Goal: Task Accomplishment & Management: Use online tool/utility

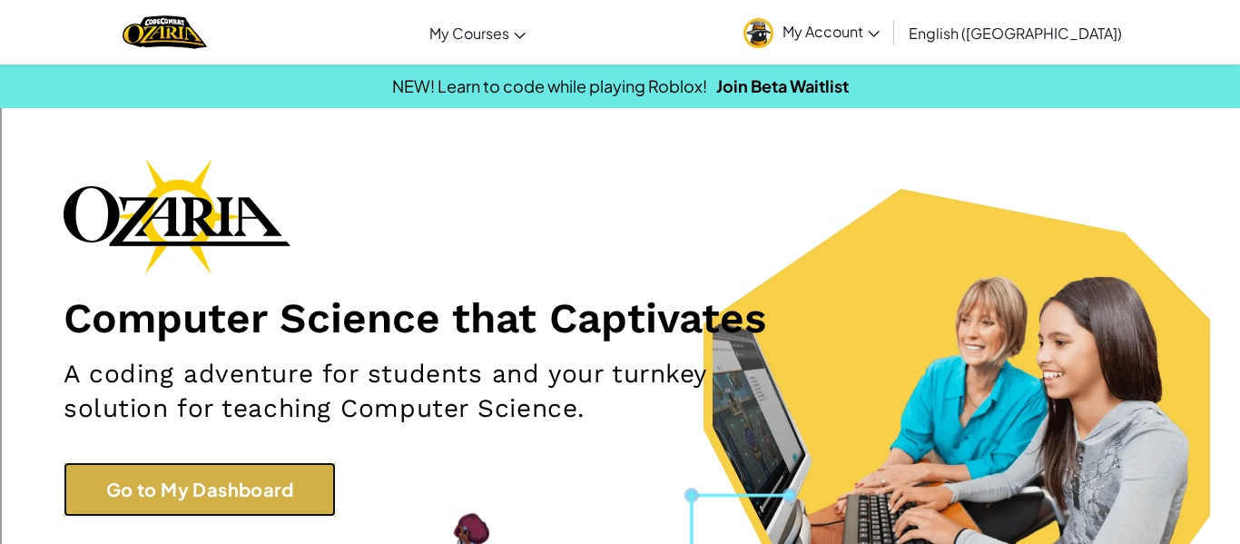
click at [279, 497] on link "Go to My Dashboard" at bounding box center [200, 489] width 272 height 54
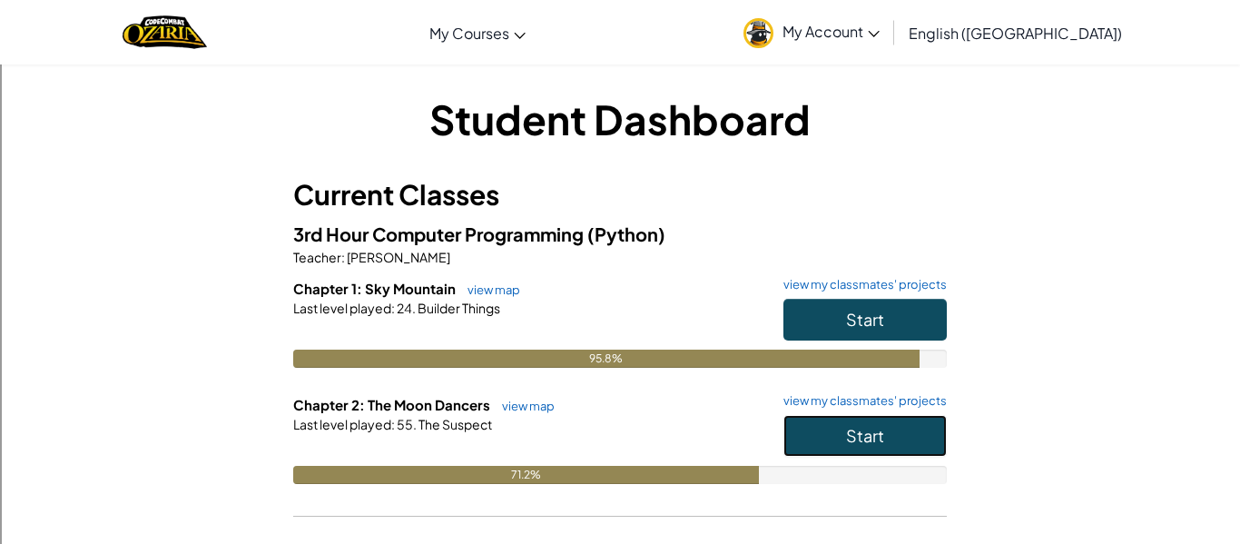
click at [909, 430] on button "Start" at bounding box center [864, 436] width 163 height 42
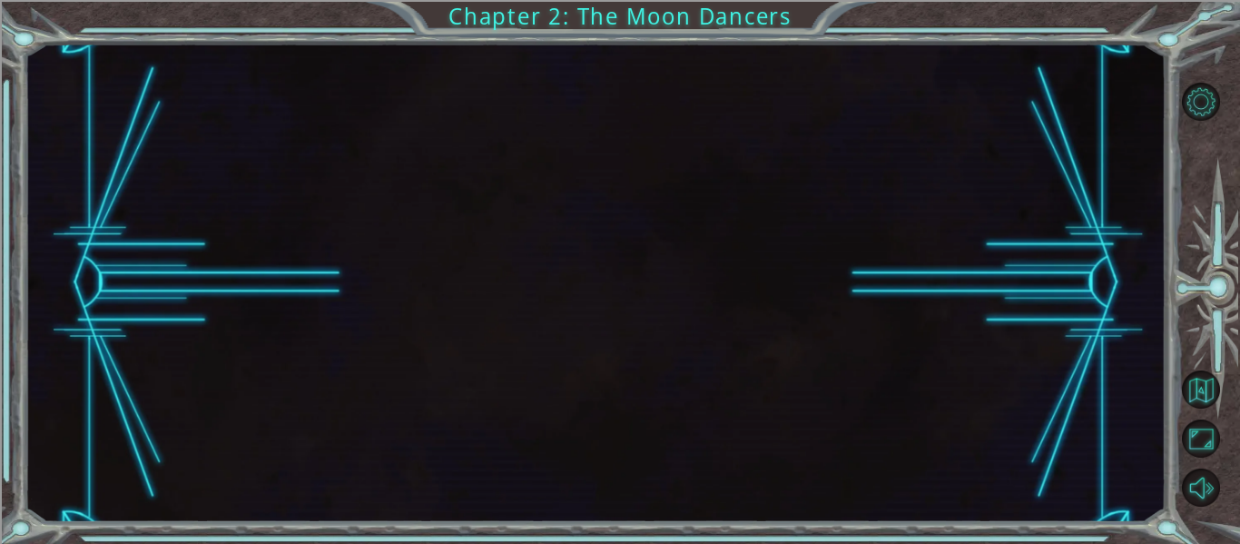
click at [813, 289] on div at bounding box center [595, 283] width 1141 height 478
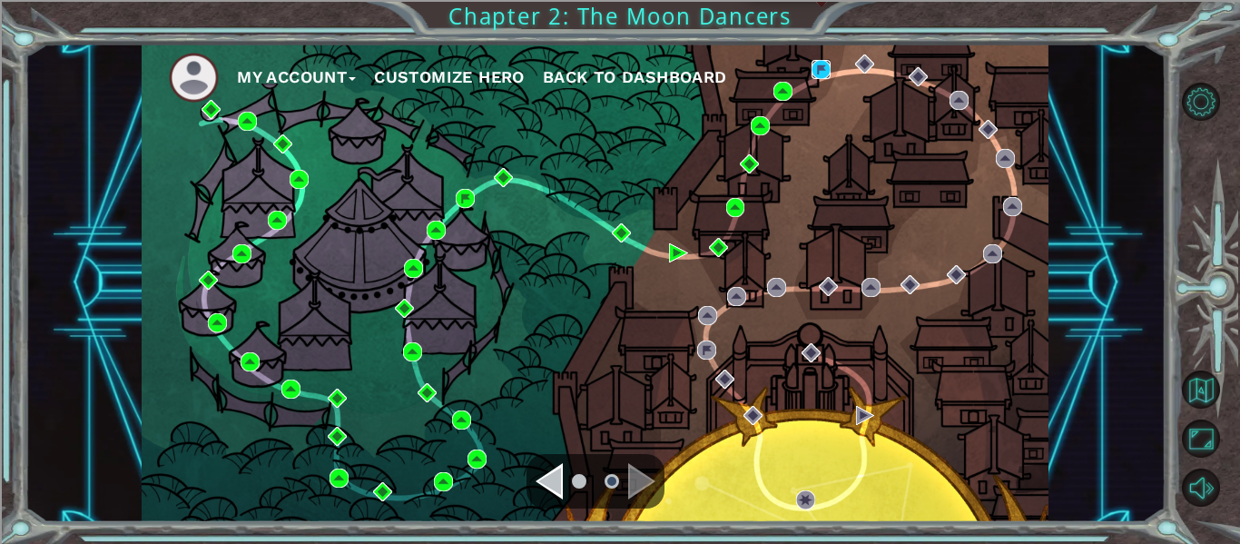
click at [820, 65] on img at bounding box center [820, 69] width 19 height 19
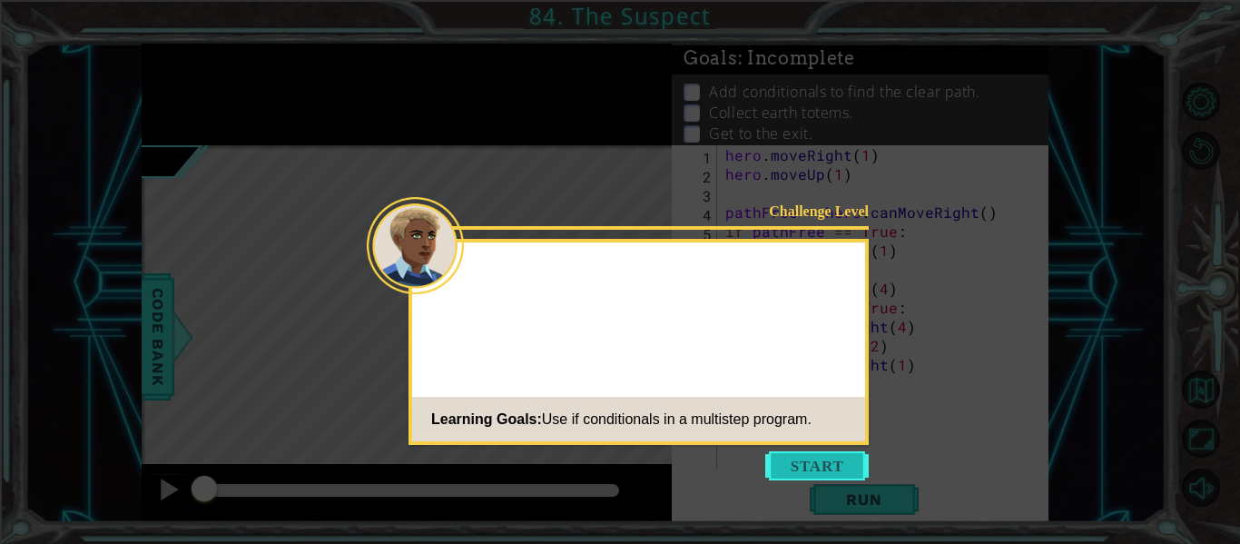
click at [813, 470] on button "Start" at bounding box center [816, 465] width 103 height 29
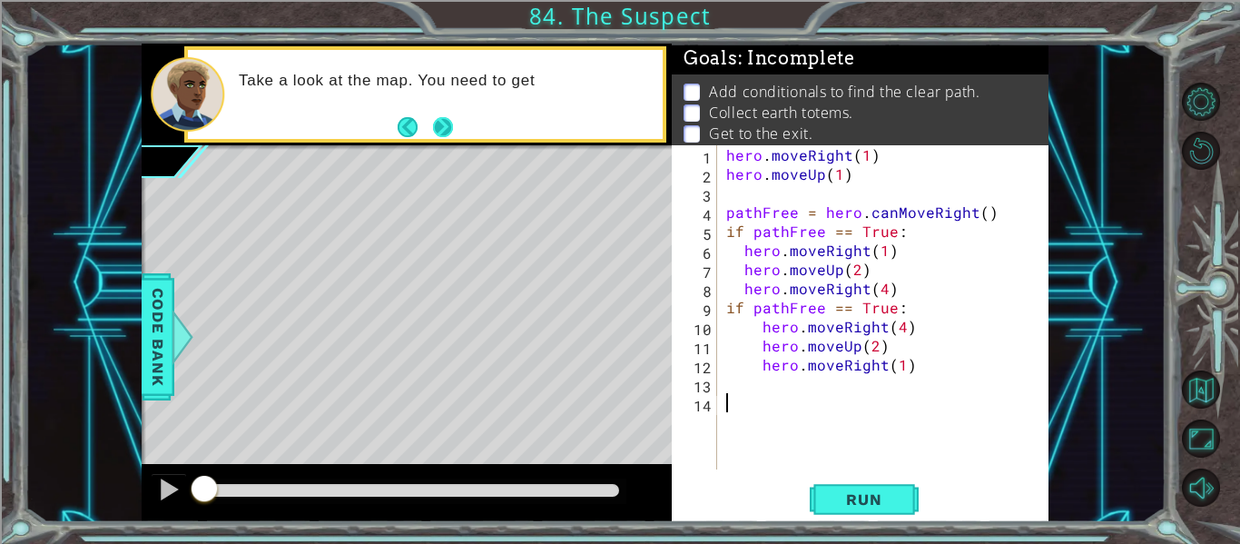
click at [438, 132] on button "Next" at bounding box center [443, 126] width 20 height 20
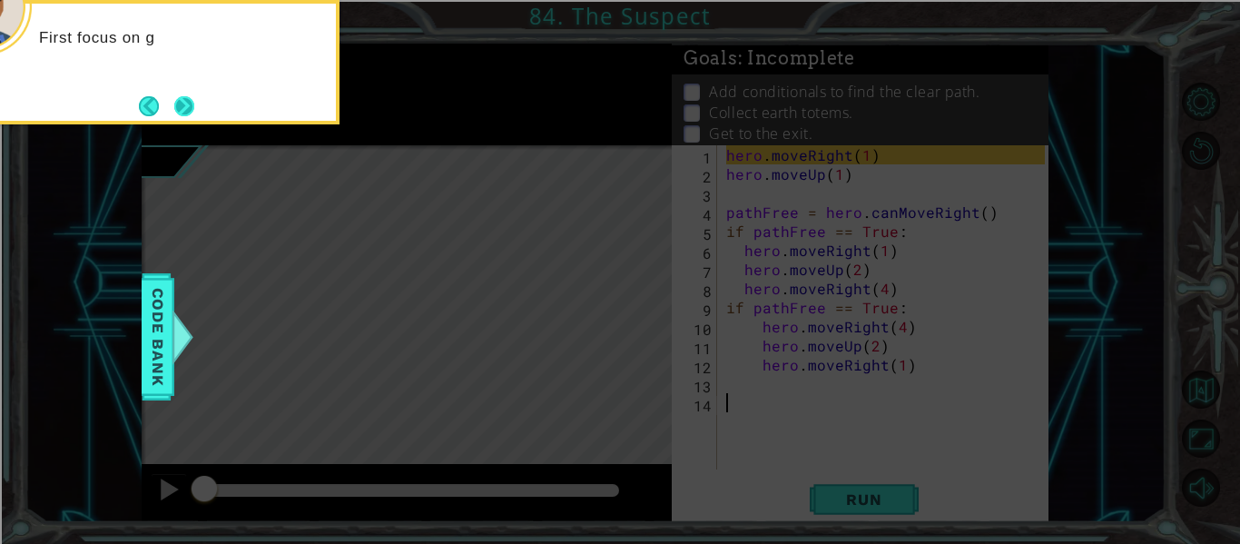
click at [195, 111] on button "Next" at bounding box center [184, 105] width 21 height 21
click at [193, 110] on button "Next" at bounding box center [184, 106] width 20 height 20
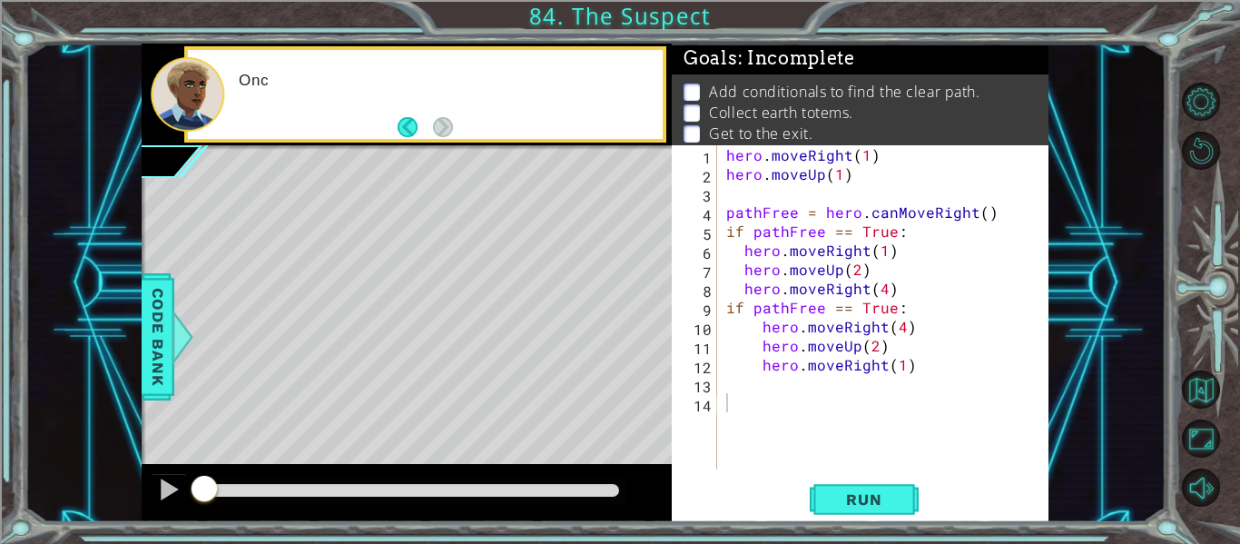
click at [193, 110] on div at bounding box center [188, 94] width 74 height 74
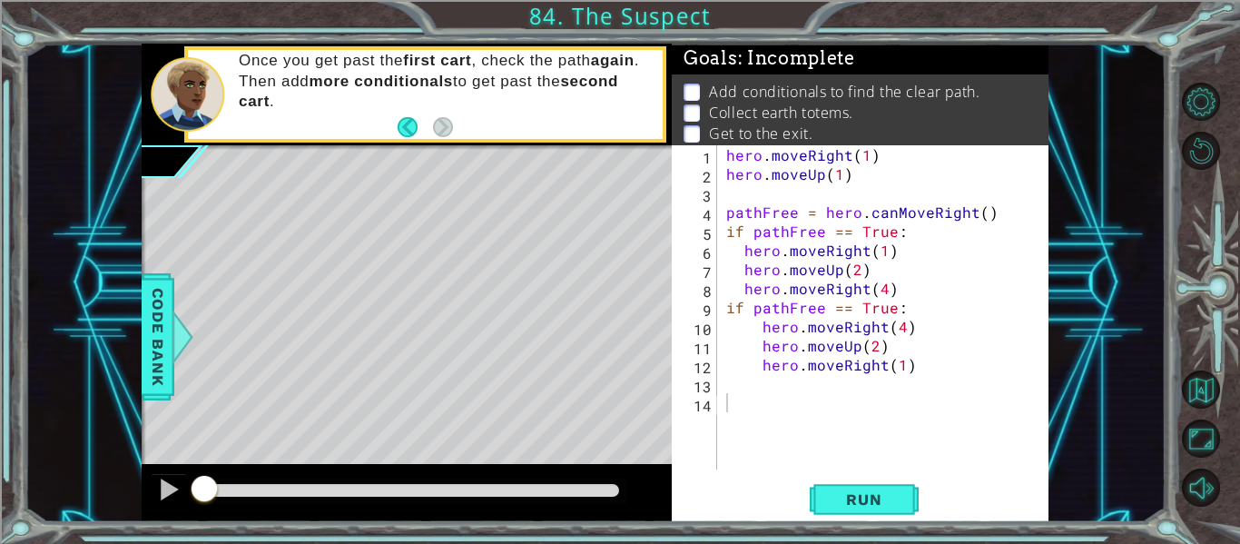
click at [840, 175] on div "hero . moveRight ( 1 ) hero . moveUp ( 1 ) pathFree = hero . canMoveRight ( ) i…" at bounding box center [887, 326] width 331 height 362
type textarea "hero.moveUp(2)"
click at [766, 198] on div "hero . moveRight ( 1 ) hero . moveUp ( 2 ) pathFree = hero . canMoveRight ( ) i…" at bounding box center [887, 326] width 331 height 362
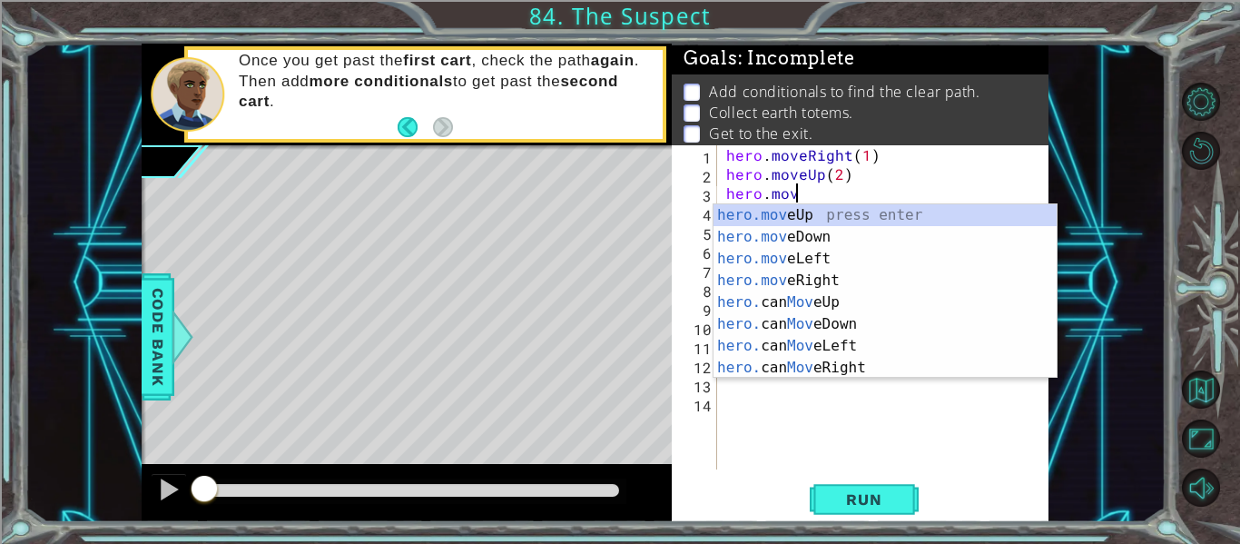
scroll to position [0, 4]
click at [770, 273] on div "hero.move Up press enter hero.move Down press enter hero.move Left press enter …" at bounding box center [884, 313] width 343 height 218
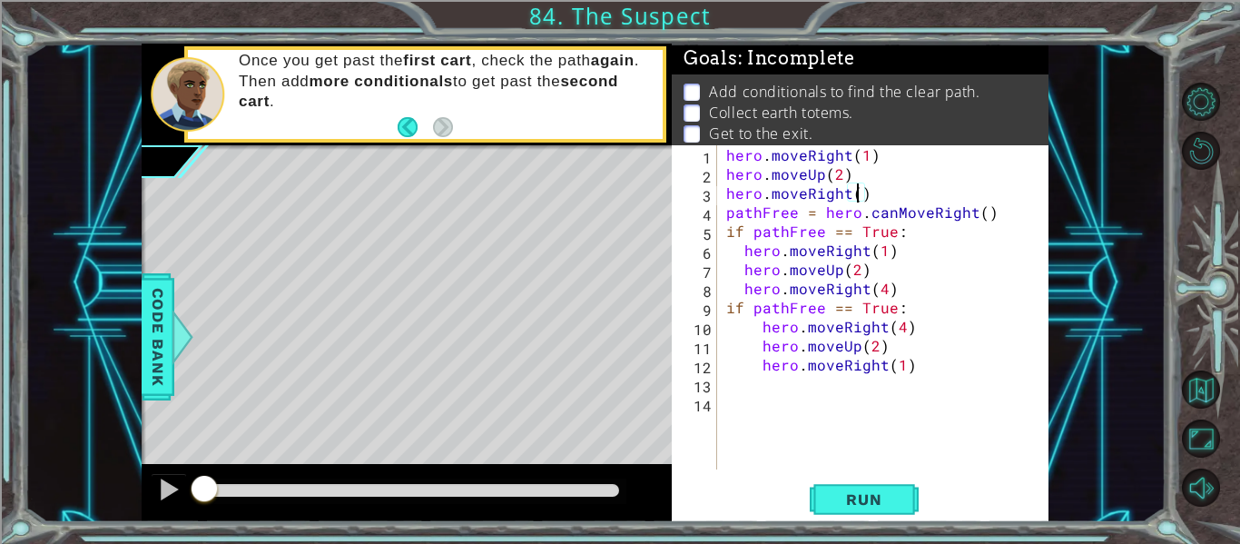
scroll to position [0, 8]
click at [792, 314] on div "hero . moveRight ( 1 ) hero . moveUp ( 2 ) hero . moveRight ( 5 ) pathFree = he…" at bounding box center [887, 326] width 331 height 362
click at [843, 509] on button "Run" at bounding box center [863, 499] width 109 height 37
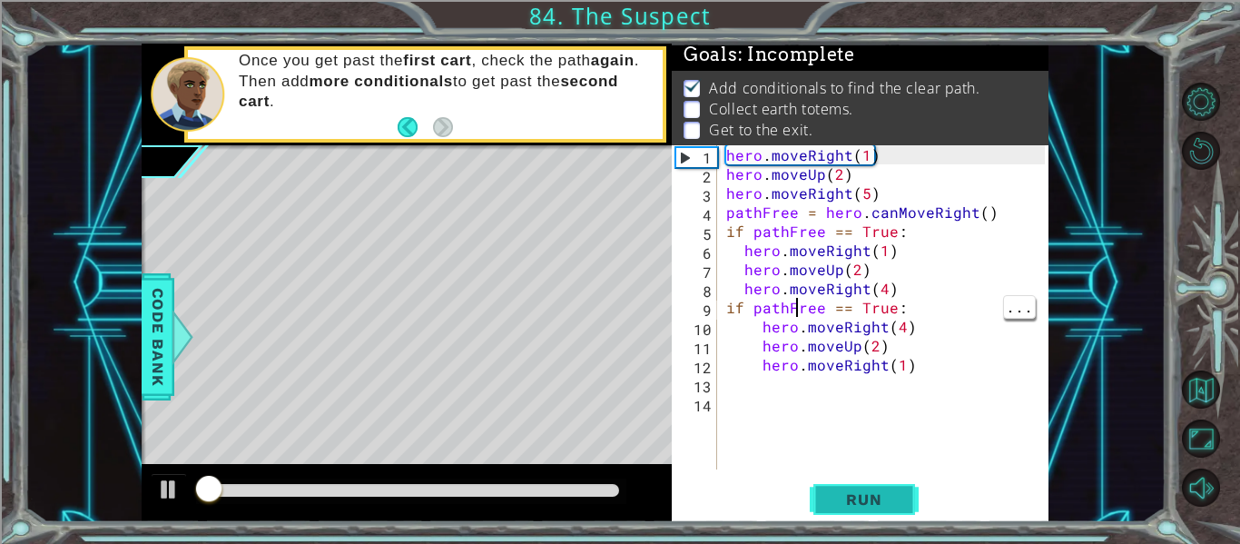
scroll to position [5, 0]
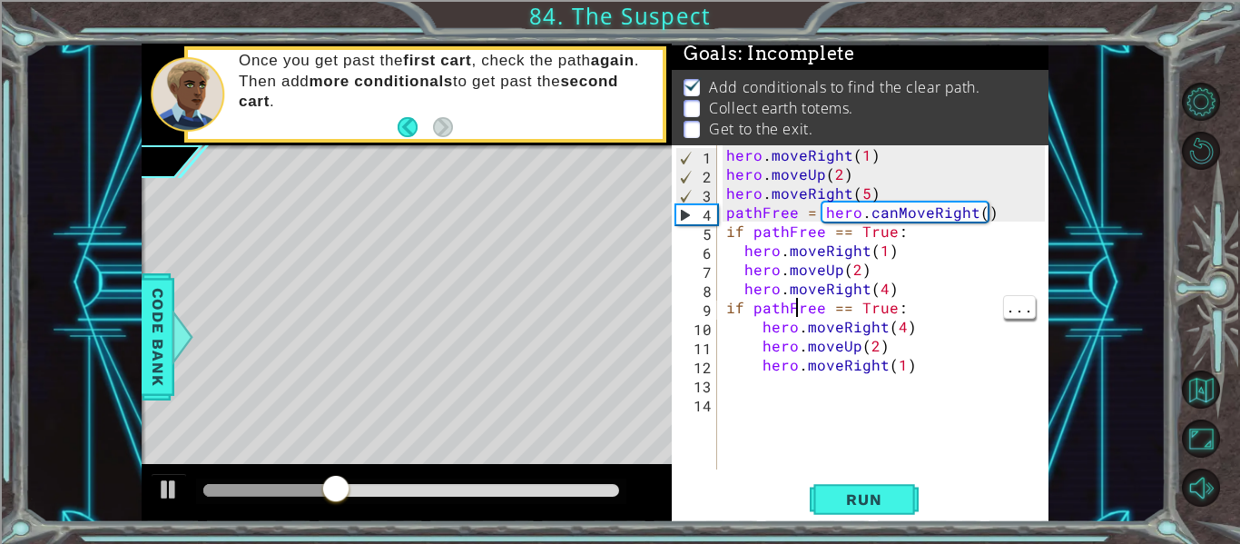
click at [880, 191] on div "hero . moveRight ( 1 ) hero . moveUp ( 2 ) hero . moveRight ( 5 ) pathFree = he…" at bounding box center [887, 326] width 331 height 362
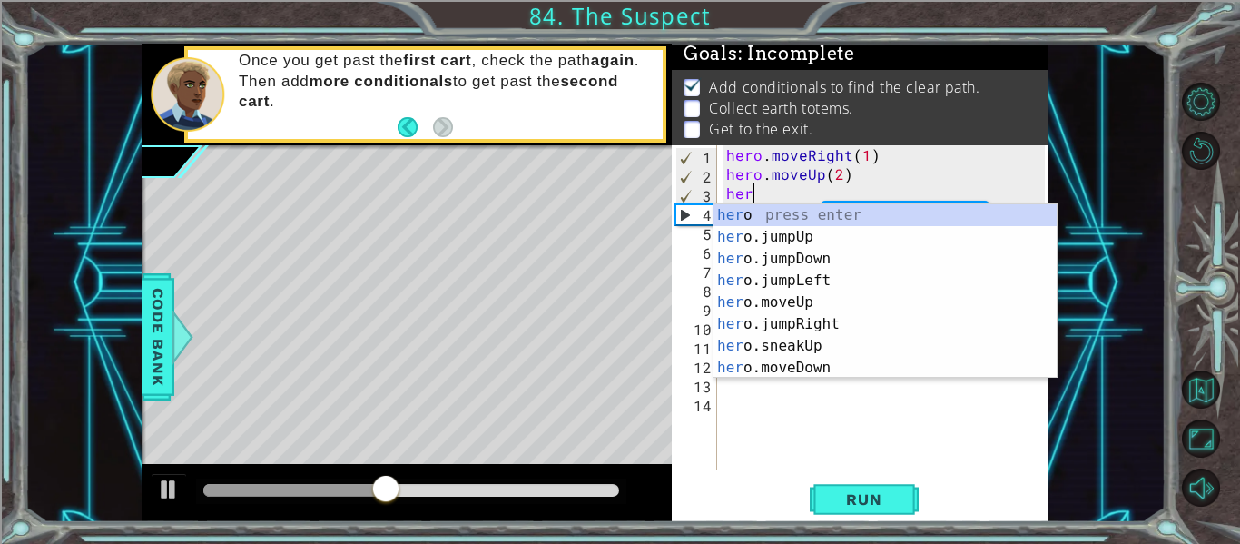
scroll to position [0, 0]
type textarea "h"
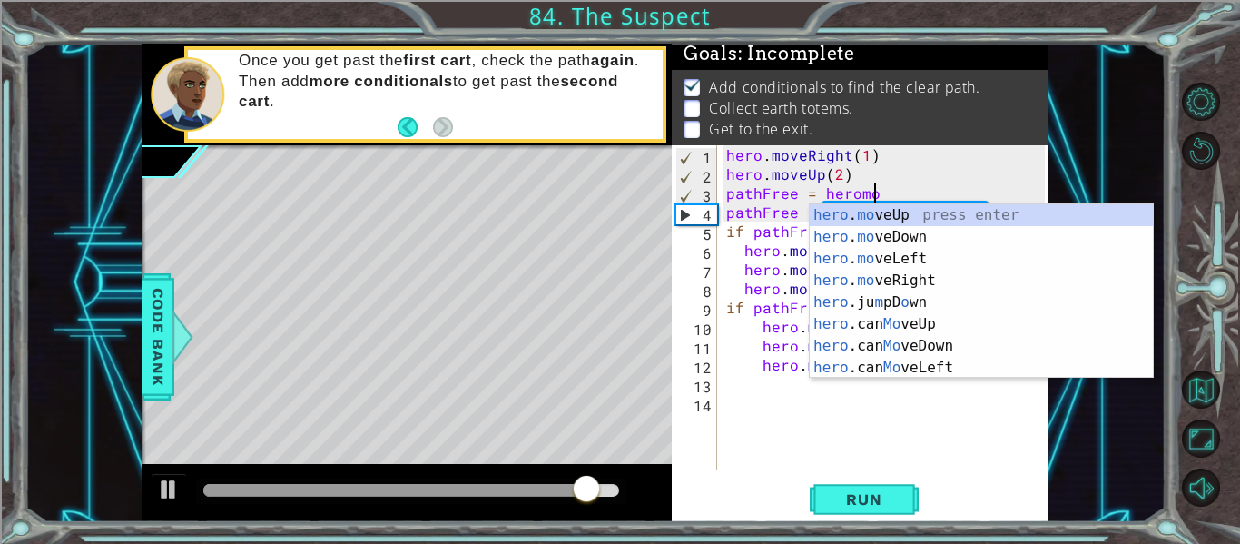
scroll to position [0, 9]
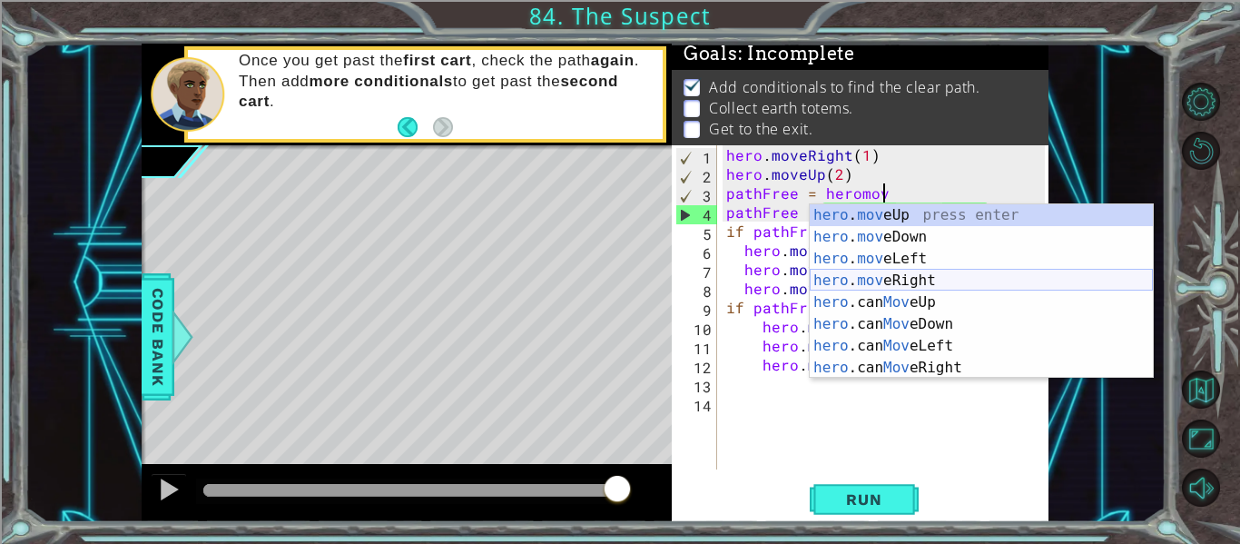
click at [853, 288] on div "hero . mov eUp press enter hero . mov eDown press enter hero . mov eLeft press …" at bounding box center [980, 313] width 343 height 218
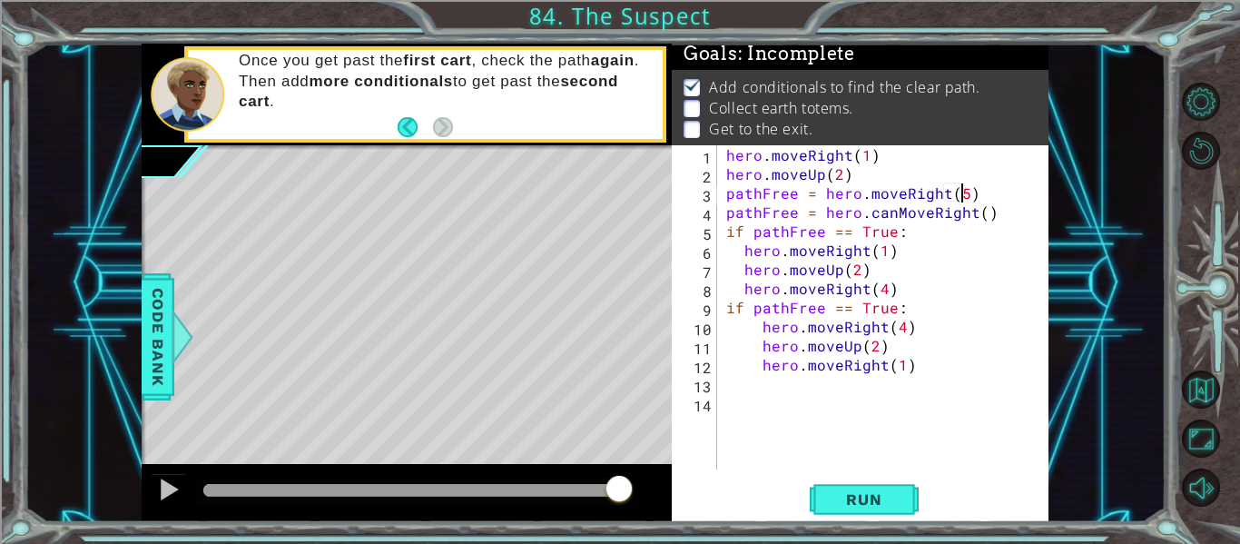
scroll to position [0, 15]
click at [915, 218] on div "hero . moveRight ( 1 ) hero . moveUp ( 2 ) pathFree = hero . moveRight ( 5 ) pa…" at bounding box center [887, 326] width 331 height 362
click at [986, 216] on div "hero . moveRight ( 1 ) hero . moveUp ( 2 ) pathFree = hero . moveRight ( 5 ) pa…" at bounding box center [887, 326] width 331 height 362
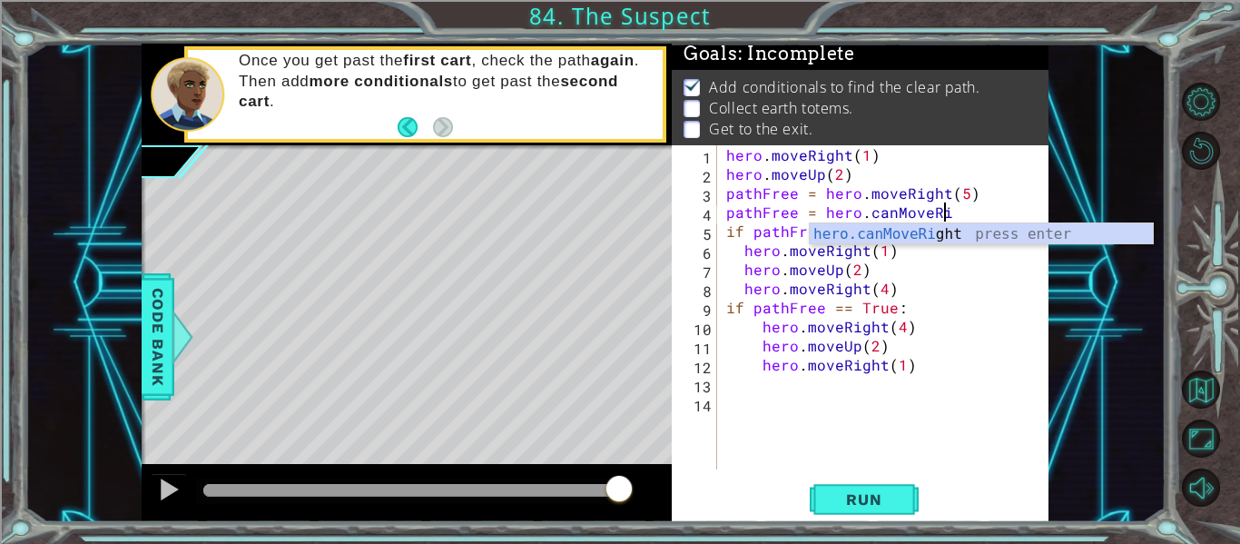
scroll to position [0, 12]
type textarea "pathFree = hero.canMove"
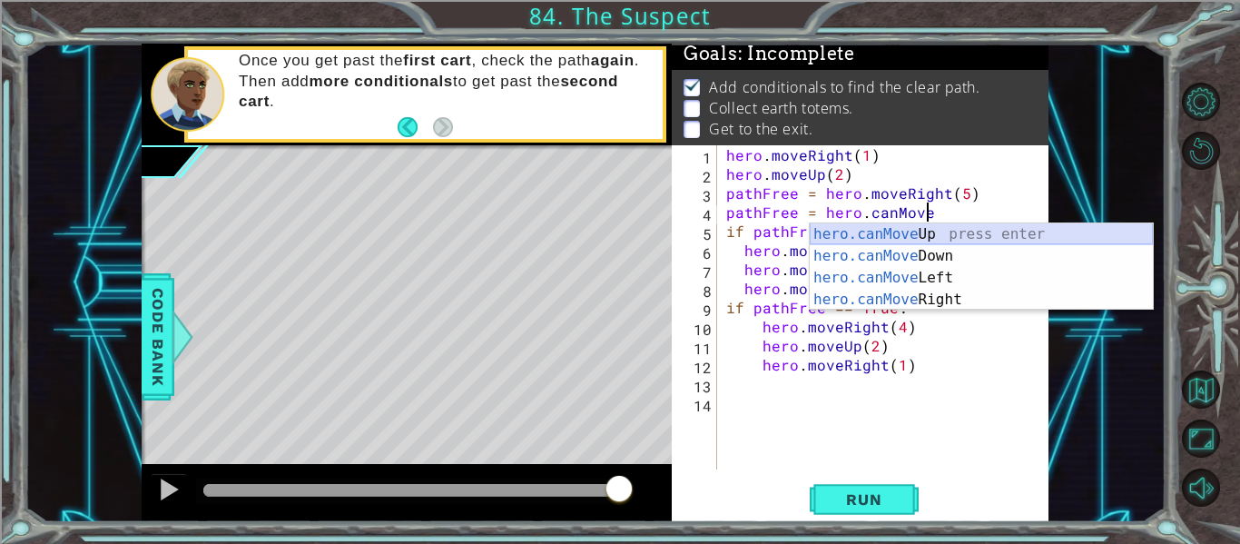
click at [985, 231] on div "hero.canMove Up press enter hero.canMove Down press enter hero.canMove Left pre…" at bounding box center [980, 288] width 343 height 131
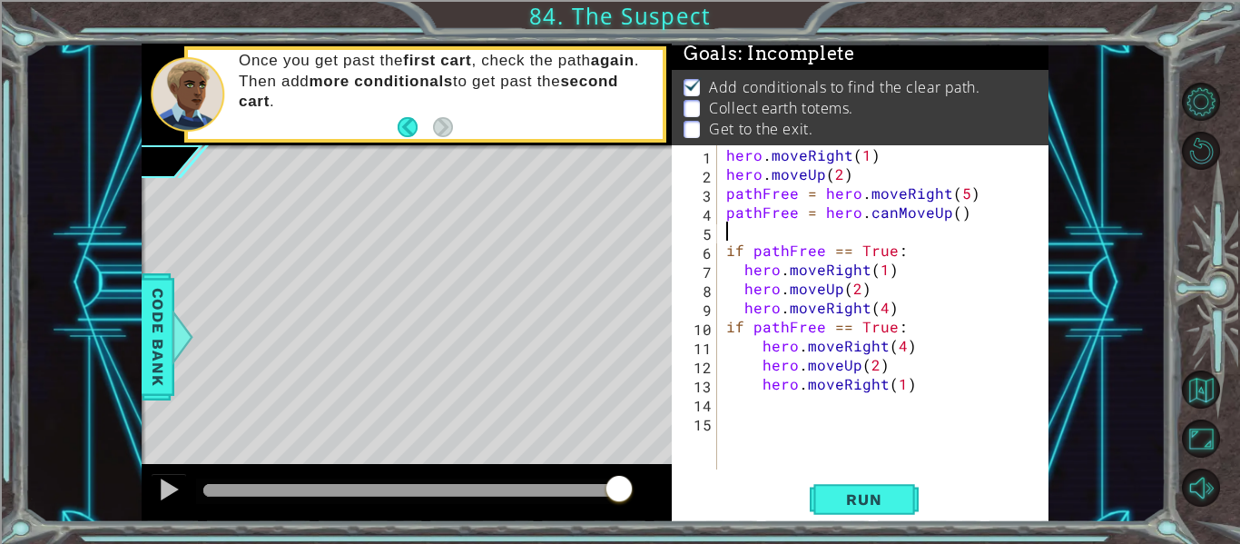
scroll to position [0, 0]
type textarea "2"
click at [952, 214] on div "hero . moveRight ( 1 ) hero . moveUp ( 2 ) pathFree = hero . moveRight ( 5 ) pa…" at bounding box center [887, 326] width 331 height 362
type textarea "pathFree = hero.canMoveUp(2)"
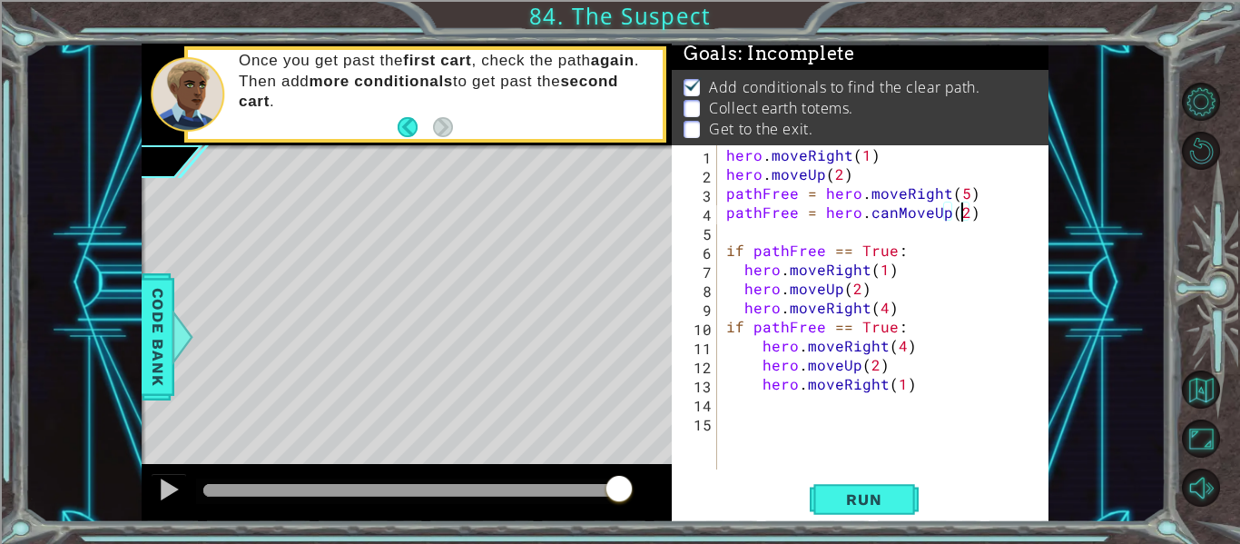
click at [970, 217] on div "hero . moveRight ( 1 ) hero . moveUp ( 2 ) pathFree = hero . moveRight ( 5 ) pa…" at bounding box center [887, 326] width 331 height 362
click at [759, 233] on div "hero . moveRight ( 1 ) hero . moveUp ( 2 ) pathFree = hero . moveRight ( 5 ) pa…" at bounding box center [887, 326] width 331 height 362
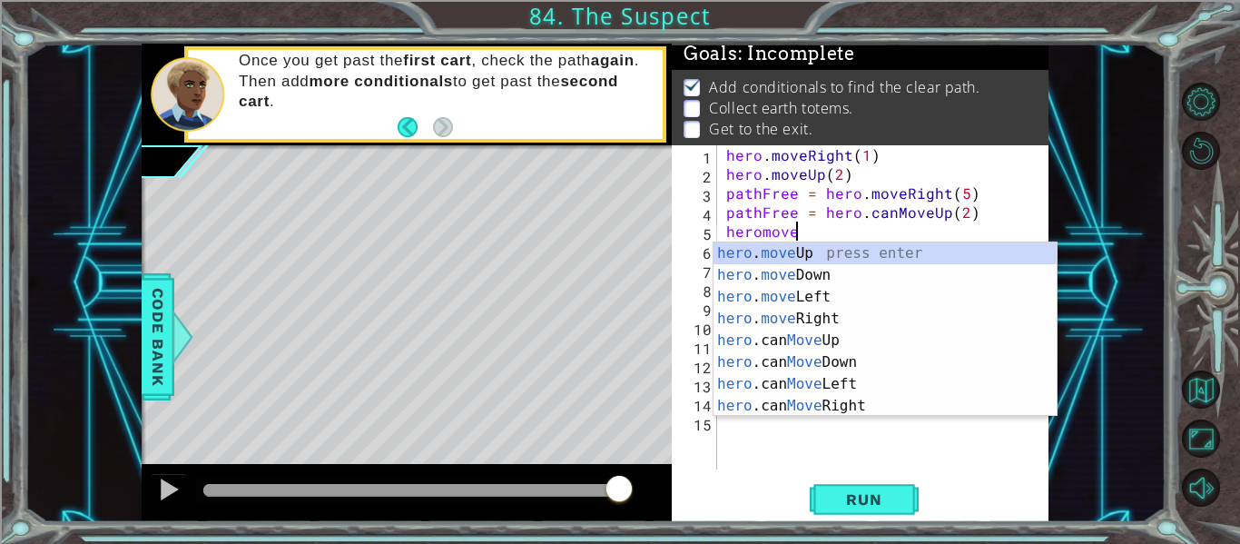
scroll to position [0, 4]
click at [806, 311] on div "hero . move Up press enter hero . move Down press enter hero . move Left press …" at bounding box center [884, 351] width 343 height 218
type textarea "hero.moveRight(1)"
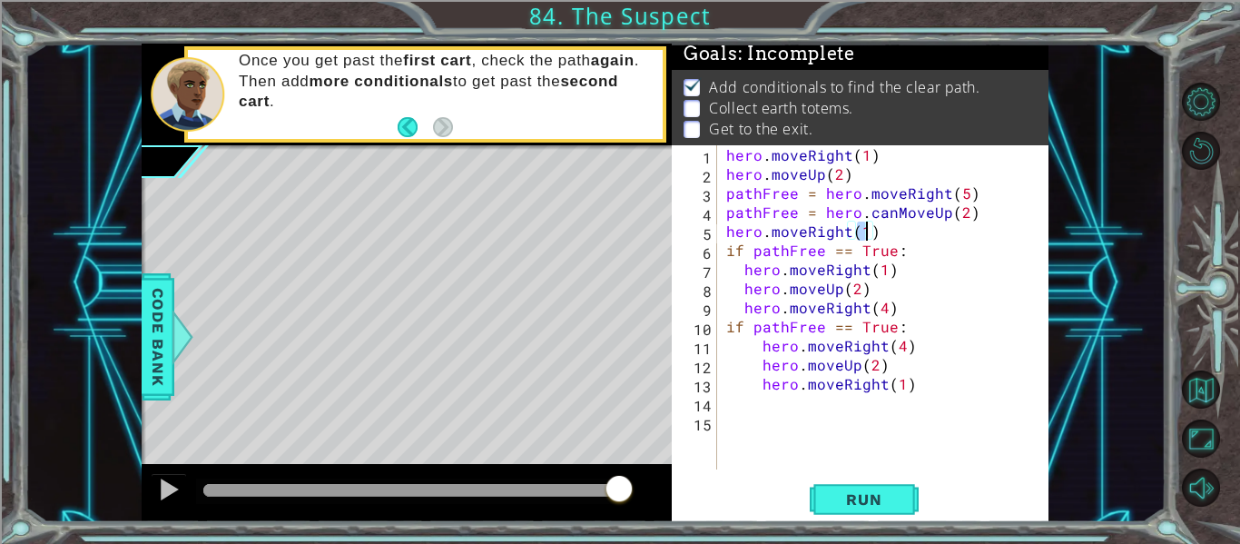
click at [878, 238] on div "hero . moveRight ( 1 ) hero . moveUp ( 2 ) pathFree = hero . moveRight ( 5 ) pa…" at bounding box center [887, 326] width 331 height 362
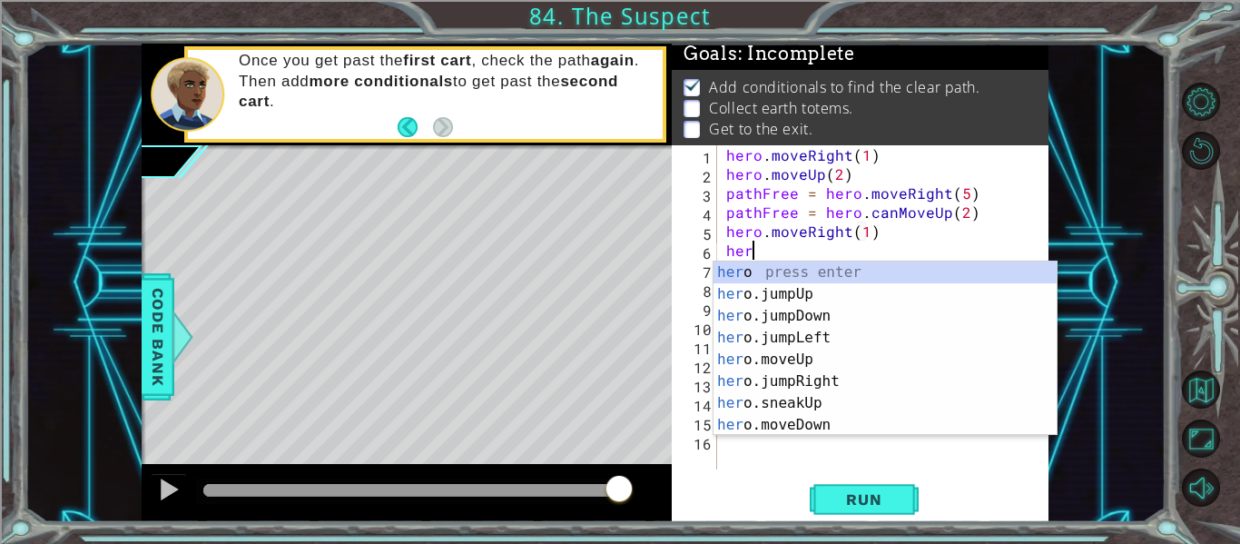
scroll to position [0, 1]
click at [846, 376] on div "hero press enter hero .jumpUp press enter hero .jumpDown press enter hero .jump…" at bounding box center [884, 370] width 343 height 218
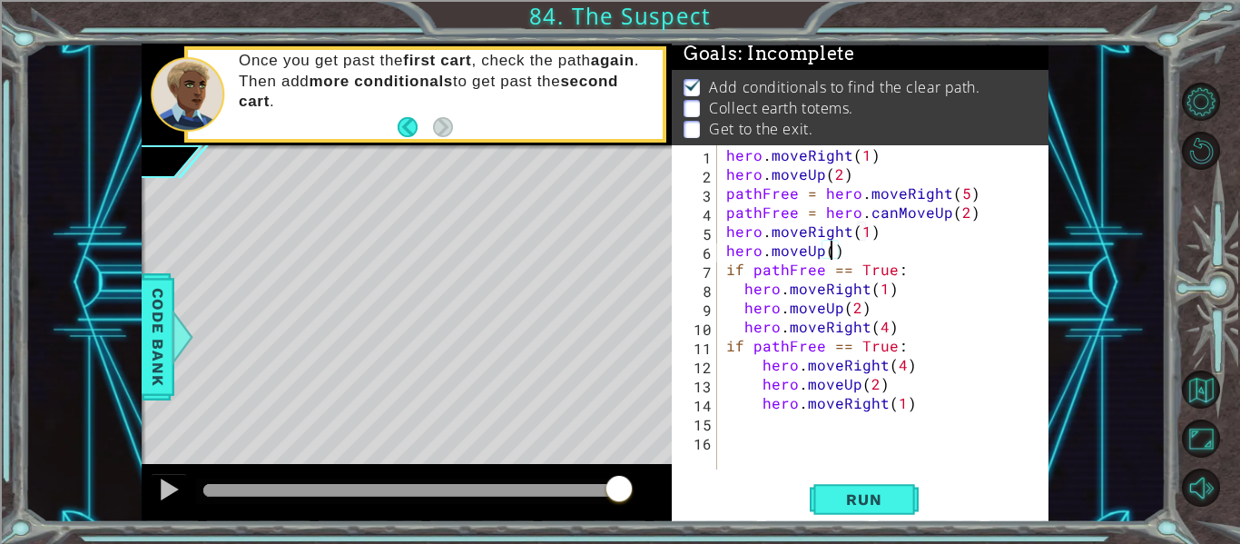
scroll to position [0, 6]
click at [896, 261] on div "hero . moveRight ( 1 ) hero . moveUp ( 2 ) pathFree = hero . moveRight ( 5 ) pa…" at bounding box center [887, 326] width 331 height 362
click at [839, 490] on span "Run" at bounding box center [864, 499] width 72 height 18
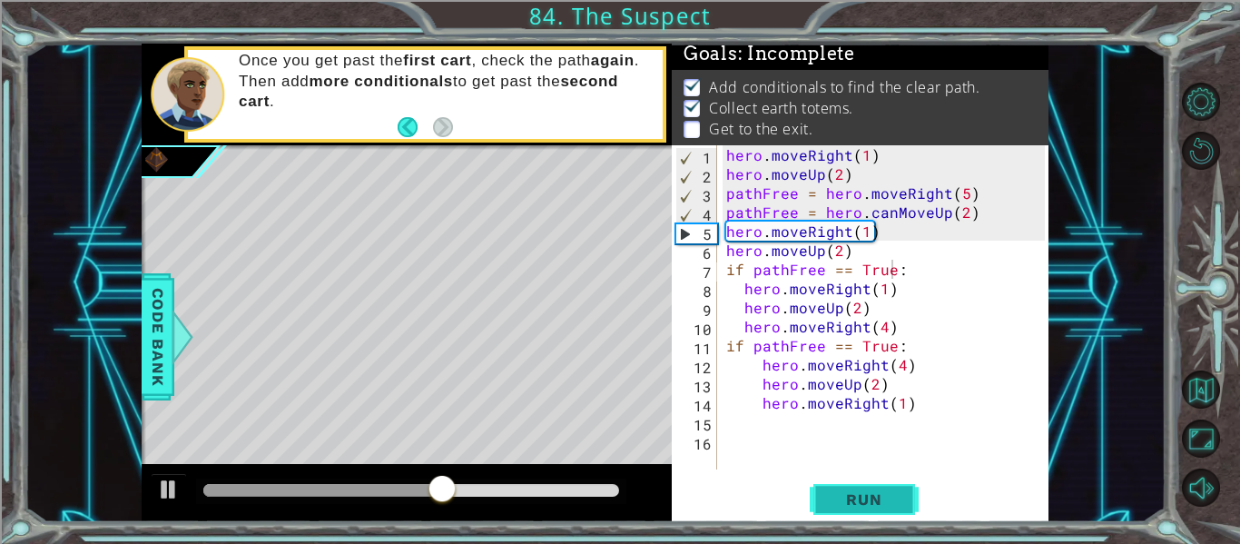
click at [866, 485] on button "Run" at bounding box center [863, 499] width 109 height 37
click at [862, 239] on div "hero . moveRight ( 1 ) hero . moveUp ( 2 ) pathFree = hero . moveRight ( 5 ) pa…" at bounding box center [887, 326] width 331 height 362
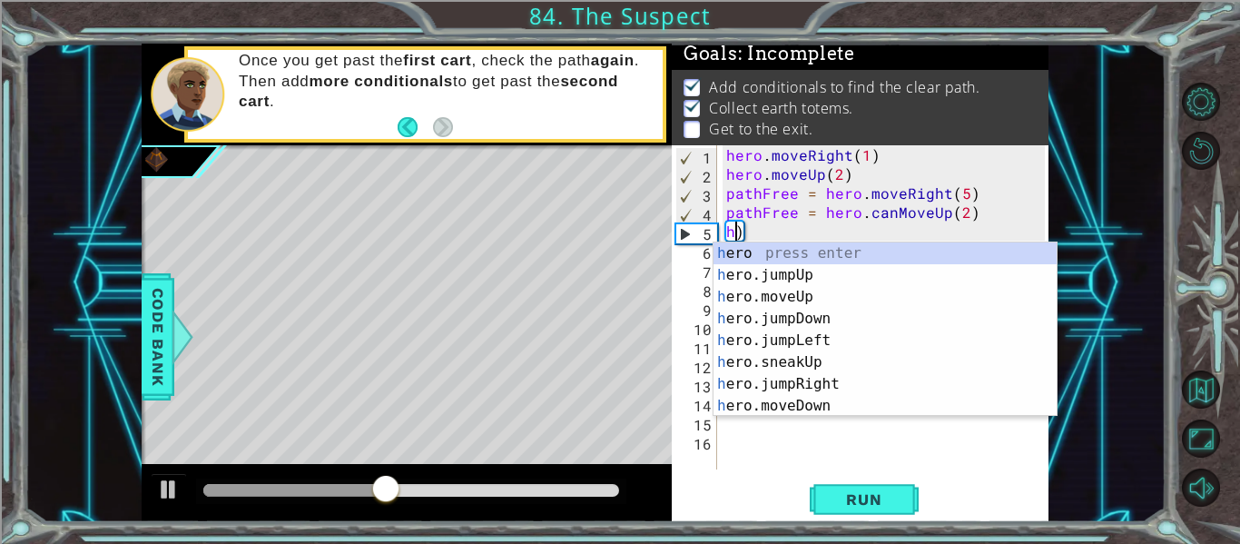
scroll to position [0, 0]
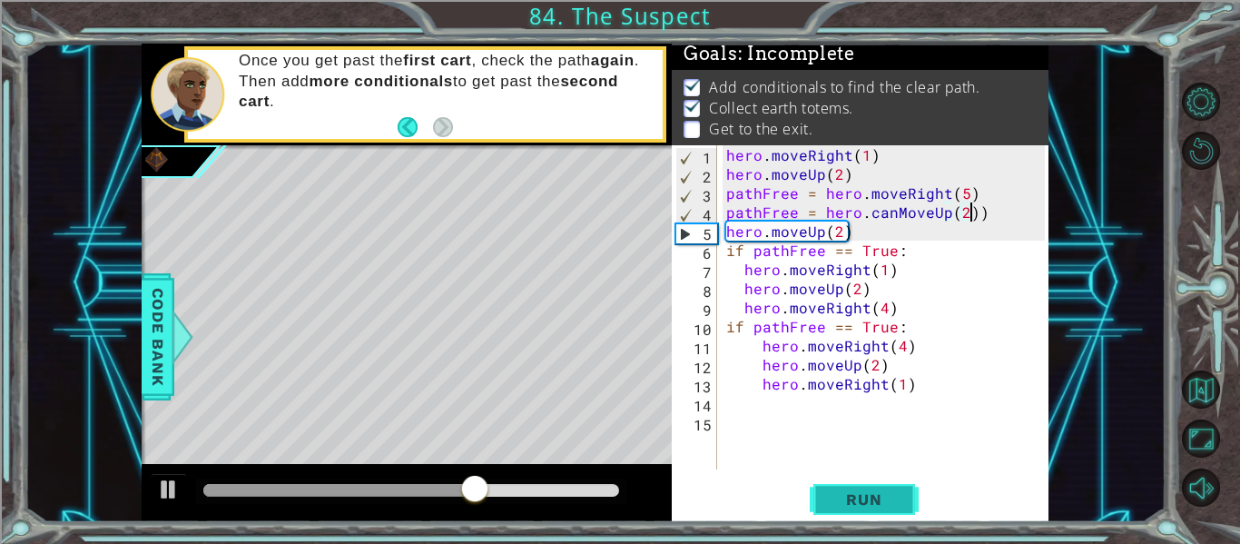
click at [851, 486] on button "Run" at bounding box center [863, 499] width 109 height 37
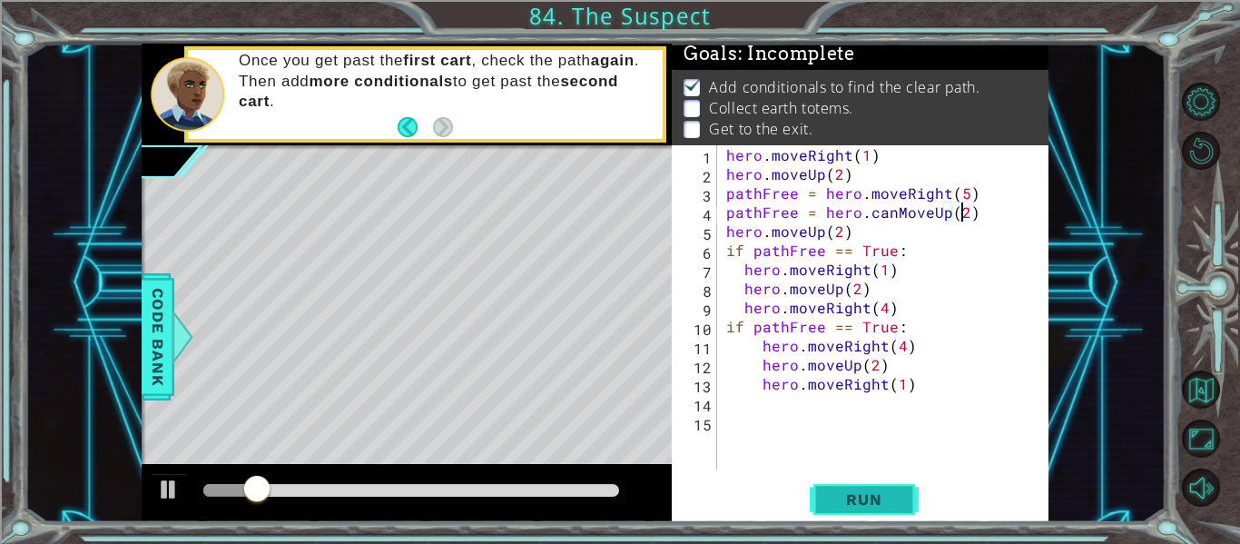
click at [879, 503] on span "Run" at bounding box center [864, 499] width 72 height 18
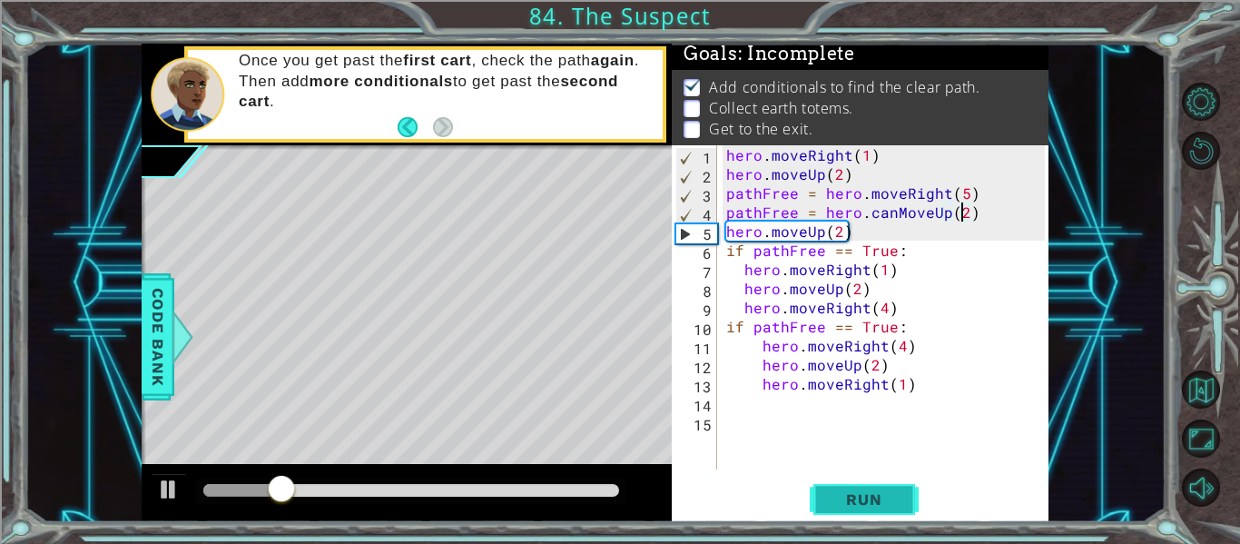
click at [846, 510] on button "Run" at bounding box center [863, 499] width 109 height 37
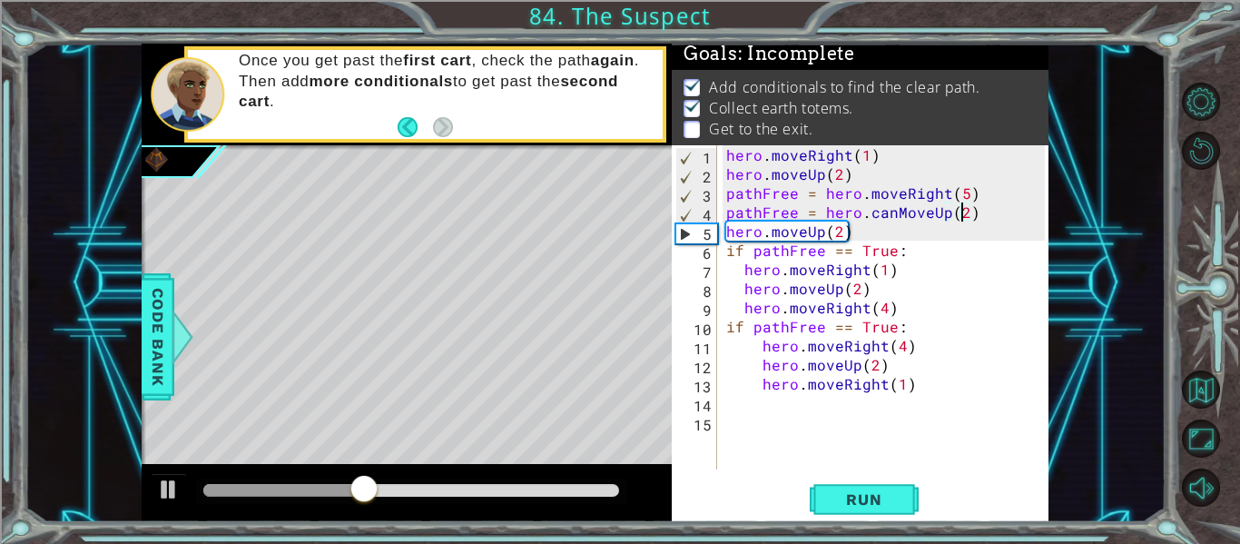
click at [722, 230] on div "hero . moveRight ( 1 ) hero . moveUp ( 2 ) pathFree = hero . moveRight ( 5 ) pa…" at bounding box center [887, 326] width 331 height 362
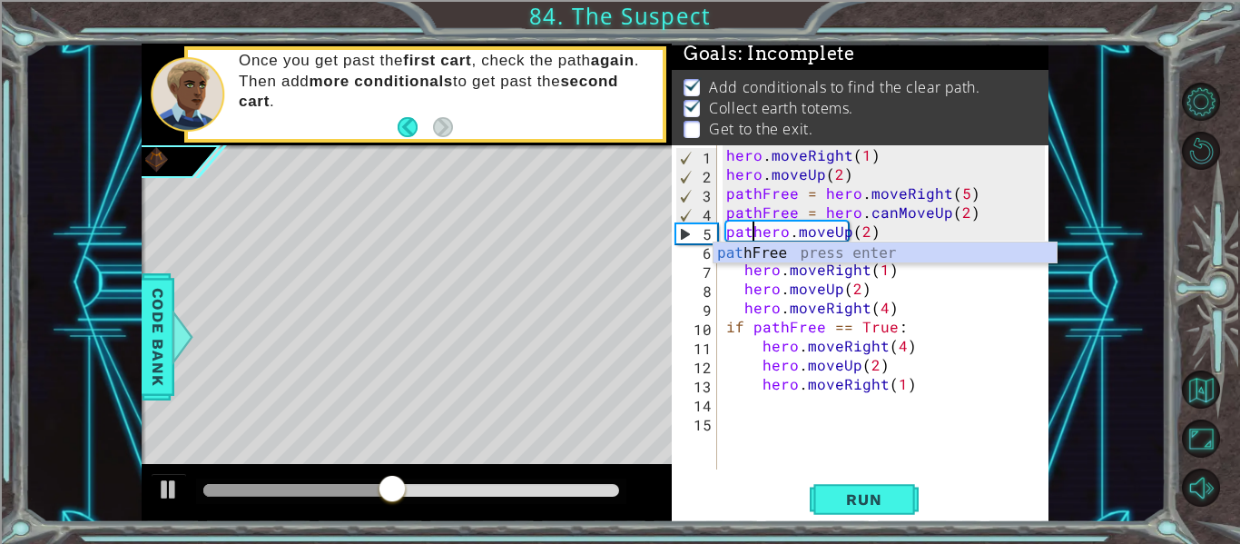
scroll to position [0, 3]
click at [760, 260] on div "path Free press enter" at bounding box center [884, 274] width 343 height 65
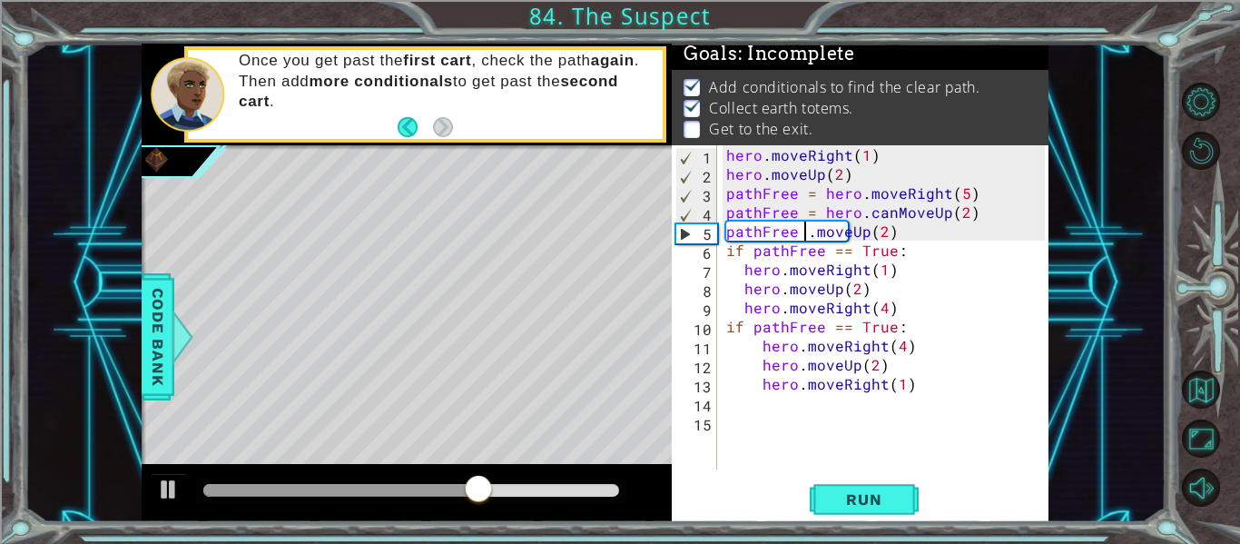
scroll to position [0, 6]
click at [900, 233] on div "hero . moveRight ( 1 ) hero . moveUp ( 2 ) pathFree = hero . moveRight ( 5 ) pa…" at bounding box center [887, 326] width 331 height 362
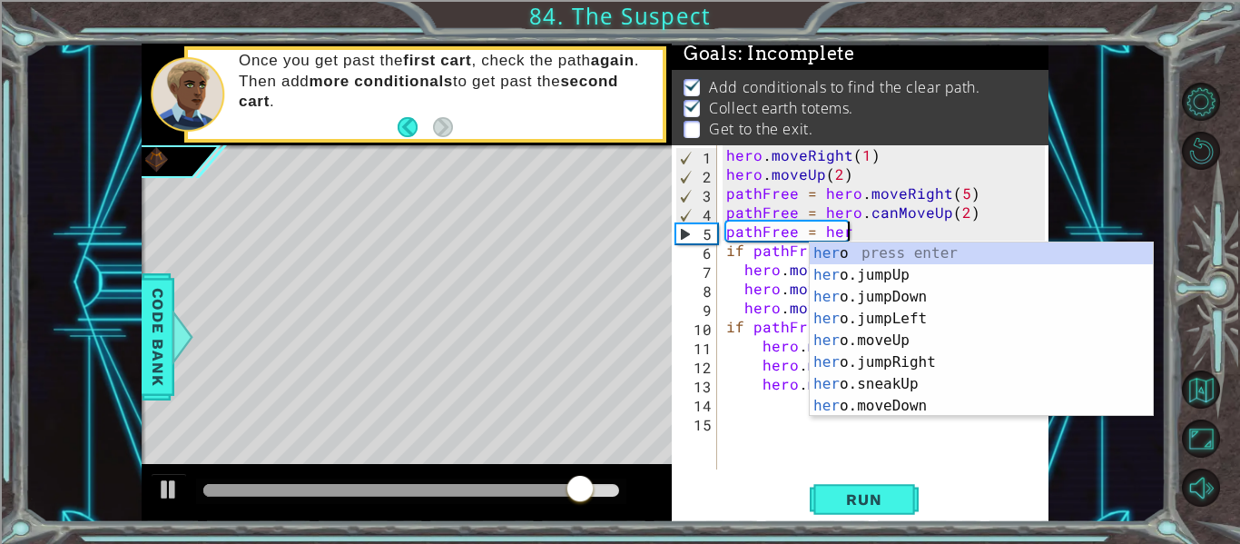
scroll to position [0, 7]
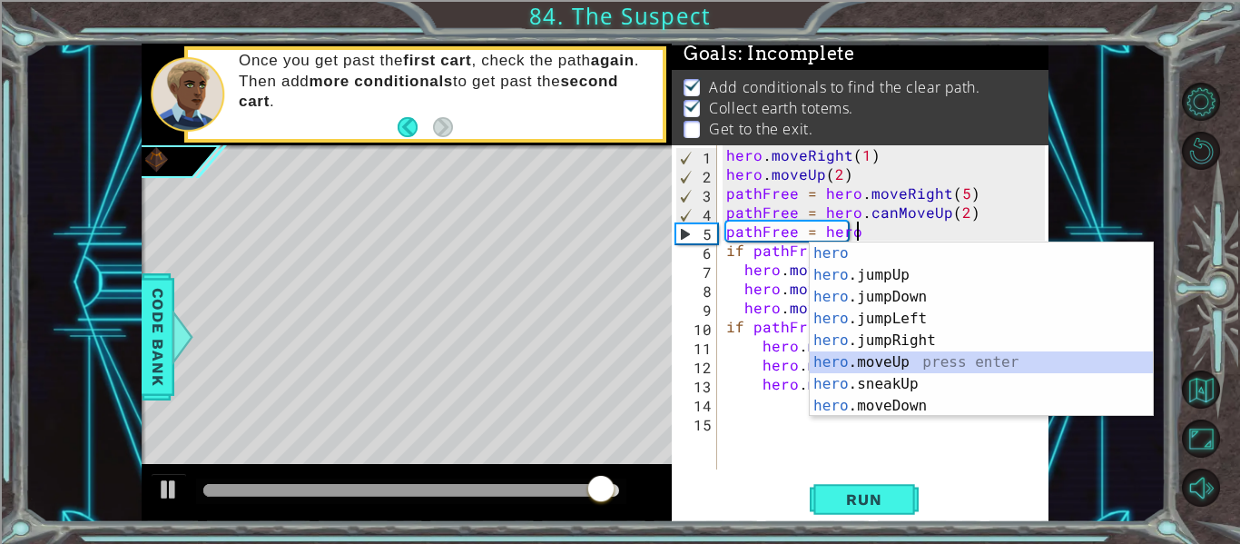
click at [934, 364] on div "hero press enter hero .jumpUp press enter hero .jumpDown press enter hero .jump…" at bounding box center [980, 351] width 343 height 218
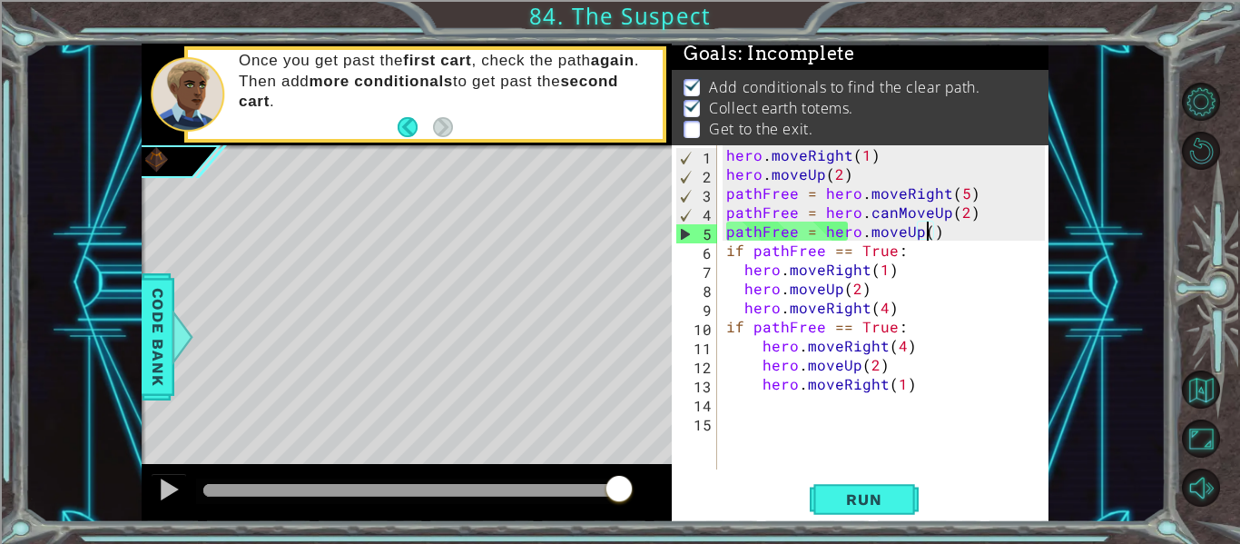
scroll to position [0, 13]
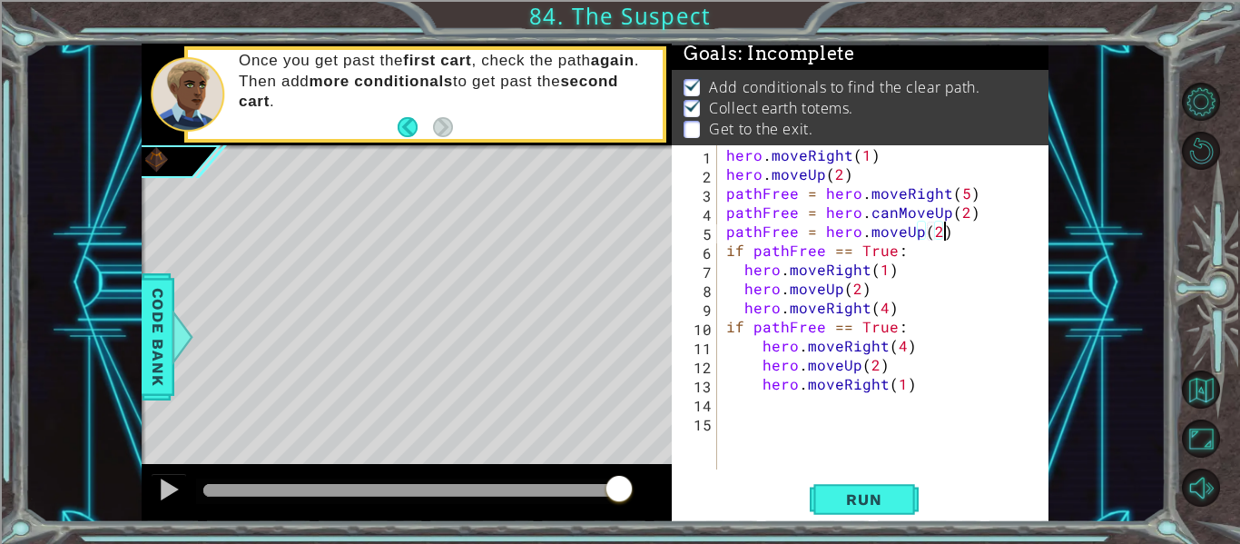
click at [956, 224] on div "hero . moveRight ( 1 ) hero . moveUp ( 2 ) pathFree = hero . moveRight ( 5 ) pa…" at bounding box center [887, 326] width 331 height 362
click at [910, 256] on div "hero . moveRight ( 1 ) hero . moveUp ( 2 ) pathFree = hero . moveRight ( 5 ) pa…" at bounding box center [887, 326] width 331 height 362
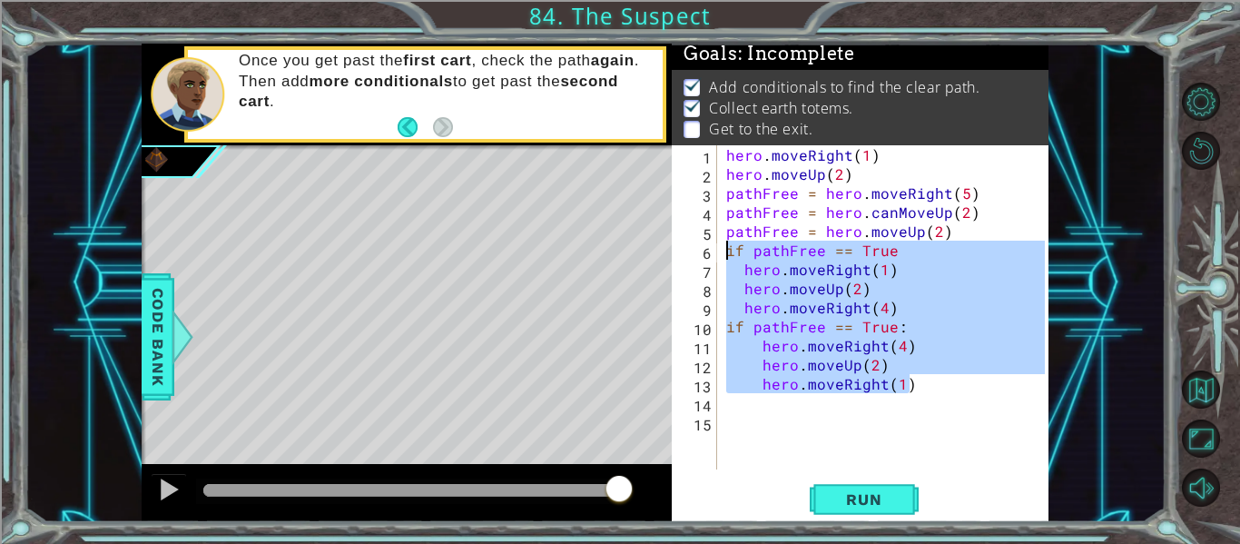
drag, startPoint x: 913, startPoint y: 380, endPoint x: 726, endPoint y: 252, distance: 226.5
click at [726, 252] on div "hero . moveRight ( 1 ) hero . moveUp ( 2 ) pathFree = hero . moveRight ( 5 ) pa…" at bounding box center [887, 326] width 331 height 362
type textarea "if pathFree == True hero.moveRight(1)"
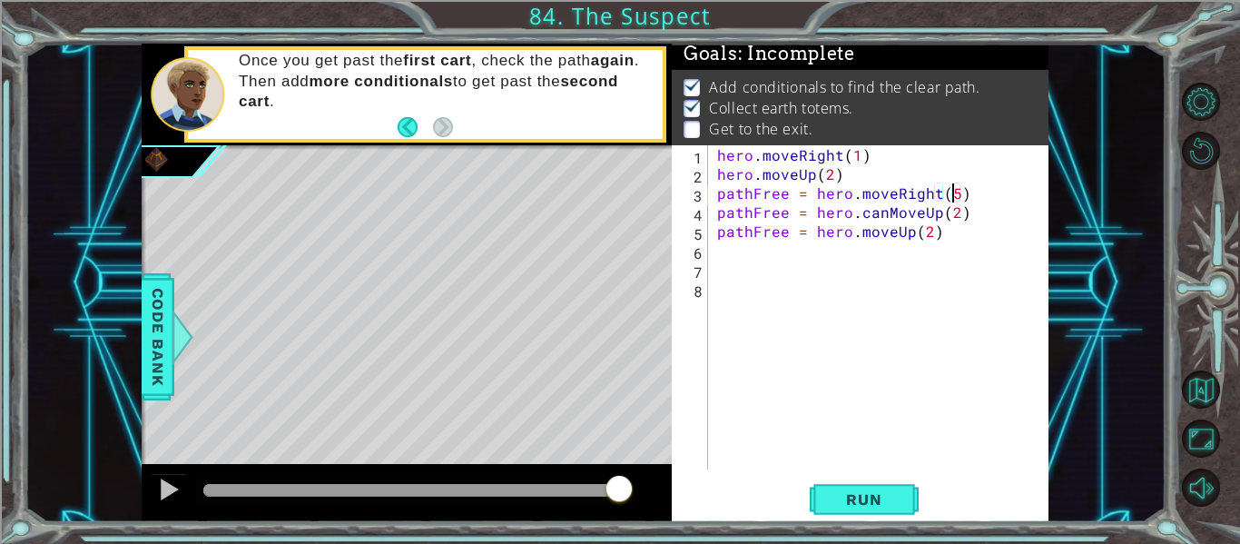
click at [953, 187] on div "hero . moveRight ( 1 ) hero . moveUp ( 2 ) pathFree = hero . moveRight ( 5 ) pa…" at bounding box center [883, 326] width 340 height 362
click at [911, 229] on div "hero . moveRight ( 1 ) hero . moveUp ( 2 ) pathFree = hero . moveRight ( 3 ) pa…" at bounding box center [883, 326] width 340 height 362
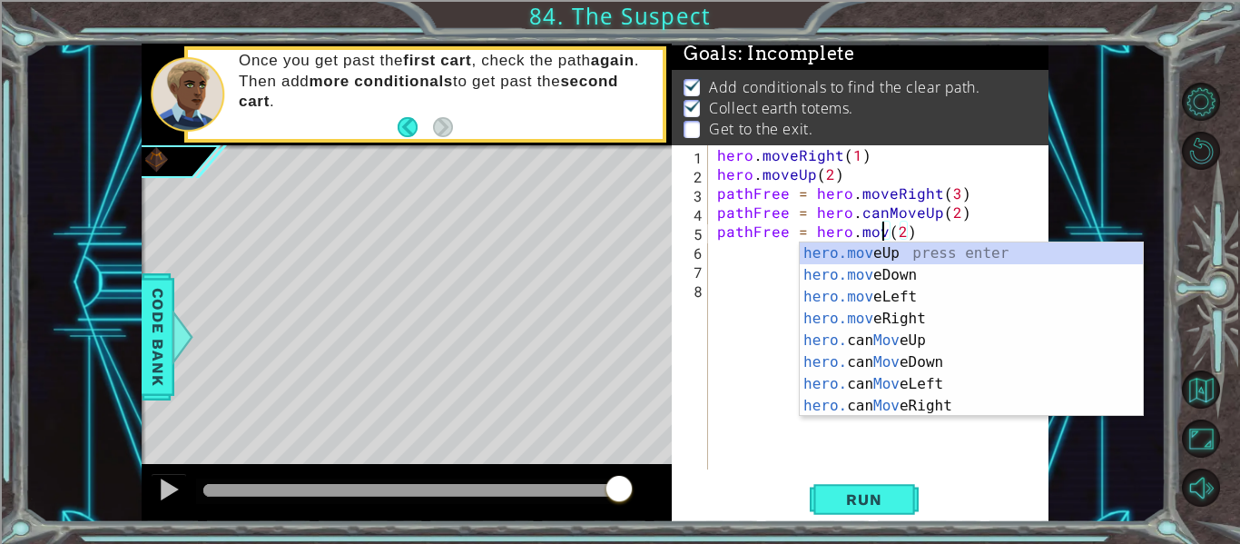
scroll to position [0, 12]
click at [921, 311] on div "hero.move Up press enter hero.move Down press enter hero.move Left press enter …" at bounding box center [970, 351] width 343 height 218
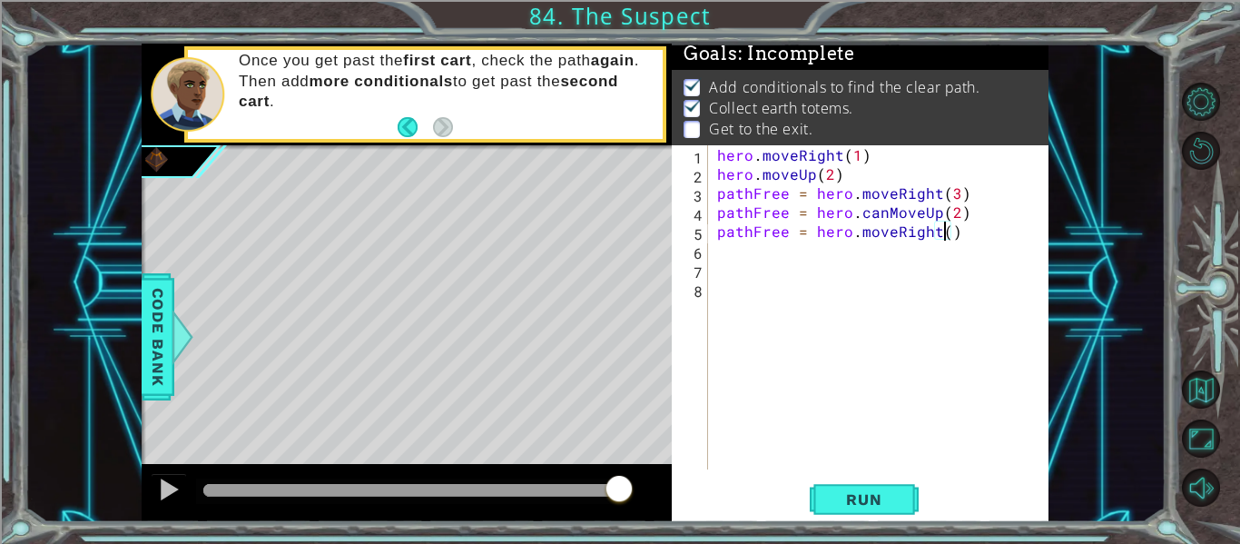
type textarea "pathFree = hero.moveRight(3)"
click at [749, 264] on div "hero . moveRight ( 1 ) hero . moveUp ( 2 ) pathFree = hero . moveRight ( 3 ) pa…" at bounding box center [883, 326] width 340 height 362
click at [736, 257] on div "hero . moveRight ( 1 ) hero . moveUp ( 2 ) pathFree = hero . moveRight ( 3 ) pa…" at bounding box center [883, 326] width 340 height 362
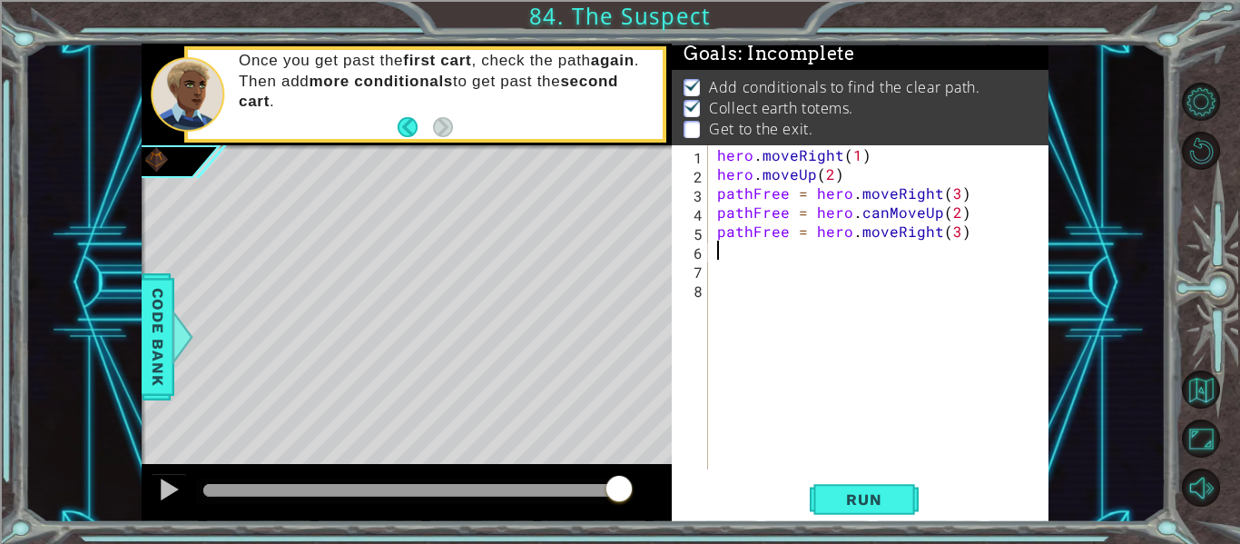
scroll to position [0, 0]
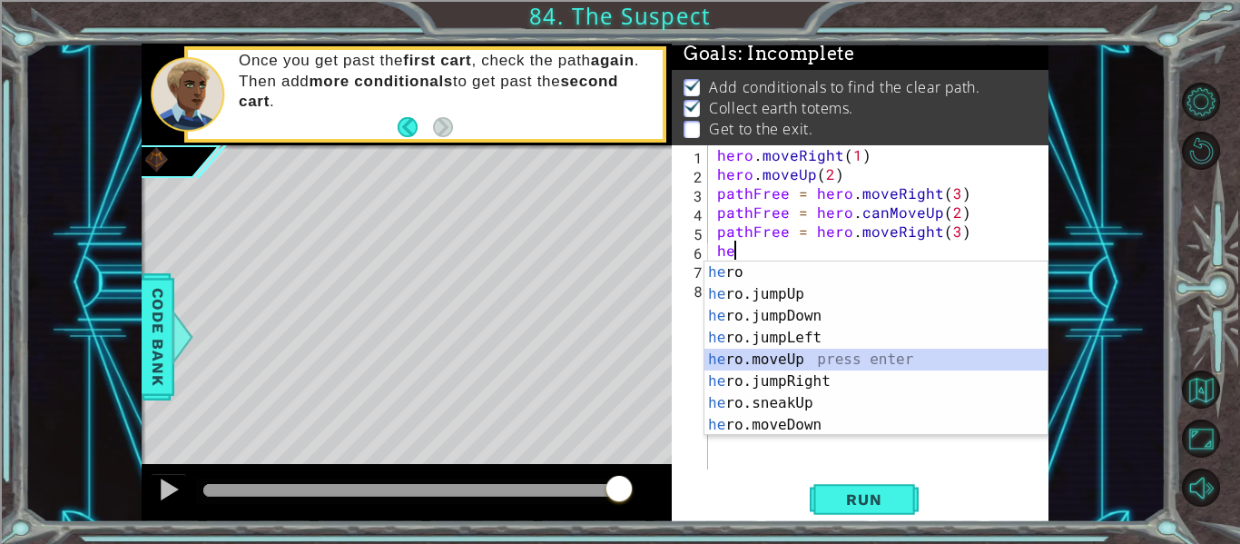
click at [741, 355] on div "he ro press enter he ro.jumpUp press enter he ro.jumpDown press enter he ro.jum…" at bounding box center [875, 370] width 343 height 218
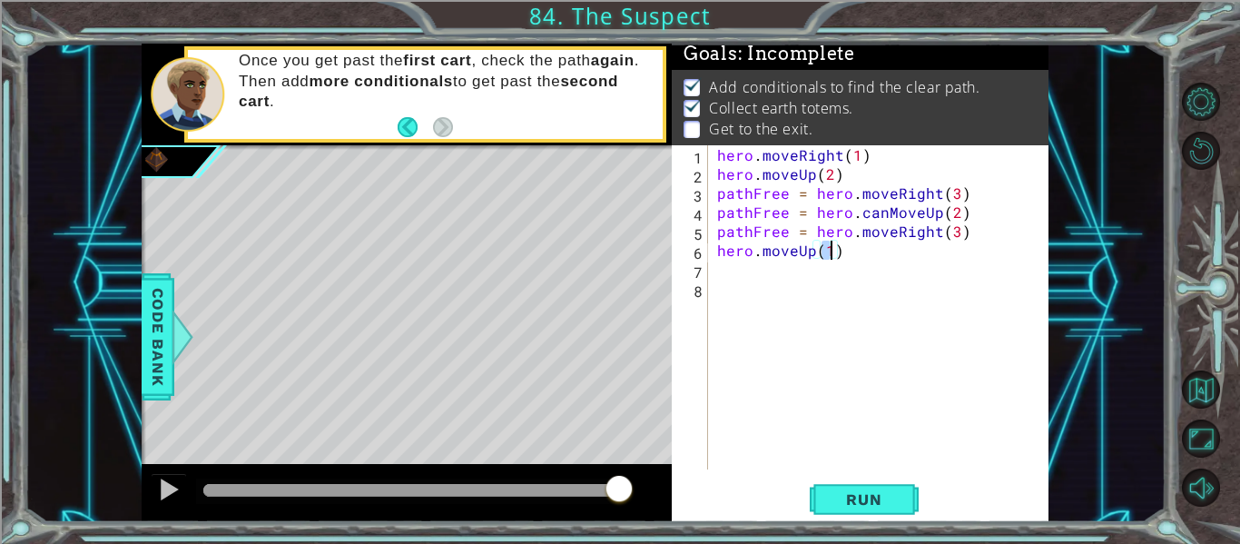
scroll to position [0, 6]
click at [839, 495] on span "Run" at bounding box center [864, 499] width 72 height 18
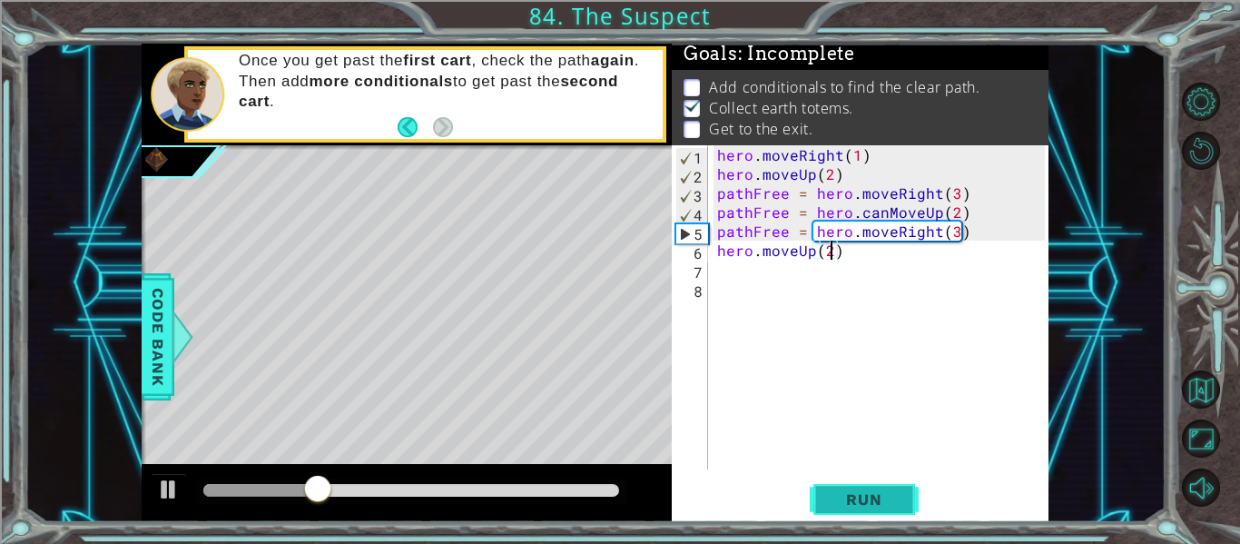
click at [839, 495] on span "Run" at bounding box center [864, 499] width 72 height 18
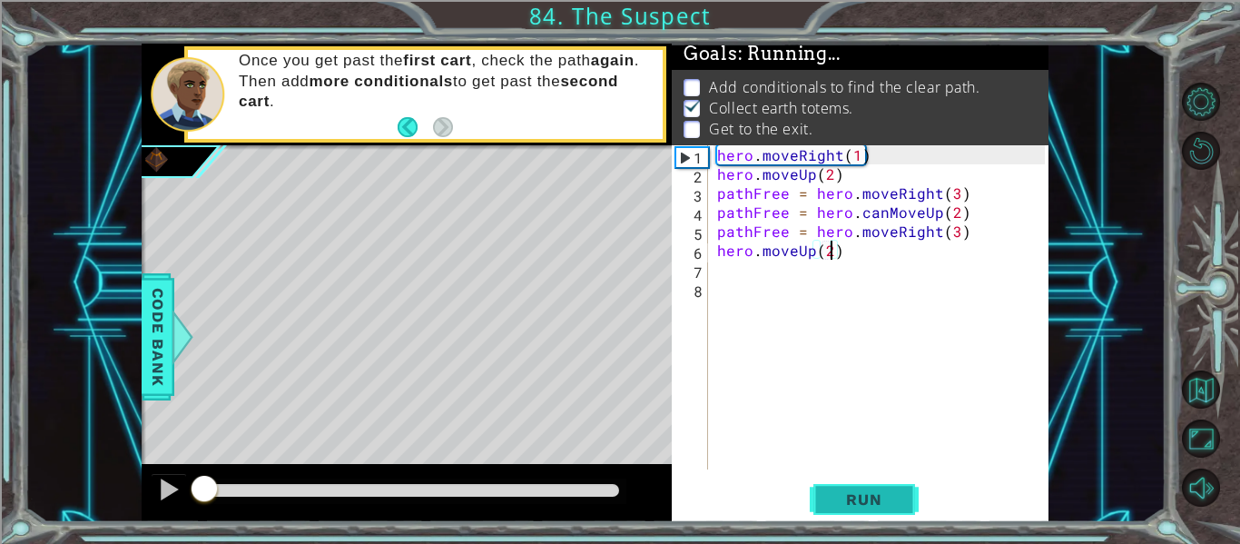
click at [839, 495] on span "Run" at bounding box center [864, 499] width 72 height 18
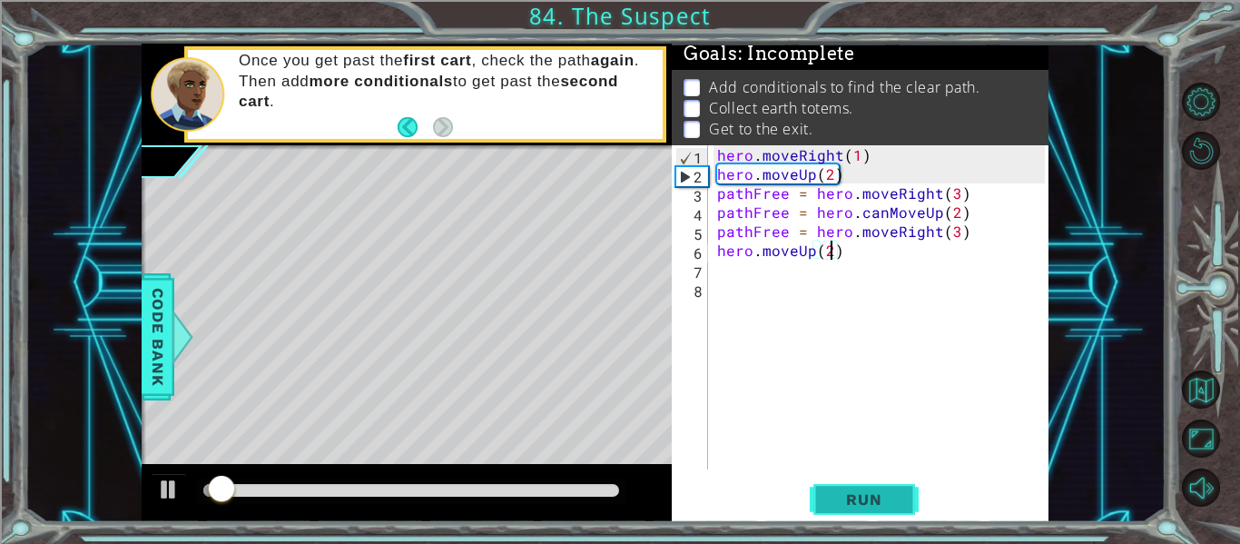
click at [839, 495] on span "Run" at bounding box center [864, 499] width 72 height 18
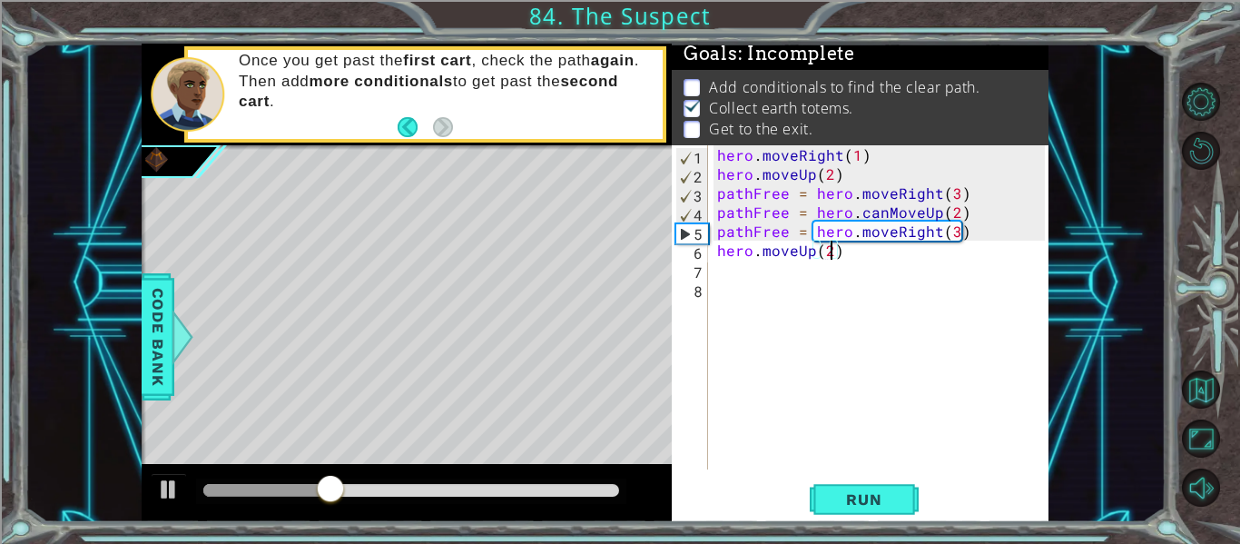
click at [956, 237] on div "hero . moveRight ( 1 ) hero . moveUp ( 2 ) pathFree = hero . moveRight ( 3 ) pa…" at bounding box center [883, 326] width 340 height 362
click at [958, 234] on div "hero . moveRight ( 1 ) hero . moveUp ( 2 ) pathFree = hero . moveRight ( 3 ) pa…" at bounding box center [883, 326] width 340 height 362
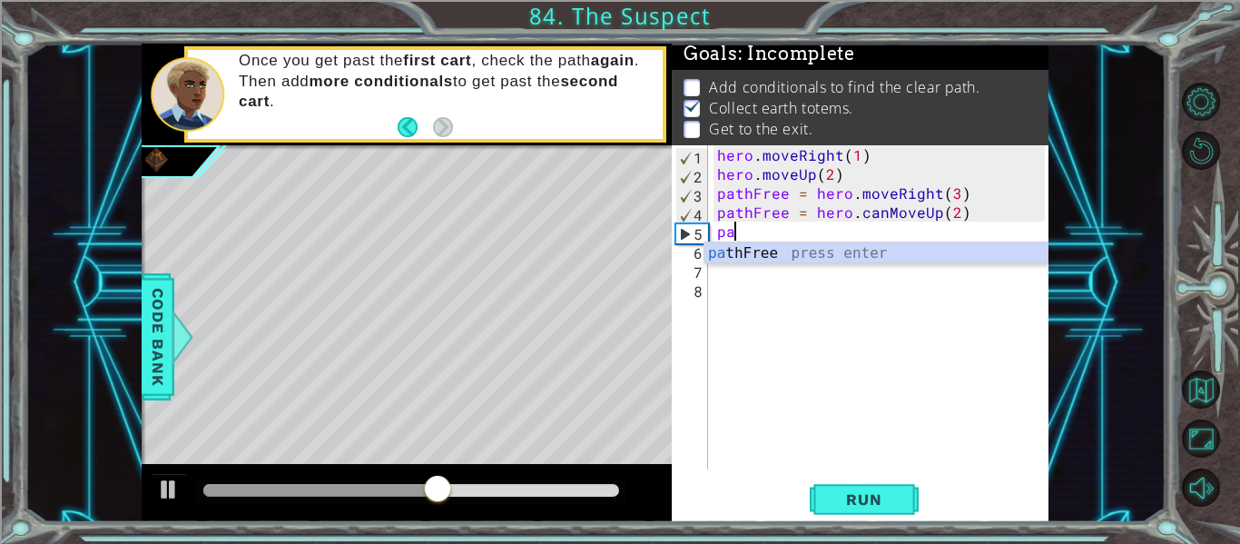
scroll to position [0, 0]
type textarea "p"
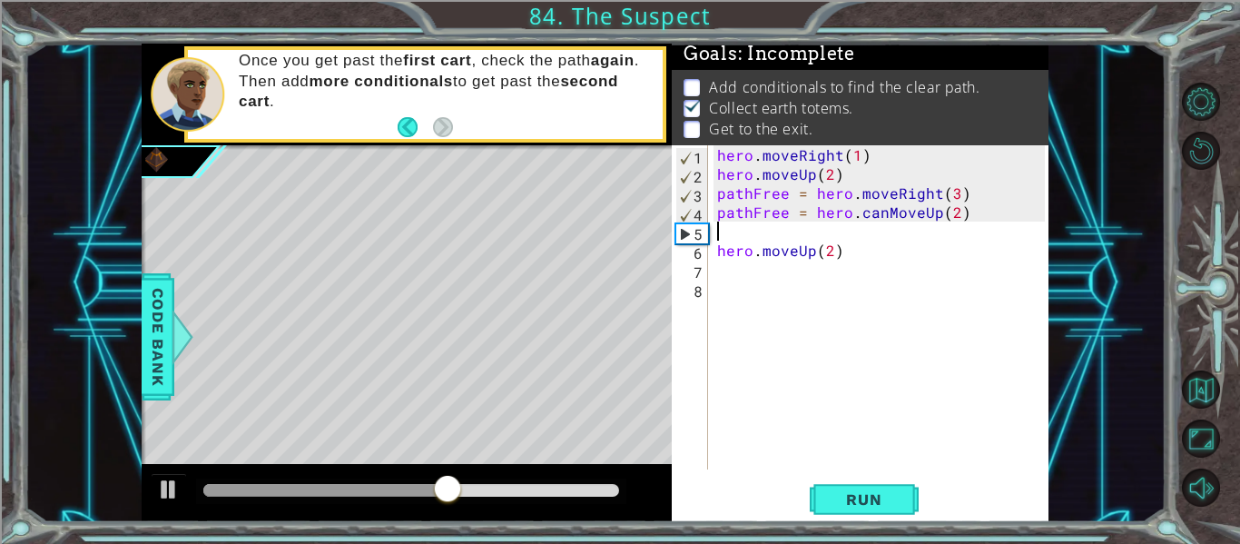
type textarea "pathFree = hero.canMoveUp(2)"
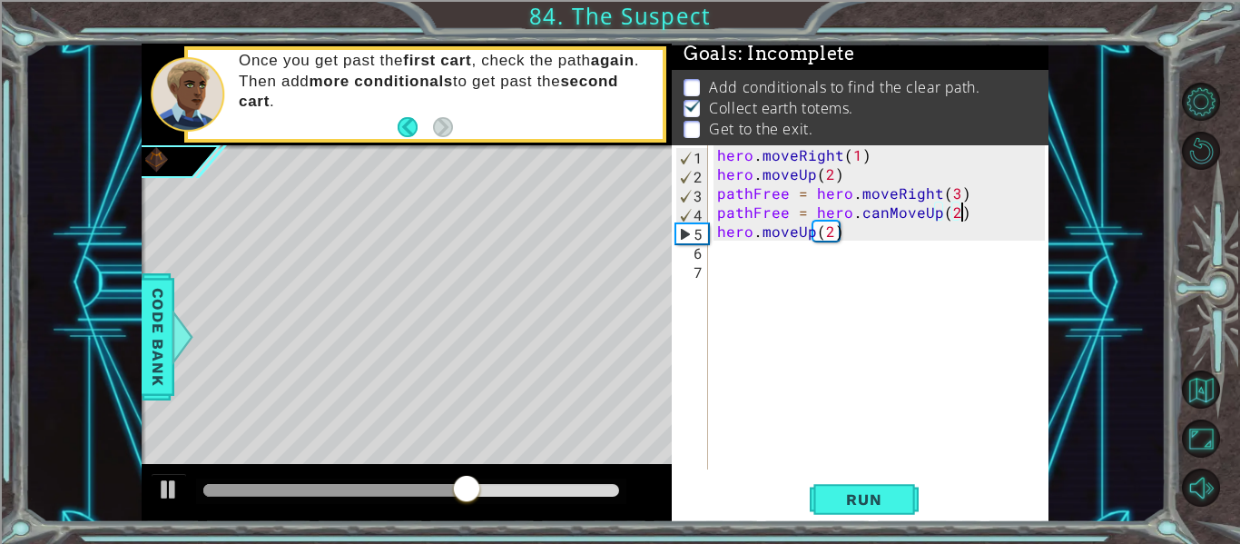
click at [872, 356] on div "hero . moveRight ( 1 ) hero . moveUp ( 2 ) pathFree = hero . moveRight ( 3 ) pa…" at bounding box center [883, 326] width 340 height 362
click at [753, 258] on div "hero . moveRight ( 1 ) hero . moveUp ( 2 ) pathFree = hero . moveRight ( 3 ) pa…" at bounding box center [883, 326] width 340 height 362
click at [735, 252] on div "hero . moveRight ( 1 ) hero . moveUp ( 2 ) pathFree = hero . moveRight ( 3 ) pa…" at bounding box center [883, 326] width 340 height 362
click at [721, 249] on div "hero . moveRight ( 1 ) hero . moveUp ( 2 ) pathFree = hero . moveRight ( 3 ) pa…" at bounding box center [883, 326] width 340 height 362
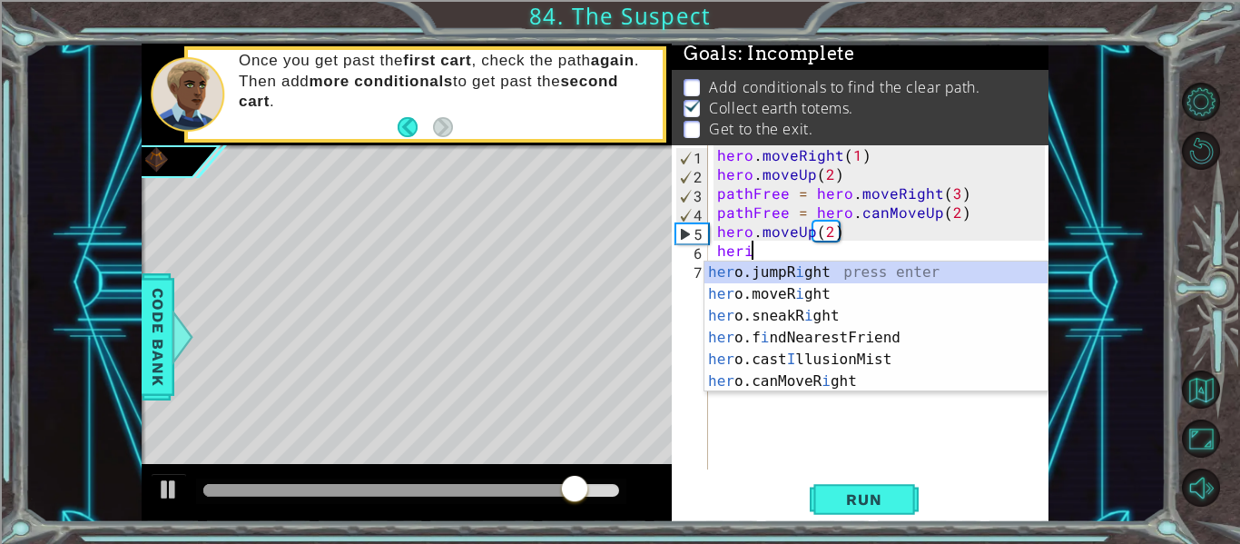
scroll to position [0, 3]
click at [730, 294] on div "her o.jumpR i ght press enter her o.moveR i ght press enter her o.sneakR i ght …" at bounding box center [875, 348] width 343 height 174
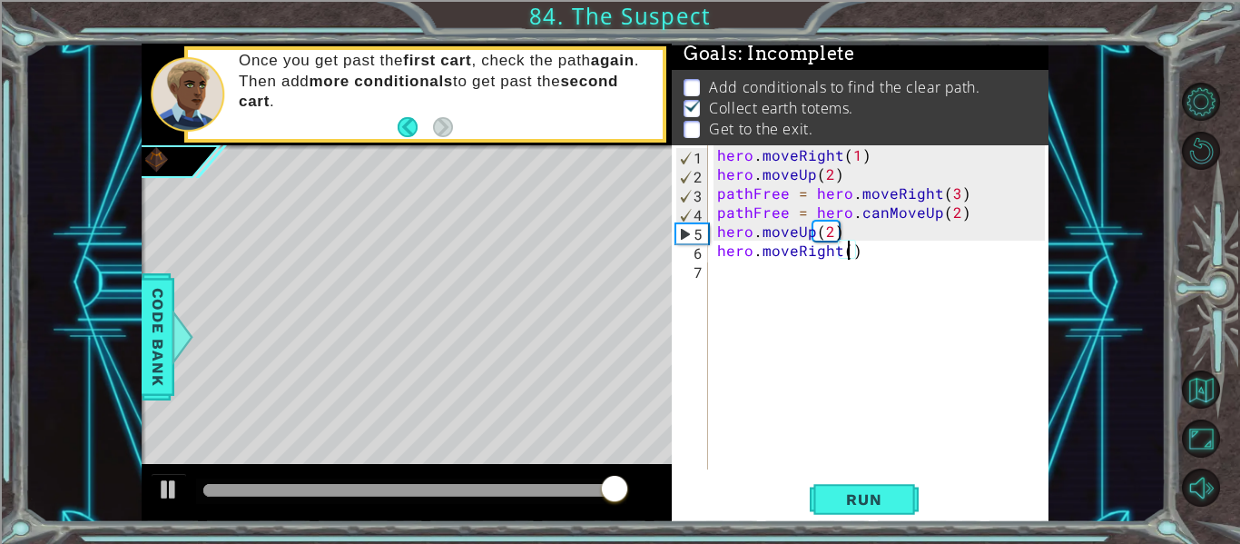
type textarea "hero.moveRight(3)"
click at [717, 280] on div "hero . moveRight ( 1 ) hero . moveUp ( 2 ) pathFree = hero . moveRight ( 3 ) pa…" at bounding box center [883, 326] width 340 height 362
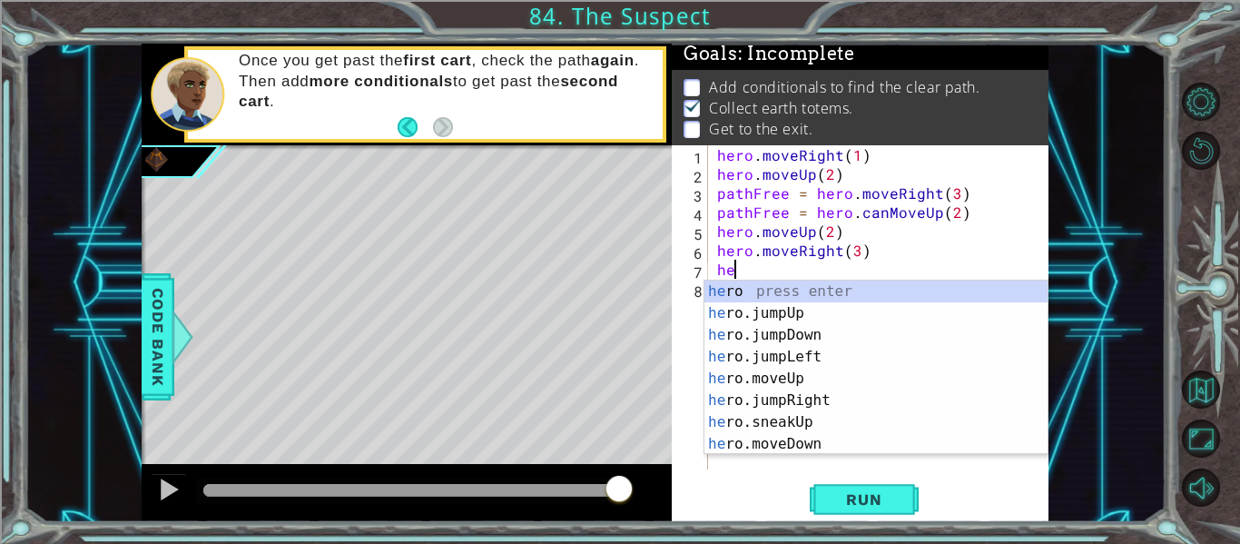
scroll to position [0, 1]
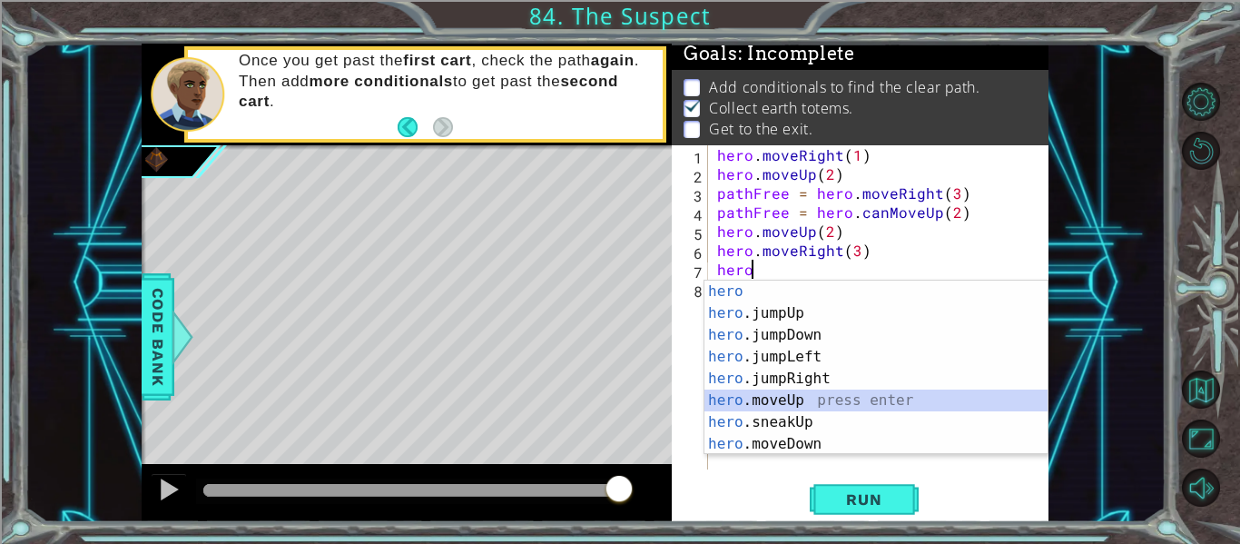
click at [745, 393] on div "hero press enter hero .jumpUp press enter hero .jumpDown press enter hero .jump…" at bounding box center [875, 389] width 343 height 218
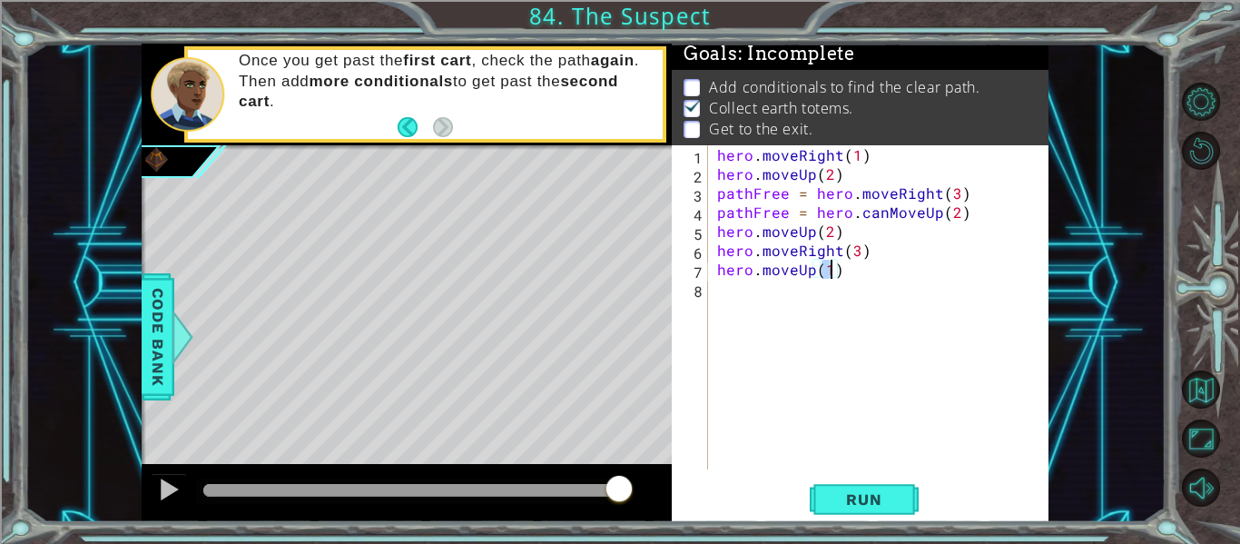
scroll to position [0, 6]
type textarea "hero.moveUp(2)"
click at [812, 507] on button "Run" at bounding box center [863, 499] width 109 height 37
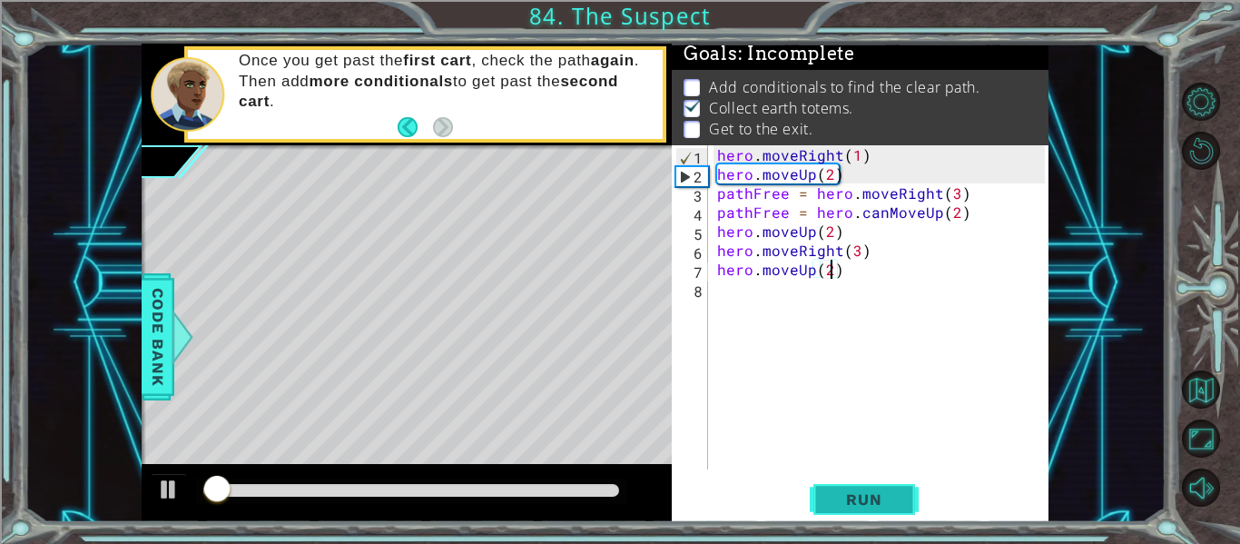
click at [812, 507] on button "Run" at bounding box center [863, 499] width 109 height 37
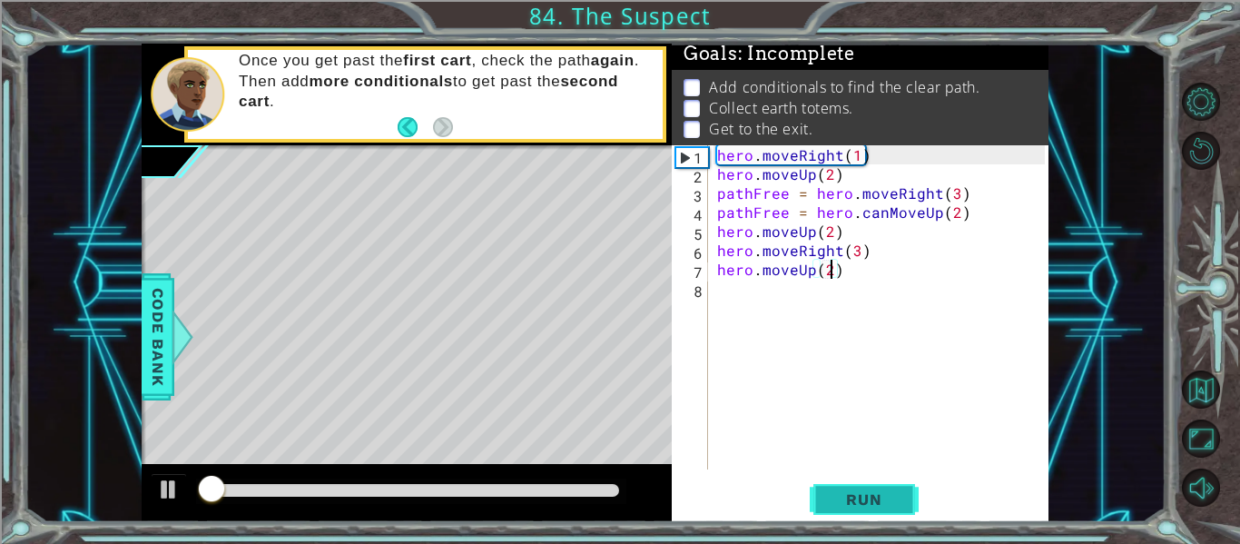
click at [812, 507] on button "Run" at bounding box center [863, 499] width 109 height 37
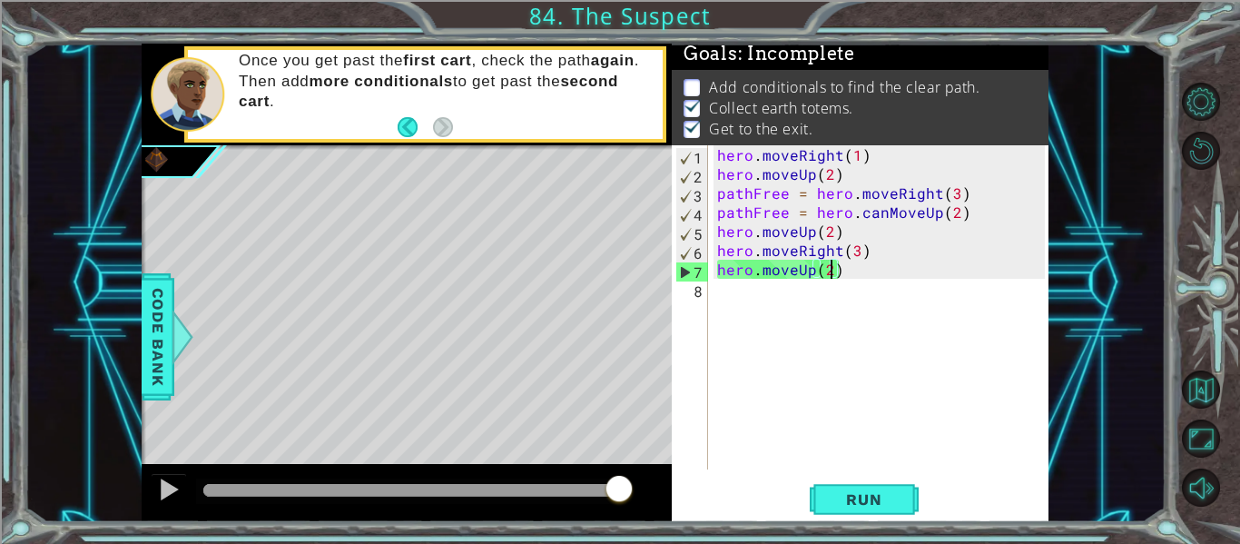
click at [845, 352] on div "hero . moveRight ( 1 ) hero . moveUp ( 2 ) pathFree = hero . moveRight ( 3 ) pa…" at bounding box center [883, 326] width 340 height 362
click at [1195, 398] on button "Back to Map" at bounding box center [1201, 389] width 38 height 38
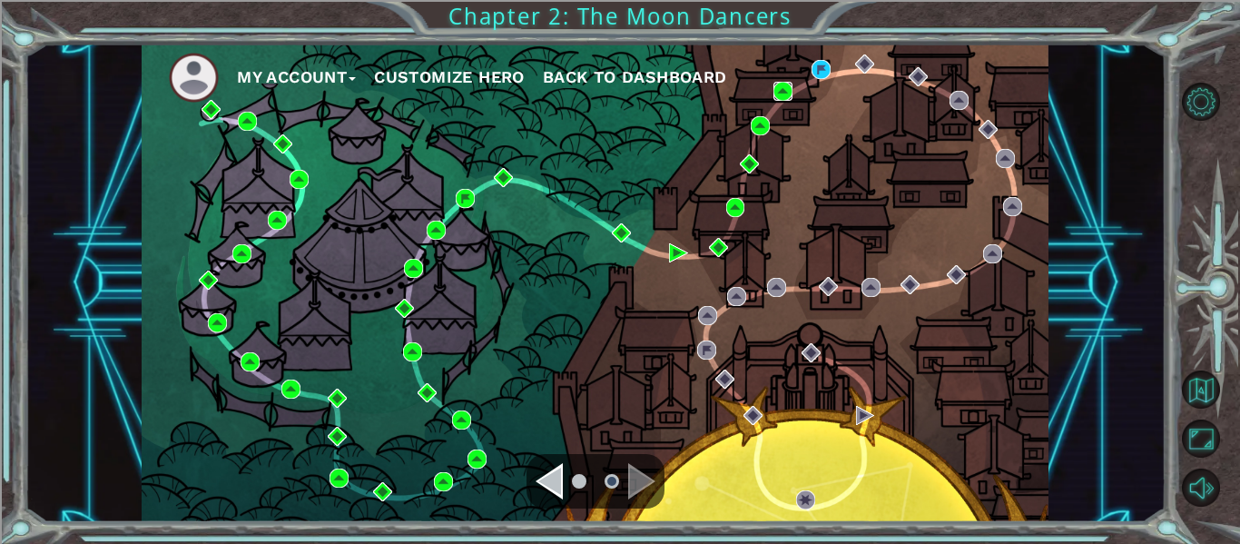
click at [784, 94] on img at bounding box center [782, 91] width 19 height 19
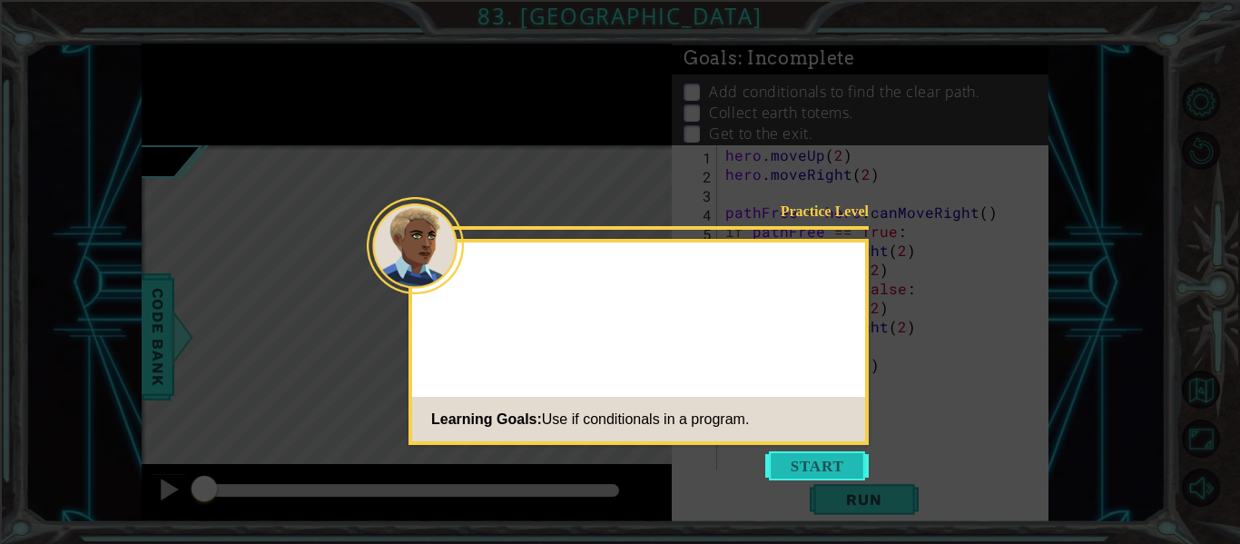
click at [845, 473] on button "Start" at bounding box center [816, 465] width 103 height 29
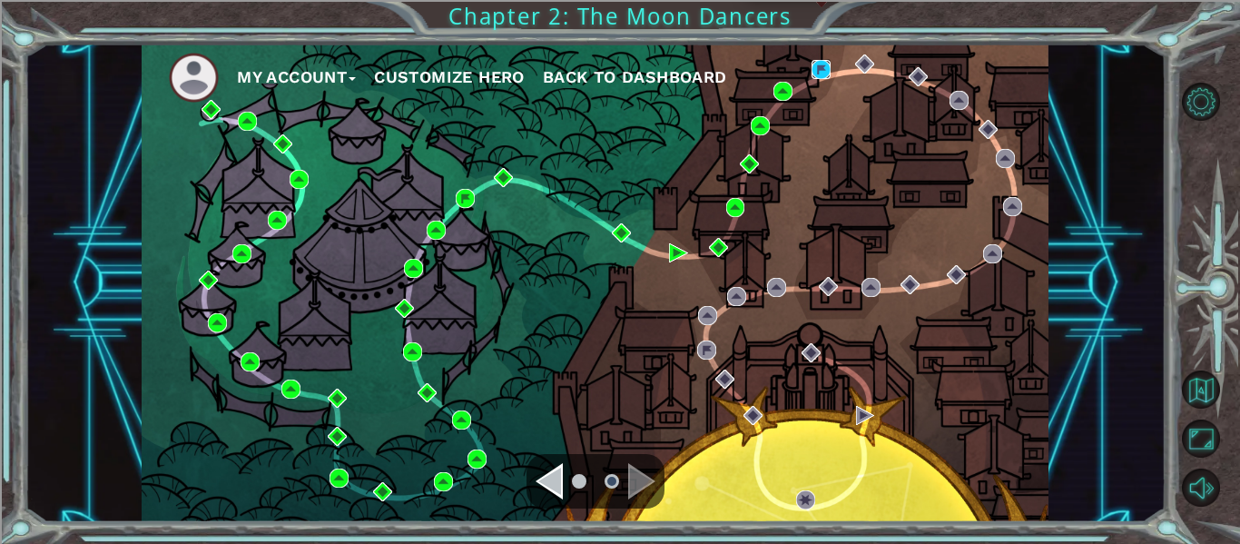
click at [818, 73] on img at bounding box center [820, 69] width 19 height 19
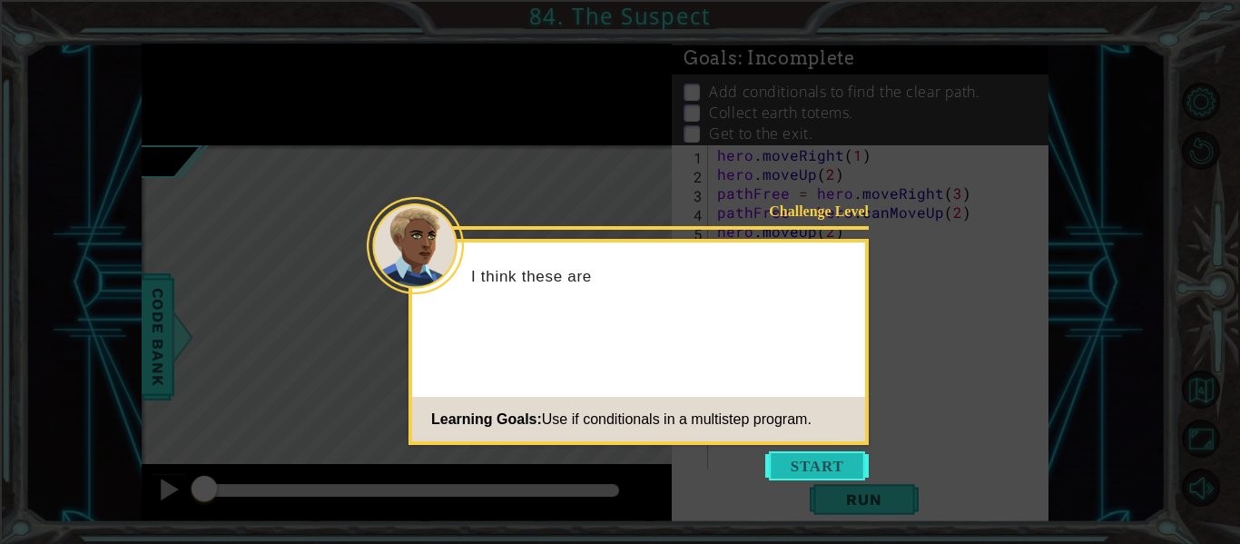
click at [808, 467] on button "Start" at bounding box center [816, 465] width 103 height 29
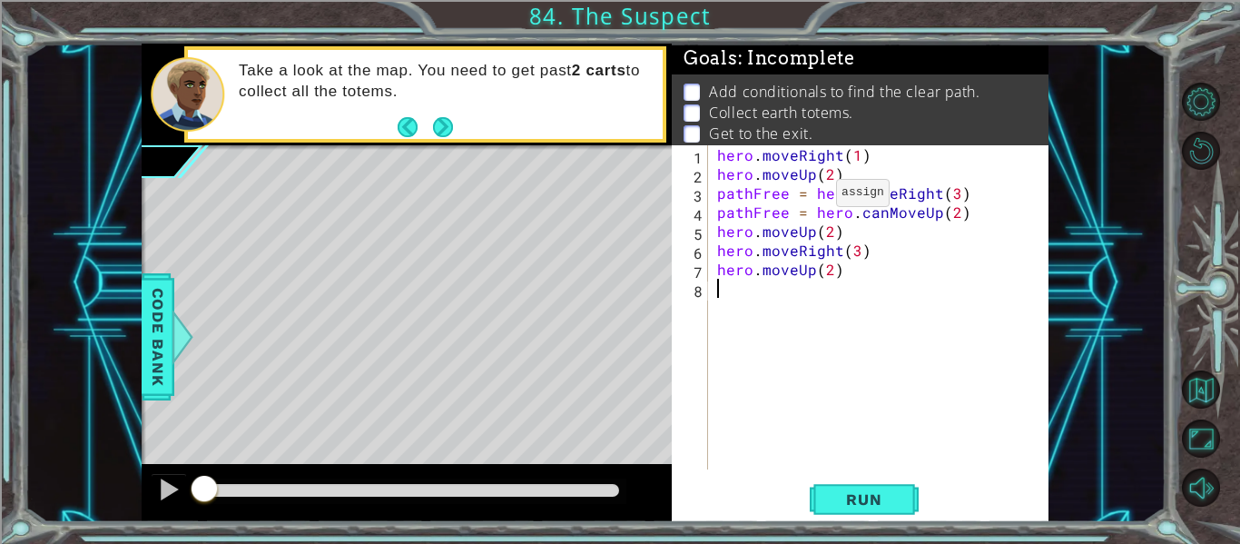
click at [805, 196] on div "hero . moveRight ( 1 ) hero . moveUp ( 2 ) pathFree = hero . moveRight ( 3 ) pa…" at bounding box center [883, 326] width 340 height 362
click at [714, 201] on div "hero . moveRight ( 1 ) hero . moveUp ( 2 ) pathFree = hero . moveRight ( 3 ) pa…" at bounding box center [883, 326] width 340 height 362
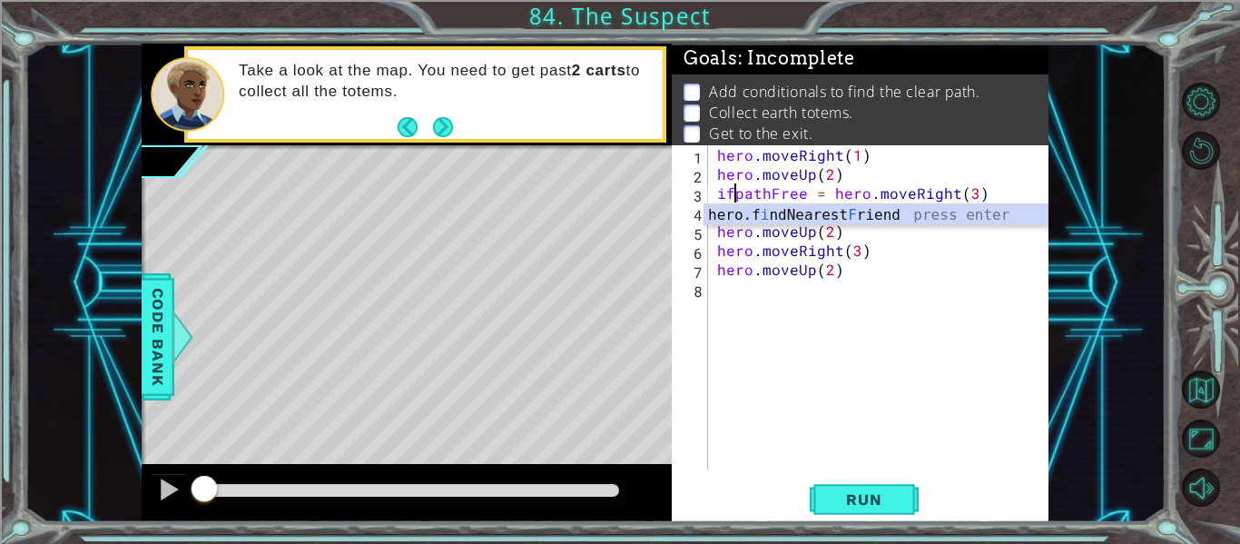
scroll to position [0, 2]
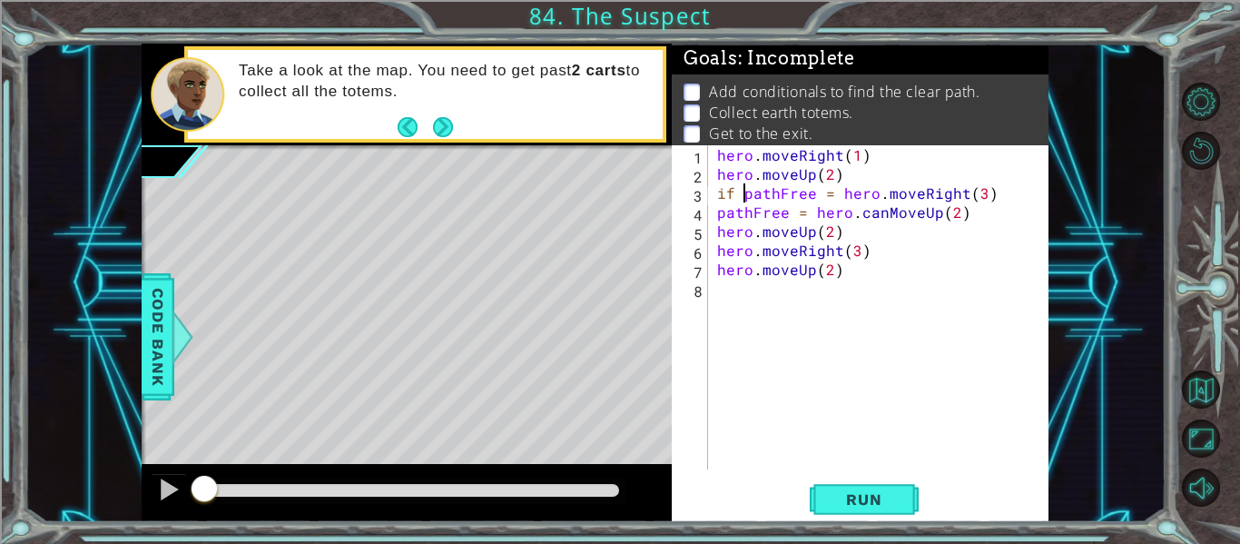
click at [819, 189] on div "hero . moveRight ( 1 ) hero . moveUp ( 2 ) if pathFree = hero . moveRight ( 3 )…" at bounding box center [883, 326] width 340 height 362
click at [840, 193] on div "hero . moveRight ( 1 ) hero . moveUp ( 2 ) if pathFree == hero . moveRight ( 3 …" at bounding box center [883, 326] width 340 height 362
click at [870, 275] on div "hero . moveRight ( 1 ) hero . moveUp ( 2 ) if pathFree == True : hero . moveRig…" at bounding box center [883, 326] width 340 height 362
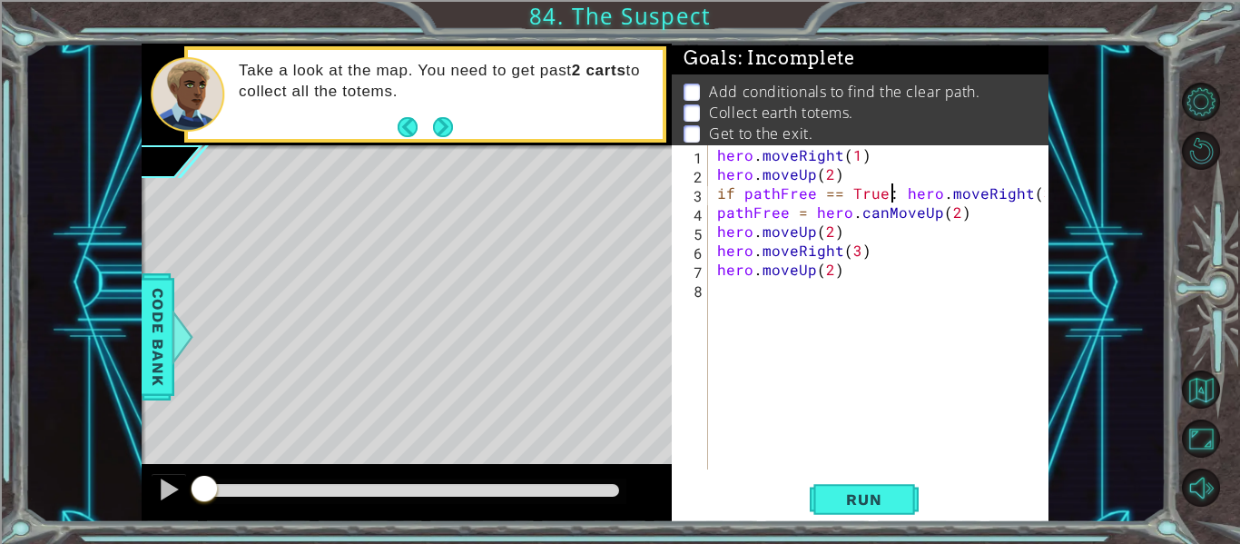
type textarea "hero.moveUp(2)"
click at [846, 267] on div "hero . moveRight ( 1 ) hero . moveUp ( 2 ) if pathFree == True : hero . moveRig…" at bounding box center [883, 326] width 340 height 362
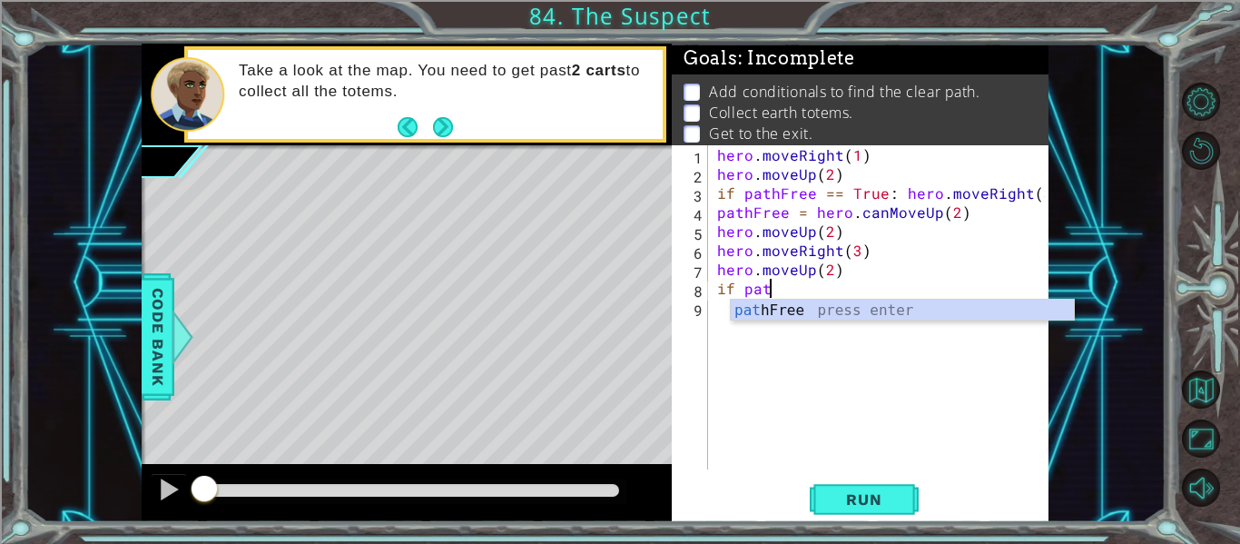
scroll to position [0, 3]
click at [856, 307] on div "path Free press enter" at bounding box center [902, 331] width 343 height 65
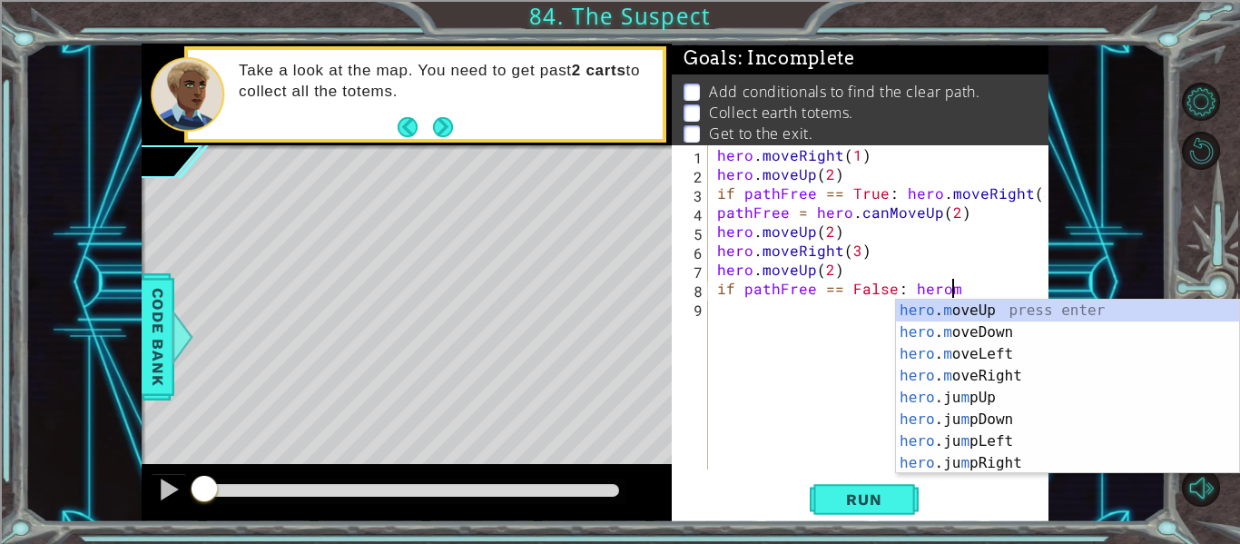
scroll to position [0, 14]
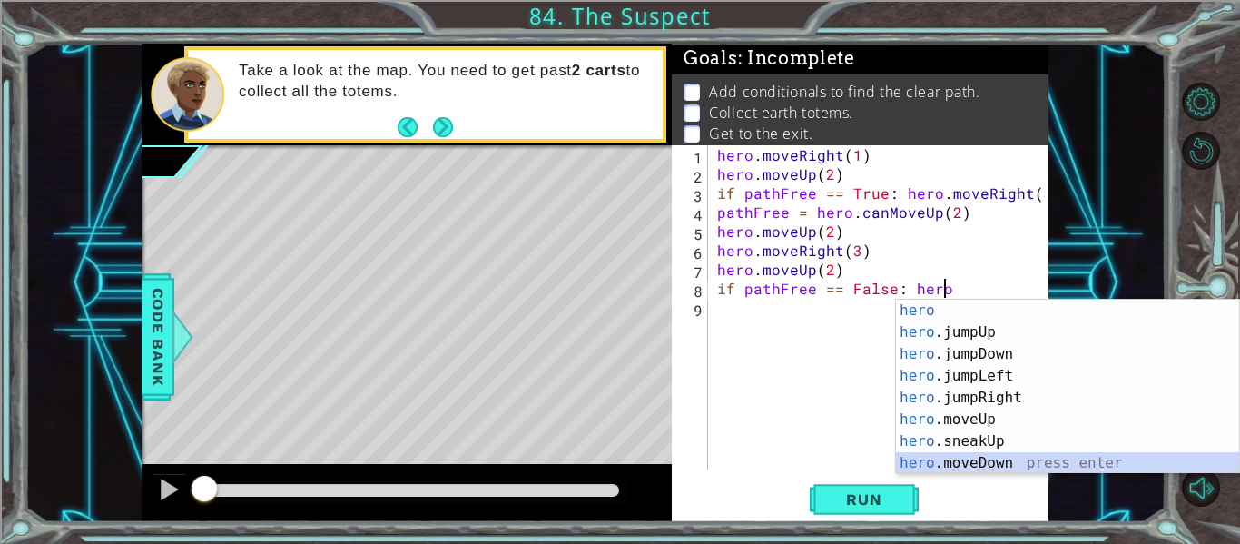
click at [919, 462] on div "hero press enter hero .jumpUp press enter hero .jumpDown press enter hero .jump…" at bounding box center [1067, 408] width 343 height 218
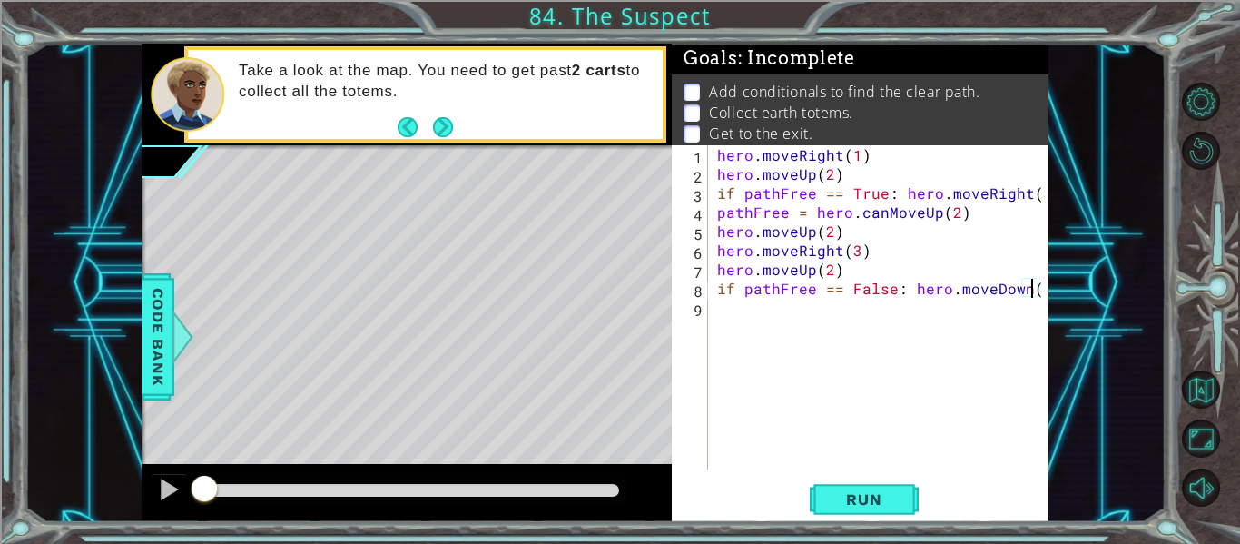
type textarea "if pathFree == False: hero.moveDown(2)"
click at [735, 301] on div "hero . moveRight ( 1 ) hero . moveUp ( 2 ) if pathFree == True : hero . moveRig…" at bounding box center [883, 326] width 340 height 362
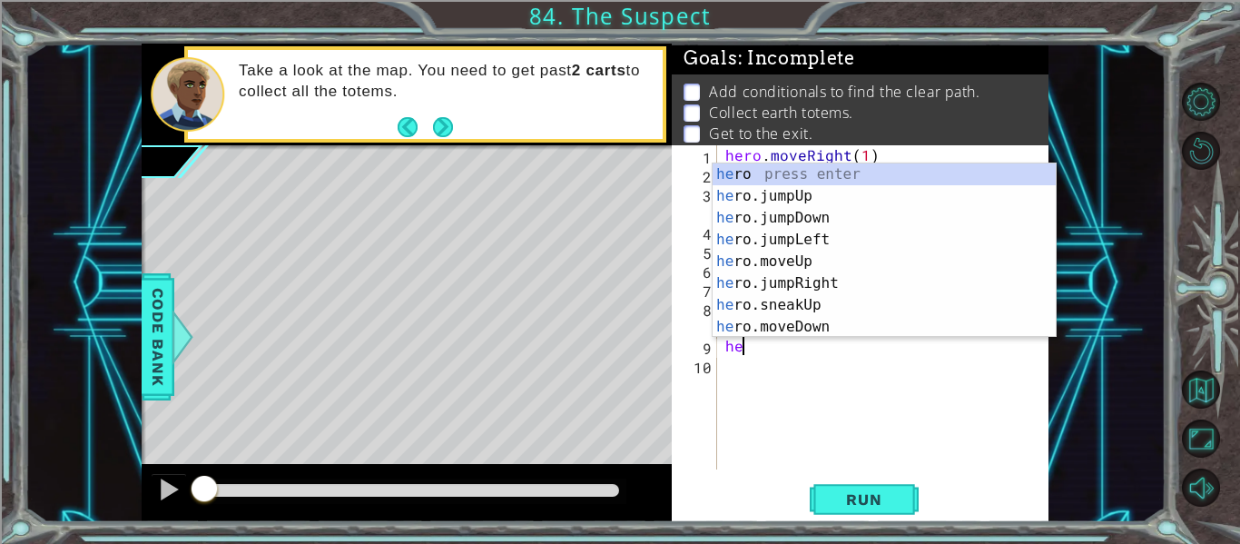
scroll to position [0, 1]
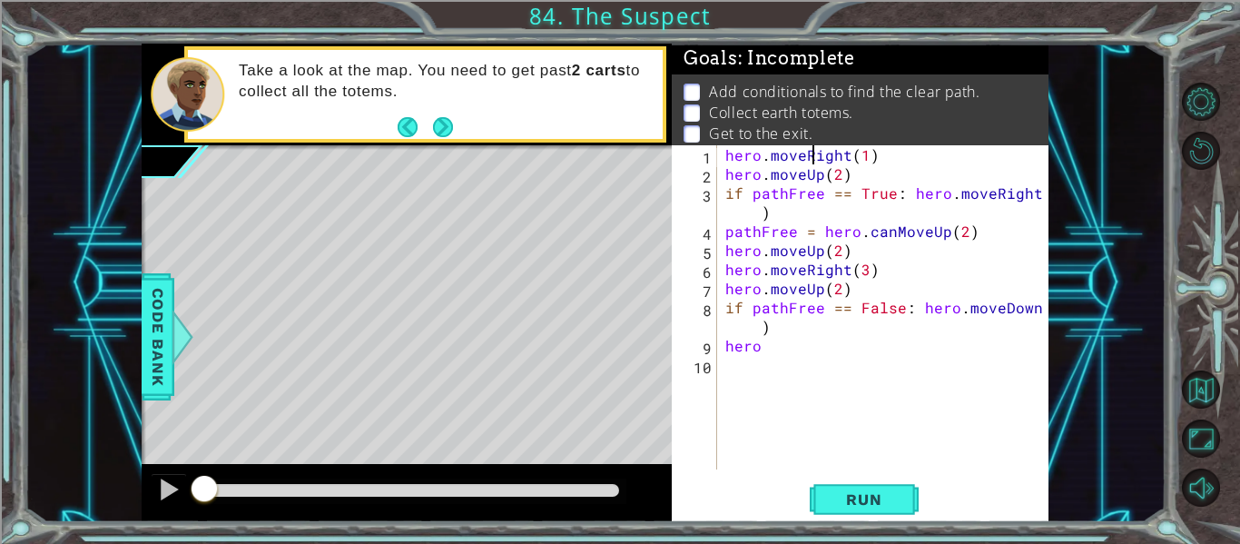
click at [810, 159] on div "hero . moveRight ( 1 ) hero . moveUp ( 2 ) if pathFree == True : hero . moveRig…" at bounding box center [887, 326] width 332 height 362
type textarea "hero.moveRight(1)"
click at [769, 365] on div "hero . moveRight ( 1 ) hero . moveUp ( 2 ) if pathFree == True : hero . moveRig…" at bounding box center [887, 326] width 332 height 362
click at [765, 350] on div "hero . moveRight ( 1 ) hero . moveUp ( 2 ) if pathFree == True : hero . moveRig…" at bounding box center [887, 326] width 332 height 362
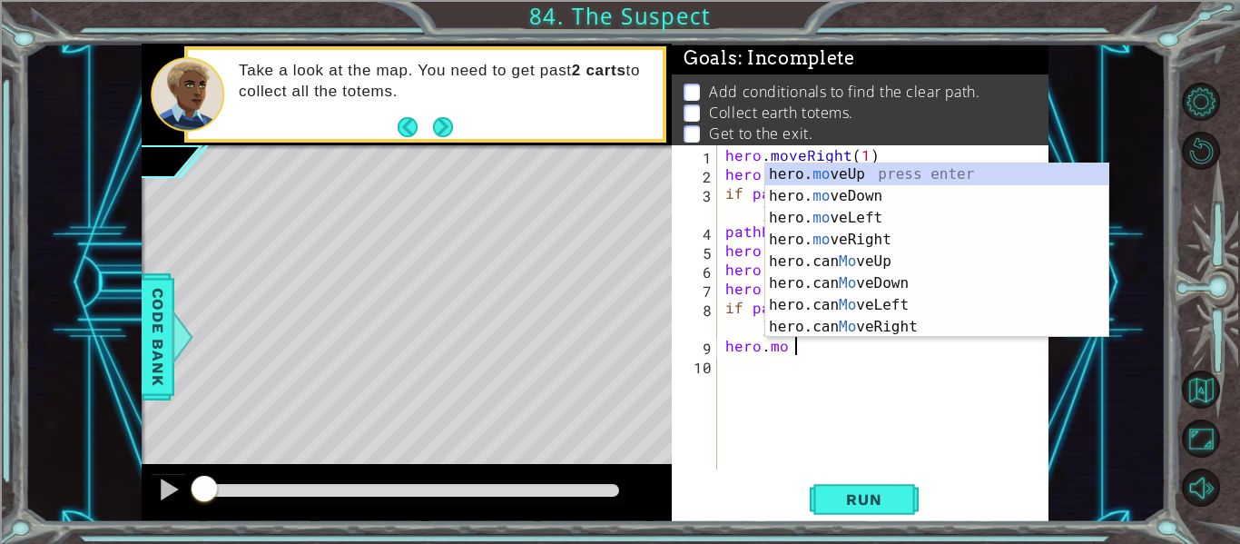
scroll to position [0, 4]
click at [784, 244] on div "hero. mo veUp press enter hero. mo veDown press enter hero. mo veLeft press ent…" at bounding box center [936, 272] width 343 height 218
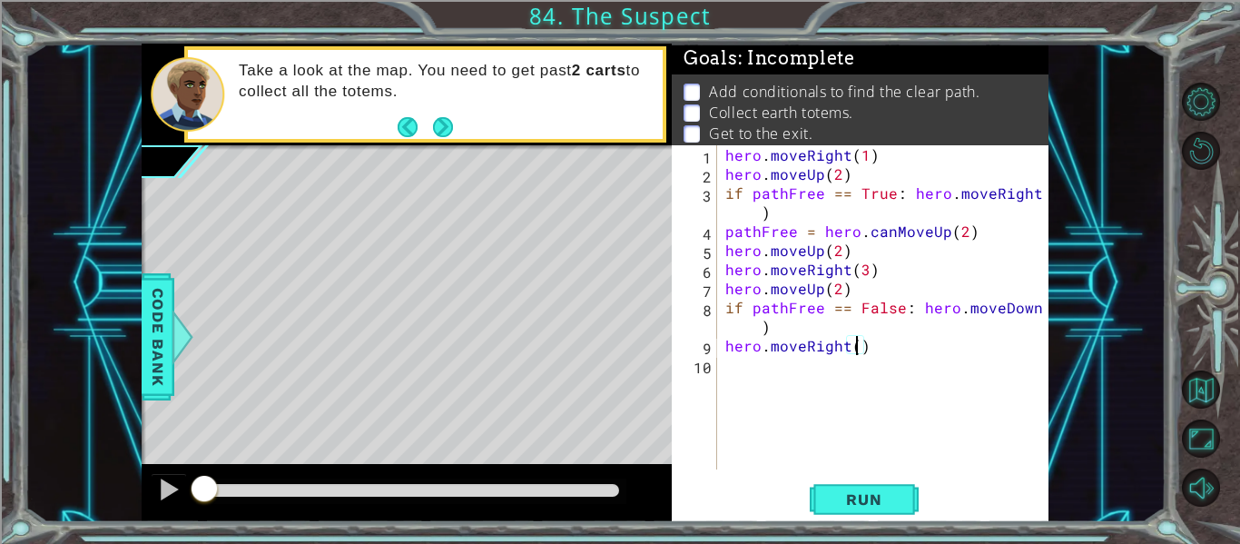
type textarea "hero.moveRight(3)"
click at [882, 358] on div "hero . moveRight ( 1 ) hero . moveUp ( 2 ) if pathFree == True : hero . moveRig…" at bounding box center [887, 326] width 332 height 362
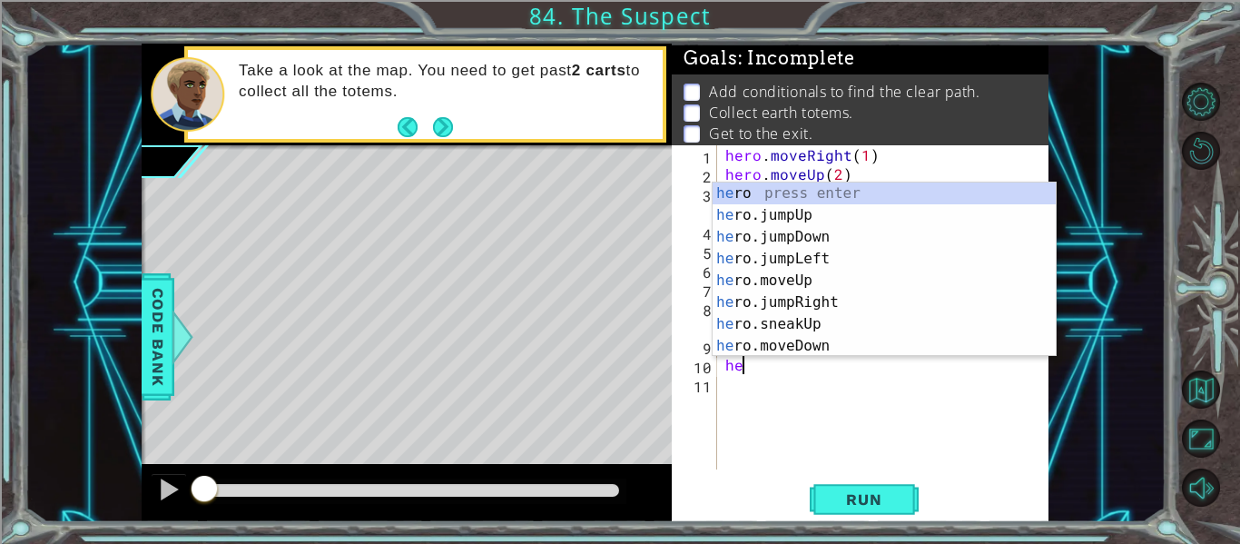
scroll to position [0, 1]
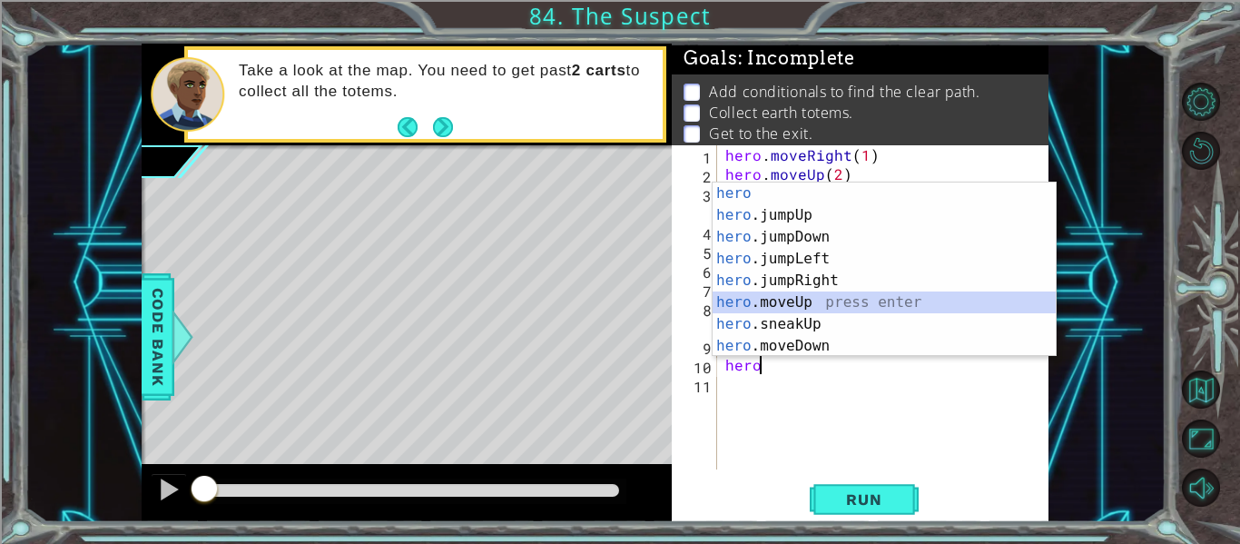
click at [849, 308] on div "hero press enter hero .jumpUp press enter hero .jumpDown press enter hero .jump…" at bounding box center [883, 291] width 343 height 218
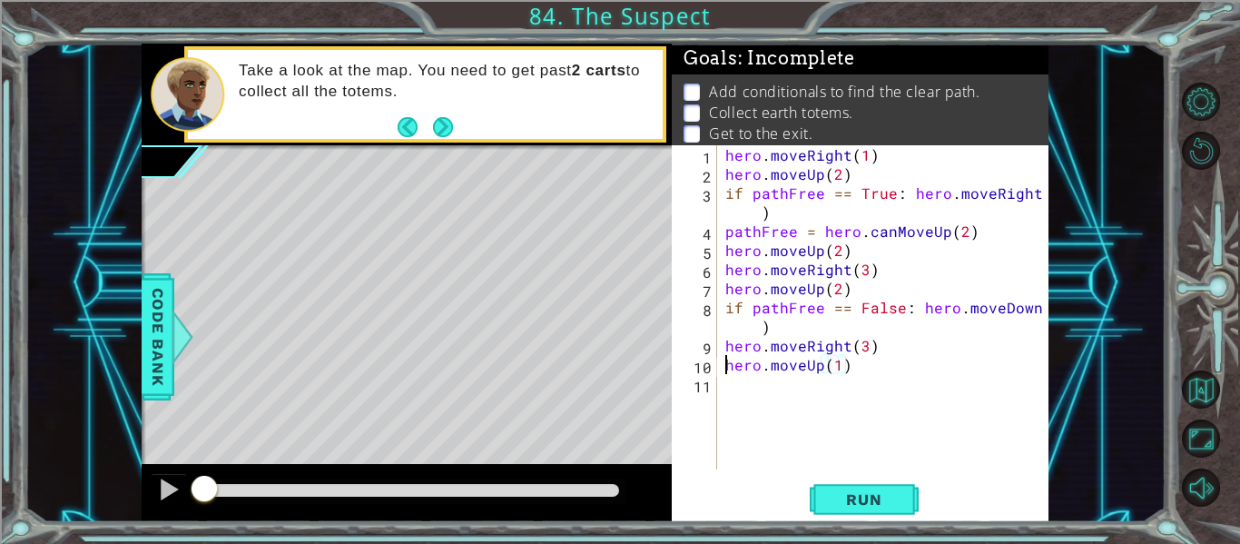
click at [728, 363] on div "hero . moveRight ( 1 ) hero . moveUp ( 2 ) if pathFree == True : hero . moveRig…" at bounding box center [887, 326] width 332 height 362
click at [928, 336] on div "hero . moveRight ( 1 ) hero . moveUp ( 2 ) if pathFree == True : hero . moveRig…" at bounding box center [887, 326] width 332 height 362
click at [904, 345] on div "hero . moveRight ( 1 ) hero . moveUp ( 2 ) if pathFree == True : hero . moveRig…" at bounding box center [887, 326] width 332 height 362
type textarea "hero.moveRight(3)"
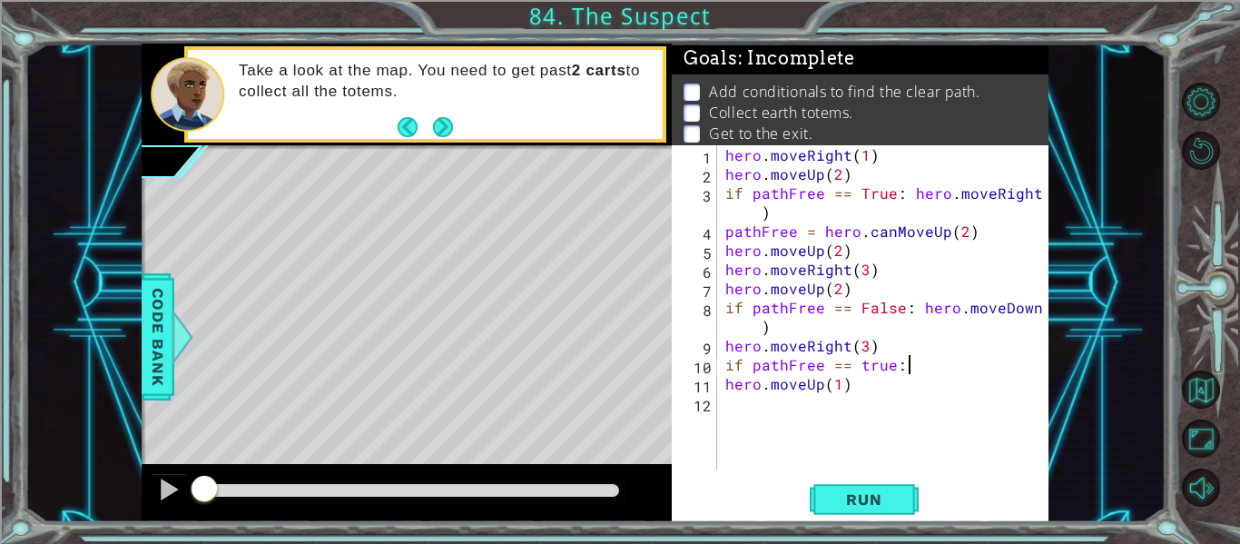
click at [864, 363] on div "hero . moveRight ( 1 ) hero . moveUp ( 2 ) if pathFree == True : hero . moveRig…" at bounding box center [887, 326] width 332 height 362
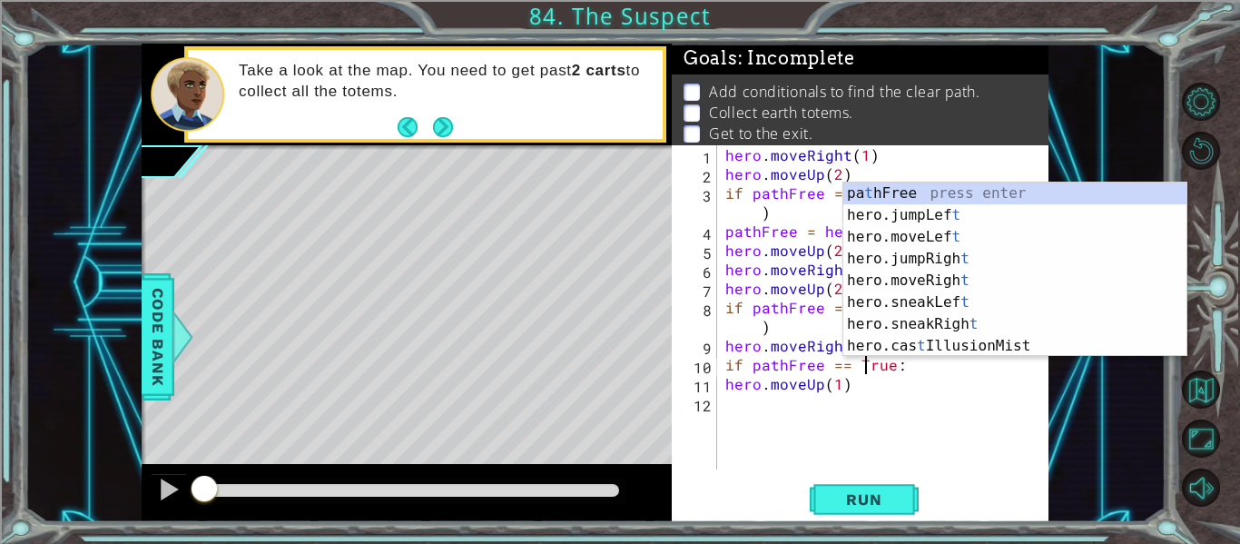
click at [910, 365] on div "hero . moveRight ( 1 ) hero . moveUp ( 2 ) if pathFree == True : hero . moveRig…" at bounding box center [887, 326] width 332 height 362
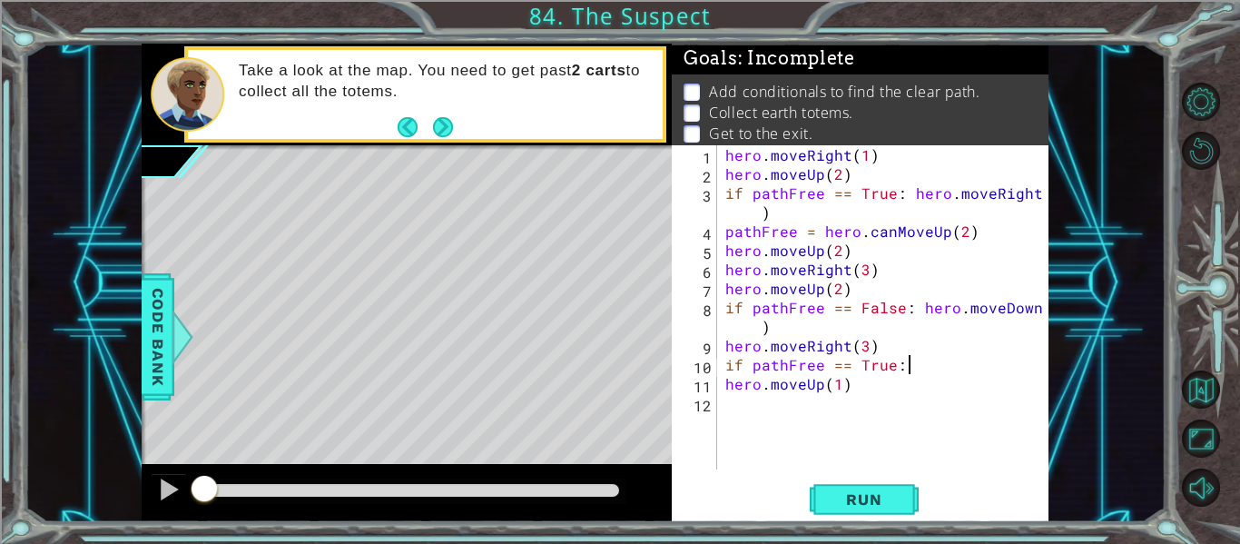
click at [905, 365] on div "hero . moveRight ( 1 ) hero . moveUp ( 2 ) if pathFree == True : hero . moveRig…" at bounding box center [887, 326] width 332 height 362
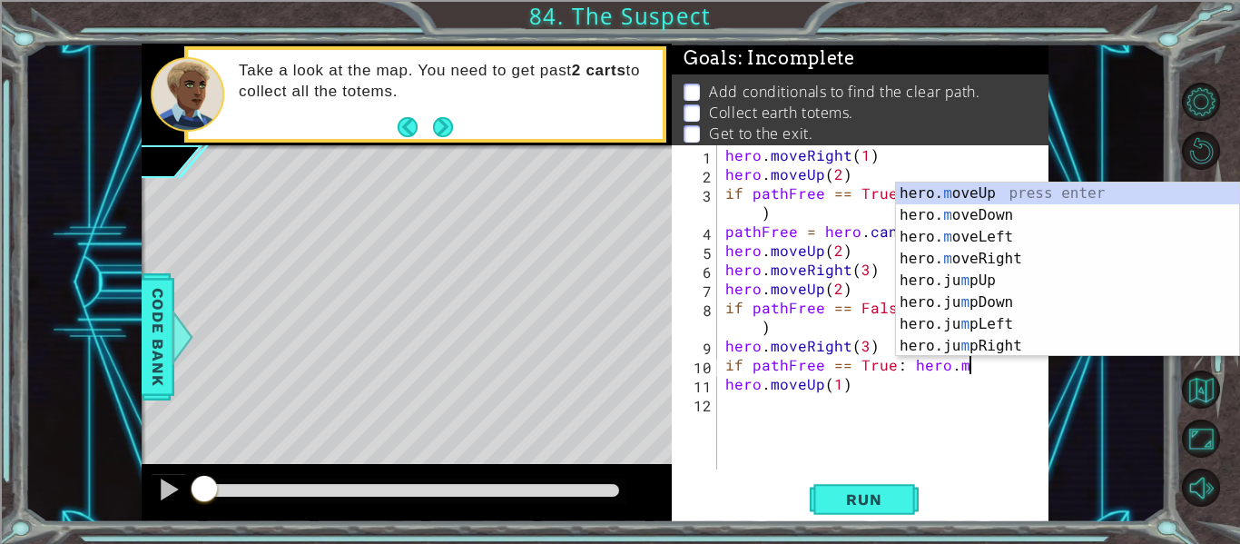
scroll to position [0, 15]
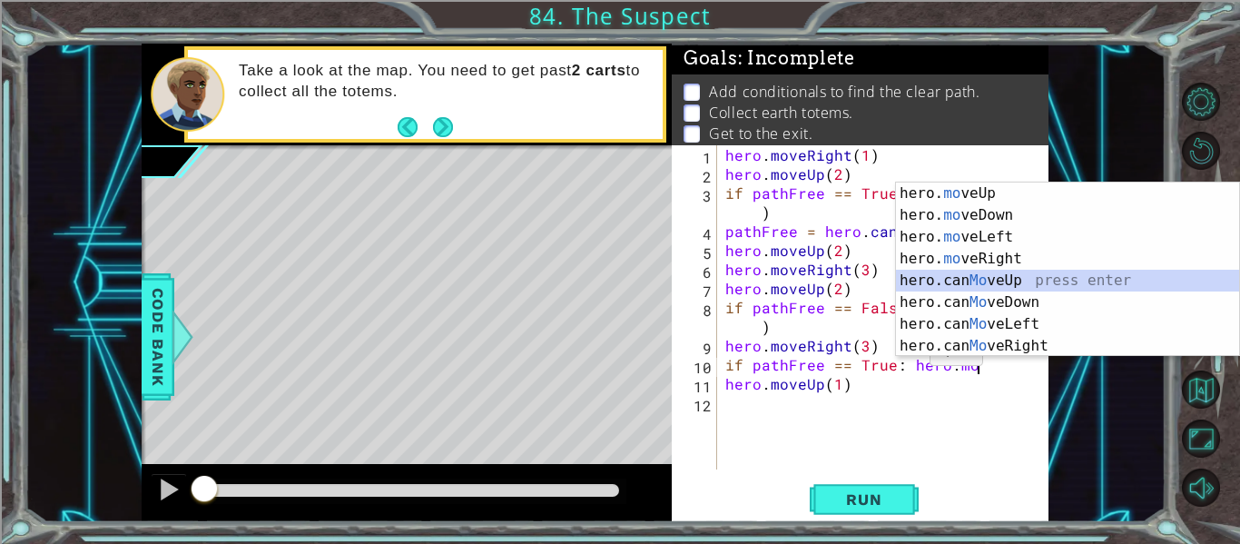
click at [960, 279] on div "hero. mo veUp press enter hero. mo veDown press enter hero. mo veLeft press ent…" at bounding box center [1067, 291] width 343 height 218
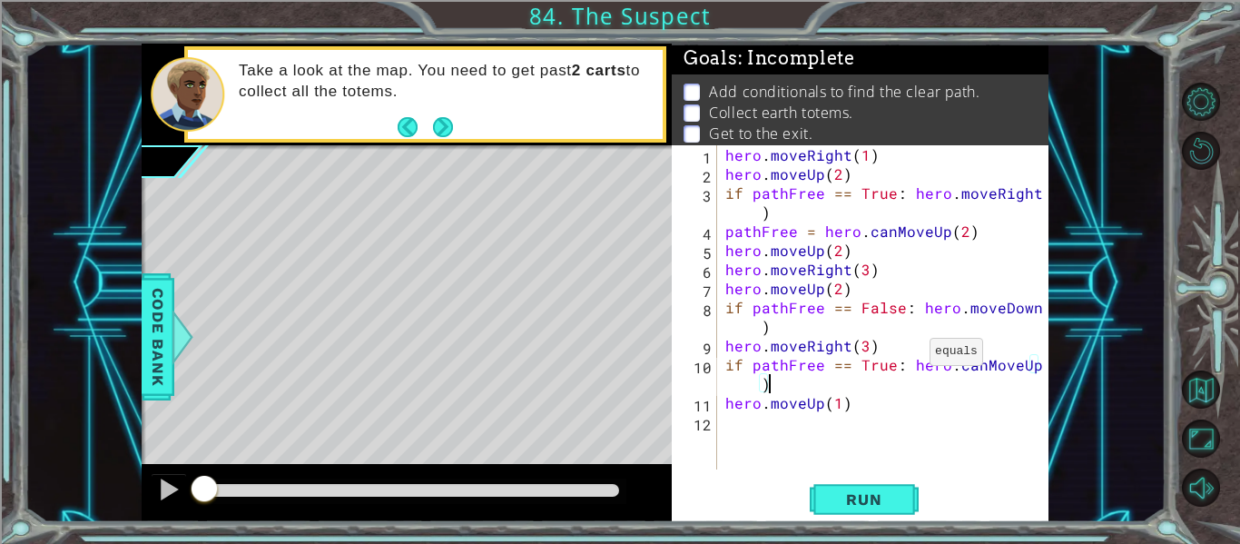
scroll to position [0, 20]
click at [849, 407] on div "hero . moveRight ( 1 ) hero . moveUp ( 2 ) if pathFree == True : hero . moveRig…" at bounding box center [887, 326] width 332 height 362
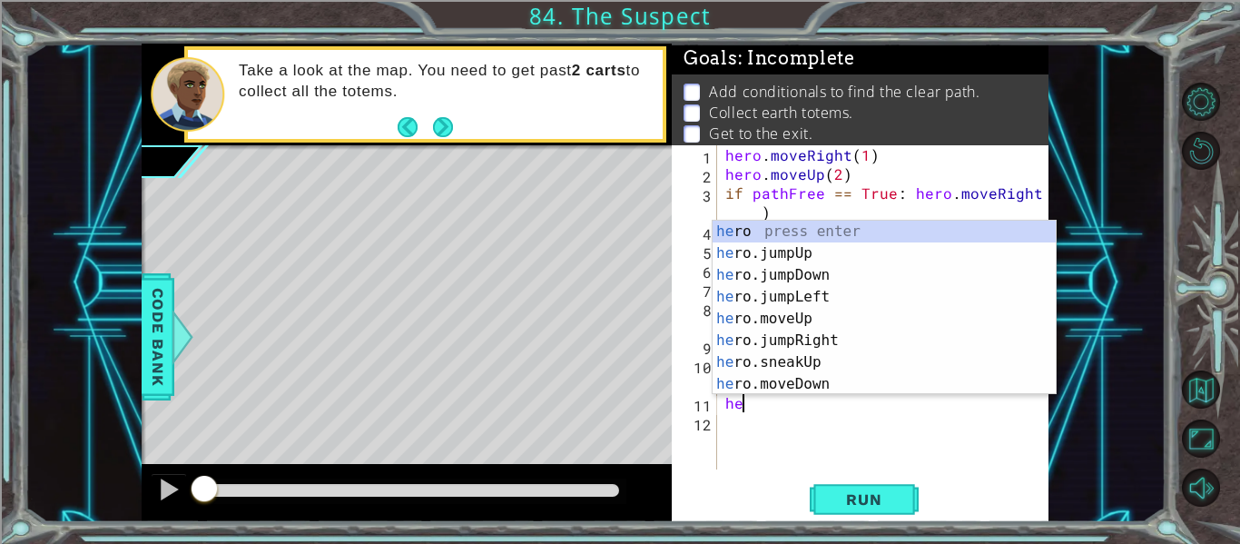
scroll to position [0, 0]
type textarea "h"
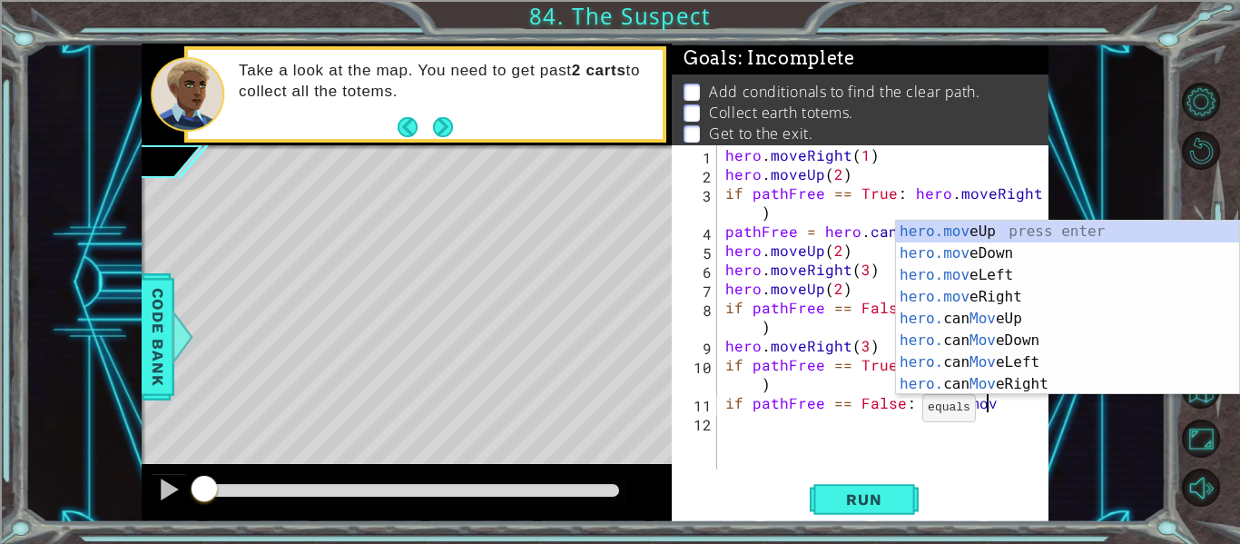
scroll to position [0, 16]
click at [937, 303] on div "hero.move Up press enter hero.move Down press enter hero.move Left press enter …" at bounding box center [1067, 330] width 343 height 218
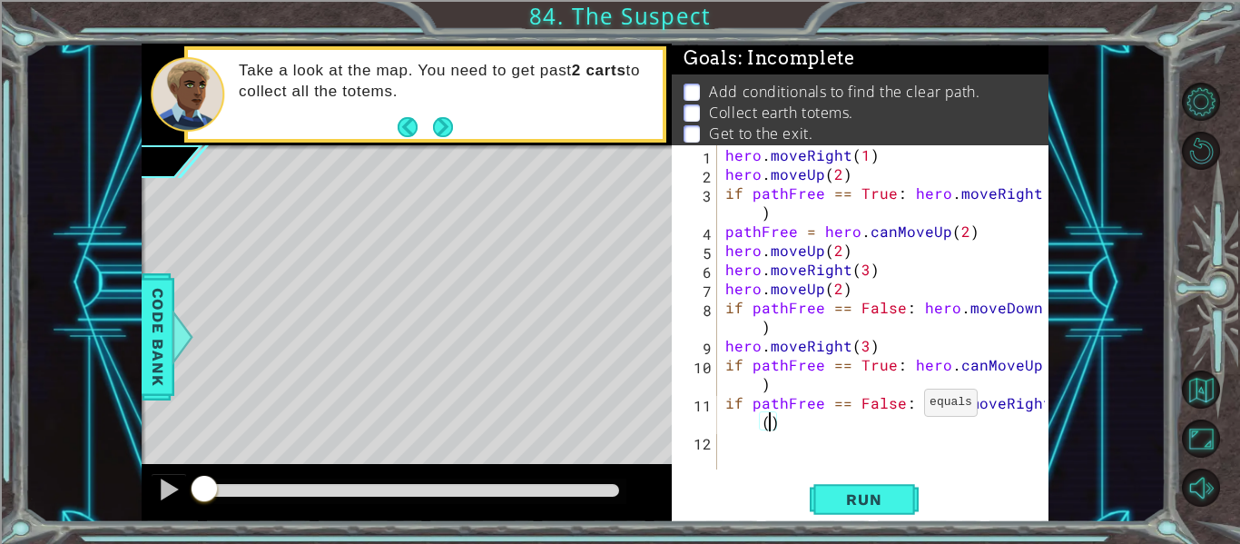
scroll to position [0, 20]
click at [819, 503] on button "Run" at bounding box center [863, 499] width 109 height 37
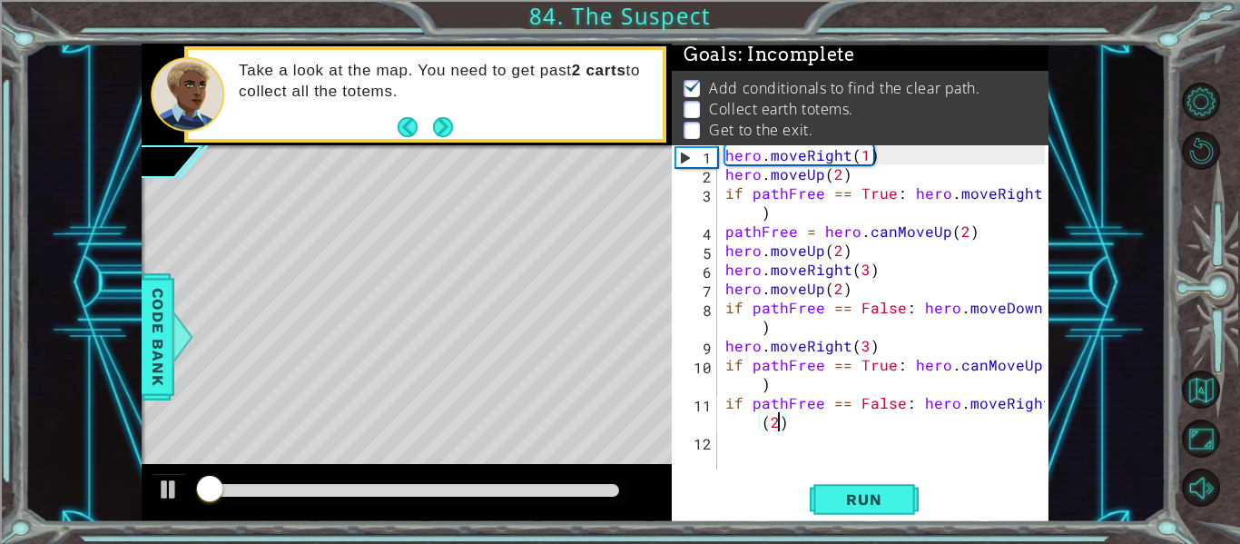
scroll to position [5, 0]
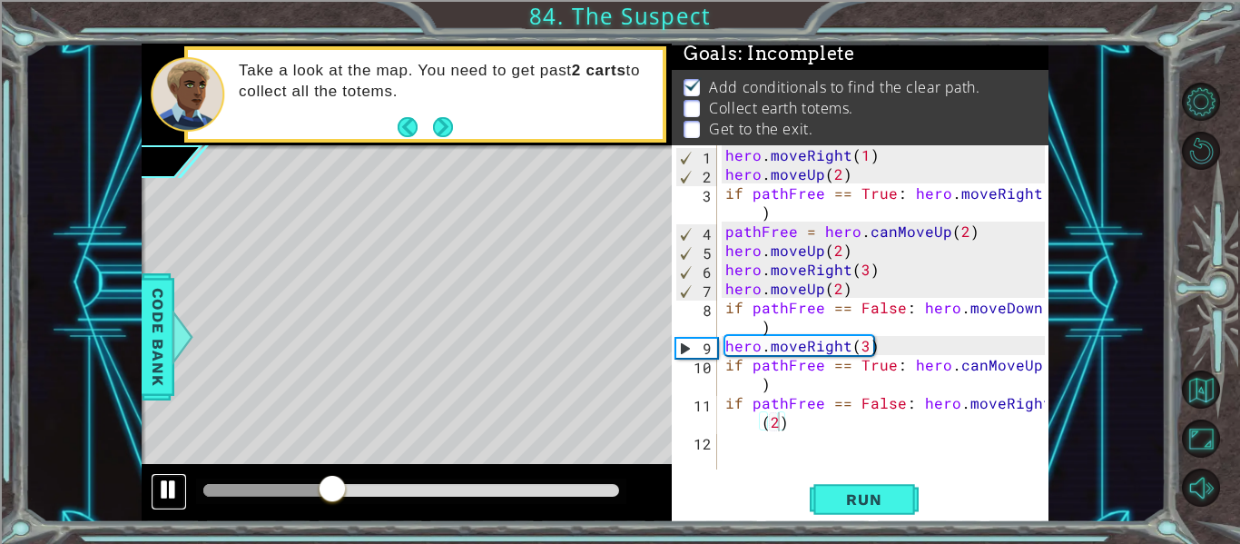
click at [179, 500] on div at bounding box center [169, 489] width 24 height 24
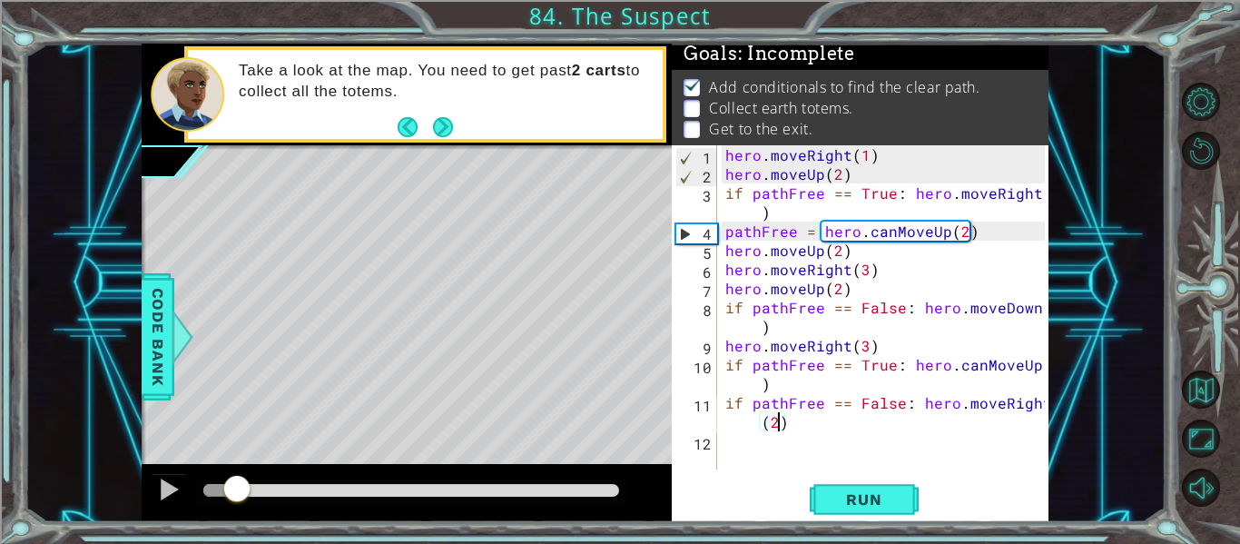
drag, startPoint x: 328, startPoint y: 495, endPoint x: 240, endPoint y: 495, distance: 88.0
click at [240, 495] on div at bounding box center [237, 490] width 33 height 33
click at [942, 230] on div "hero . moveRight ( 1 ) hero . moveUp ( 2 ) if pathFree == True : hero . moveRig…" at bounding box center [887, 326] width 332 height 362
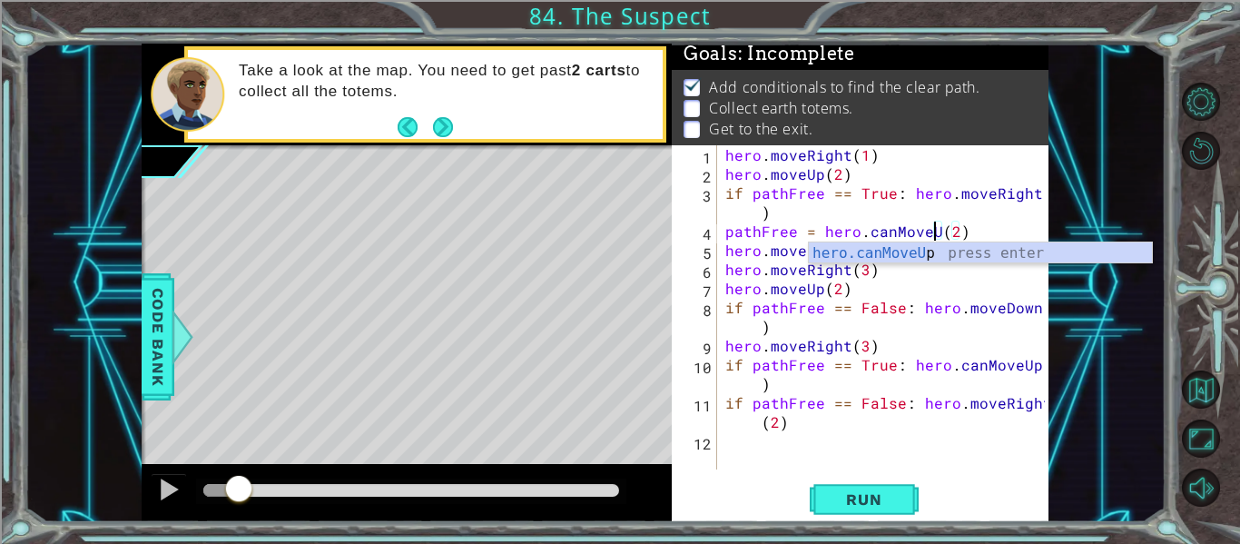
scroll to position [0, 14]
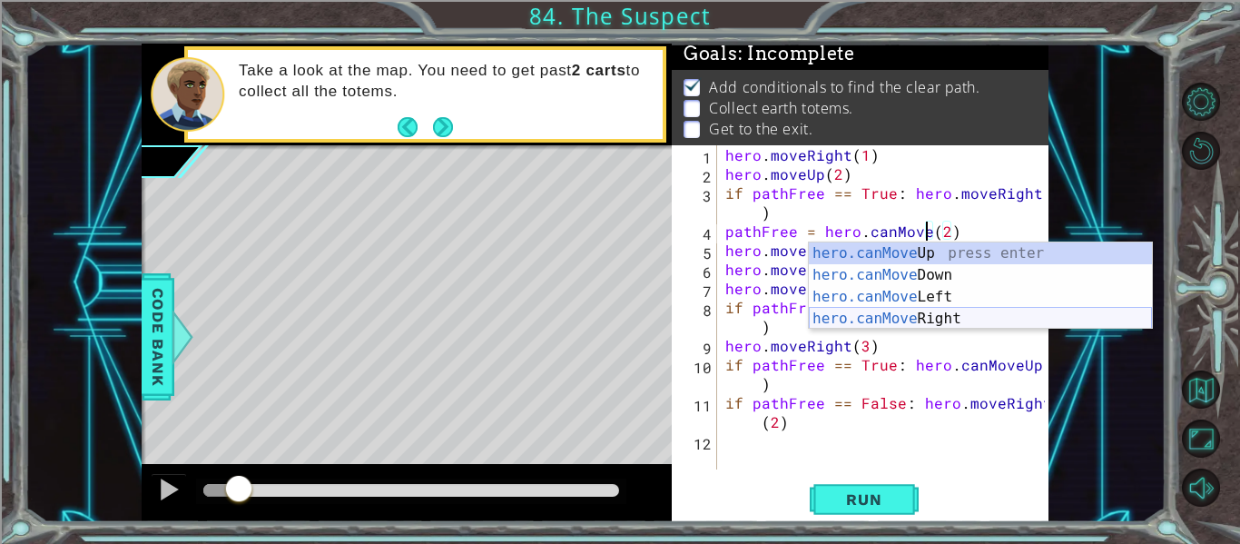
click at [945, 317] on div "hero.canMove Up press enter hero.canMove Down press enter hero.canMove Left pre…" at bounding box center [980, 307] width 343 height 131
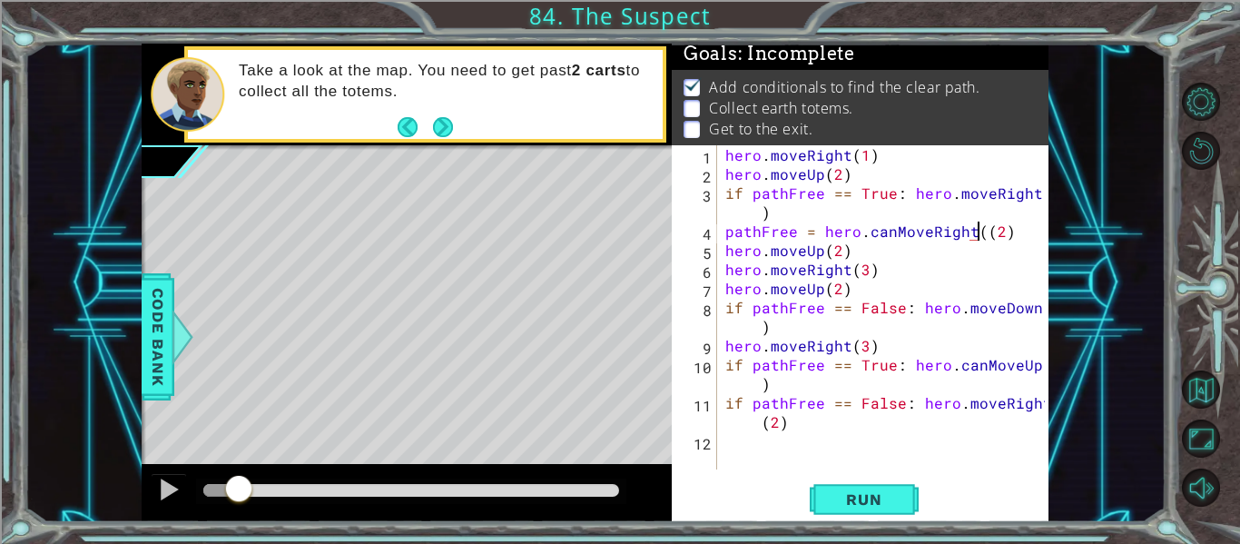
type textarea "pathFree = hero.canMoveRight(2)"
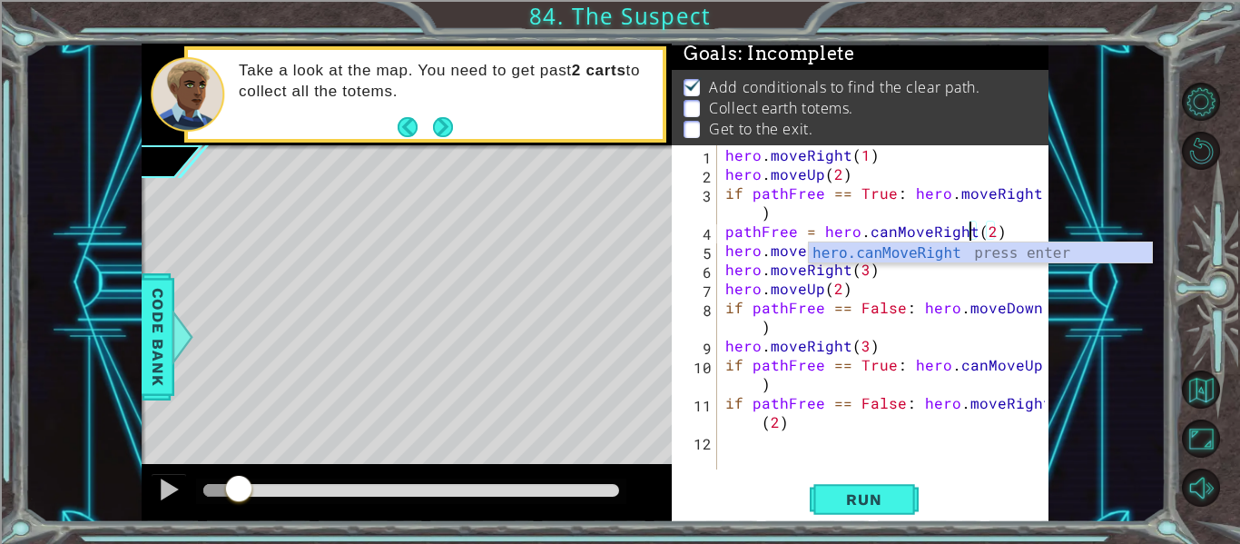
click at [947, 462] on div "hero . moveRight ( 1 ) hero . moveUp ( 2 ) if pathFree == True : hero . moveRig…" at bounding box center [887, 326] width 332 height 362
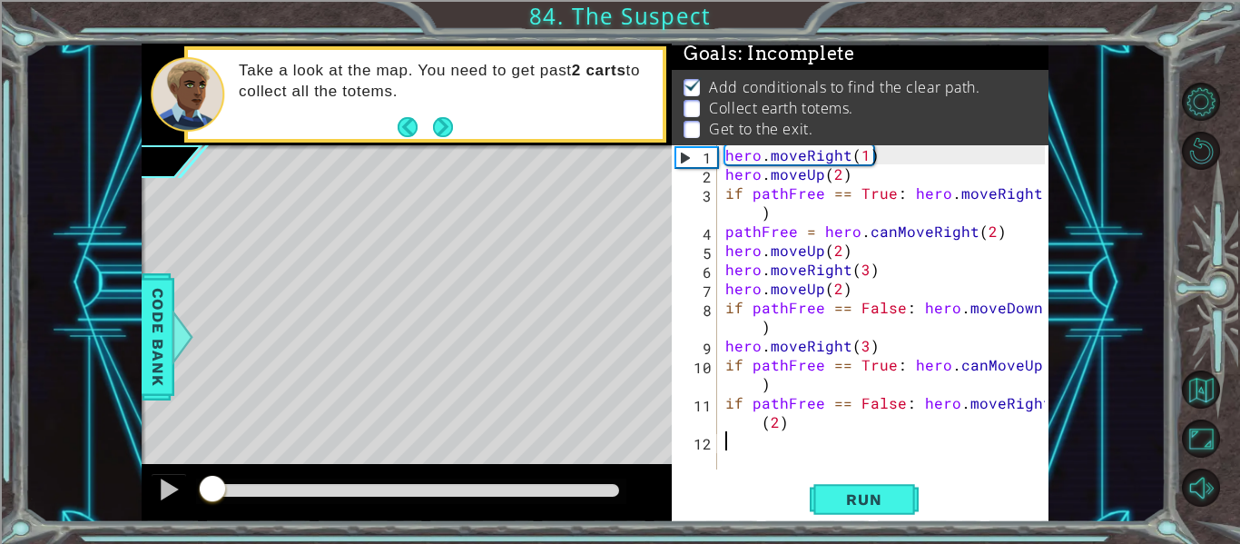
drag, startPoint x: 250, startPoint y: 486, endPoint x: 211, endPoint y: 488, distance: 40.0
click at [211, 488] on div at bounding box center [212, 490] width 33 height 33
click at [820, 495] on button "Run" at bounding box center [863, 499] width 109 height 37
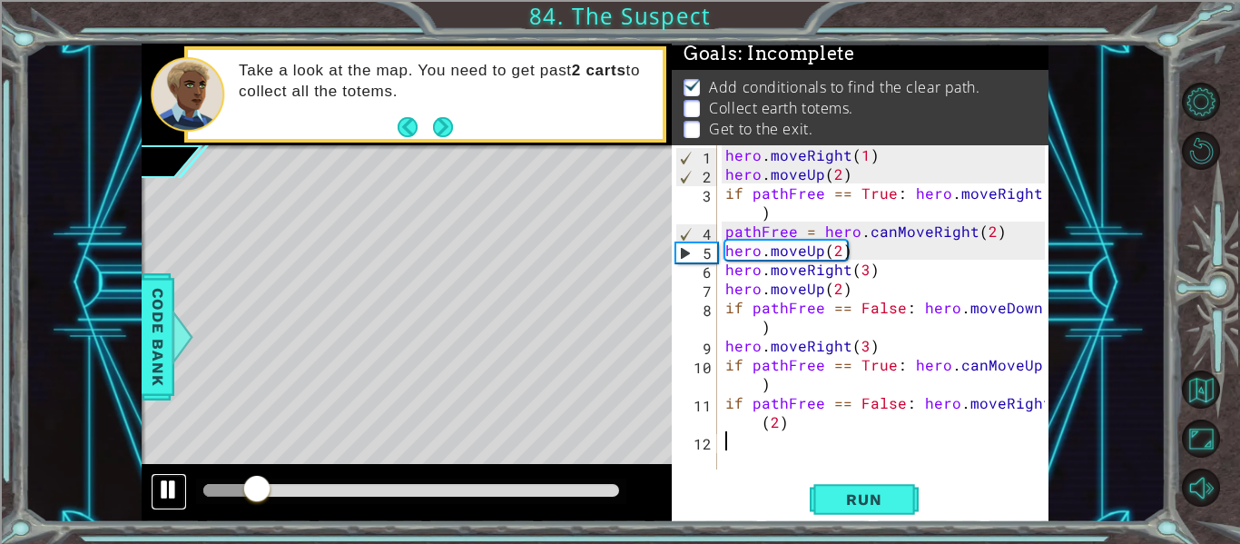
click at [162, 488] on div at bounding box center [169, 489] width 24 height 24
click at [848, 259] on div "hero . moveRight ( 1 ) hero . moveUp ( 2 ) if pathFree == True : hero . moveRig…" at bounding box center [887, 326] width 332 height 362
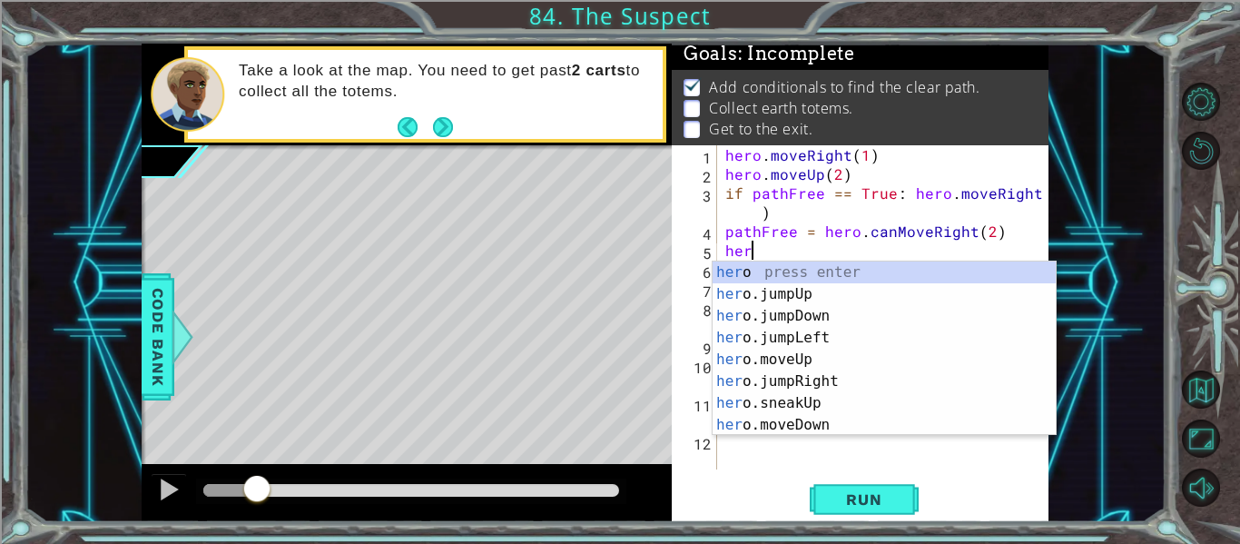
type textarea "h"
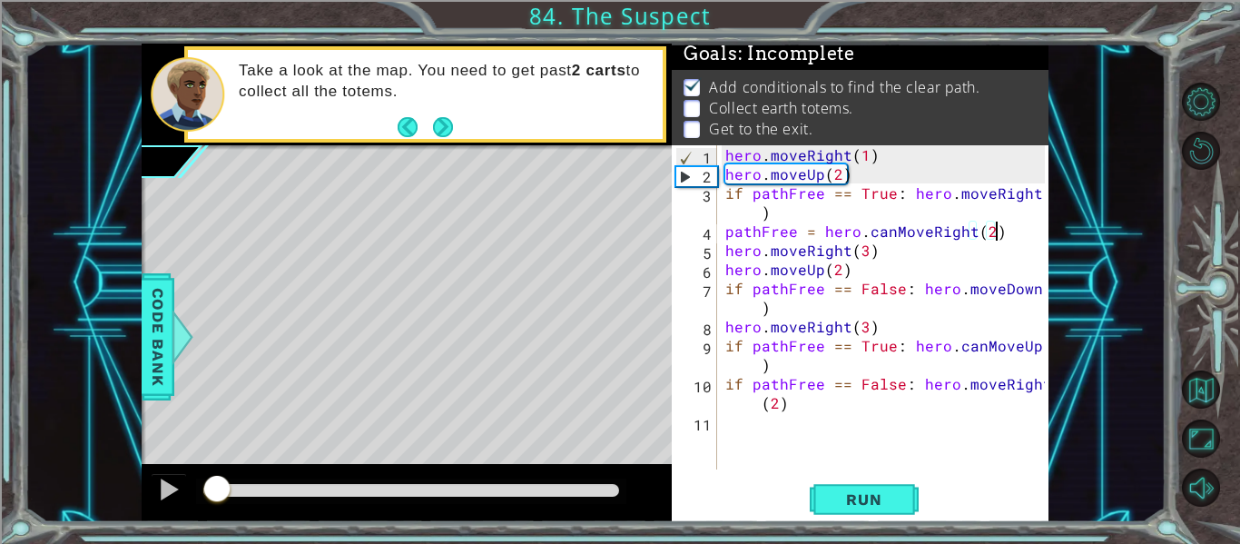
drag, startPoint x: 256, startPoint y: 491, endPoint x: 215, endPoint y: 489, distance: 40.9
click at [215, 489] on div at bounding box center [217, 490] width 33 height 33
click at [172, 495] on div at bounding box center [169, 489] width 24 height 24
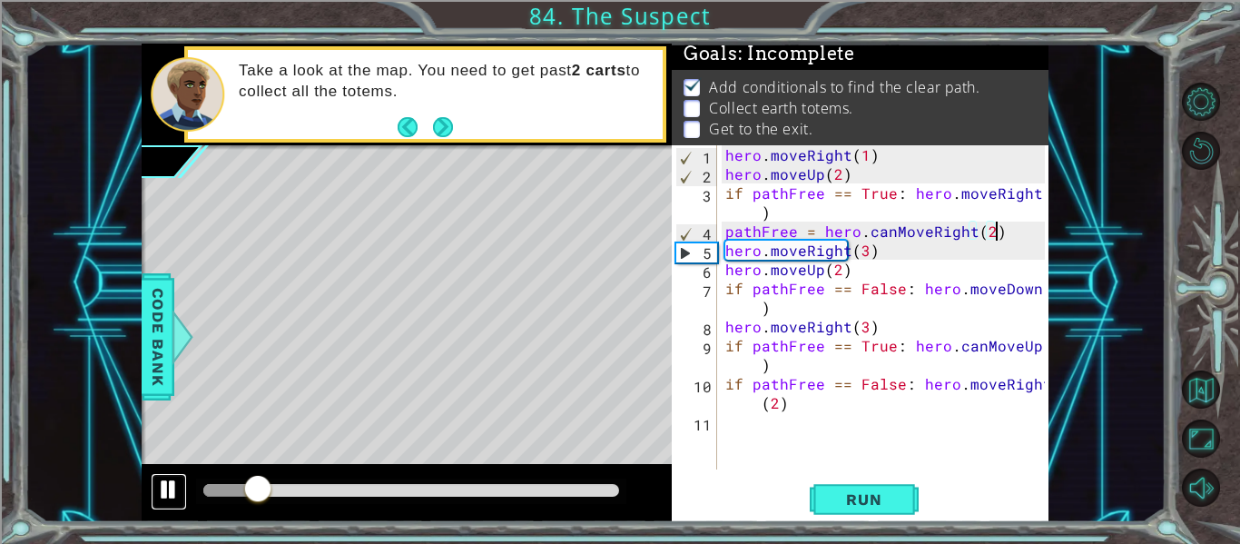
click at [172, 495] on div at bounding box center [169, 489] width 24 height 24
click at [762, 214] on div "hero . moveRight ( 1 ) hero . moveUp ( 2 ) if pathFree == True : hero . moveRig…" at bounding box center [887, 326] width 332 height 362
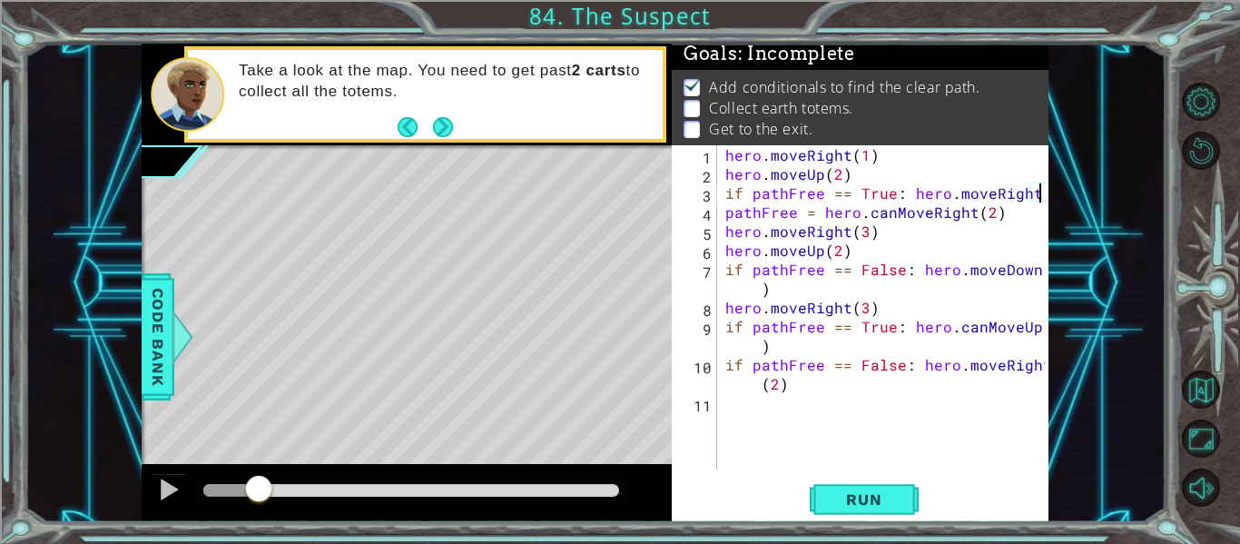
scroll to position [0, 20]
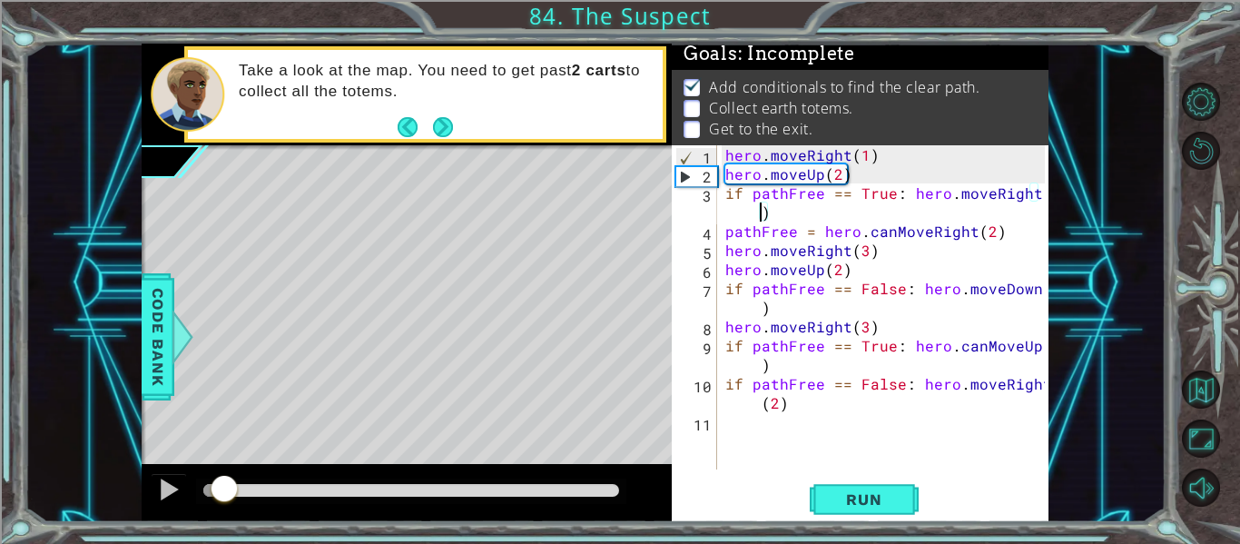
drag, startPoint x: 257, startPoint y: 495, endPoint x: 223, endPoint y: 496, distance: 33.6
click at [223, 496] on div at bounding box center [224, 490] width 33 height 33
click at [751, 202] on div "hero . moveRight ( 1 ) hero . moveUp ( 2 ) if pathFree == True : hero . moveRig…" at bounding box center [887, 326] width 332 height 362
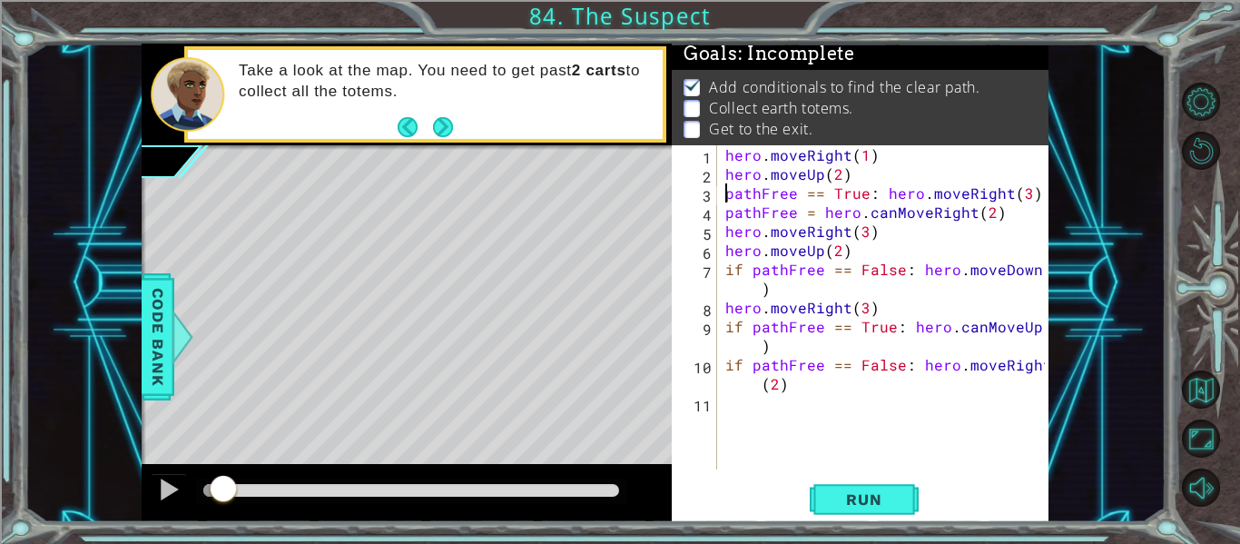
scroll to position [0, 18]
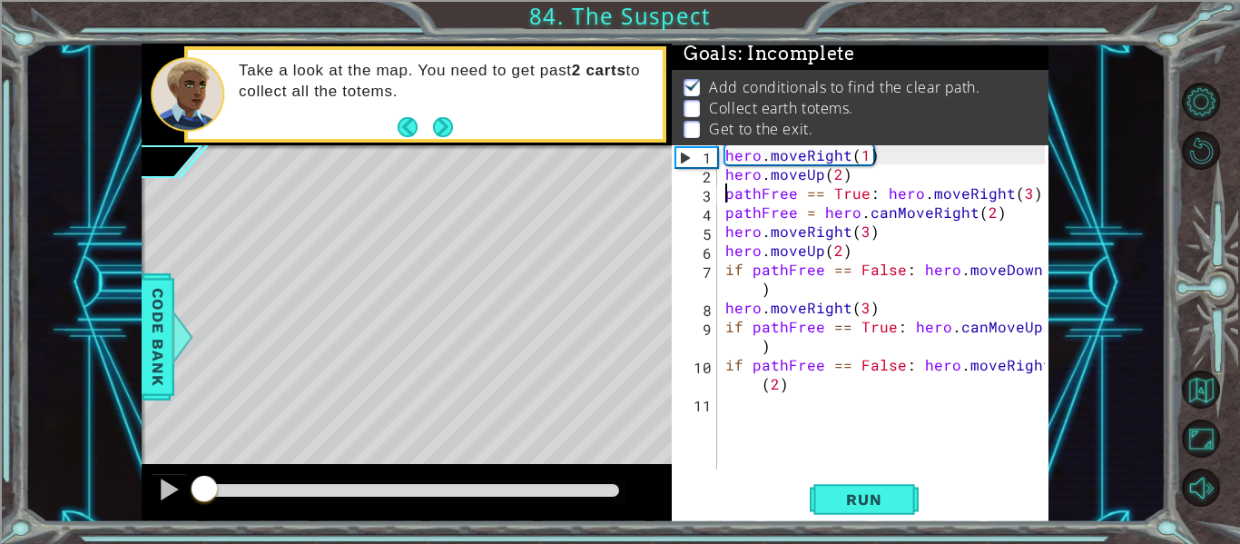
drag, startPoint x: 221, startPoint y: 482, endPoint x: 193, endPoint y: 485, distance: 28.3
click at [193, 485] on div at bounding box center [204, 490] width 33 height 33
click at [174, 492] on div at bounding box center [169, 489] width 24 height 24
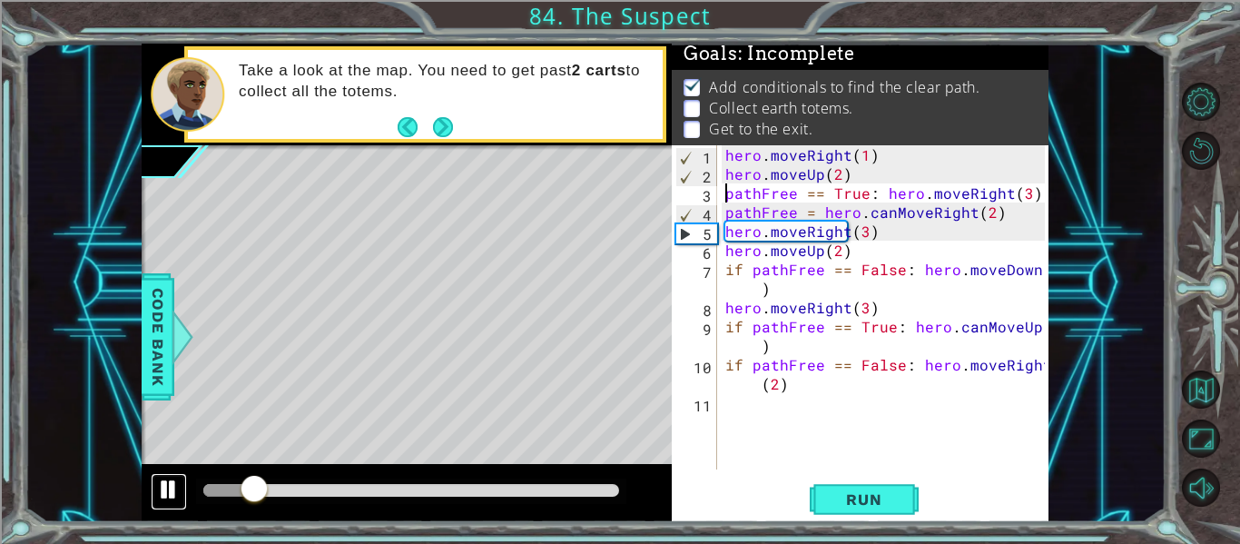
click at [174, 492] on div at bounding box center [169, 489] width 24 height 24
click at [894, 216] on div "hero . moveRight ( 1 ) hero . moveUp ( 2 ) pathFree == True : hero . moveRight …" at bounding box center [887, 326] width 332 height 362
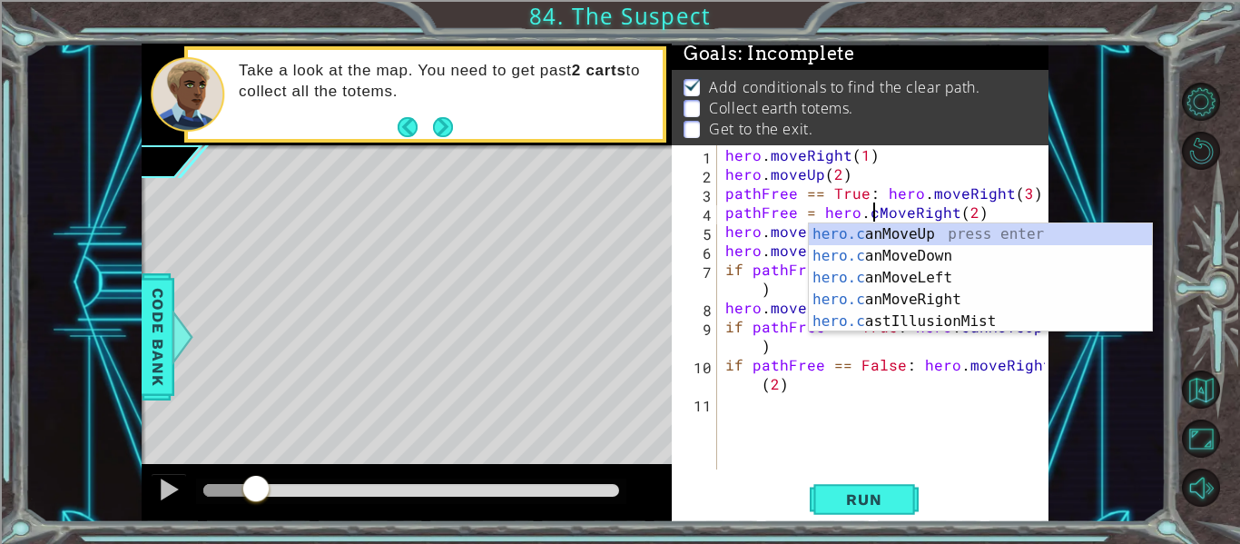
scroll to position [0, 15]
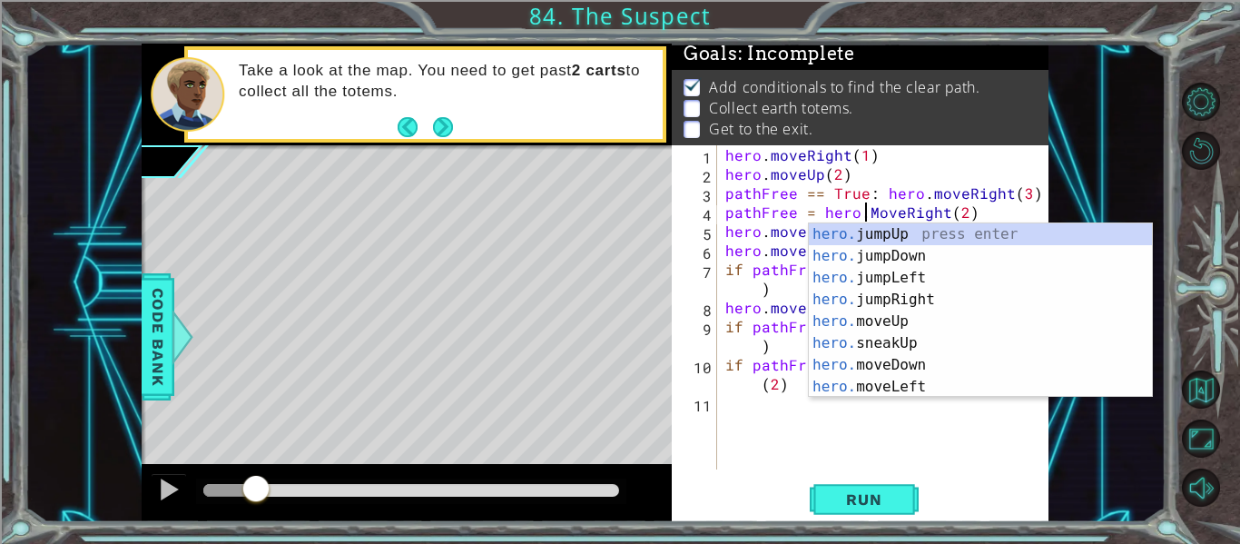
click at [1026, 155] on div "hero . moveRight ( 1 ) hero . moveUp ( 2 ) pathFree == True : hero . moveRight …" at bounding box center [887, 326] width 332 height 362
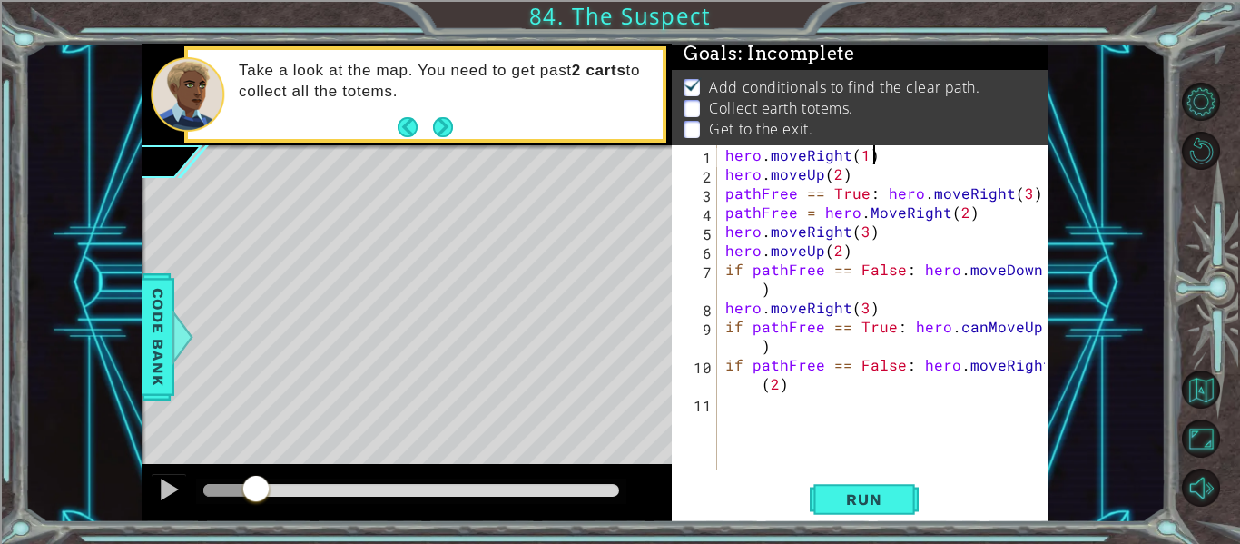
scroll to position [0, 8]
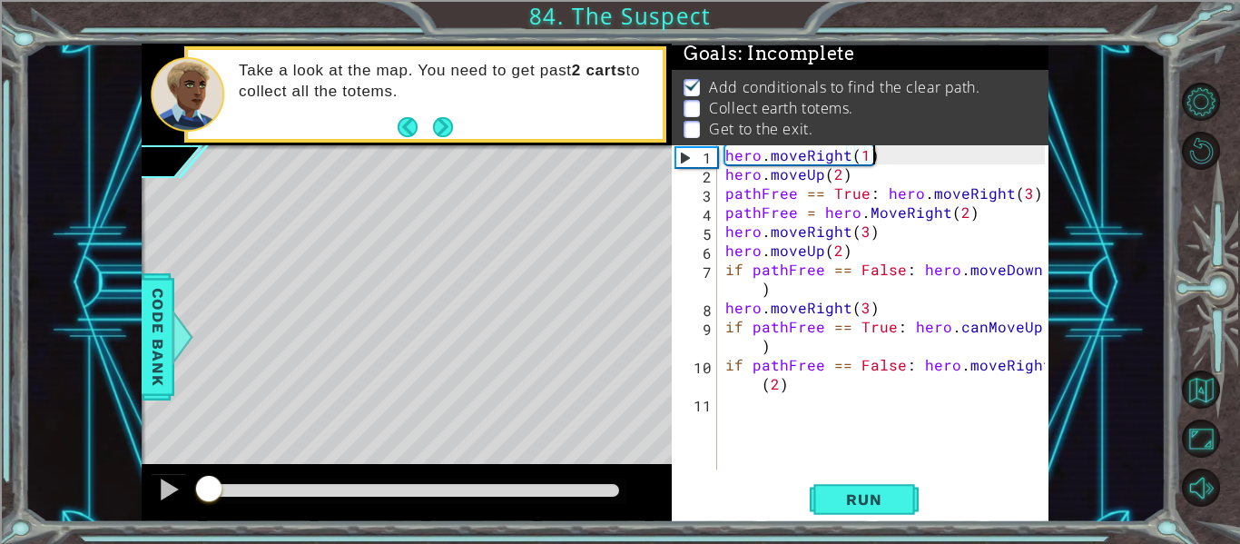
drag, startPoint x: 250, startPoint y: 482, endPoint x: 209, endPoint y: 477, distance: 42.0
click at [209, 477] on div at bounding box center [208, 490] width 33 height 33
click at [171, 494] on div at bounding box center [169, 489] width 24 height 24
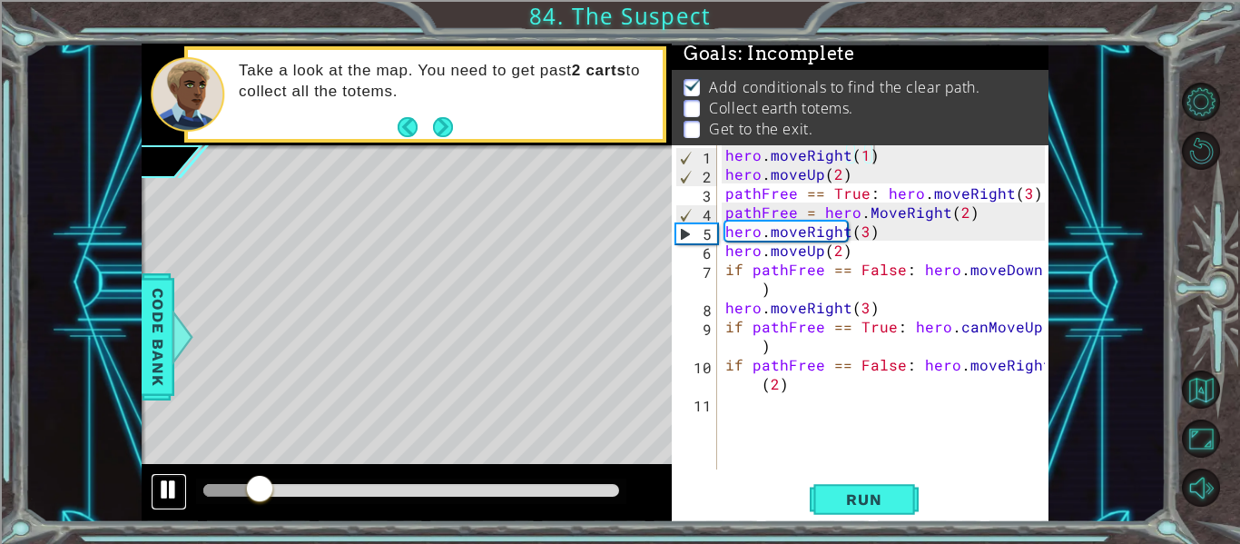
click at [171, 494] on div at bounding box center [169, 489] width 24 height 24
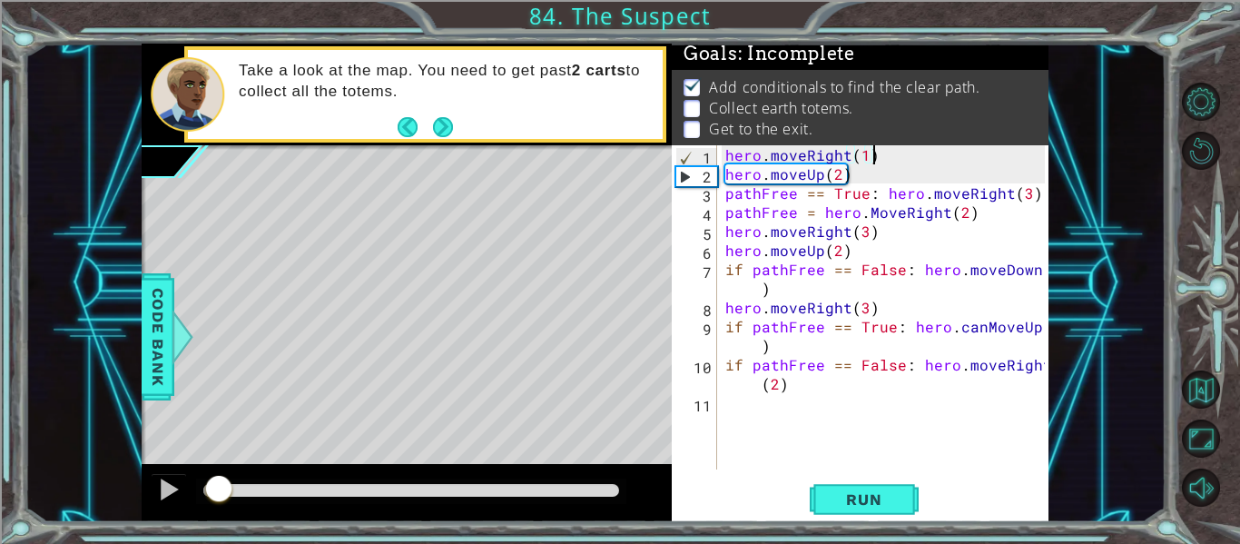
drag, startPoint x: 254, startPoint y: 491, endPoint x: 220, endPoint y: 488, distance: 34.6
click at [220, 488] on div at bounding box center [218, 490] width 33 height 33
click at [850, 180] on div "hero . moveRight ( 1 ) hero . moveUp ( 2 ) pathFree == True : hero . moveRight …" at bounding box center [887, 326] width 332 height 362
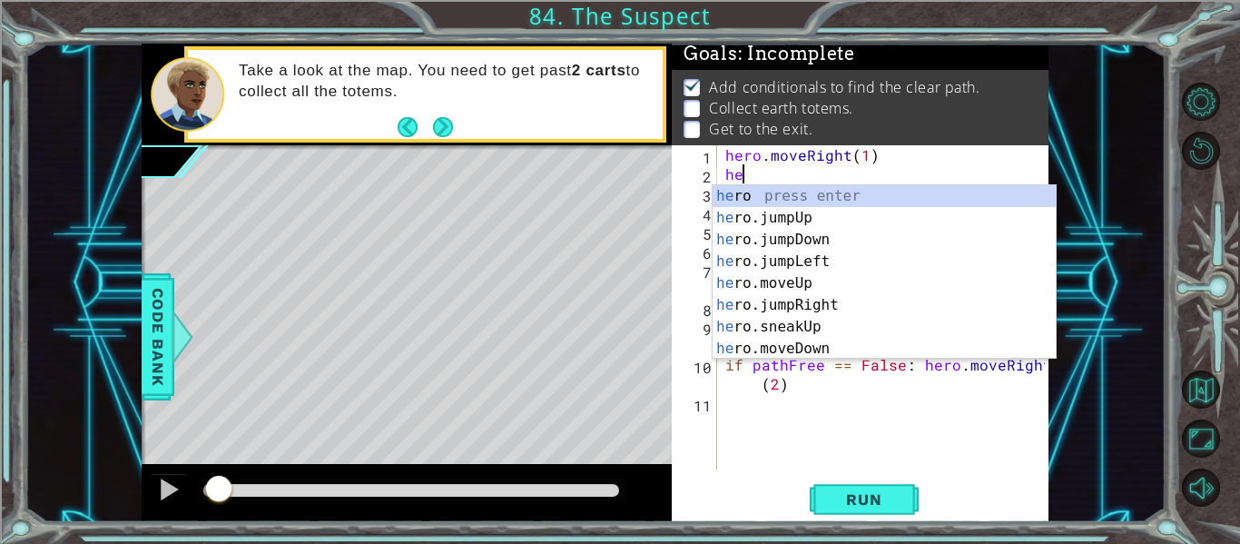
scroll to position [0, 0]
type textarea "h"
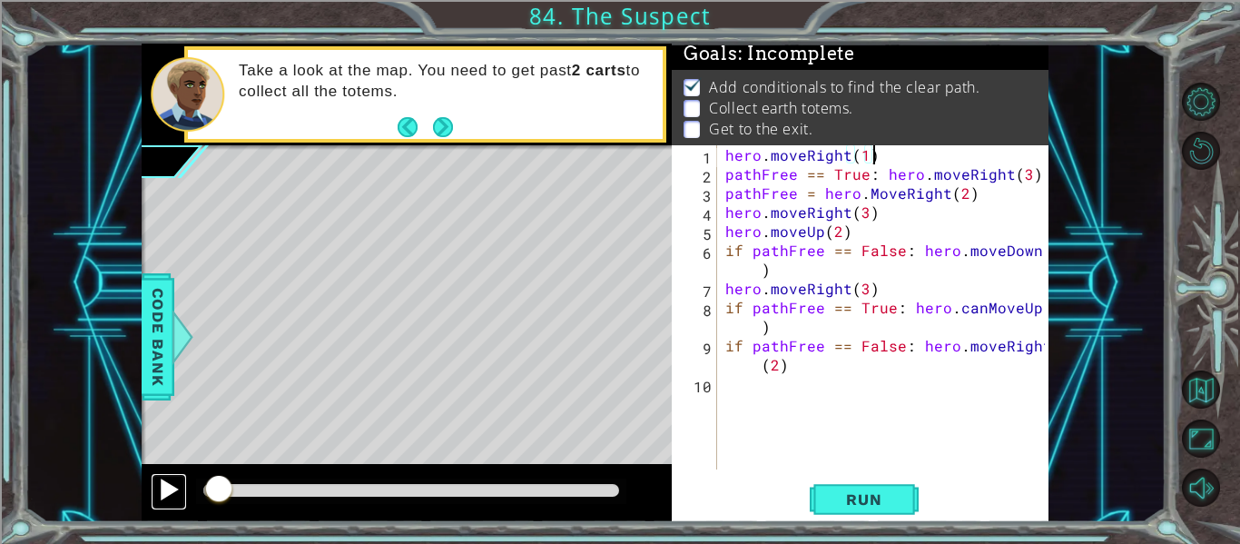
click at [183, 499] on button at bounding box center [169, 491] width 36 height 37
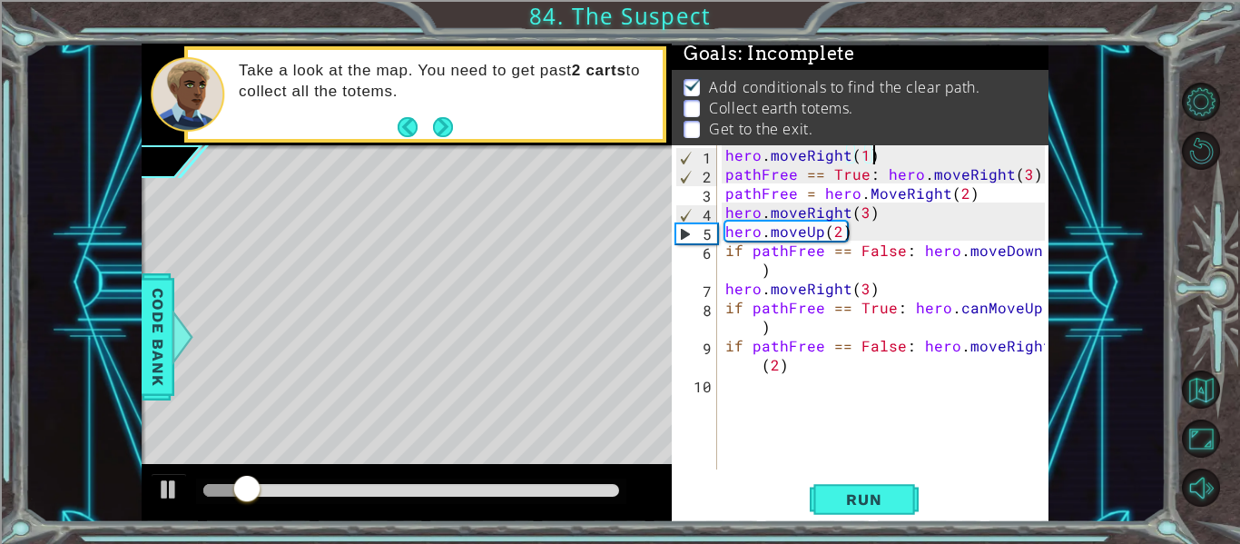
click at [848, 495] on span "Run" at bounding box center [864, 499] width 72 height 18
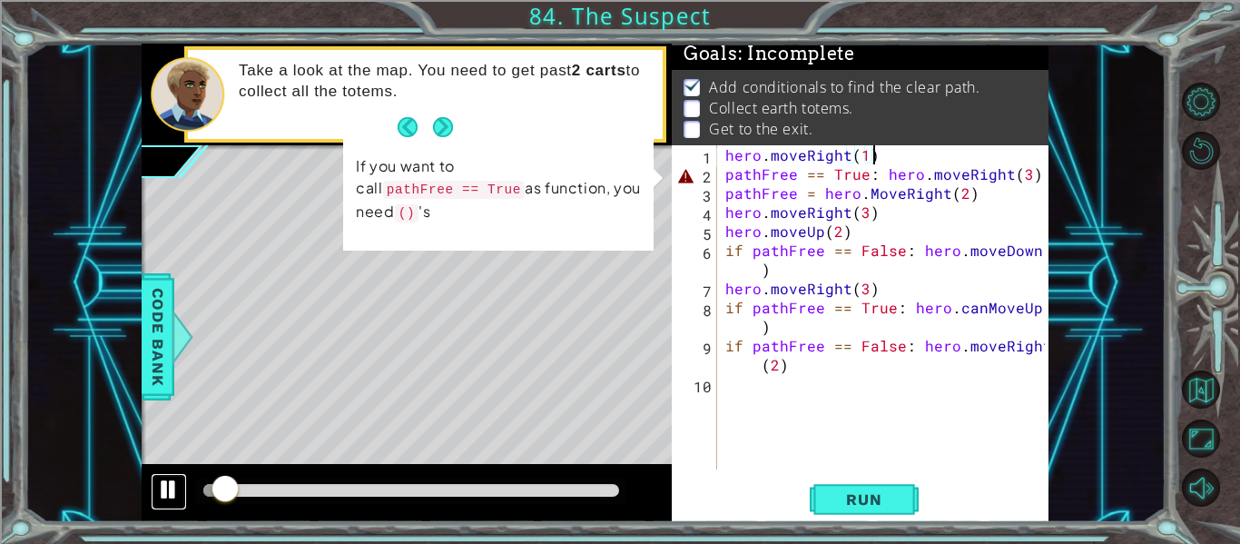
click at [169, 505] on button at bounding box center [169, 491] width 36 height 37
click at [813, 505] on button "Run" at bounding box center [863, 499] width 109 height 37
click at [724, 175] on div "hero . moveRight ( 1 ) pathFree == True : hero . moveRight ( 3 ) pathFree = her…" at bounding box center [887, 326] width 332 height 362
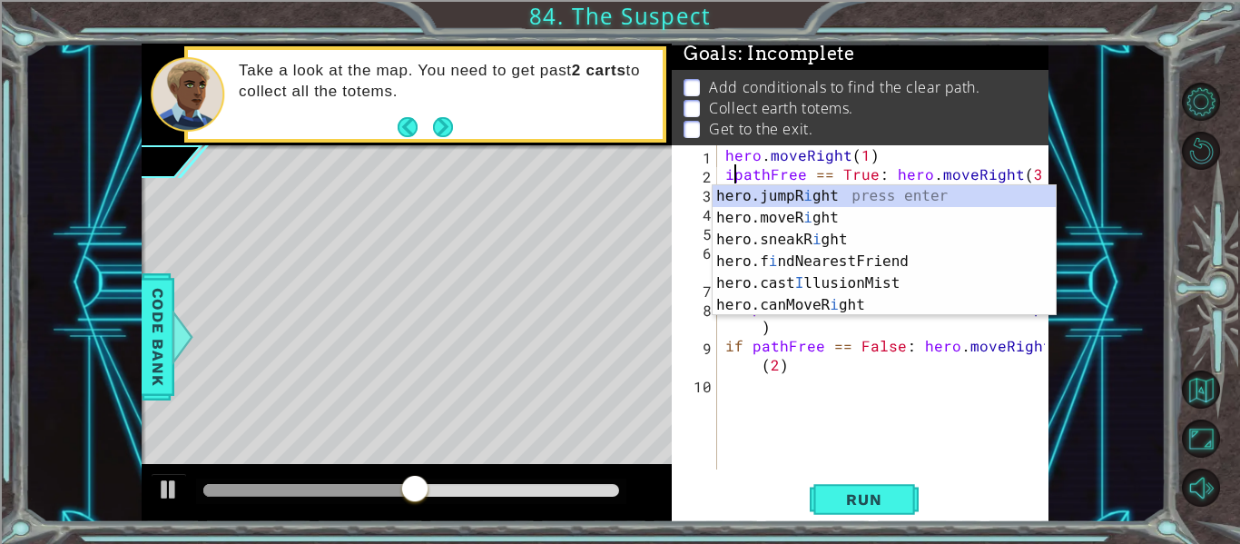
scroll to position [0, 2]
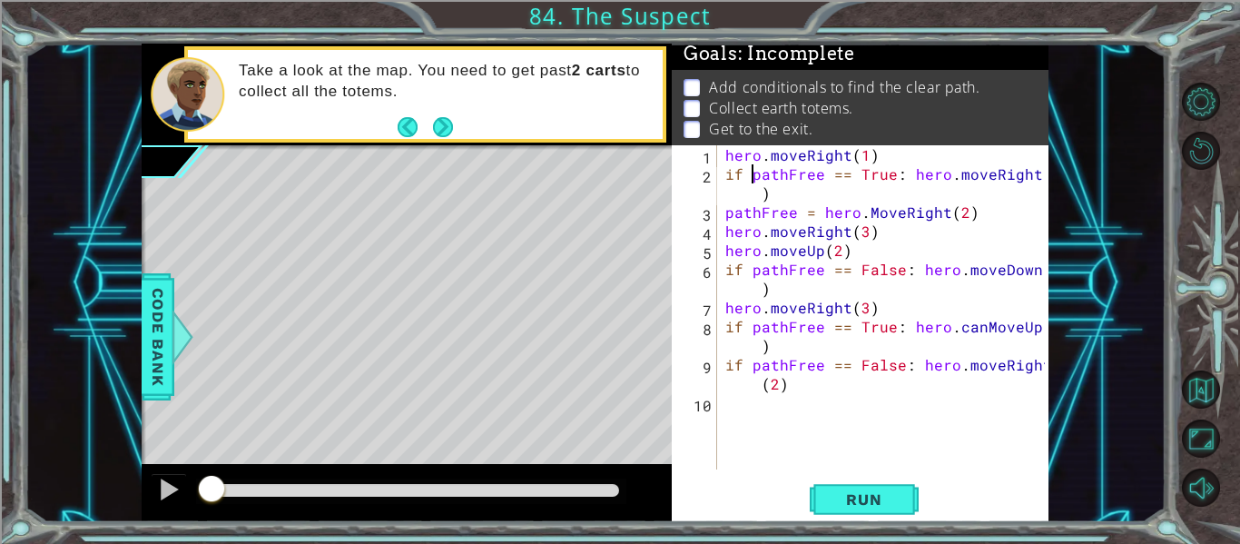
drag, startPoint x: 455, startPoint y: 496, endPoint x: 200, endPoint y: 502, distance: 255.1
click at [200, 502] on div at bounding box center [211, 490] width 33 height 33
click at [847, 486] on button "Run" at bounding box center [863, 499] width 109 height 37
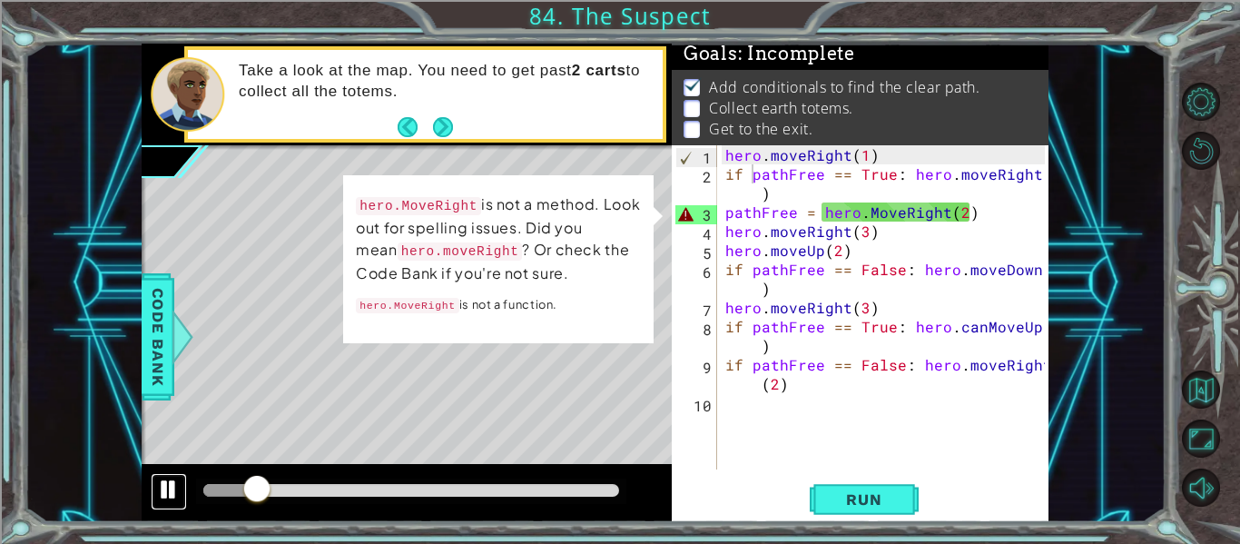
click at [167, 481] on div at bounding box center [169, 489] width 24 height 24
click at [814, 215] on div "hero . moveRight ( 1 ) if pathFree == True : hero . moveRight ( 3 ) pathFree = …" at bounding box center [887, 326] width 332 height 362
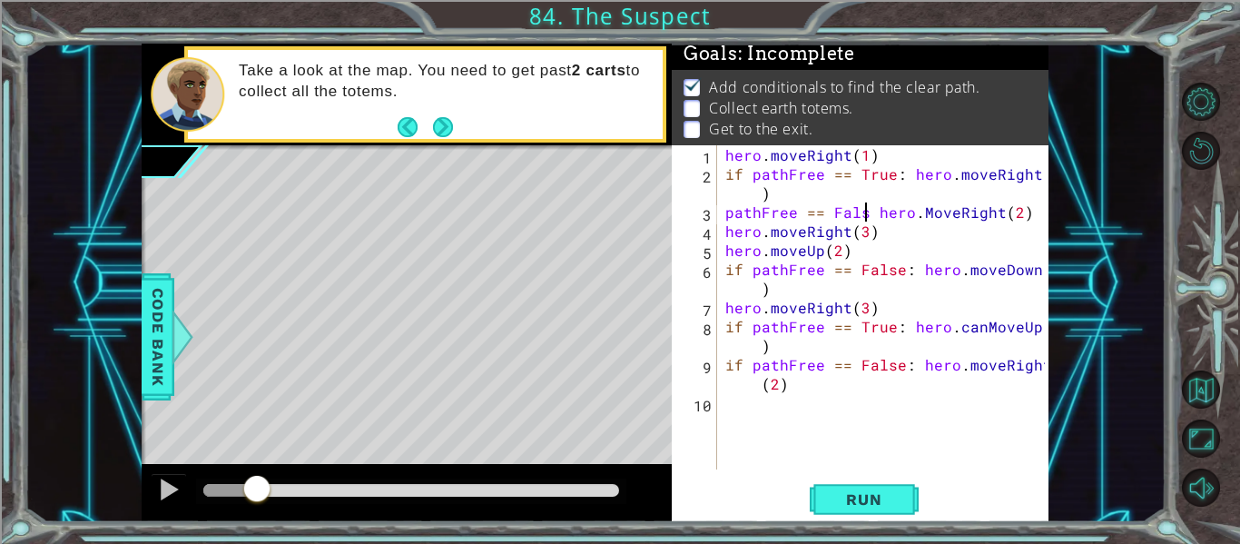
scroll to position [0, 10]
click at [852, 481] on button "Run" at bounding box center [863, 499] width 109 height 37
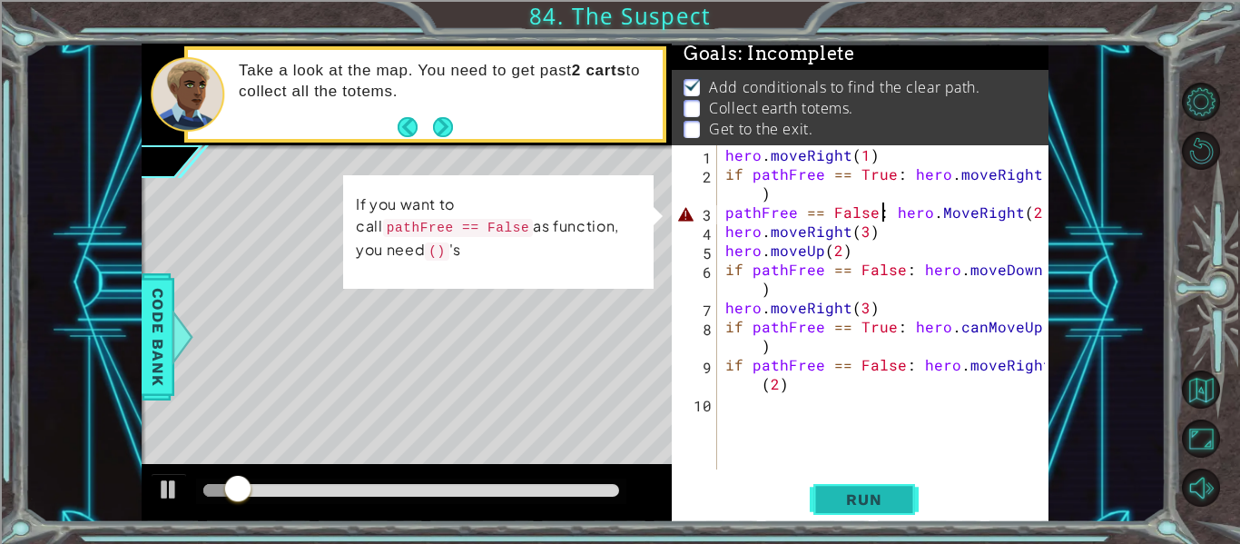
click at [852, 481] on button "Run" at bounding box center [863, 499] width 109 height 37
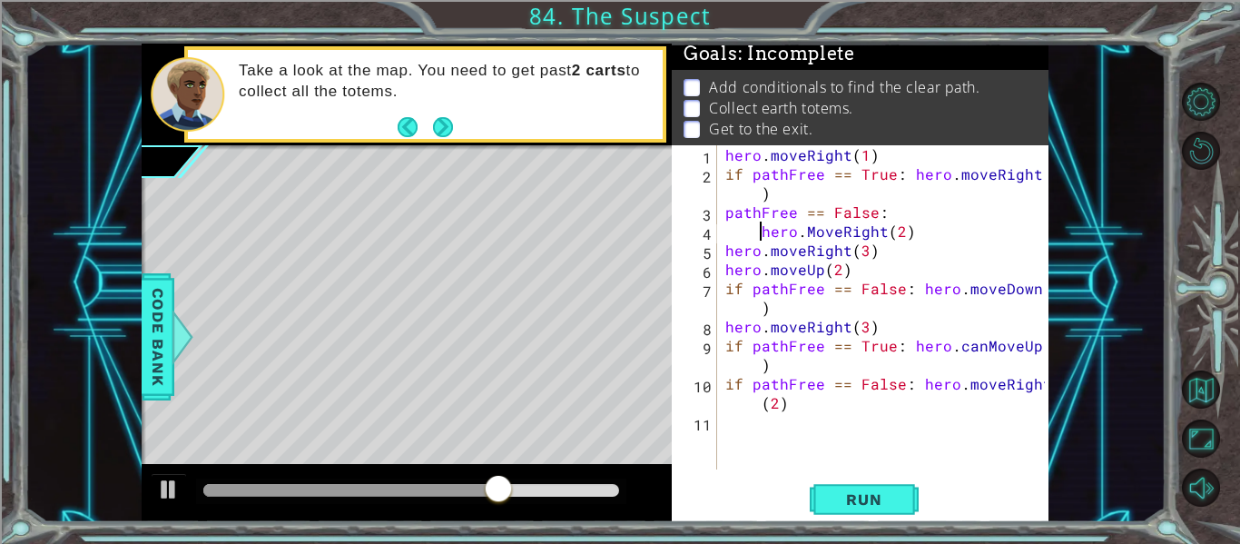
click at [729, 252] on div "hero . moveRight ( 1 ) if pathFree == True : hero . moveRight ( 3 ) pathFree ==…" at bounding box center [887, 326] width 332 height 362
click at [908, 179] on div "hero . moveRight ( 1 ) if pathFree == True : hero . moveRight ( 3 ) pathFree ==…" at bounding box center [887, 326] width 332 height 362
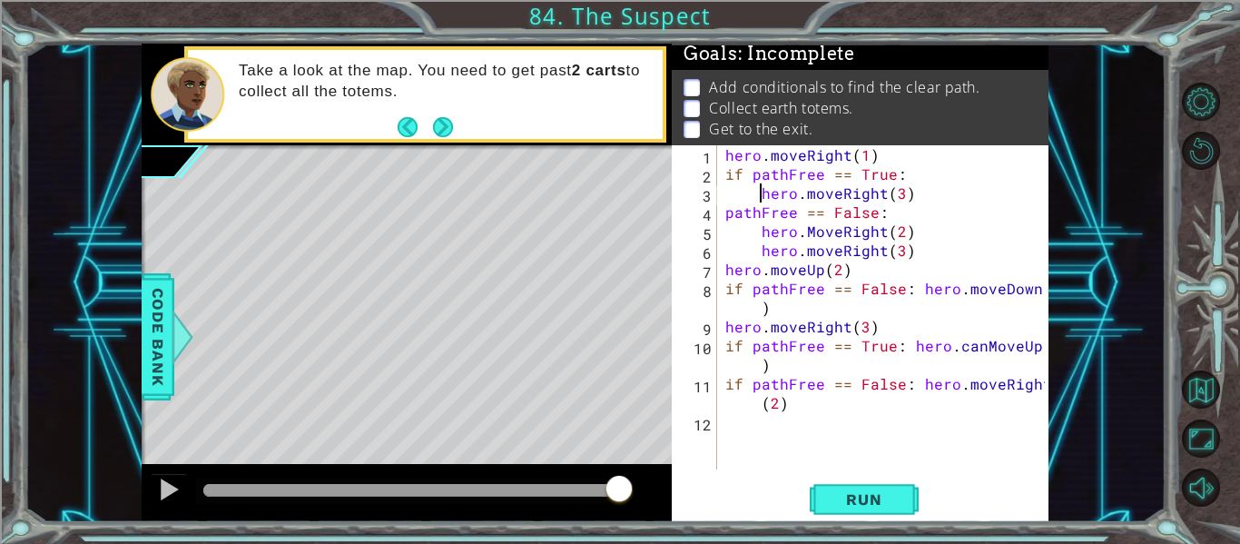
click at [872, 162] on div "hero . moveRight ( 1 ) if pathFree == True : hero . moveRight ( 3 ) pathFree ==…" at bounding box center [887, 326] width 332 height 362
type textarea "hero.moveRight(1)"
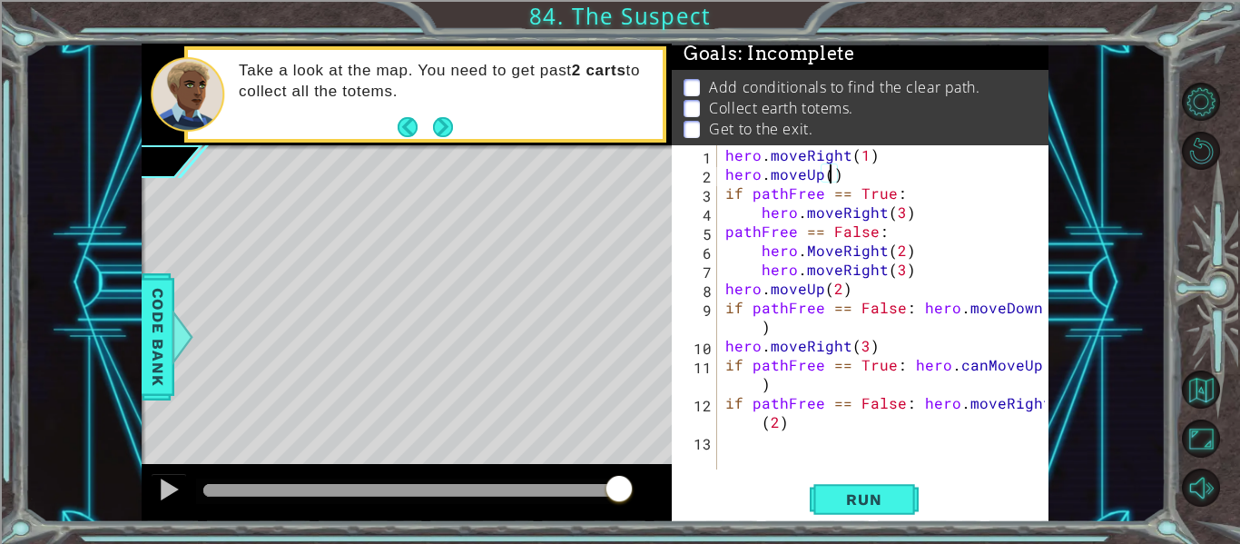
scroll to position [0, 6]
click at [906, 220] on div "hero . moveRight ( 1 ) hero . moveUp ( 2 ) if pathFree == True : hero . moveRig…" at bounding box center [887, 326] width 332 height 362
type textarea "hero.moveRight(3)"
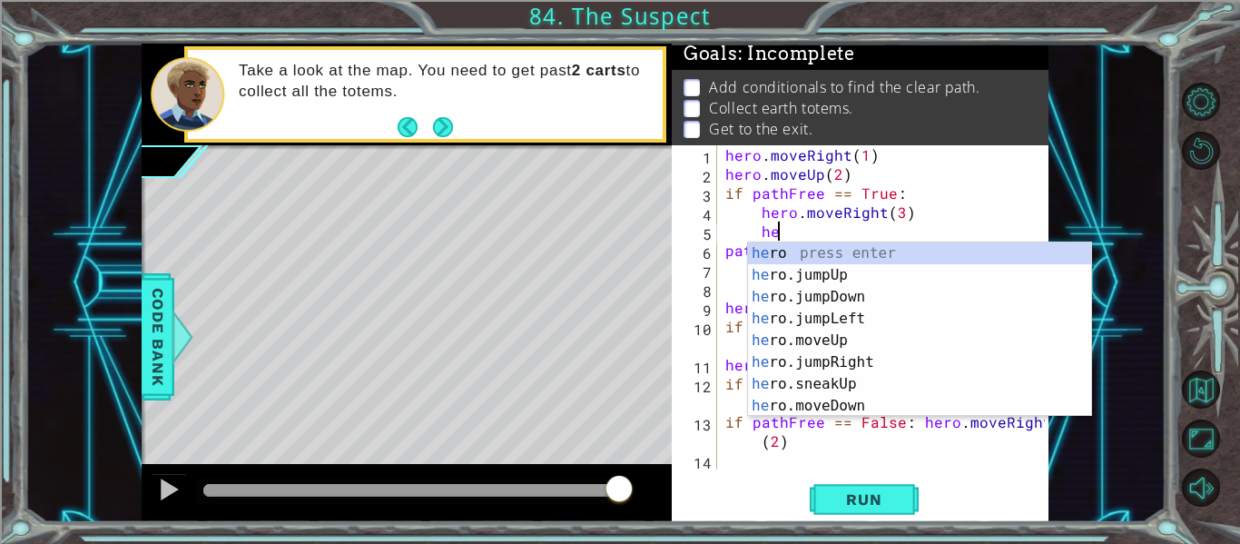
type textarea "h"
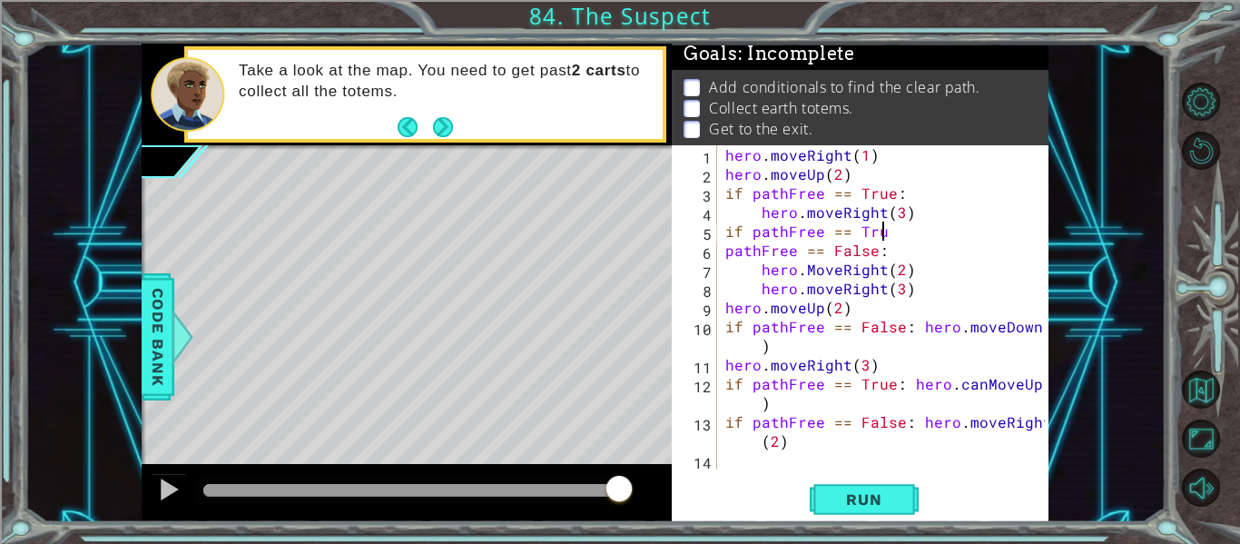
scroll to position [0, 9]
type textarea "if pathFree == True:"
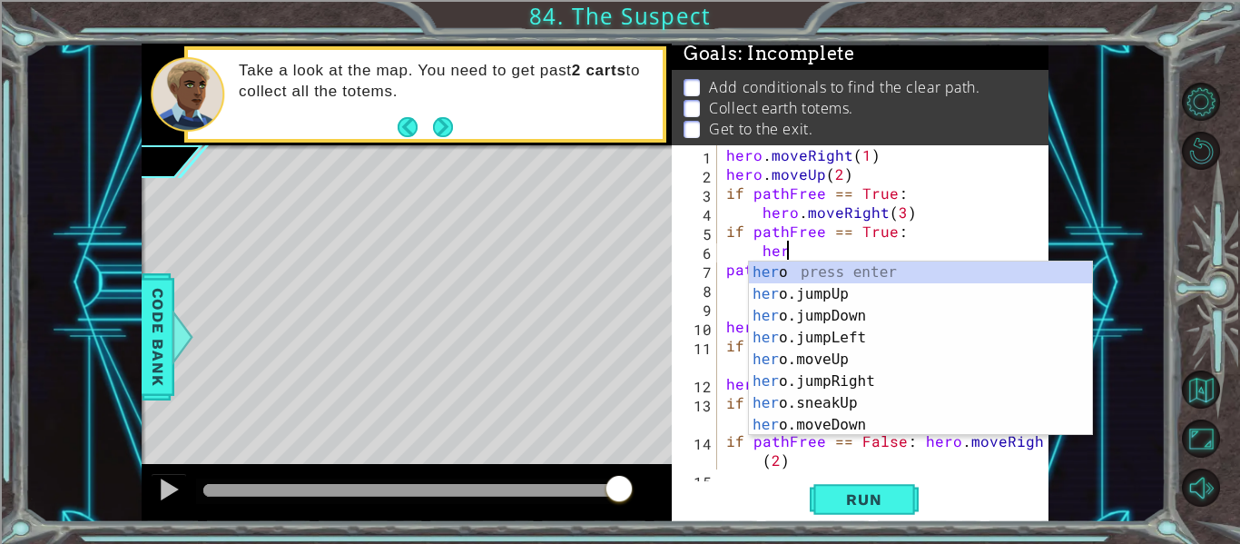
scroll to position [0, 4]
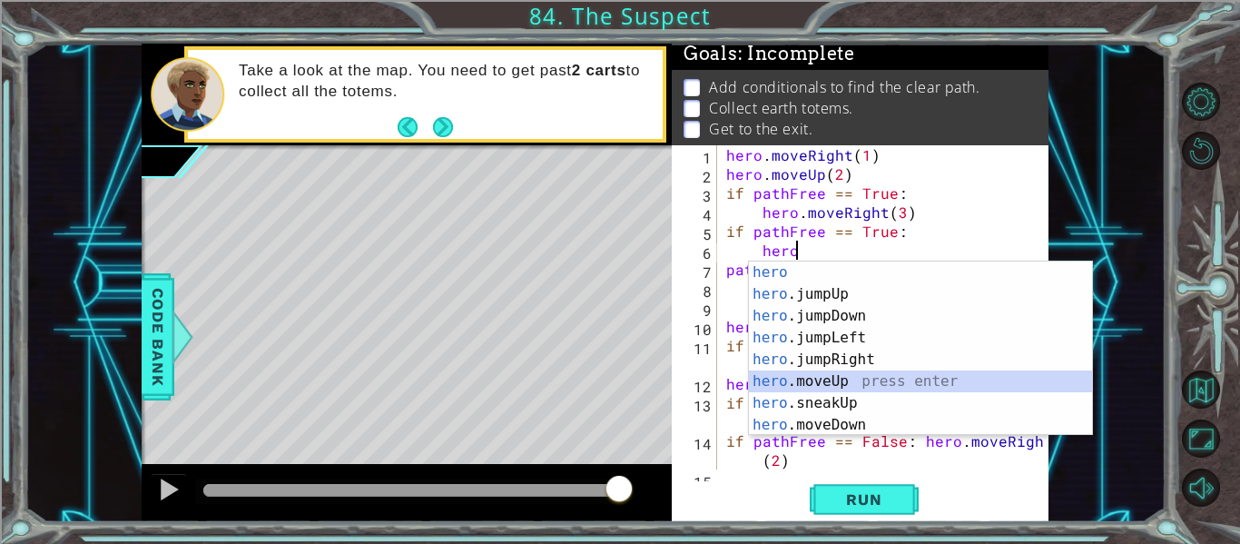
click at [815, 380] on div "hero press enter hero .jumpUp press enter hero .jumpDown press enter hero .jump…" at bounding box center [920, 370] width 343 height 218
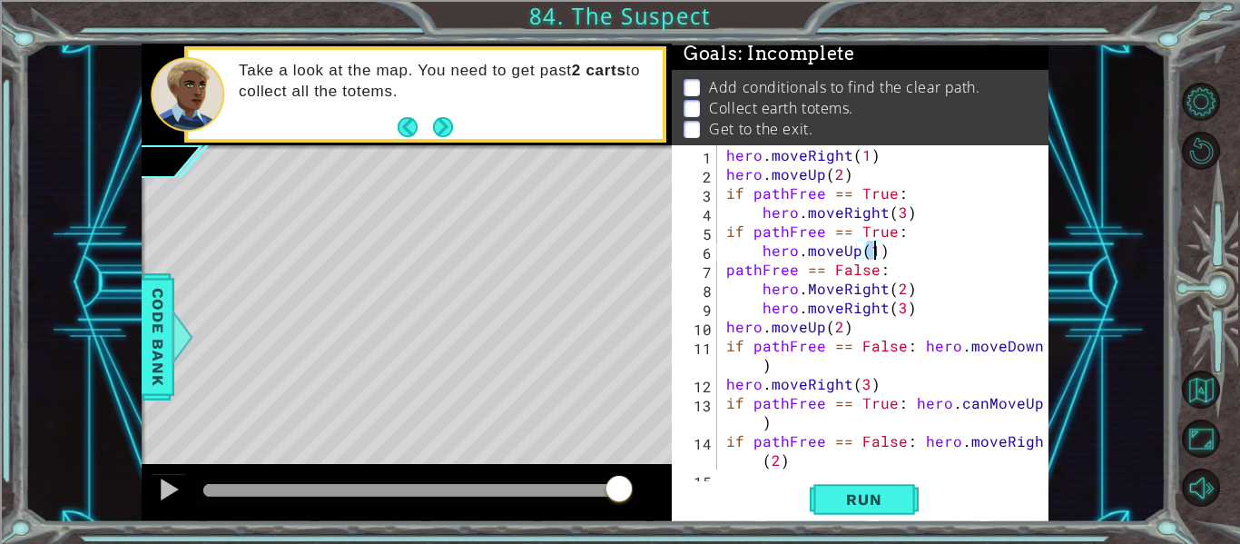
type textarea "hero.moveUp(2)"
click at [903, 248] on div "hero . moveRight ( 1 ) hero . moveUp ( 2 ) if pathFree == True : hero . moveRig…" at bounding box center [887, 326] width 331 height 362
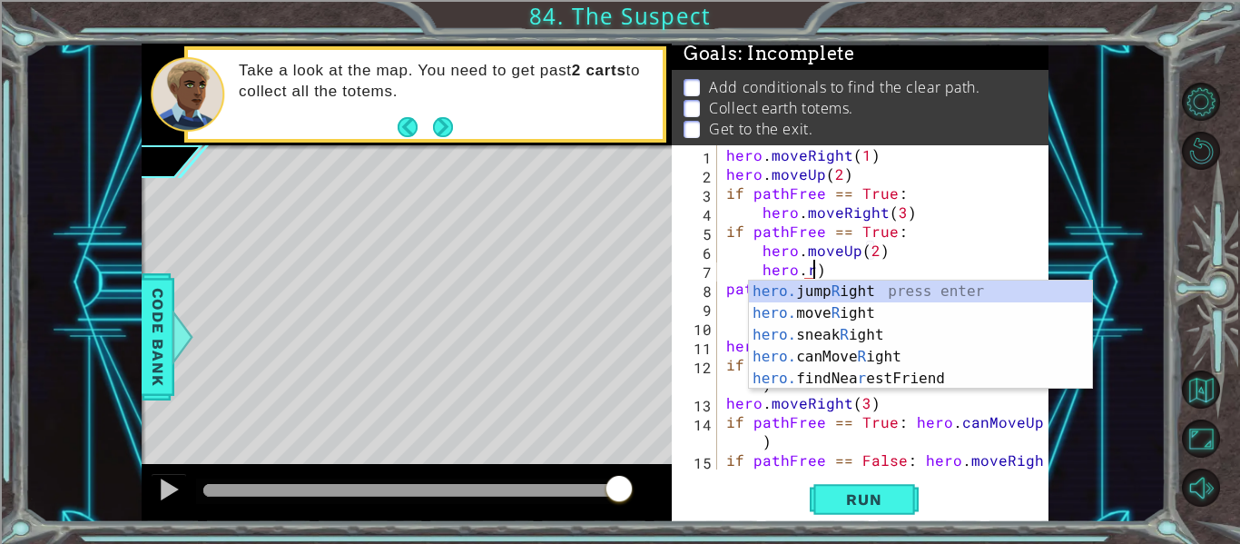
scroll to position [0, 5]
click at [852, 318] on div "hero. jump R ight press enter hero. move R ight press enter hero. sneak R ight …" at bounding box center [920, 356] width 343 height 152
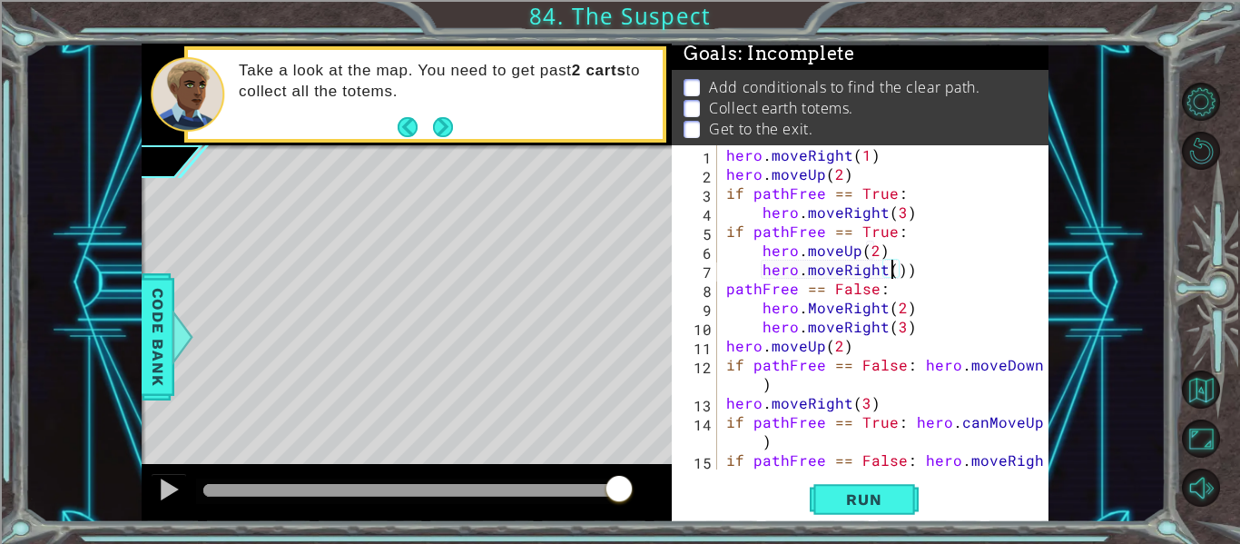
scroll to position [0, 11]
type textarea "hero.moveRight(3)"
click at [918, 279] on div "hero . moveRight ( 1 ) hero . moveUp ( 2 ) if pathFree == True : hero . moveRig…" at bounding box center [887, 335] width 331 height 381
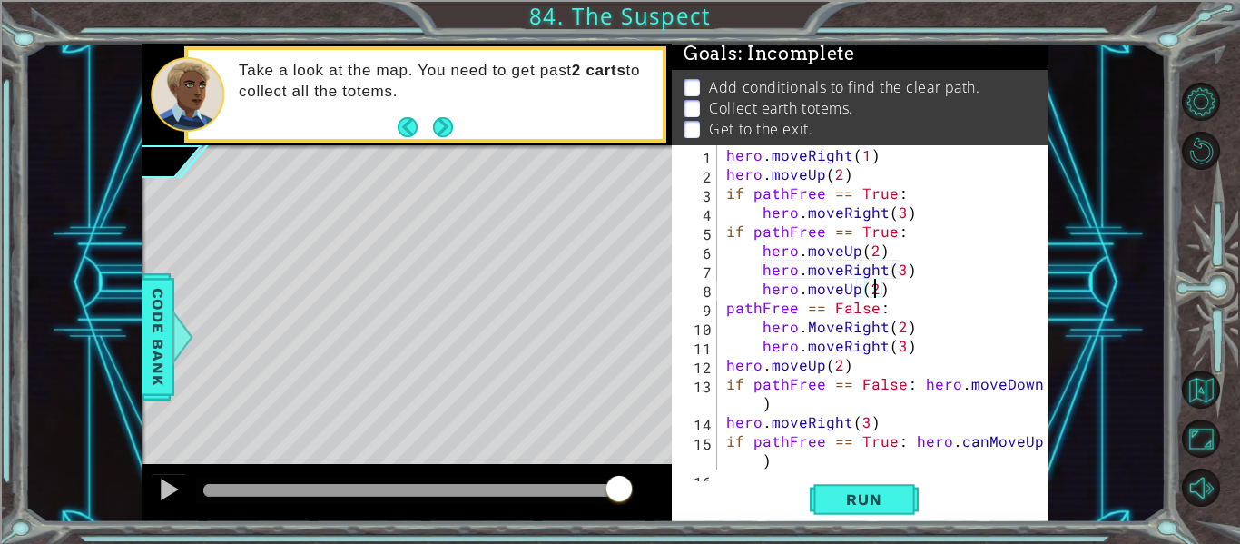
scroll to position [0, 9]
click at [904, 331] on div "hero . moveRight ( 1 ) hero . moveUp ( 2 ) if pathFree == True : hero . moveRig…" at bounding box center [887, 335] width 331 height 381
click at [909, 353] on div "hero . moveRight ( 1 ) hero . moveUp ( 2 ) if pathFree == True : hero . moveRig…" at bounding box center [887, 335] width 331 height 381
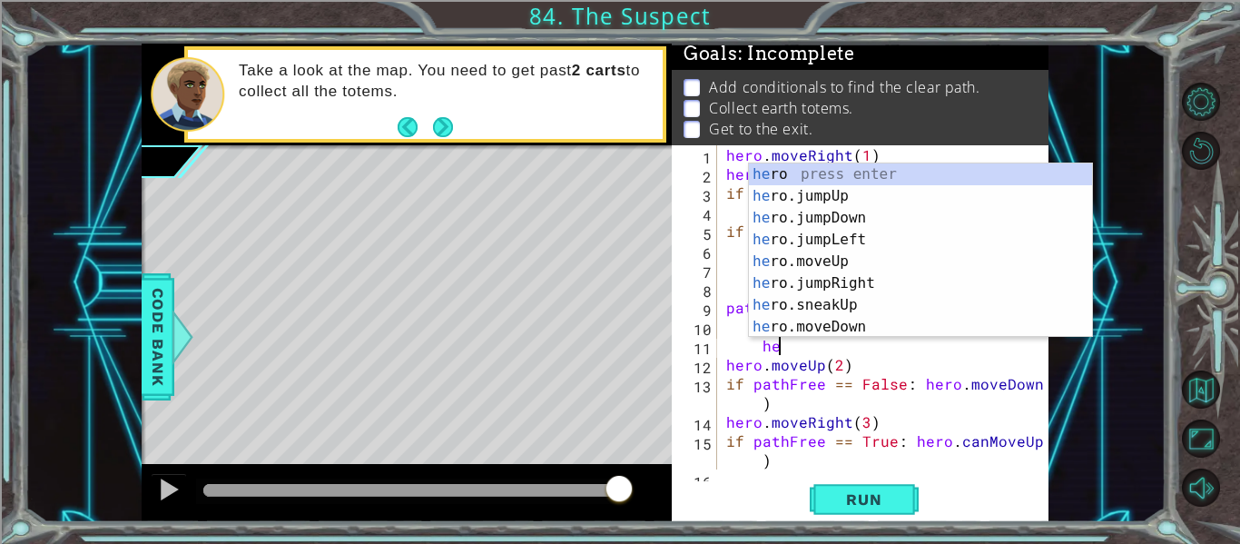
type textarea "h"
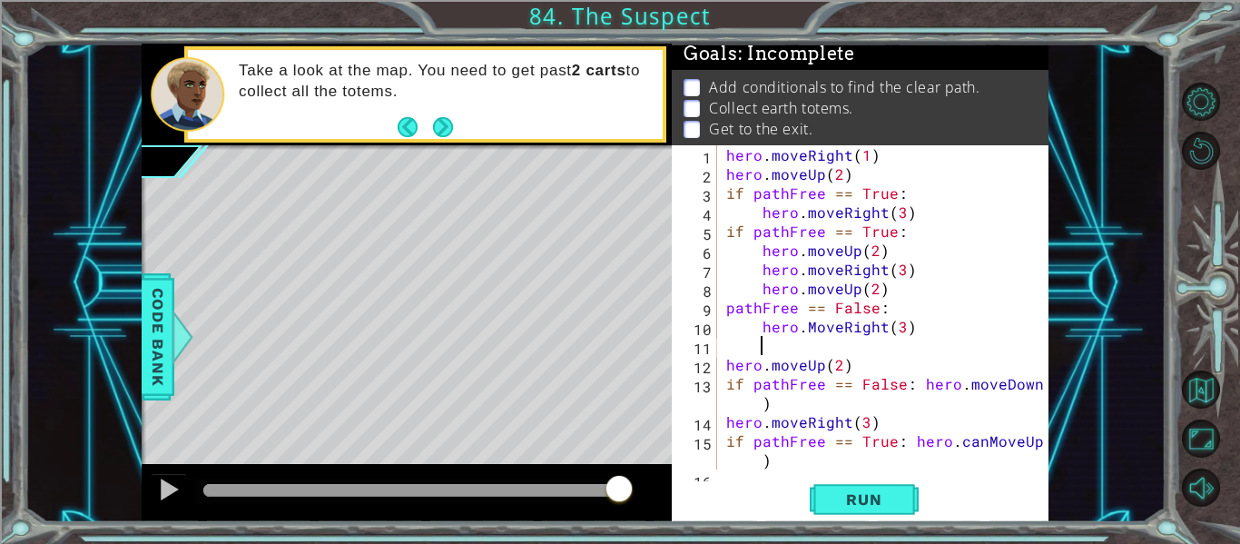
click at [728, 370] on div "hero . moveRight ( 1 ) hero . moveUp ( 2 ) if pathFree == True : hero . moveRig…" at bounding box center [887, 335] width 331 height 381
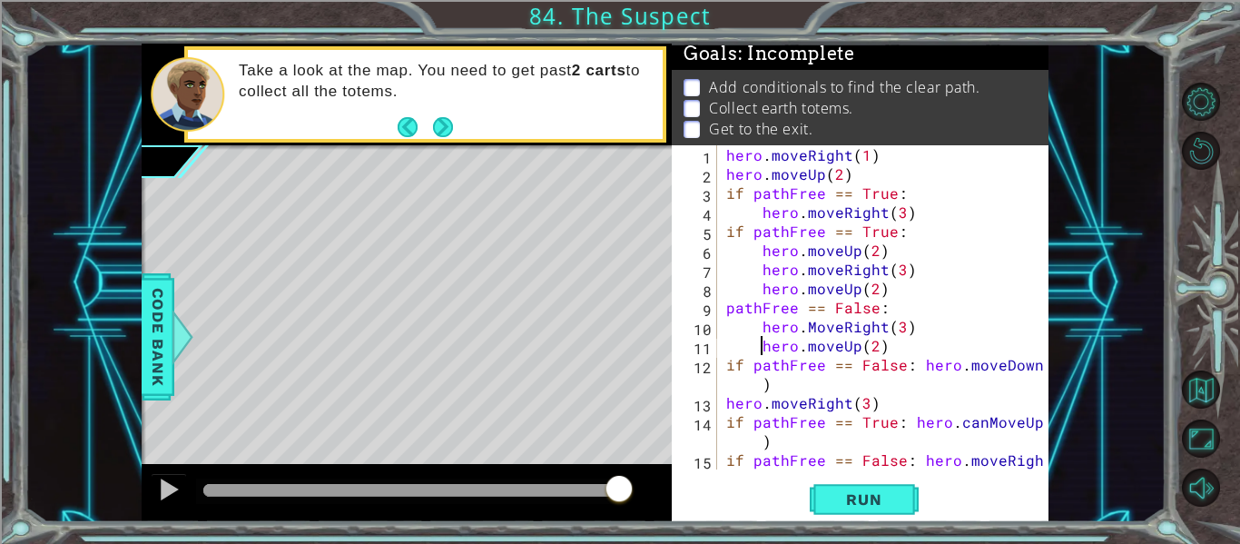
click at [889, 349] on div "hero . moveRight ( 1 ) hero . moveUp ( 2 ) if pathFree == True : hero . moveRig…" at bounding box center [887, 335] width 331 height 381
click at [900, 361] on div "hero . moveRight ( 1 ) hero . moveUp ( 2 ) if pathFree == True : hero . moveRig…" at bounding box center [887, 335] width 331 height 381
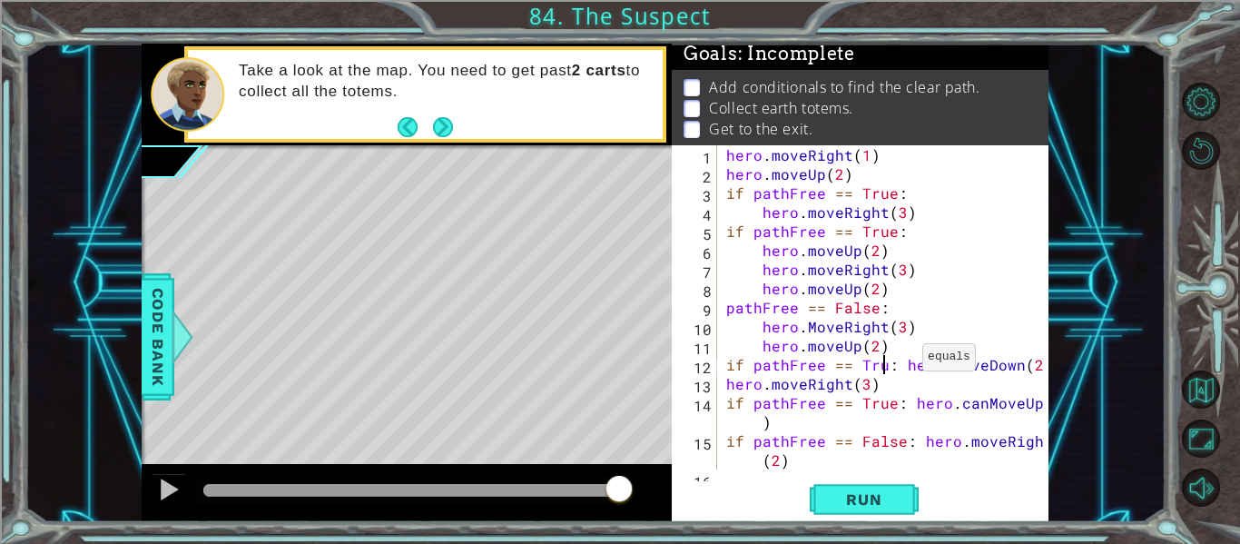
scroll to position [0, 11]
click at [910, 368] on div "hero . moveRight ( 1 ) hero . moveUp ( 2 ) if pathFree == True : hero . moveRig…" at bounding box center [887, 326] width 331 height 362
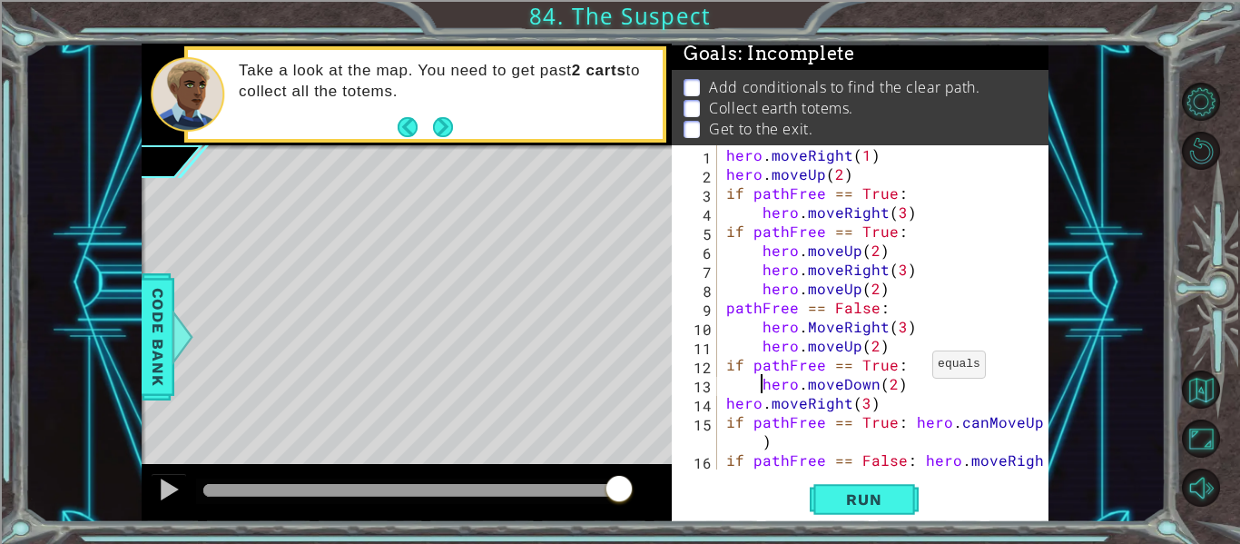
scroll to position [0, 10]
click at [875, 389] on div "hero . moveRight ( 1 ) hero . moveUp ( 2 ) if pathFree == True : hero . moveRig…" at bounding box center [887, 335] width 331 height 381
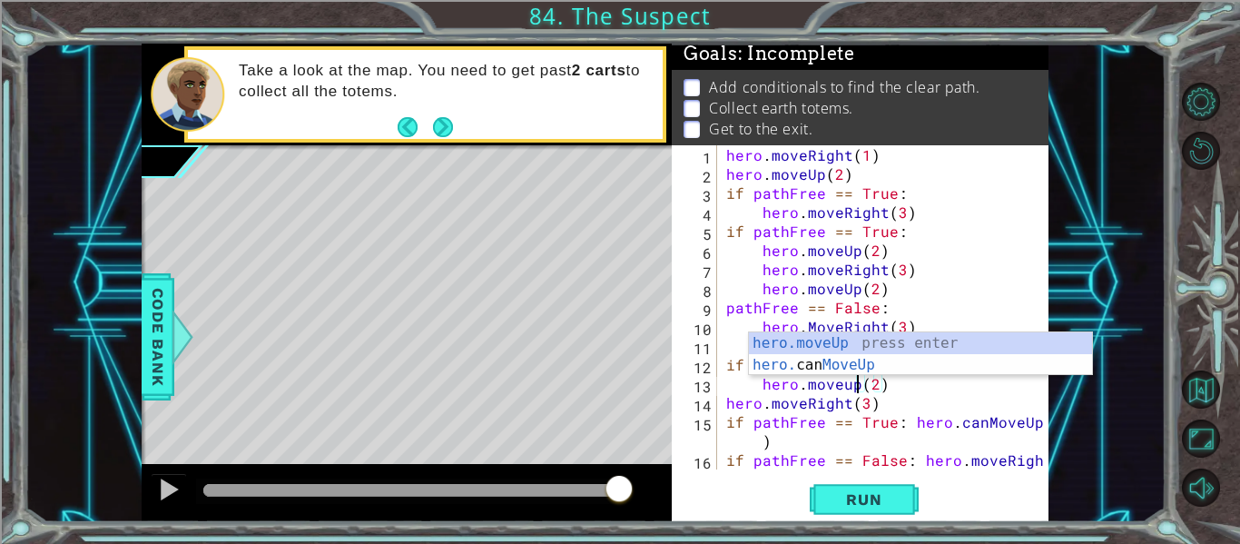
scroll to position [0, 9]
click at [914, 387] on div "hero . moveRight ( 1 ) hero . moveUp ( 2 ) if pathFree == True : hero . moveRig…" at bounding box center [887, 335] width 331 height 381
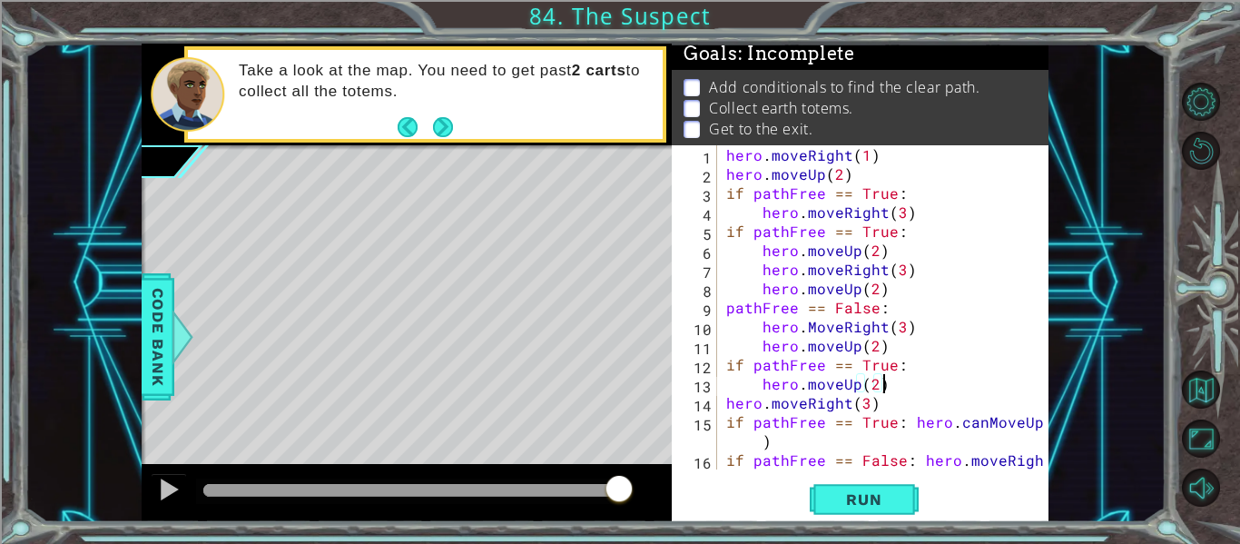
click at [724, 406] on div "hero . moveRight ( 1 ) hero . moveUp ( 2 ) if pathFree == True : hero . moveRig…" at bounding box center [887, 335] width 331 height 381
type textarea "hero.moveRight(3)"
click at [911, 408] on div "hero . moveRight ( 1 ) hero . moveUp ( 2 ) if pathFree == True : hero . moveRig…" at bounding box center [887, 335] width 331 height 381
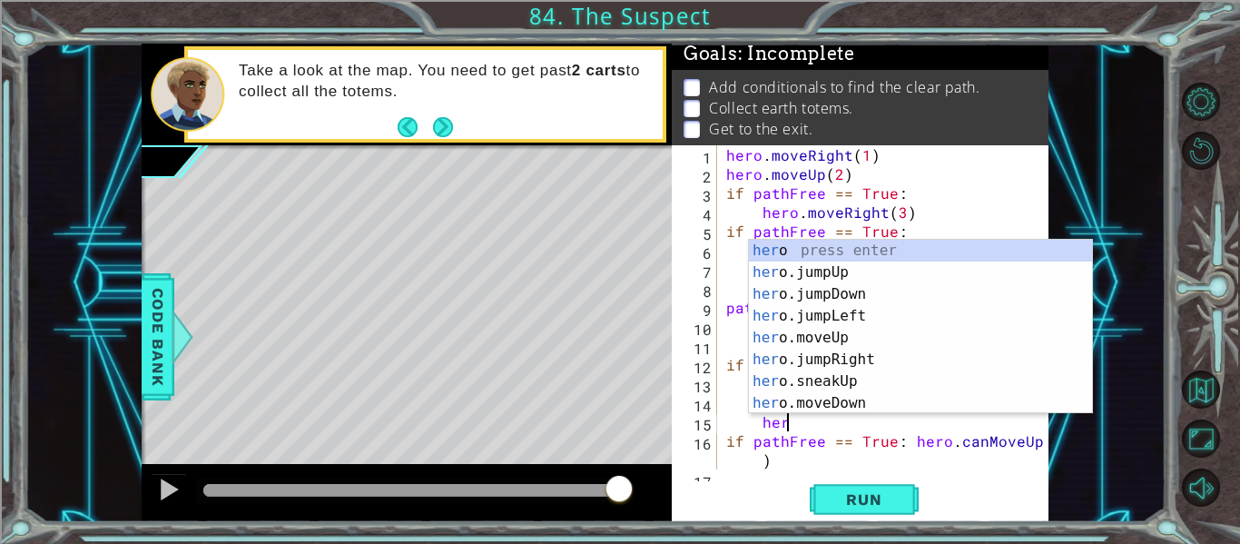
scroll to position [0, 4]
click at [897, 366] on div "hero press enter hero .jumpUp press enter hero .jumpDown press enter hero .jump…" at bounding box center [920, 349] width 343 height 218
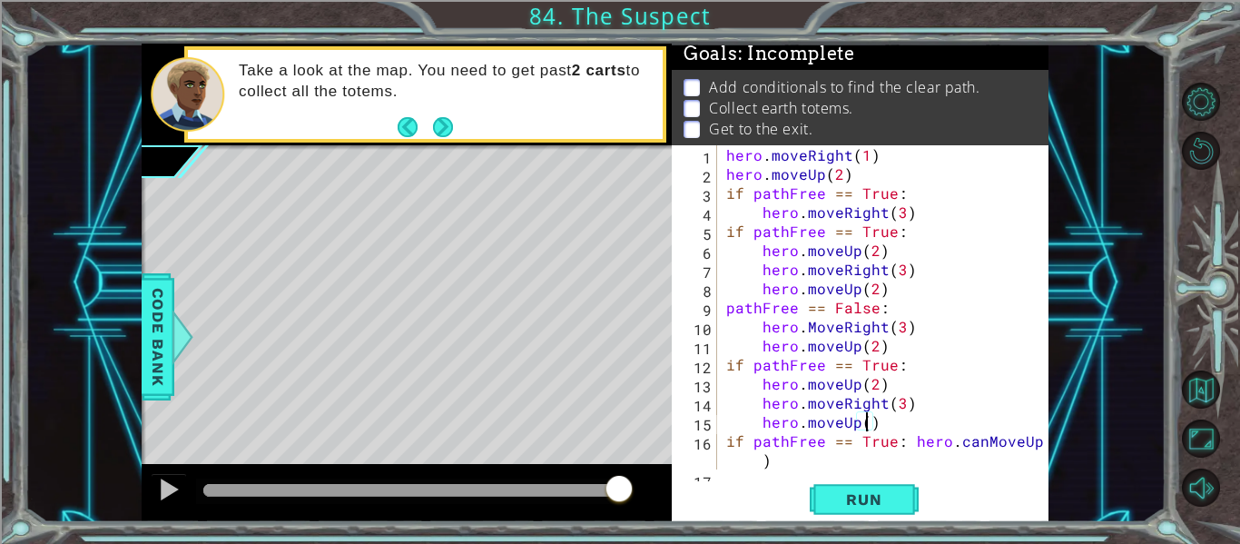
scroll to position [0, 9]
click at [890, 435] on div "hero . moveRight ( 1 ) hero . moveUp ( 2 ) if pathFree == True : hero . moveRig…" at bounding box center [887, 335] width 331 height 381
click at [919, 446] on div "hero . moveRight ( 1 ) hero . moveUp ( 2 ) if pathFree == True : hero . moveRig…" at bounding box center [887, 335] width 331 height 381
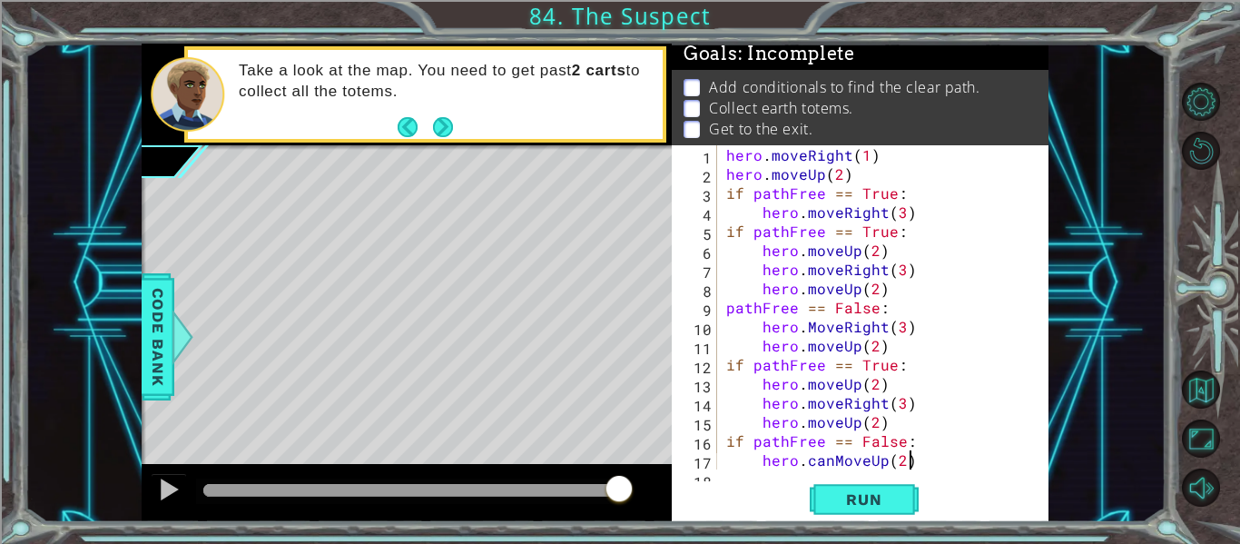
click at [909, 465] on div "hero . moveRight ( 1 ) hero . moveUp ( 2 ) if pathFree == True : hero . moveRig…" at bounding box center [887, 335] width 331 height 381
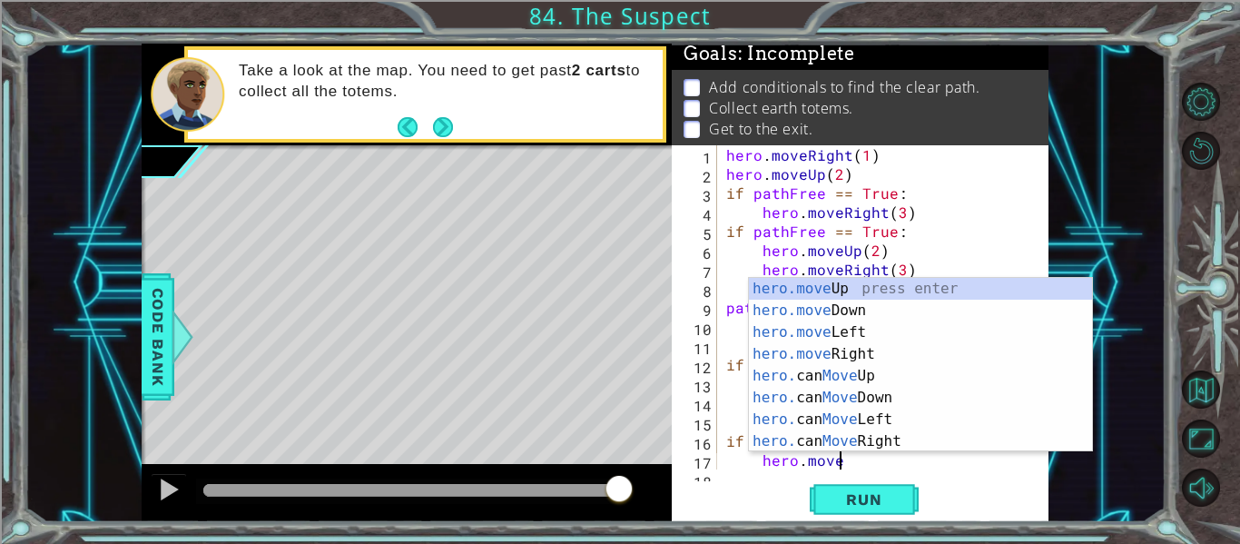
scroll to position [0, 6]
click at [873, 359] on div "hero.move Up press enter hero.move Down press enter hero.move Left press enter …" at bounding box center [920, 387] width 343 height 218
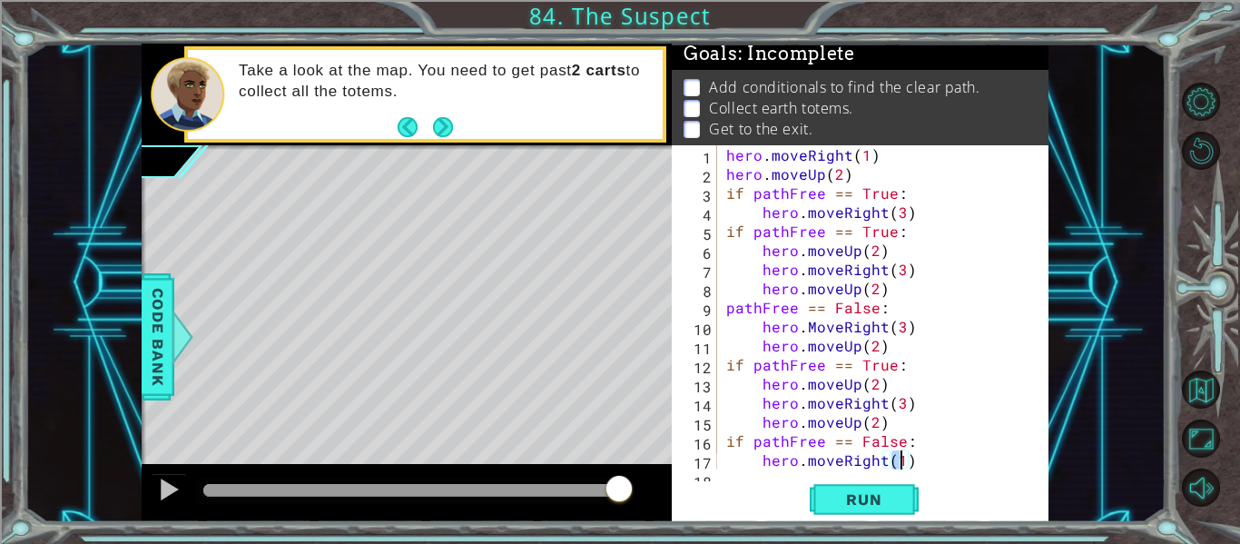
type textarea "hero.moveRight(2)"
click at [919, 453] on div "hero . moveRight ( 1 ) hero . moveUp ( 2 ) if pathFree == True : hero . moveRig…" at bounding box center [887, 335] width 331 height 381
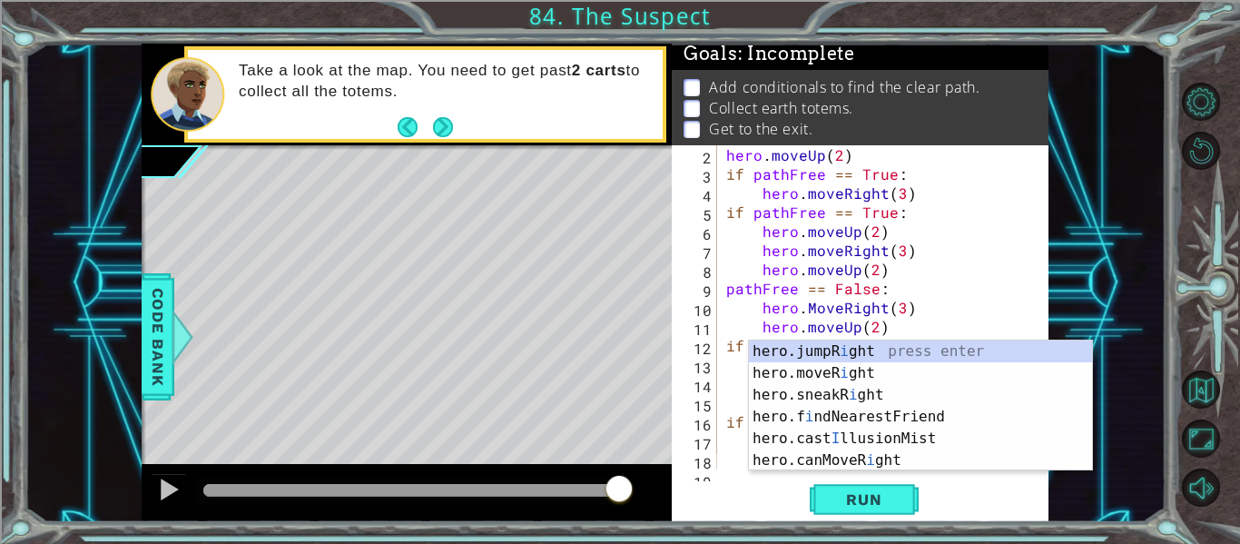
scroll to position [0, 3]
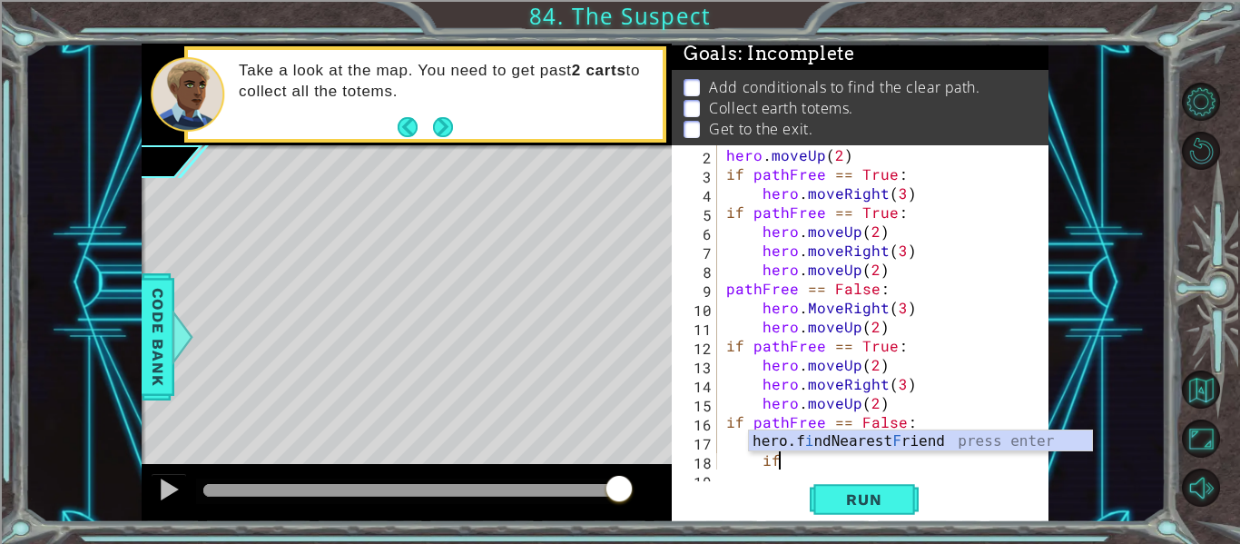
type textarea "i"
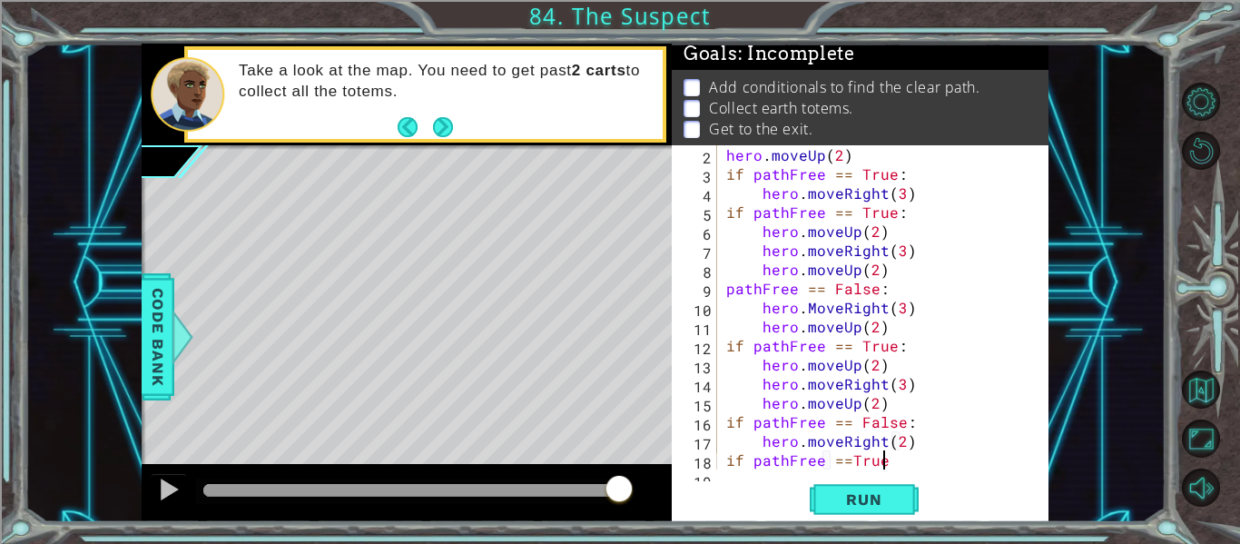
scroll to position [0, 9]
type textarea "if pathFree ==True:"
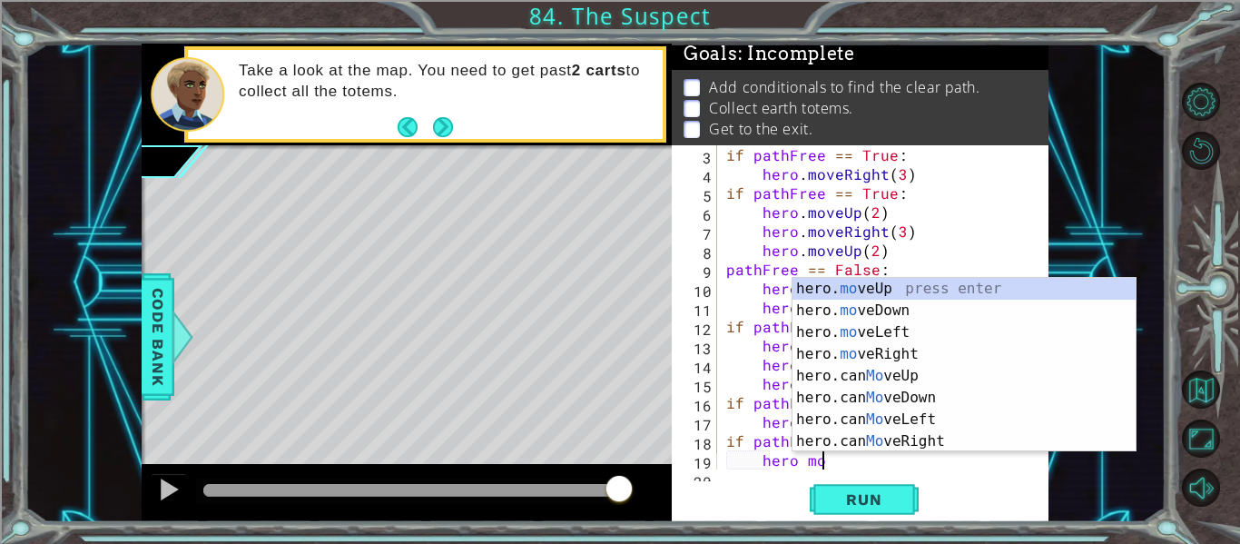
scroll to position [0, 5]
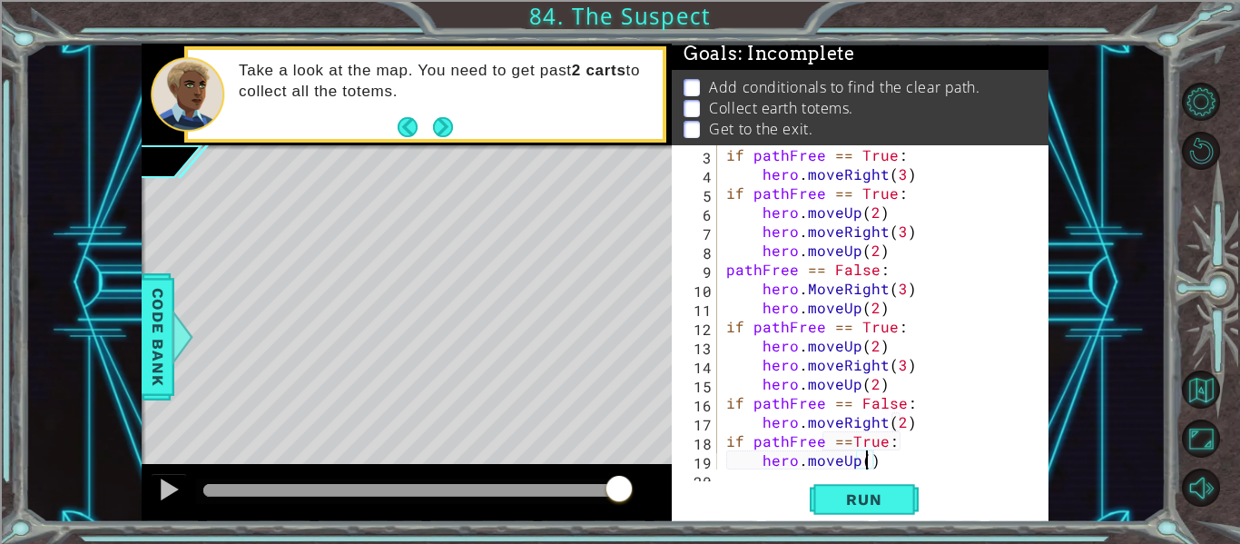
type textarea "hero.moveUp(2)"
click at [925, 463] on div "if pathFree == True : hero . moveRight ( 3 ) if pathFree == True : hero . moveU…" at bounding box center [887, 335] width 331 height 381
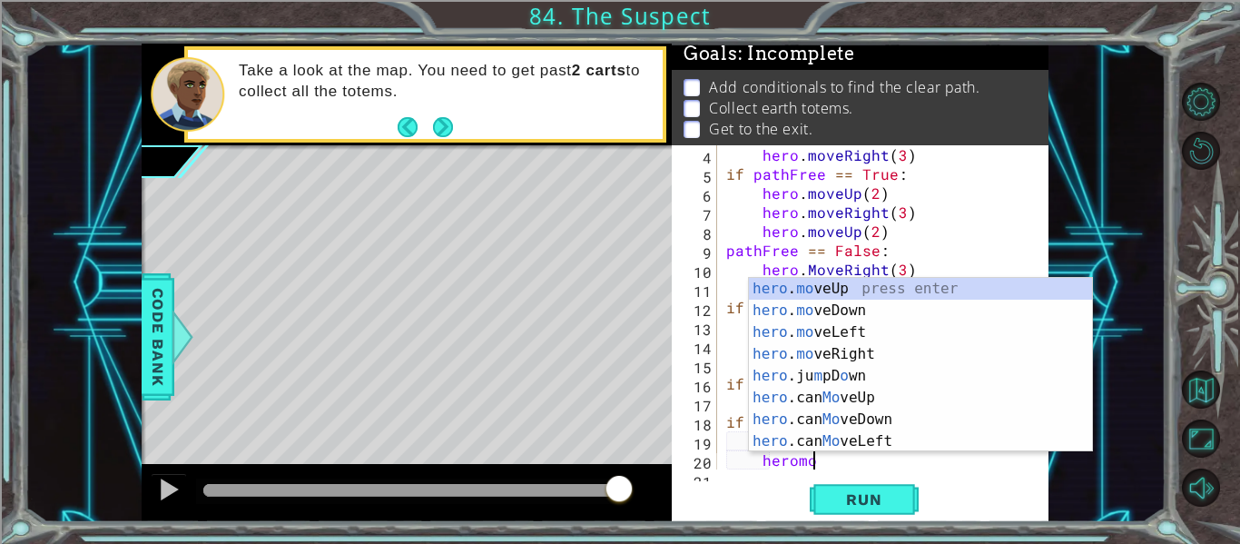
scroll to position [0, 5]
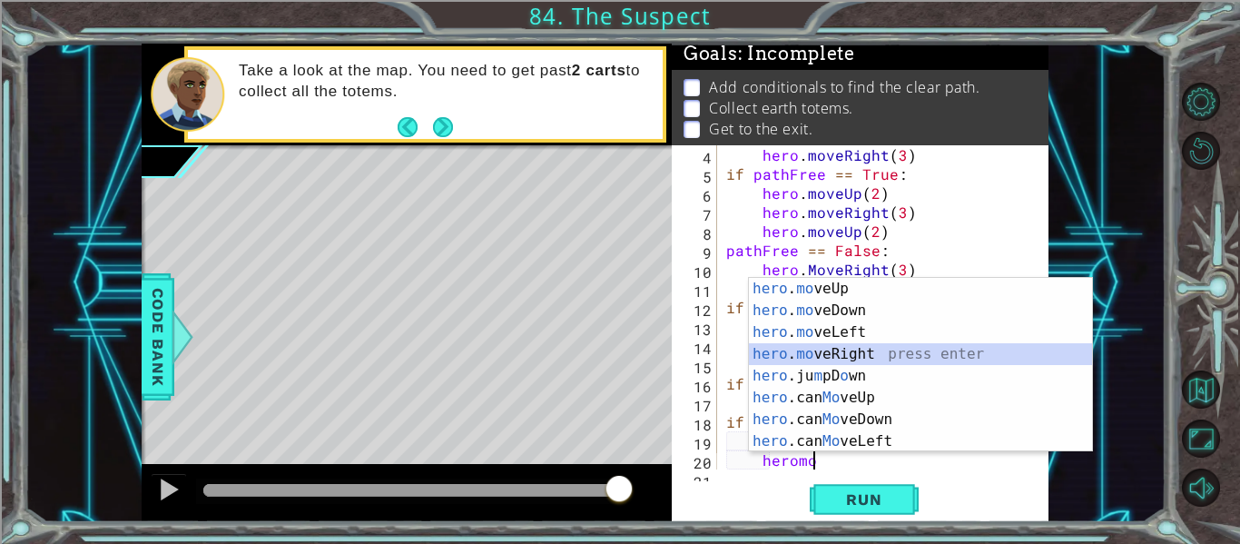
click at [912, 359] on div "hero . mo veUp press enter hero . mo veDown press enter hero . mo veLeft press …" at bounding box center [920, 387] width 343 height 218
type textarea "hero.moveRight(1)"
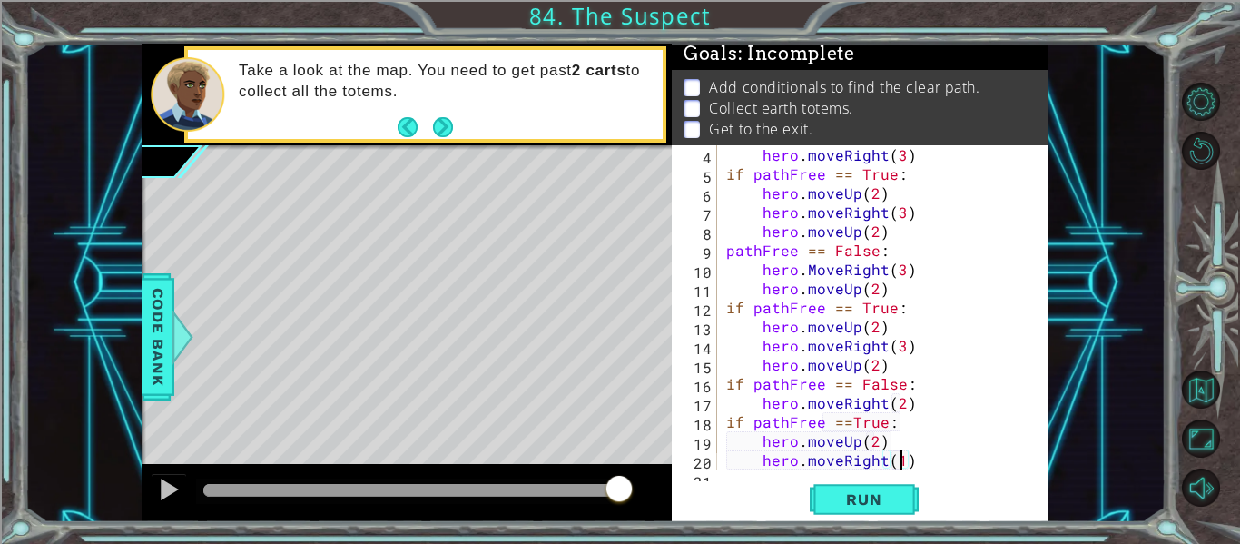
scroll to position [0, 11]
click at [926, 465] on div "hero . moveRight ( 3 ) if pathFree == True : hero . moveUp ( 2 ) hero . moveRig…" at bounding box center [887, 335] width 331 height 381
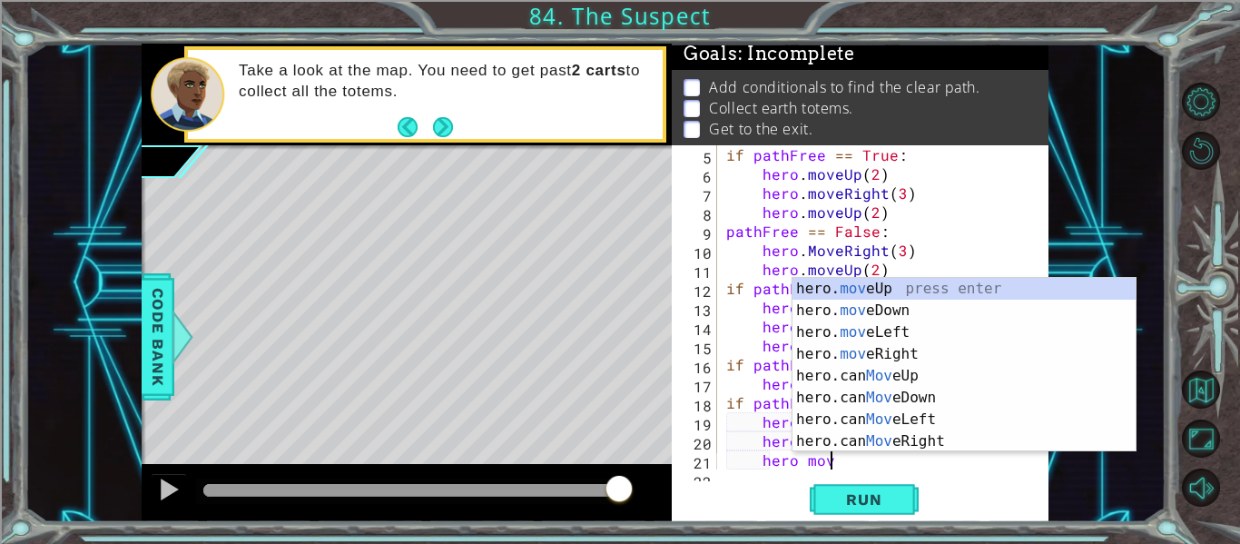
scroll to position [0, 6]
click at [902, 291] on div "hero. move Up press enter hero. move Down press enter hero. move Left press ent…" at bounding box center [963, 387] width 343 height 218
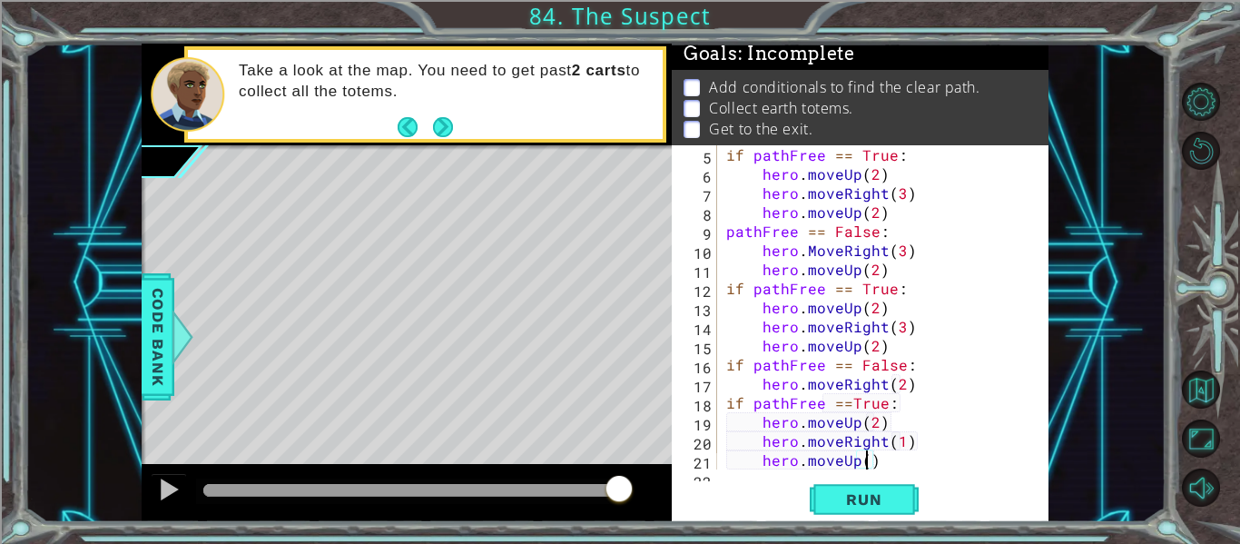
scroll to position [0, 9]
click at [864, 503] on span "Run" at bounding box center [864, 499] width 72 height 18
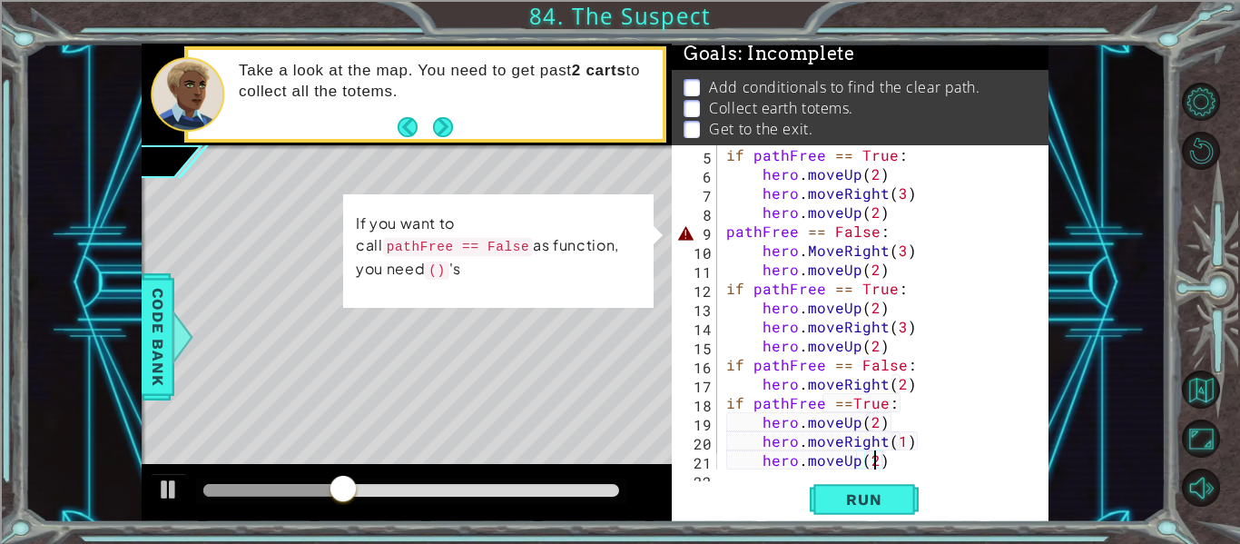
click at [724, 222] on div "if pathFree == True : hero . moveUp ( 2 ) hero . moveRight ( 3 ) hero . moveUp …" at bounding box center [887, 335] width 331 height 381
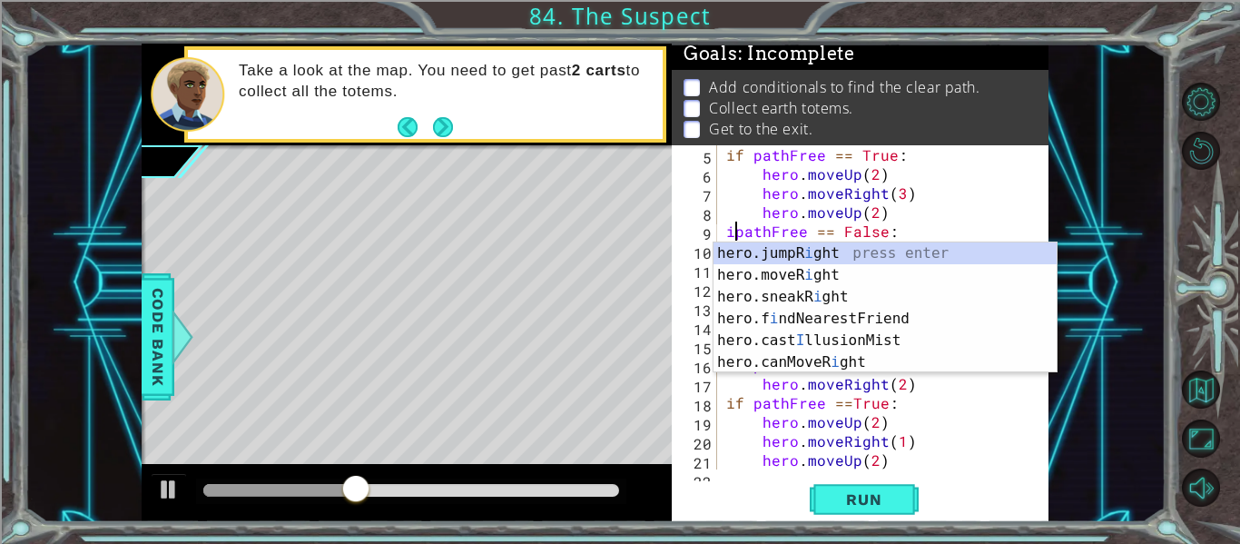
scroll to position [0, 2]
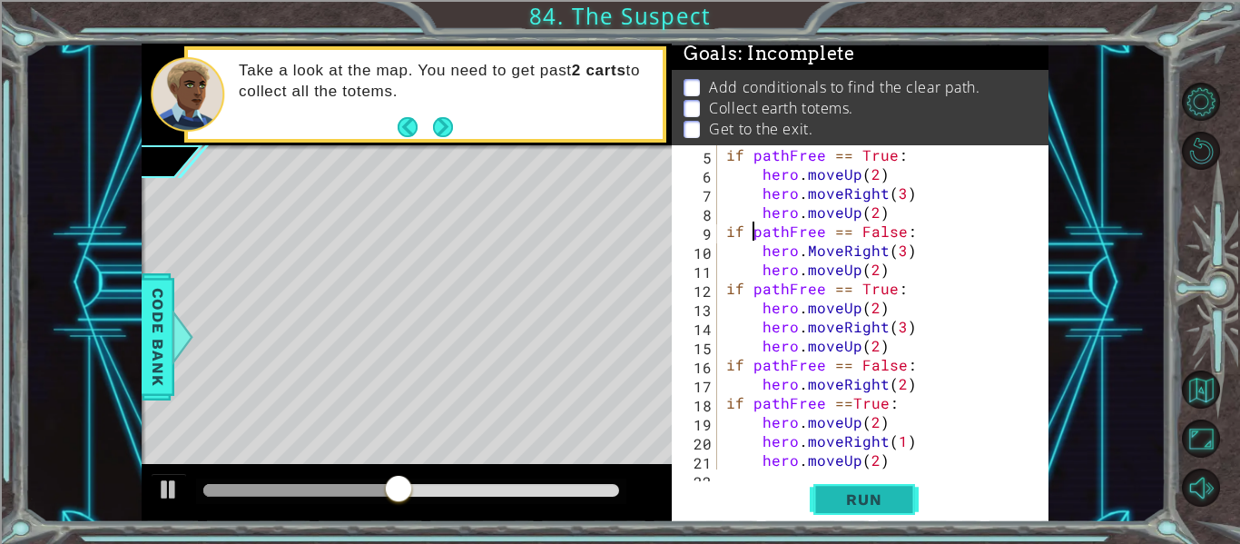
click at [839, 502] on span "Run" at bounding box center [864, 499] width 72 height 18
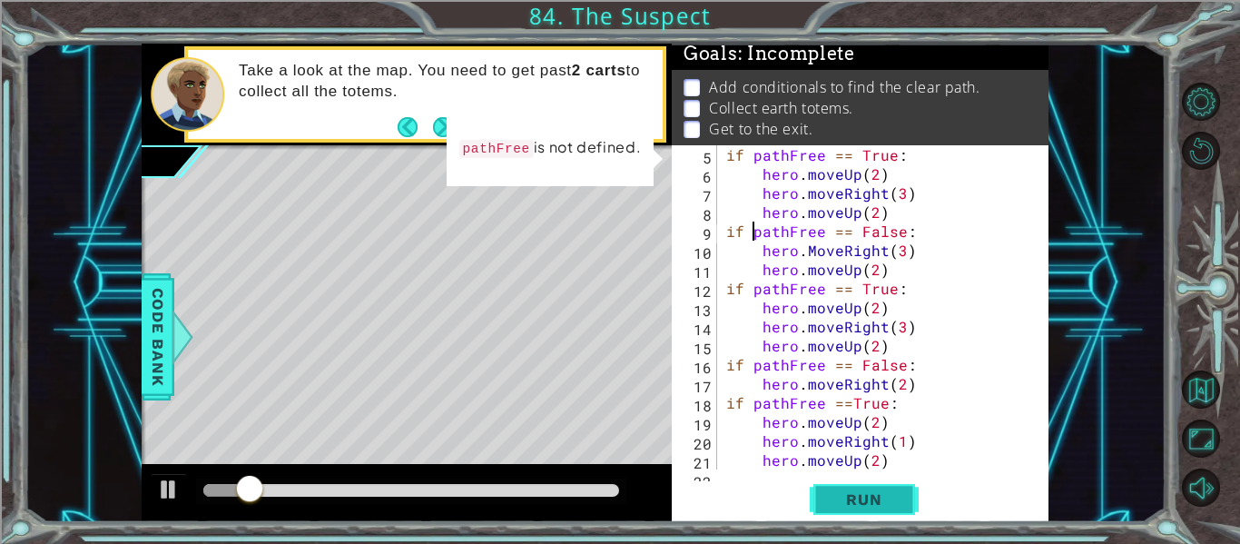
click at [839, 502] on span "Run" at bounding box center [864, 499] width 72 height 18
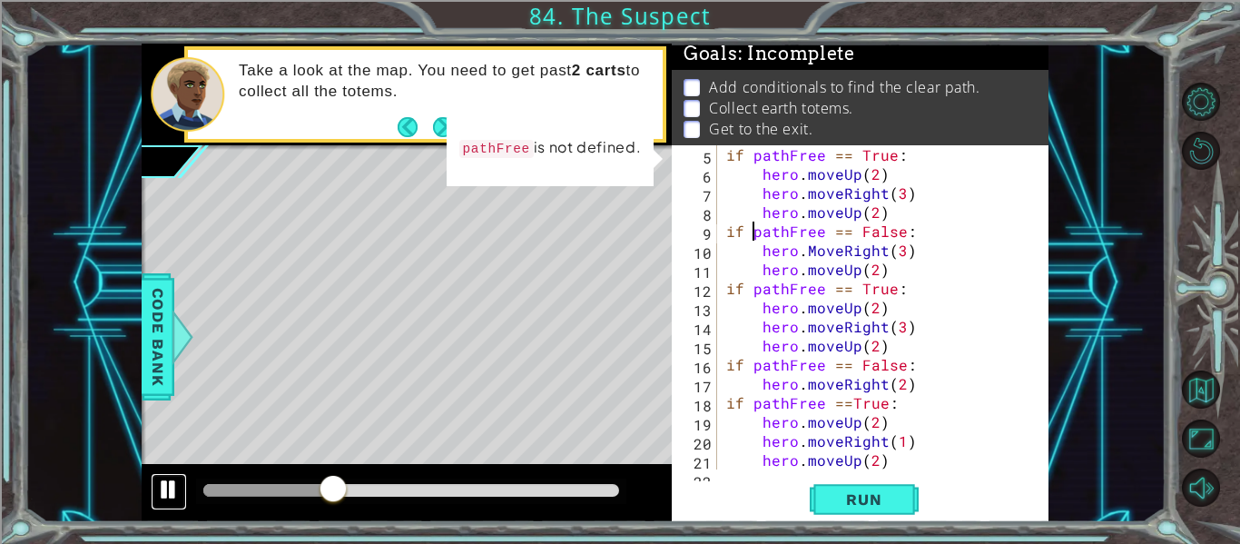
click at [163, 493] on div at bounding box center [169, 489] width 24 height 24
click at [861, 503] on span "Run" at bounding box center [864, 499] width 72 height 18
click at [177, 498] on div at bounding box center [169, 489] width 24 height 24
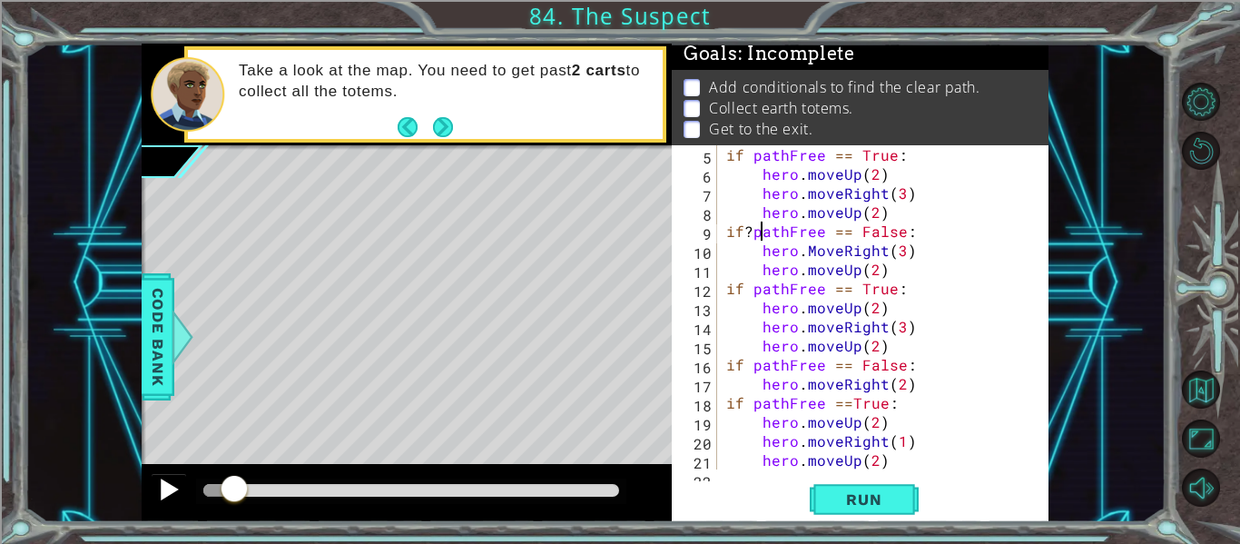
scroll to position [0, 3]
click at [854, 231] on div "if pathFree == True : hero . moveUp ( 2 ) hero . moveRight ( 3 ) hero . moveUp …" at bounding box center [887, 335] width 331 height 381
click at [848, 239] on div "if pathFree == True : hero . moveUp ( 2 ) hero . moveRight ( 3 ) hero . moveUp …" at bounding box center [887, 335] width 331 height 381
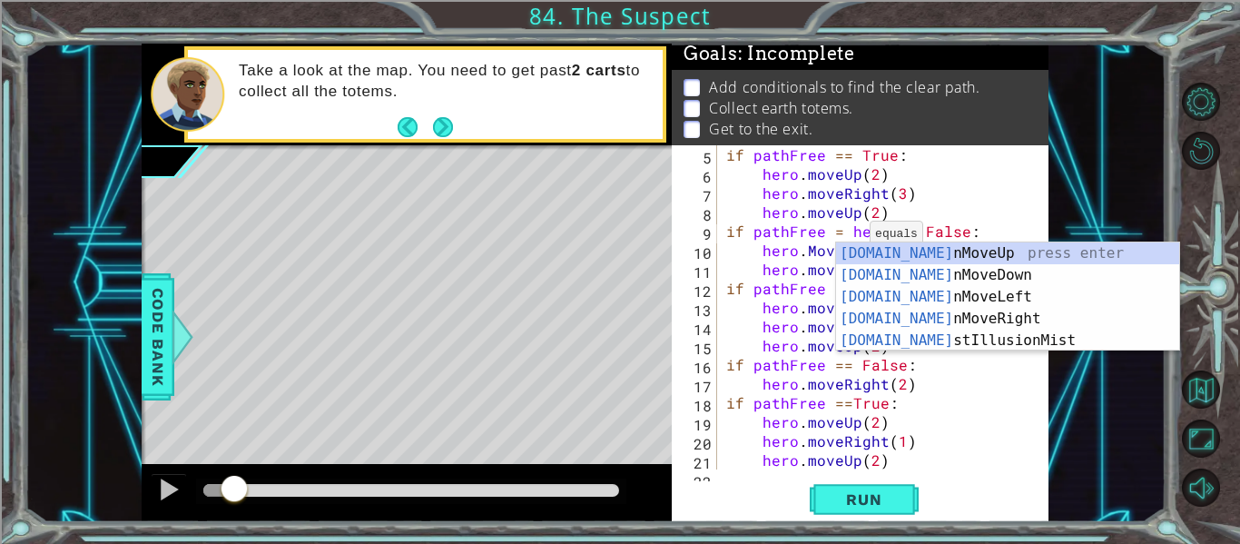
scroll to position [0, 13]
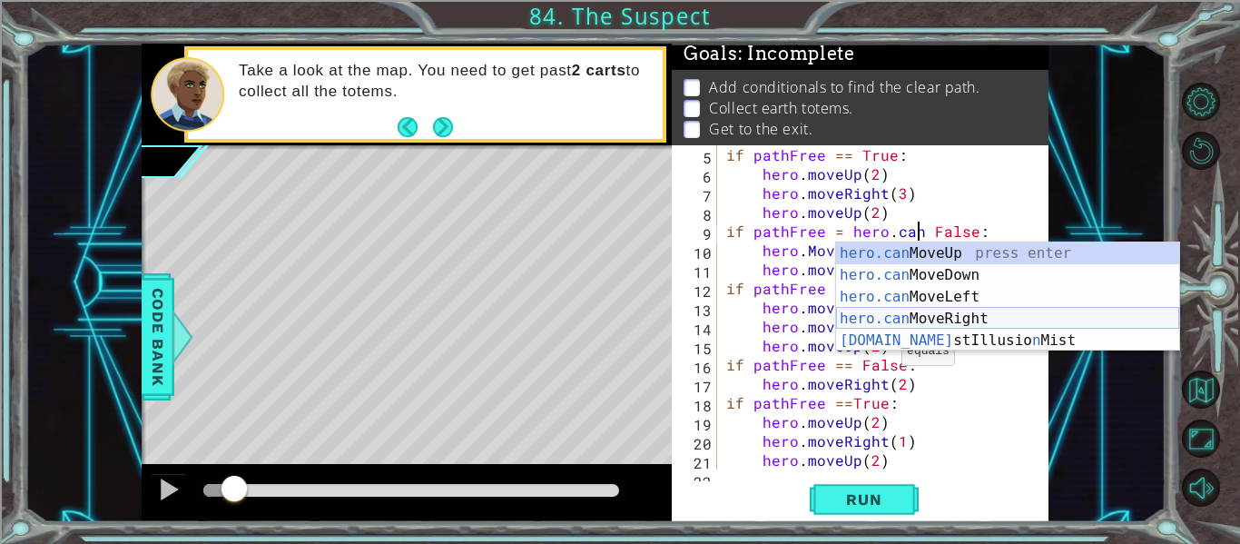
click at [889, 322] on div "hero.can MoveUp press enter hero.can MoveDown press enter hero.can MoveLeft pre…" at bounding box center [1007, 318] width 343 height 152
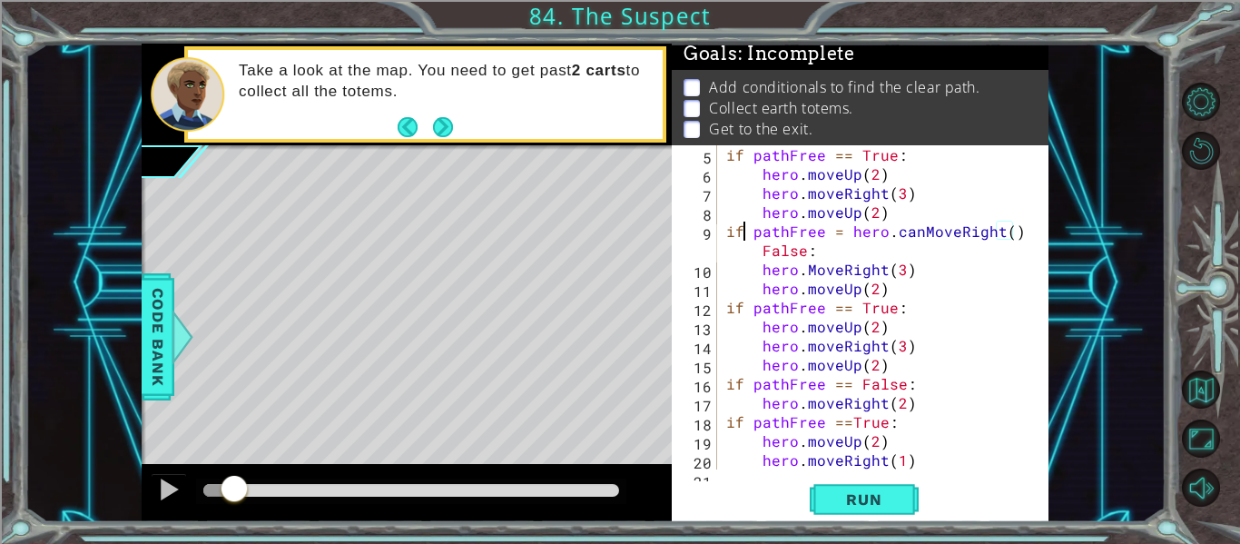
click at [743, 235] on div "if pathFree == True : hero . moveUp ( 2 ) hero . moveRight ( 3 ) hero . moveUp …" at bounding box center [887, 326] width 331 height 362
click at [1004, 238] on div "if pathFree == True : hero . moveUp ( 2 ) hero . moveRight ( 3 ) hero . moveUp …" at bounding box center [887, 326] width 331 height 362
click at [992, 302] on div "if pathFree == True : hero . moveUp ( 2 ) hero . moveRight ( 3 ) hero . moveUp …" at bounding box center [887, 326] width 331 height 362
click at [830, 255] on div "if pathFree == True : hero . moveUp ( 2 ) hero . moveRight ( 3 ) hero . moveUp …" at bounding box center [887, 326] width 331 height 362
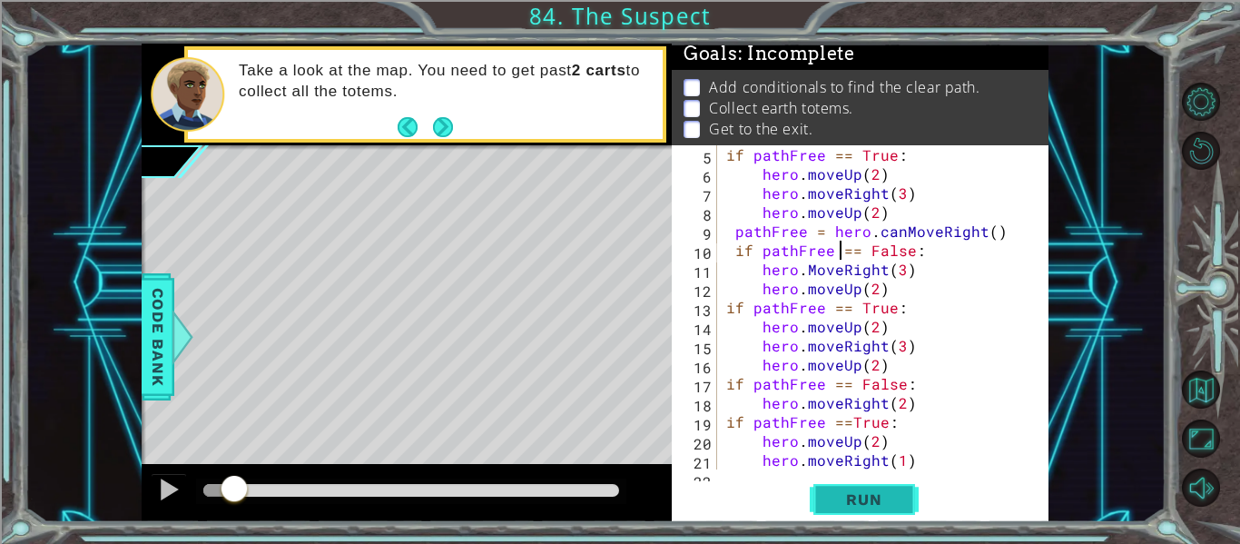
click at [851, 501] on span "Run" at bounding box center [864, 499] width 72 height 18
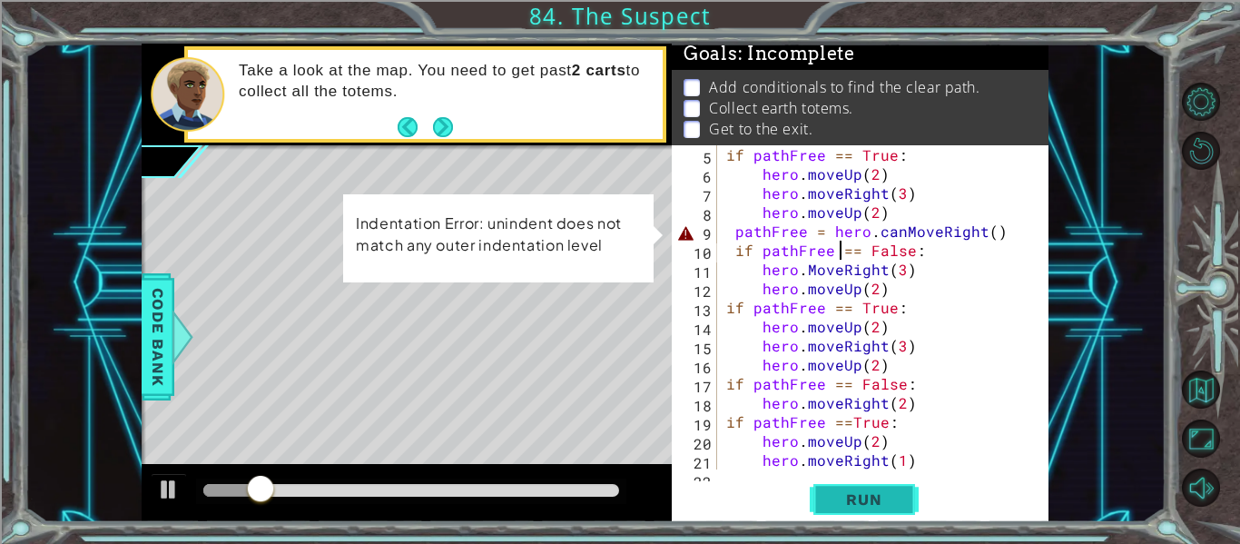
click at [851, 501] on span "Run" at bounding box center [864, 499] width 72 height 18
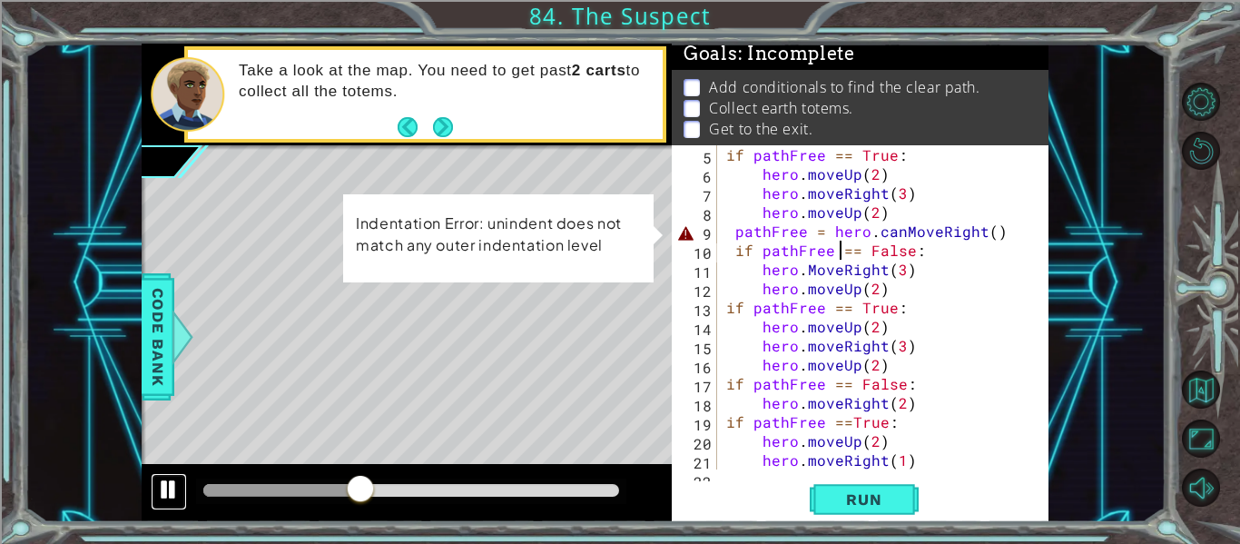
click at [172, 490] on div at bounding box center [169, 489] width 24 height 24
click at [986, 235] on div "if pathFree == True : hero . moveUp ( 2 ) hero . moveRight ( 3 ) hero . moveUp …" at bounding box center [887, 326] width 331 height 362
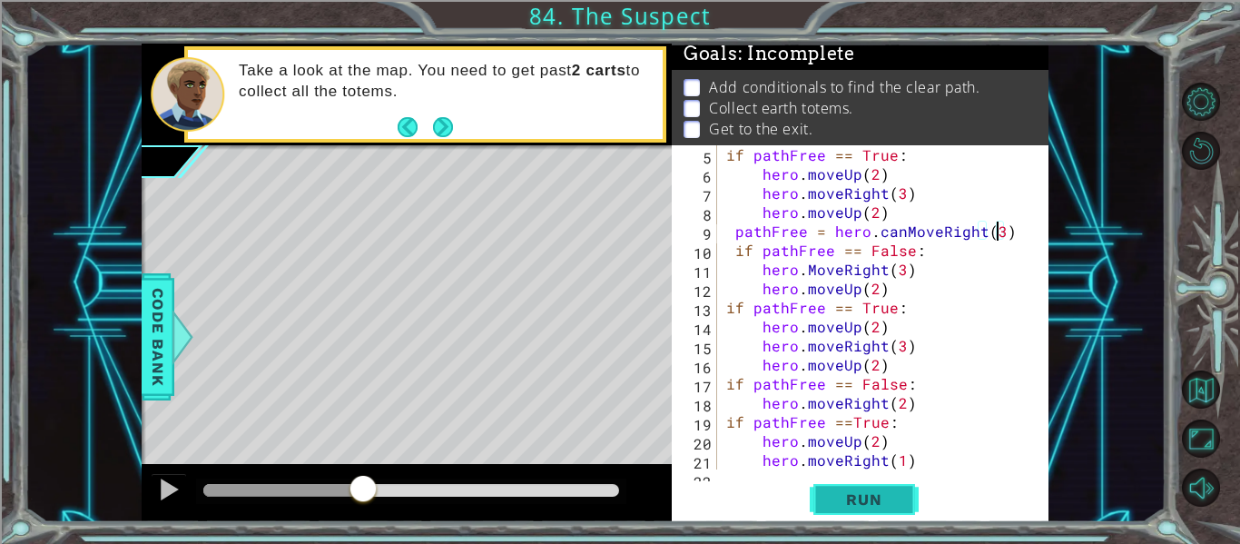
click at [868, 508] on span "Run" at bounding box center [864, 499] width 72 height 18
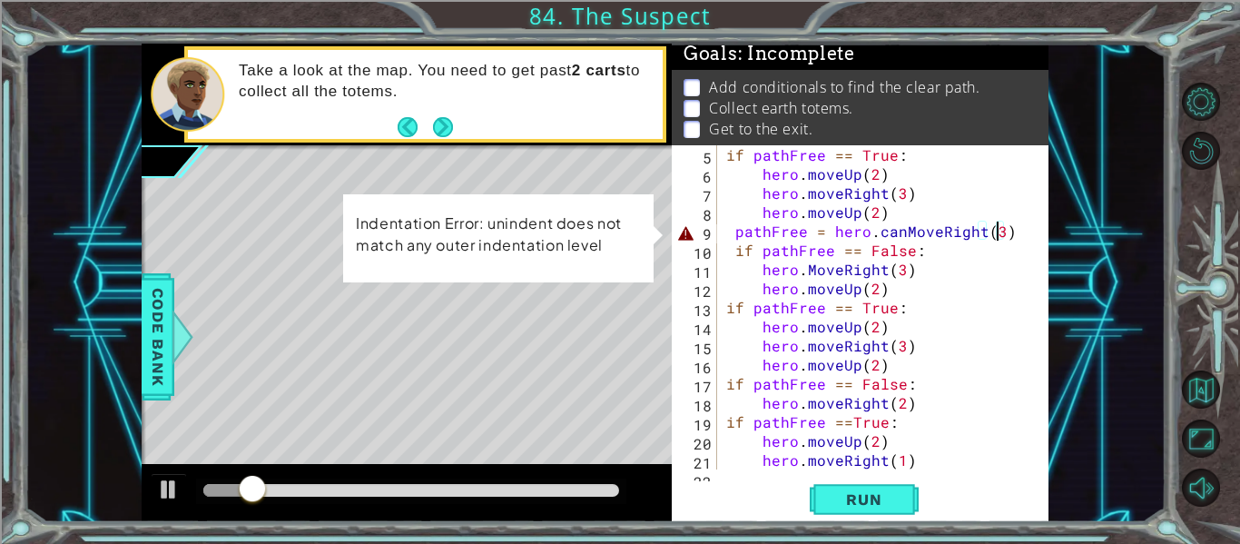
click at [734, 232] on div "if pathFree == True : hero . moveUp ( 2 ) hero . moveRight ( 3 ) hero . moveUp …" at bounding box center [887, 326] width 331 height 362
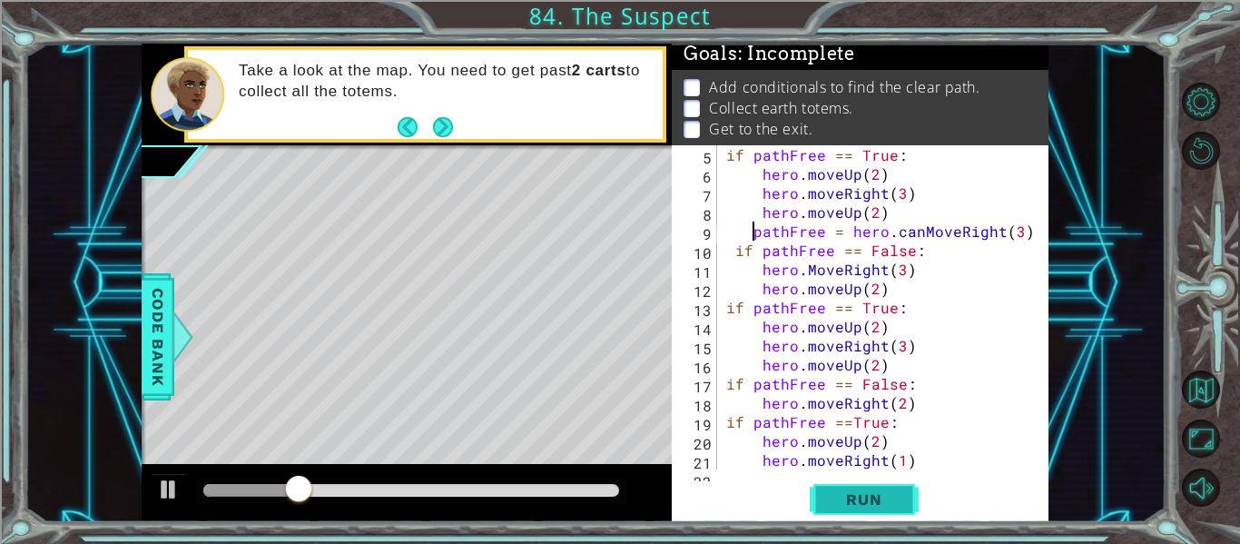
click at [867, 499] on span "Run" at bounding box center [864, 499] width 72 height 18
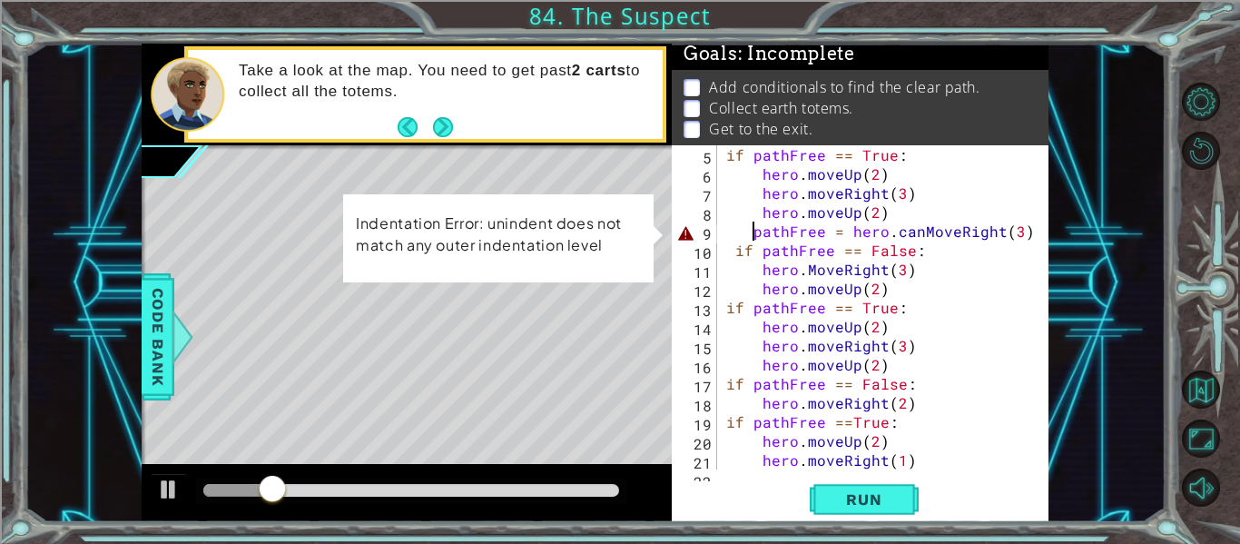
click at [1014, 232] on div "if pathFree == True : hero . moveUp ( 2 ) hero . moveRight ( 3 ) hero . moveUp …" at bounding box center [887, 326] width 331 height 362
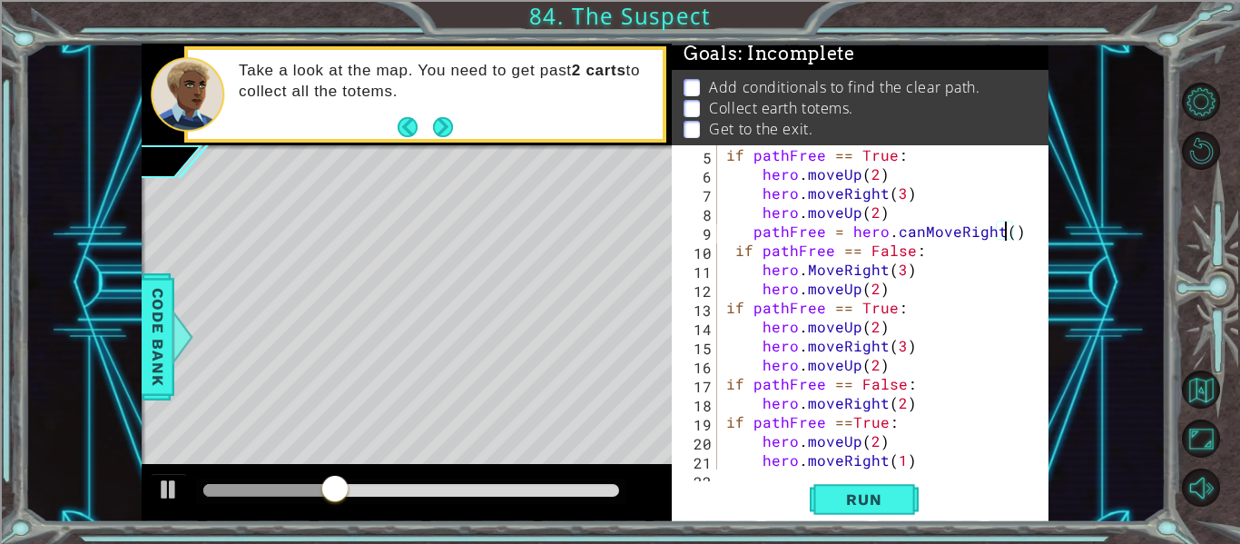
click at [753, 233] on div "if pathFree == True : hero . moveUp ( 2 ) hero . moveRight ( 3 ) hero . moveUp …" at bounding box center [887, 326] width 331 height 362
click at [867, 495] on span "Run" at bounding box center [864, 499] width 72 height 18
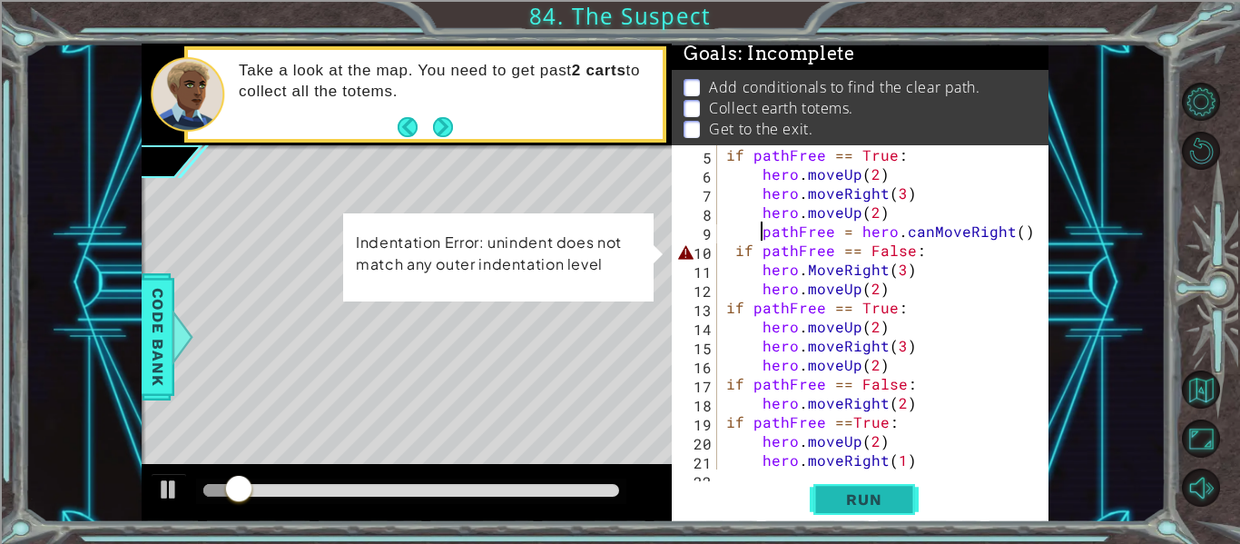
click at [867, 495] on span "Run" at bounding box center [864, 499] width 72 height 18
click at [181, 488] on button at bounding box center [169, 491] width 36 height 37
click at [757, 251] on div "if pathFree == True : hero . moveUp ( 2 ) hero . moveRight ( 3 ) hero . moveUp …" at bounding box center [887, 326] width 331 height 362
click at [751, 251] on div "if pathFree == True : hero . moveUp ( 2 ) hero . moveRight ( 3 ) hero . moveUp …" at bounding box center [887, 326] width 331 height 362
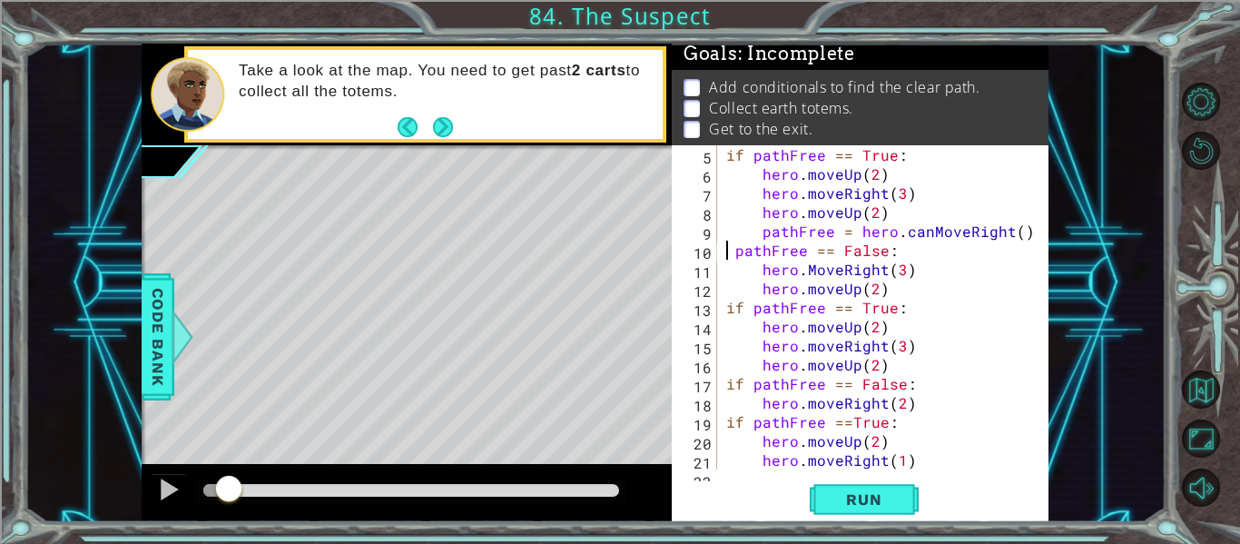
scroll to position [0, 9]
click at [978, 375] on div "if pathFree == True : hero . moveUp ( 2 ) hero . moveRight ( 3 ) hero . moveUp …" at bounding box center [887, 326] width 331 height 362
click at [868, 508] on span "Run" at bounding box center [864, 499] width 72 height 18
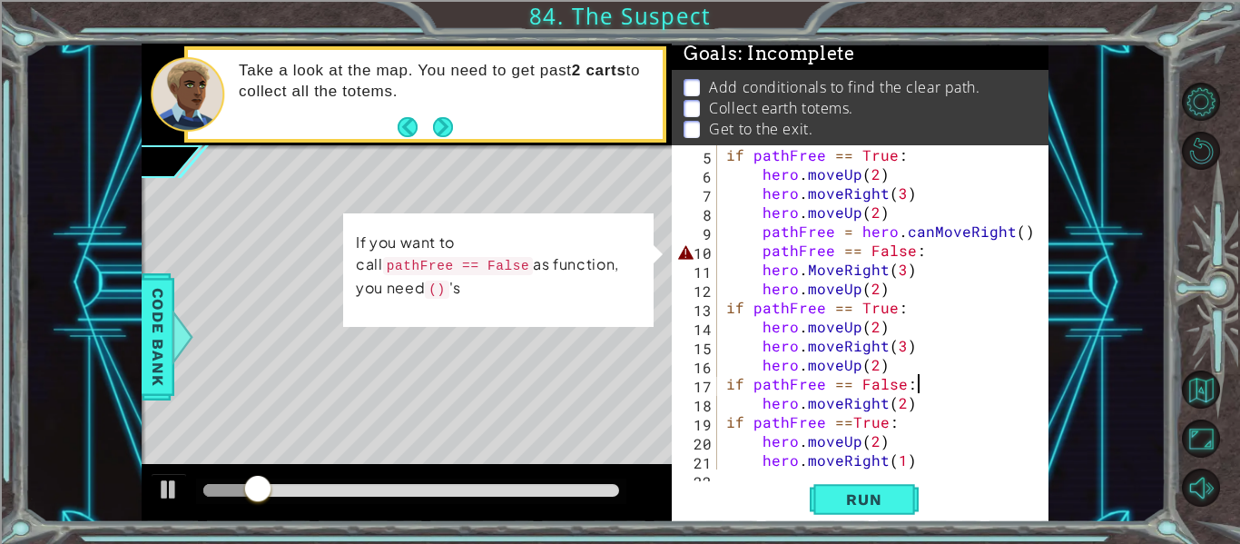
click at [917, 258] on div "if pathFree == True : hero . moveUp ( 2 ) hero . moveRight ( 3 ) hero . moveUp …" at bounding box center [887, 326] width 331 height 362
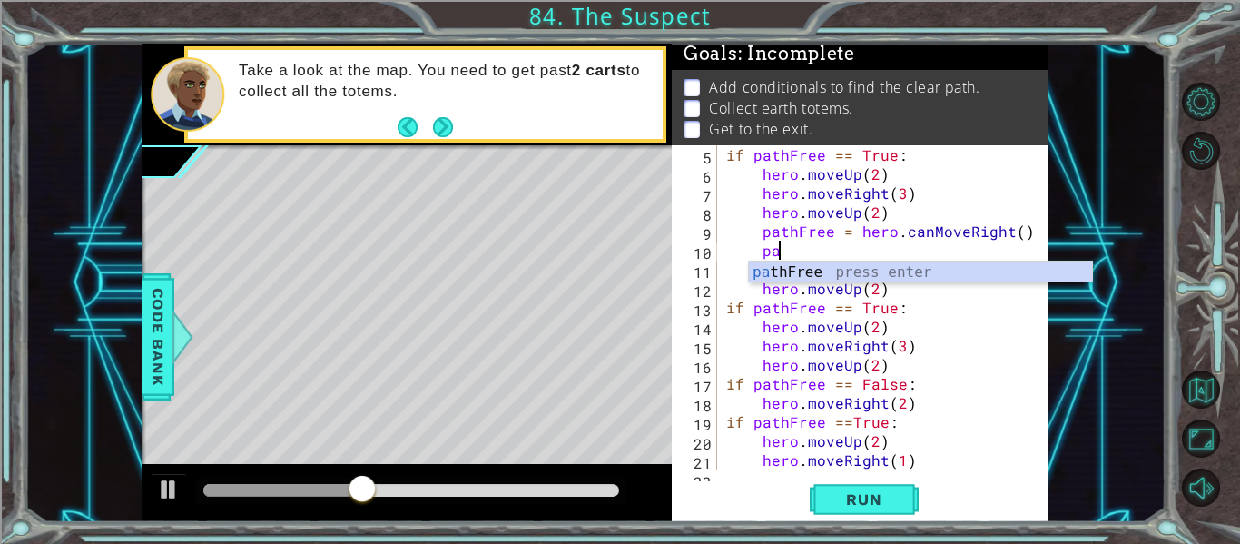
type textarea "p"
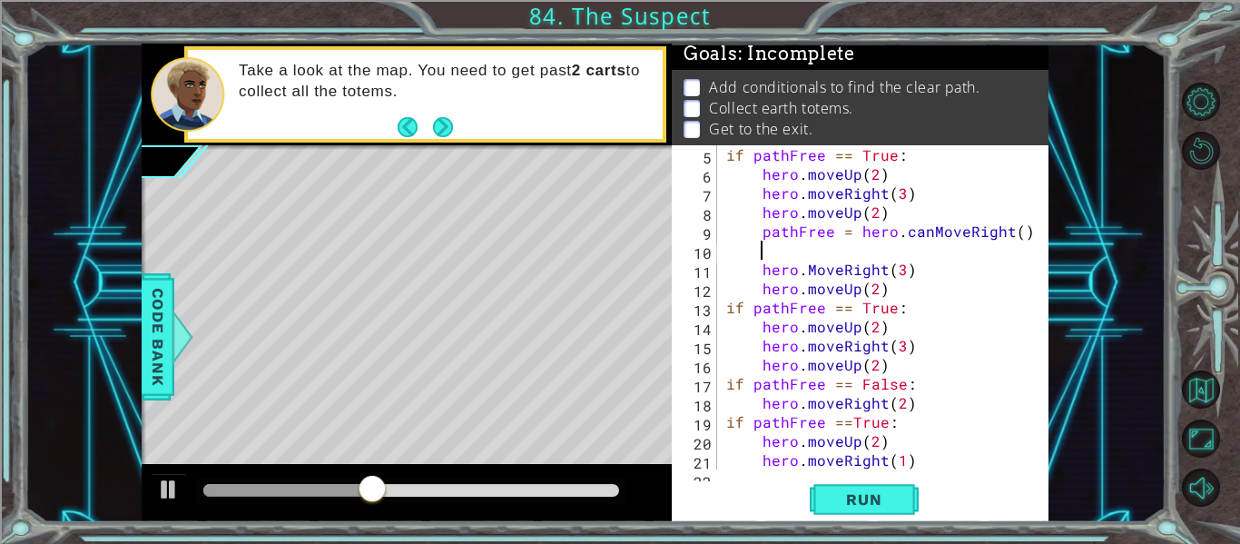
scroll to position [0, 0]
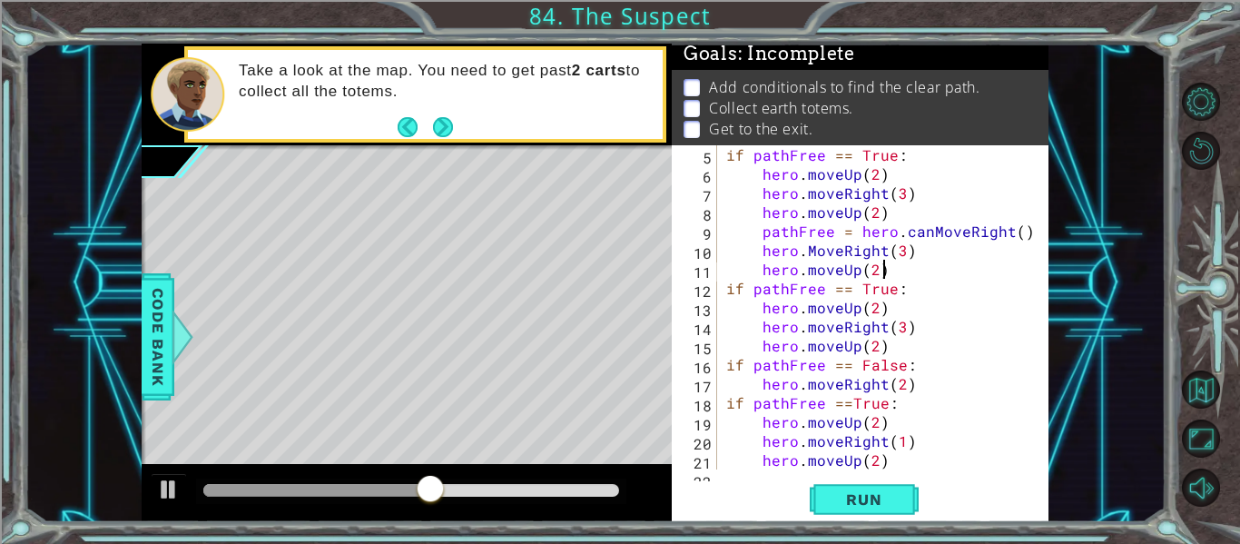
click at [899, 272] on div "if pathFree == True : hero . moveUp ( 2 ) hero . moveRight ( 3 ) hero . moveUp …" at bounding box center [887, 335] width 331 height 381
type textarea "hero.moveUp(2)"
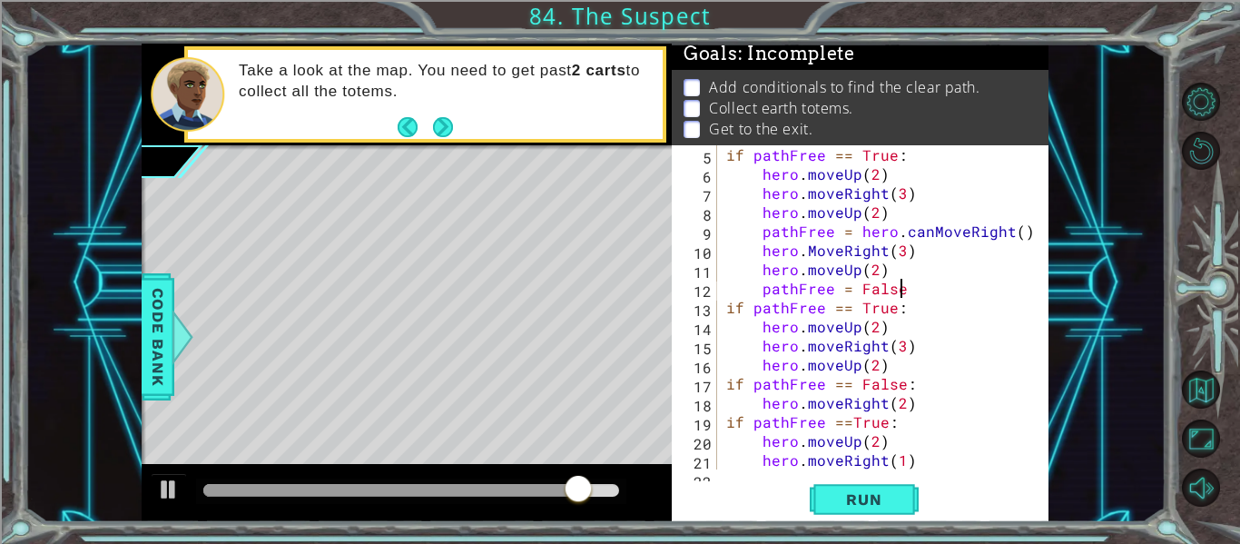
scroll to position [0, 11]
click at [888, 485] on button "Run" at bounding box center [863, 499] width 109 height 37
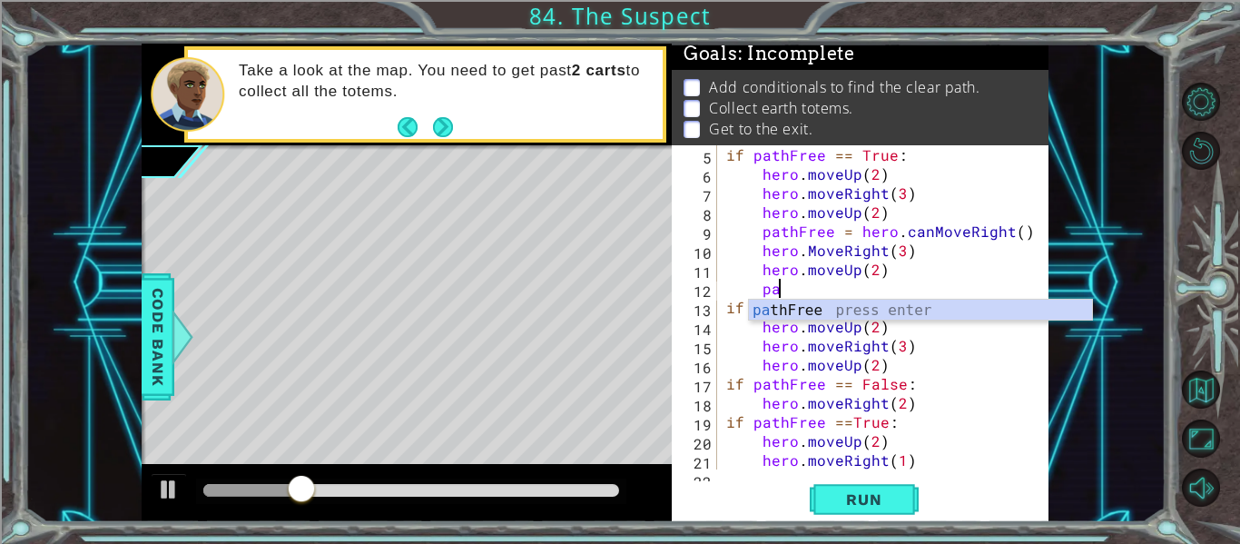
type textarea "p"
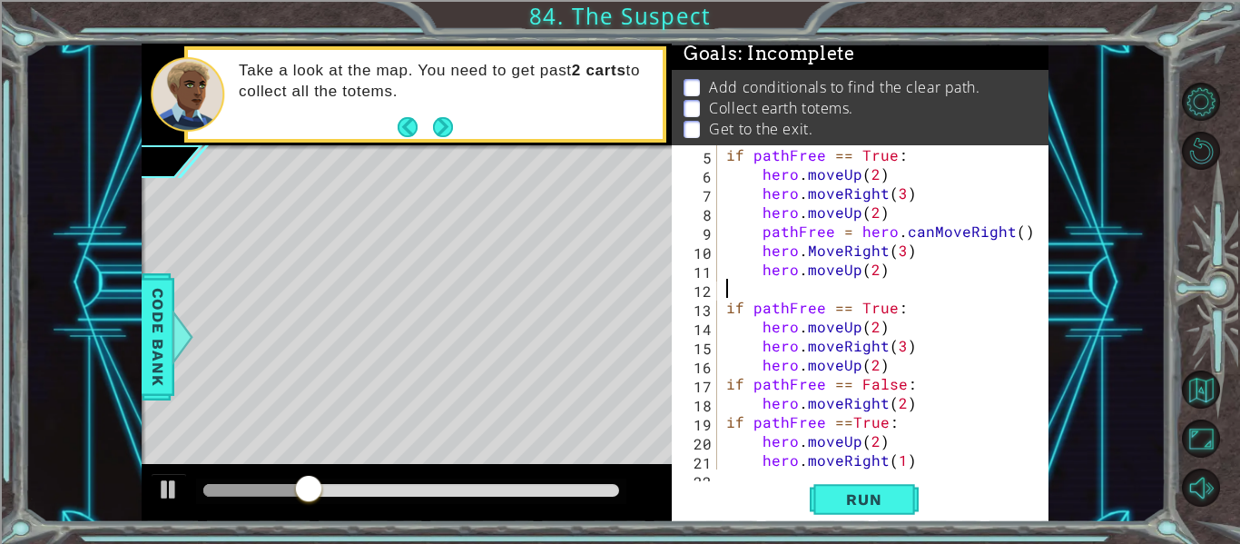
scroll to position [0, 0]
type textarea "hero.moveUp(2)"
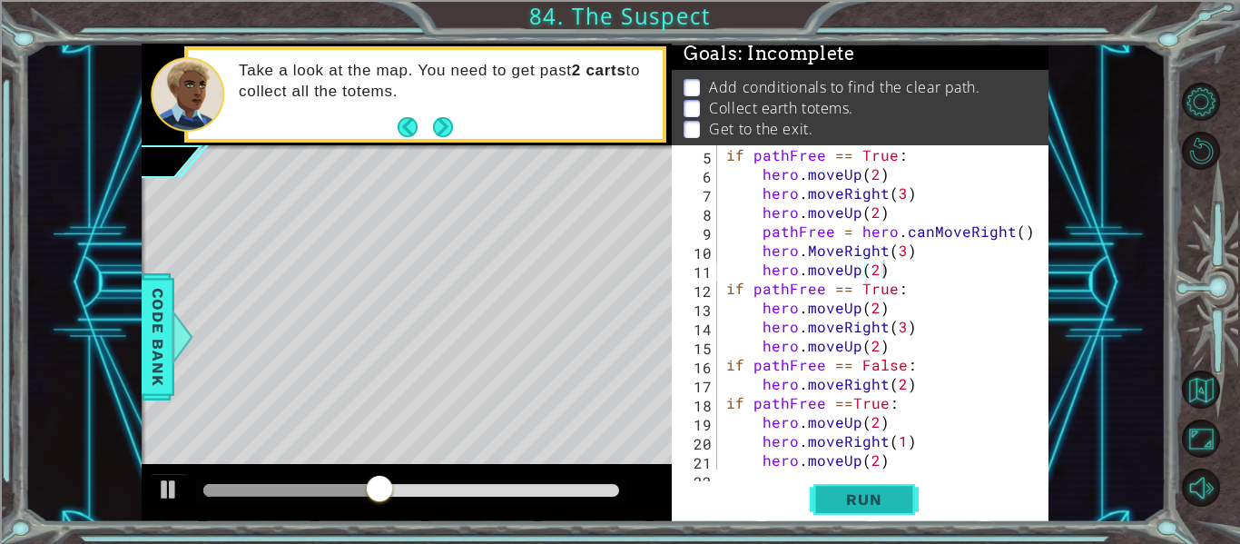
click at [912, 505] on button "Run" at bounding box center [863, 499] width 109 height 37
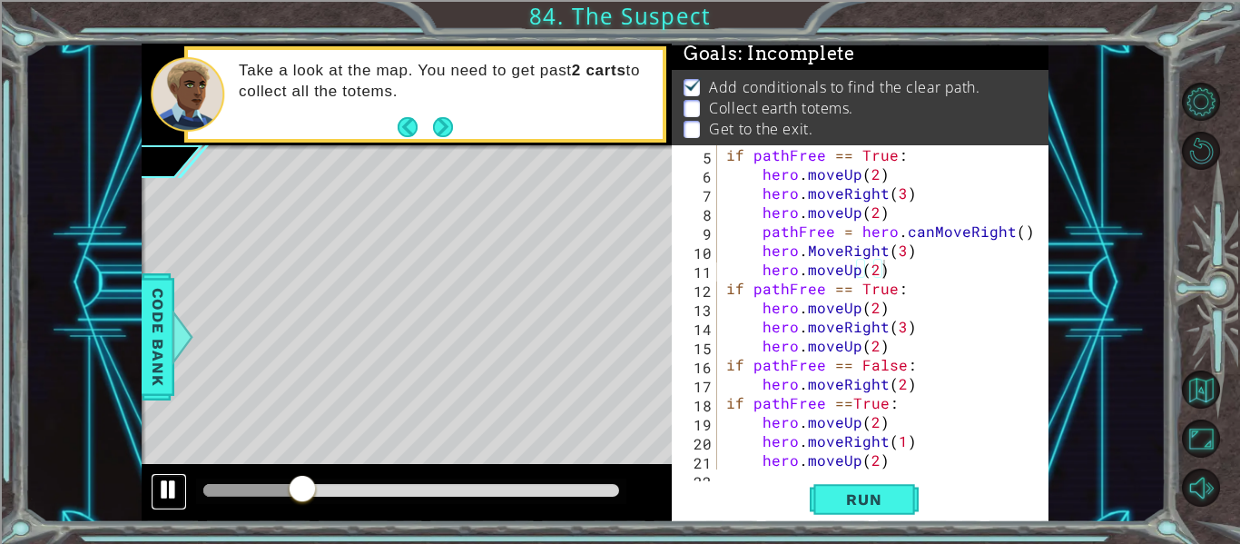
click at [178, 485] on div at bounding box center [169, 489] width 24 height 24
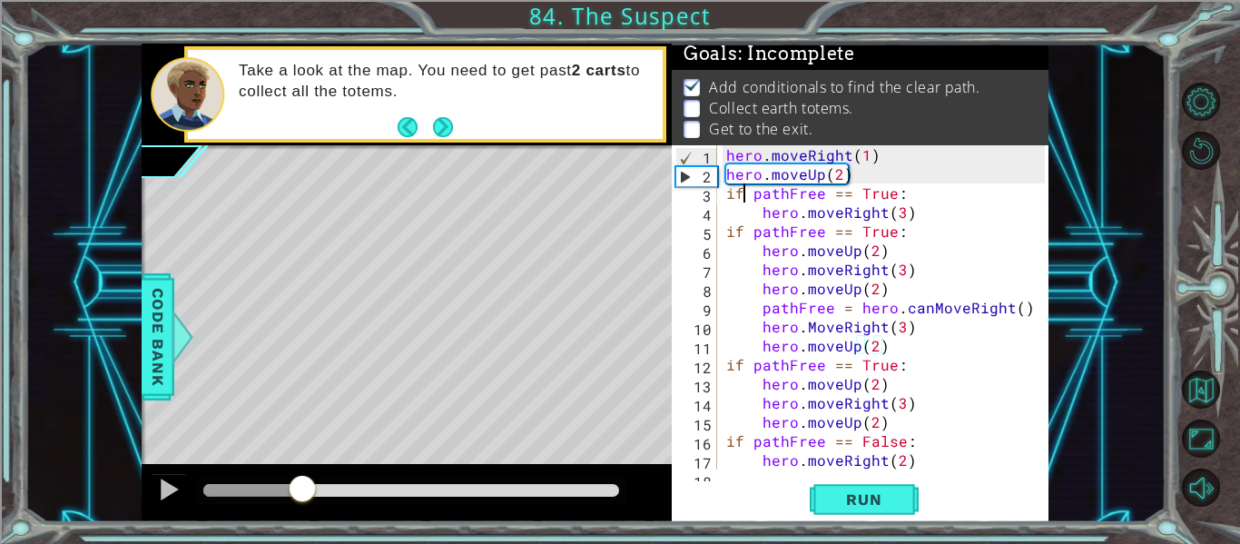
click at [741, 196] on div "hero . moveRight ( 1 ) hero . moveUp ( 2 ) if pathFree == True : hero . moveRig…" at bounding box center [887, 326] width 331 height 362
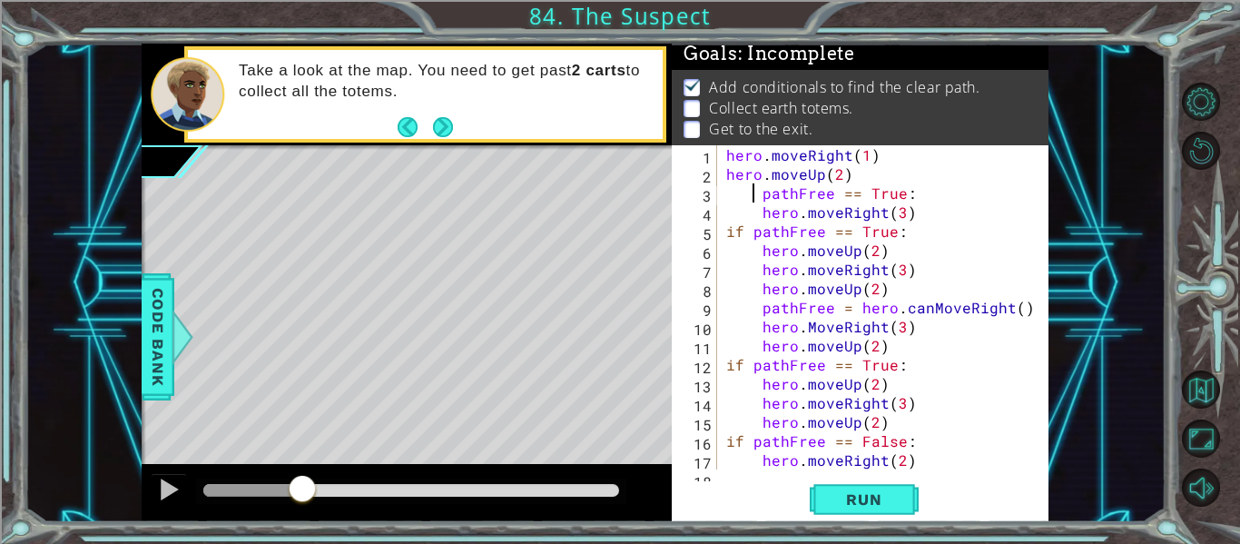
click at [741, 224] on div "hero . moveRight ( 1 ) hero . moveUp ( 2 ) pathFree == True : hero . moveRight …" at bounding box center [887, 326] width 331 height 362
click at [851, 499] on span "Run" at bounding box center [864, 499] width 72 height 18
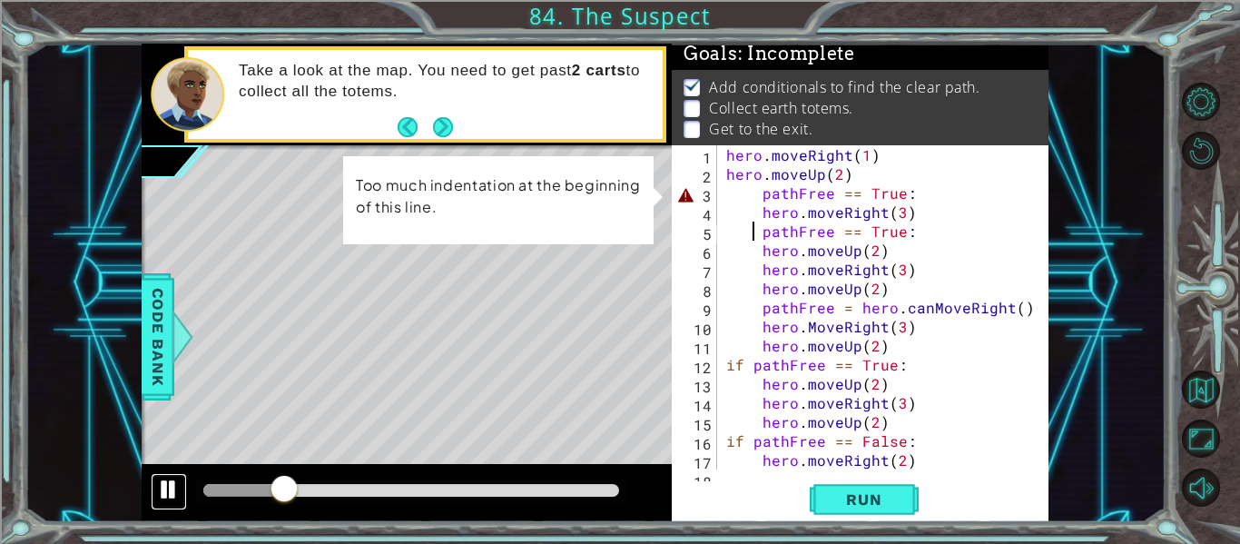
click at [171, 482] on div at bounding box center [169, 489] width 24 height 24
click at [757, 195] on div "hero . moveRight ( 1 ) hero . moveUp ( 2 ) pathFree == True : hero . moveRight …" at bounding box center [887, 326] width 331 height 362
click at [742, 195] on div "hero . moveRight ( 1 ) hero . moveUp ( 2 ) pathFree == True : hero . moveRight …" at bounding box center [887, 326] width 331 height 362
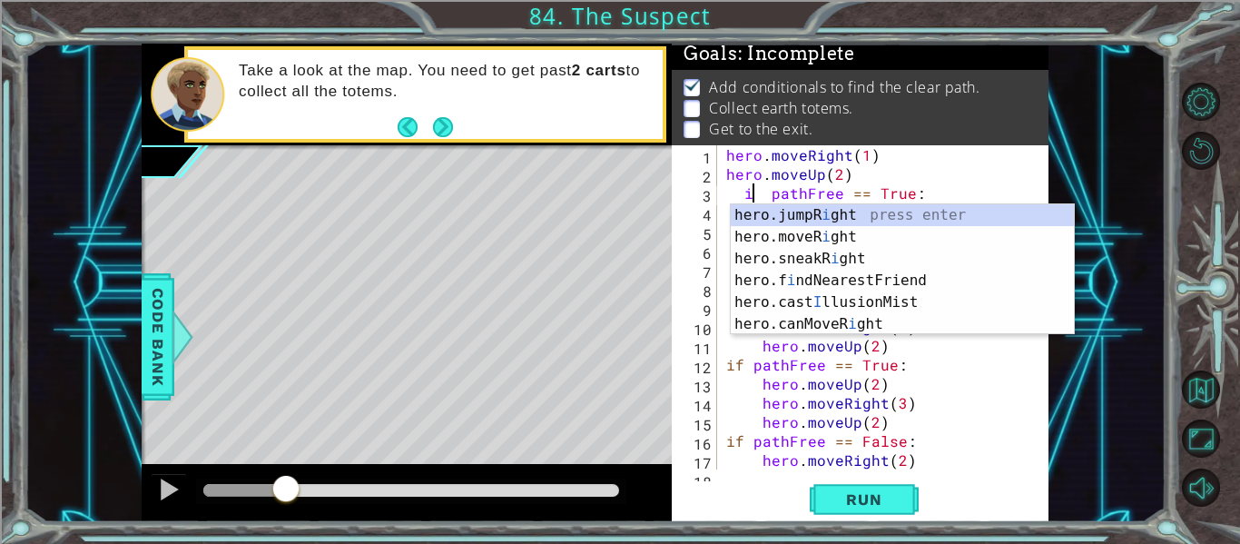
scroll to position [0, 3]
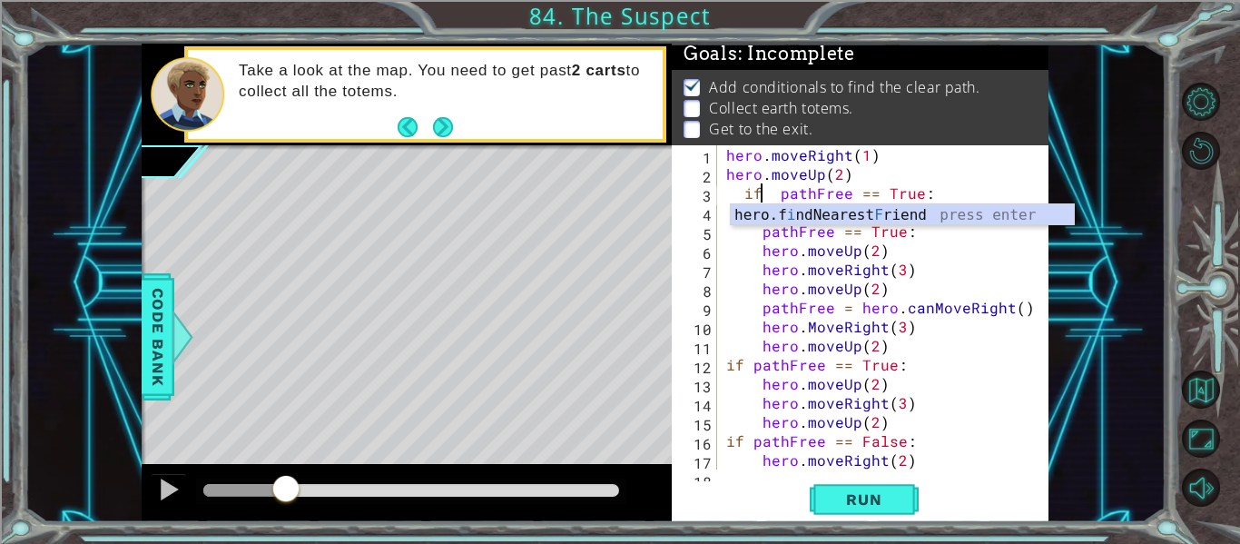
click at [903, 166] on div "hero . moveRight ( 1 ) hero . moveUp ( 2 ) if pathFree == True : hero . moveRig…" at bounding box center [887, 326] width 331 height 362
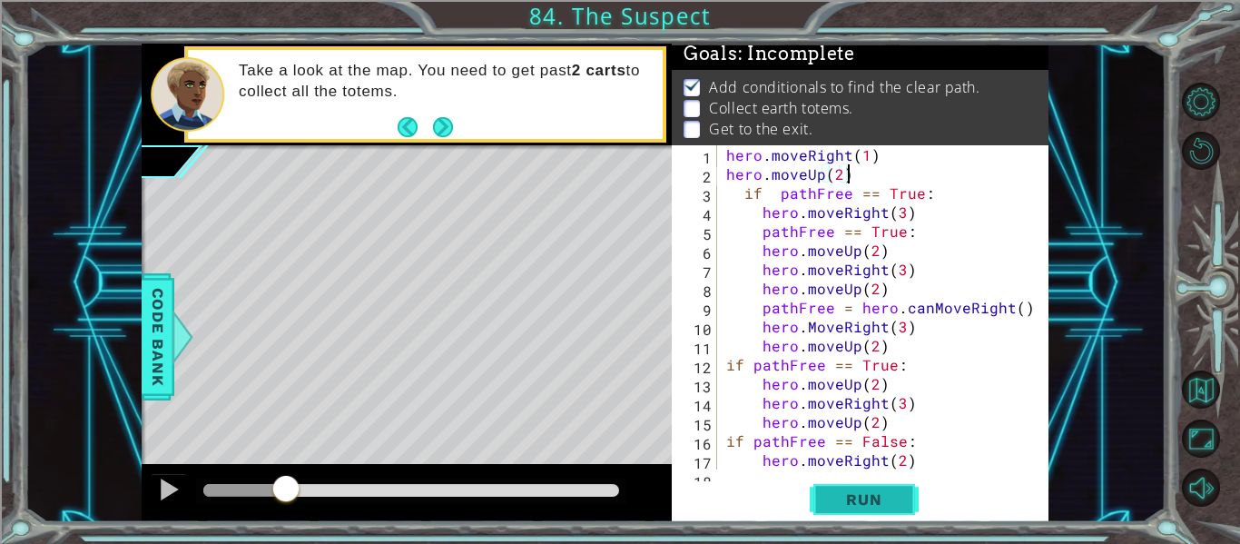
click at [830, 501] on span "Run" at bounding box center [864, 499] width 72 height 18
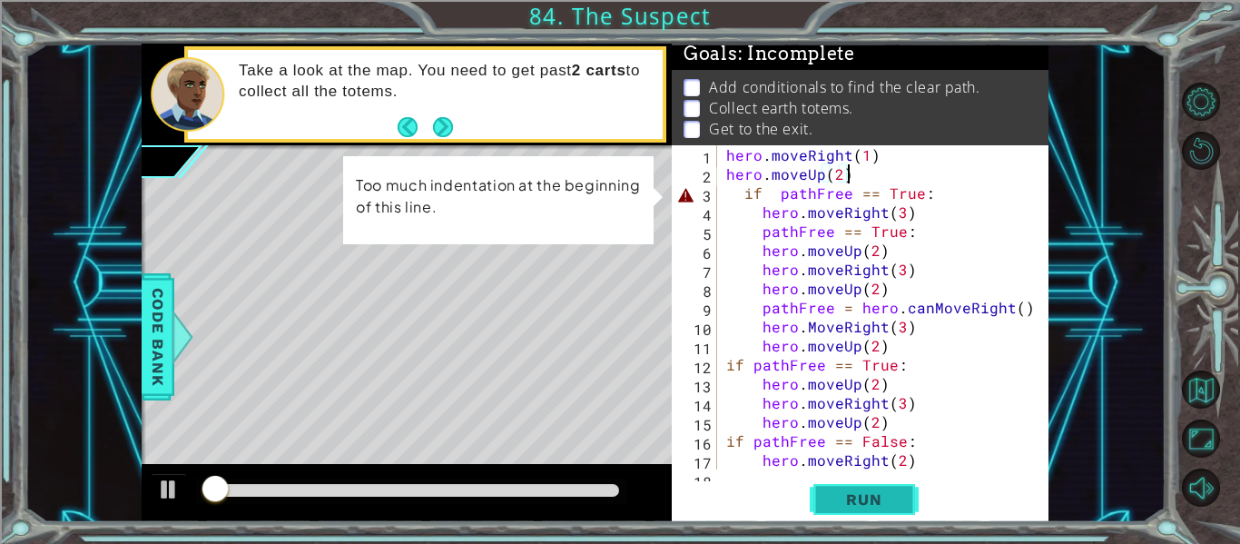
click at [830, 501] on span "Run" at bounding box center [864, 499] width 72 height 18
click at [739, 197] on div "hero . moveRight ( 1 ) hero . moveUp ( 2 ) if pathFree == True : hero . moveRig…" at bounding box center [887, 326] width 331 height 362
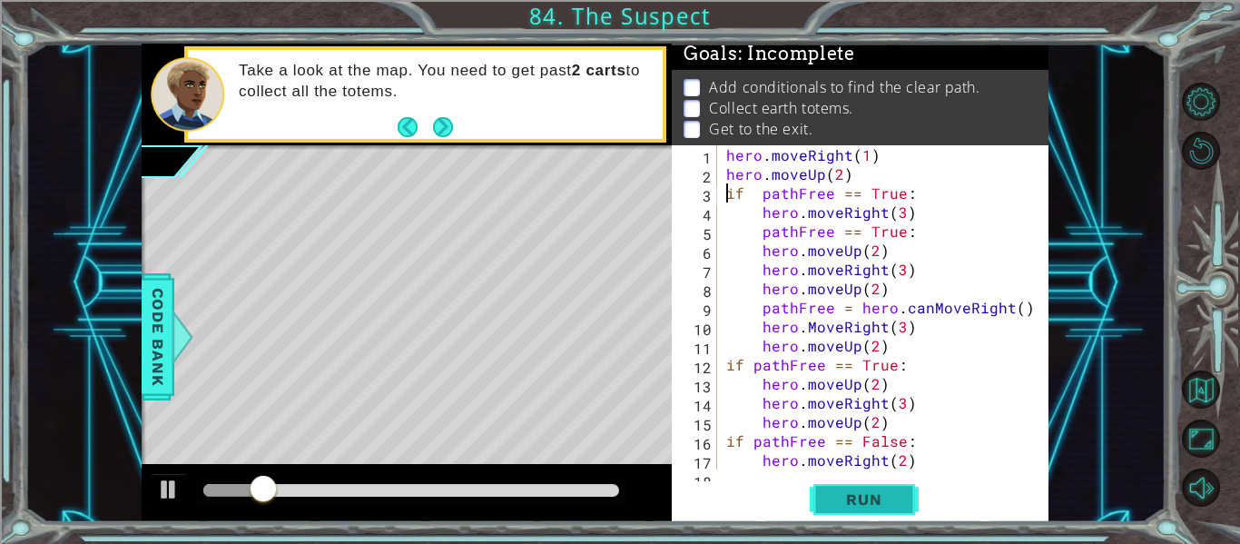
click at [862, 491] on span "Run" at bounding box center [864, 499] width 72 height 18
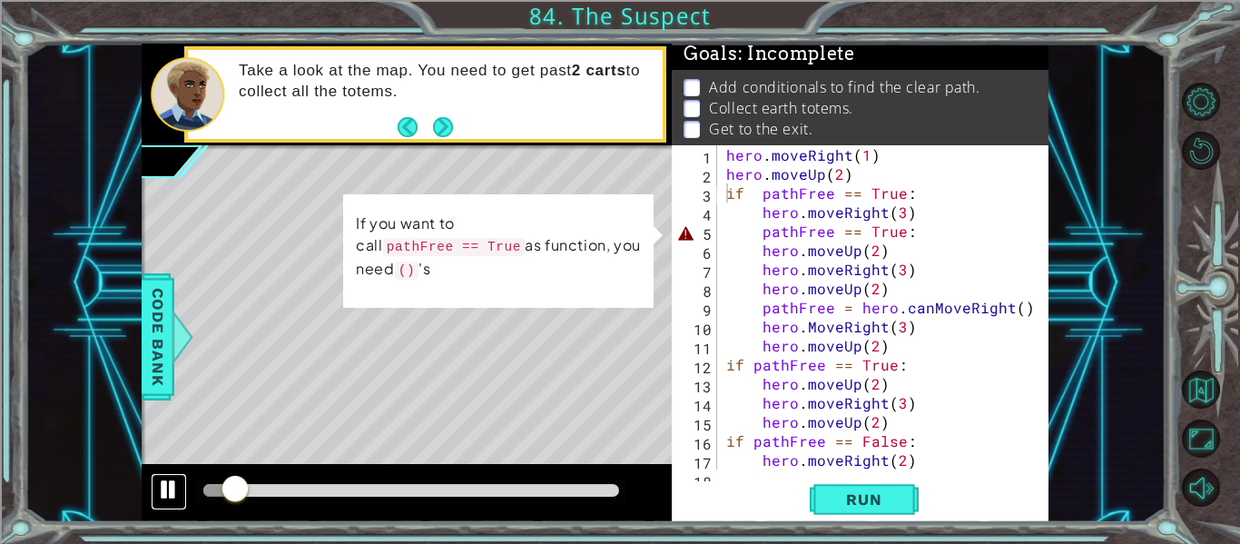
click at [179, 486] on div at bounding box center [169, 489] width 24 height 24
click at [921, 230] on div "hero . moveRight ( 1 ) hero . moveUp ( 2 ) if pathFree == True : hero . moveRig…" at bounding box center [887, 326] width 331 height 362
click at [868, 490] on span "Run" at bounding box center [864, 499] width 72 height 18
click at [162, 492] on div at bounding box center [169, 489] width 24 height 24
drag, startPoint x: 260, startPoint y: 487, endPoint x: 201, endPoint y: 482, distance: 59.2
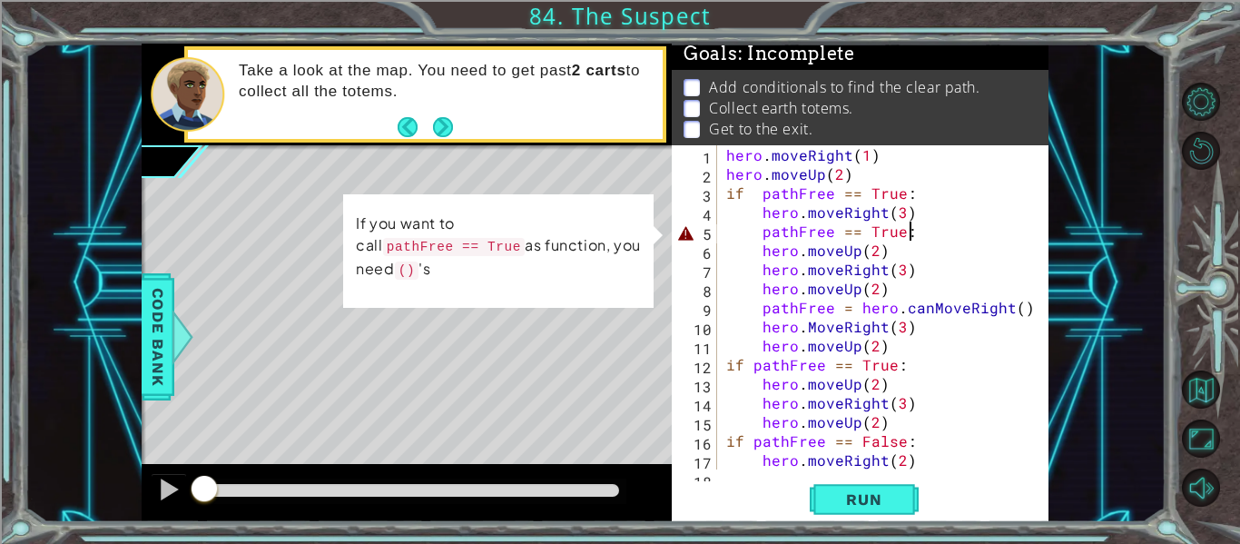
click at [201, 482] on div at bounding box center [204, 490] width 33 height 33
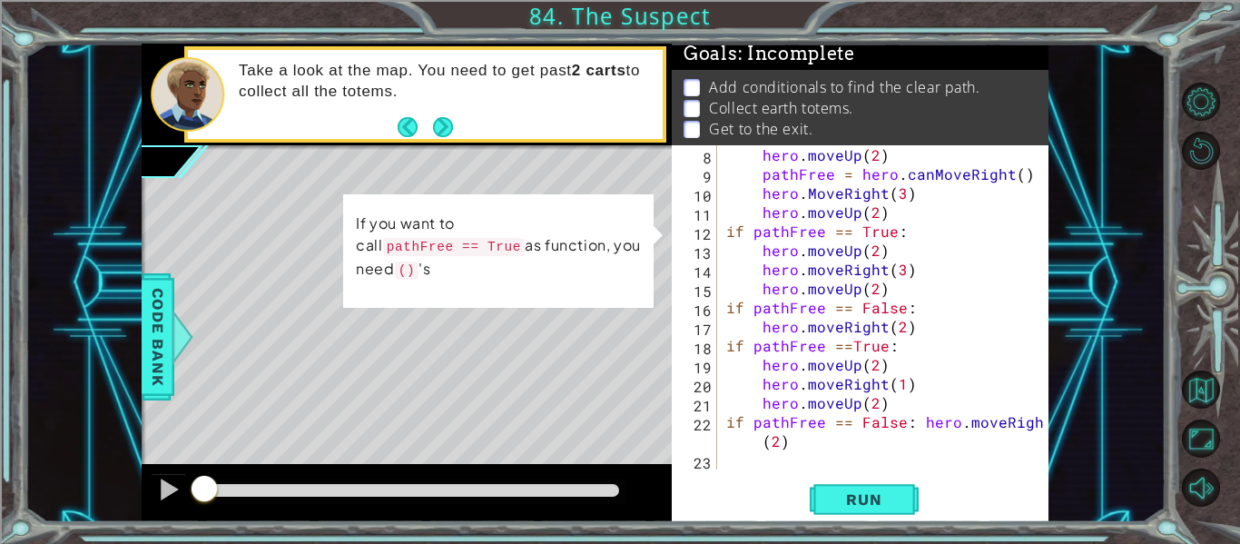
scroll to position [0, 0]
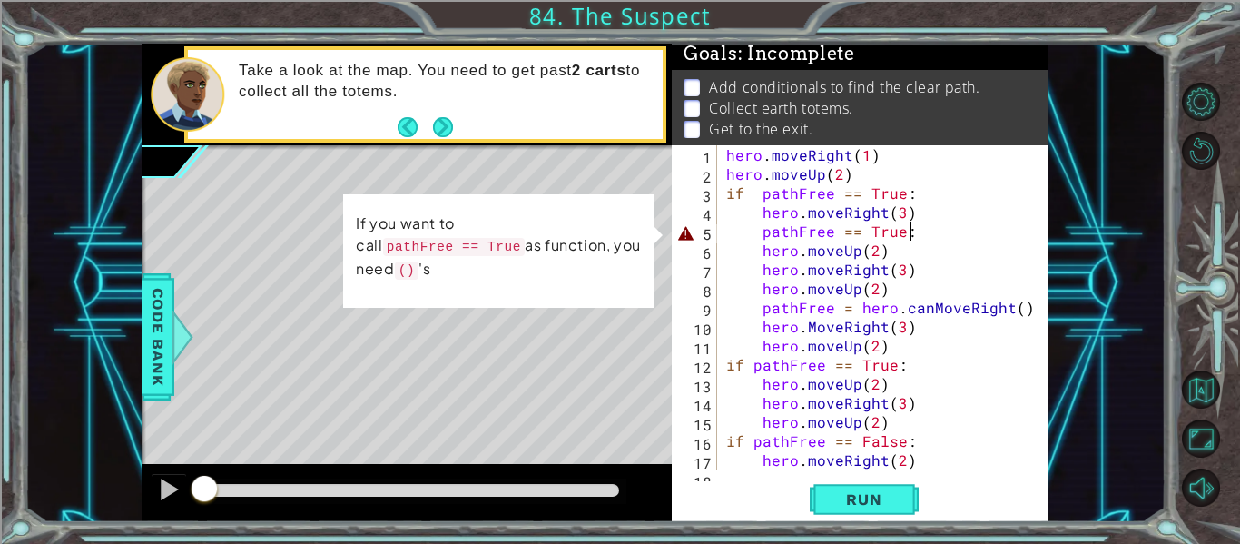
click at [730, 232] on div "hero . moveRight ( 1 ) hero . moveUp ( 2 ) if pathFree == True : hero . moveRig…" at bounding box center [887, 326] width 331 height 362
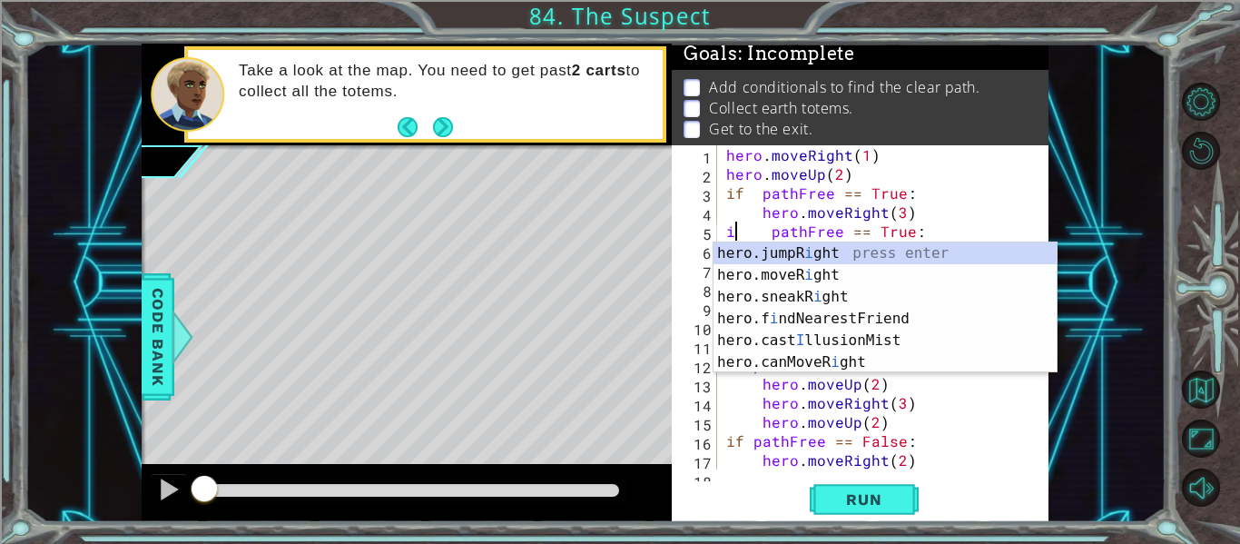
scroll to position [0, 2]
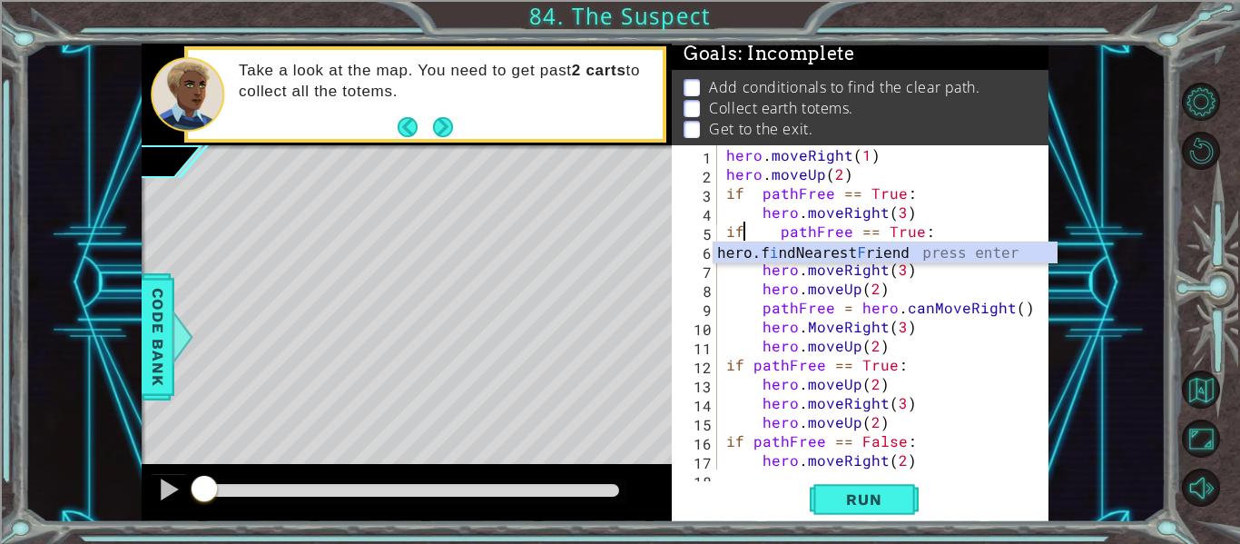
click at [912, 172] on div "hero . moveRight ( 1 ) hero . moveUp ( 2 ) if pathFree == True : hero . moveRig…" at bounding box center [887, 326] width 331 height 362
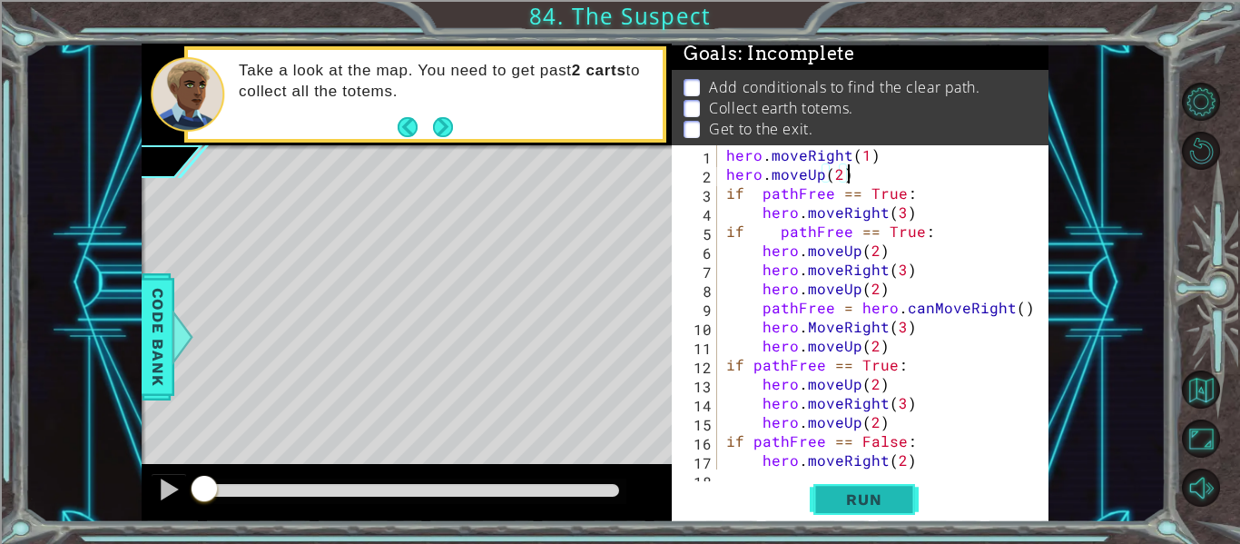
click at [868, 488] on button "Run" at bounding box center [863, 499] width 109 height 37
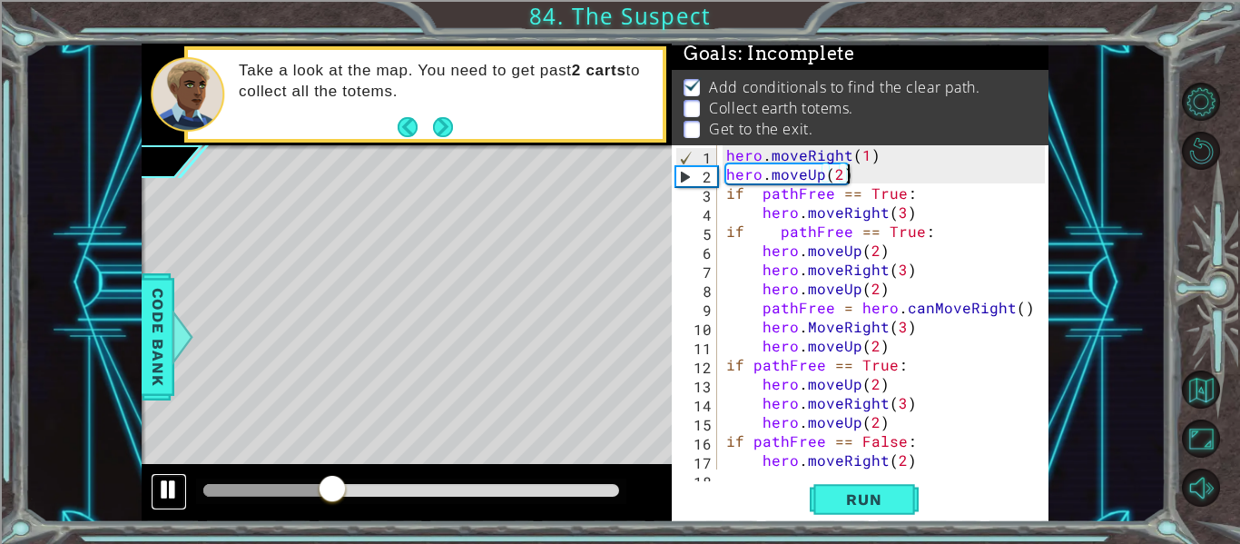
click at [159, 489] on div at bounding box center [169, 489] width 24 height 24
click at [882, 490] on span "Run" at bounding box center [864, 499] width 72 height 18
click at [745, 189] on div "hero . moveRight ( 1 ) hero . moveUp ( 2 ) if pathFree == True : hero . moveRig…" at bounding box center [887, 326] width 331 height 362
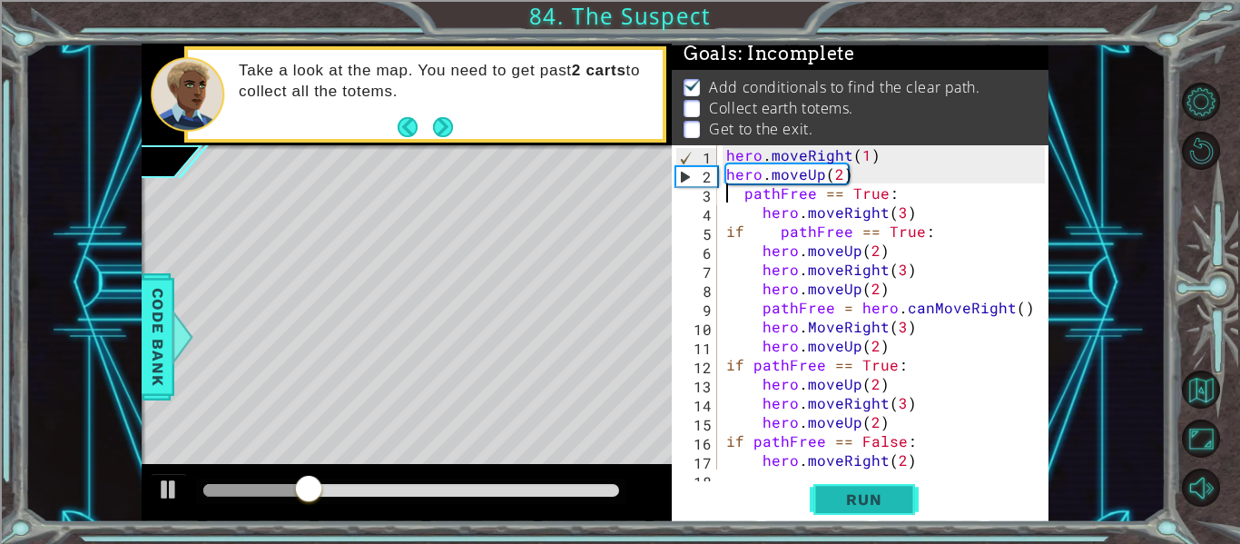
click at [849, 502] on span "Run" at bounding box center [864, 499] width 72 height 18
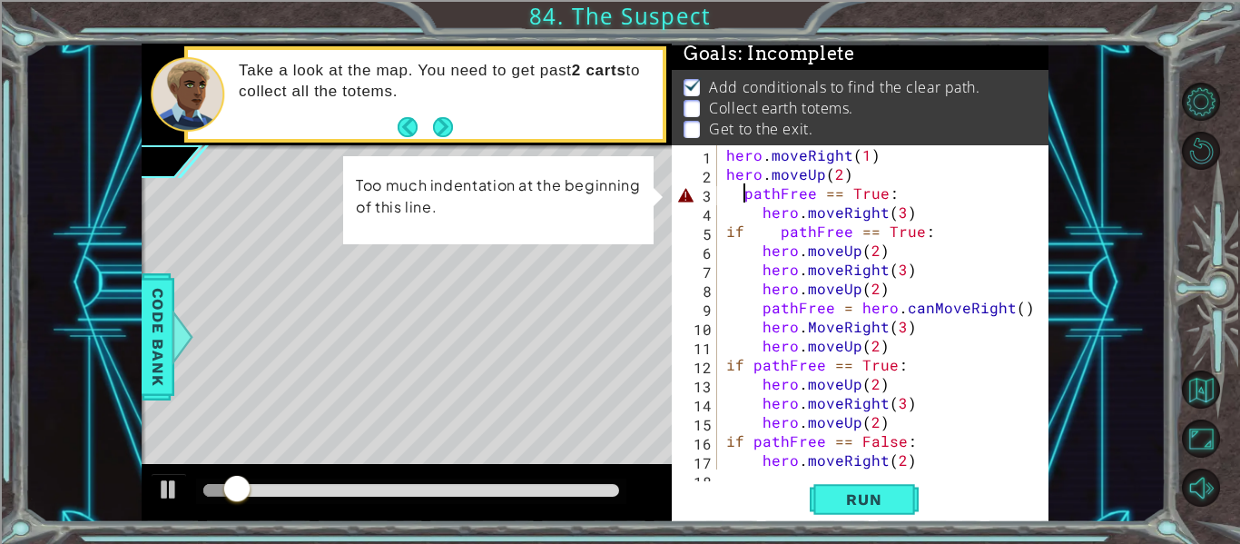
click at [748, 200] on div "hero . moveRight ( 1 ) hero . moveUp ( 2 ) pathFree == True : hero . moveRight …" at bounding box center [887, 326] width 331 height 362
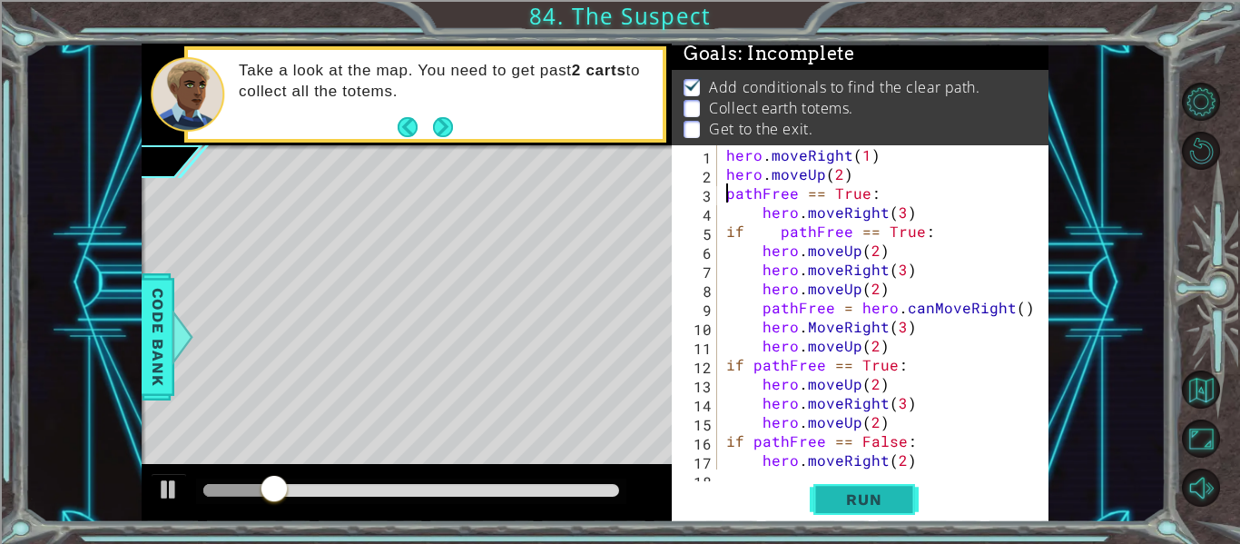
click at [836, 494] on span "Run" at bounding box center [864, 499] width 72 height 18
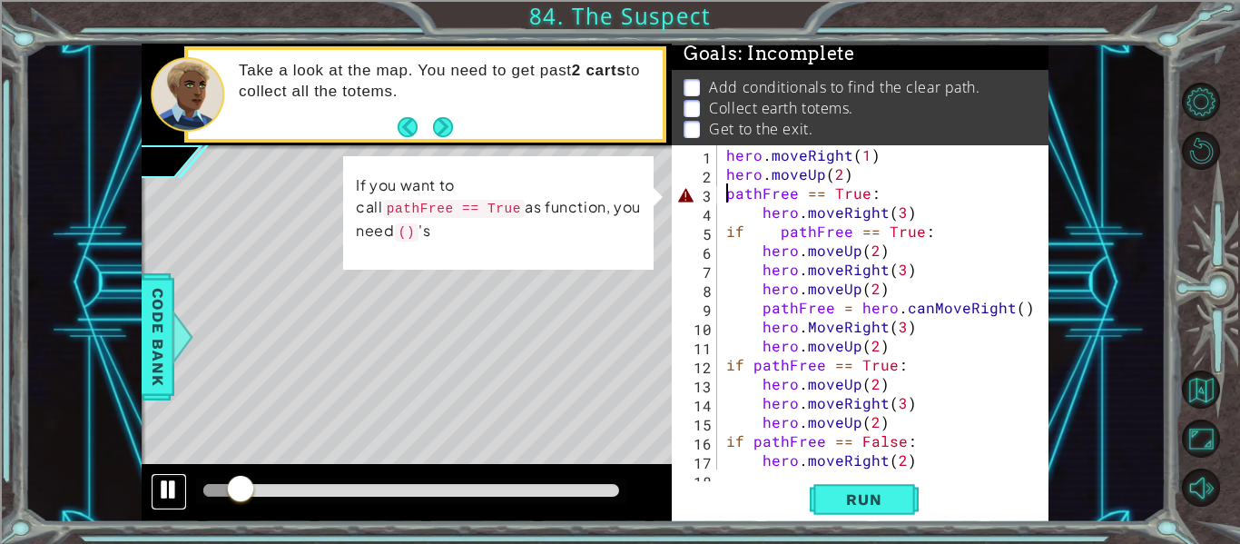
click at [172, 487] on div at bounding box center [169, 489] width 24 height 24
click at [876, 195] on div "hero . moveRight ( 1 ) hero . moveUp ( 2 ) pathFree == True : hero . moveRight …" at bounding box center [887, 326] width 331 height 362
click at [762, 219] on div "hero . moveRight ( 1 ) hero . moveUp ( 2 ) pathFree == True : hero . moveRight …" at bounding box center [887, 326] width 331 height 362
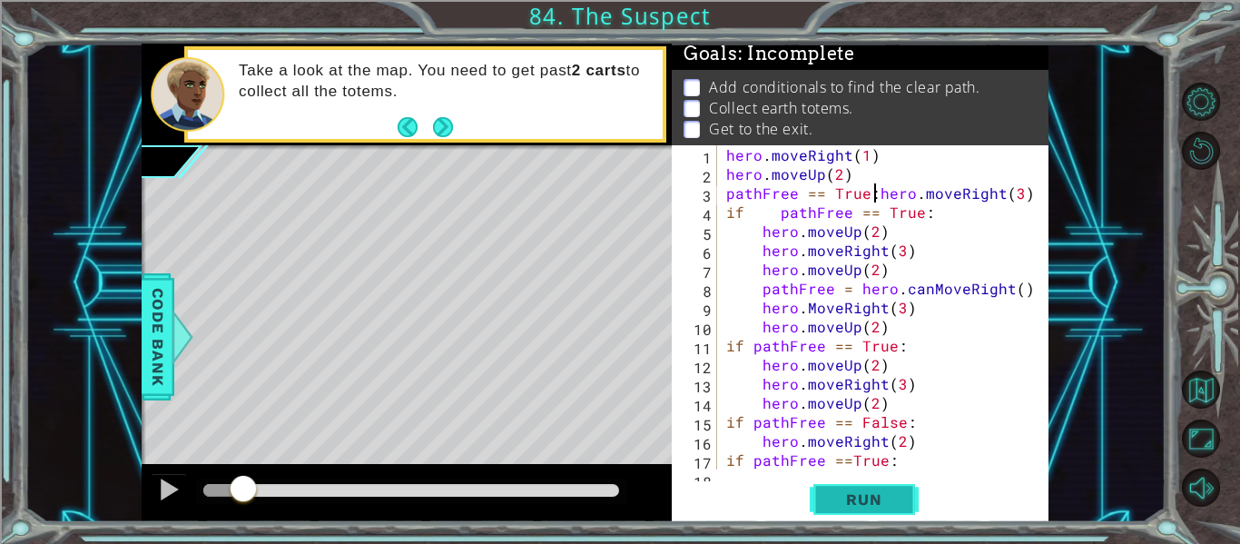
click at [826, 499] on button "Run" at bounding box center [863, 499] width 109 height 37
click at [887, 490] on span "Run" at bounding box center [864, 499] width 72 height 18
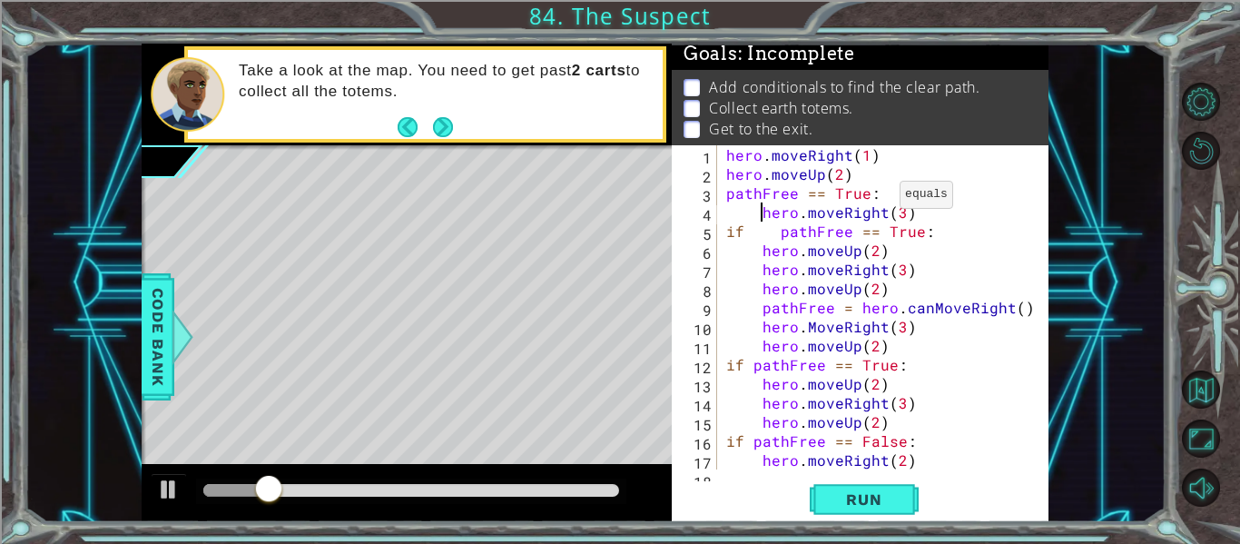
click at [877, 199] on div "hero . moveRight ( 1 ) hero . moveUp ( 2 ) pathFree == True : hero . moveRight …" at bounding box center [887, 326] width 331 height 362
click at [850, 490] on span "Run" at bounding box center [864, 499] width 72 height 18
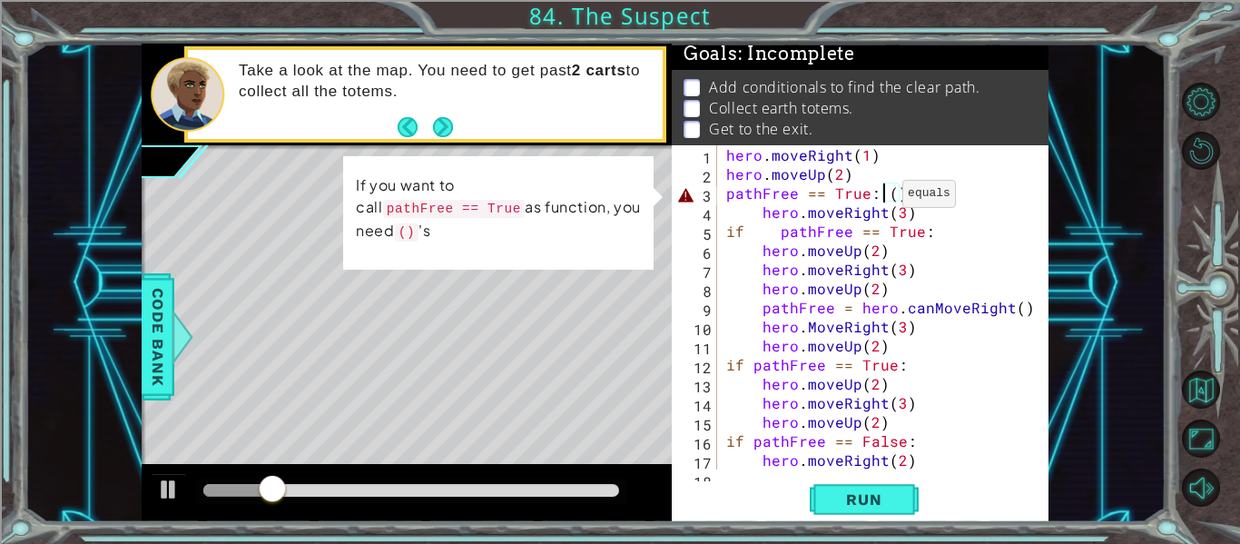
click at [879, 198] on div "hero . moveRight ( 1 ) hero . moveUp ( 2 ) pathFree == True : ( ) hero . moveRi…" at bounding box center [887, 326] width 331 height 362
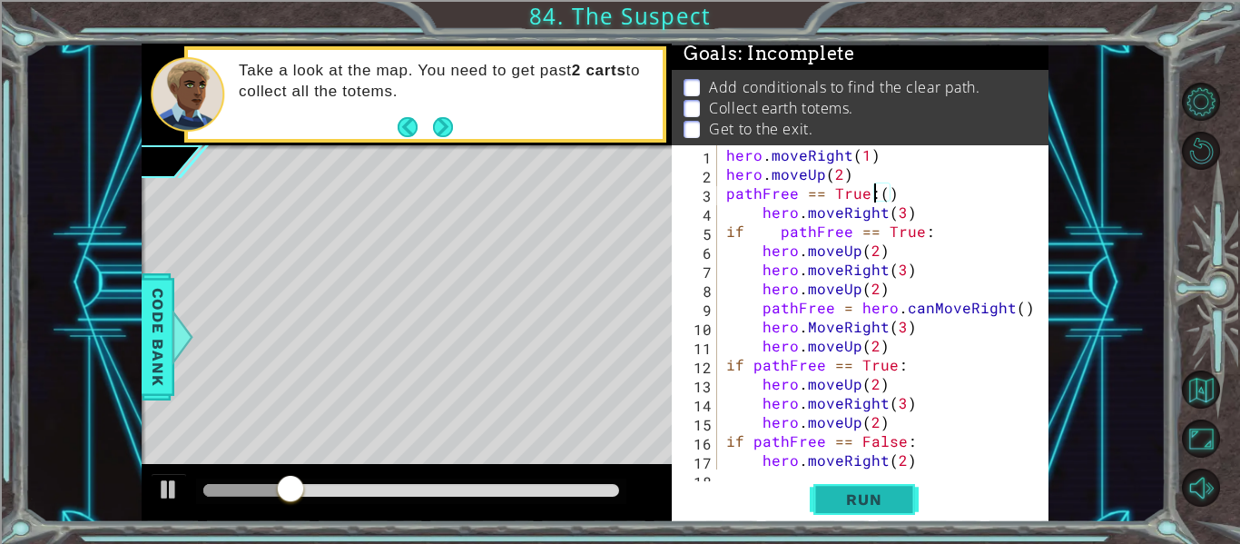
click at [865, 500] on span "Run" at bounding box center [864, 499] width 72 height 18
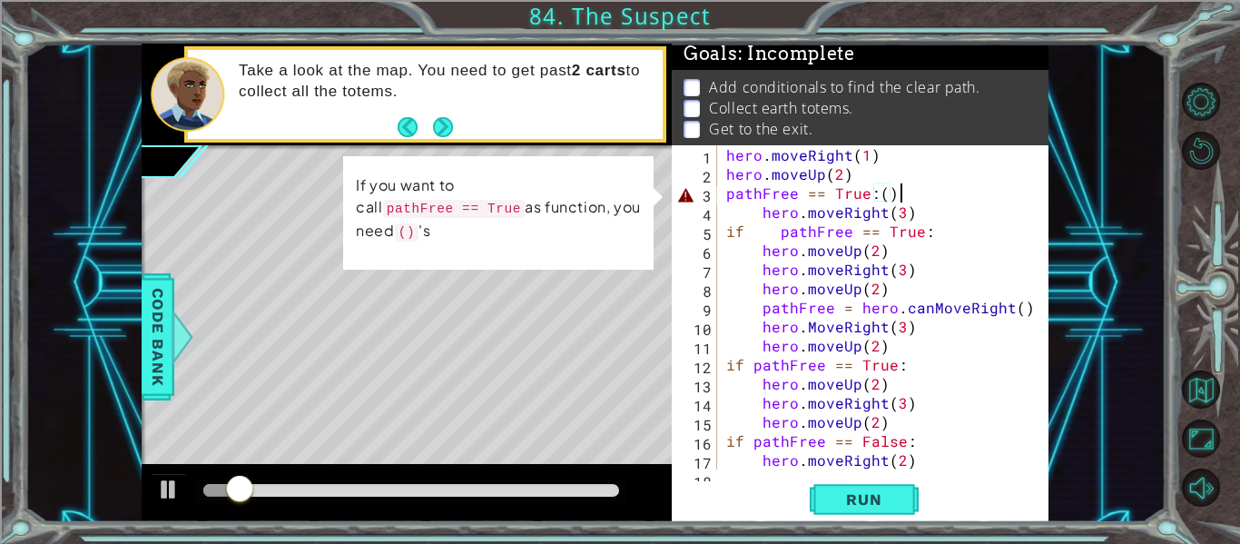
click at [901, 189] on div "hero . moveRight ( 1 ) hero . moveUp ( 2 ) pathFree == True : ( ) hero . moveRi…" at bounding box center [887, 326] width 331 height 362
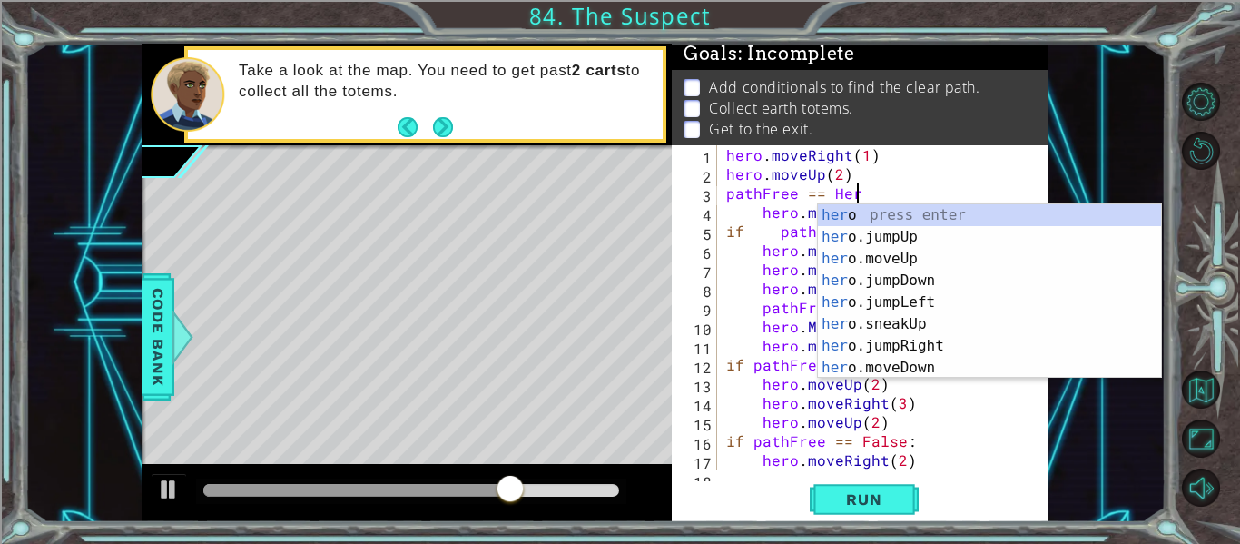
scroll to position [0, 8]
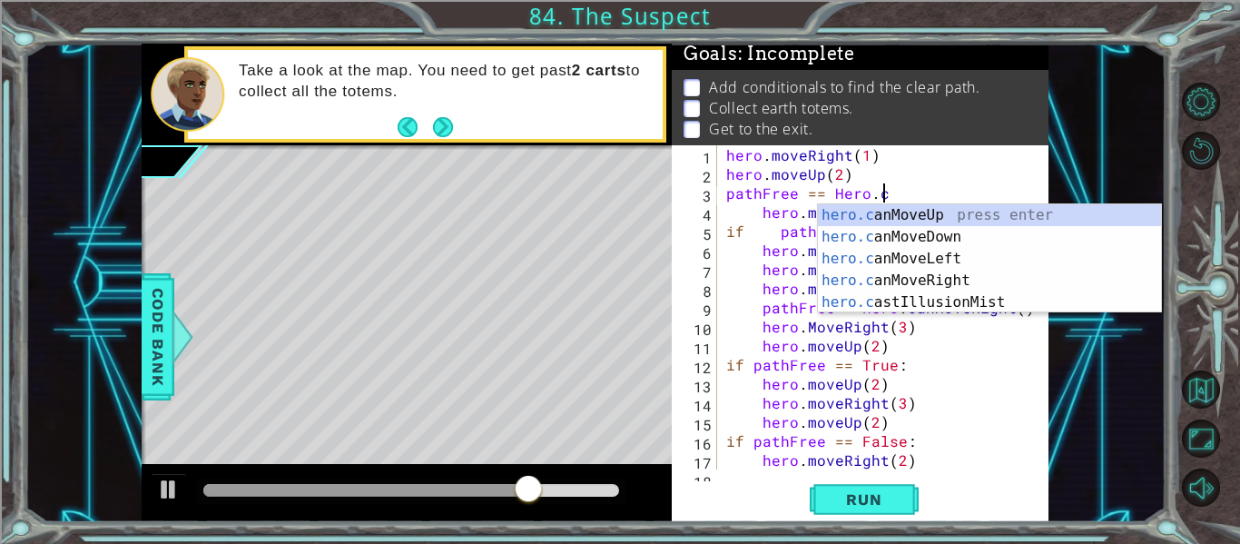
type textarea "pathFree == Hero.can"
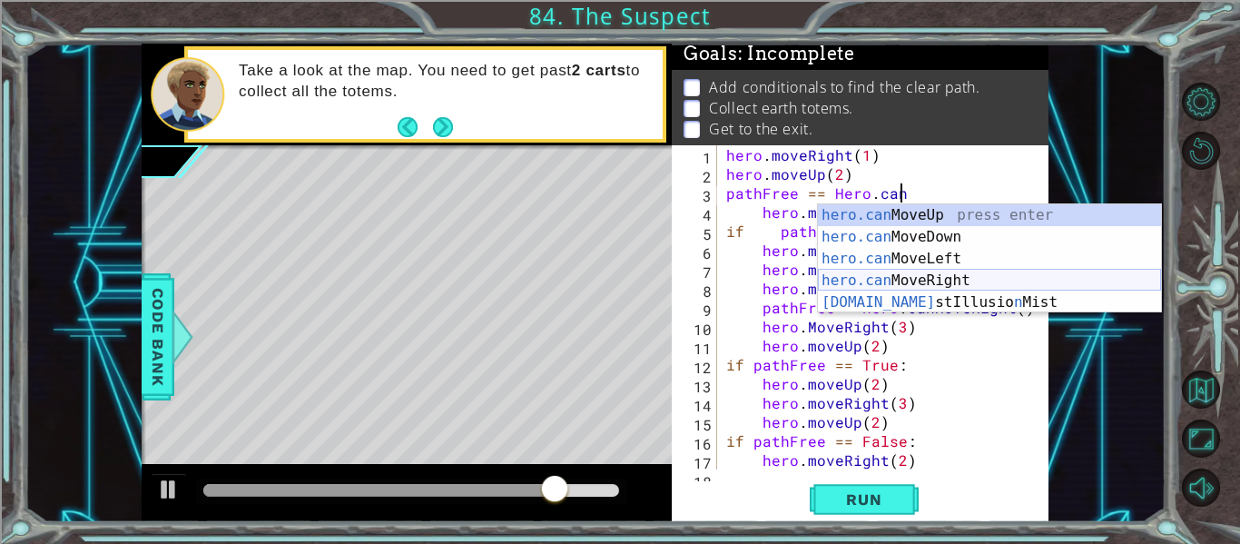
click at [888, 282] on div "hero.can MoveUp press enter hero.can MoveDown press enter hero.can MoveLeft pre…" at bounding box center [989, 280] width 343 height 152
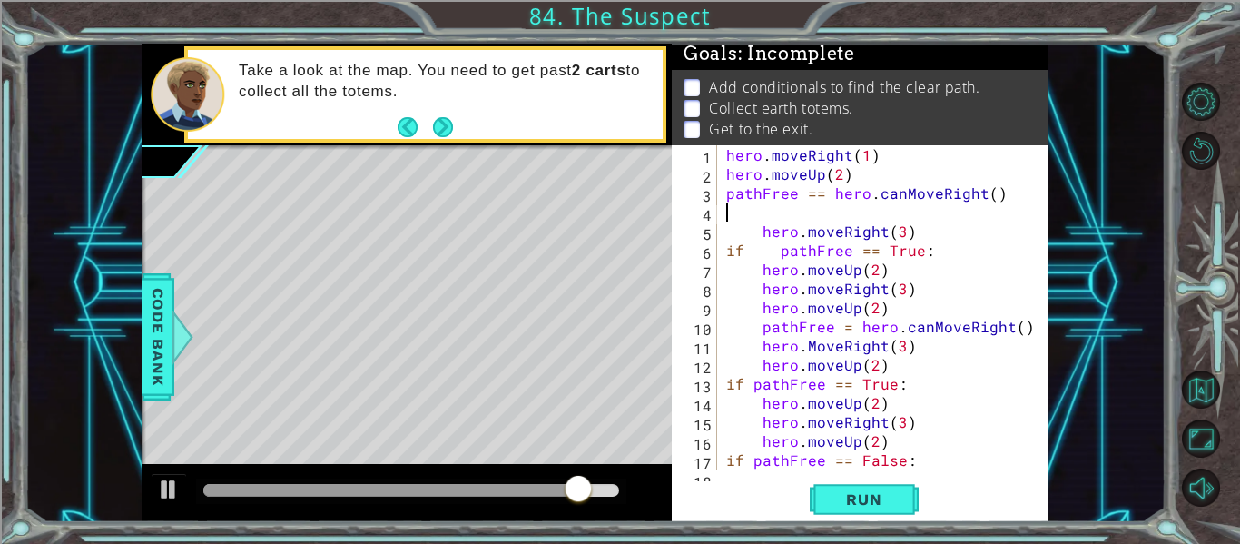
click at [986, 198] on div "hero . moveRight ( 1 ) hero . moveUp ( 2 ) pathFree == hero . canMoveRight ( ) …" at bounding box center [887, 326] width 331 height 362
click at [897, 485] on button "Run" at bounding box center [863, 499] width 109 height 37
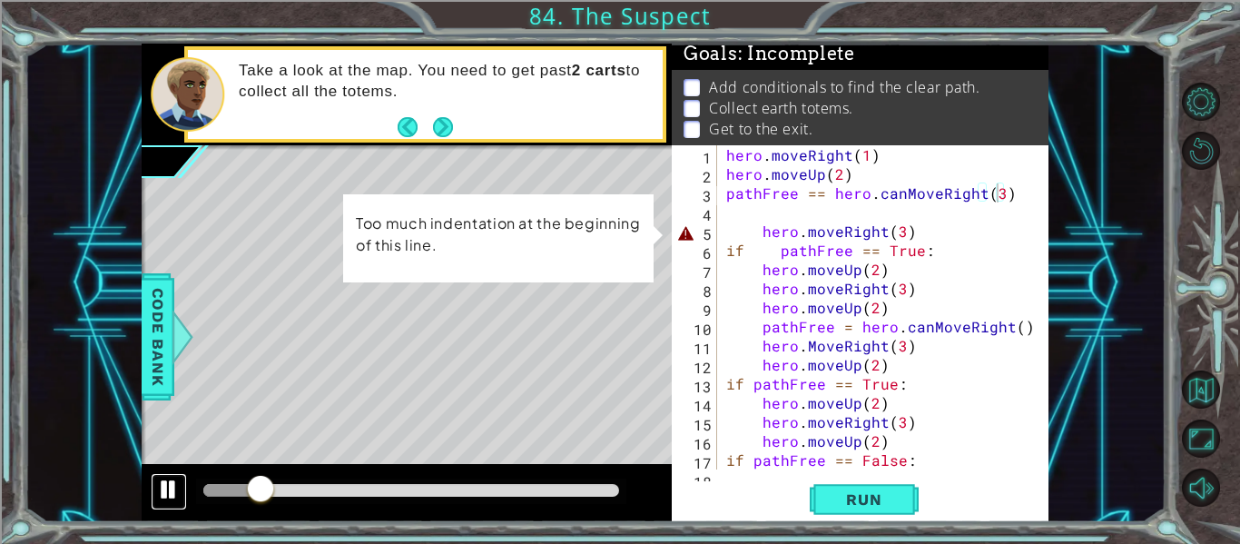
click at [163, 501] on div at bounding box center [169, 489] width 24 height 24
click at [760, 231] on div "hero . moveRight ( 1 ) hero . moveUp ( 2 ) pathFree == hero . canMoveRight ( 3 …" at bounding box center [887, 326] width 331 height 362
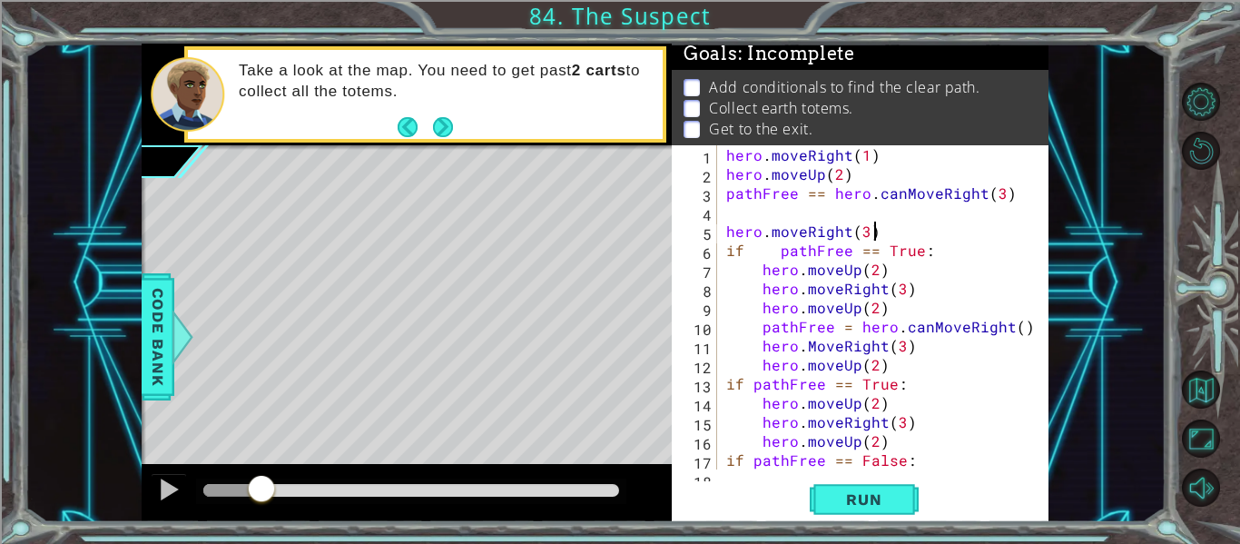
click at [871, 235] on div "hero . moveRight ( 1 ) hero . moveUp ( 2 ) pathFree == hero . canMoveRight ( 3 …" at bounding box center [887, 326] width 331 height 362
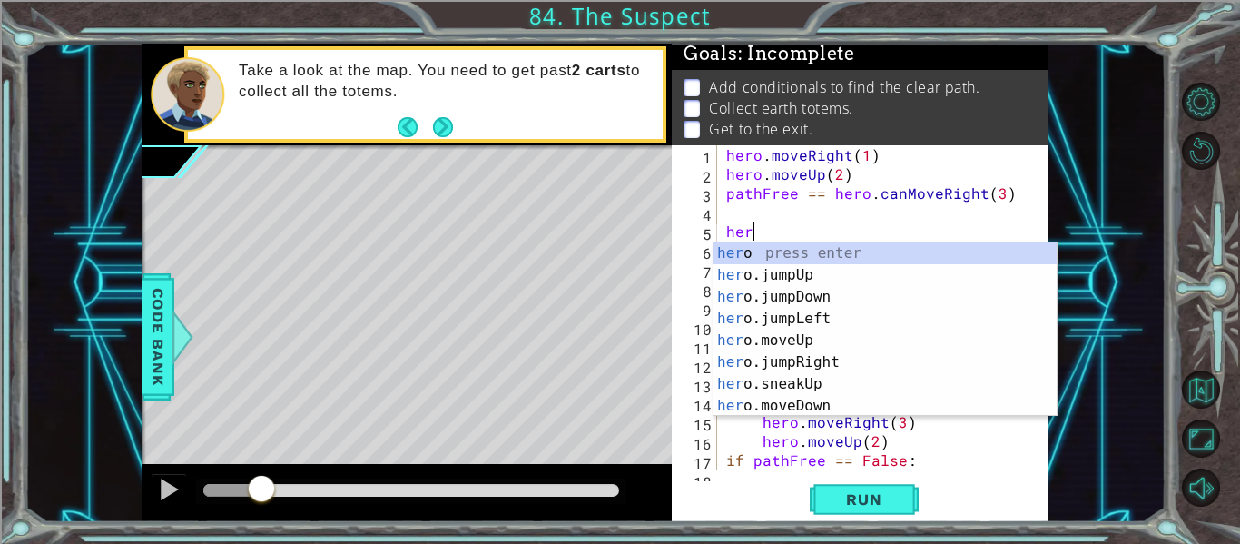
scroll to position [0, 0]
type textarea "h"
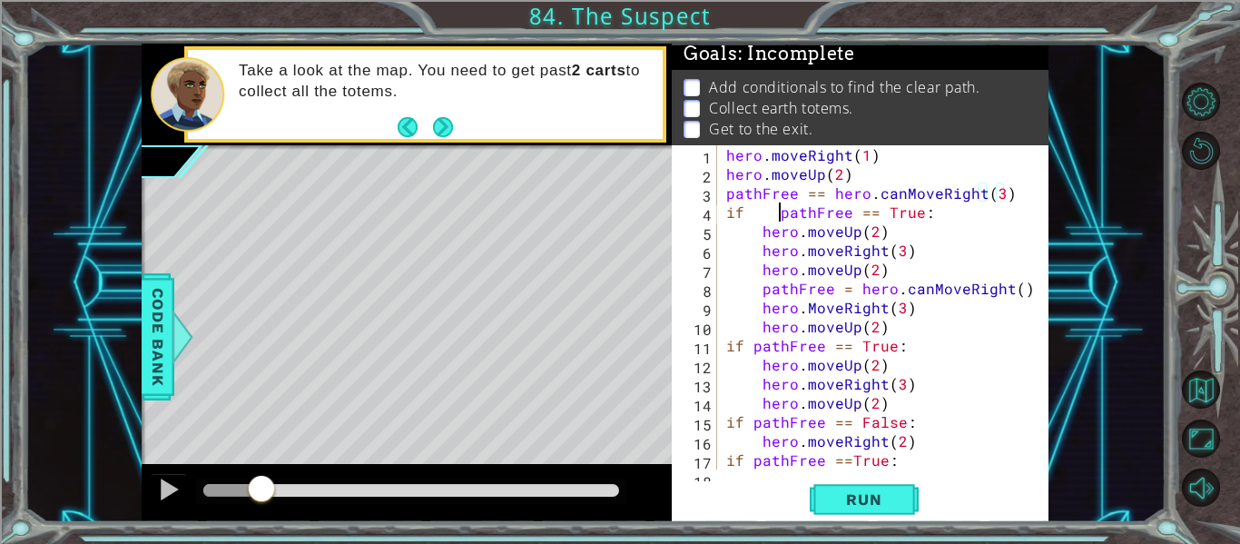
click at [776, 215] on div "hero . moveRight ( 1 ) hero . moveUp ( 2 ) pathFree == hero . canMoveRight ( 3 …" at bounding box center [887, 326] width 331 height 362
click at [764, 237] on div "hero . moveRight ( 1 ) hero . moveUp ( 2 ) pathFree == hero . canMoveRight ( 3 …" at bounding box center [887, 326] width 331 height 362
click at [761, 249] on div "hero . moveRight ( 1 ) hero . moveUp ( 2 ) pathFree == hero . canMoveRight ( 3 …" at bounding box center [887, 326] width 331 height 362
click at [762, 270] on div "hero . moveRight ( 1 ) hero . moveUp ( 2 ) pathFree == hero . canMoveRight ( 3 …" at bounding box center [887, 326] width 331 height 362
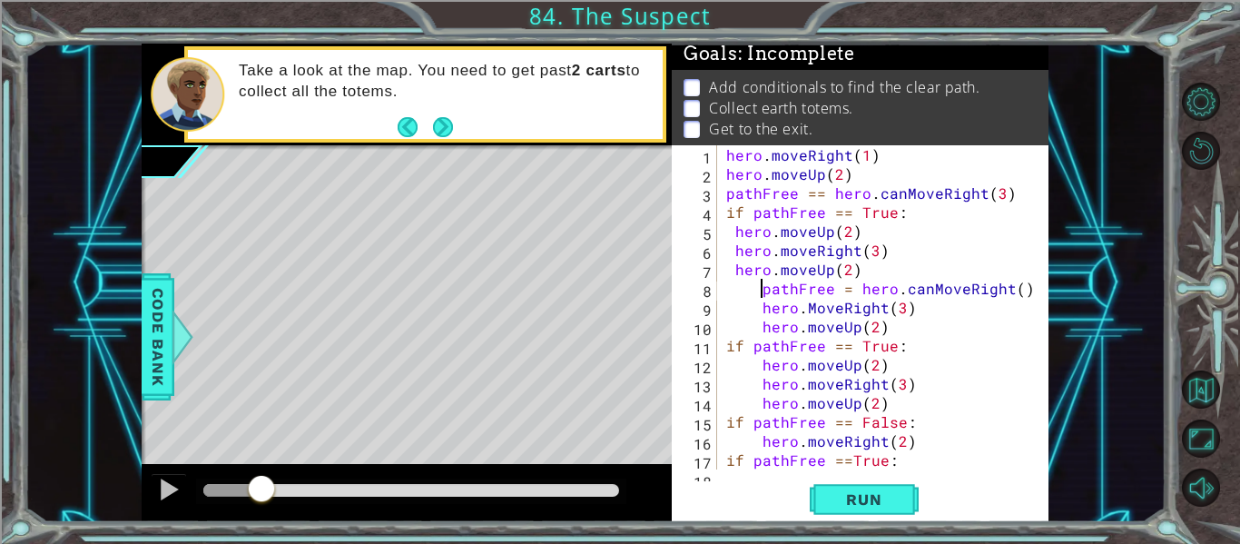
click at [762, 293] on div "hero . moveRight ( 1 ) hero . moveUp ( 2 ) pathFree == hero . canMoveRight ( 3 …" at bounding box center [887, 326] width 331 height 362
click at [761, 310] on div "hero . moveRight ( 1 ) hero . moveUp ( 2 ) pathFree == hero . canMoveRight ( 3 …" at bounding box center [887, 326] width 331 height 362
click at [763, 333] on div "hero . moveRight ( 1 ) hero . moveUp ( 2 ) pathFree == hero . canMoveRight ( 3 …" at bounding box center [887, 326] width 331 height 362
click at [760, 370] on div "hero . moveRight ( 1 ) hero . moveUp ( 2 ) pathFree == hero . canMoveRight ( 3 …" at bounding box center [887, 326] width 331 height 362
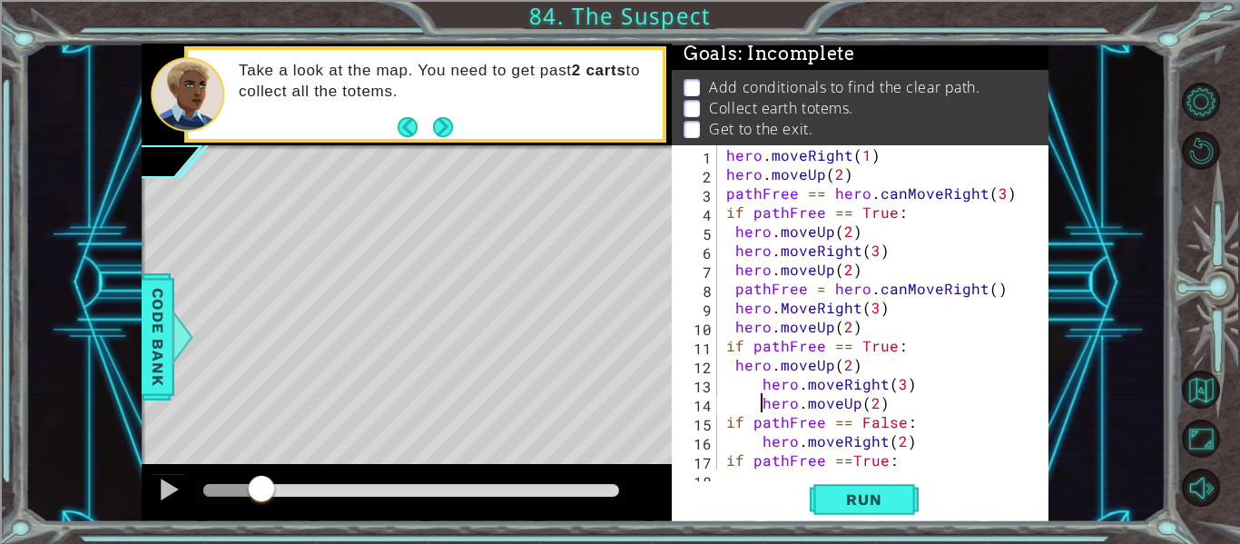
click at [760, 396] on div "hero . moveRight ( 1 ) hero . moveUp ( 2 ) pathFree == hero . canMoveRight ( 3 …" at bounding box center [887, 326] width 331 height 362
click at [765, 387] on div "hero . moveRight ( 1 ) hero . moveUp ( 2 ) pathFree == hero . canMoveRight ( 3 …" at bounding box center [887, 326] width 331 height 362
click at [758, 449] on div "hero . moveRight ( 1 ) hero . moveUp ( 2 ) pathFree == hero . canMoveRight ( 3 …" at bounding box center [887, 326] width 331 height 362
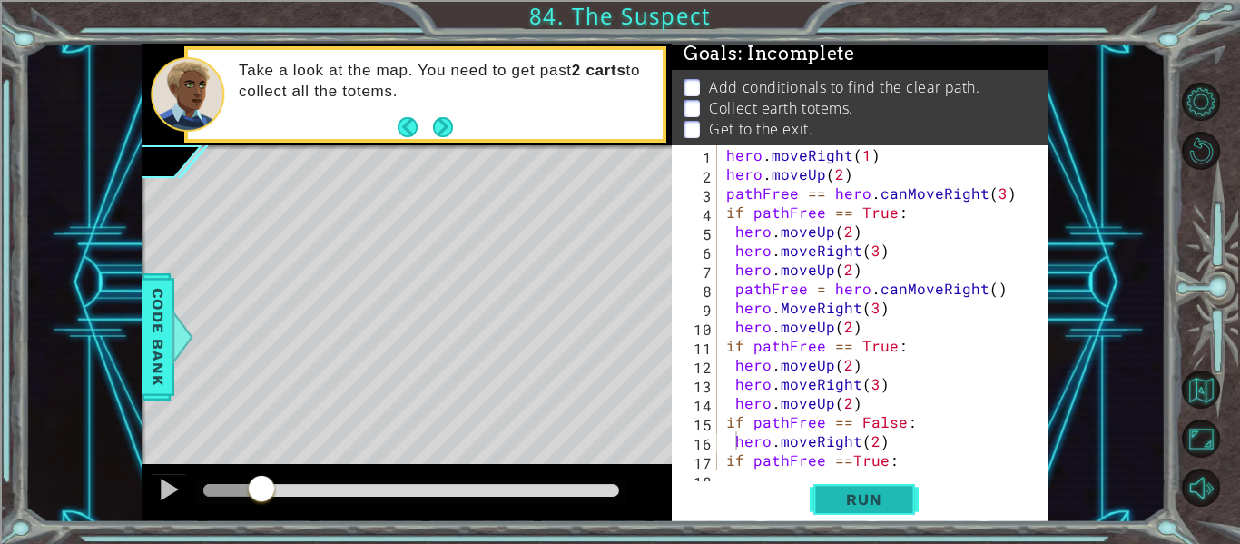
click at [891, 486] on button "Run" at bounding box center [863, 499] width 109 height 37
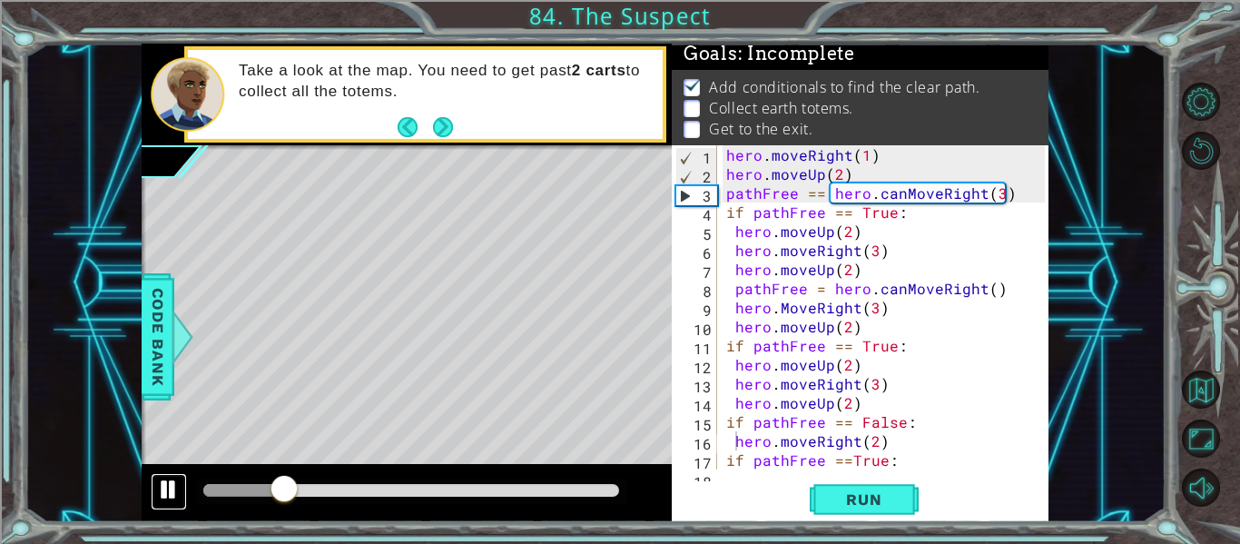
click at [161, 495] on div at bounding box center [169, 489] width 24 height 24
click at [176, 482] on div at bounding box center [169, 489] width 24 height 24
click at [829, 191] on div "hero . moveRight ( 1 ) hero . moveUp ( 2 ) pathFree == hero . canMoveRight ( 3 …" at bounding box center [887, 326] width 331 height 362
click at [1011, 196] on div "hero . moveRight ( 1 ) hero . moveUp ( 2 ) pathFree == hero . canMoveRight ( 3 …" at bounding box center [887, 326] width 331 height 362
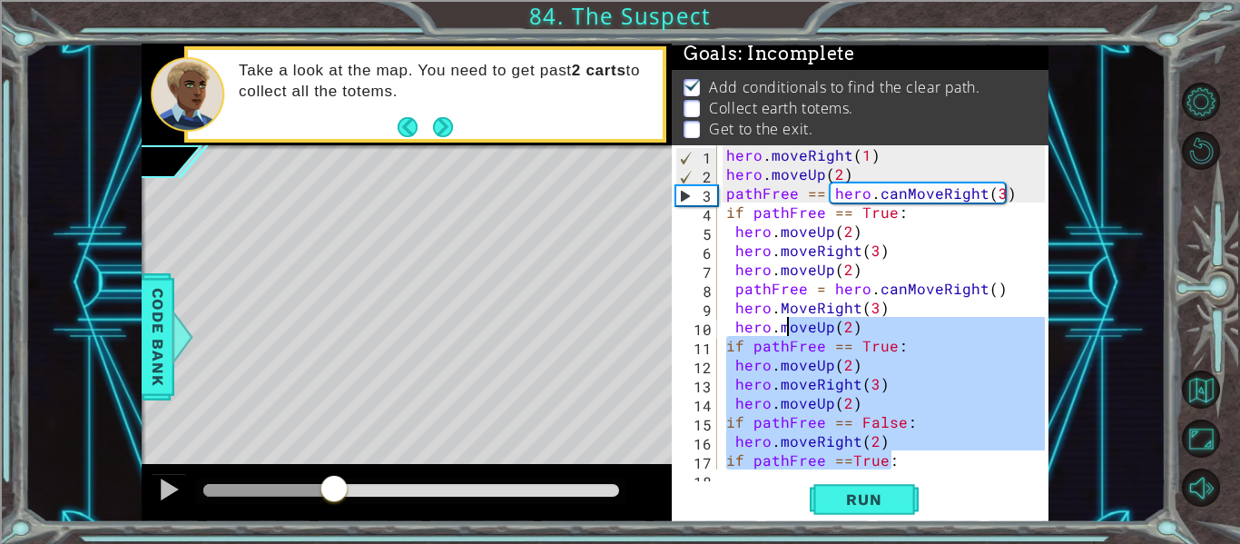
drag, startPoint x: 893, startPoint y: 457, endPoint x: 775, endPoint y: 281, distance: 211.9
click at [775, 281] on div "hero . moveRight ( 1 ) hero . moveUp ( 2 ) pathFree == hero . canMoveRight ( 3 …" at bounding box center [887, 326] width 331 height 362
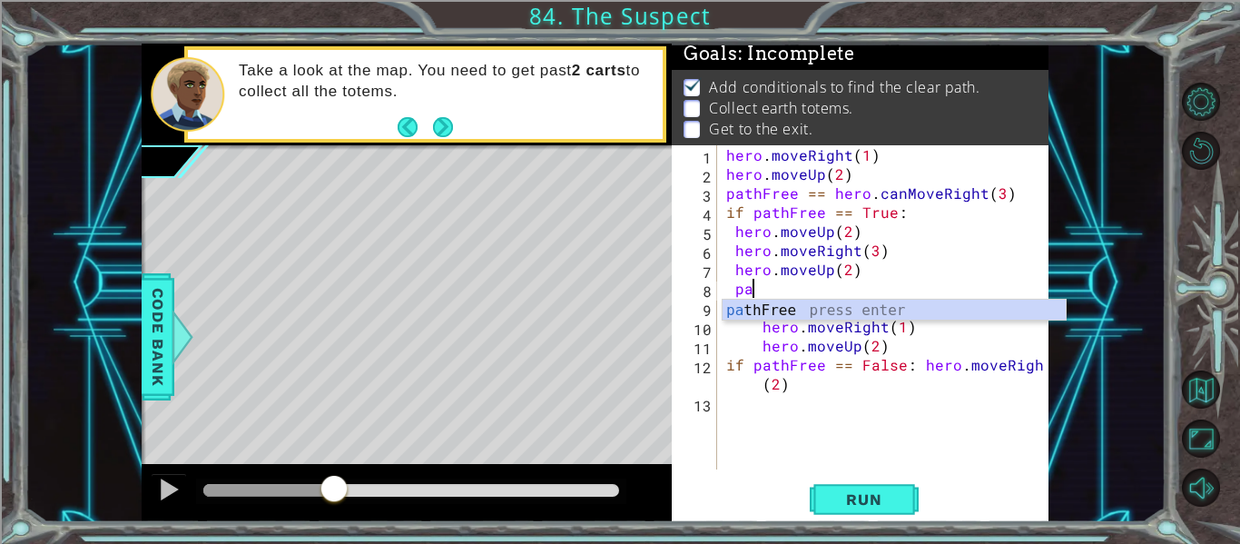
type textarea "p"
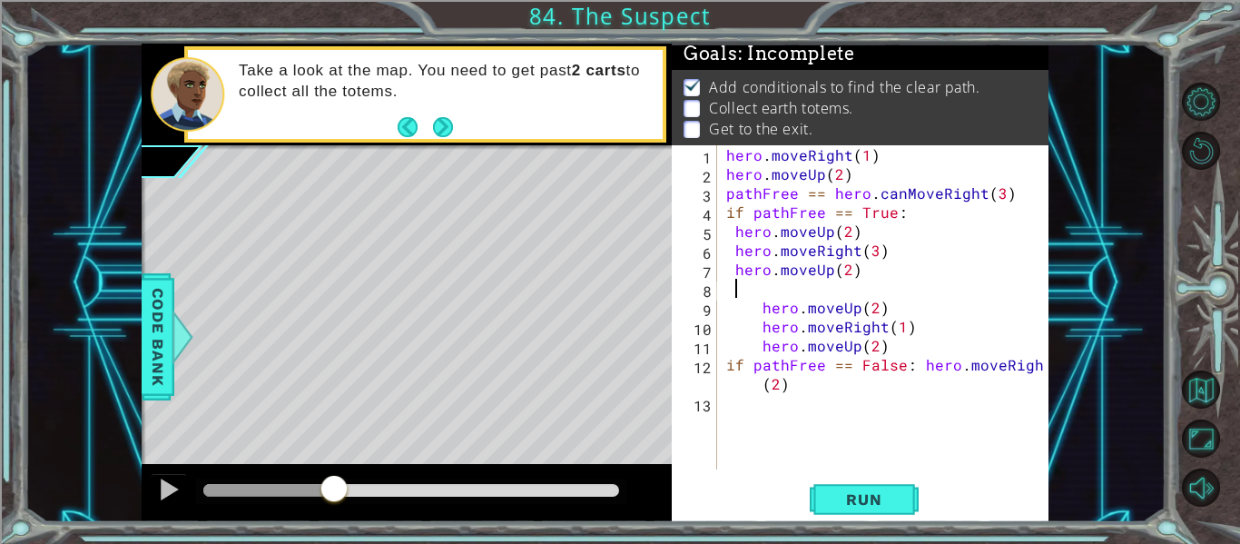
click at [838, 382] on div "hero . moveRight ( 1 ) hero . moveUp ( 2 ) pathFree == hero . canMoveRight ( 3 …" at bounding box center [887, 326] width 331 height 362
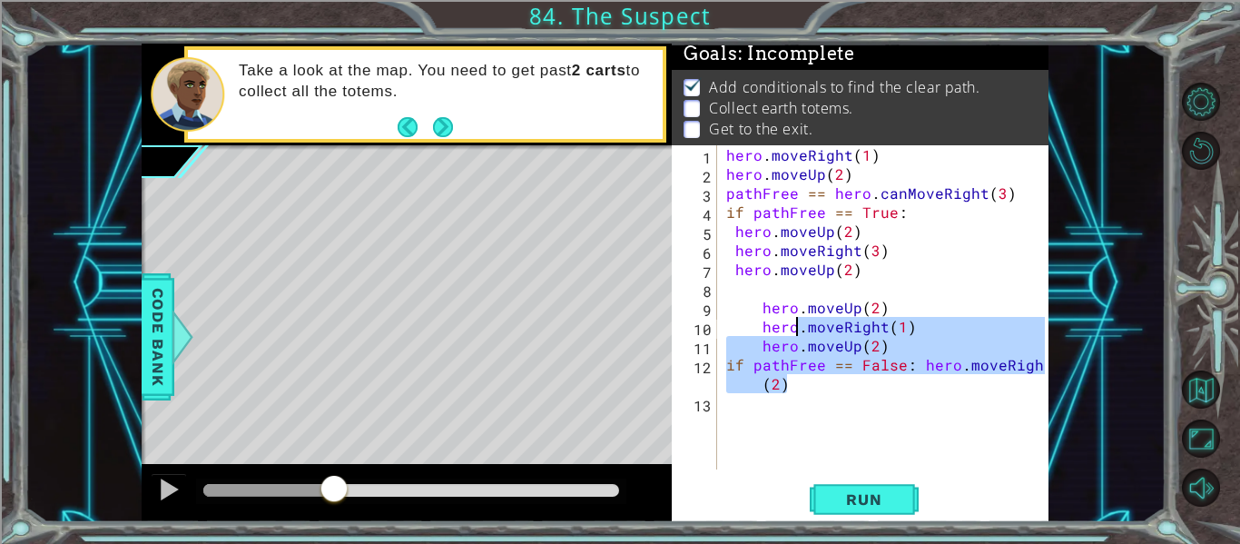
drag, startPoint x: 838, startPoint y: 382, endPoint x: 793, endPoint y: 315, distance: 80.5
click at [793, 315] on div "hero . moveRight ( 1 ) hero . moveUp ( 2 ) pathFree == hero . canMoveRight ( 3 …" at bounding box center [887, 326] width 331 height 362
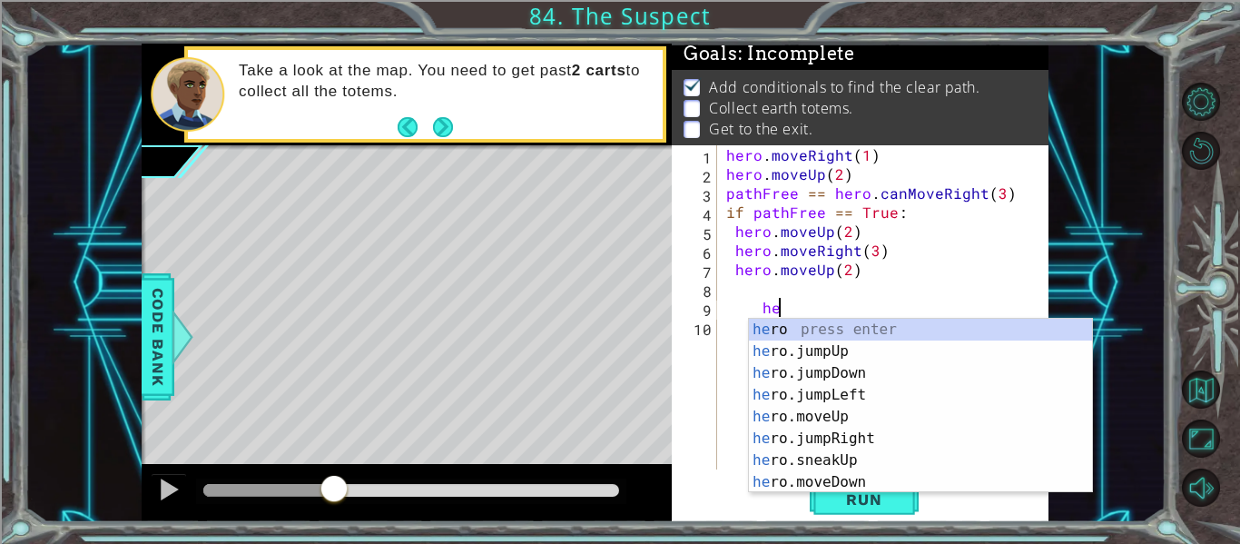
type textarea "h"
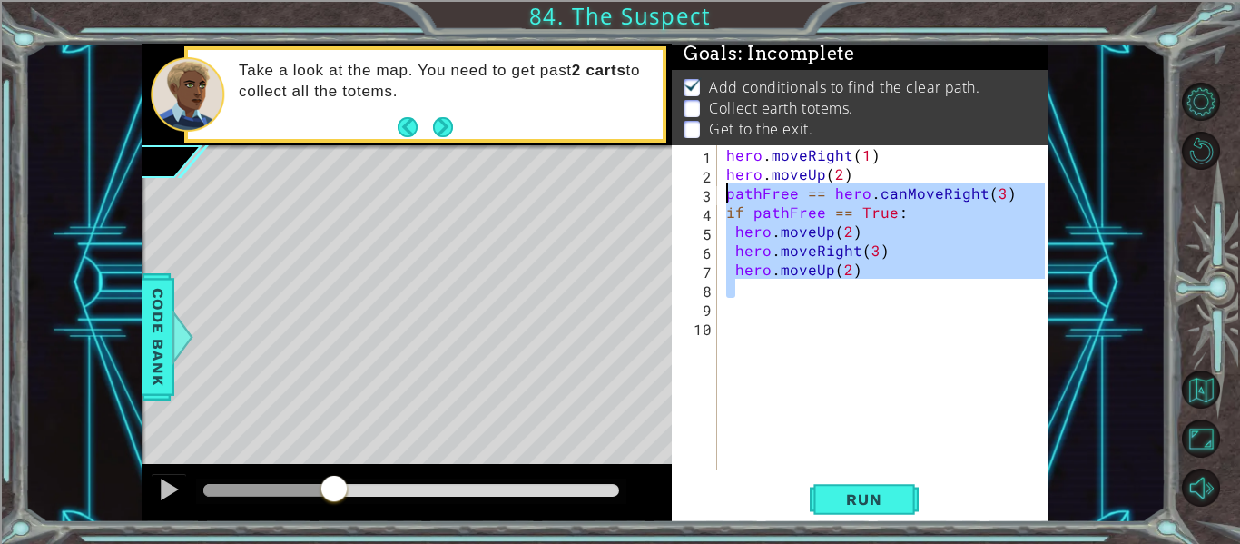
drag, startPoint x: 860, startPoint y: 282, endPoint x: 725, endPoint y: 199, distance: 158.9
click at [725, 199] on div "hero . moveRight ( 1 ) hero . moveUp ( 2 ) pathFree == hero . canMoveRight ( 3 …" at bounding box center [887, 326] width 331 height 362
type textarea "pathFree == hero.canMoveRight(3) if pathFree == True:"
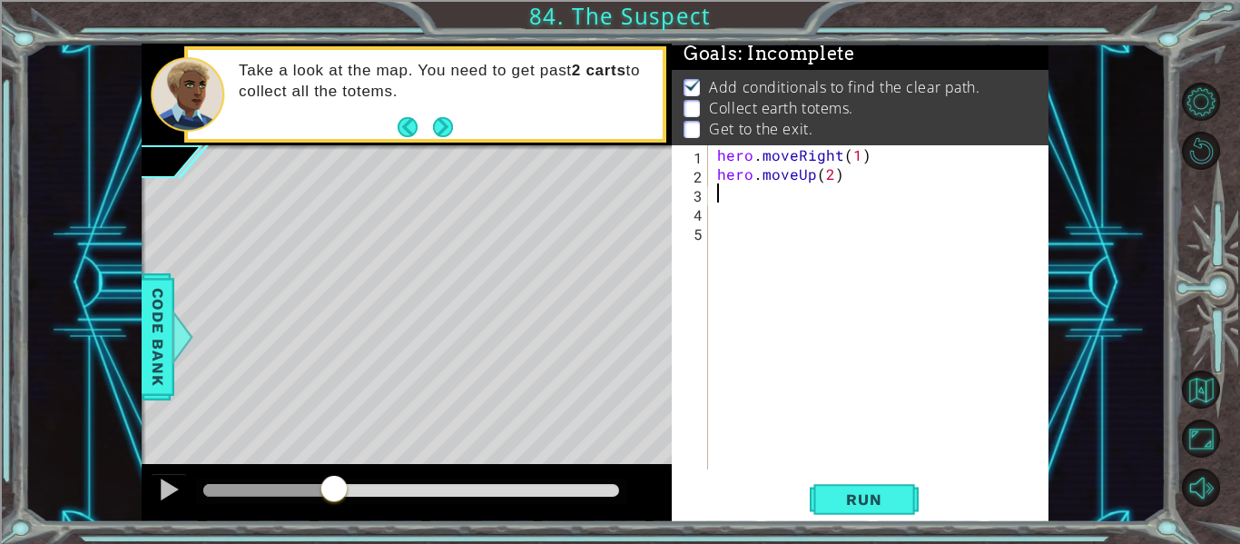
click at [838, 178] on div "hero . moveRight ( 1 ) hero . moveUp ( 2 )" at bounding box center [883, 326] width 340 height 362
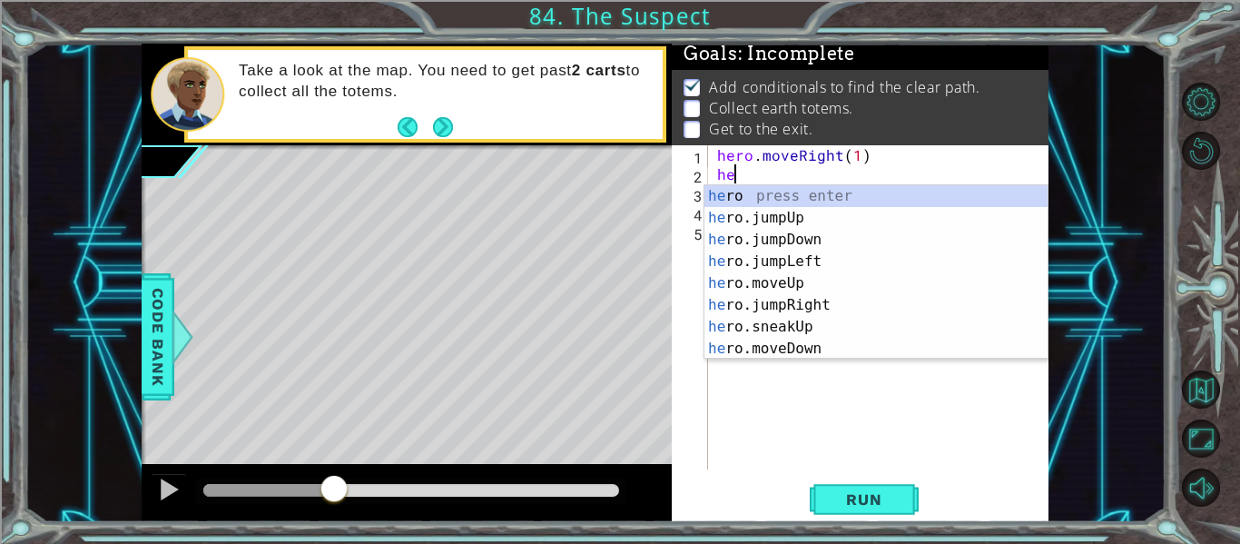
type textarea "h"
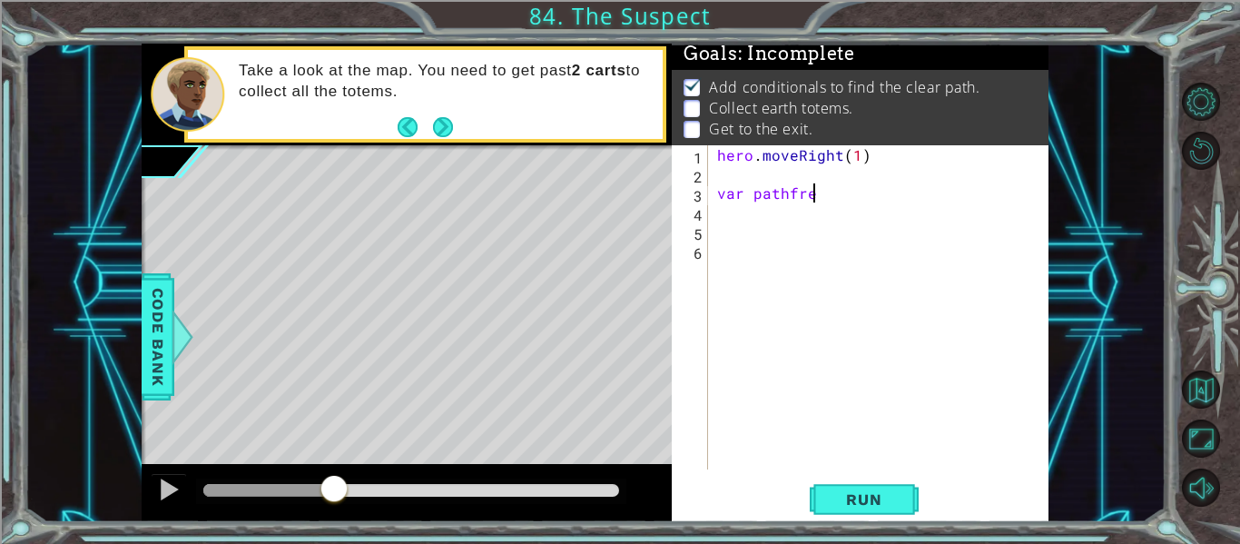
scroll to position [0, 5]
type textarea "var pathfree"
click at [763, 231] on div "hero . moveRight ( 1 ) var pathfree" at bounding box center [883, 326] width 340 height 362
click at [824, 195] on div "hero . moveRight ( 1 ) var pathfree" at bounding box center [883, 326] width 340 height 362
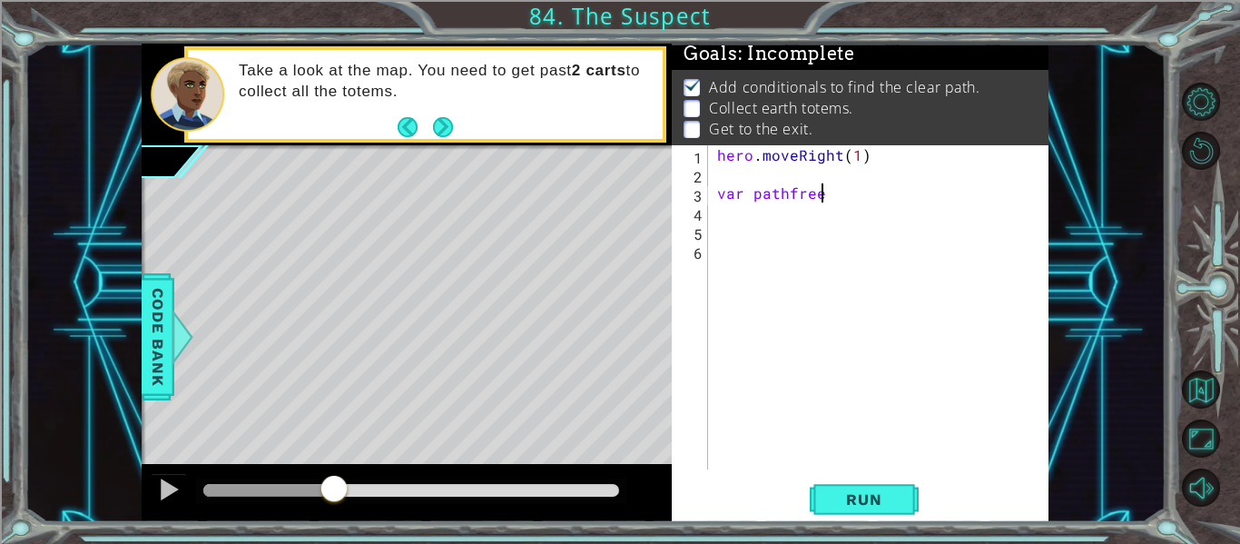
click at [824, 195] on div "hero . moveRight ( 1 ) var pathfree" at bounding box center [883, 326] width 340 height 362
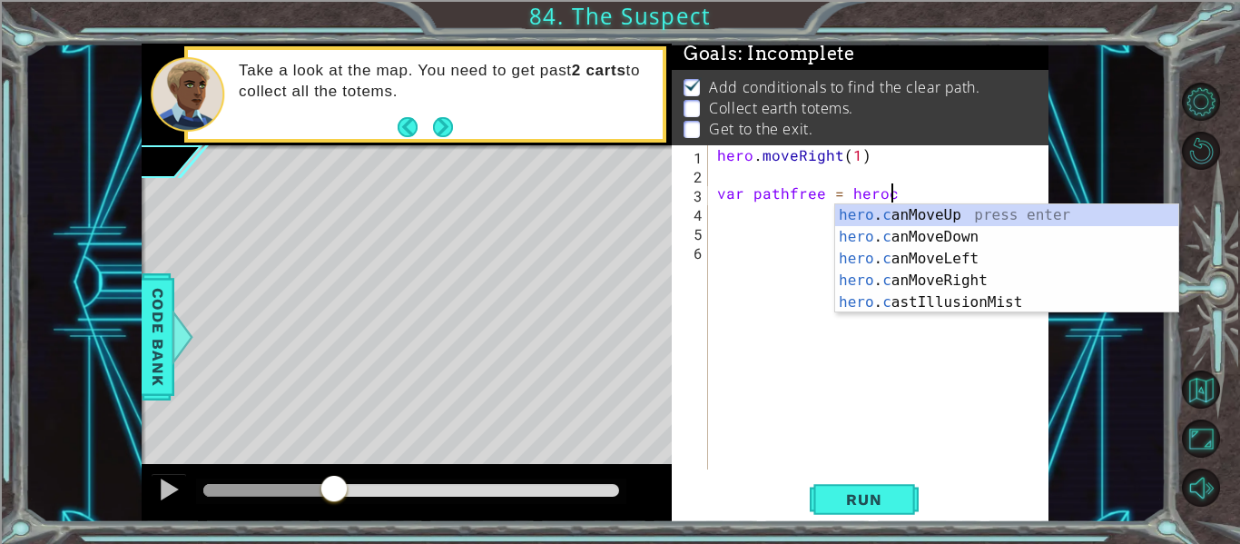
scroll to position [0, 10]
click at [863, 276] on div "hero . c anMoveUp press enter hero . c anMoveDown press enter hero . c anMoveLe…" at bounding box center [1006, 280] width 343 height 152
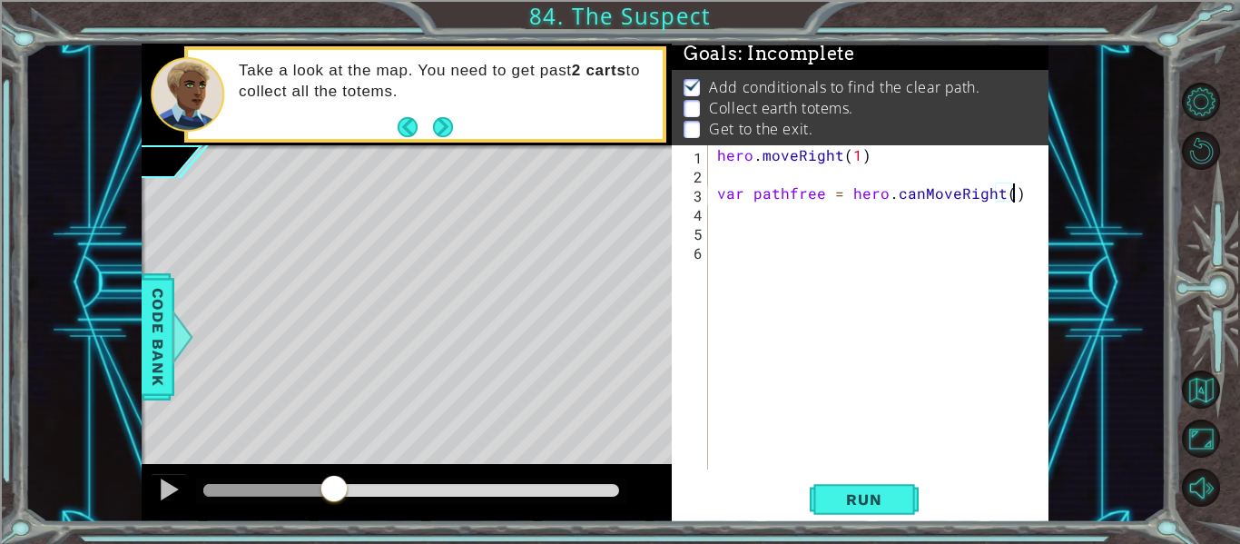
type textarea "var pathfree = hero.canMoveRight():"
type textarea "if (pathfree === true)"
type textarea "("
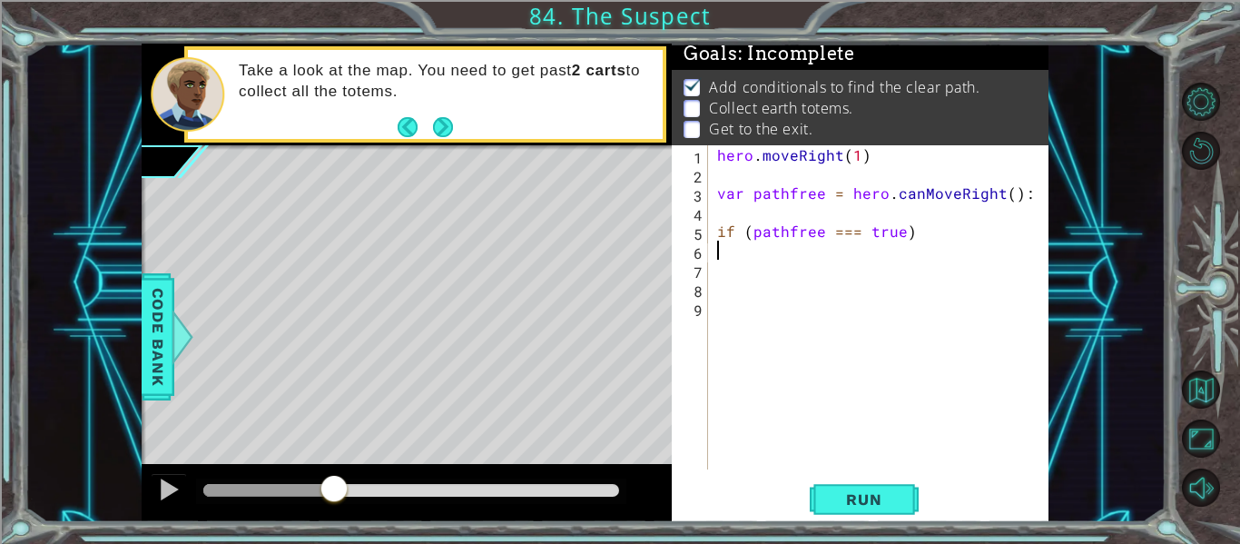
type textarea "{"
click at [714, 283] on div "hero . moveRight ( 1 ) var pathfree = hero . canMoveRight ( ) : if ( pathfree =…" at bounding box center [883, 326] width 340 height 362
type textarea "}"
click at [877, 168] on div "hero . moveRight ( 1 ) var pathfree = hero . canMoveRight ( ) : if ( pathfree =…" at bounding box center [883, 326] width 340 height 362
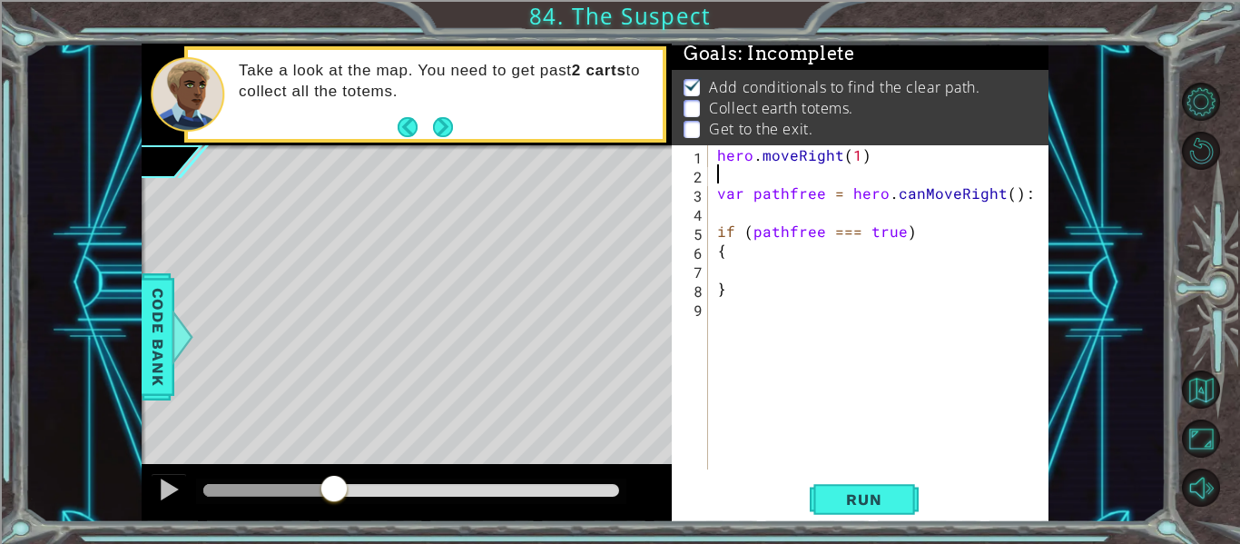
scroll to position [0, 0]
click at [872, 164] on div "hero . moveRight ( 1 ) var pathfree = hero . canMoveRight ( ) : if ( pathfree =…" at bounding box center [883, 326] width 340 height 362
type textarea "hero.moveRight(1):"
click at [721, 273] on div "hero . moveRight ( 1 ) : var pathfree = hero . canMoveRight ( ) : if ( pathfree…" at bounding box center [883, 326] width 340 height 362
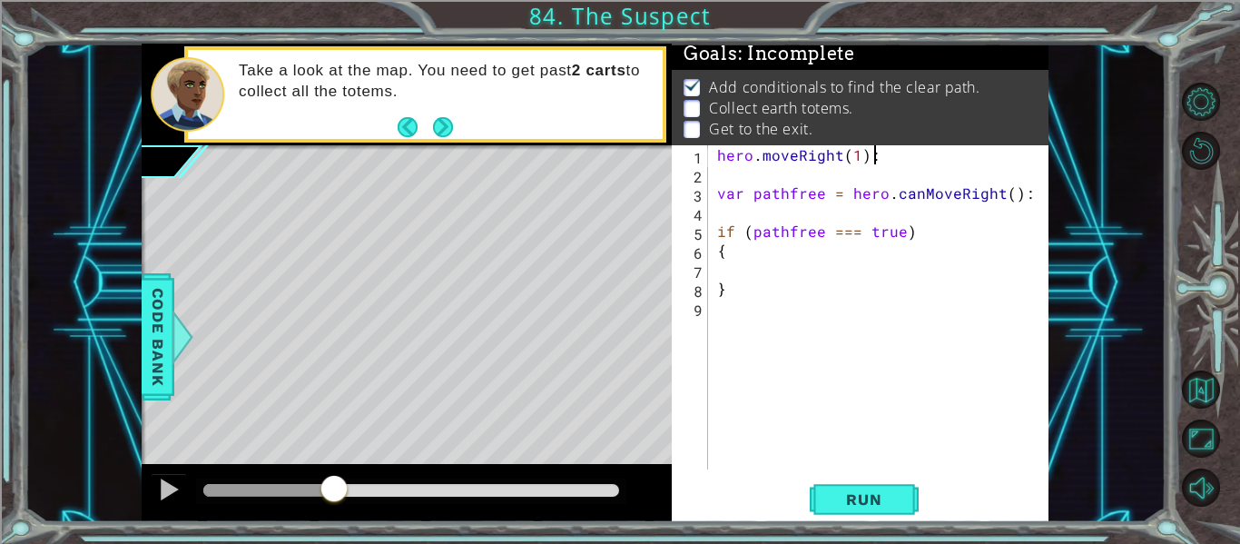
scroll to position [0, 0]
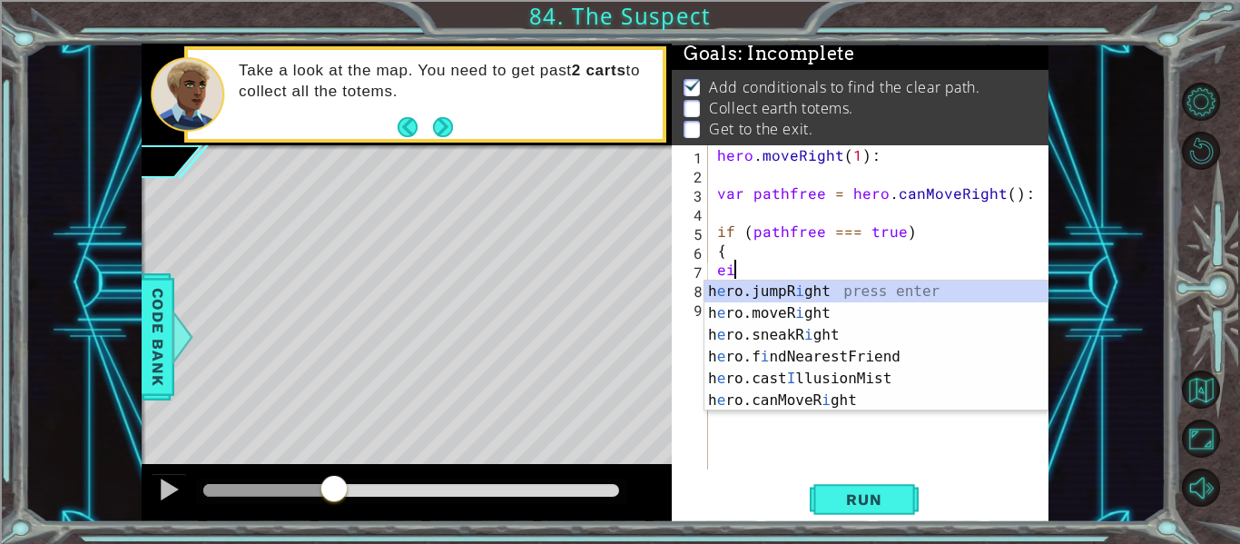
type textarea "eig"
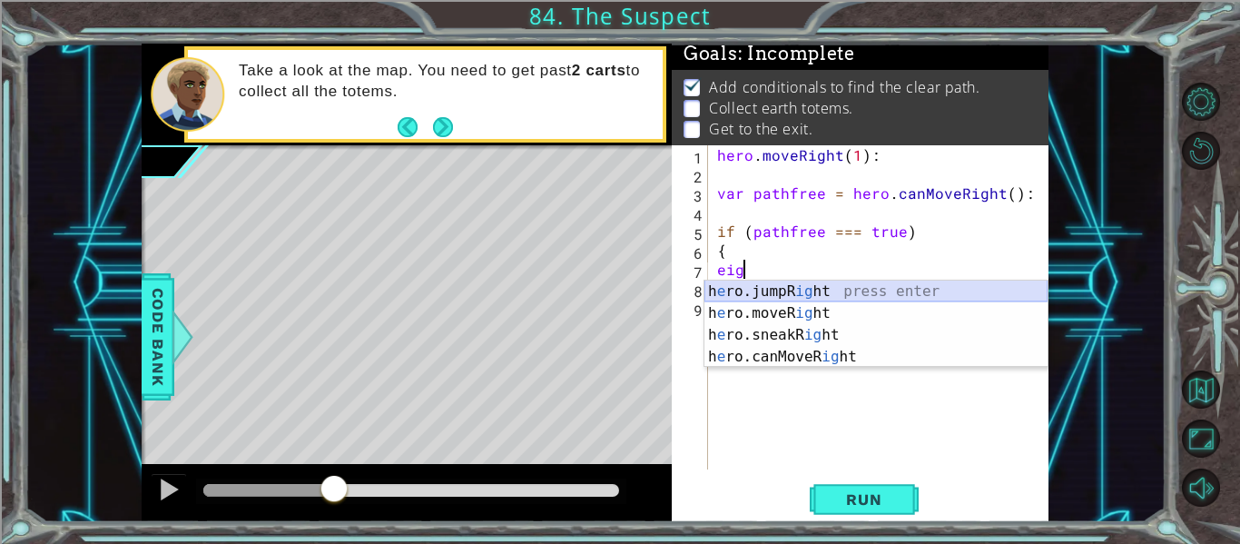
click at [733, 294] on div "h e ro.jumpR ig ht press enter h e ro.moveR ig ht press enter h e ro.sneakR ig …" at bounding box center [875, 345] width 343 height 131
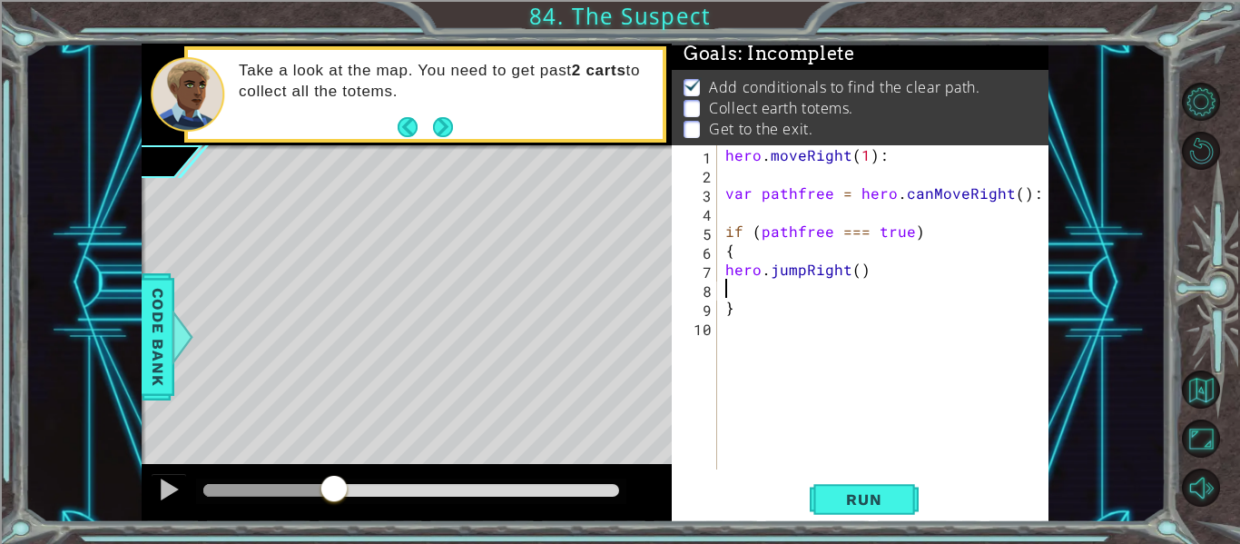
click at [858, 275] on div "hero . moveRight ( 1 ) : var pathfree = hero . canMoveRight ( ) : if ( pathfree…" at bounding box center [887, 326] width 332 height 362
type textarea "hero.jumpRight(3)"
click at [754, 291] on div "hero . moveRight ( 1 ) : var pathfree = hero . canMoveRight ( ) : if ( pathfree…" at bounding box center [887, 326] width 332 height 362
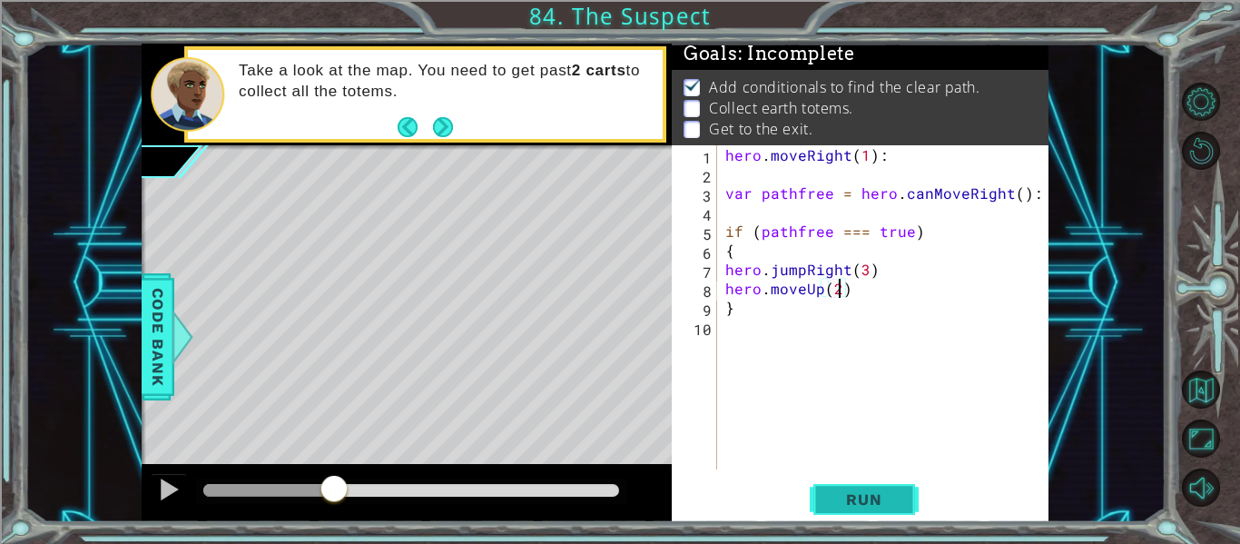
click at [814, 497] on button "Run" at bounding box center [863, 499] width 109 height 37
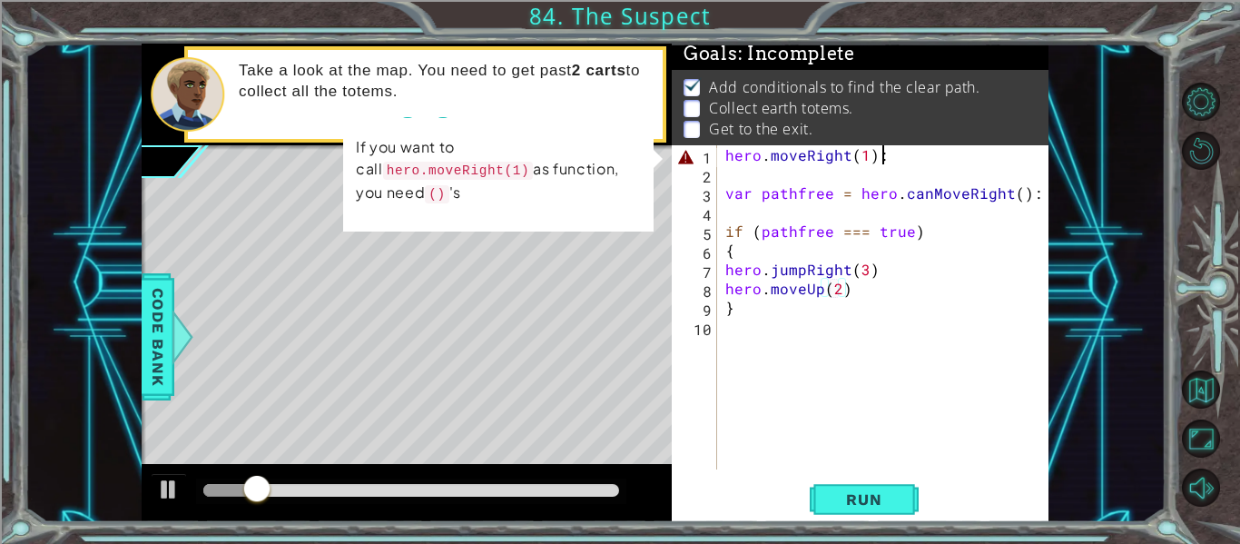
click at [886, 158] on div "hero . moveRight ( 1 ) : var pathfree = hero . canMoveRight ( ) : if ( pathfree…" at bounding box center [887, 326] width 332 height 362
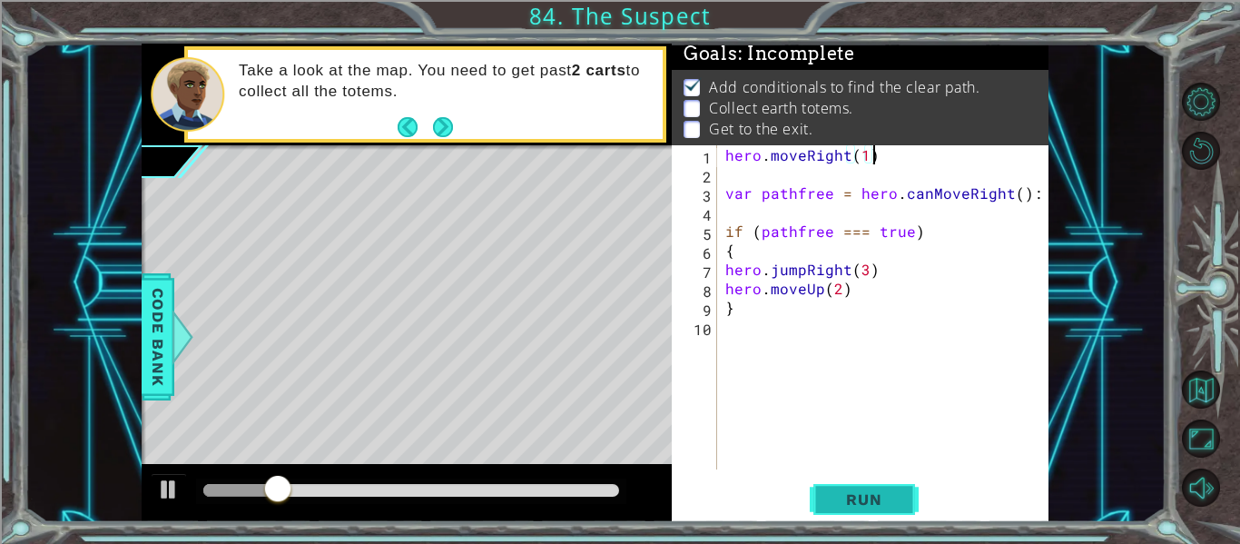
click at [857, 507] on span "Run" at bounding box center [864, 499] width 72 height 18
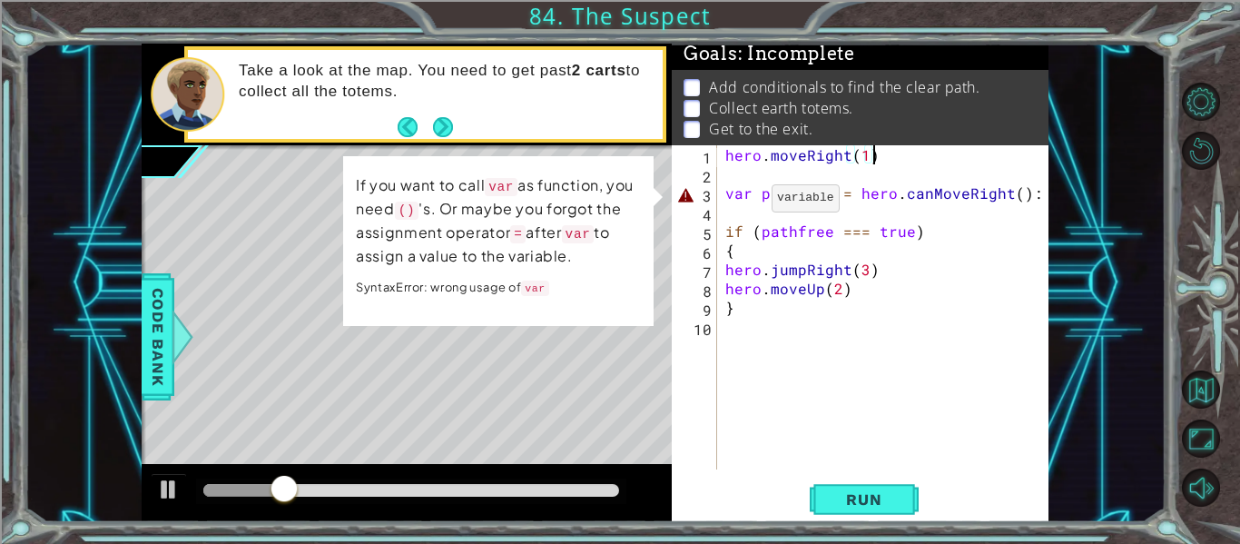
click at [749, 201] on div "hero . moveRight ( 1 ) var pathfree = hero . canMoveRight ( ) : if ( pathfree =…" at bounding box center [887, 326] width 332 height 362
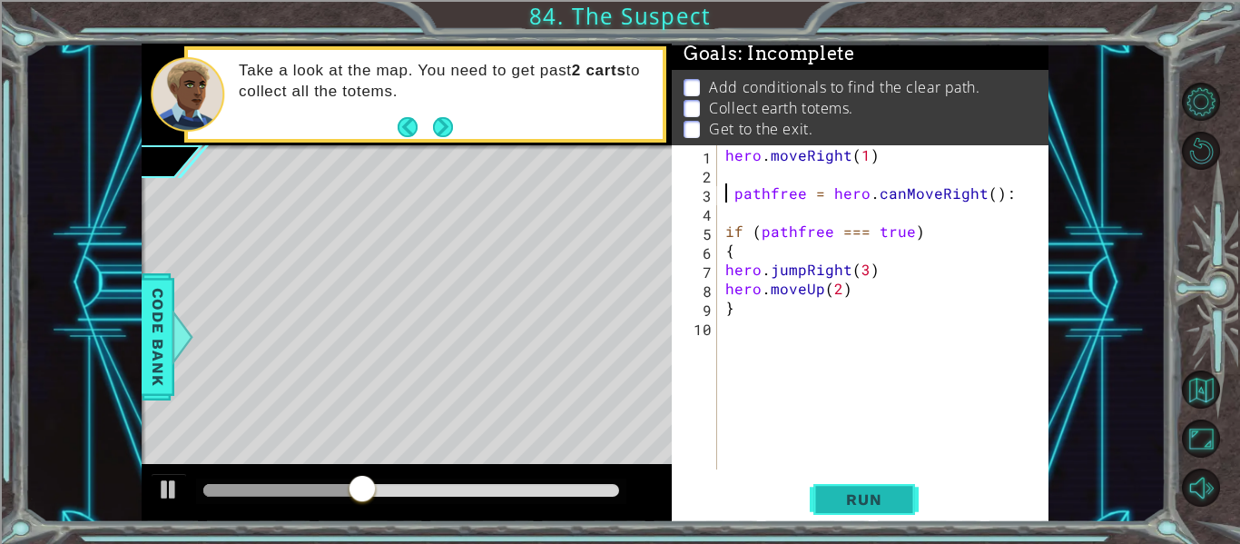
click at [853, 494] on span "Run" at bounding box center [864, 499] width 72 height 18
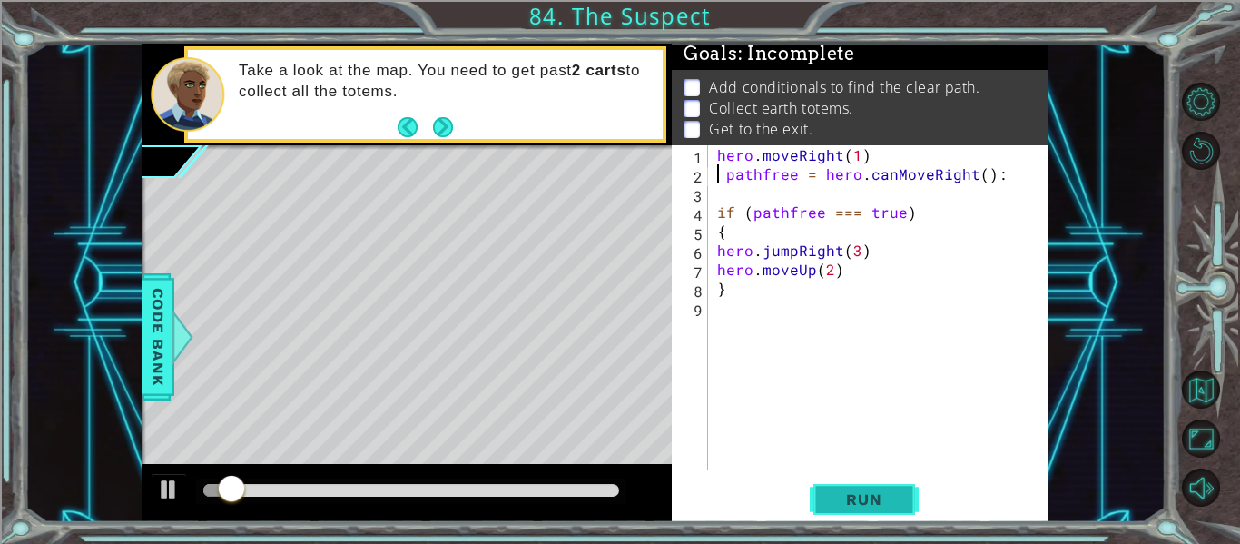
click at [853, 494] on span "Run" at bounding box center [864, 499] width 72 height 18
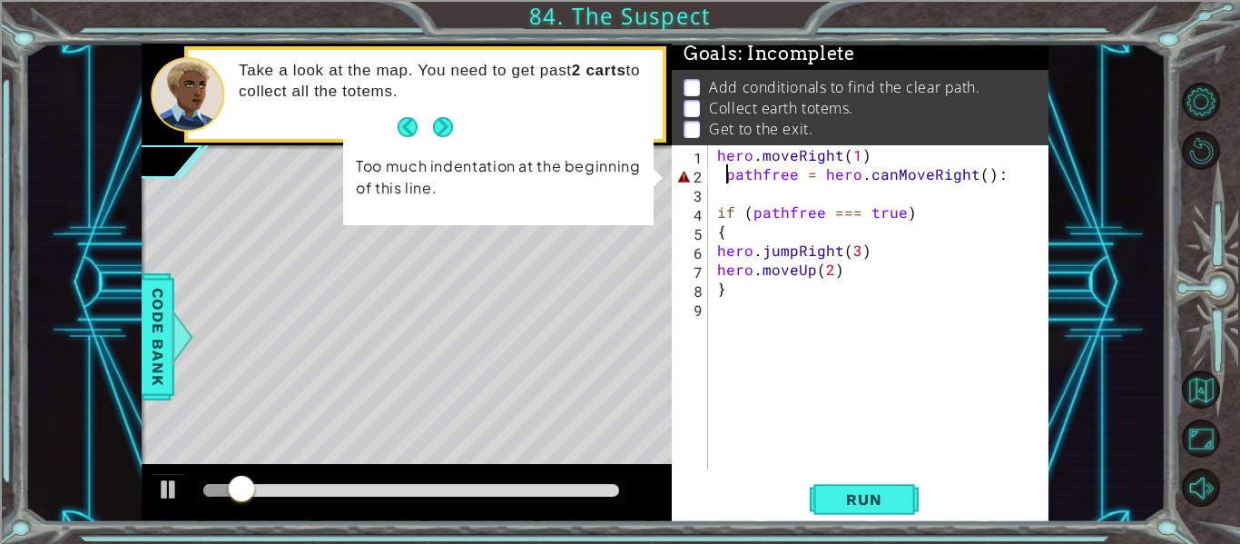
type textarea "pathfree = hero.canMoveRight():"
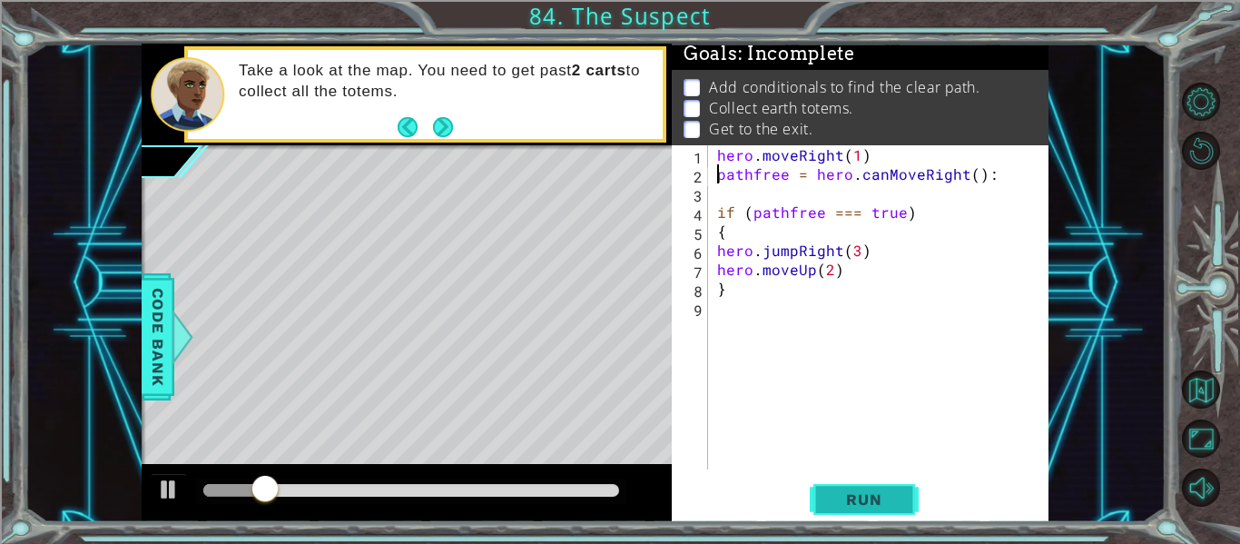
click at [881, 495] on span "Run" at bounding box center [864, 499] width 72 height 18
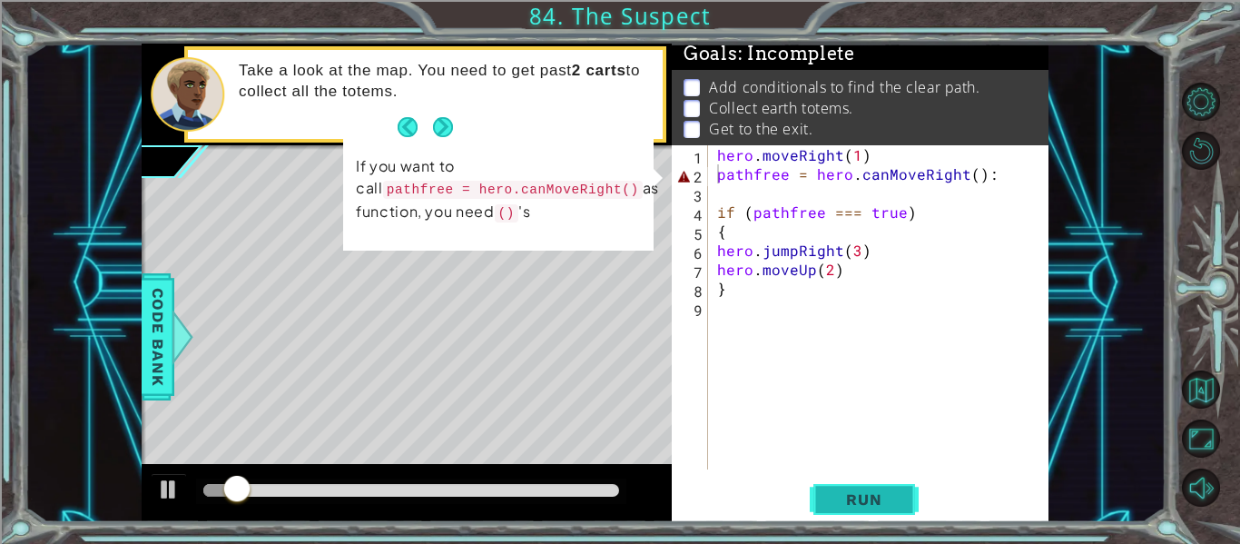
click at [881, 495] on span "Run" at bounding box center [864, 499] width 72 height 18
click at [168, 497] on div at bounding box center [169, 489] width 24 height 24
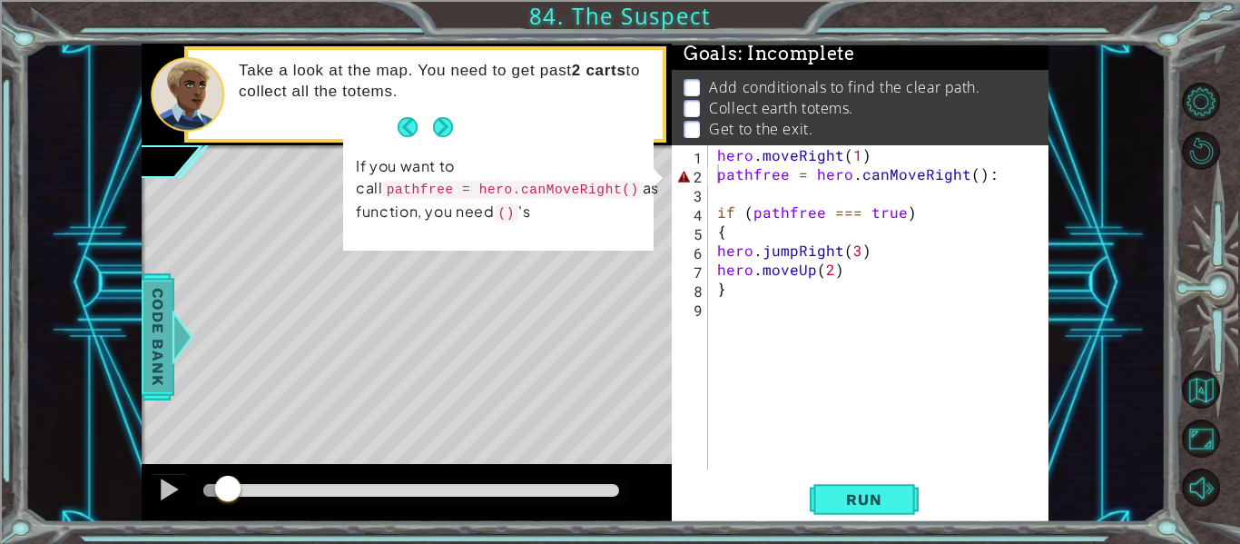
click at [159, 340] on span "Code Bank" at bounding box center [157, 336] width 29 height 111
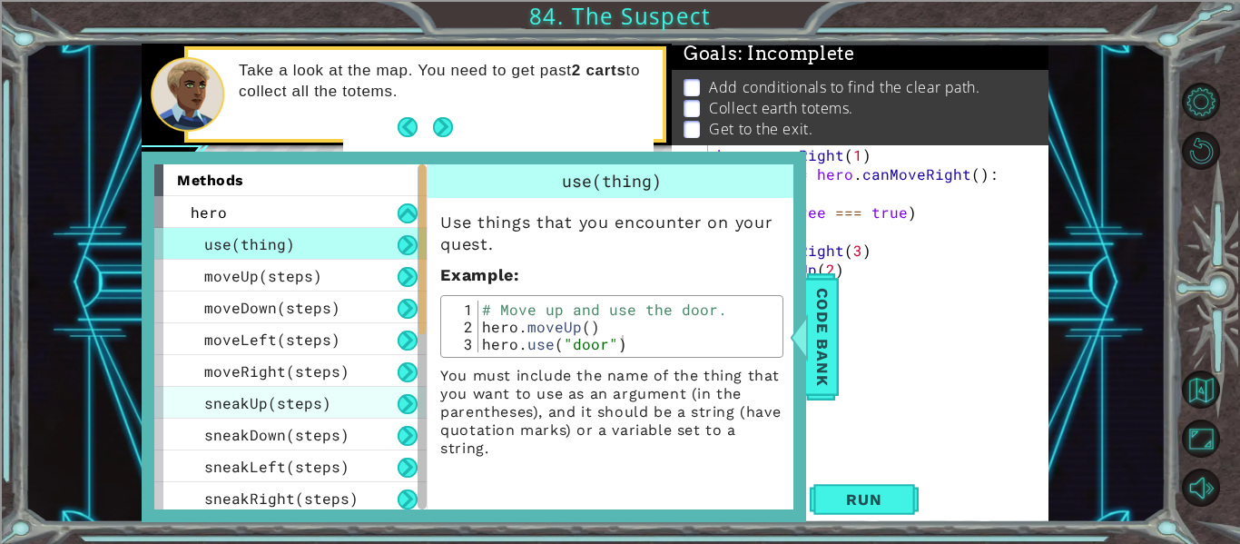
scroll to position [417, 0]
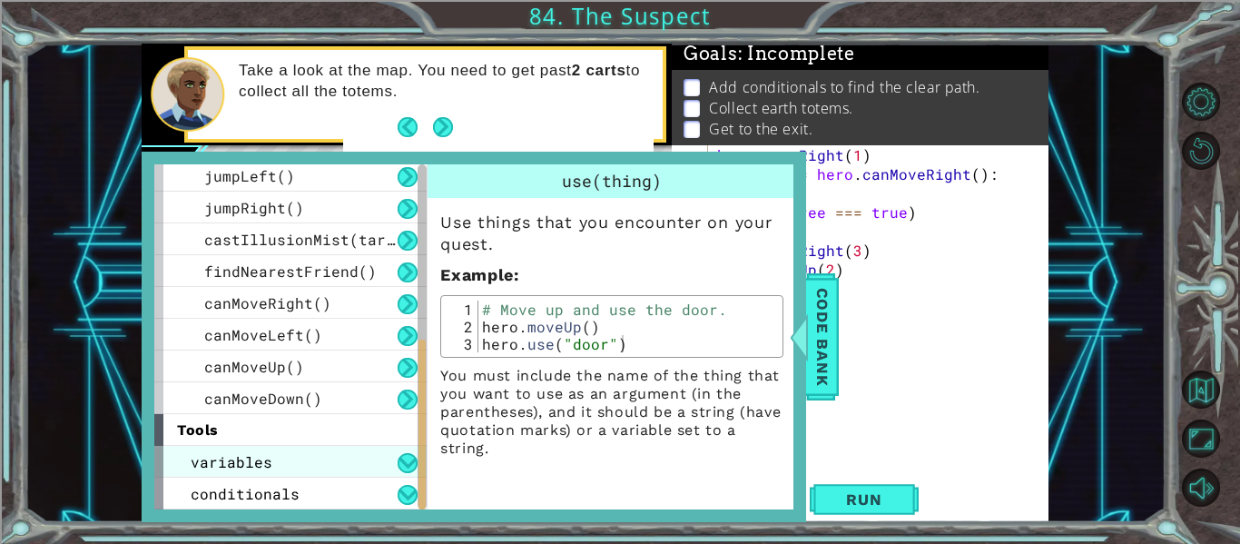
click at [373, 462] on div "variables" at bounding box center [290, 462] width 272 height 32
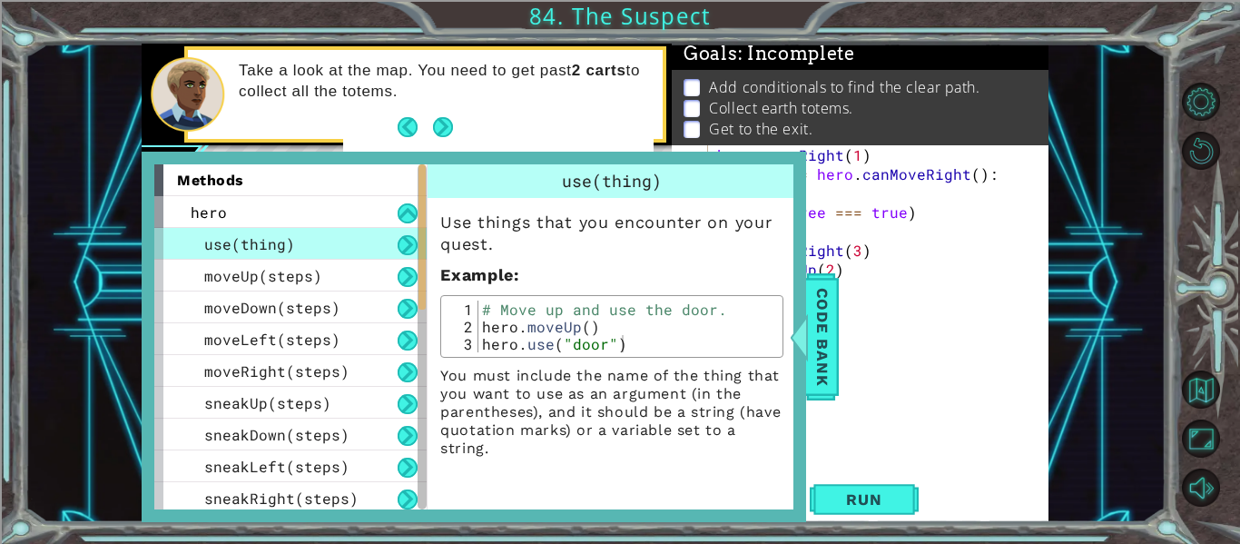
scroll to position [481, 0]
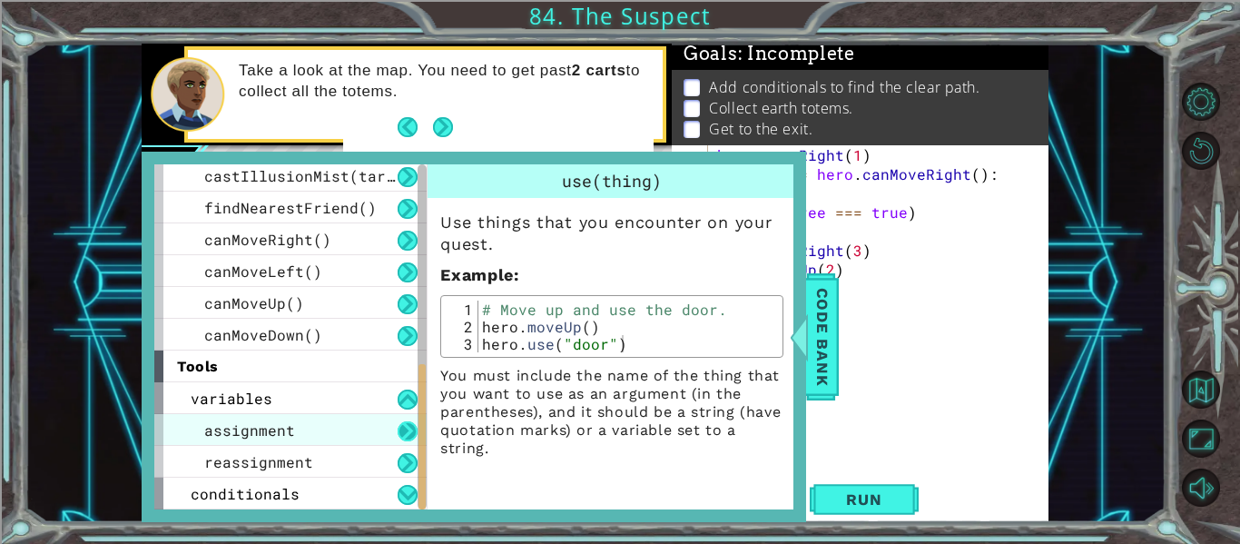
click at [407, 425] on button at bounding box center [407, 431] width 20 height 20
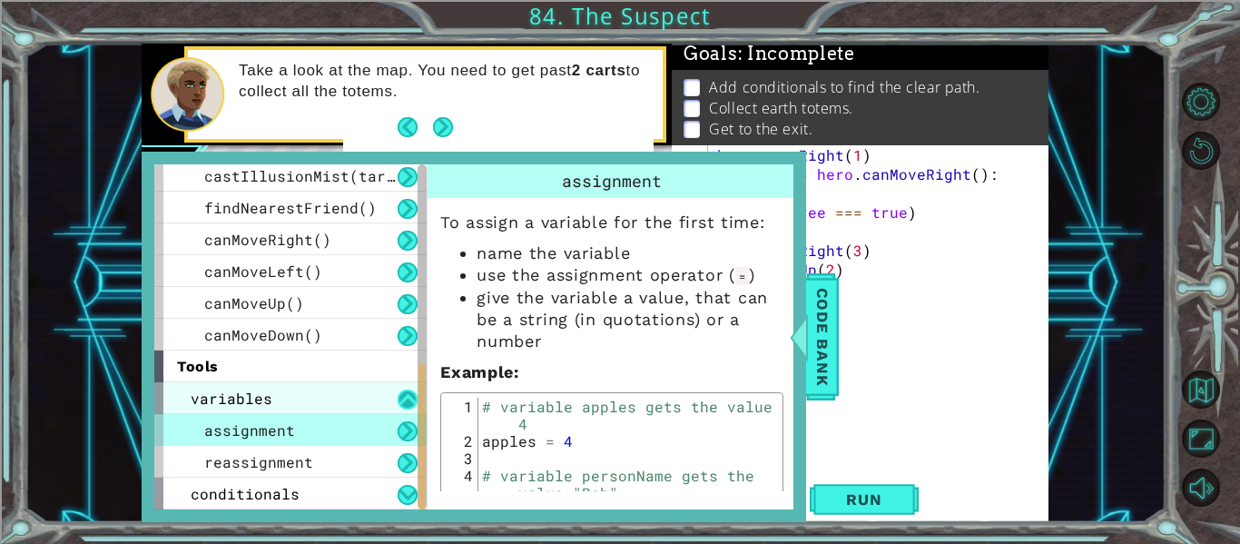
click at [404, 406] on button at bounding box center [407, 399] width 20 height 20
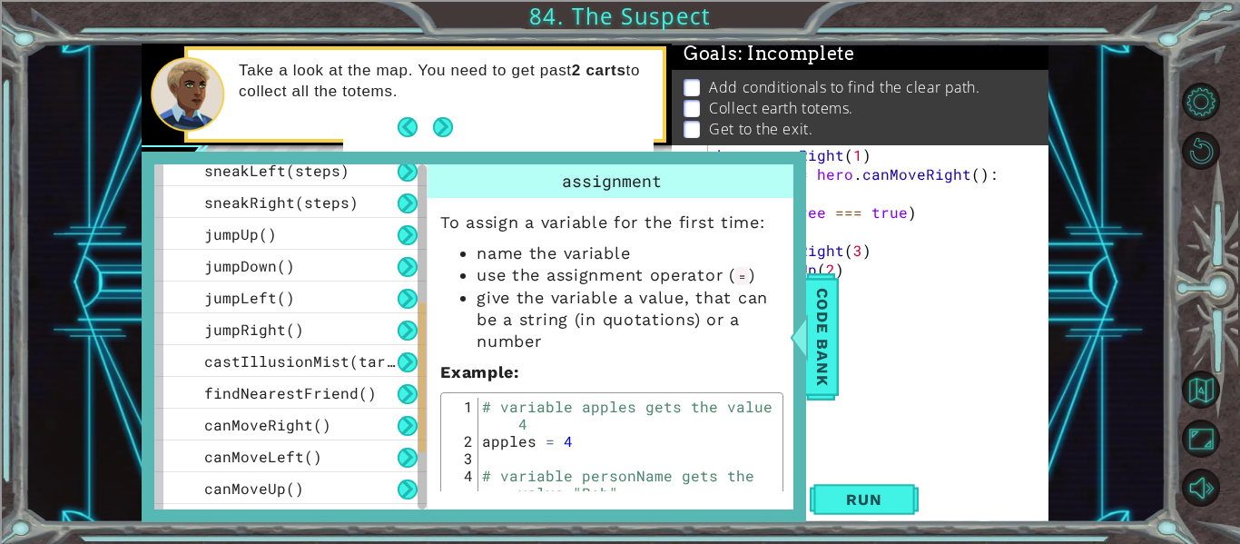
scroll to position [417, 0]
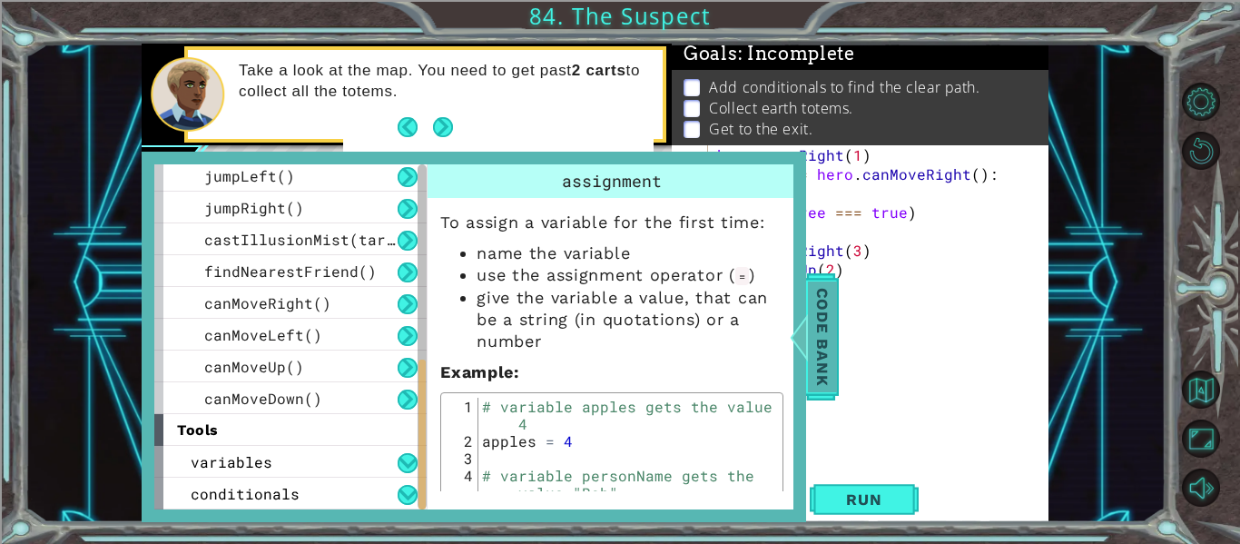
click at [811, 390] on span "Code Bank" at bounding box center [822, 336] width 29 height 111
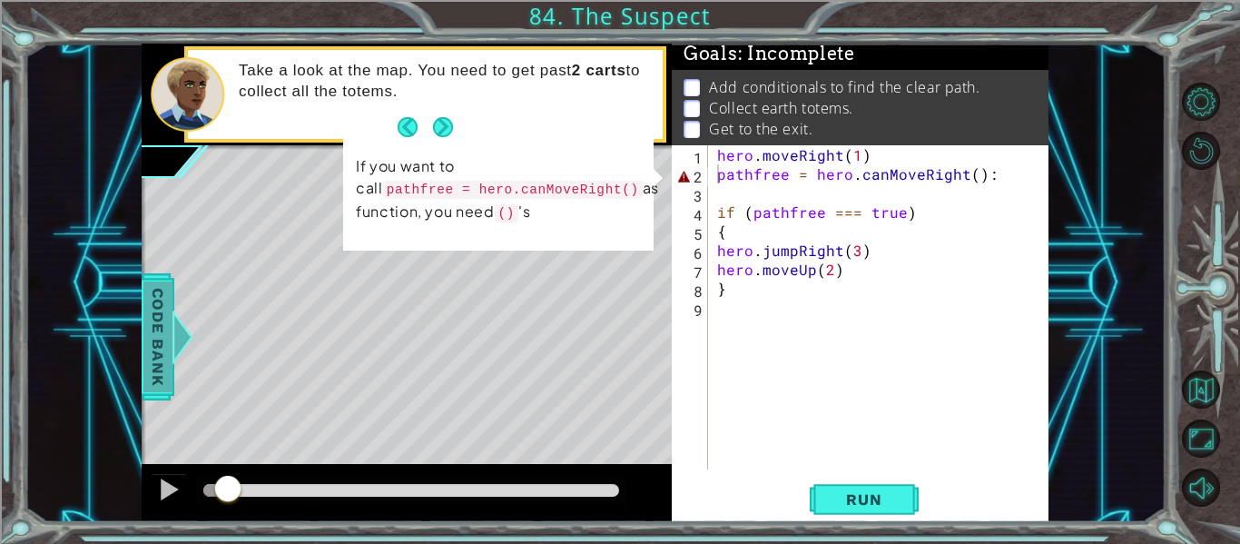
click at [156, 338] on span "Code Bank" at bounding box center [157, 336] width 29 height 111
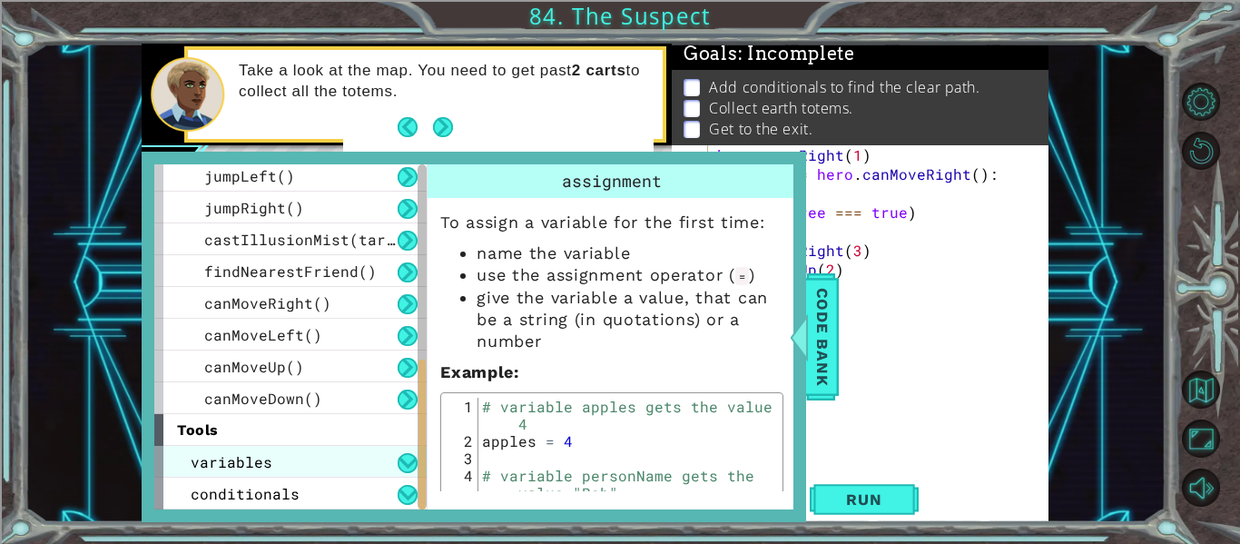
click at [282, 449] on div "variables" at bounding box center [290, 462] width 272 height 32
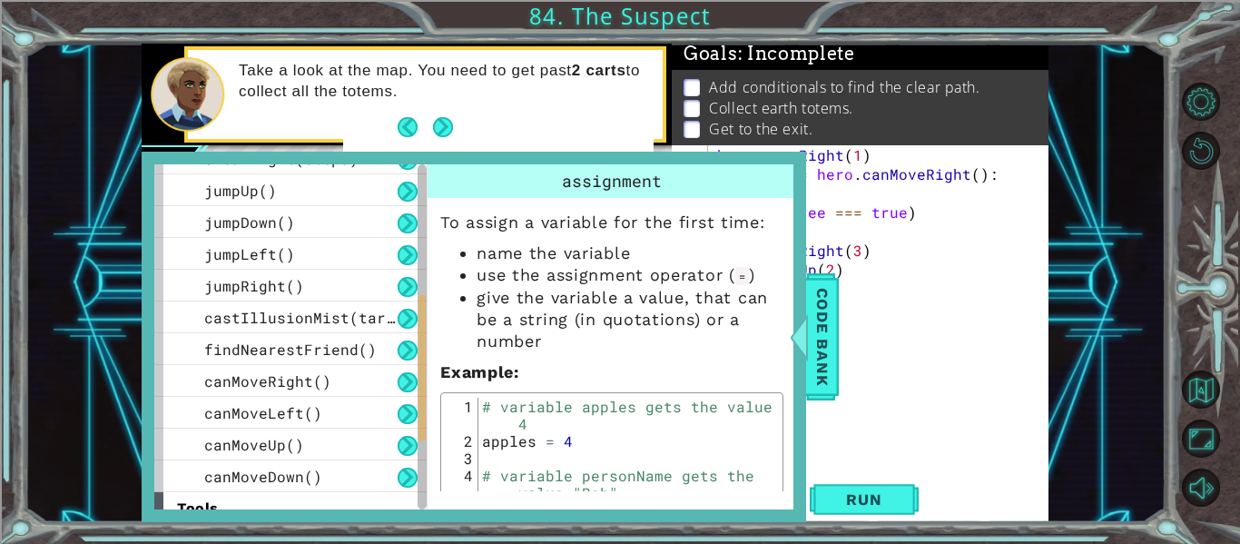
scroll to position [309, 0]
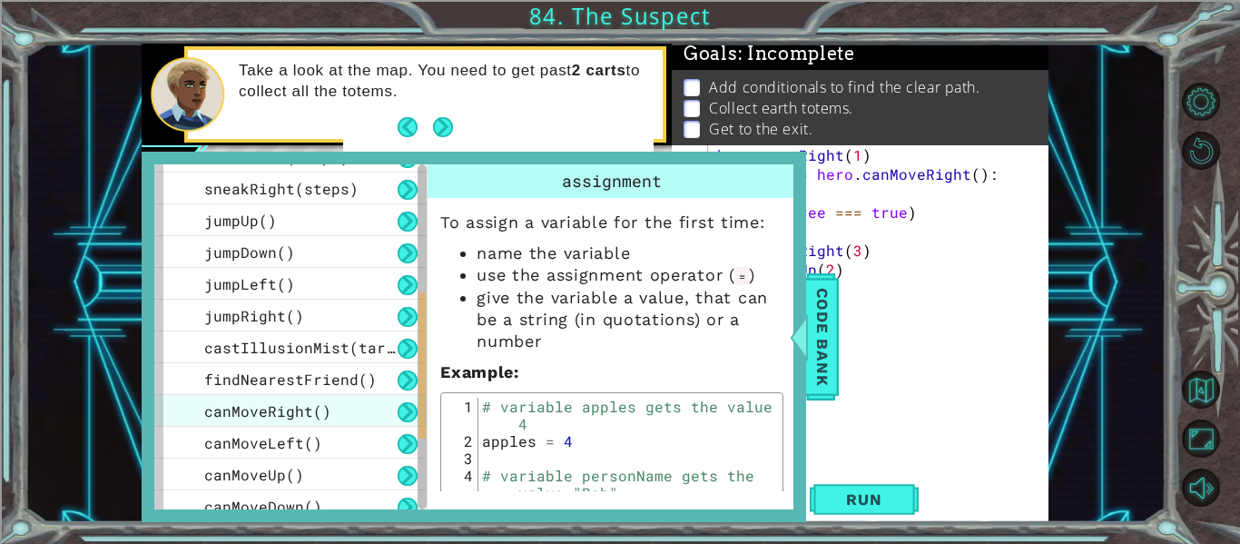
click at [381, 407] on div "canMoveRight()" at bounding box center [290, 411] width 272 height 32
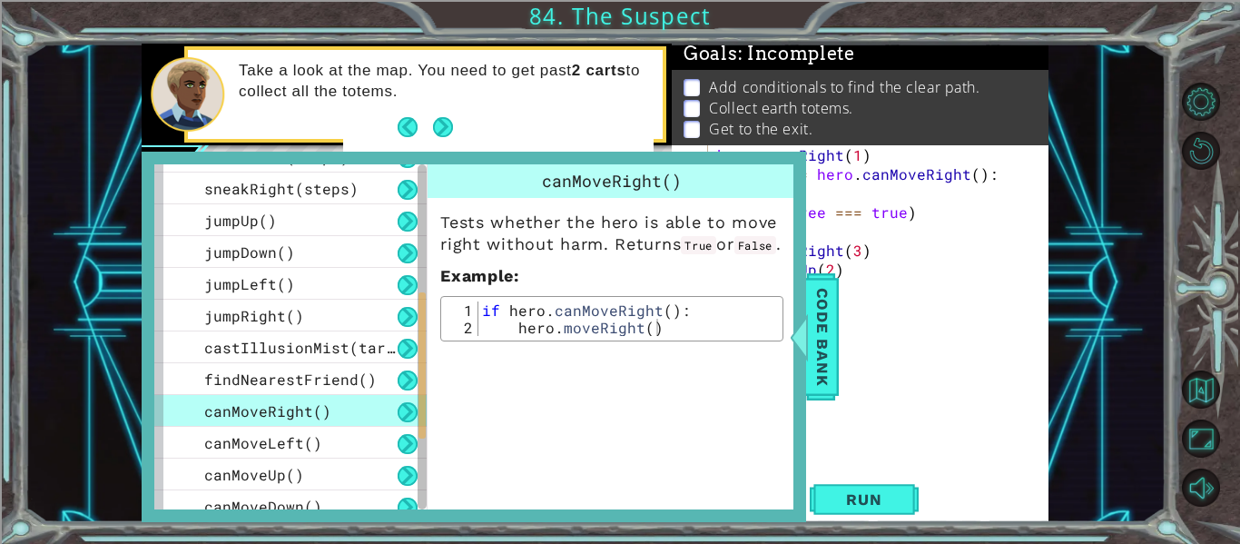
click at [947, 316] on div "hero . moveRight ( 1 ) pathfree = hero . canMoveRight ( ) : if ( pathfree === t…" at bounding box center [883, 326] width 340 height 362
click at [831, 345] on span "Code Bank" at bounding box center [822, 336] width 29 height 111
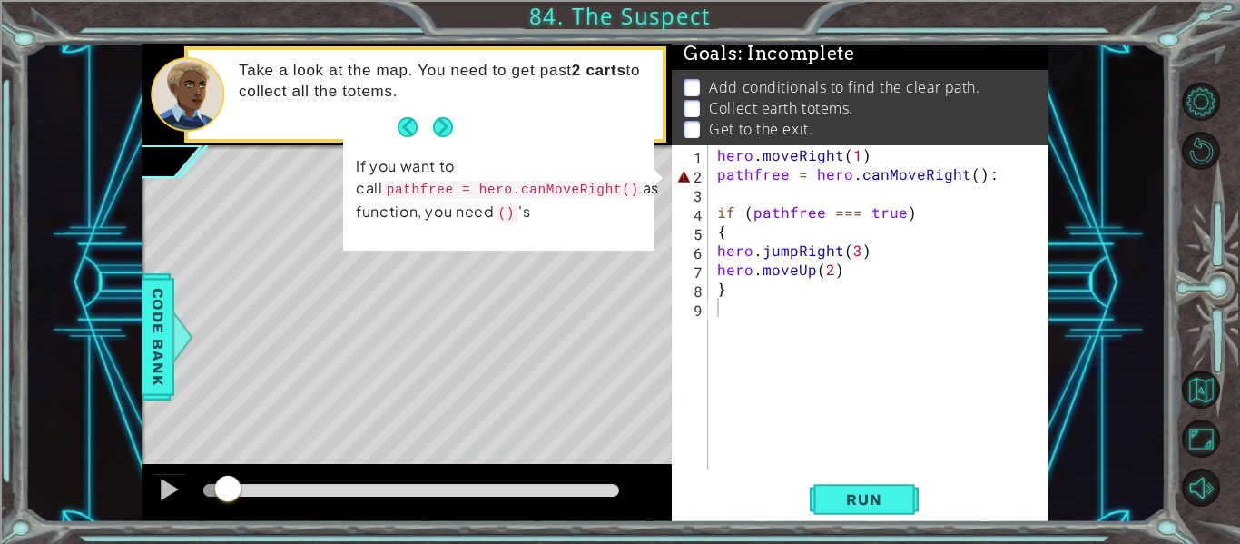
click at [720, 182] on div "hero . moveRight ( 1 ) pathfree = hero . canMoveRight ( ) : if ( pathfree === t…" at bounding box center [883, 326] width 340 height 362
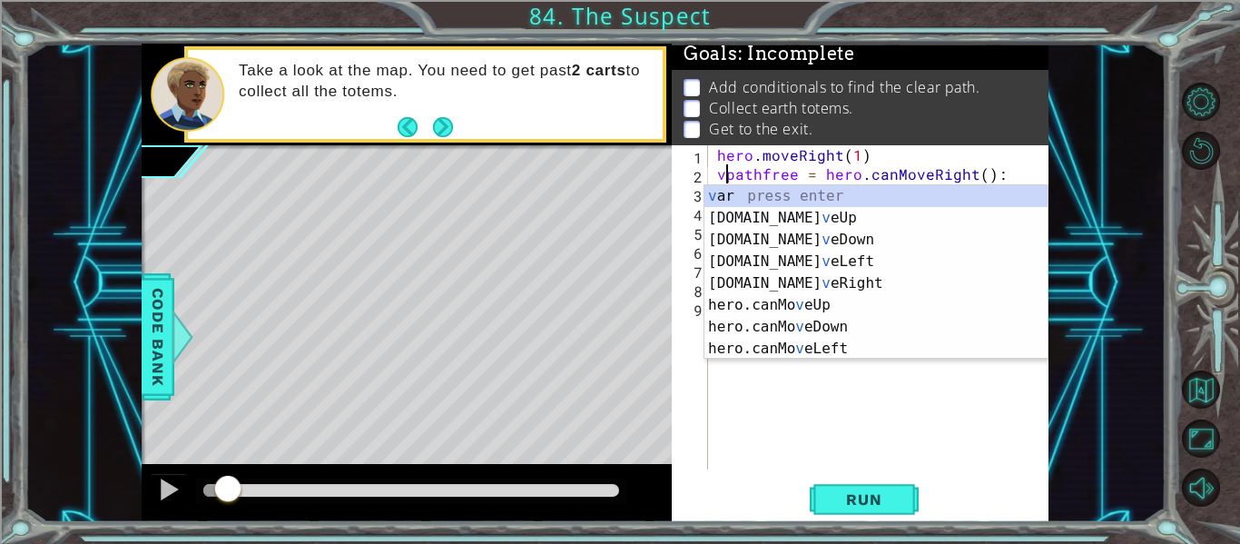
scroll to position [0, 2]
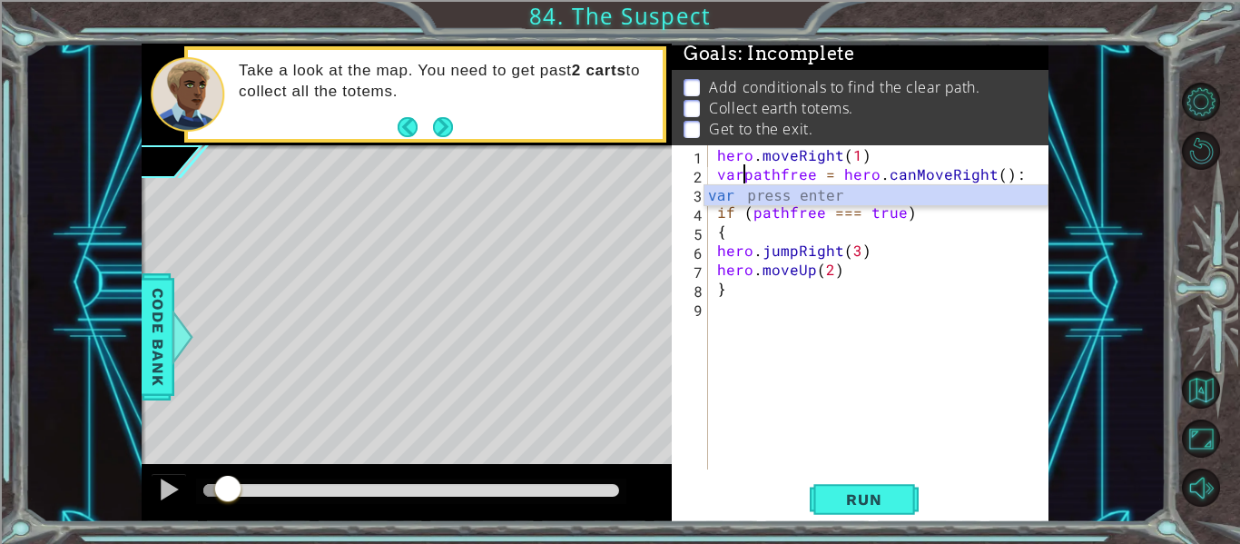
type textarea "var pathfree = hero.canMoveRight():"
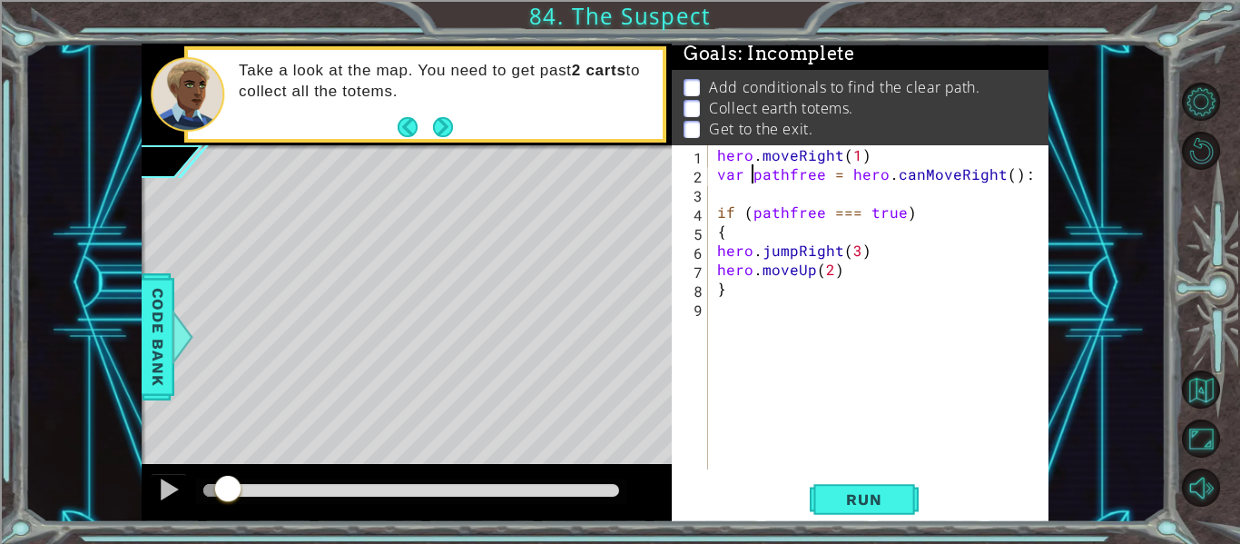
click at [791, 186] on div "hero . moveRight ( 1 ) var pathfree = hero . canMoveRight ( ) : if ( pathfree =…" at bounding box center [883, 326] width 340 height 362
click at [720, 182] on div "hero . moveRight ( 1 ) var pathfree = hero . canMoveRight ( ) : if ( pathfree =…" at bounding box center [883, 326] width 340 height 362
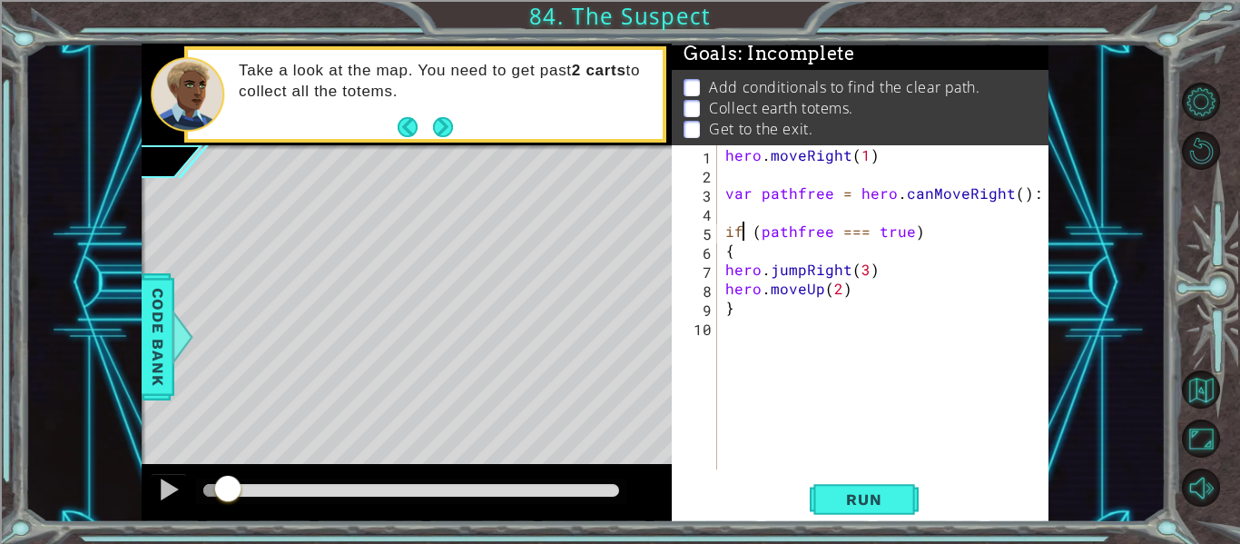
click at [747, 238] on div "hero . moveRight ( 1 ) var pathfree = hero . canMoveRight ( ) : if ( pathfree =…" at bounding box center [887, 326] width 332 height 362
click at [759, 238] on div "hero . moveRight ( 1 ) var pathfree = hero . canMoveRight ( ) : if ( pathfree =…" at bounding box center [887, 326] width 332 height 362
click at [725, 257] on div "hero . moveRight ( 1 ) var pathfree = hero . canMoveRight ( ) : if ( pathfree =…" at bounding box center [887, 326] width 332 height 362
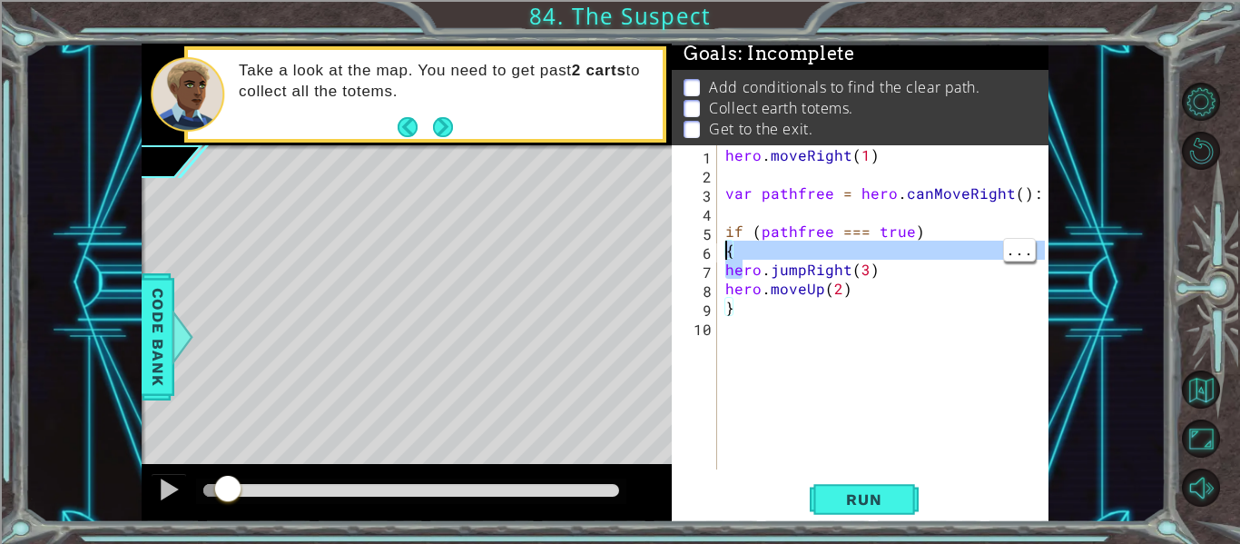
click at [733, 250] on div "hero . moveRight ( 1 ) var pathfree = hero . canMoveRight ( ) : if ( pathfree =…" at bounding box center [882, 307] width 323 height 324
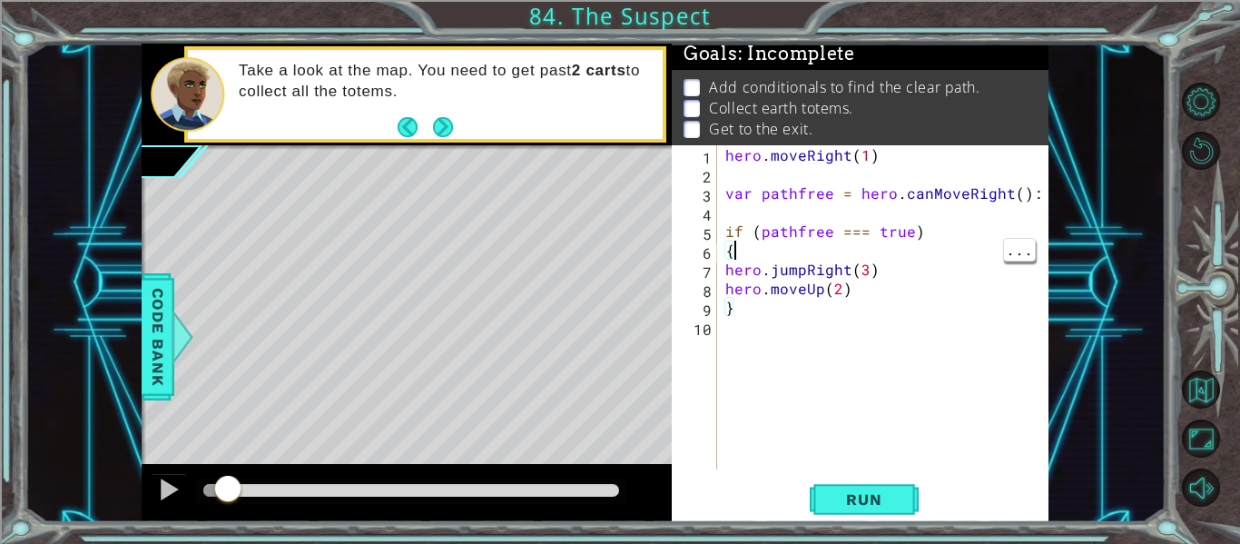
click at [726, 250] on div "hero . moveRight ( 1 ) var pathfree = hero . canMoveRight ( ) : if ( pathfree =…" at bounding box center [887, 326] width 332 height 362
type textarea "{"
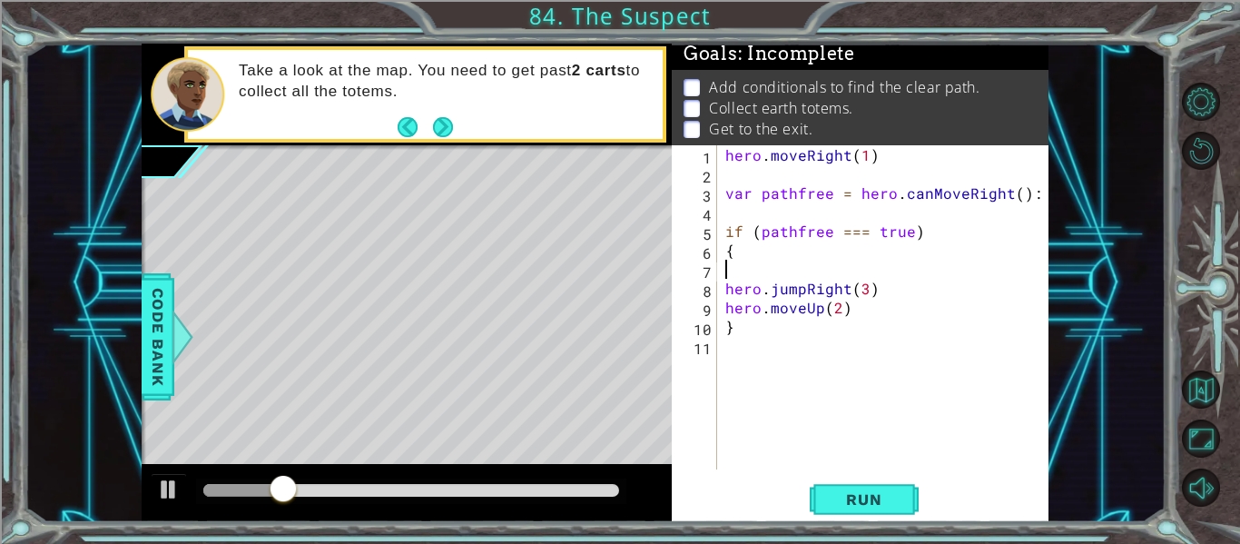
type textarea "("
type textarea ")"
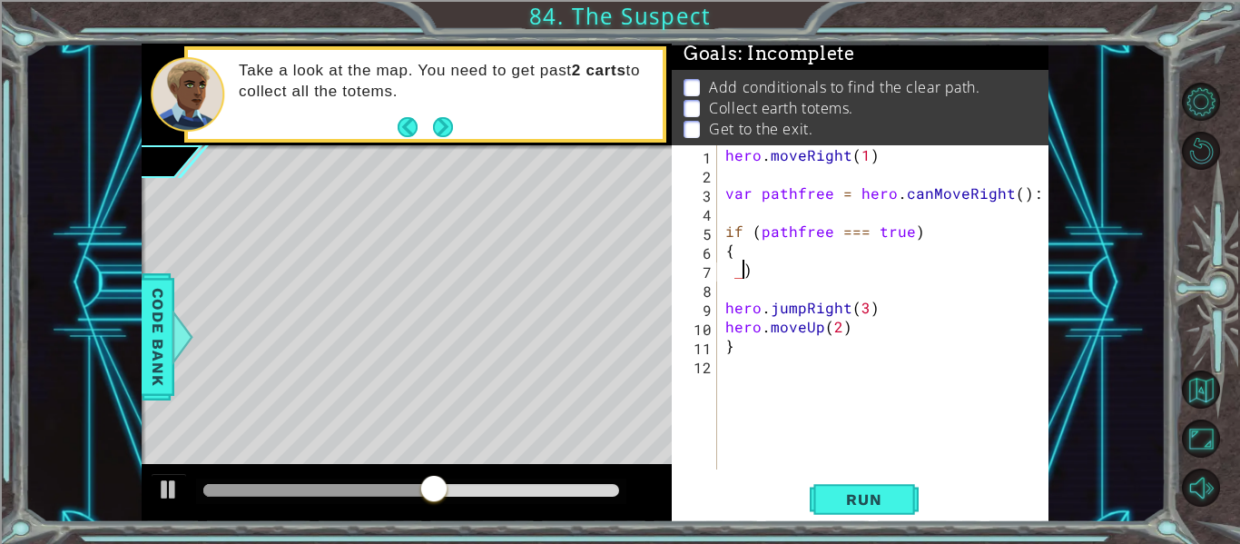
type textarea ")"
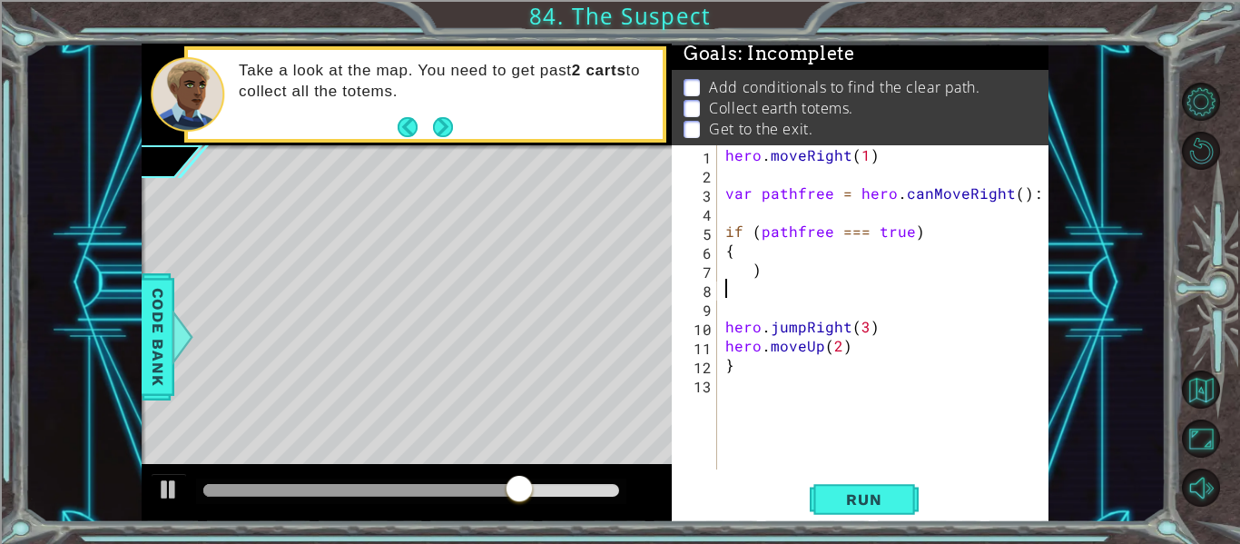
type textarea ")"
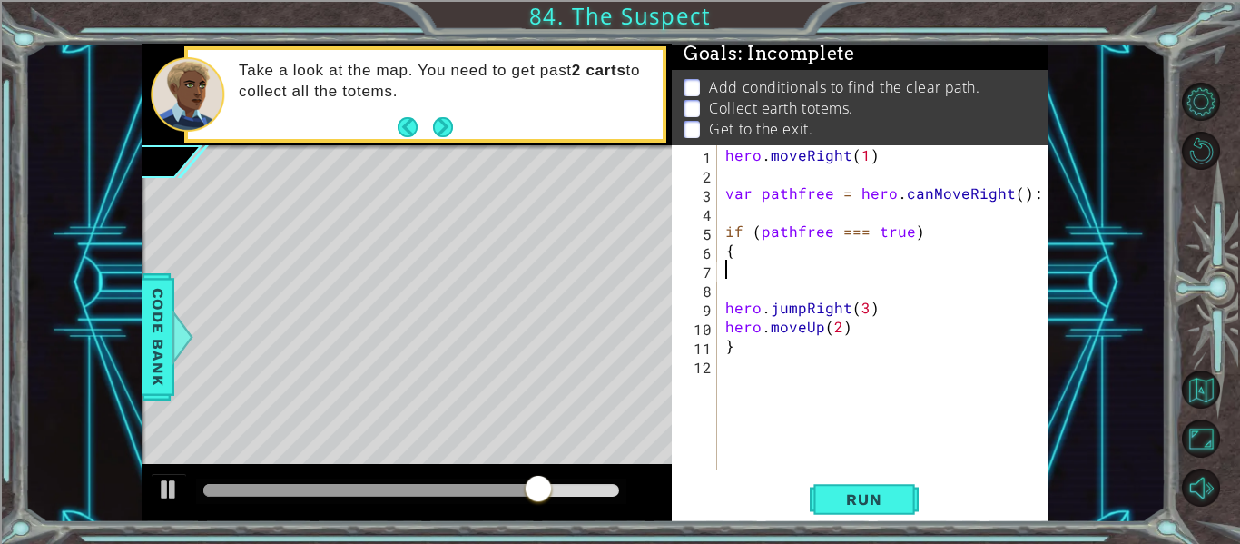
type textarea "{"
click at [719, 293] on div "1 2 3 4 5 6 7 8 9 10 11 12 hero . moveRight ( 1 ) var pathfree = hero . canMove…" at bounding box center [858, 307] width 373 height 324
click at [721, 289] on div "hero . moveRight ( 1 ) var pathfree = hero . canMoveRight ( ) : if ( pathfree =…" at bounding box center [887, 326] width 332 height 362
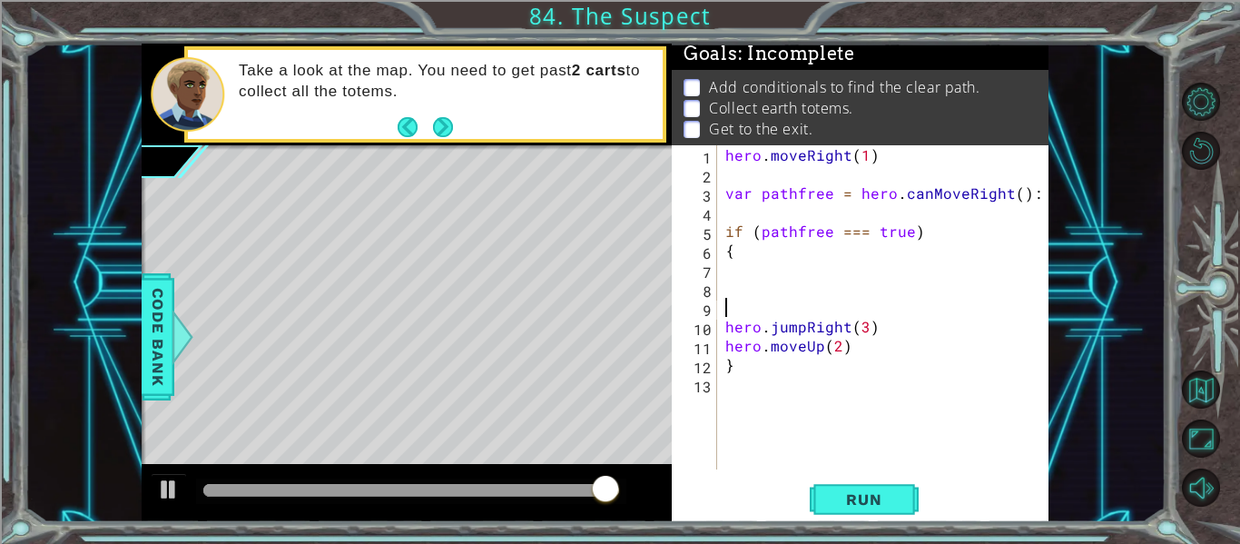
type textarea "9"
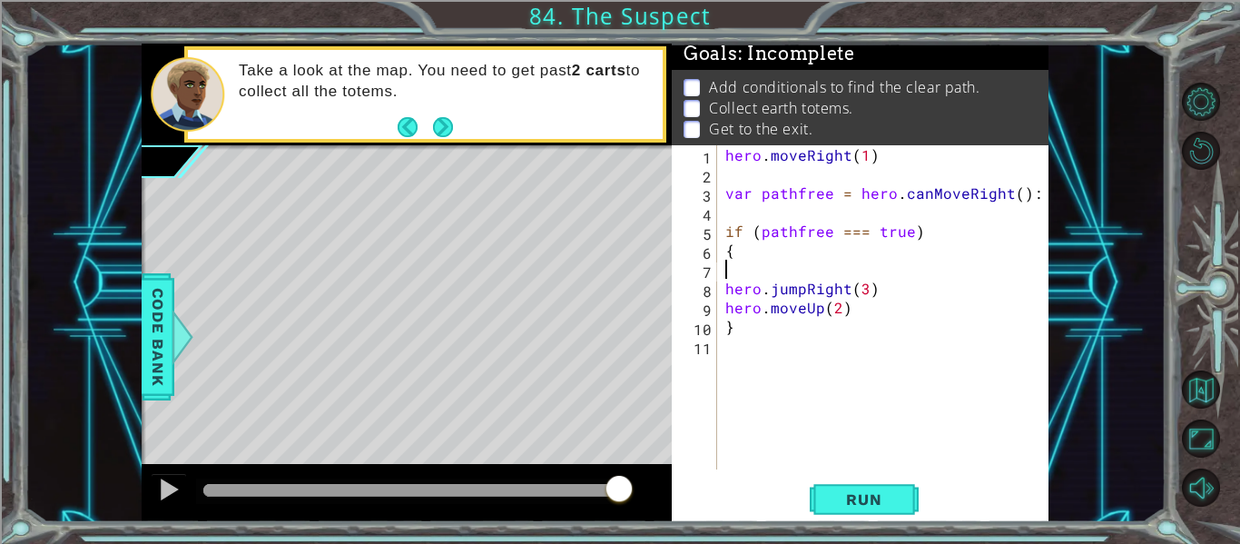
type textarea "{"
click at [722, 285] on div "hero . moveRight ( 1 ) var pathfree = hero . canMoveRight ( ) : if ( pathfree =…" at bounding box center [887, 326] width 332 height 362
type textarea "hero.jumpRight(3)"
click at [720, 289] on div "hero.jumpRight(3) 1 2 3 4 5 6 7 8 9 10 11 12 hero . moveRight ( 1 ) var pathfre…" at bounding box center [858, 307] width 373 height 324
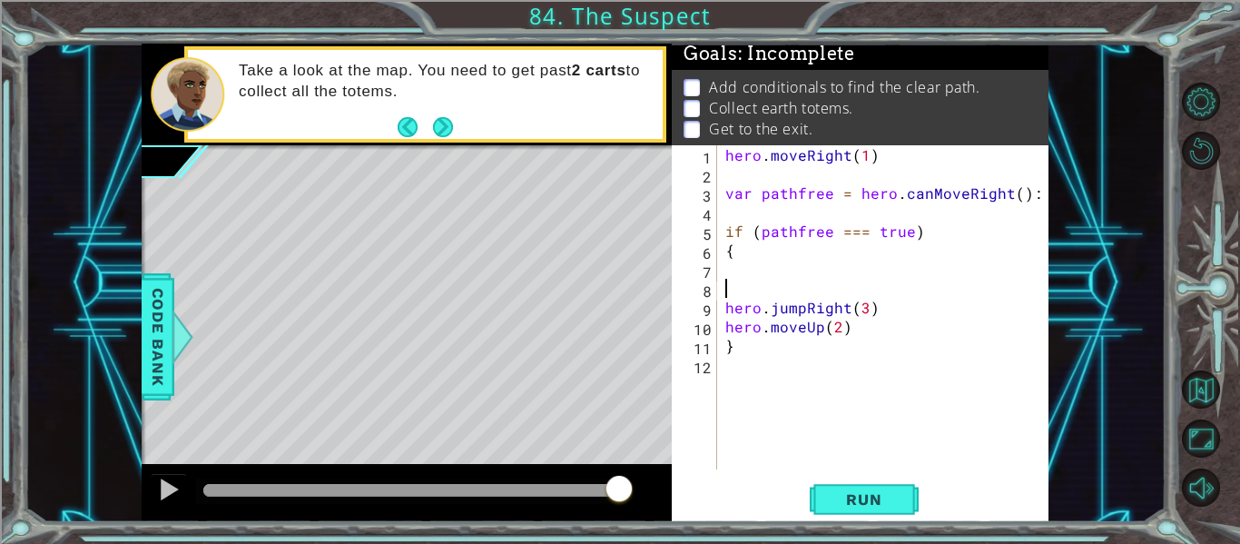
click at [729, 297] on div "hero . moveRight ( 1 ) var pathfree = hero . canMoveRight ( ) : if ( pathfree =…" at bounding box center [887, 326] width 332 height 362
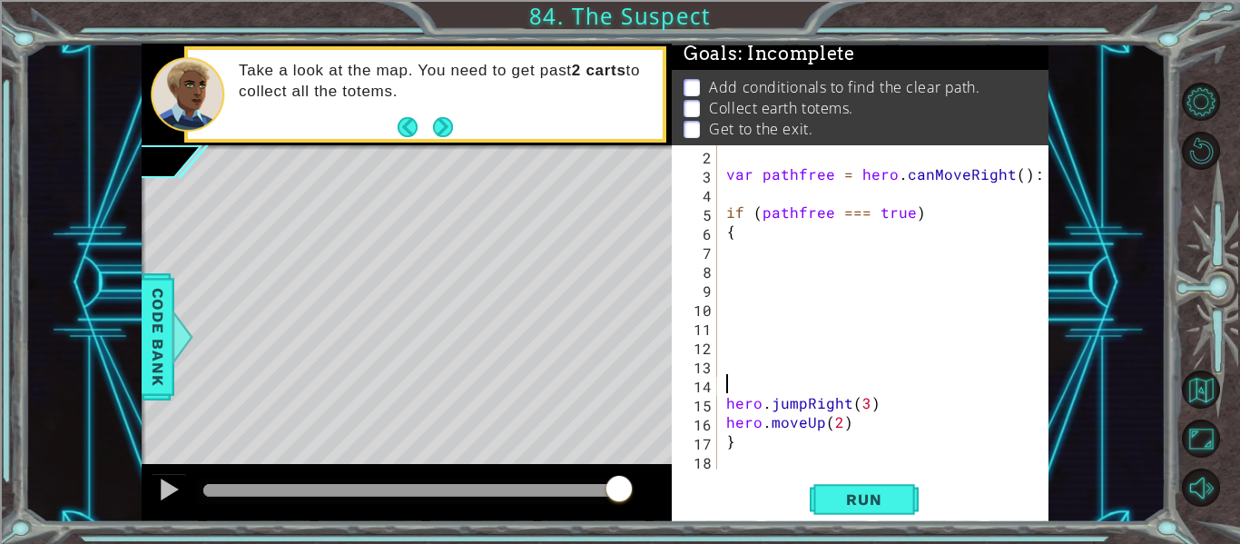
scroll to position [19, 0]
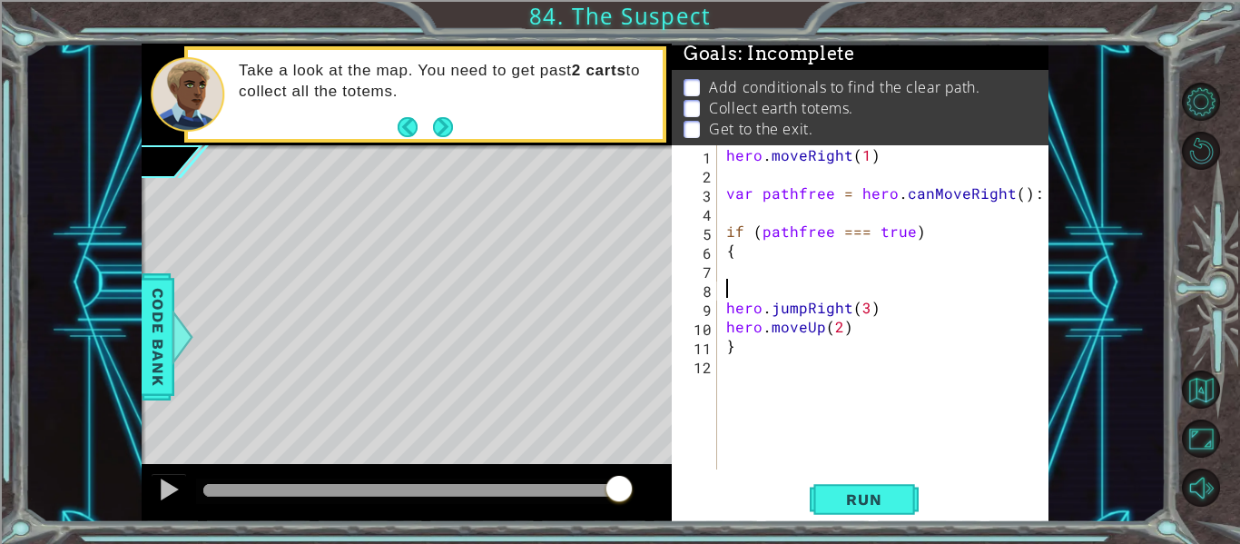
type textarea "("
click at [809, 306] on div "hero . moveRight ( 1 ) var pathfree = hero . canMoveRight ( ) : if ( pathfree =…" at bounding box center [887, 326] width 331 height 362
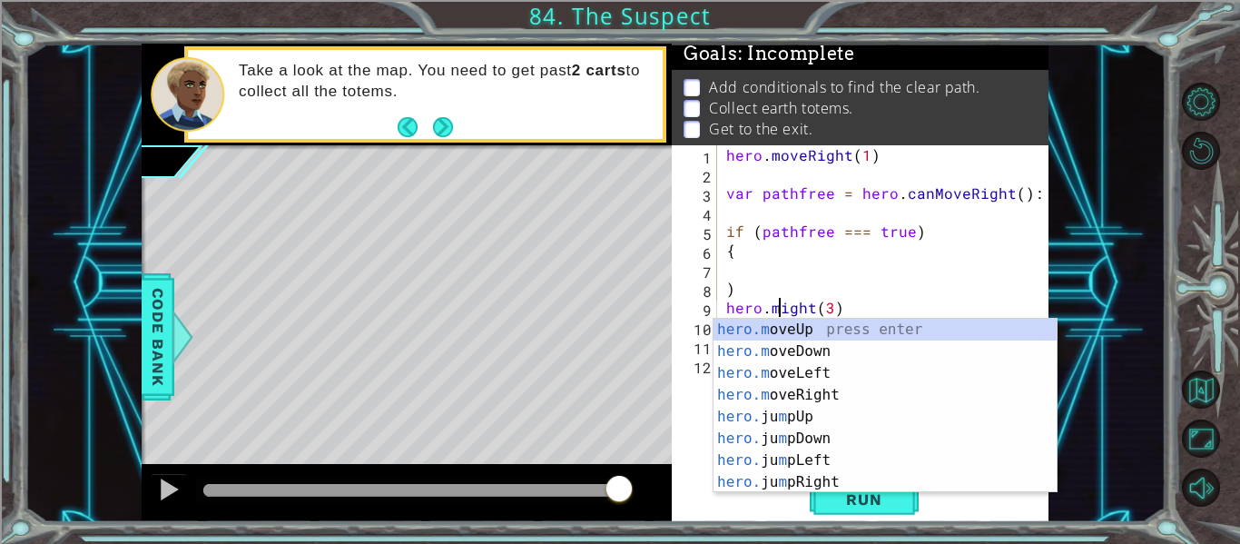
scroll to position [0, 5]
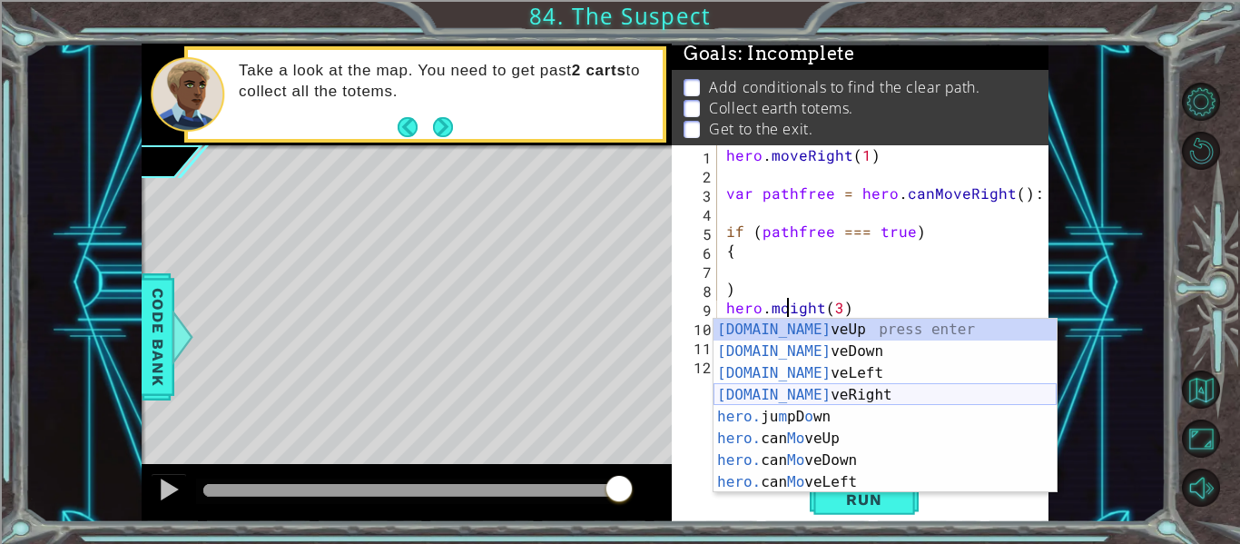
click at [829, 387] on div "[DOMAIN_NAME] veUp press enter [DOMAIN_NAME] veDown press enter [DOMAIN_NAME] v…" at bounding box center [884, 428] width 343 height 218
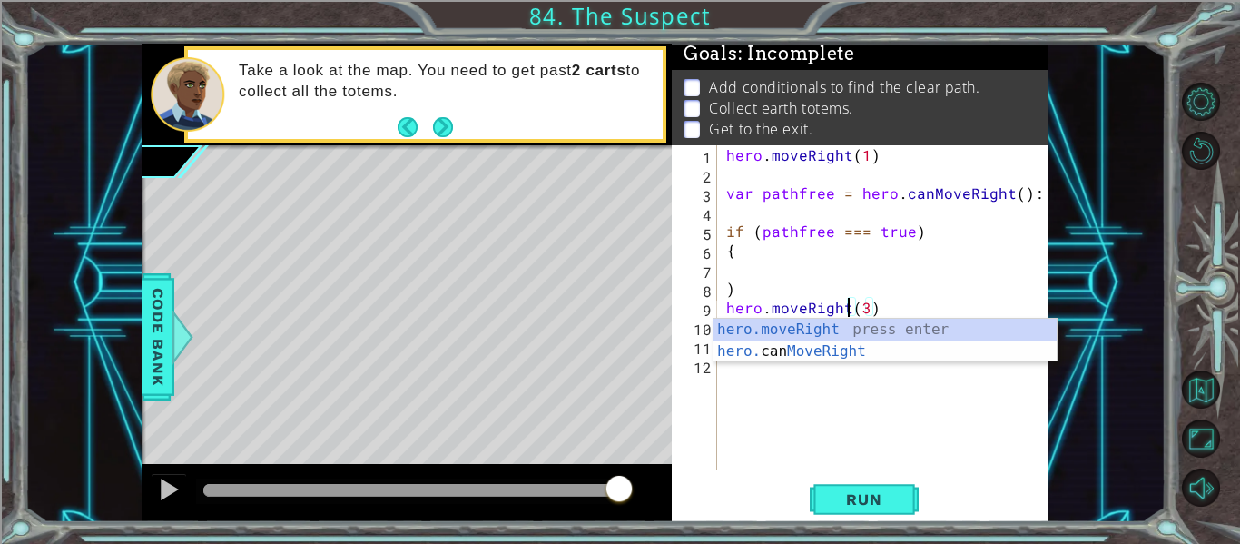
type textarea "hero.moveRight (3)"
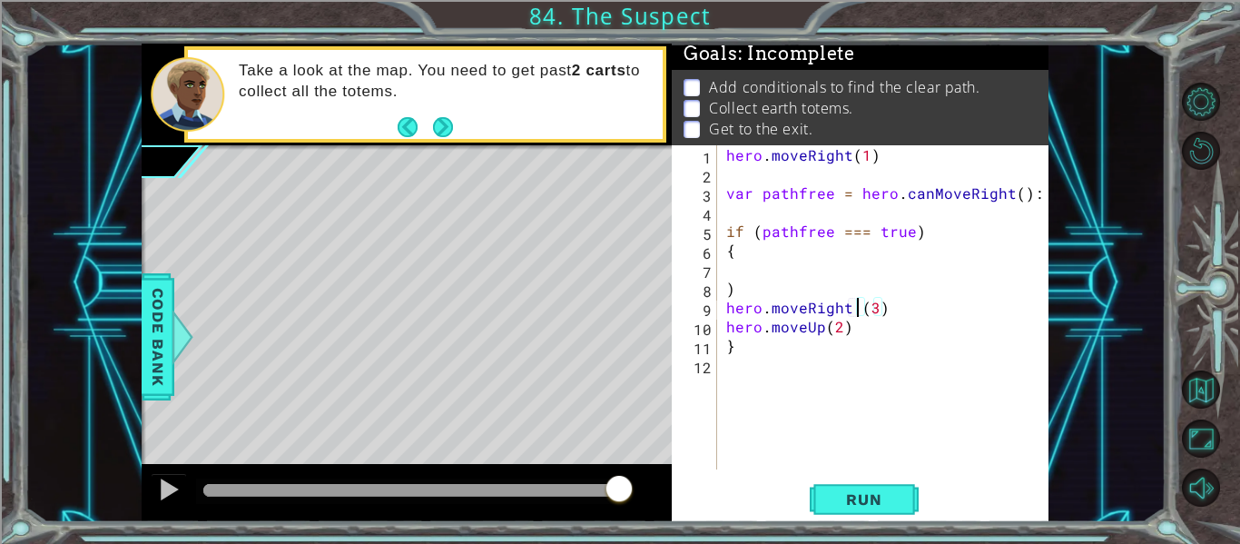
click at [915, 387] on div "hero . moveRight ( 1 ) var pathfree = hero . canMoveRight ( ) : if ( pathfree =…" at bounding box center [887, 326] width 331 height 362
click at [726, 249] on div "hero . moveRight ( 1 ) var pathfree = hero . canMoveRight ( ) : if ( pathfree =…" at bounding box center [887, 326] width 331 height 362
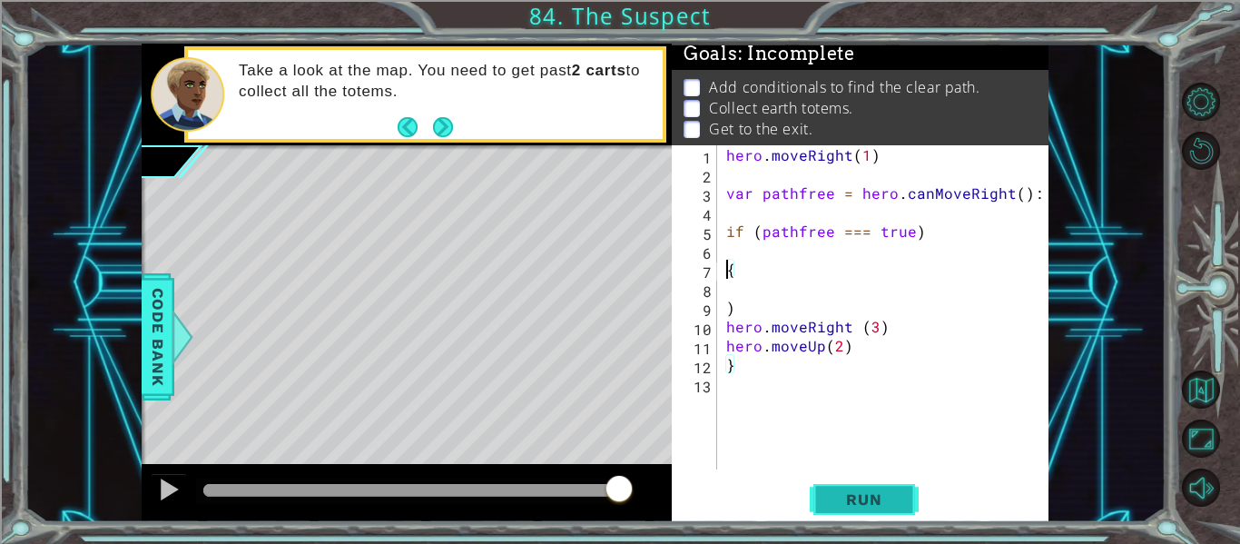
click at [829, 486] on button "Run" at bounding box center [863, 499] width 109 height 37
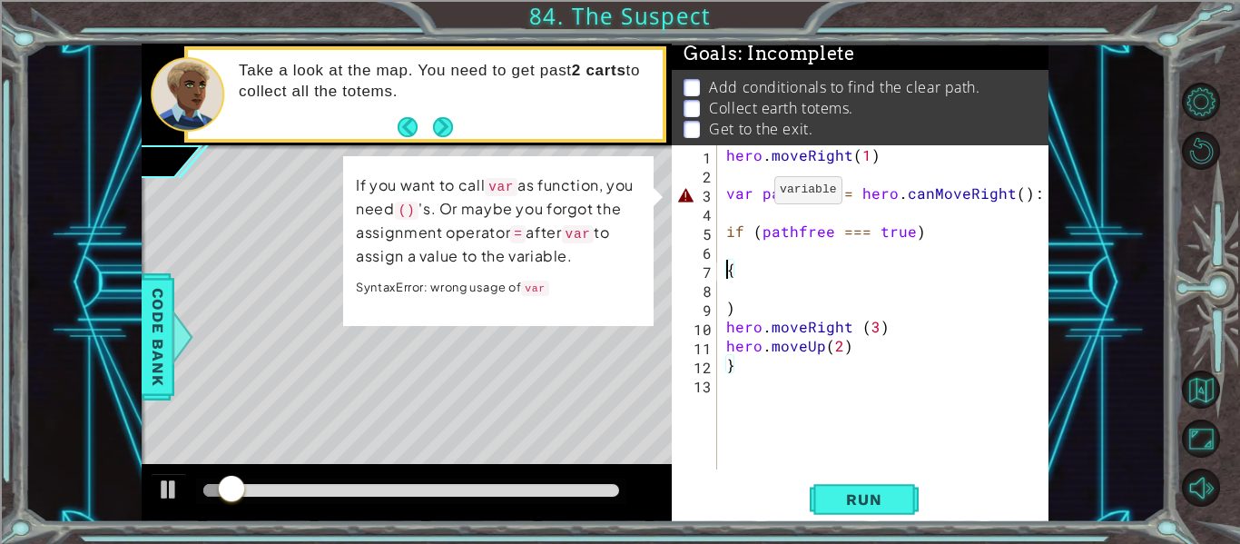
click at [752, 193] on div "hero . moveRight ( 1 ) var pathfree = hero . canMoveRight ( ) : if ( pathfree =…" at bounding box center [887, 326] width 331 height 362
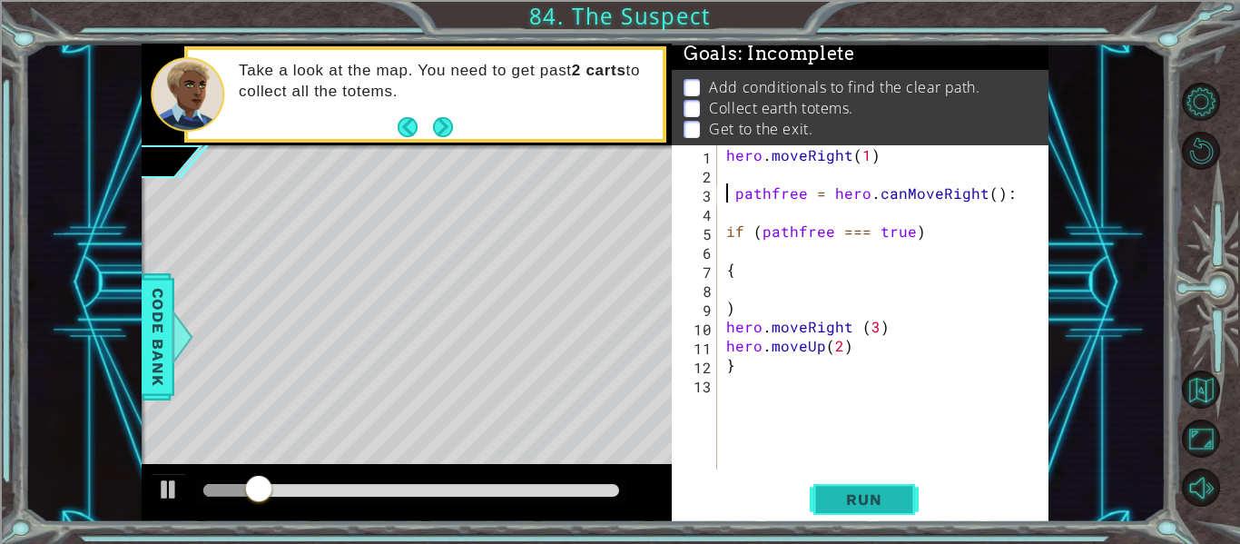
click at [852, 490] on span "Run" at bounding box center [864, 499] width 72 height 18
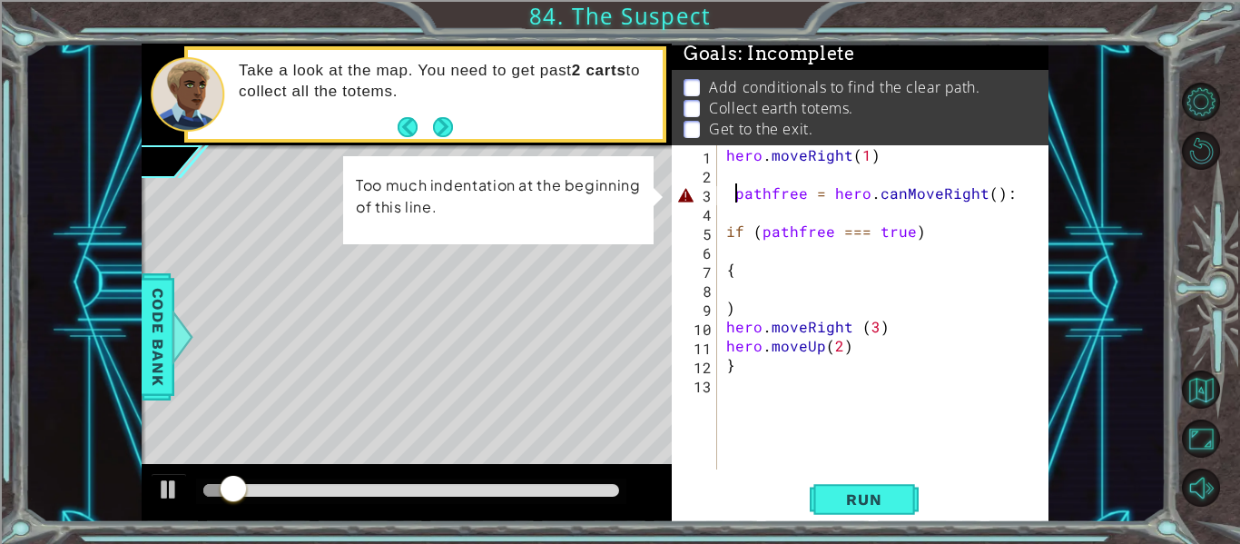
click at [738, 191] on div "hero . moveRight ( 1 ) pathfree = hero . canMoveRight ( ) : if ( pathfree === t…" at bounding box center [887, 326] width 331 height 362
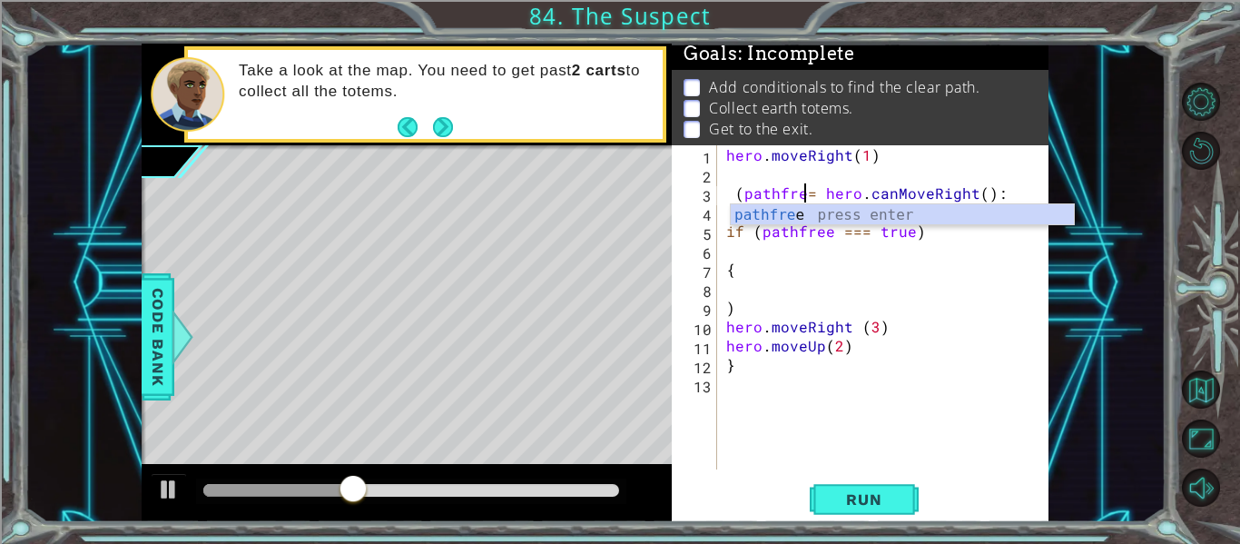
scroll to position [0, 6]
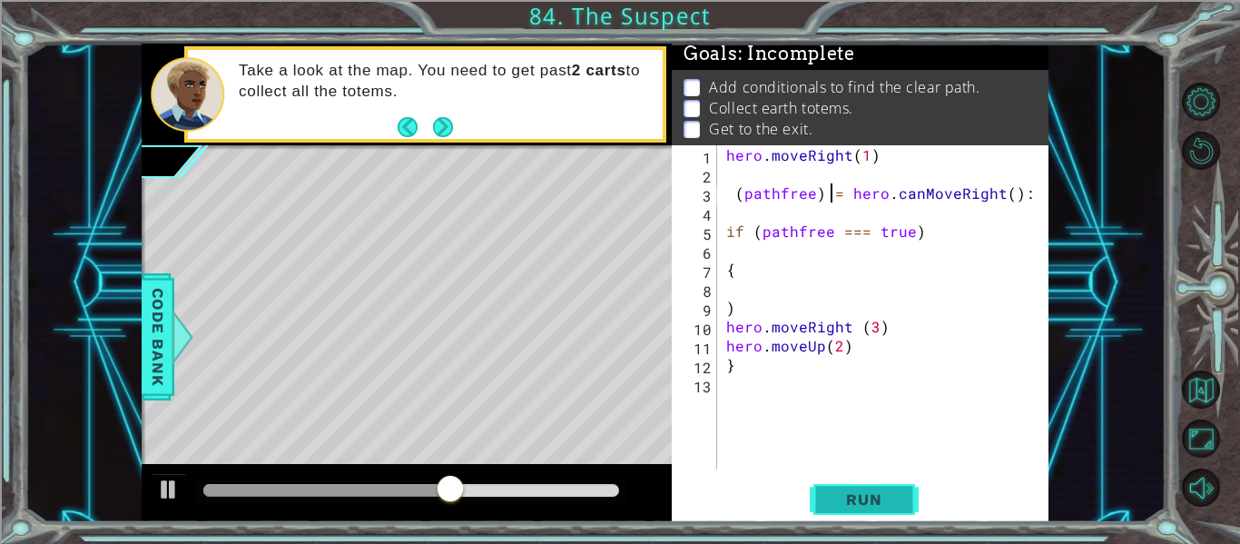
click at [880, 503] on span "Run" at bounding box center [864, 499] width 72 height 18
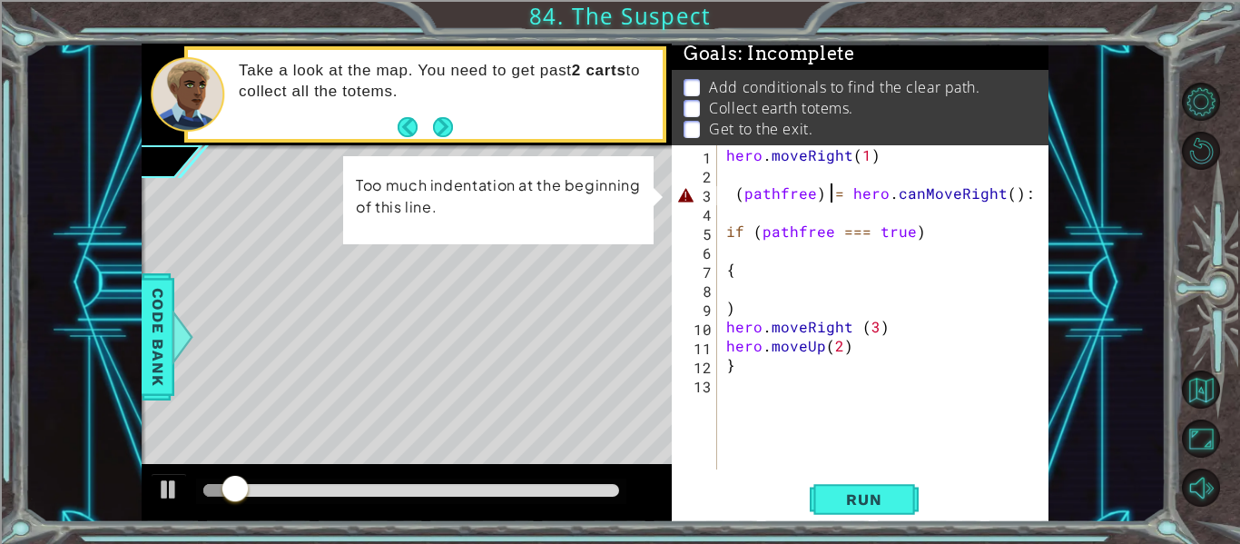
click at [821, 198] on div "hero . moveRight ( 1 ) ( pathfree ) = hero . canMoveRight ( ) : if ( pathfree =…" at bounding box center [887, 326] width 331 height 362
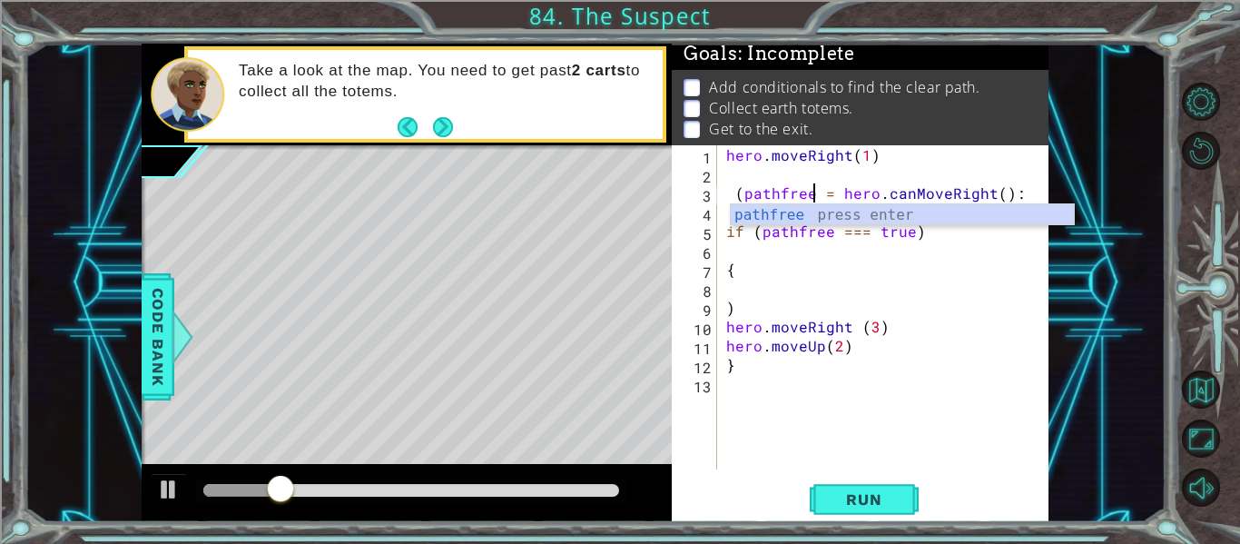
click at [730, 200] on div "hero . moveRight ( 1 ) ( pathfree = hero . canMoveRight ( ) : if ( pathfree ===…" at bounding box center [887, 326] width 331 height 362
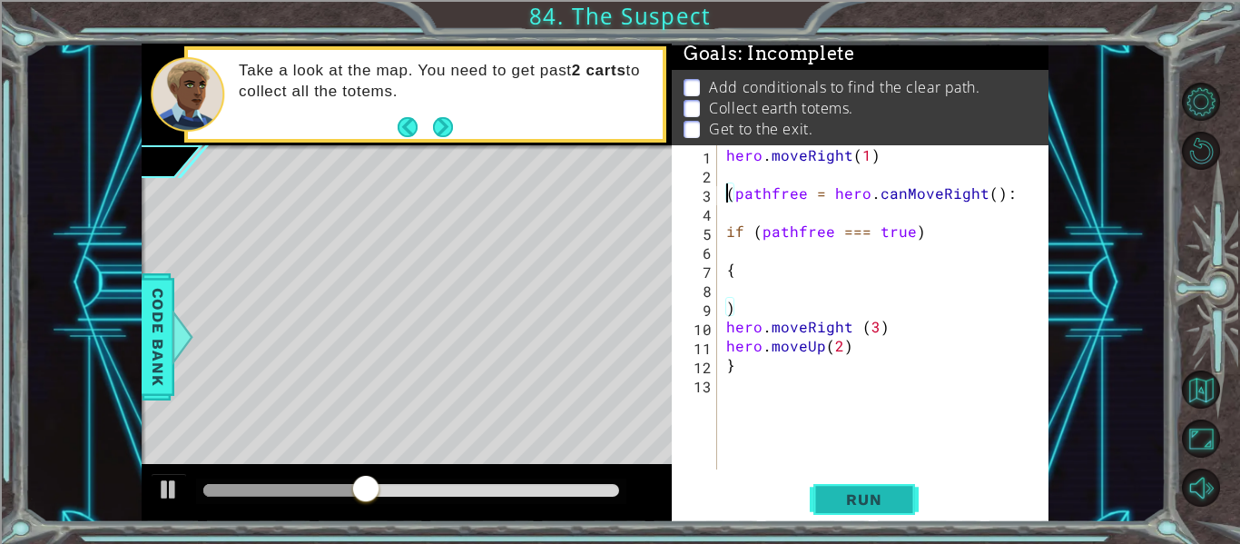
click at [860, 493] on span "Run" at bounding box center [864, 499] width 72 height 18
click at [858, 511] on button "Run" at bounding box center [863, 499] width 109 height 37
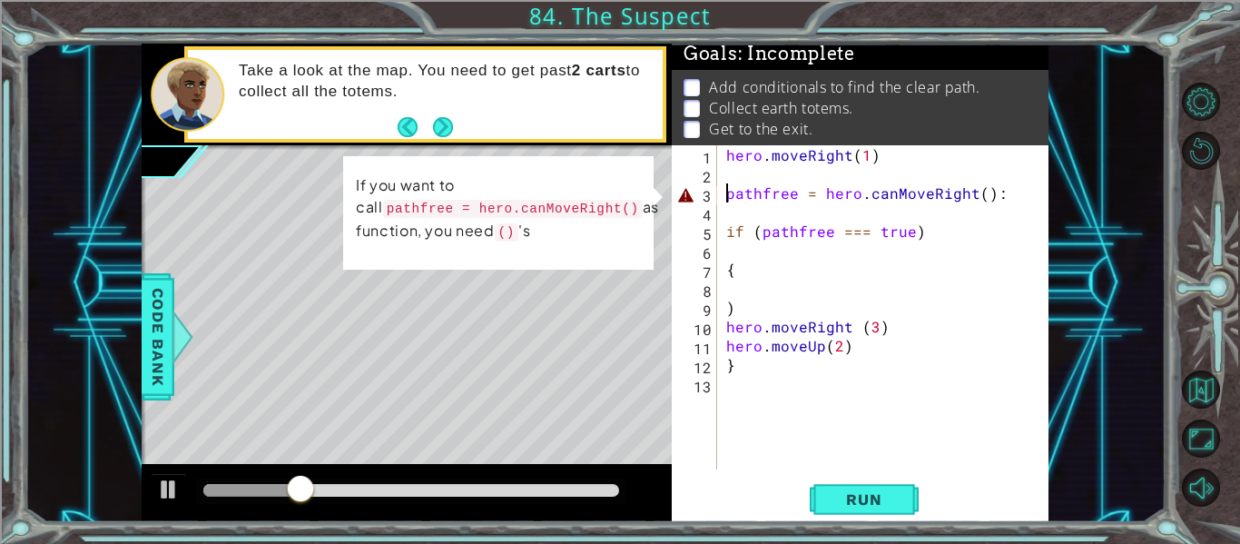
click at [541, 252] on td "If you want to call pathfree = hero.canMoveRight() as function, you need () 's" at bounding box center [507, 213] width 305 height 80
click at [1029, 194] on div "hero . moveRight ( 1 ) pathfree = hero . canMoveRight ( ) : if ( pathfree === t…" at bounding box center [887, 326] width 331 height 362
click at [979, 192] on div "hero . moveRight ( 1 ) pathfree = hero . canMoveRight ( ) : if ( pathfree === t…" at bounding box center [887, 326] width 331 height 362
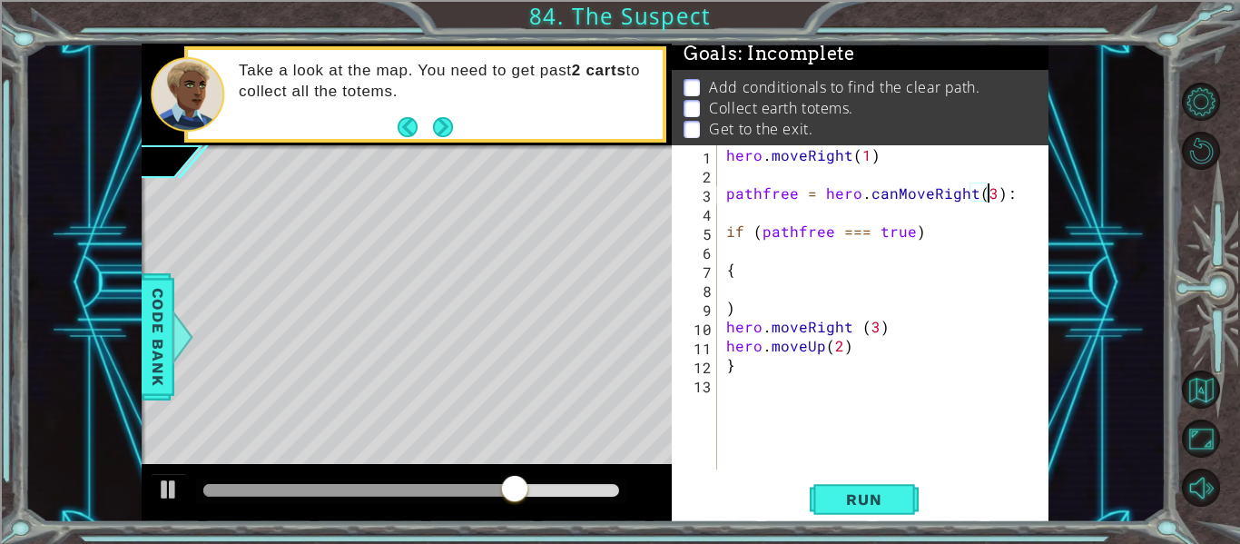
scroll to position [0, 16]
click at [836, 485] on button "Run" at bounding box center [863, 499] width 109 height 37
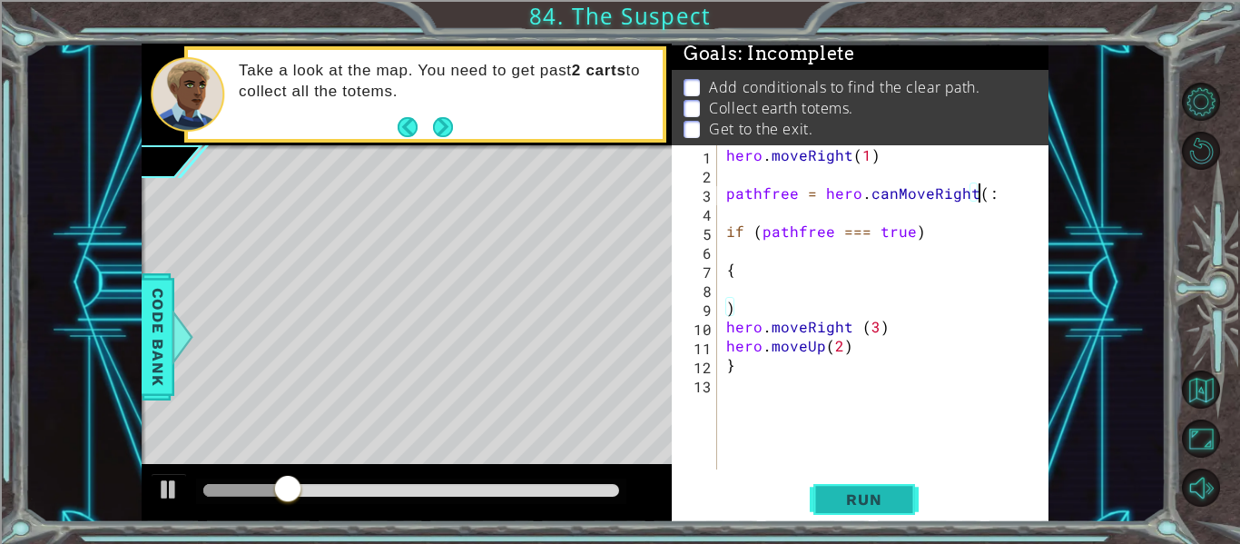
scroll to position [0, 15]
type textarea "pathfree = hero.canMoveRight:"
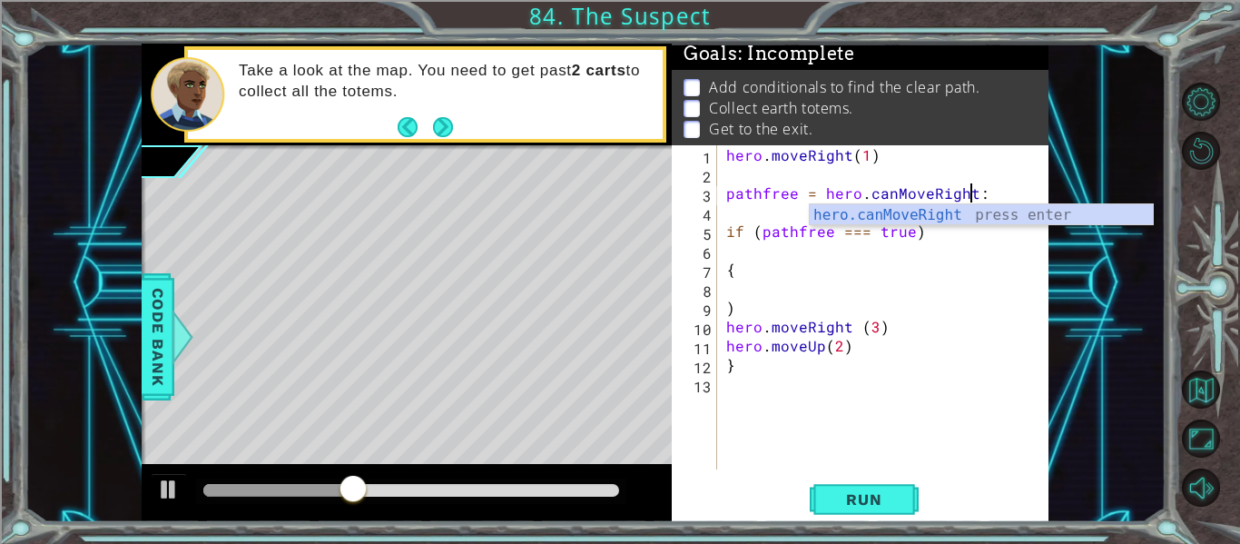
click at [926, 439] on div "hero . moveRight ( 1 ) pathfree = hero . canMoveRight : if ( pathfree === true …" at bounding box center [887, 326] width 331 height 362
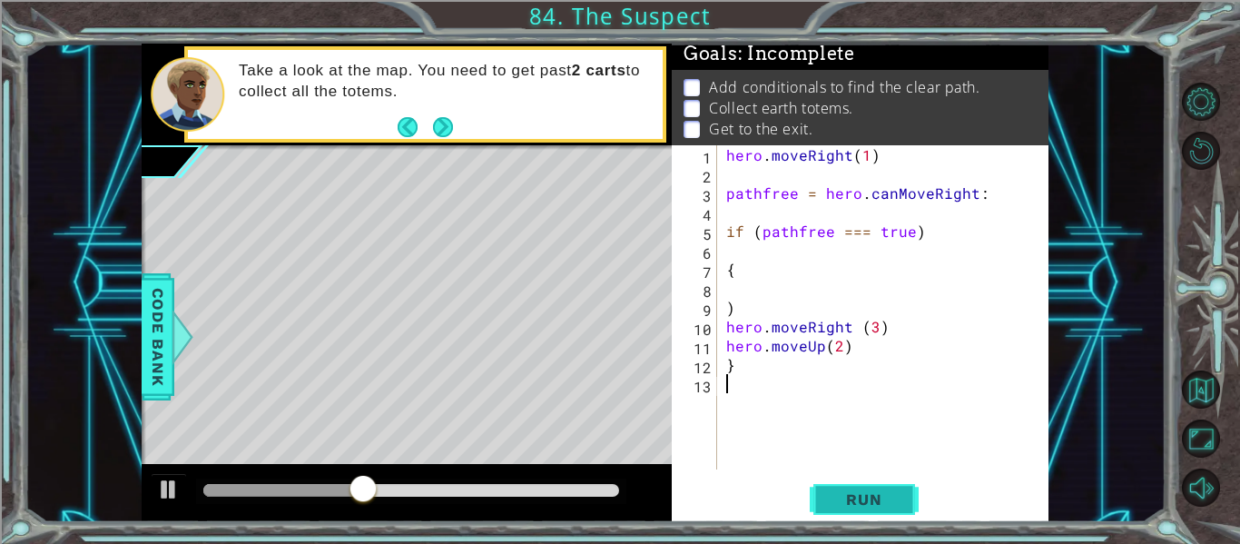
click at [904, 510] on button "Run" at bounding box center [863, 499] width 109 height 37
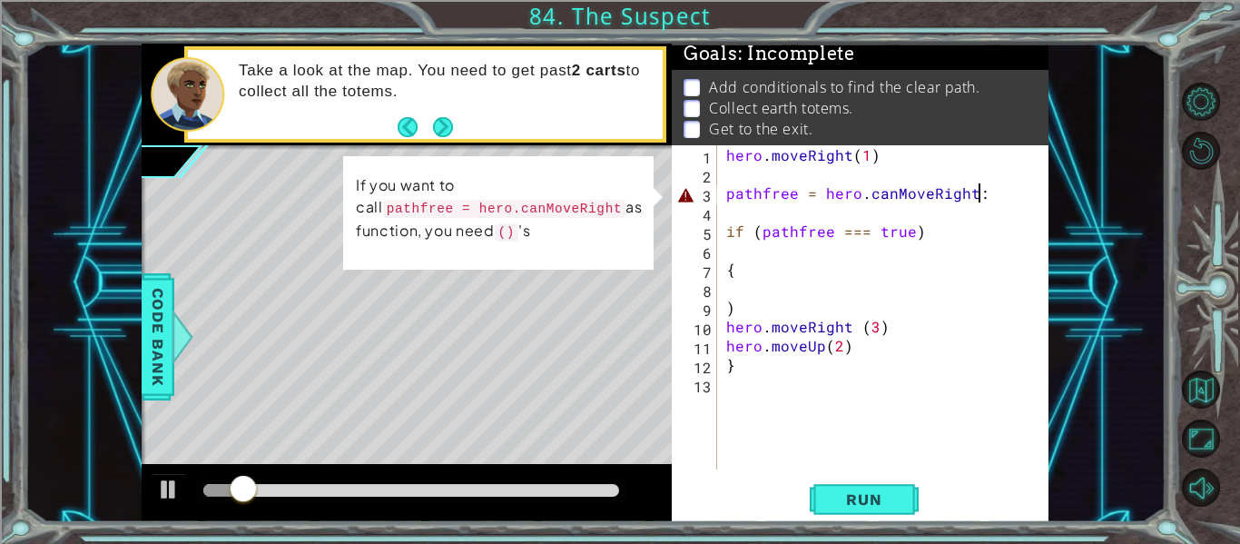
click at [984, 199] on div "hero . moveRight ( 1 ) pathfree = hero . canMoveRight : if ( pathfree === true …" at bounding box center [887, 326] width 331 height 362
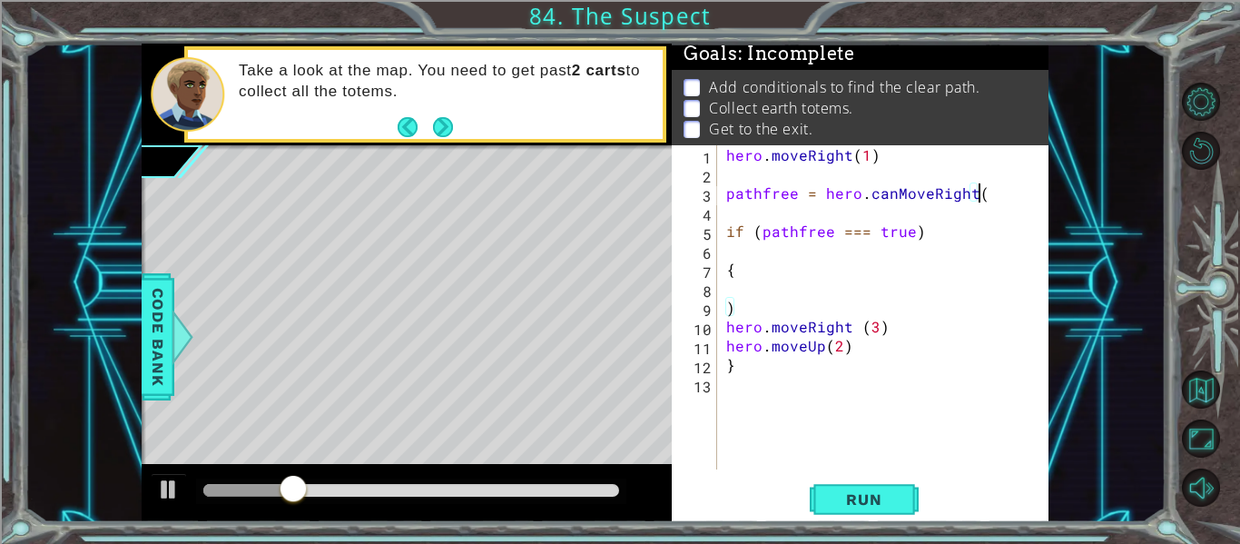
scroll to position [0, 15]
click at [977, 200] on div "hero . moveRight ( 1 ) pathfree = hero . canMoveRight ( ) if ( pathfree === tru…" at bounding box center [887, 326] width 331 height 362
click at [883, 501] on span "Run" at bounding box center [864, 499] width 72 height 18
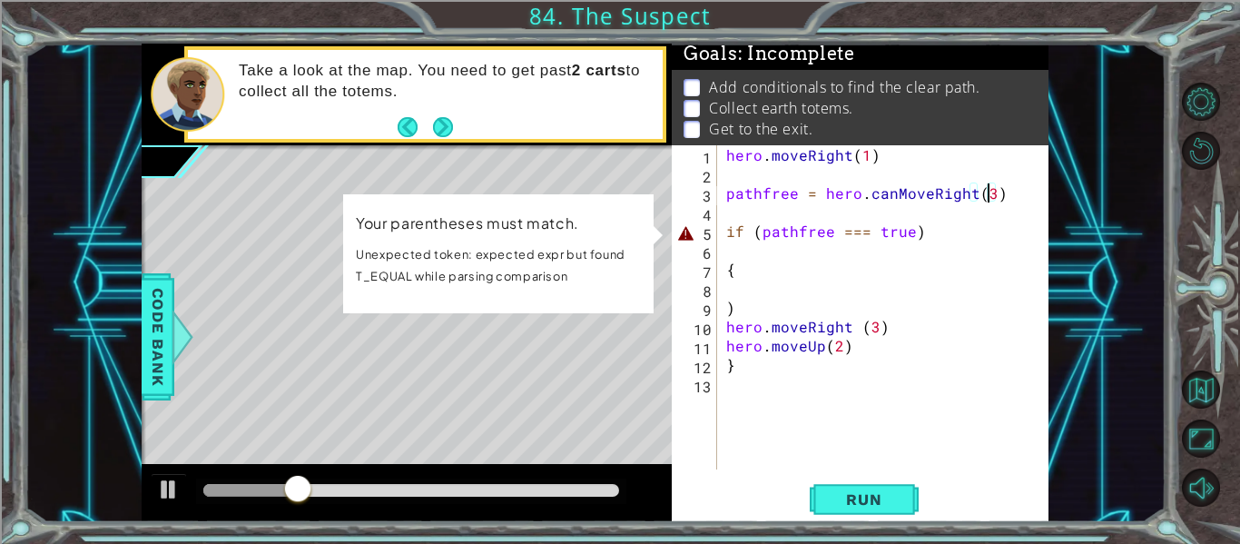
click at [760, 228] on div "hero . moveRight ( 1 ) pathfree = hero . canMoveRight ( 3 ) if ( pathfree === t…" at bounding box center [887, 326] width 331 height 362
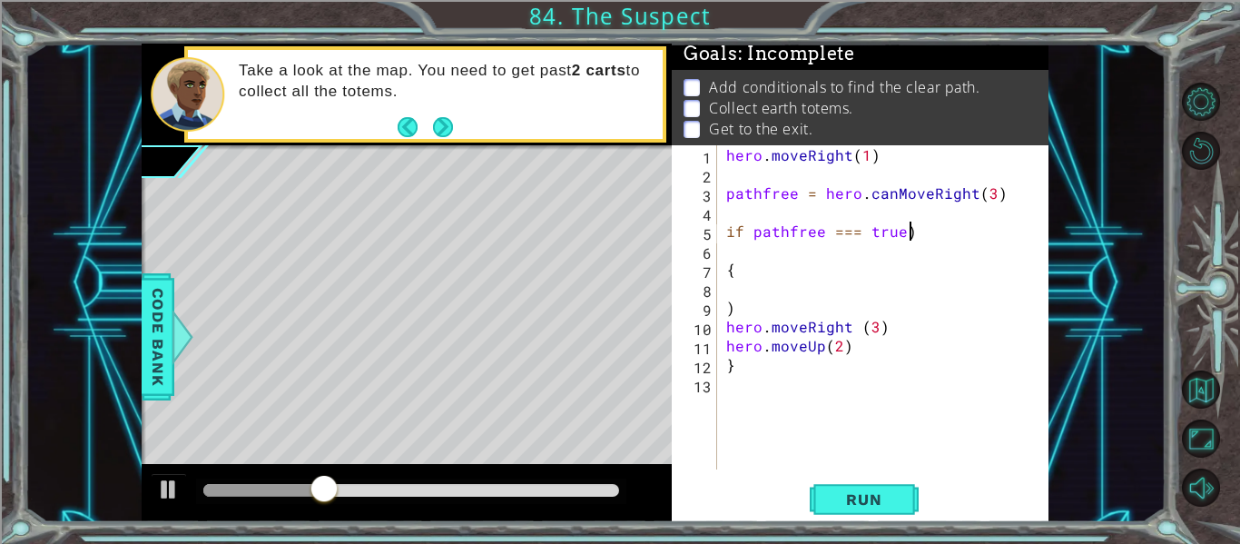
click at [919, 240] on div "hero . moveRight ( 1 ) pathfree = hero . canMoveRight ( 3 ) if pathfree === tru…" at bounding box center [887, 326] width 331 height 362
type textarea "if pathfree === true"
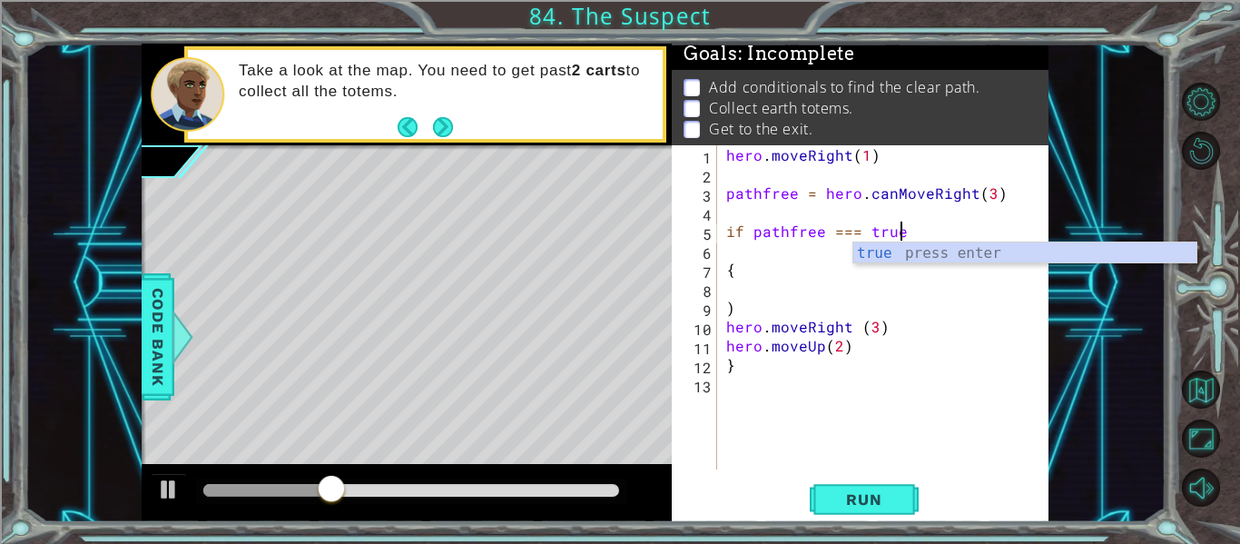
scroll to position [0, 10]
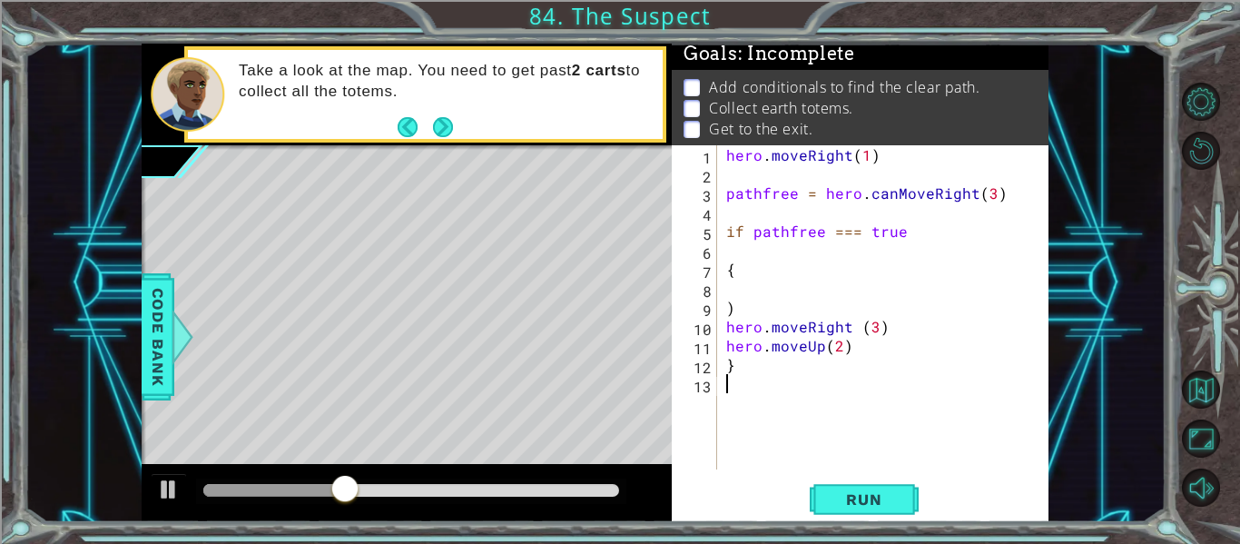
click at [910, 419] on div "hero . moveRight ( 1 ) pathfree = hero . canMoveRight ( 3 ) if pathfree === tru…" at bounding box center [887, 326] width 331 height 362
click at [895, 504] on span "Run" at bounding box center [864, 499] width 72 height 18
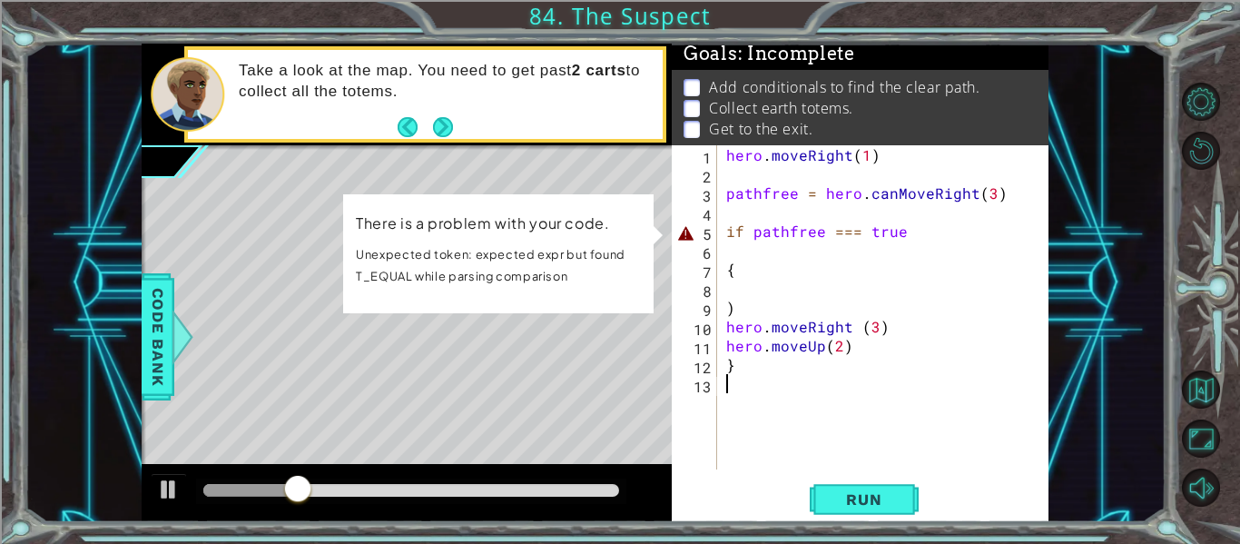
click at [871, 235] on div "hero . moveRight ( 1 ) pathfree = hero . canMoveRight ( 3 ) if pathfree === tru…" at bounding box center [887, 326] width 331 height 362
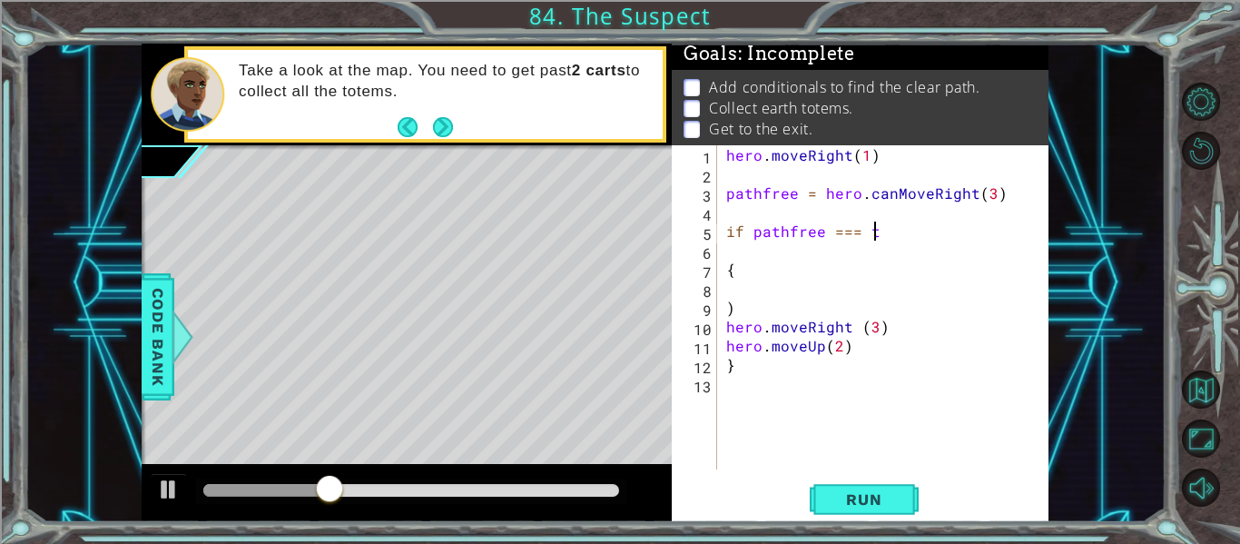
scroll to position [0, 8]
click at [856, 505] on span "Run" at bounding box center [864, 499] width 72 height 18
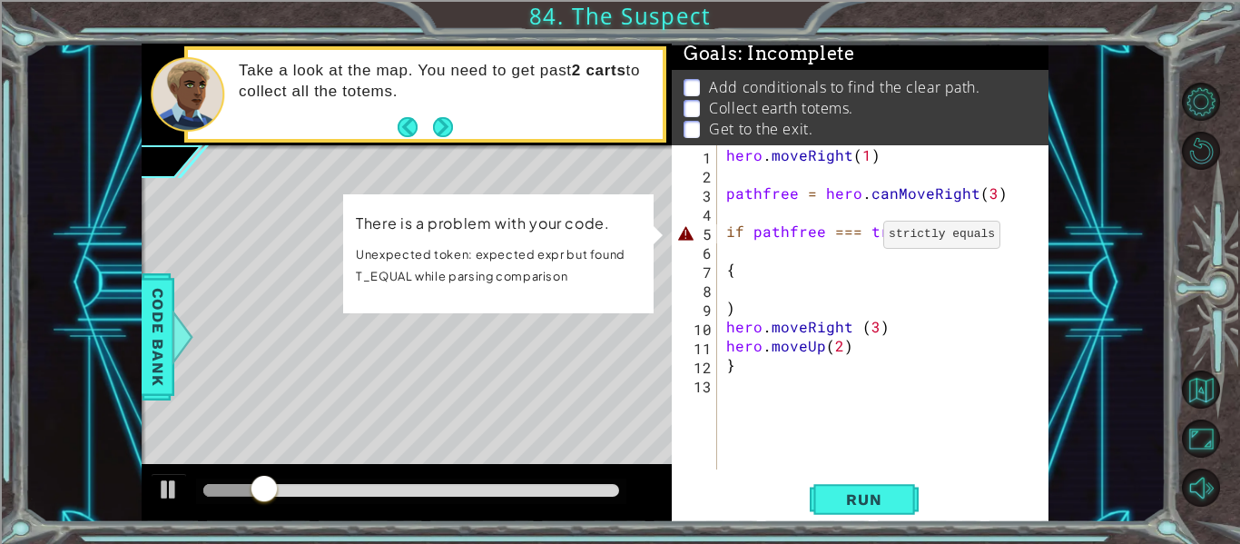
click at [860, 238] on div "hero . moveRight ( 1 ) pathfree = hero . canMoveRight ( 3 ) if pathfree === tru…" at bounding box center [887, 326] width 331 height 362
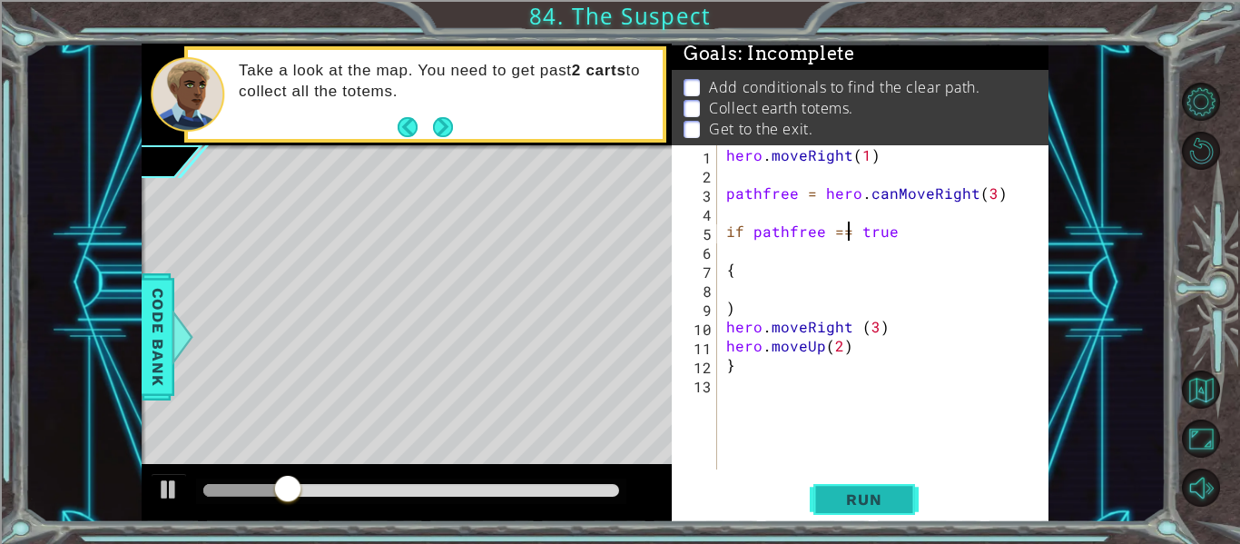
click at [872, 491] on span "Run" at bounding box center [864, 499] width 72 height 18
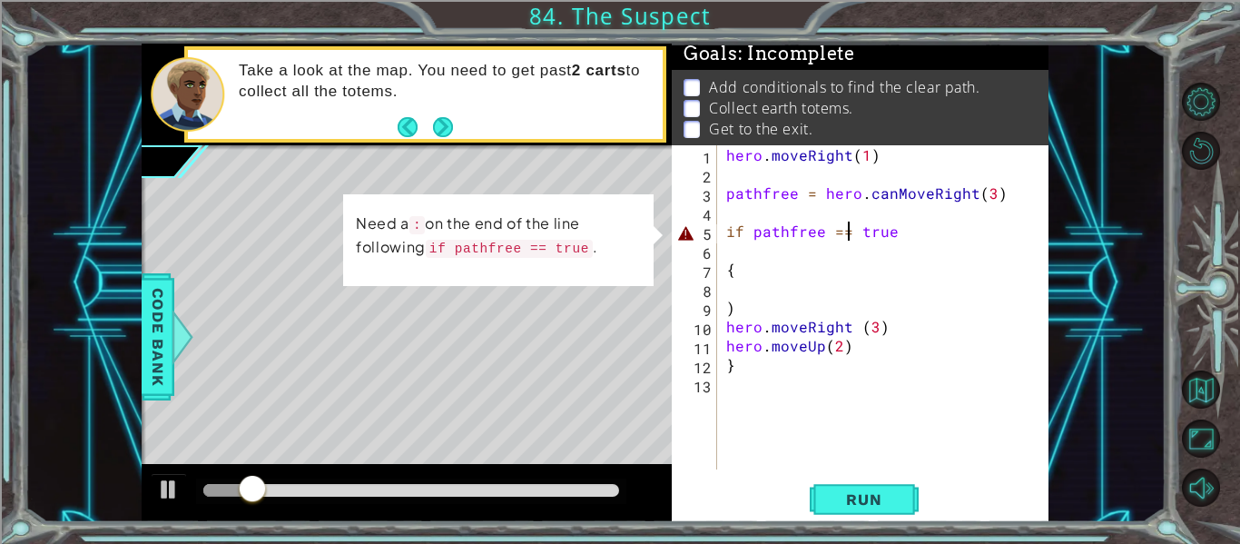
click at [906, 238] on div "hero . moveRight ( 1 ) pathfree = hero . canMoveRight ( 3 ) if pathfree == true…" at bounding box center [887, 326] width 331 height 362
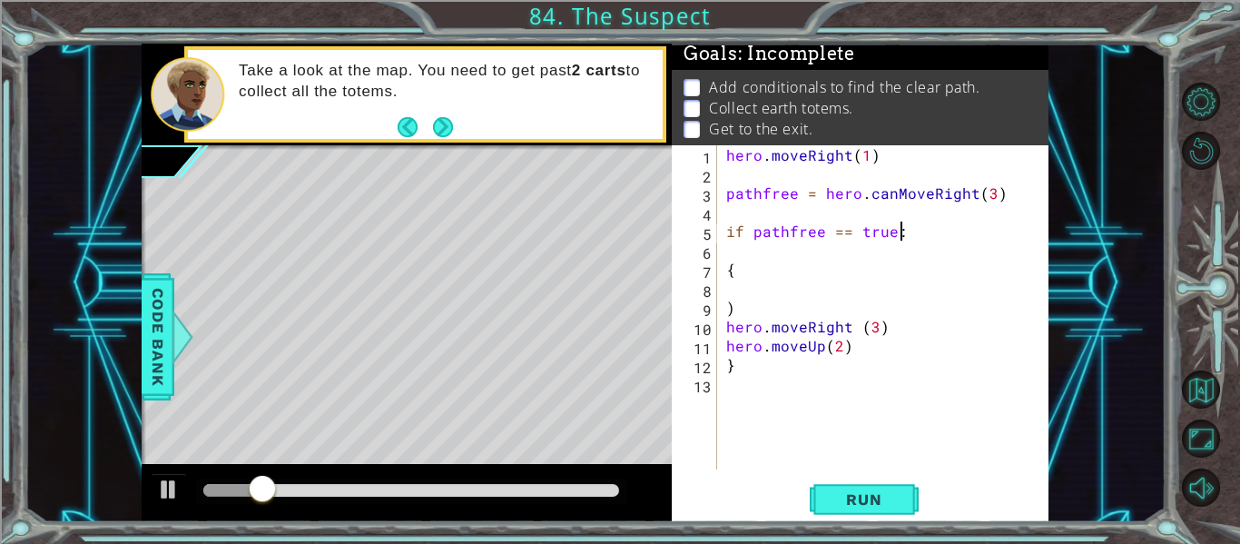
scroll to position [0, 10]
click at [868, 500] on span "Run" at bounding box center [864, 499] width 72 height 18
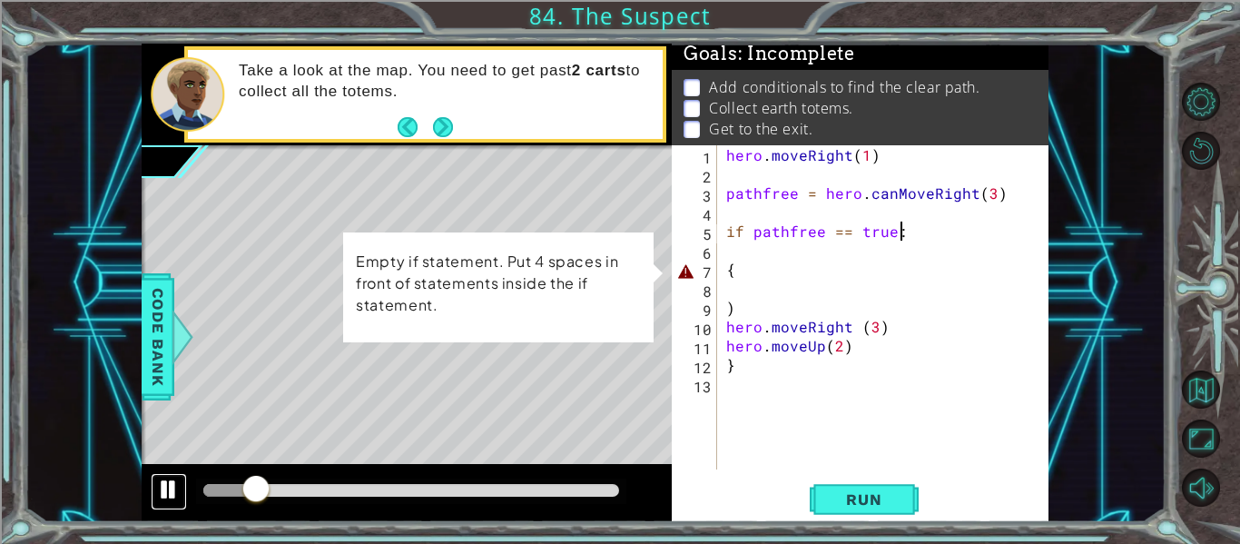
click at [171, 478] on div at bounding box center [169, 489] width 24 height 24
click at [848, 347] on div "hero . moveRight ( 1 ) pathfree = hero . canMoveRight ( 3 ) if pathfree == true…" at bounding box center [887, 326] width 331 height 362
click at [850, 343] on div "hero . moveRight ( 1 ) pathfree = hero . canMoveRight ( 3 ) if pathfree == true…" at bounding box center [887, 326] width 331 height 362
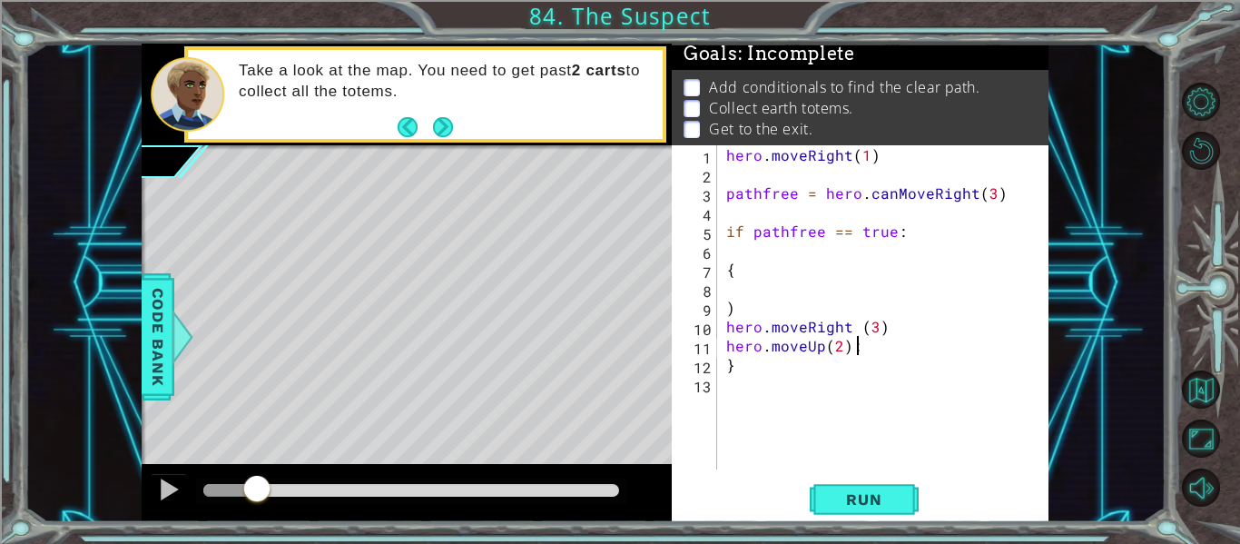
click at [885, 330] on div "hero . moveRight ( 1 ) pathfree = hero . canMoveRight ( 3 ) if pathfree == true…" at bounding box center [887, 326] width 331 height 362
type textarea "hero.moveRight (3):"
click at [720, 212] on div "hero.moveRight (3): 1 2 3 4 5 6 7 8 9 10 11 12 13 hero . moveRight ( 1 ) pathfr…" at bounding box center [858, 307] width 373 height 324
click at [723, 221] on div "hero . moveRight ( 1 ) pathfree = hero . canMoveRight ( 3 ) if pathfree == true…" at bounding box center [887, 326] width 331 height 362
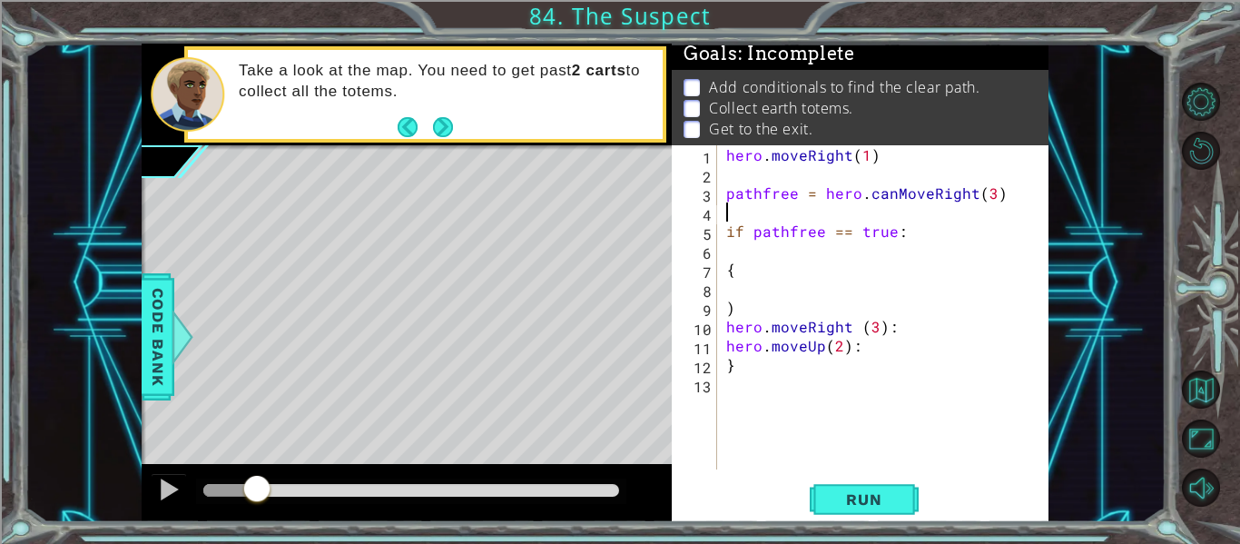
scroll to position [0, 1]
click at [724, 268] on div "hero . moveRight ( 1 ) pathfree = hero . canMoveRight ( 3 ) if pathfree == true…" at bounding box center [887, 326] width 331 height 362
type textarea "{"
click at [732, 270] on div "hero . moveRight ( 1 ) pathfree = hero . canMoveRight ( 3 ) if pathfree == true…" at bounding box center [887, 326] width 331 height 362
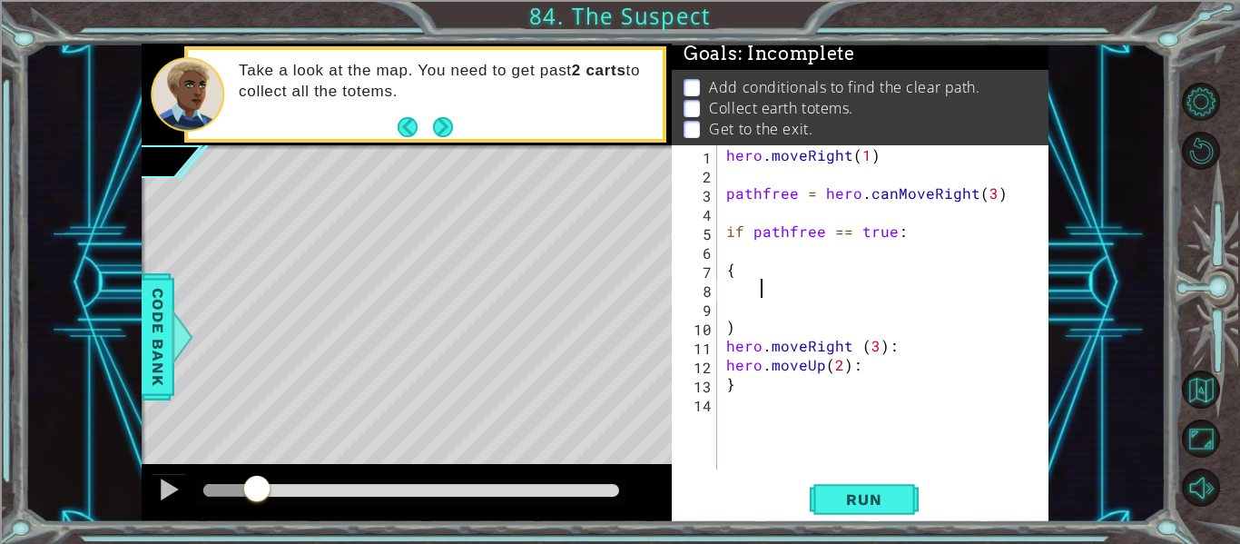
click at [728, 270] on div "hero . moveRight ( 1 ) pathfree = hero . canMoveRight ( 3 ) if pathfree == true…" at bounding box center [887, 326] width 331 height 362
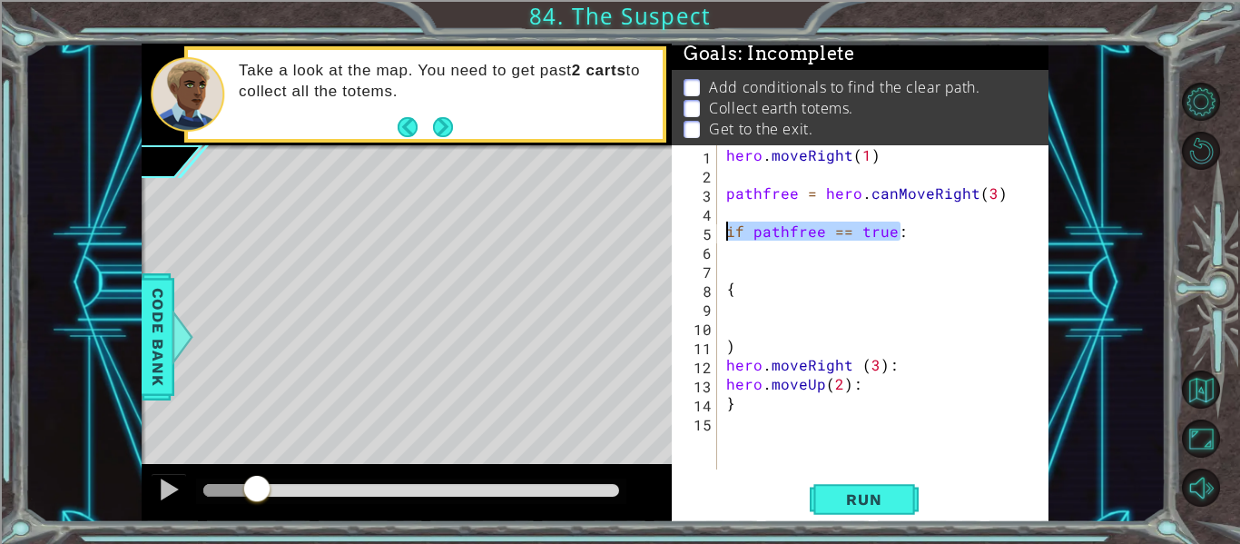
drag, startPoint x: 900, startPoint y: 230, endPoint x: 709, endPoint y: 232, distance: 191.5
click at [709, 232] on div "{ 1 2 3 4 5 6 7 8 9 10 11 12 13 14 15 hero . moveRight ( 1 ) pathfree = hero . …" at bounding box center [858, 307] width 373 height 324
type textarea "if pathfree == true:"
click at [895, 368] on div "hero . moveRight ( 1 ) pathfree = hero . canMoveRight ( 3 ) hero . say ( pathFr…" at bounding box center [887, 326] width 331 height 362
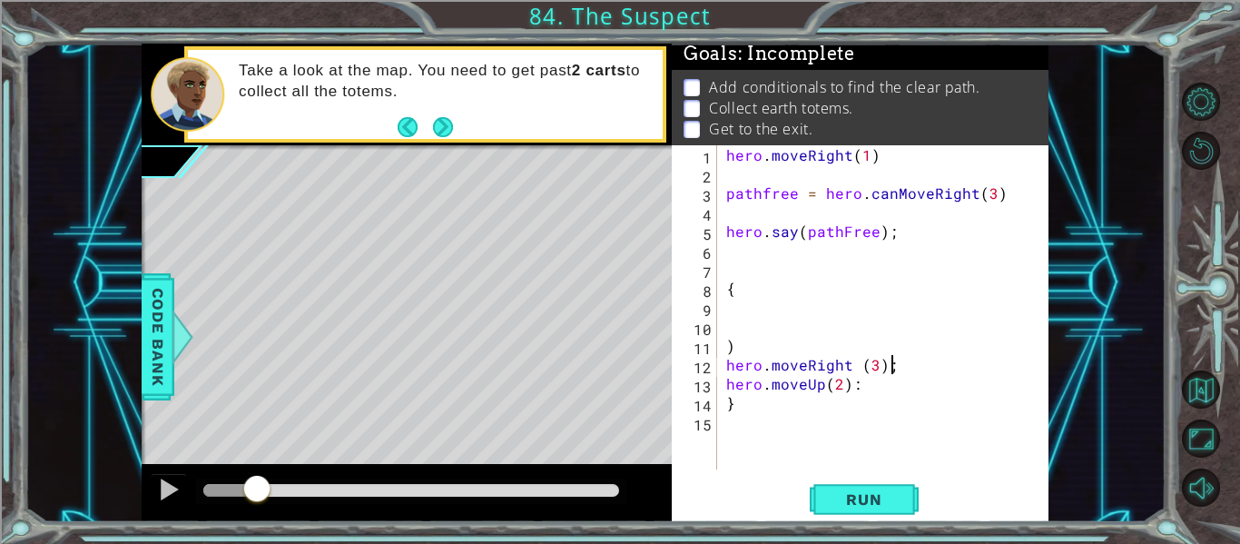
click at [864, 387] on div "hero . moveRight ( 1 ) pathfree = hero . canMoveRight ( 3 ) hero . say ( pathFr…" at bounding box center [887, 326] width 331 height 362
type textarea "hero.moveUp(2);"
click at [719, 263] on div "hero.moveUp(2); 1 2 3 4 5 6 7 8 9 10 11 12 13 14 15 hero . moveRight ( 1 ) path…" at bounding box center [858, 307] width 373 height 324
click at [721, 268] on div "hero.moveUp(2); 1 2 3 4 5 6 7 8 9 10 11 12 13 14 15 hero . moveRight ( 1 ) path…" at bounding box center [858, 307] width 373 height 324
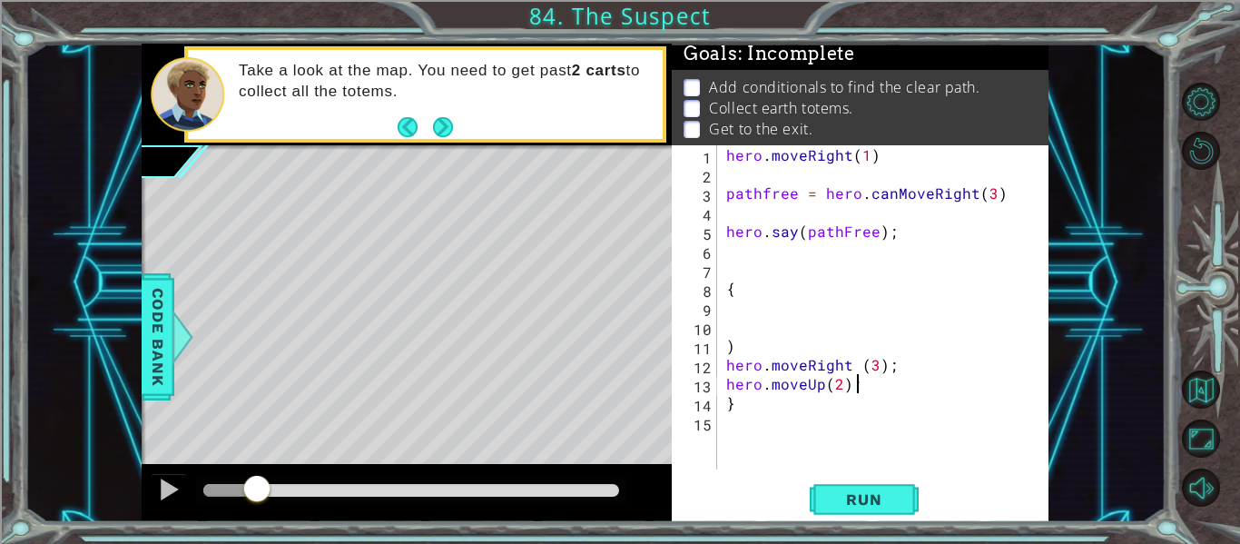
click at [731, 272] on div "hero . moveRight ( 1 ) pathfree = hero . canMoveRight ( 3 ) hero . say ( pathFr…" at bounding box center [887, 326] width 331 height 362
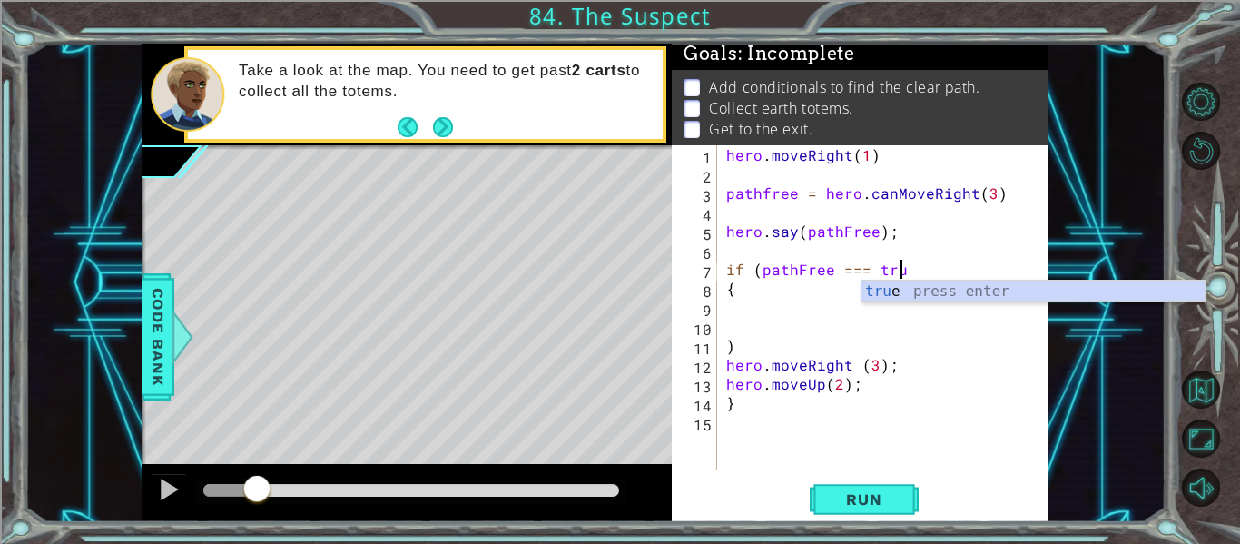
type textarea "if (pathFree === true"
type textarea "if (pathFree === true)"
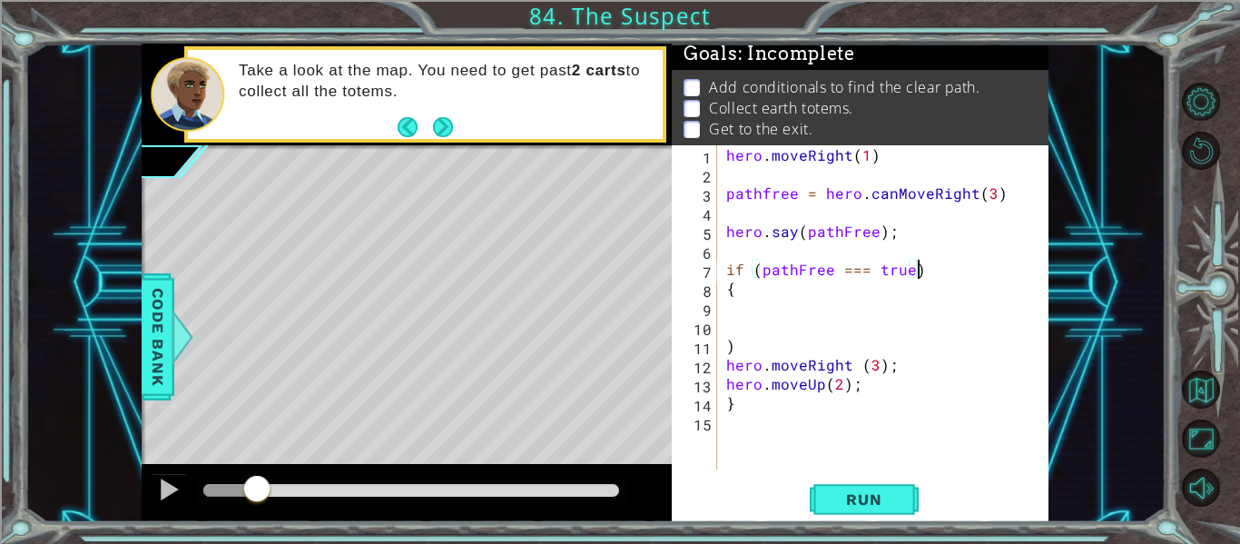
click at [725, 313] on div "hero . moveRight ( 1 ) pathfree = hero . canMoveRight ( 3 ) hero . say ( pathFr…" at bounding box center [887, 326] width 331 height 362
type textarea "{"
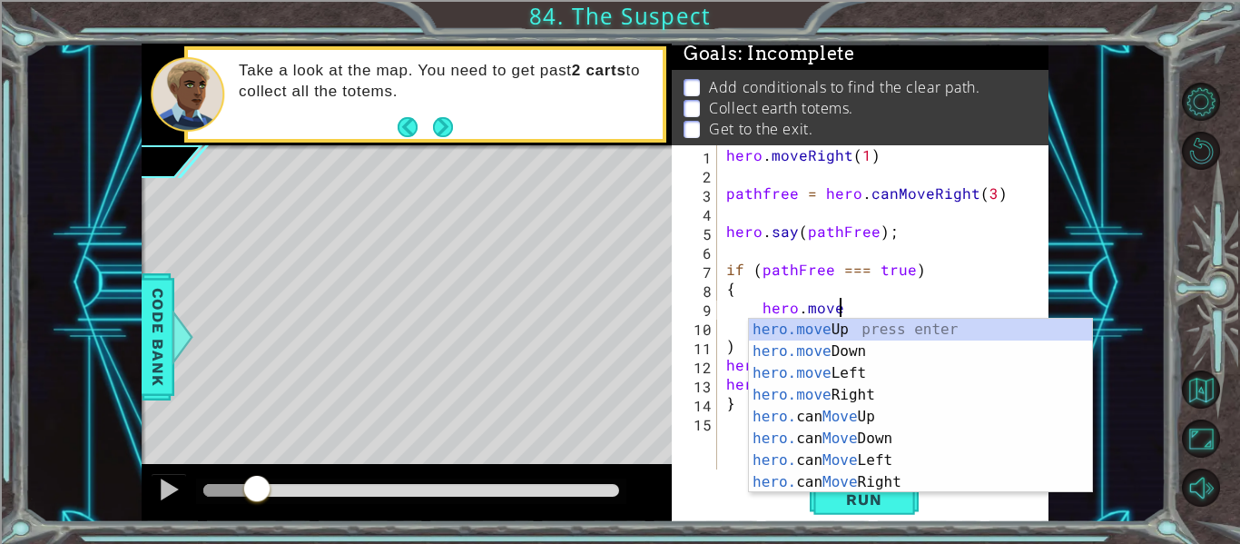
scroll to position [0, 6]
click at [867, 400] on div "hero.move Up press enter hero.move Down press enter hero.move Left press enter …" at bounding box center [920, 428] width 343 height 218
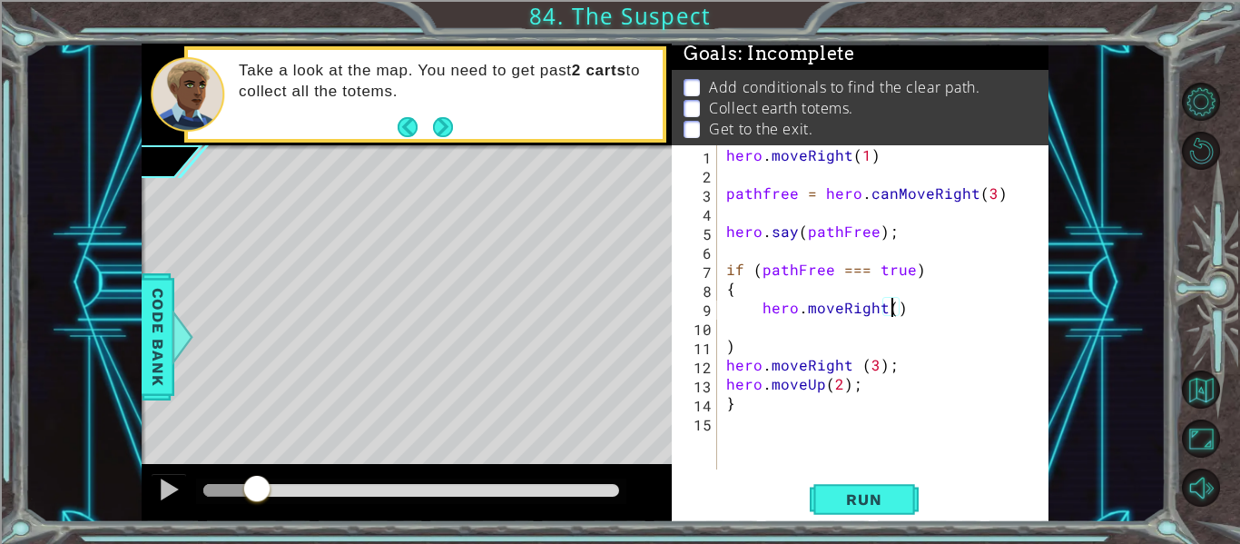
type textarea "hero.moveRight(3)"
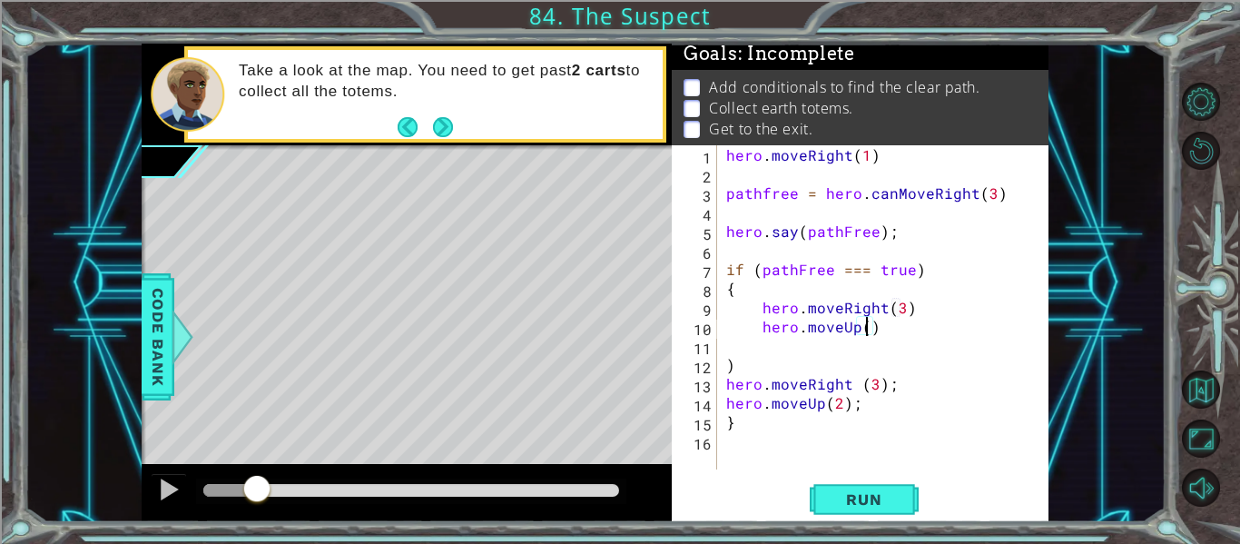
scroll to position [0, 9]
click at [910, 302] on div "hero . moveRight ( 1 ) pathfree = hero . canMoveRight ( 3 ) hero . say ( pathFr…" at bounding box center [887, 326] width 331 height 362
click at [738, 368] on div "hero . moveRight ( 1 ) pathfree = hero . canMoveRight ( 3 ) hero . say ( pathFr…" at bounding box center [887, 326] width 331 height 362
type textarea ")"
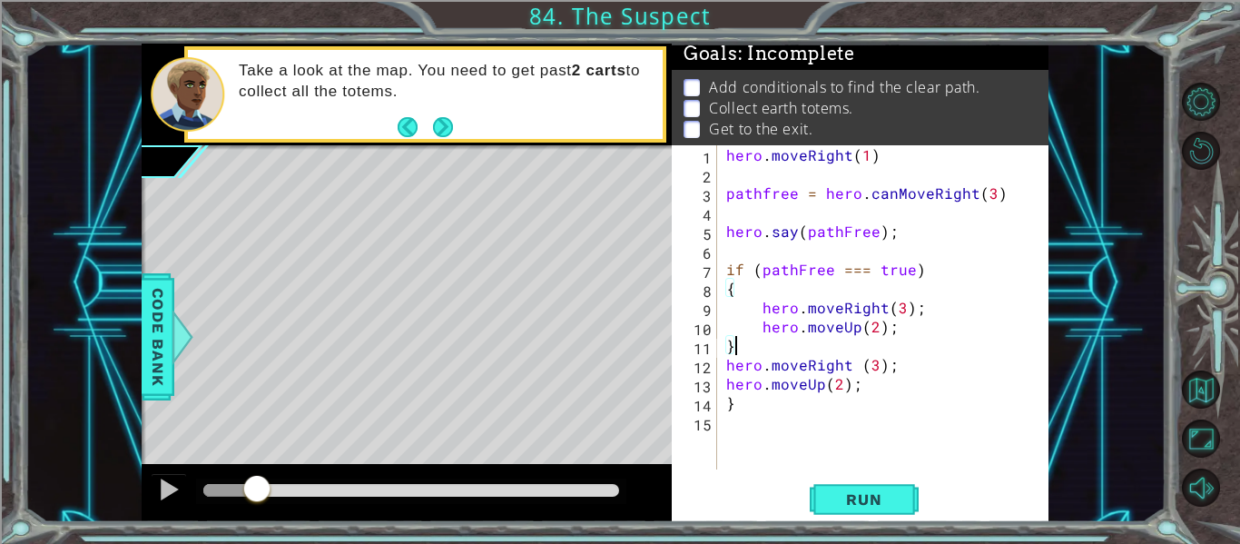
click at [886, 366] on div "hero . moveRight ( 1 ) pathfree = hero . canMoveRight ( 3 ) hero . say ( pathFr…" at bounding box center [887, 326] width 331 height 362
click at [772, 392] on div "hero . moveRight ( 1 ) pathfree = hero . canMoveRight ( 3 ) hero . say ( pathFr…" at bounding box center [883, 307] width 322 height 324
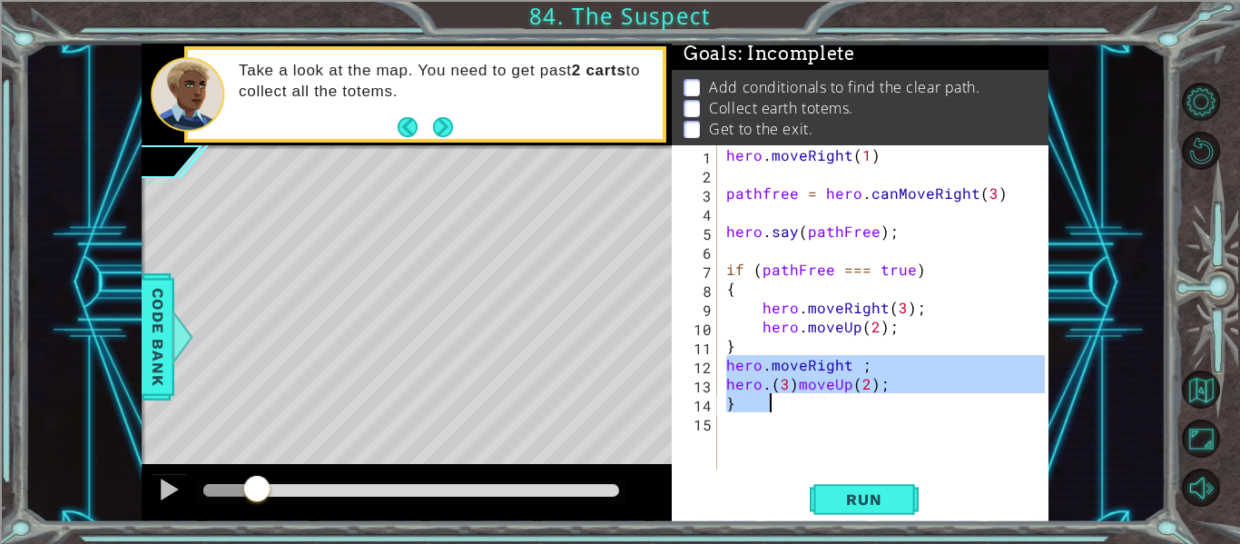
drag, startPoint x: 728, startPoint y: 364, endPoint x: 806, endPoint y: 411, distance: 91.2
click at [806, 411] on div "hero . moveRight ( 1 ) pathfree = hero . canMoveRight ( 3 ) hero . say ( pathFr…" at bounding box center [887, 326] width 331 height 362
type textarea "hero.(3)moveUp(2); }"
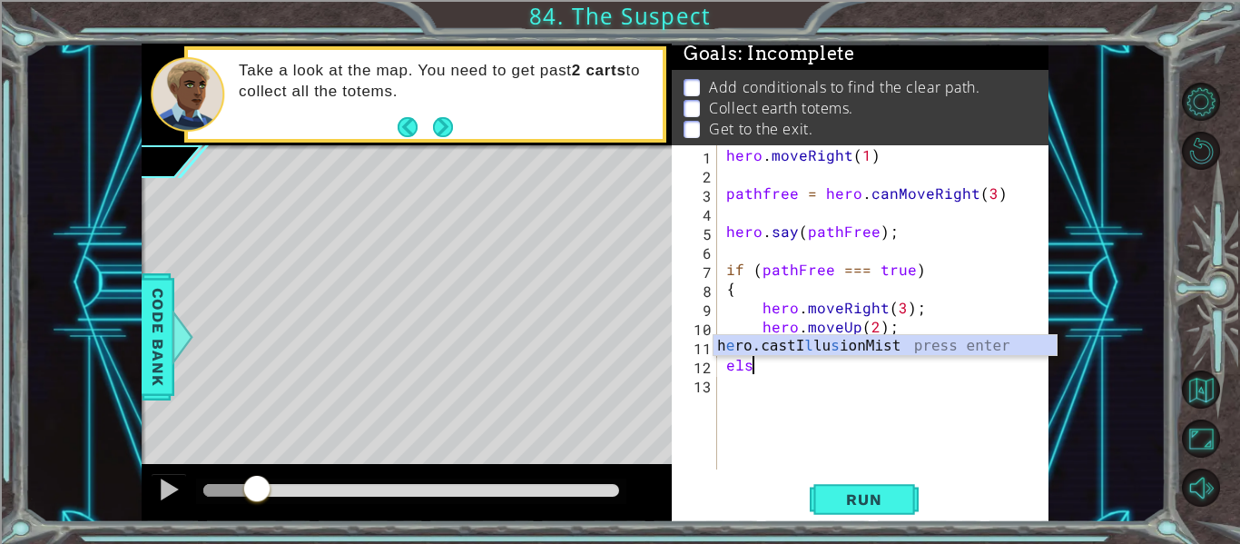
scroll to position [0, 1]
type textarea "else"
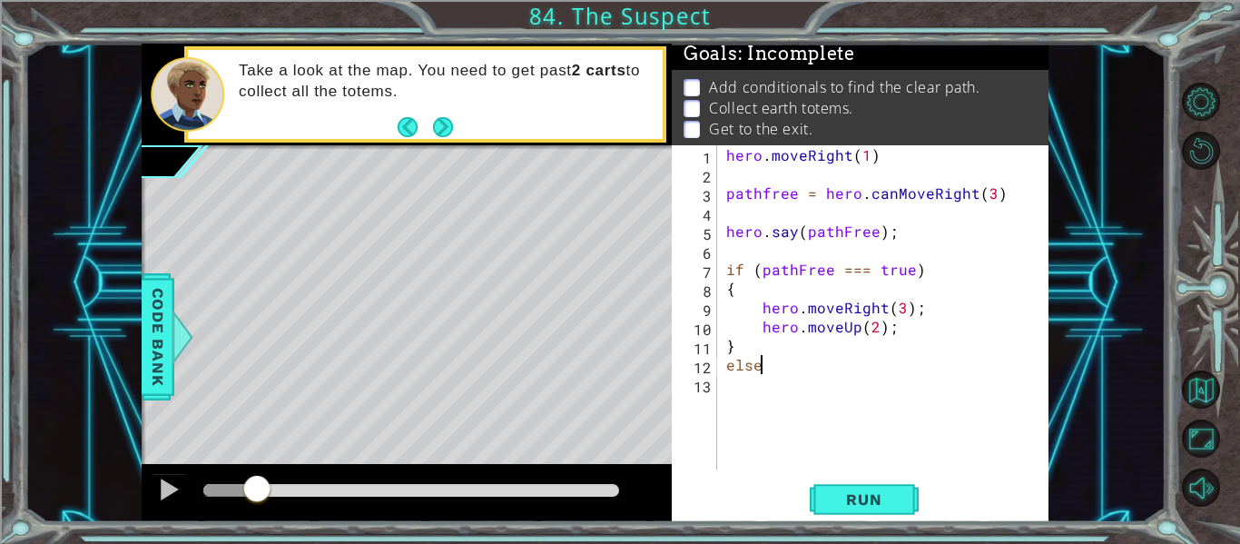
scroll to position [0, 0]
type textarea "{"
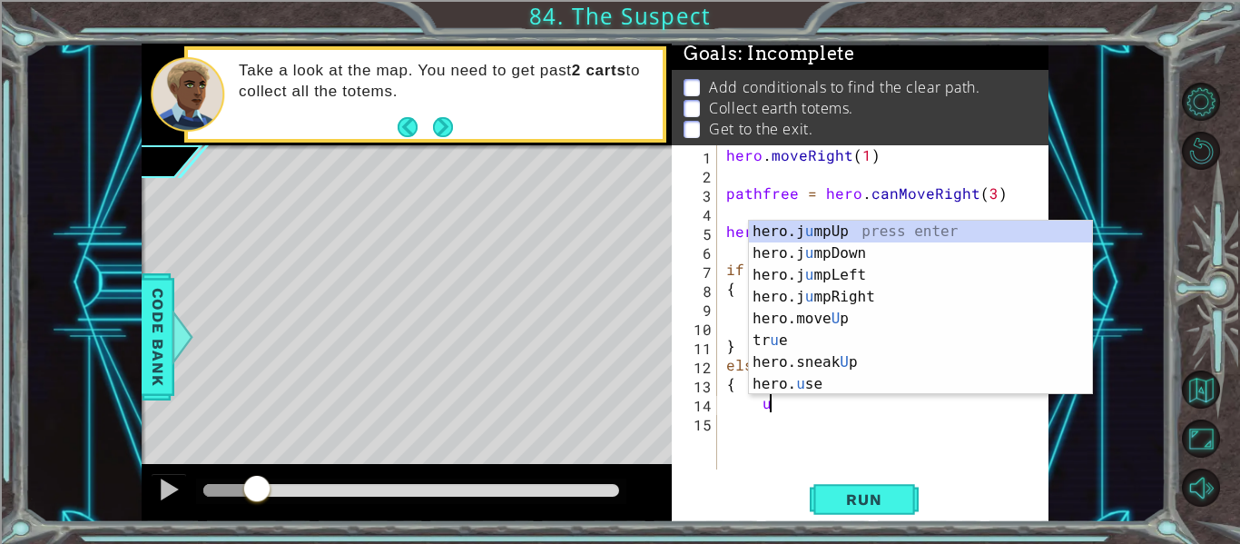
scroll to position [0, 3]
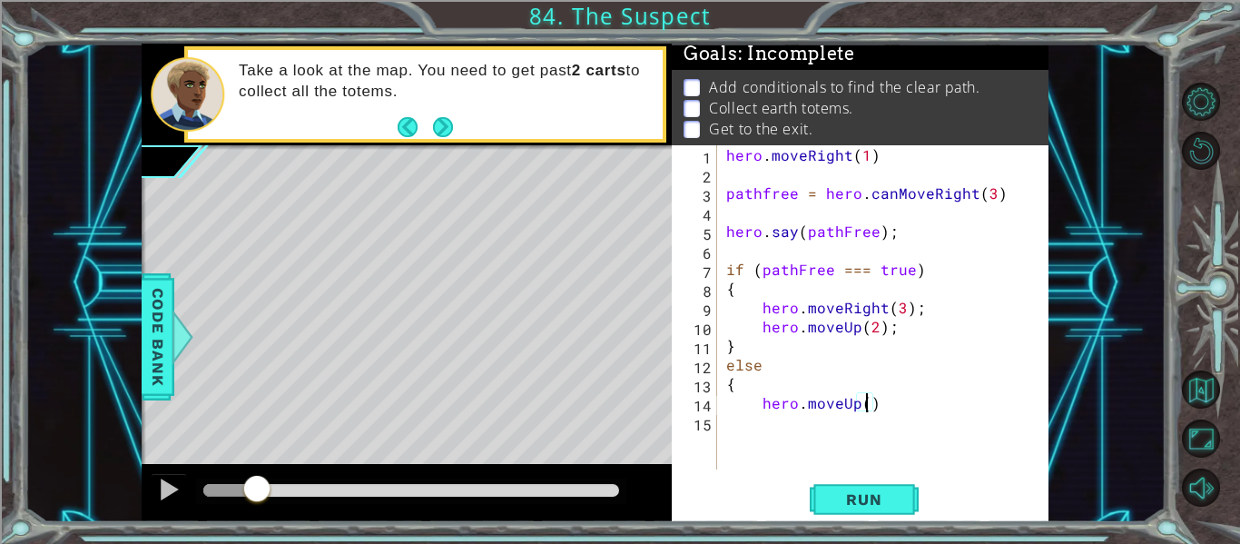
type textarea "hero.moveUp(2)"
type textarea "t"
type textarea "f"
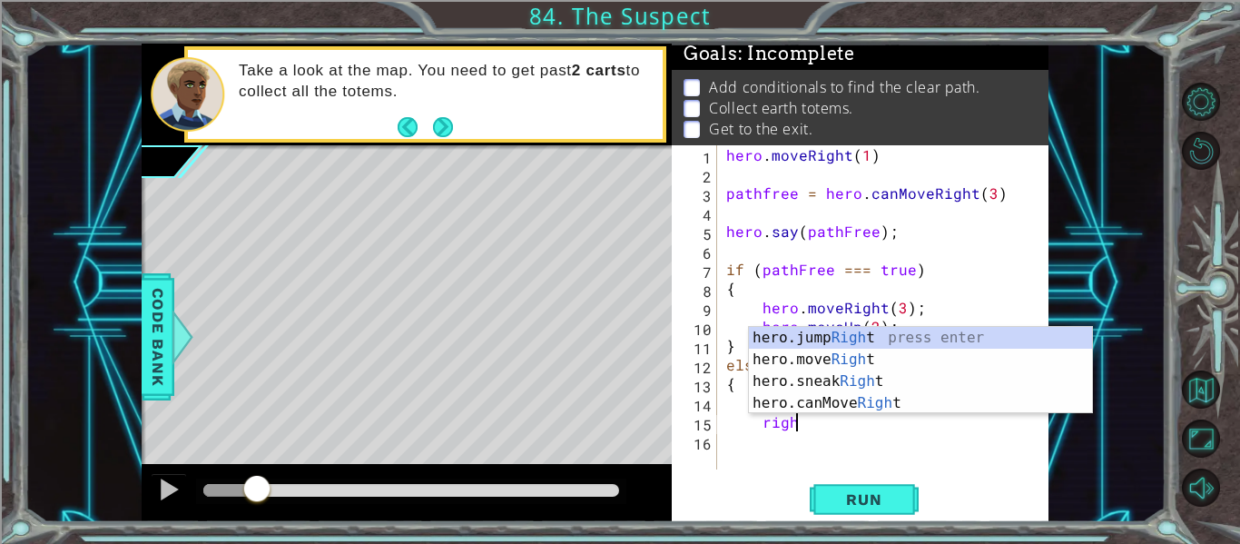
scroll to position [0, 4]
type textarea "right"
click at [811, 400] on div "hero.jump Right press enter hero.move Right press enter hero.sneak Right press …" at bounding box center [920, 392] width 343 height 131
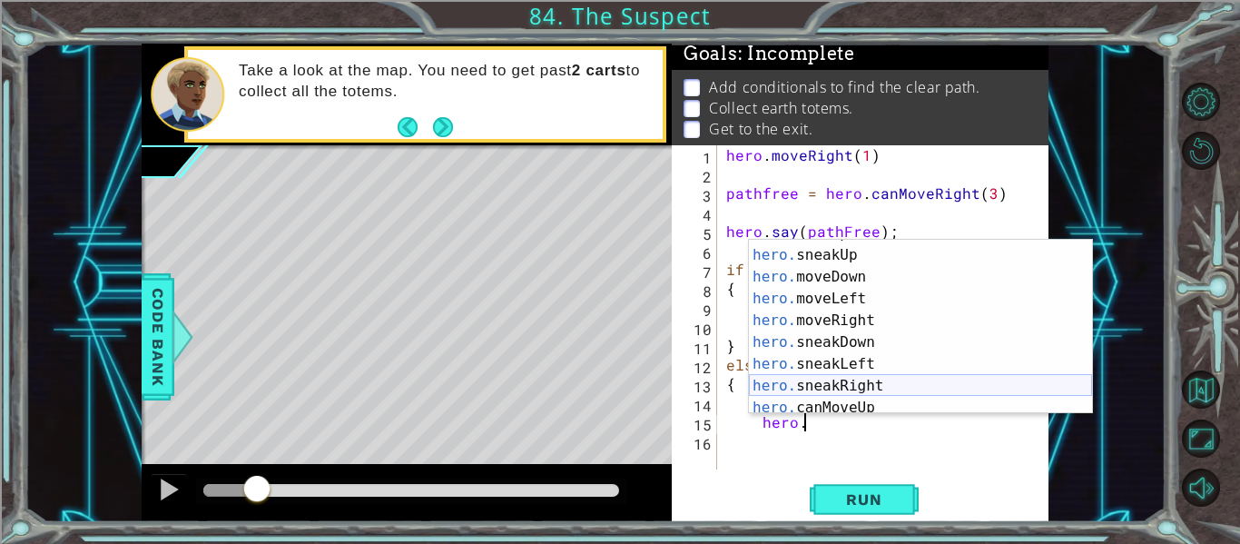
scroll to position [107, 0]
click at [909, 317] on div "hero. moveUp press enter hero. sneakUp press enter hero. moveDown press enter h…" at bounding box center [920, 330] width 343 height 218
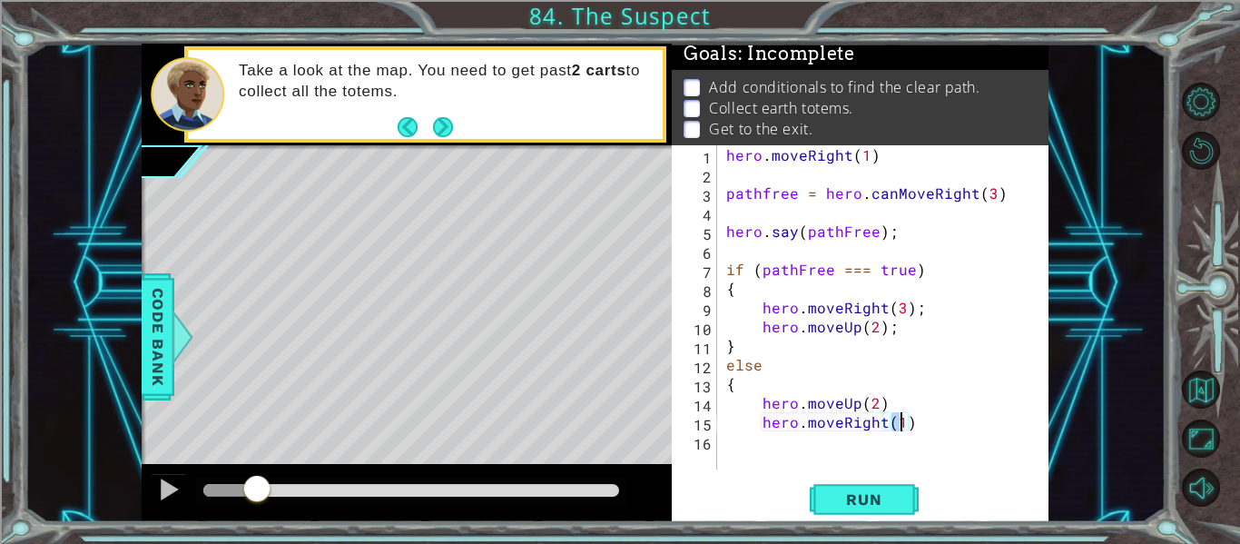
scroll to position [0, 11]
click at [885, 407] on div "hero . moveRight ( 1 ) pathfree = hero . canMoveRight ( 3 ) hero . say ( pathFr…" at bounding box center [887, 326] width 331 height 362
type textarea "hero.moveUp(2);"
click at [731, 451] on div "hero . moveRight ( 1 ) pathfree = hero . canMoveRight ( 3 ) hero . say ( pathFr…" at bounding box center [887, 326] width 331 height 362
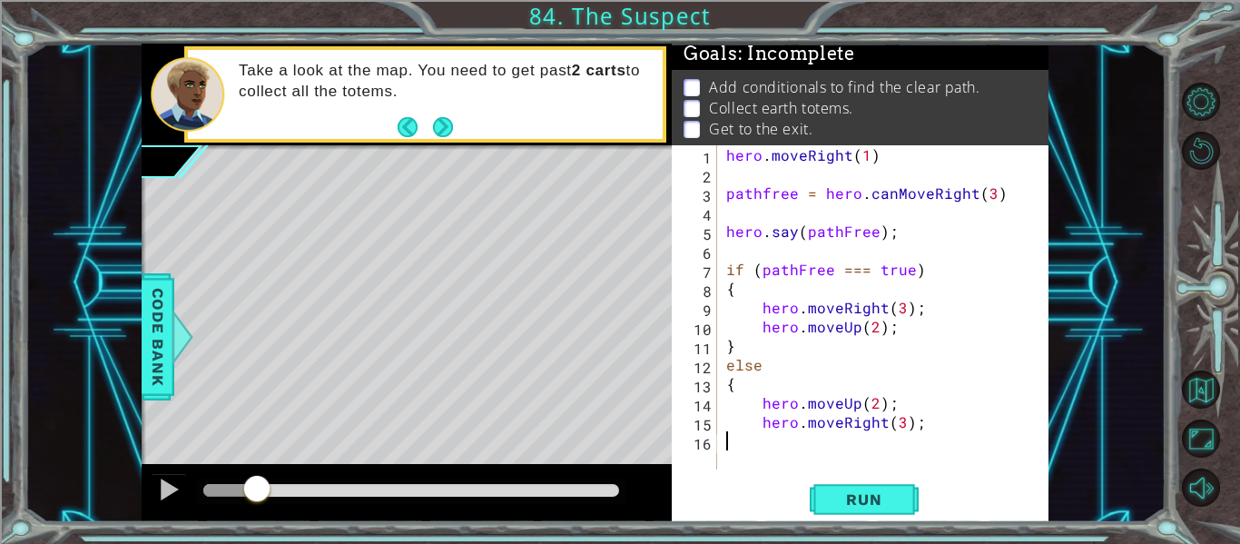
scroll to position [0, 0]
type textarea "}"
click at [721, 461] on div "} 1 2 3 4 5 6 7 8 9 10 11 12 13 14 15 16 17 hero . moveRight ( 1 ) pathfree = h…" at bounding box center [858, 307] width 373 height 324
click at [730, 464] on div "hero . moveRight ( 1 ) pathfree = hero . canMoveRight ( 3 ) hero . say ( pathFr…" at bounding box center [887, 326] width 331 height 362
click at [860, 495] on span "Run" at bounding box center [864, 499] width 72 height 18
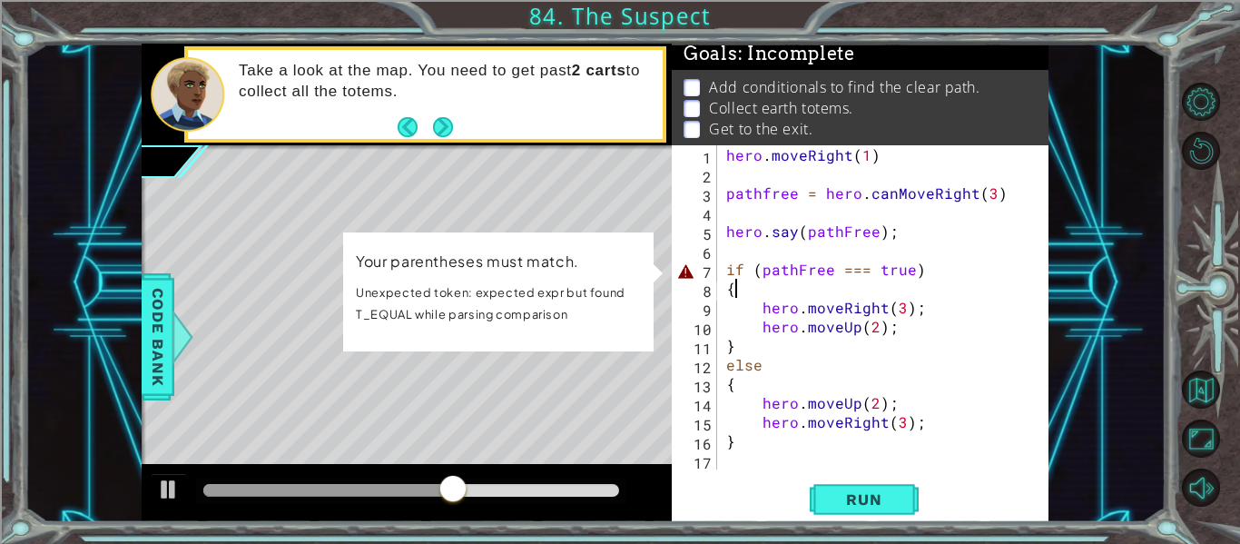
click at [864, 280] on div "hero . moveRight ( 1 ) pathfree = hero . canMoveRight ( 3 ) hero . say ( pathFr…" at bounding box center [887, 326] width 331 height 362
click at [866, 263] on div "hero . moveRight ( 1 ) pathfree = hero . canMoveRight ( 3 ) hero . say ( pathFr…" at bounding box center [887, 326] width 331 height 362
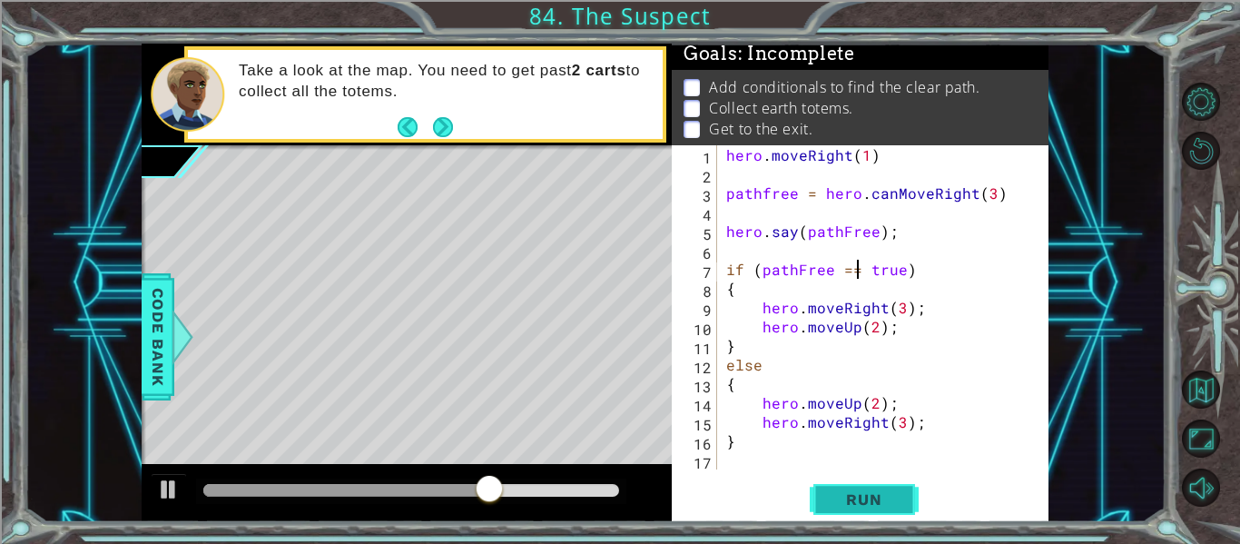
click at [823, 490] on button "Run" at bounding box center [863, 499] width 109 height 37
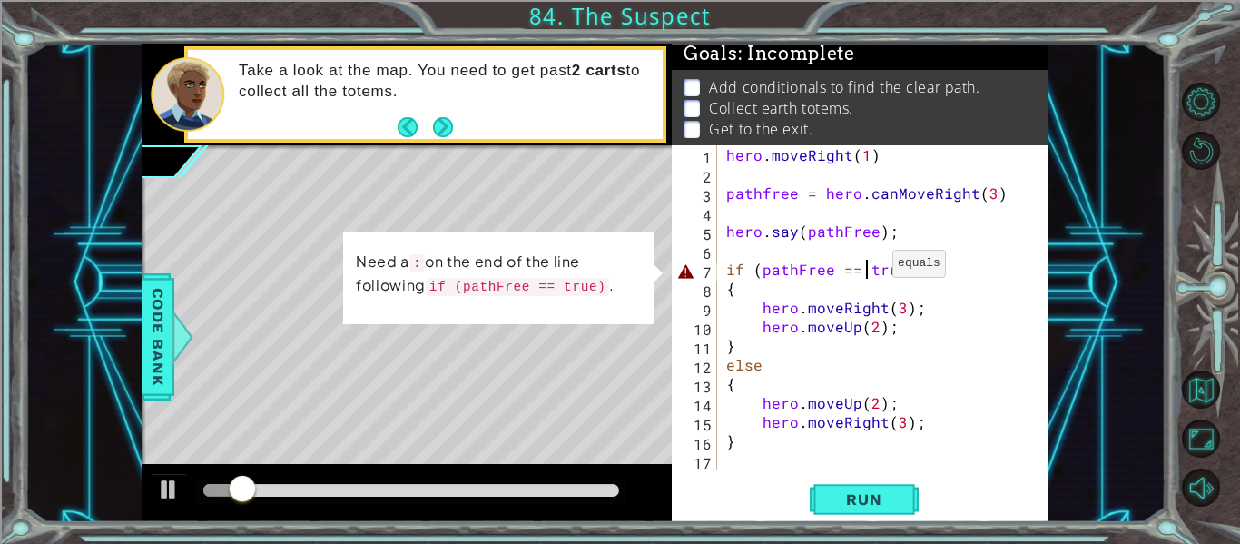
click at [869, 268] on div "hero . moveRight ( 1 ) pathfree = hero . canMoveRight ( 3 ) hero . say ( pathFr…" at bounding box center [887, 326] width 331 height 362
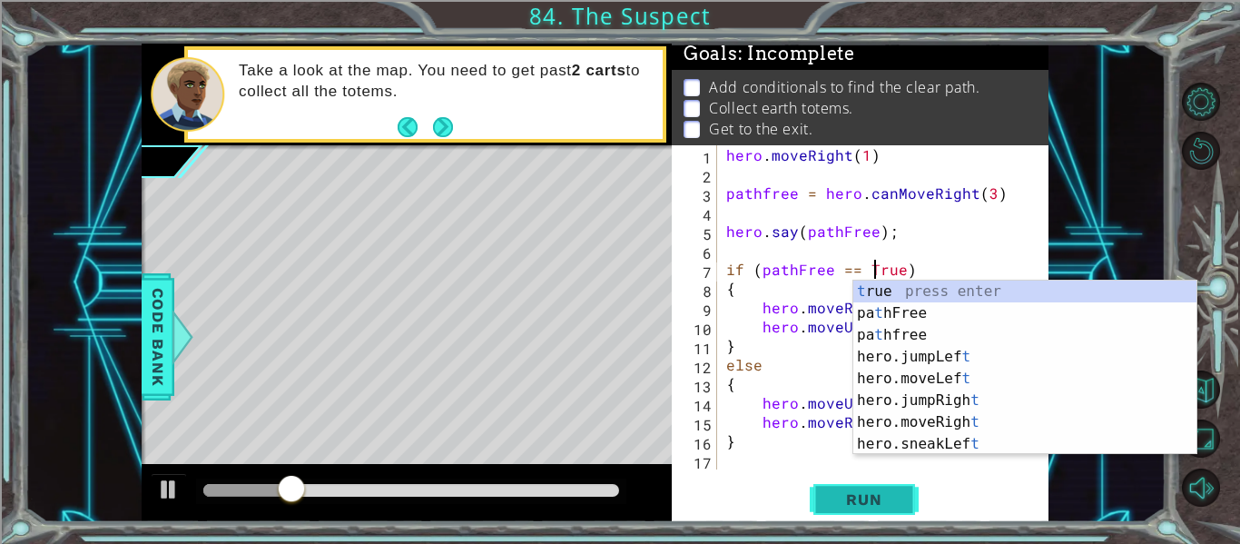
click at [843, 516] on button "Run" at bounding box center [863, 499] width 109 height 37
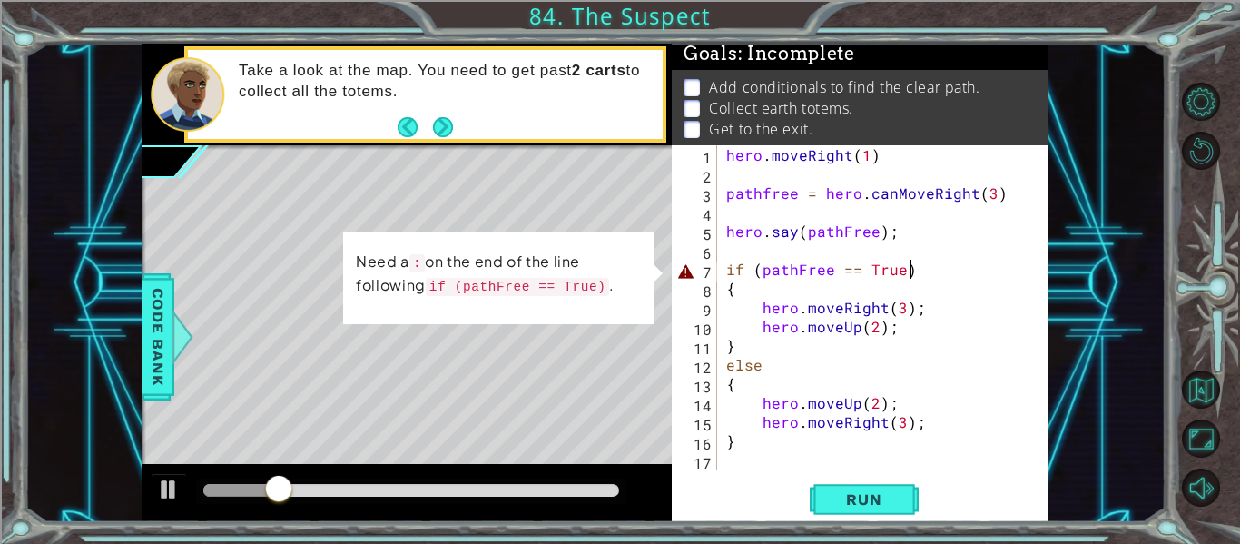
click at [907, 273] on div "hero . moveRight ( 1 ) pathfree = hero . canMoveRight ( 3 ) hero . say ( pathFr…" at bounding box center [887, 326] width 331 height 362
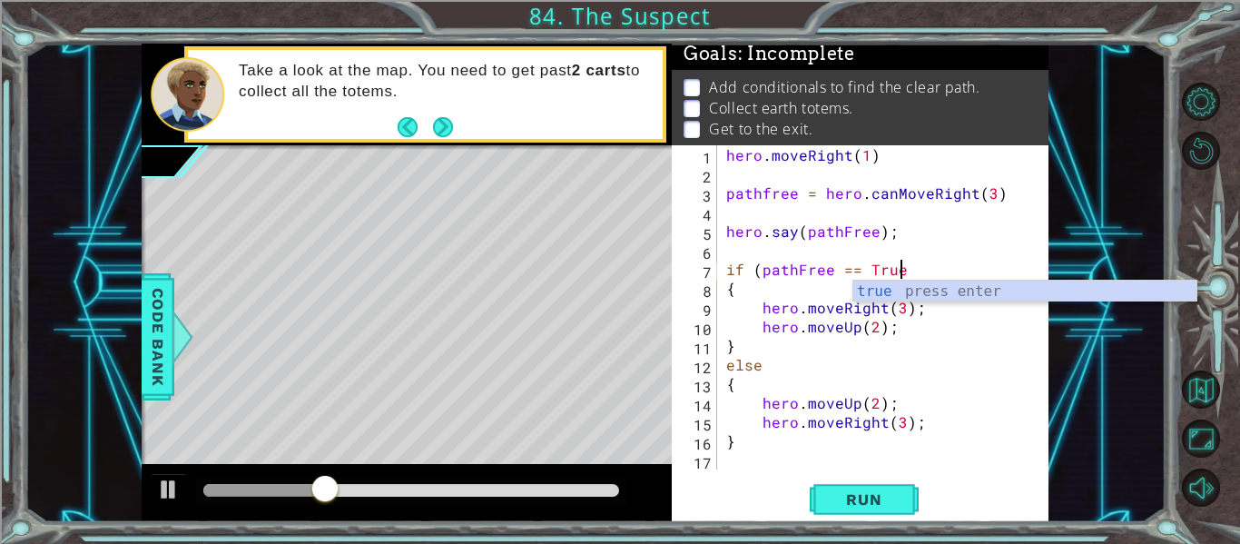
scroll to position [0, 11]
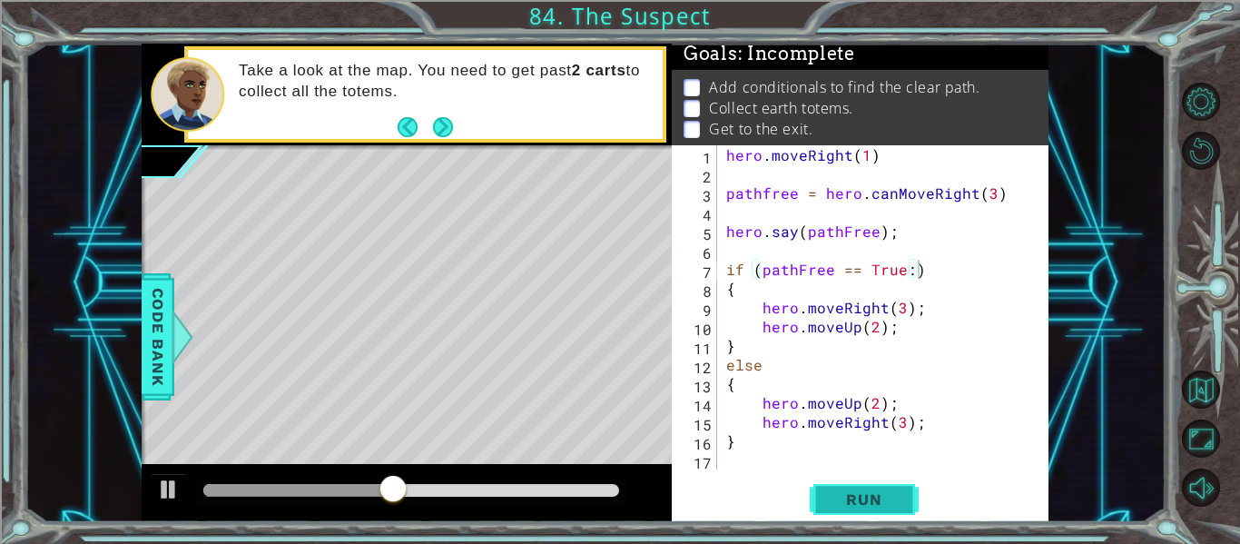
click at [860, 510] on button "Run" at bounding box center [863, 499] width 109 height 37
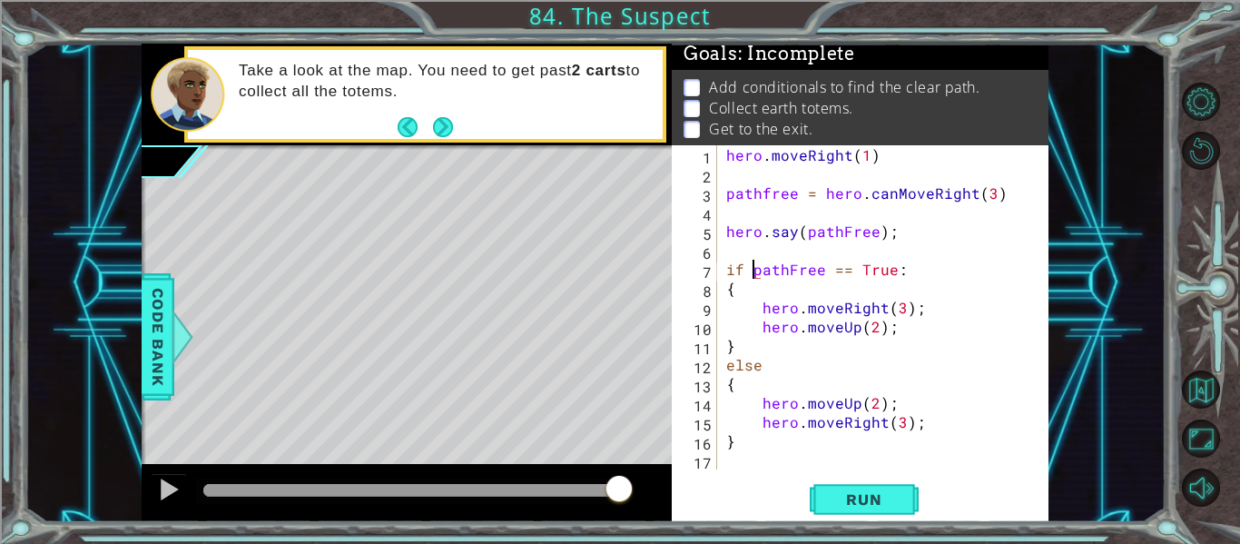
scroll to position [0, 10]
click at [898, 499] on span "Run" at bounding box center [864, 499] width 72 height 18
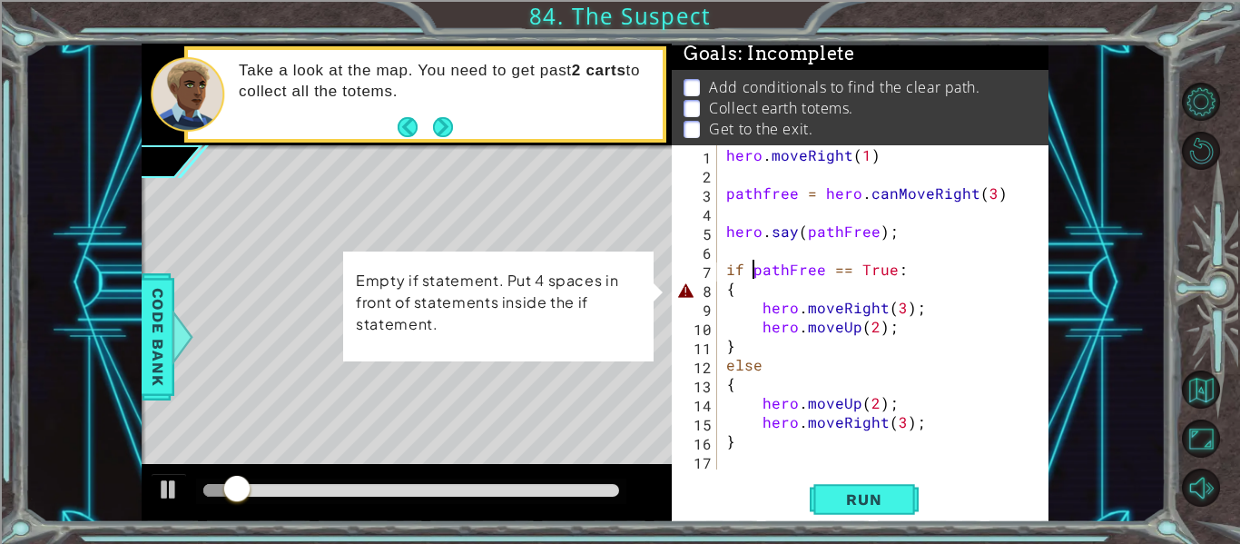
click at [727, 289] on div "hero . moveRight ( 1 ) pathfree = hero . canMoveRight ( 3 ) hero . say ( pathFr…" at bounding box center [887, 326] width 331 height 362
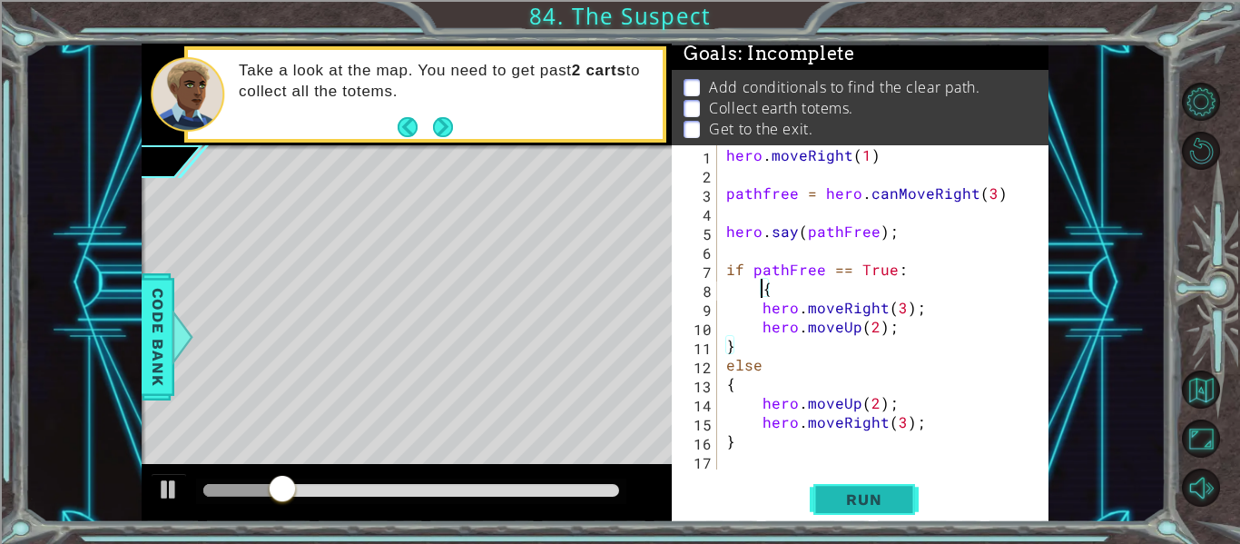
click at [874, 492] on span "Run" at bounding box center [864, 499] width 72 height 18
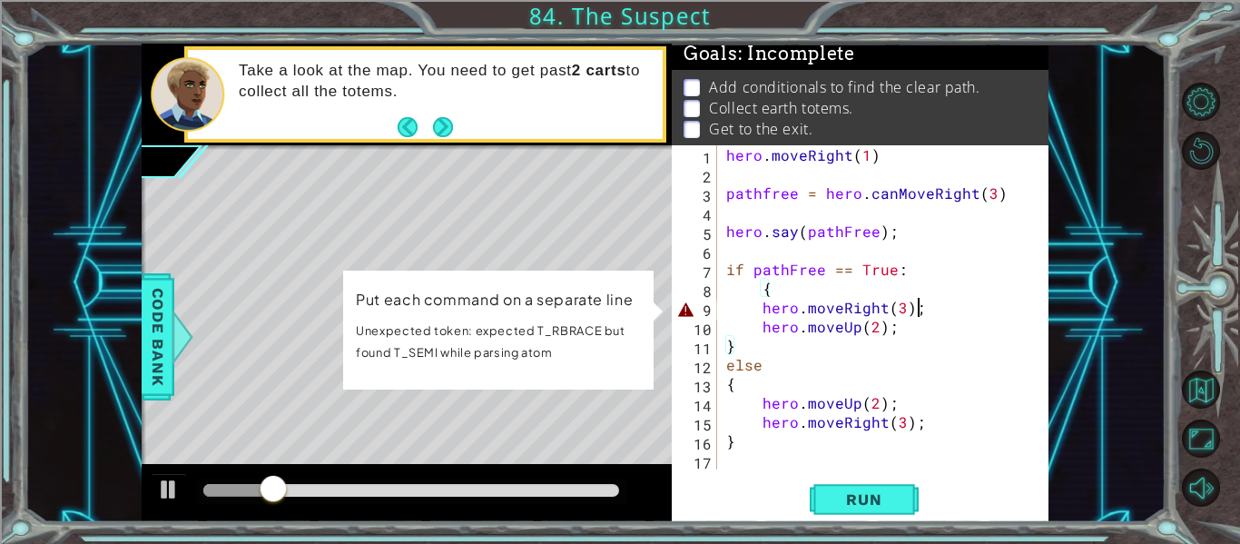
click at [924, 307] on div "hero . moveRight ( 1 ) pathfree = hero . canMoveRight ( 3 ) hero . say ( pathFr…" at bounding box center [887, 326] width 331 height 362
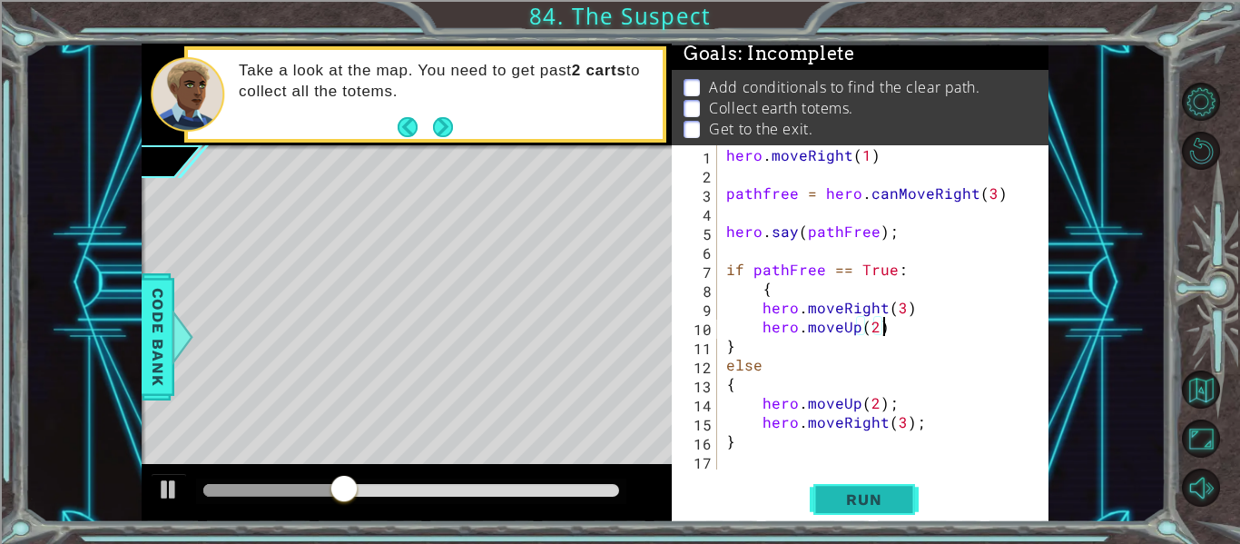
click at [876, 508] on button "Run" at bounding box center [863, 499] width 109 height 37
click at [892, 502] on span "Run" at bounding box center [864, 499] width 72 height 18
click at [845, 502] on span "Run" at bounding box center [864, 499] width 72 height 18
click at [868, 507] on span "Run" at bounding box center [864, 499] width 72 height 18
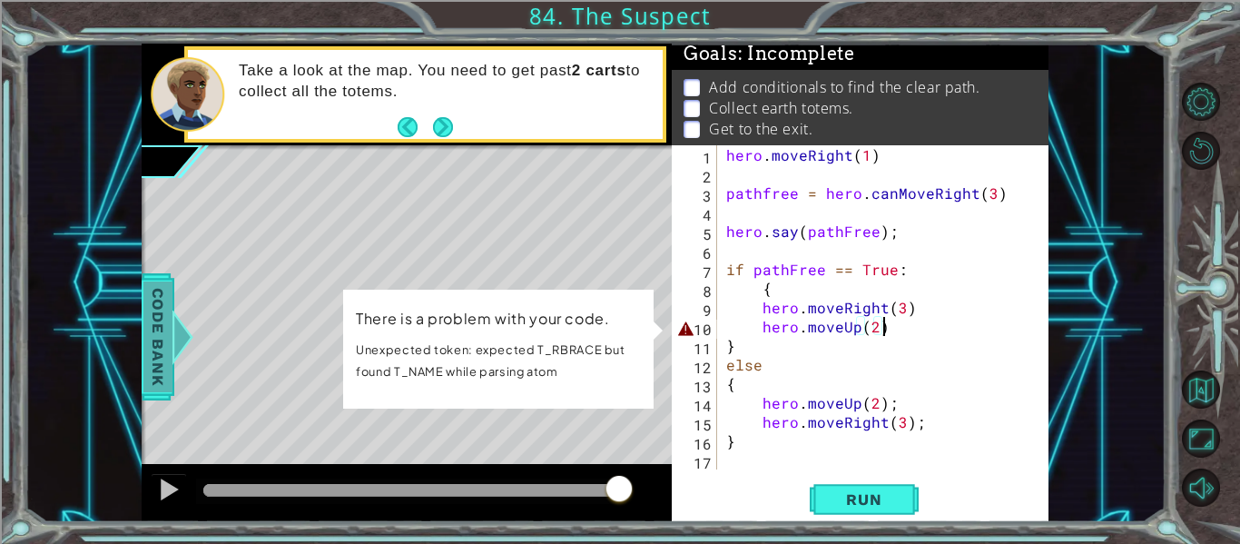
click at [169, 335] on span "Code Bank" at bounding box center [157, 336] width 29 height 111
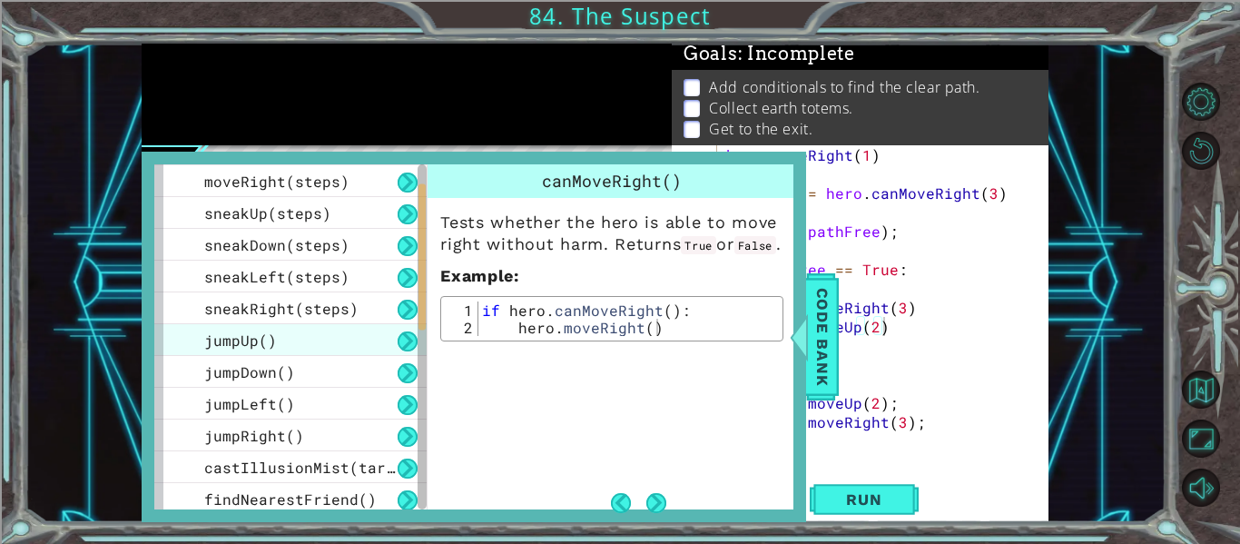
scroll to position [0, 0]
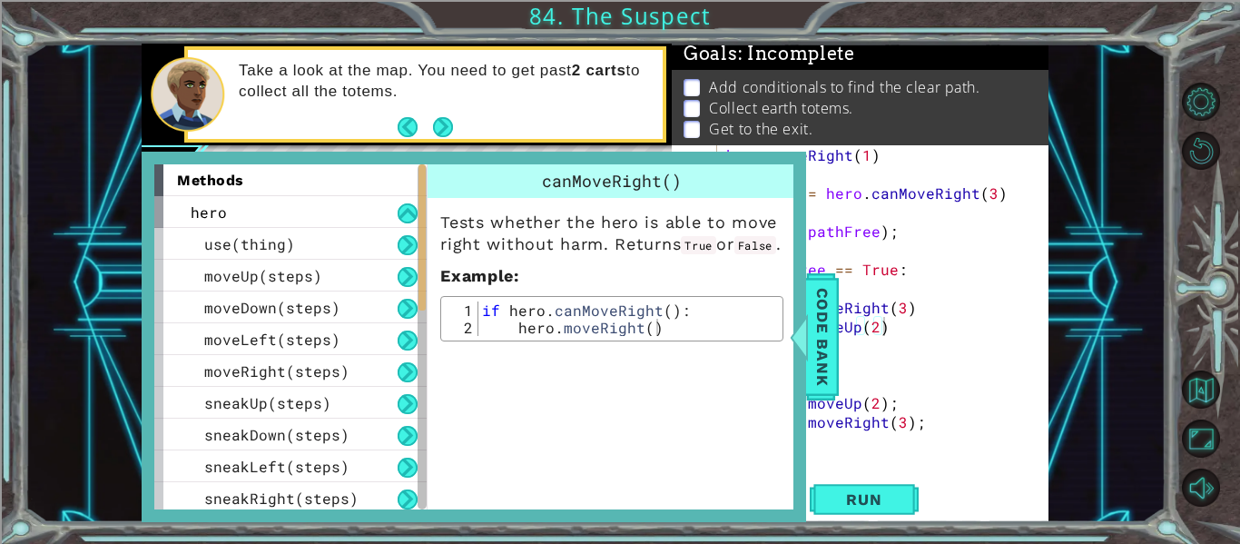
click at [840, 339] on div "hero . moveRight ( 1 ) pathfree = hero . canMoveRight ( 3 ) hero . say ( pathFr…" at bounding box center [887, 326] width 331 height 362
click at [812, 350] on span "Code Bank" at bounding box center [822, 336] width 29 height 111
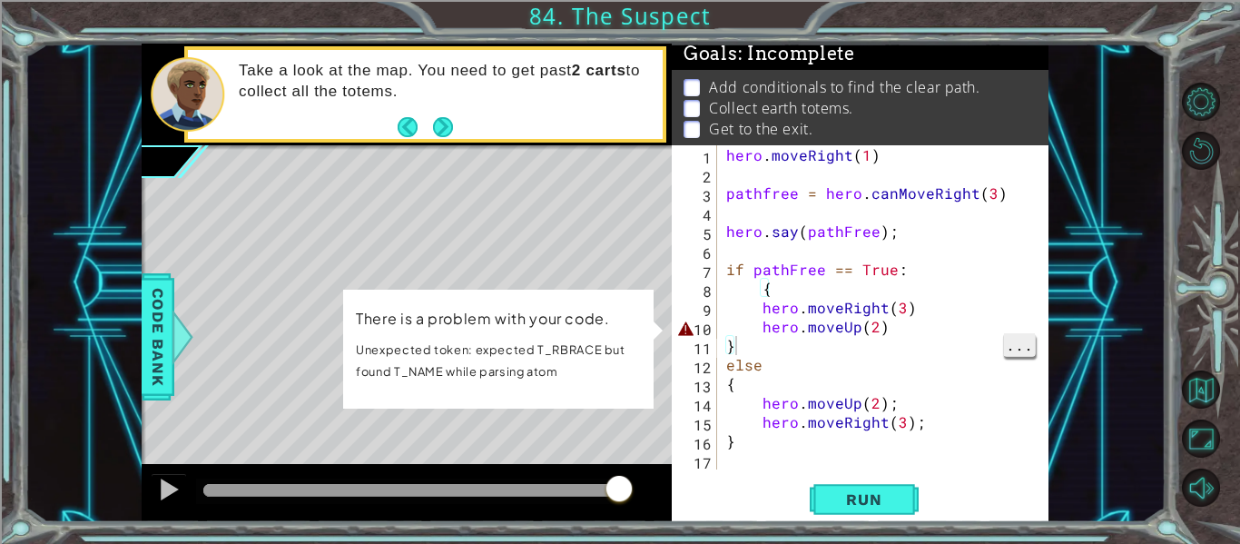
click at [1023, 349] on span "..." at bounding box center [1019, 344] width 31 height 23
click at [921, 359] on div "hero . moveRight ( 1 ) pathfree = hero . canMoveRight ( 3 ) hero . say ( pathFr…" at bounding box center [887, 326] width 331 height 362
click at [905, 340] on span "Find" at bounding box center [917, 344] width 40 height 23
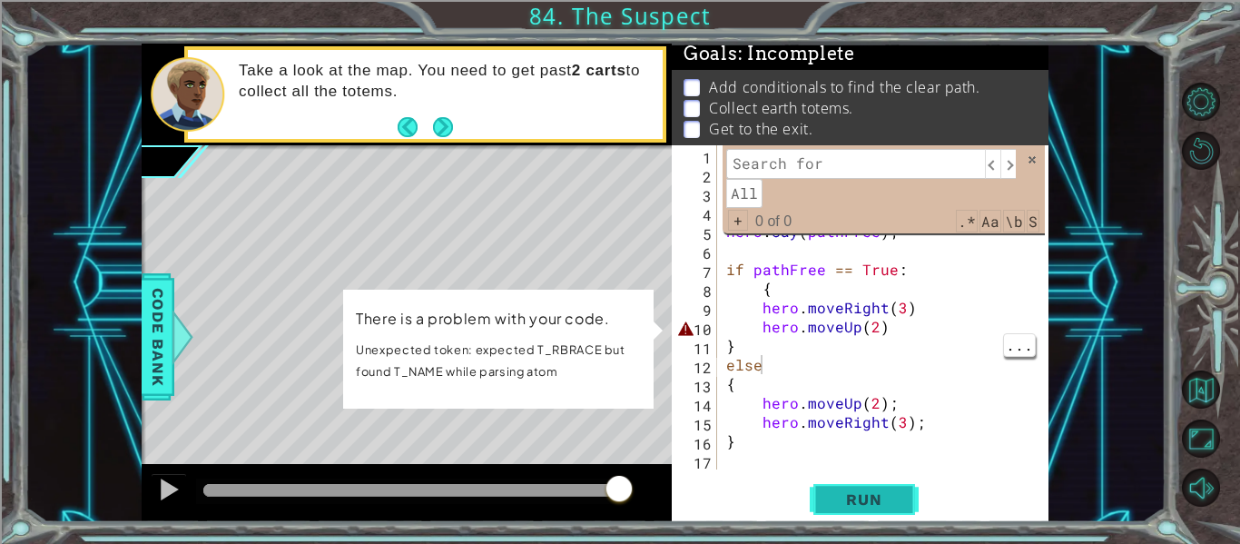
click at [870, 498] on span "Run" at bounding box center [864, 499] width 72 height 18
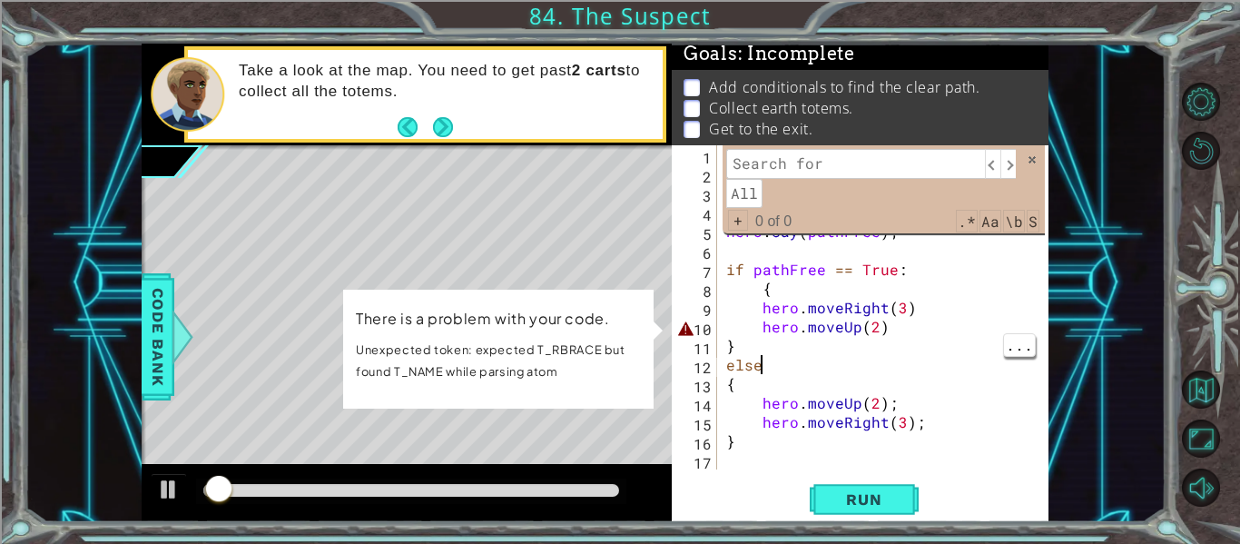
click at [1036, 164] on div "​ ​ All Replace All + 0 of 0 .* Aa \b S" at bounding box center [883, 189] width 322 height 88
click at [1032, 159] on span at bounding box center [1031, 159] width 13 height 13
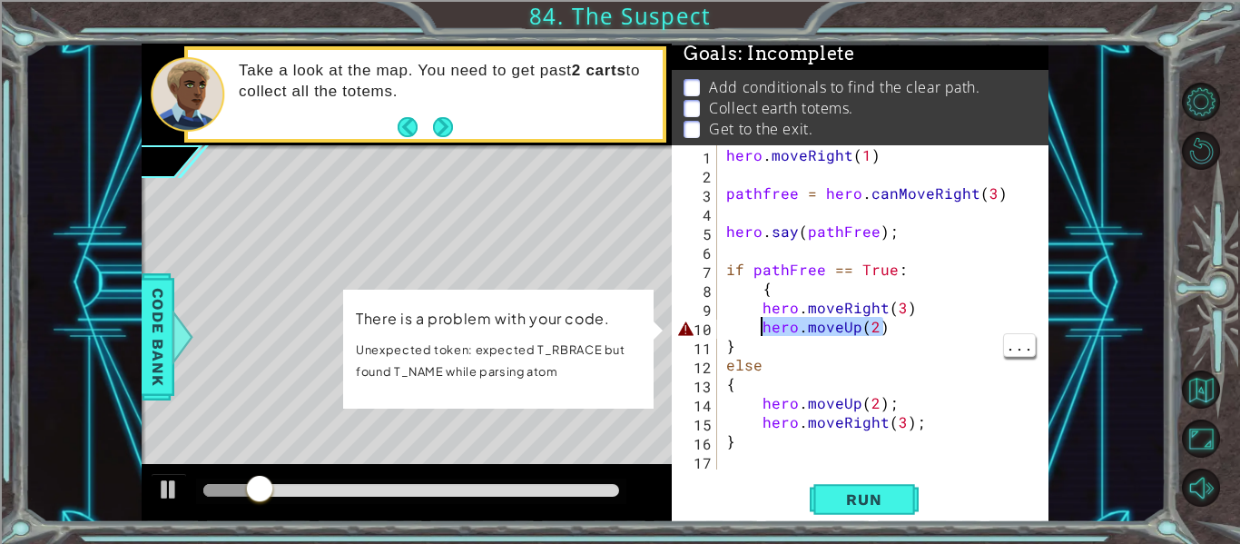
drag, startPoint x: 879, startPoint y: 332, endPoint x: 761, endPoint y: 328, distance: 118.1
click at [761, 328] on div "hero . moveRight ( 1 ) pathfree = hero . canMoveRight ( 3 ) hero . say ( pathFr…" at bounding box center [887, 326] width 331 height 362
type textarea "hero.moveUp(2)"
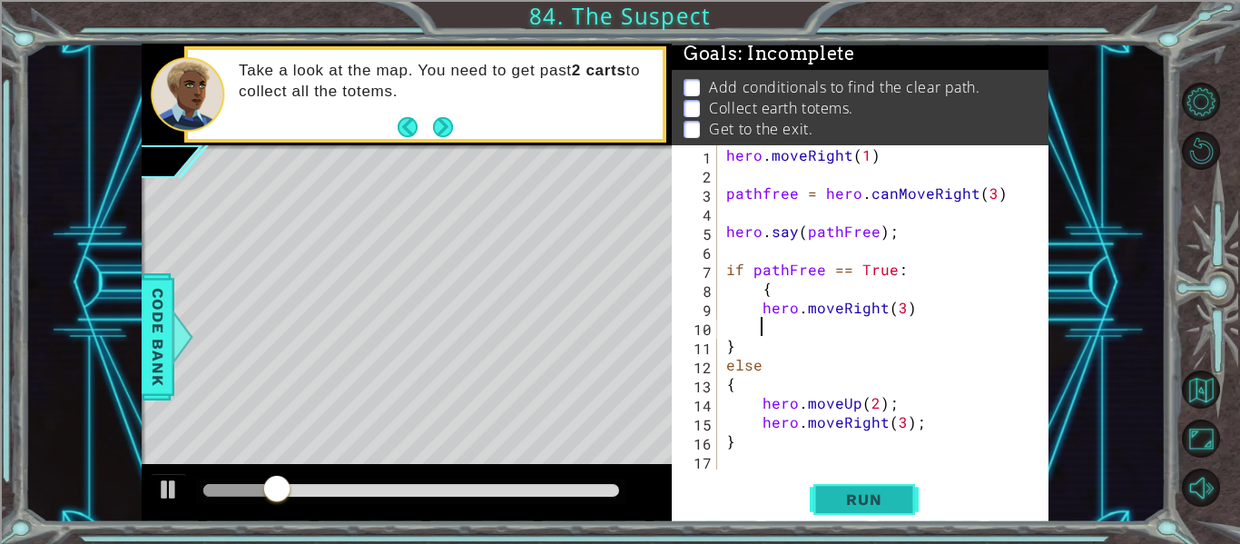
click at [850, 488] on button "Run" at bounding box center [863, 499] width 109 height 37
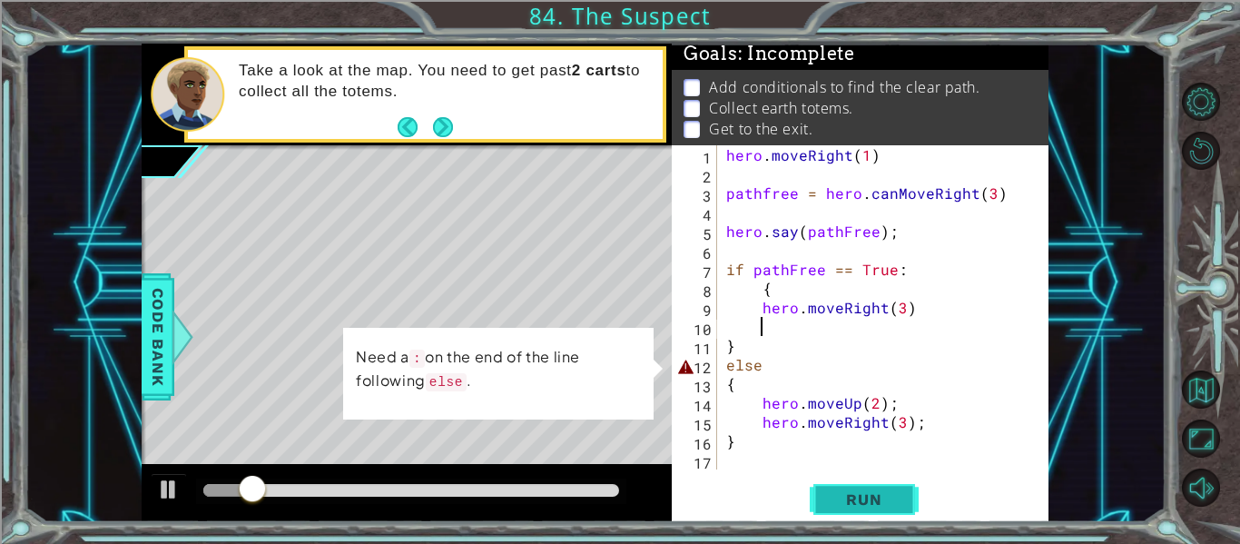
click at [850, 488] on button "Run" at bounding box center [863, 499] width 109 height 37
click at [764, 367] on div "hero . moveRight ( 1 ) pathfree = hero . canMoveRight ( 3 ) hero . say ( pathFr…" at bounding box center [887, 326] width 331 height 362
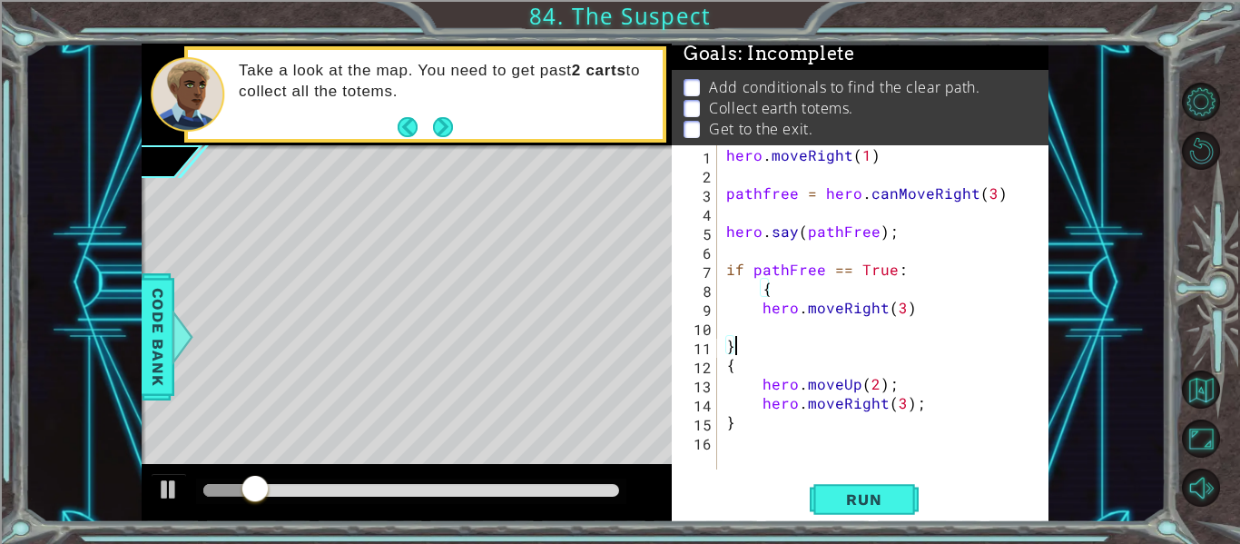
type textarea "}\"
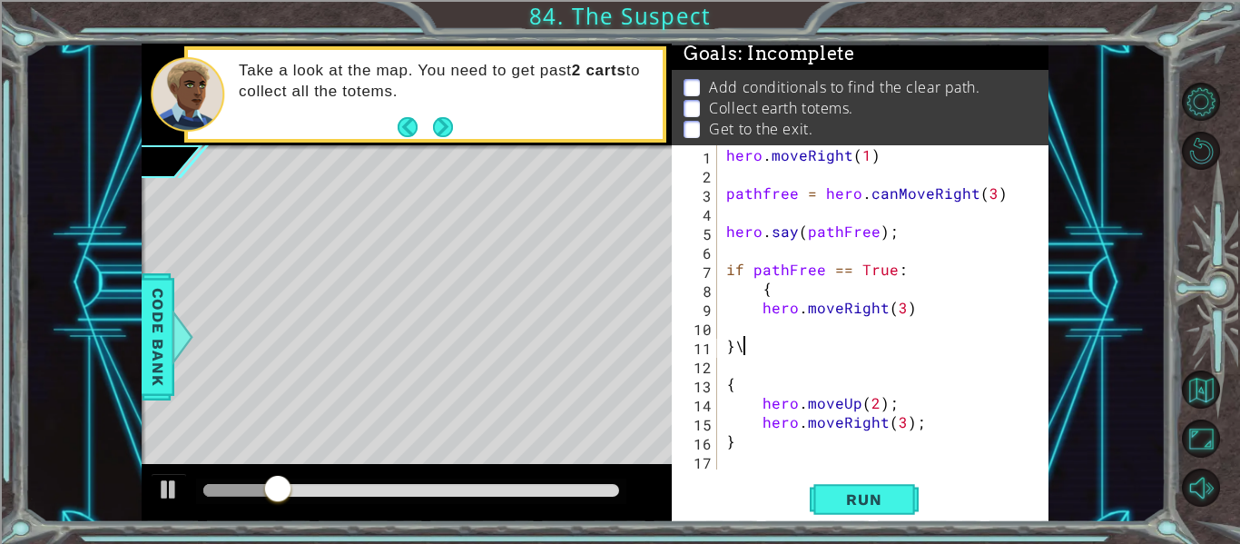
click at [747, 345] on div "hero . moveRight ( 1 ) pathfree = hero . canMoveRight ( 3 ) hero . say ( pathFr…" at bounding box center [887, 326] width 331 height 362
type textarea "}"
click at [735, 366] on div "hero . moveRight ( 1 ) pathfree = hero . canMoveRight ( 3 ) hero . say ( pathFr…" at bounding box center [887, 326] width 331 height 362
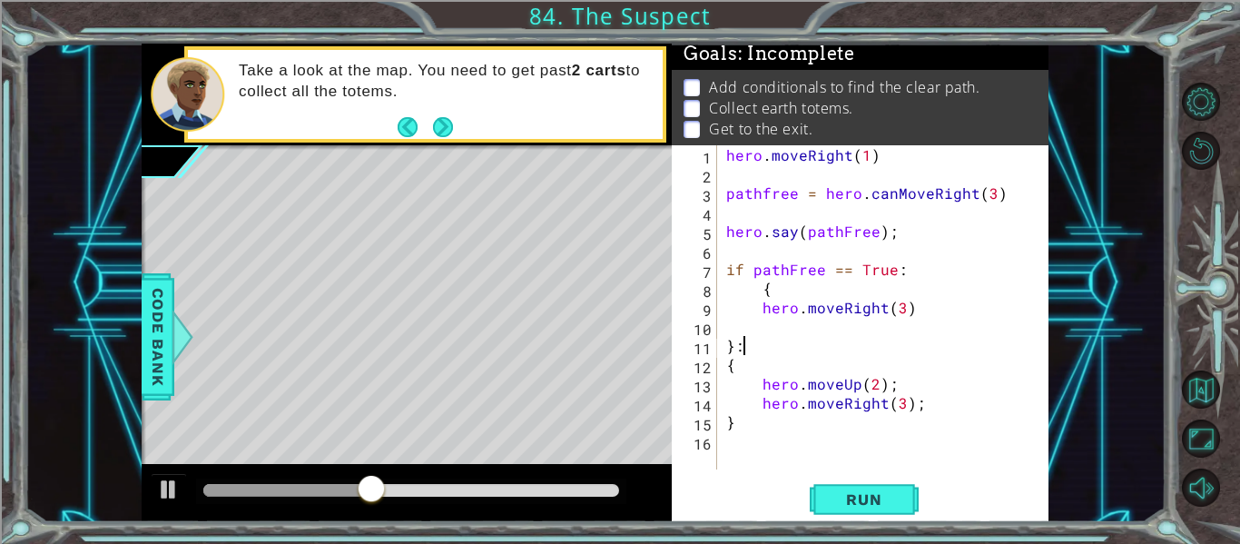
type textarea "}"
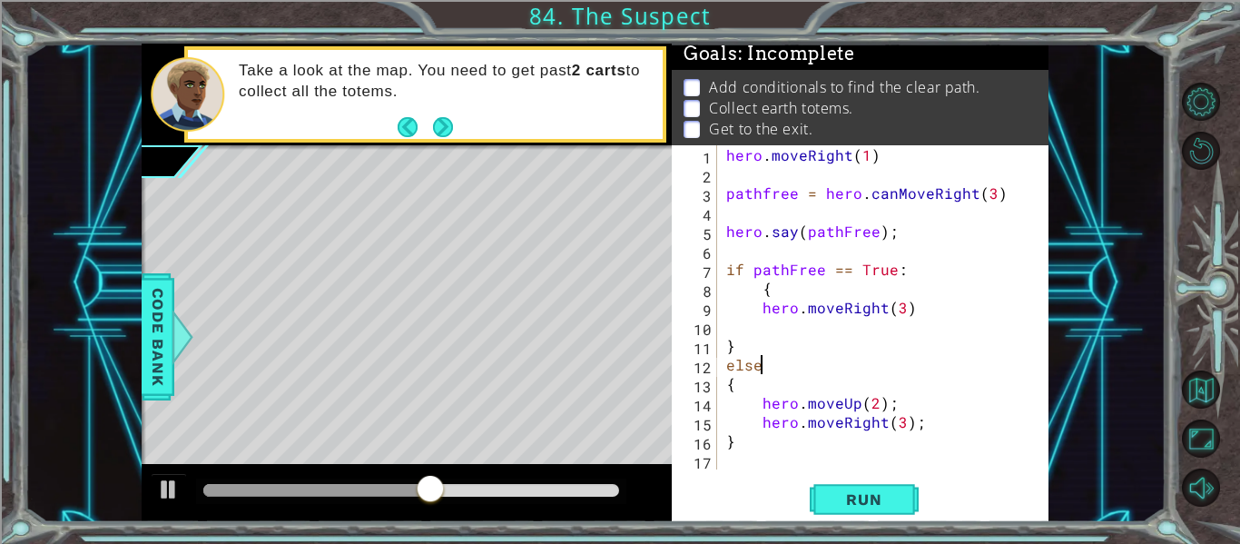
scroll to position [0, 2]
click at [856, 507] on span "Run" at bounding box center [864, 499] width 72 height 18
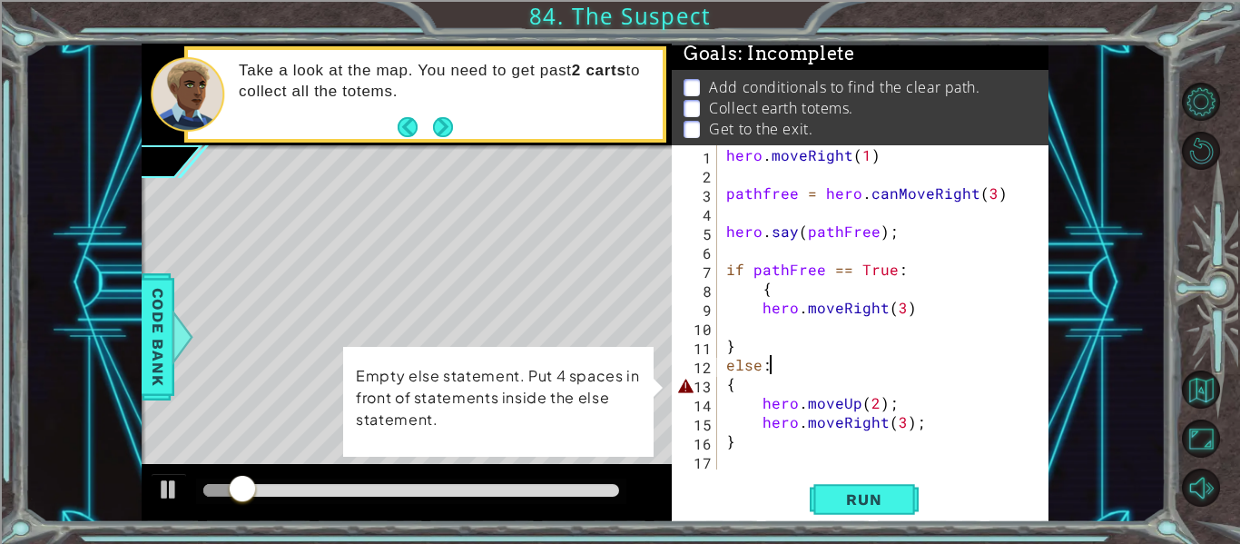
scroll to position [0, 1]
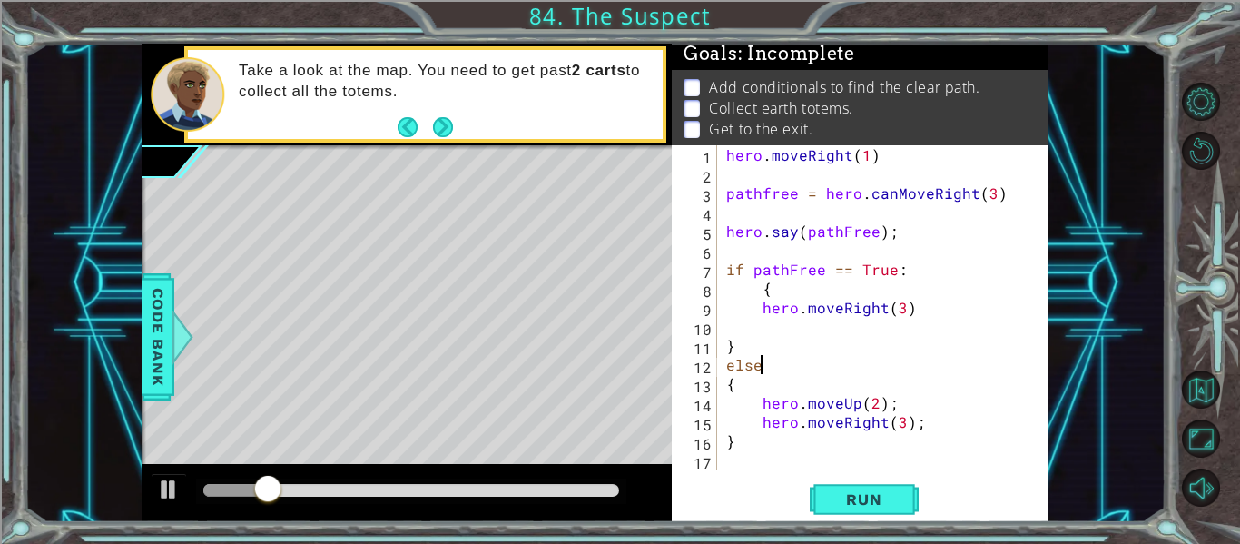
type textarea "else:"
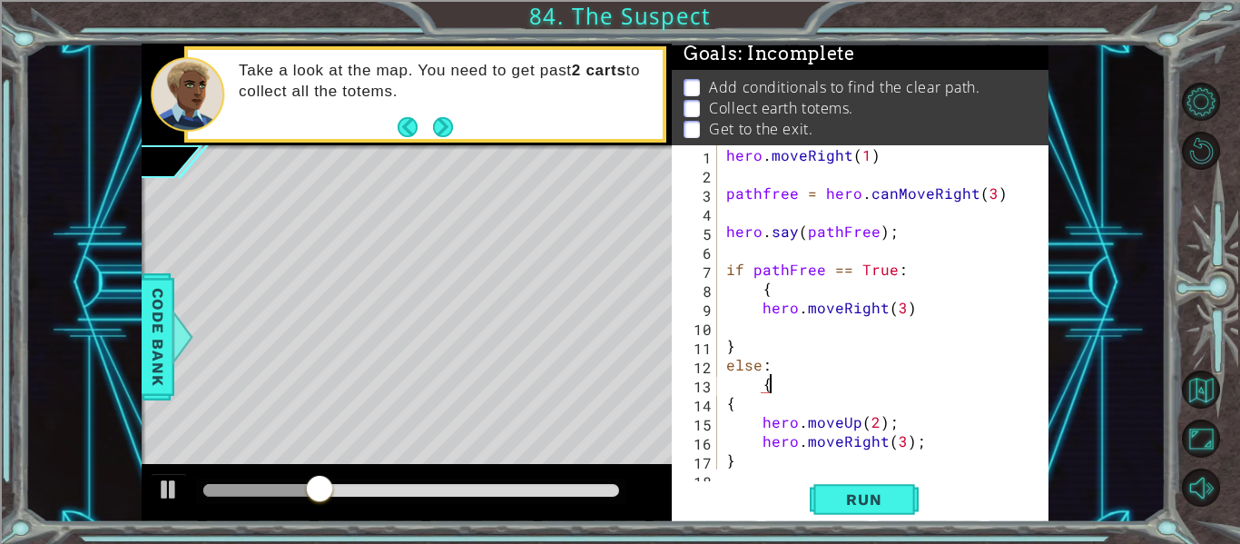
scroll to position [0, 2]
click at [736, 407] on div "hero . moveRight ( 1 ) pathfree = hero . canMoveRight ( 3 ) hero . say ( pathFr…" at bounding box center [887, 326] width 331 height 362
type textarea "{"
click at [848, 502] on span "Run" at bounding box center [864, 499] width 72 height 18
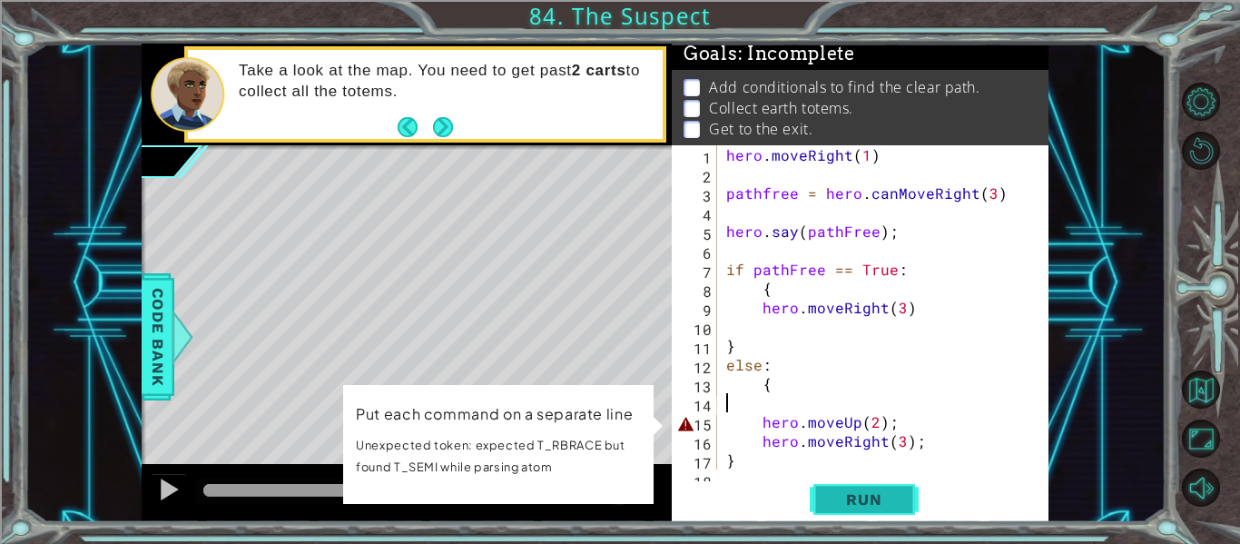
click at [848, 502] on span "Run" at bounding box center [864, 499] width 72 height 18
click at [767, 329] on div "hero . moveRight ( 1 ) pathfree = hero . canMoveRight ( 3 ) hero . say ( pathFr…" at bounding box center [887, 326] width 331 height 362
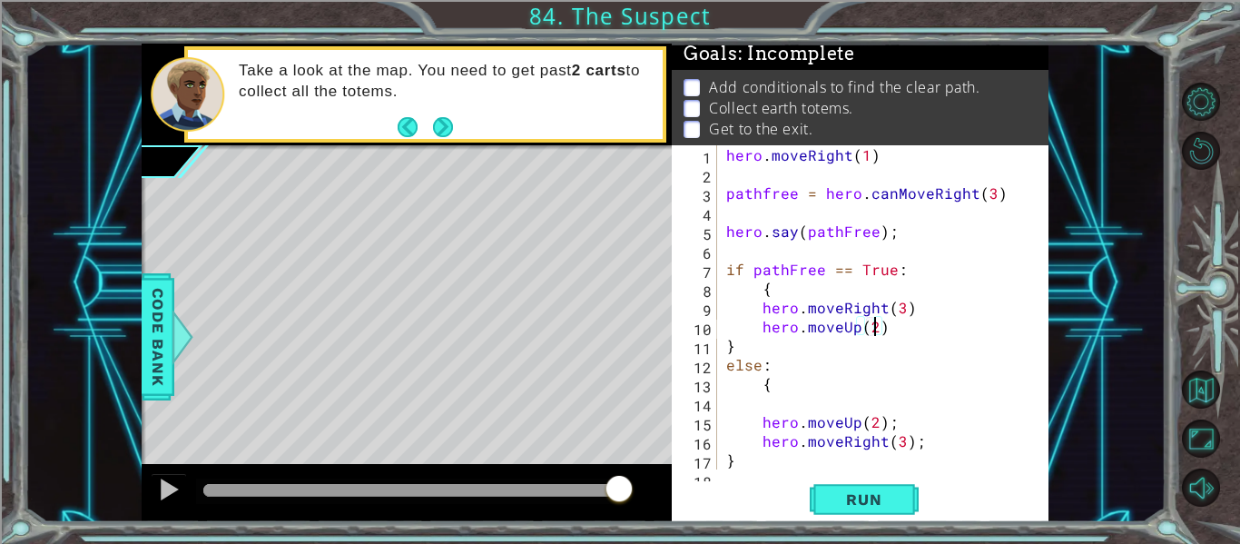
scroll to position [0, 9]
click at [853, 486] on button "Run" at bounding box center [863, 499] width 109 height 37
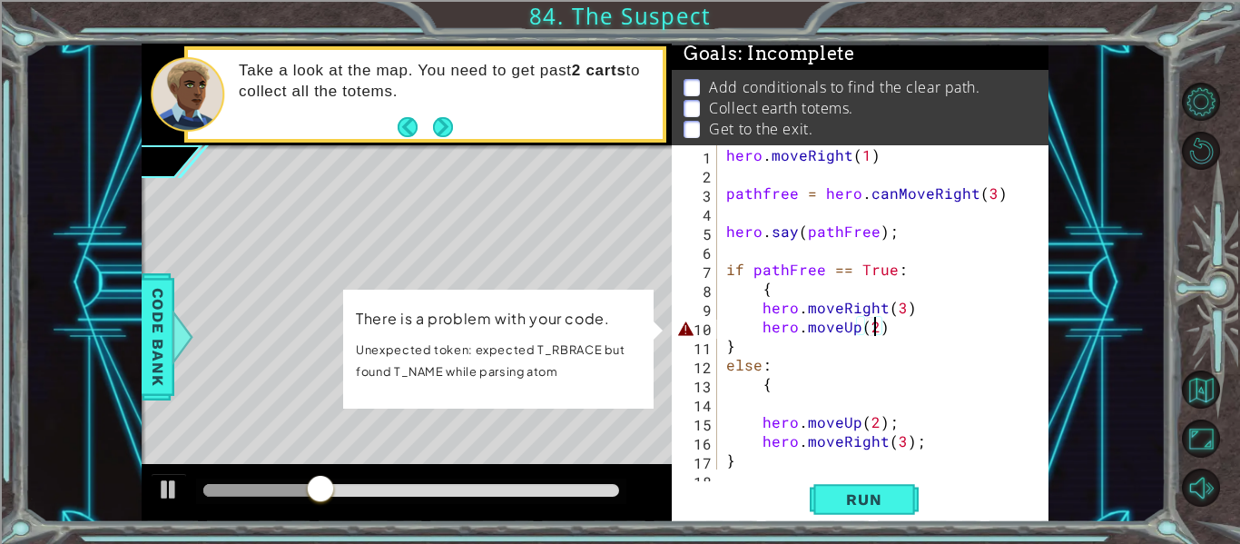
click at [762, 327] on div "hero . moveRight ( 1 ) pathfree = hero . canMoveRight ( 3 ) hero . say ( pathFr…" at bounding box center [887, 326] width 331 height 362
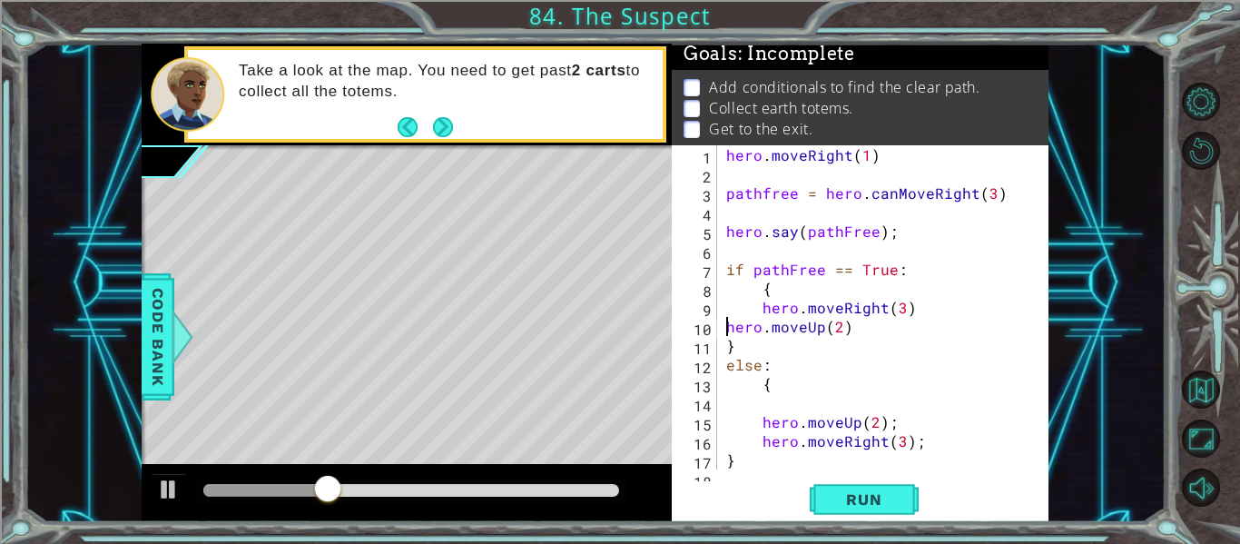
scroll to position [0, 6]
click at [892, 505] on span "Run" at bounding box center [864, 499] width 72 height 18
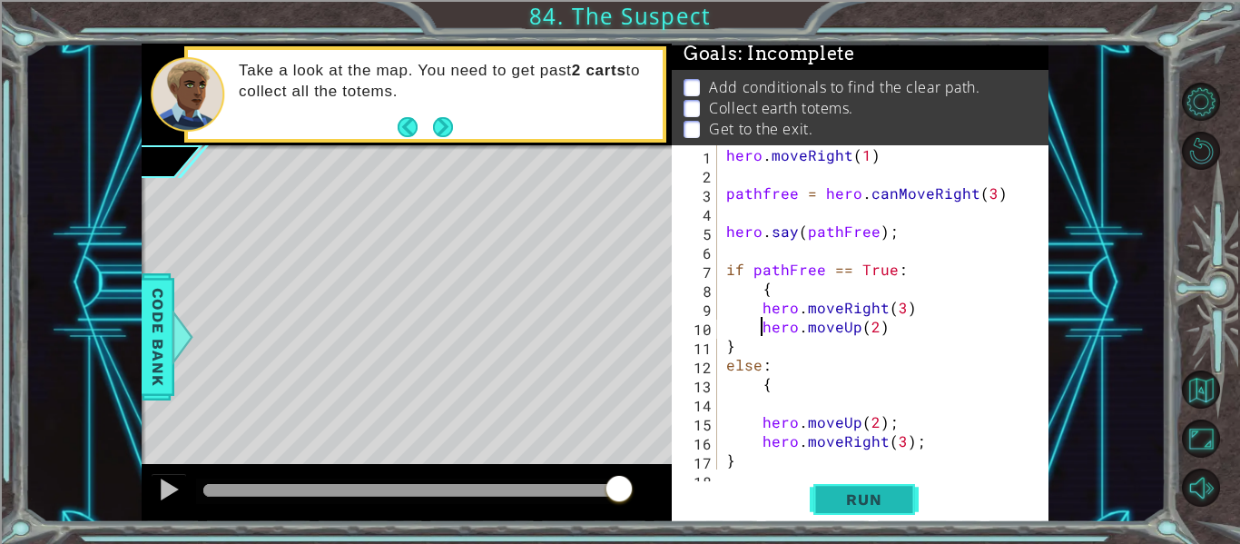
click at [877, 490] on span "Run" at bounding box center [864, 499] width 72 height 18
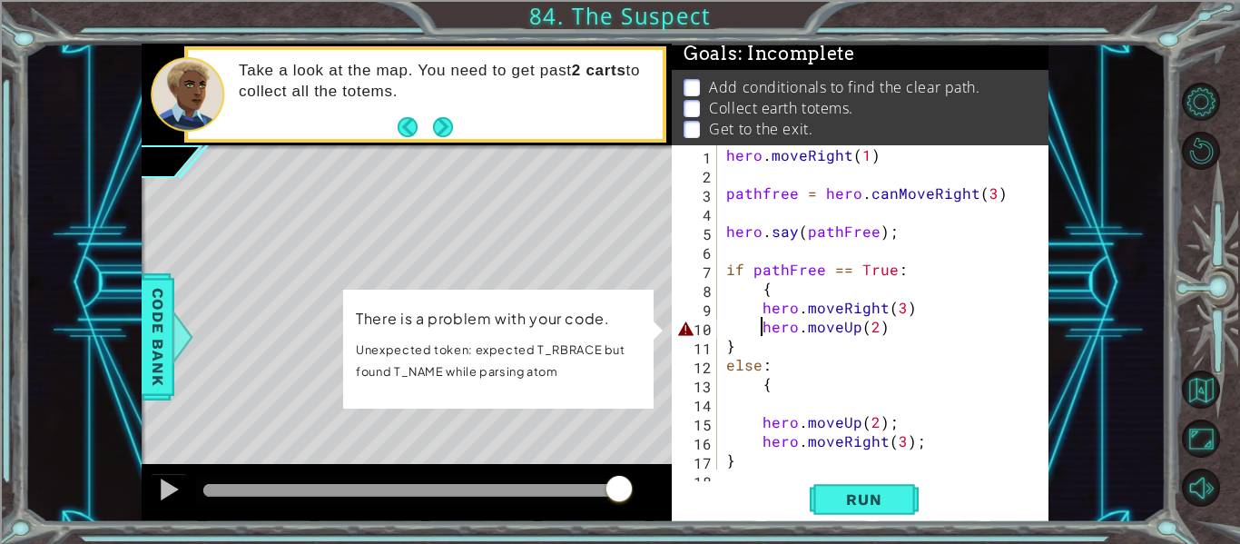
click at [810, 371] on div "hero . moveRight ( 1 ) pathfree = hero . canMoveRight ( 3 ) hero . say ( pathFr…" at bounding box center [887, 326] width 331 height 362
click at [753, 335] on div "hero . moveRight ( 1 ) pathfree = hero . canMoveRight ( 3 ) hero . say ( pathFr…" at bounding box center [887, 326] width 331 height 362
click at [705, 280] on div "7" at bounding box center [696, 271] width 42 height 19
click at [479, 274] on div "Level Map" at bounding box center [561, 412] width 839 height 535
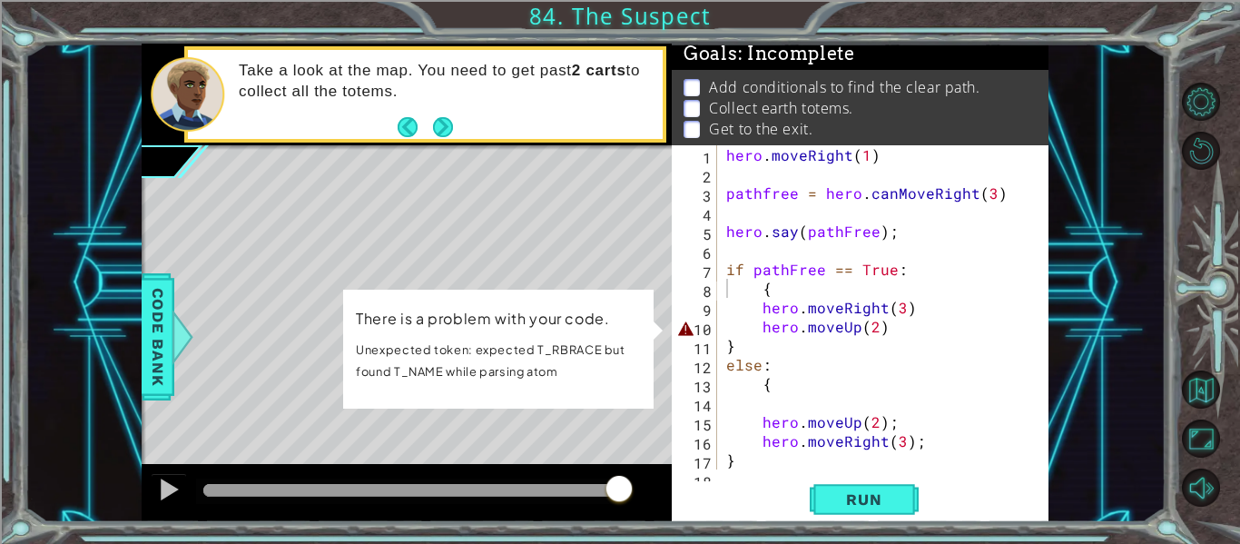
click at [461, 230] on div "Level Map" at bounding box center [561, 412] width 839 height 535
drag, startPoint x: 611, startPoint y: 493, endPoint x: 415, endPoint y: 474, distance: 196.9
click at [466, 474] on div at bounding box center [482, 490] width 33 height 33
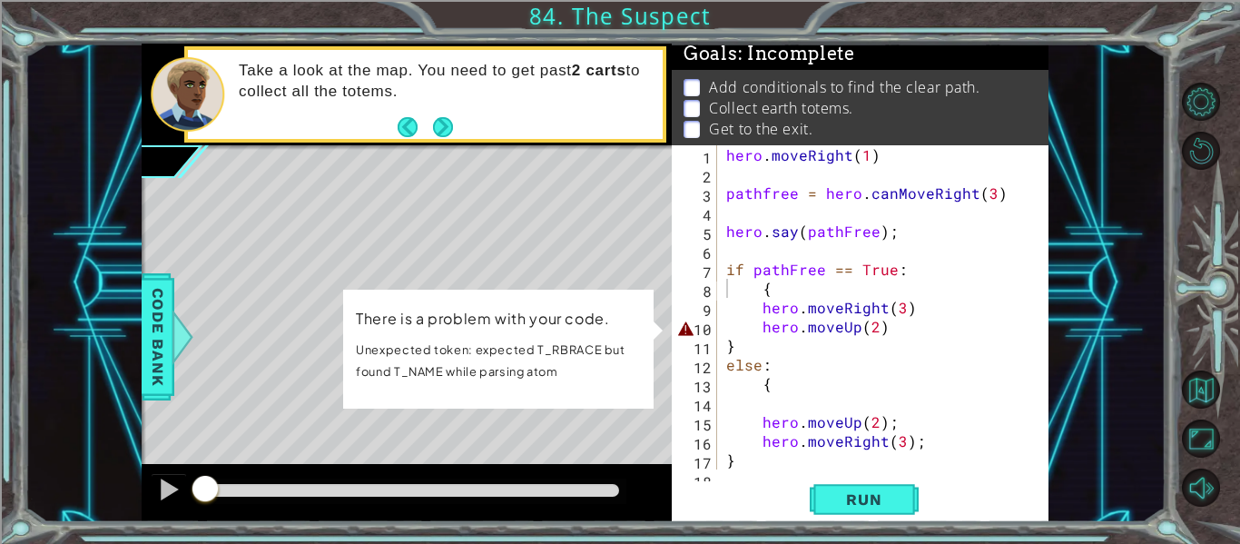
drag, startPoint x: 413, startPoint y: 482, endPoint x: 205, endPoint y: 530, distance: 213.3
click at [205, 530] on div "1 ההההההההההההההההההההההההההההההההההההההההההההההההההההההההההההההההההההההההההההה…" at bounding box center [620, 272] width 1240 height 544
click at [162, 501] on div at bounding box center [169, 489] width 24 height 24
click at [768, 332] on div "hero . moveRight ( 1 ) pathfree = hero . canMoveRight ( 3 ) hero . say ( pathFr…" at bounding box center [887, 326] width 331 height 362
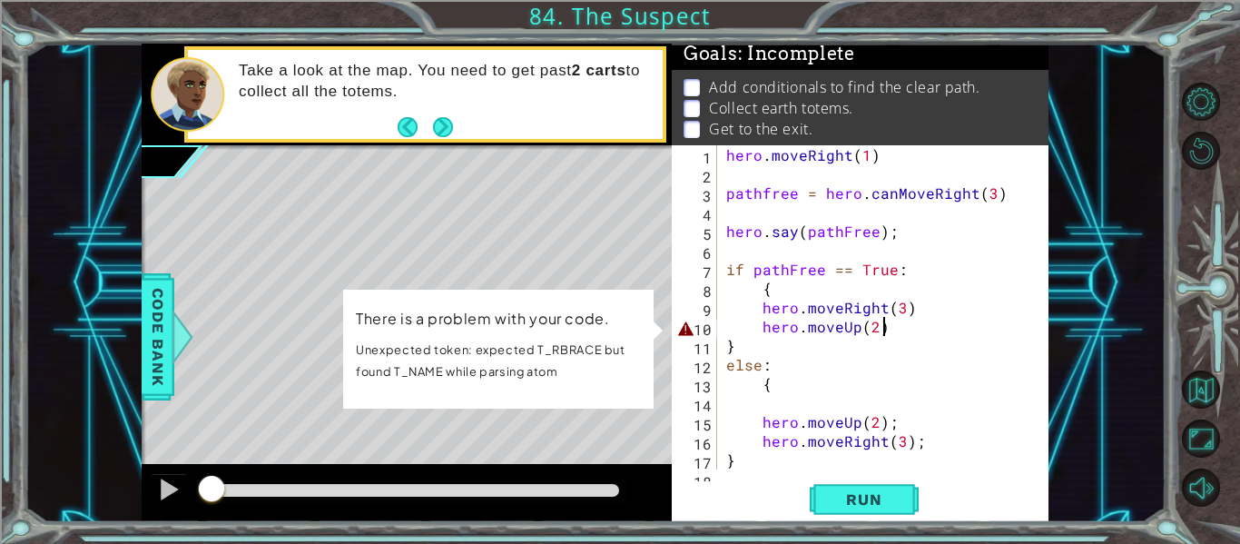
click at [888, 329] on div "hero . moveRight ( 1 ) pathfree = hero . canMoveRight ( 3 ) hero . say ( pathFr…" at bounding box center [887, 326] width 331 height 362
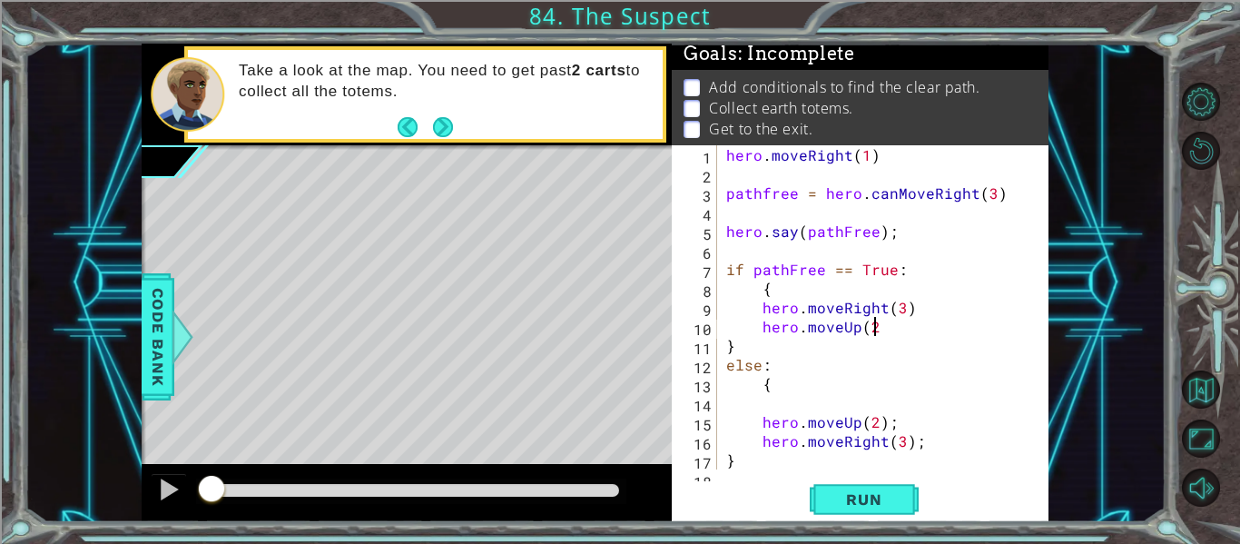
click at [898, 320] on div "hero . moveRight ( 1 ) pathfree = hero . canMoveRight ( 3 ) hero . say ( pathFr…" at bounding box center [887, 326] width 331 height 362
click at [902, 316] on div "hero . moveRight ( 1 ) pathfree = hero . canMoveRight ( 3 ) hero . say ( pathFr…" at bounding box center [887, 326] width 331 height 362
click at [880, 332] on div "hero . moveRight ( 1 ) pathfree = hero . canMoveRight ( 3 ) hero . say ( pathFr…" at bounding box center [887, 326] width 331 height 362
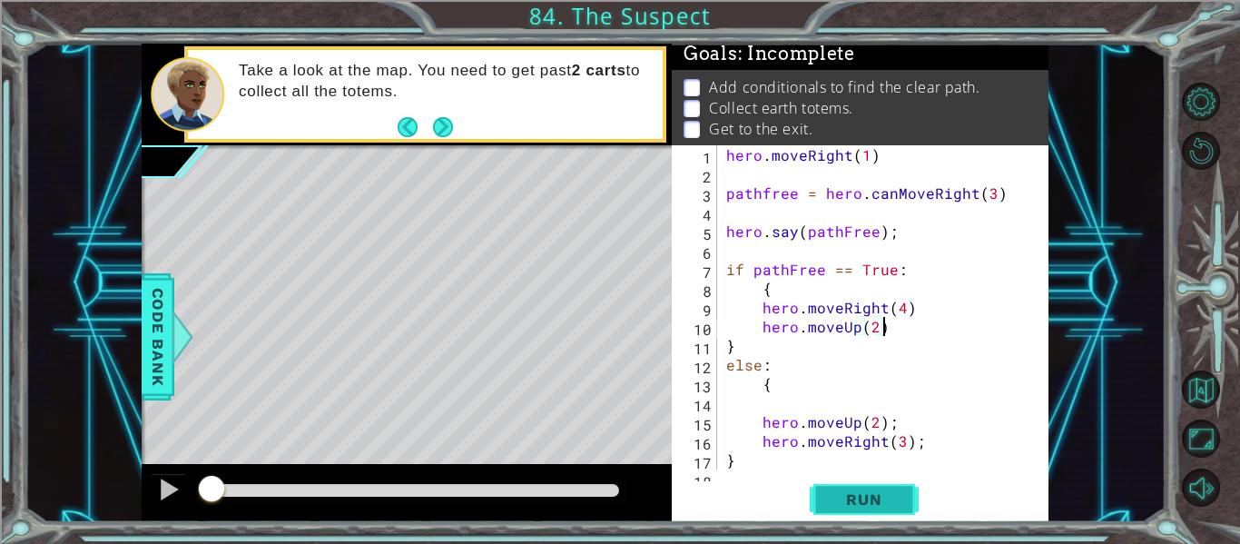
click at [846, 509] on button "Run" at bounding box center [863, 499] width 109 height 37
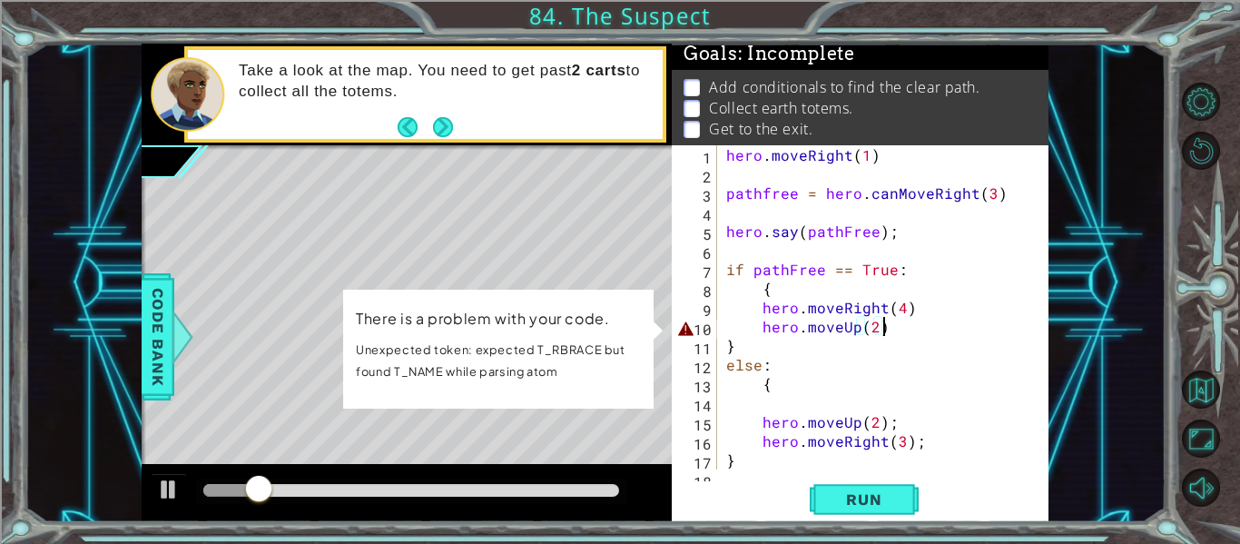
click at [858, 336] on div "hero . moveRight ( 1 ) pathfree = hero . canMoveRight ( 3 ) hero . say ( pathFr…" at bounding box center [887, 326] width 331 height 362
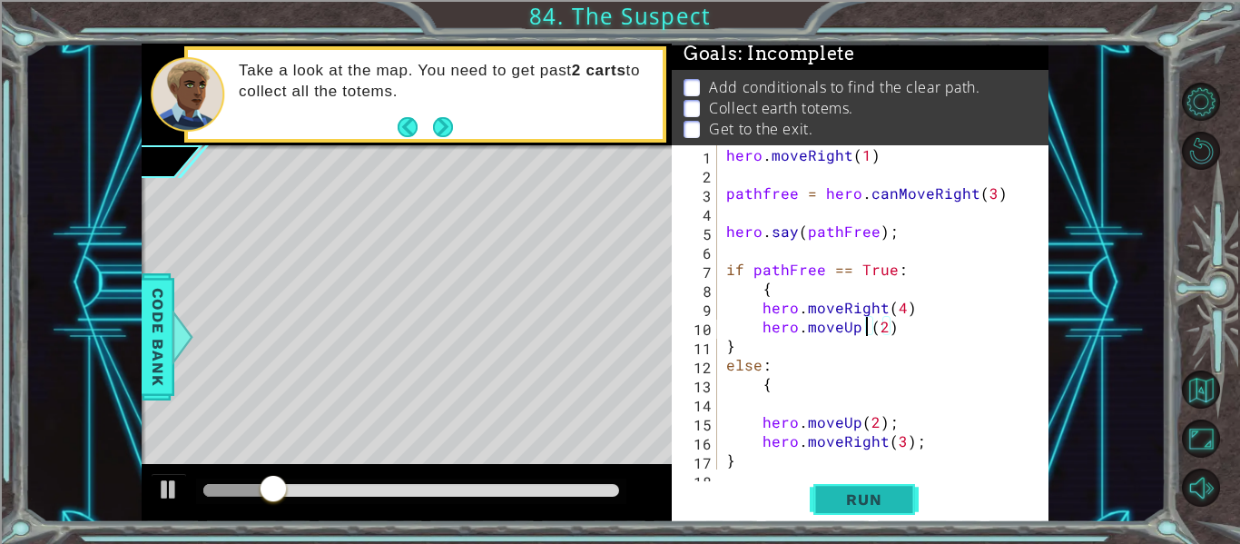
click at [870, 497] on span "Run" at bounding box center [864, 499] width 72 height 18
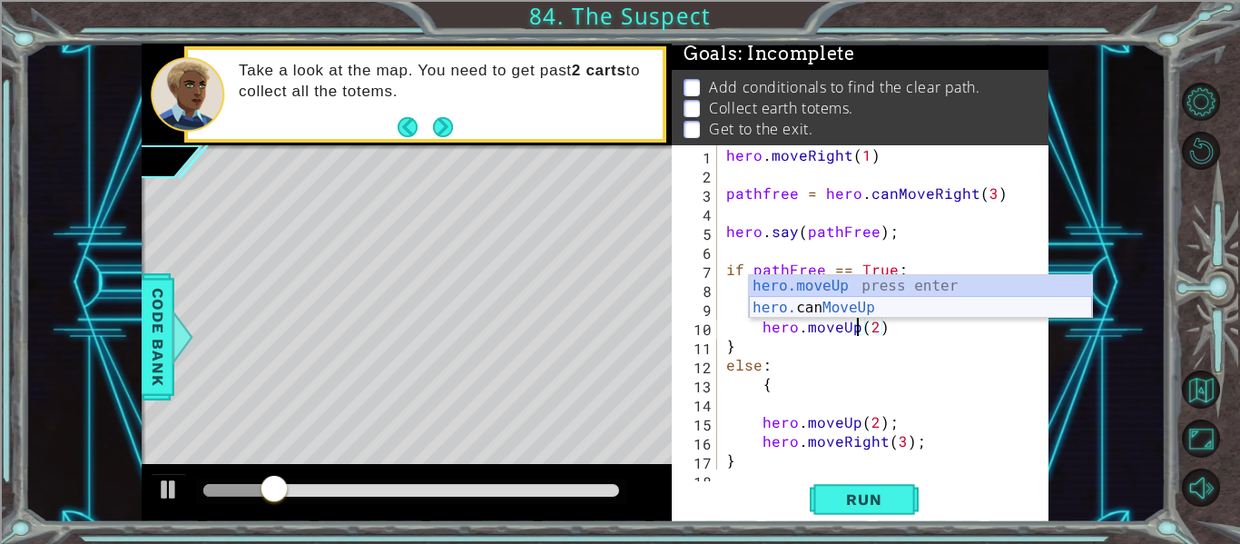
click at [841, 311] on div "hero.moveUp press enter hero. can MoveUp press enter" at bounding box center [920, 318] width 343 height 87
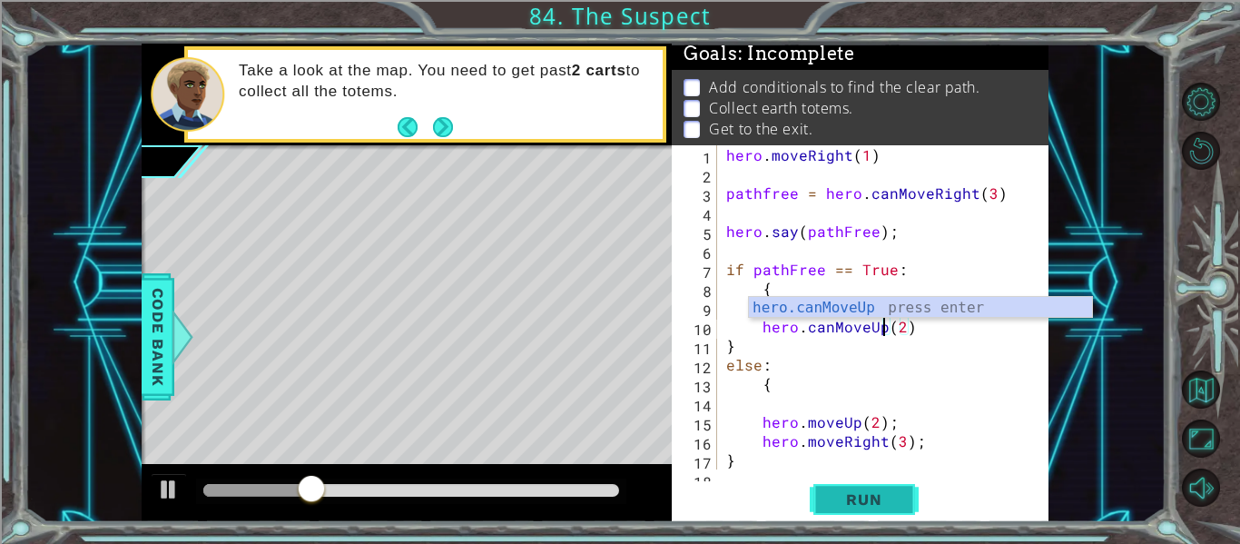
click at [829, 511] on button "Run" at bounding box center [863, 499] width 109 height 37
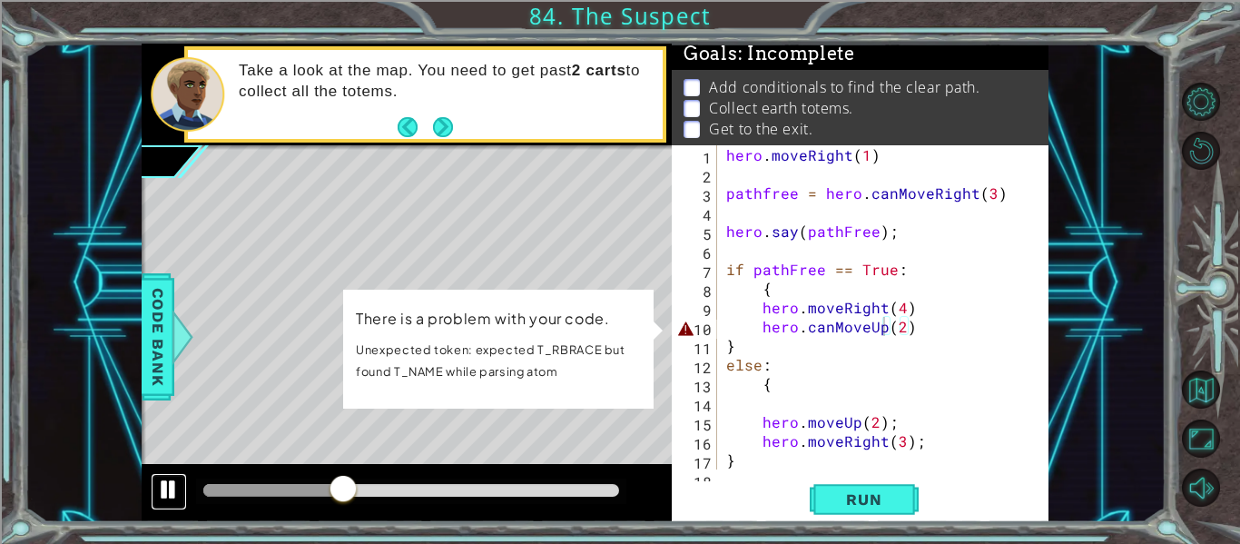
click at [181, 488] on button at bounding box center [169, 491] width 36 height 37
click at [914, 334] on div "hero . moveRight ( 1 ) pathfree = hero . canMoveRight ( 3 ) hero . say ( pathFr…" at bounding box center [887, 326] width 331 height 362
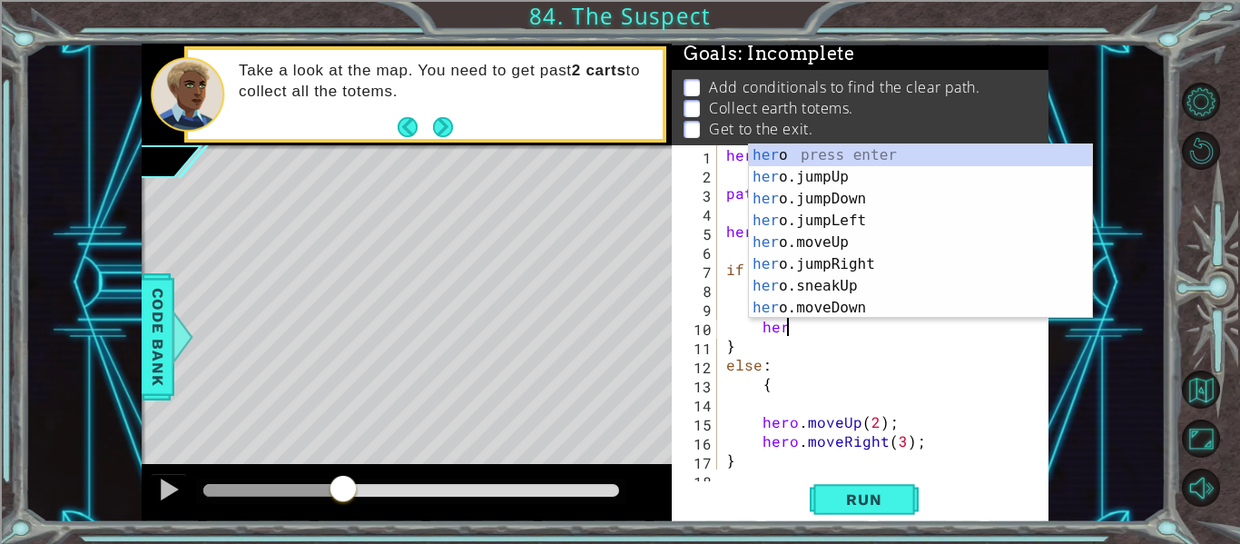
type textarea "h"
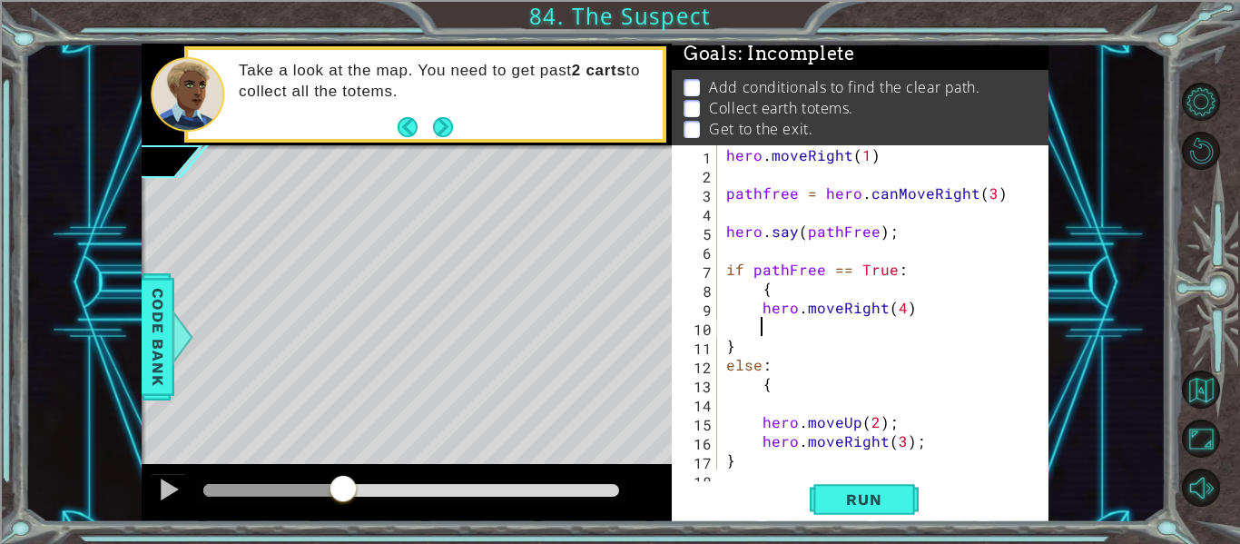
scroll to position [0, 1]
click at [897, 492] on span "Run" at bounding box center [864, 499] width 72 height 18
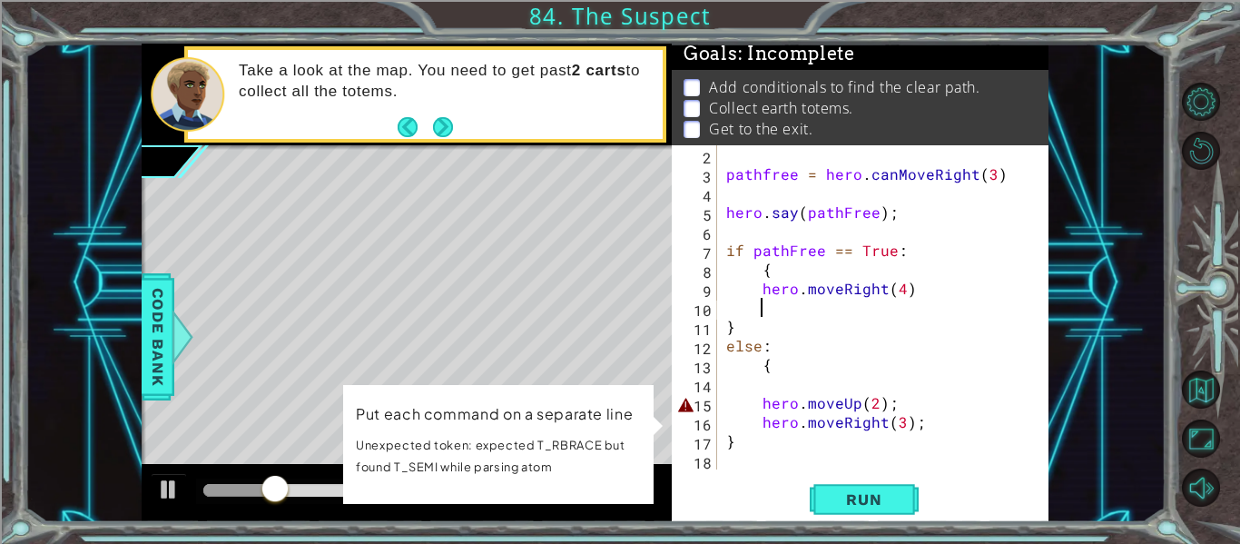
scroll to position [19, 0]
click at [761, 286] on div "pathfree = hero . canMoveRight ( 3 ) hero . say ( pathFree ) ; if pathFree == T…" at bounding box center [887, 326] width 331 height 362
type textarea "hero.moveRight(4)"
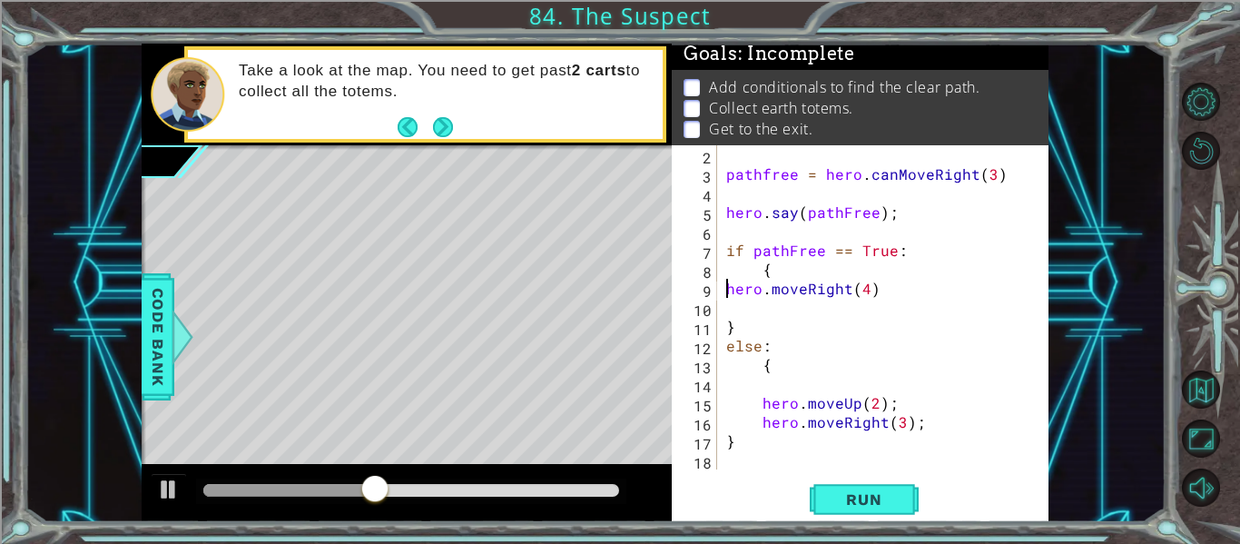
click at [728, 310] on div "pathfree = hero . canMoveRight ( 3 ) hero . say ( pathFree ) ; if pathFree == T…" at bounding box center [887, 326] width 331 height 362
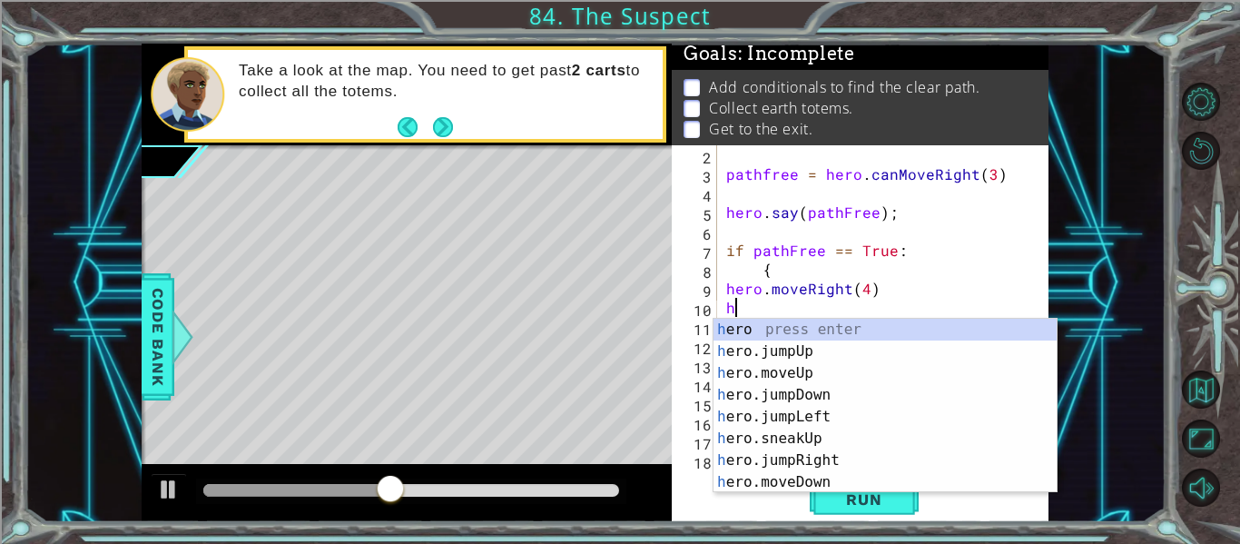
scroll to position [0, 2]
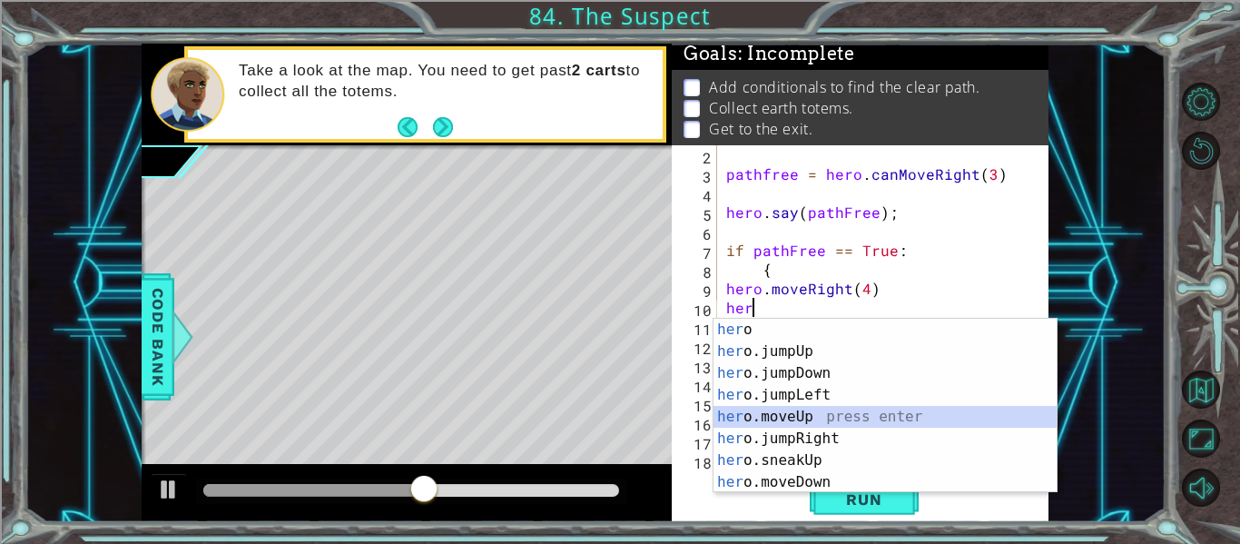
click at [741, 415] on div "her o press enter her o.jumpUp press enter her o.jumpDown press enter her o.jum…" at bounding box center [884, 428] width 343 height 218
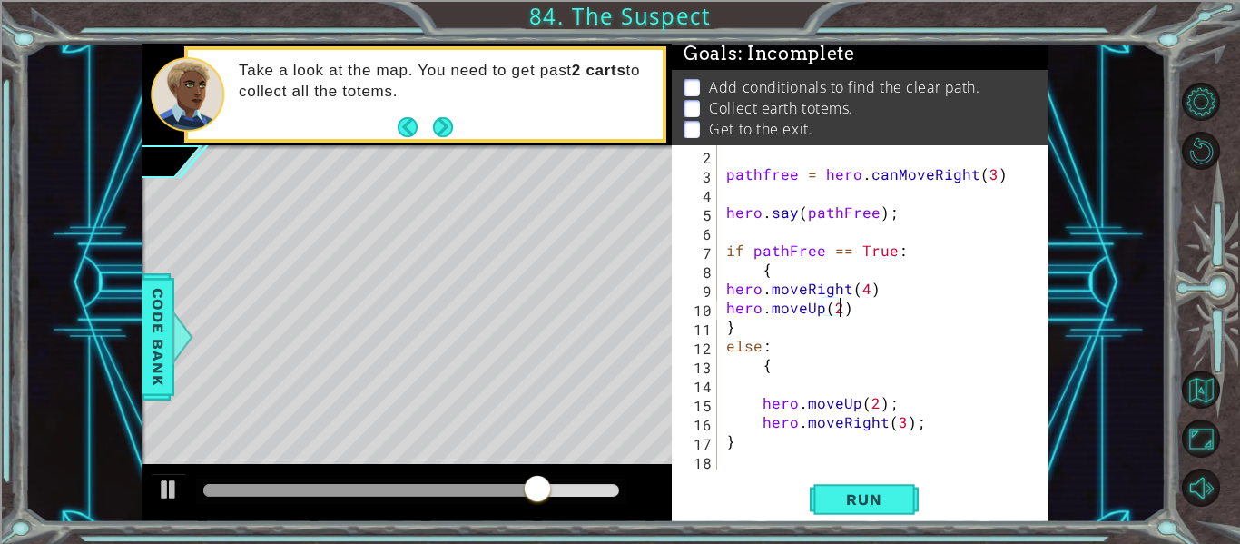
scroll to position [0, 7]
click at [829, 512] on button "Run" at bounding box center [863, 499] width 109 height 37
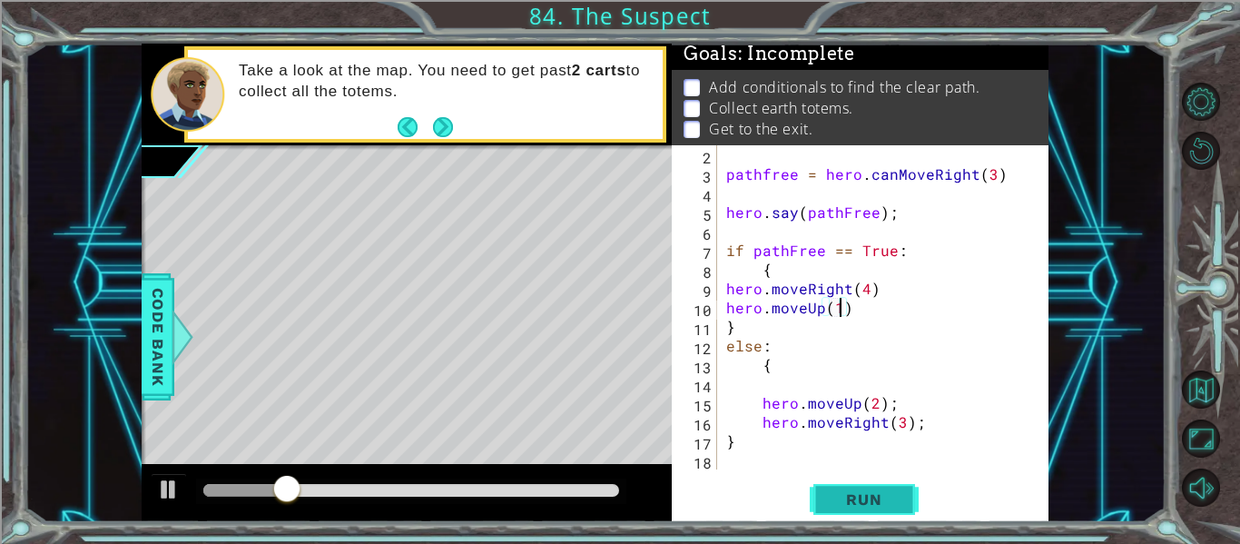
click at [848, 508] on button "Run" at bounding box center [863, 499] width 109 height 37
click at [735, 319] on div "pathfree = hero . canMoveRight ( 3 ) hero . say ( pathFree ) ; if pathFree == T…" at bounding box center [887, 326] width 331 height 362
click at [725, 322] on div "pathfree = hero . canMoveRight ( 3 ) hero . say ( pathFree ) ; if pathFree == T…" at bounding box center [887, 326] width 331 height 362
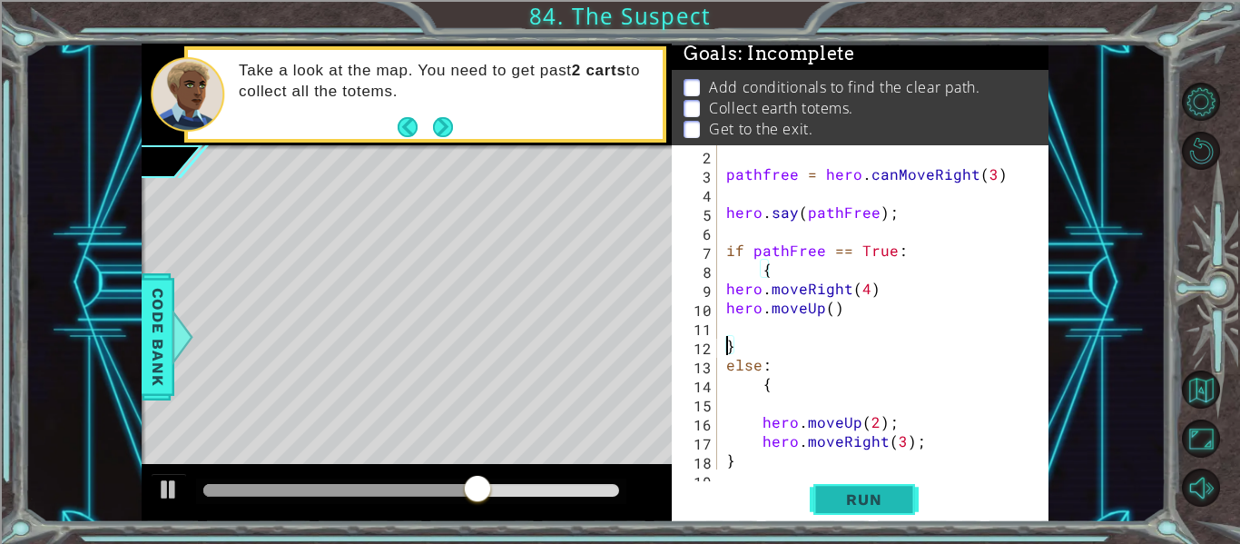
click at [840, 498] on span "Run" at bounding box center [864, 499] width 72 height 18
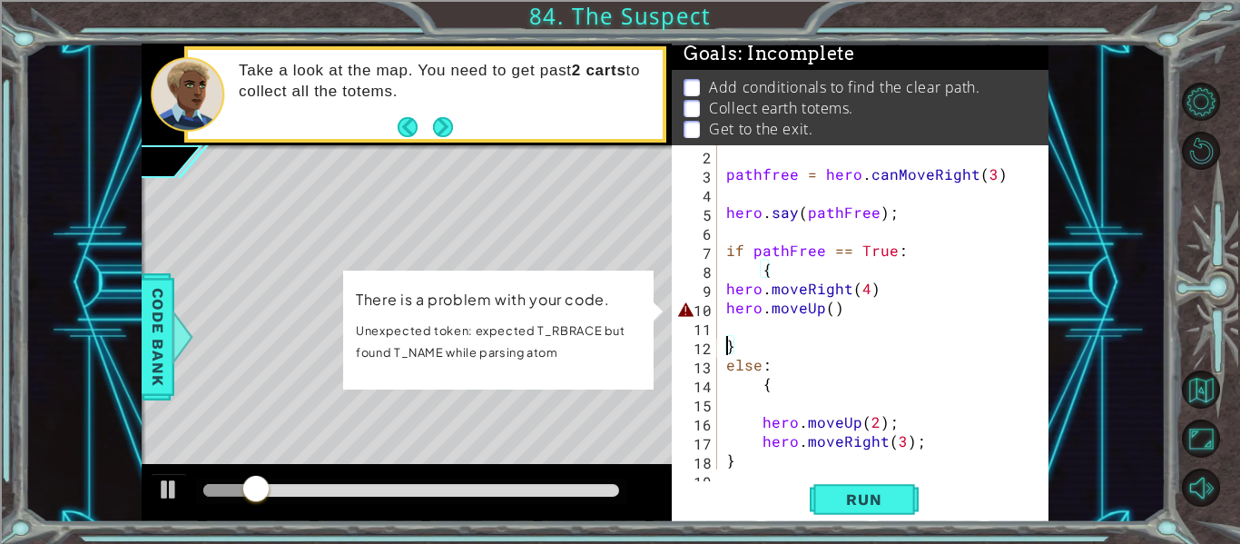
click at [833, 314] on div "pathfree = hero . canMoveRight ( 3 ) hero . say ( pathFree ) ; if pathFree == T…" at bounding box center [887, 326] width 331 height 362
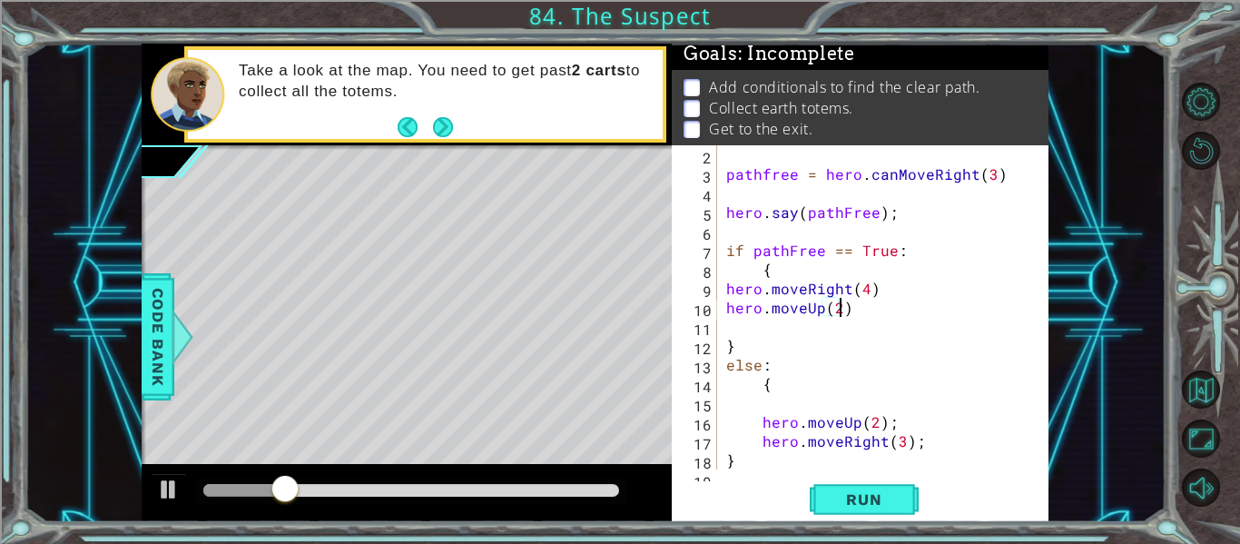
scroll to position [0, 7]
click at [889, 490] on span "Run" at bounding box center [864, 499] width 72 height 18
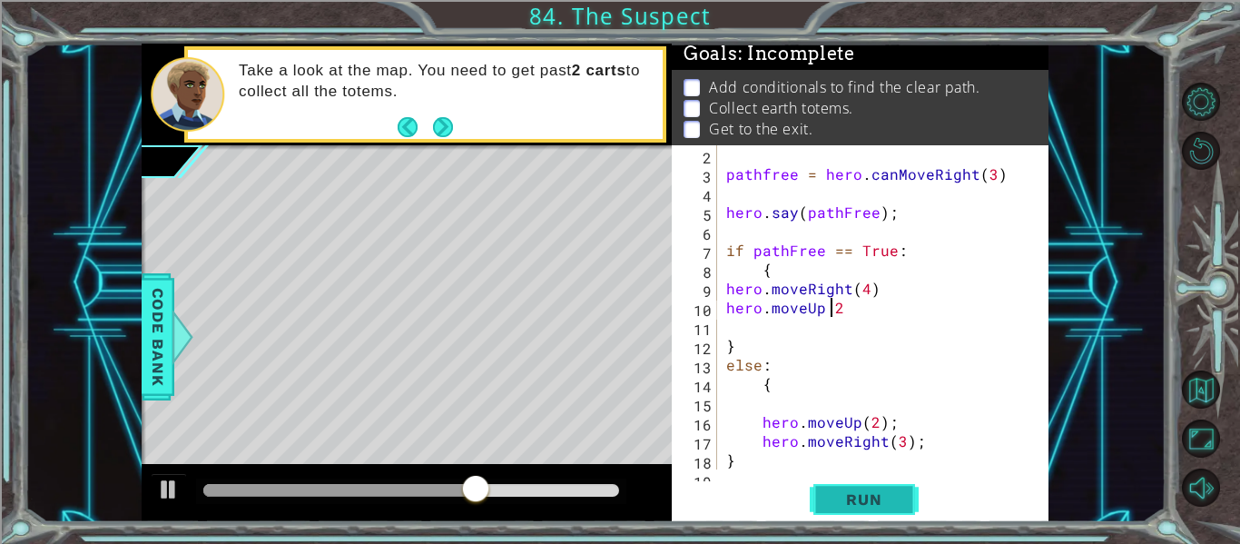
click at [862, 492] on span "Run" at bounding box center [864, 499] width 72 height 18
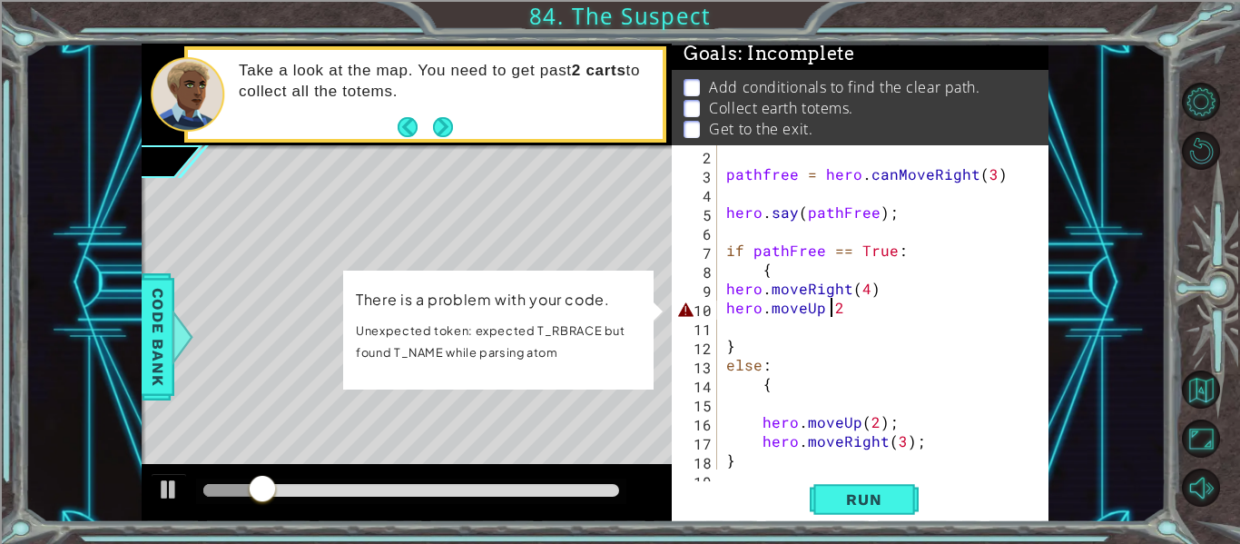
click at [726, 306] on div "pathfree = hero . canMoveRight ( 3 ) hero . say ( pathFree ) ; if pathFree == T…" at bounding box center [887, 326] width 331 height 362
click at [867, 299] on div "pathfree = hero . canMoveRight ( 3 ) hero . say ( pathFree ) ; if pathFree == T…" at bounding box center [887, 326] width 331 height 362
click at [858, 301] on div "pathfree = hero . canMoveRight ( 3 ) hero . say ( pathFree ) ; if pathFree == T…" at bounding box center [887, 326] width 331 height 362
click at [842, 306] on div "pathfree = hero . canMoveRight ( 3 ) hero . say ( pathFree ) ; if pathFree == T…" at bounding box center [887, 326] width 331 height 362
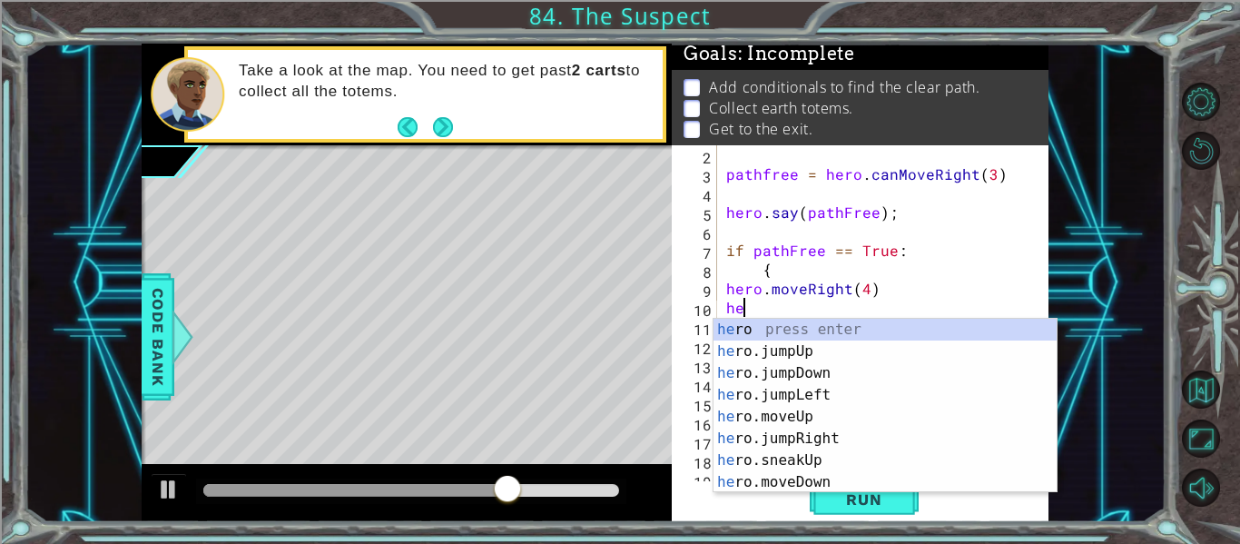
type textarea "h"
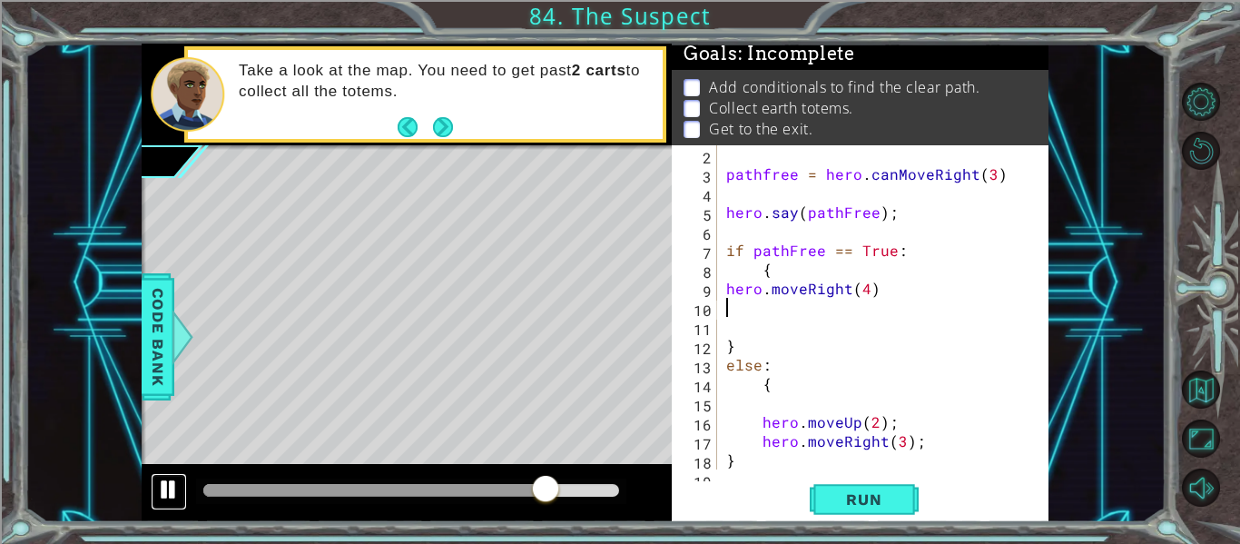
click at [165, 496] on div at bounding box center [169, 489] width 24 height 24
click at [822, 500] on button "Run" at bounding box center [863, 499] width 109 height 37
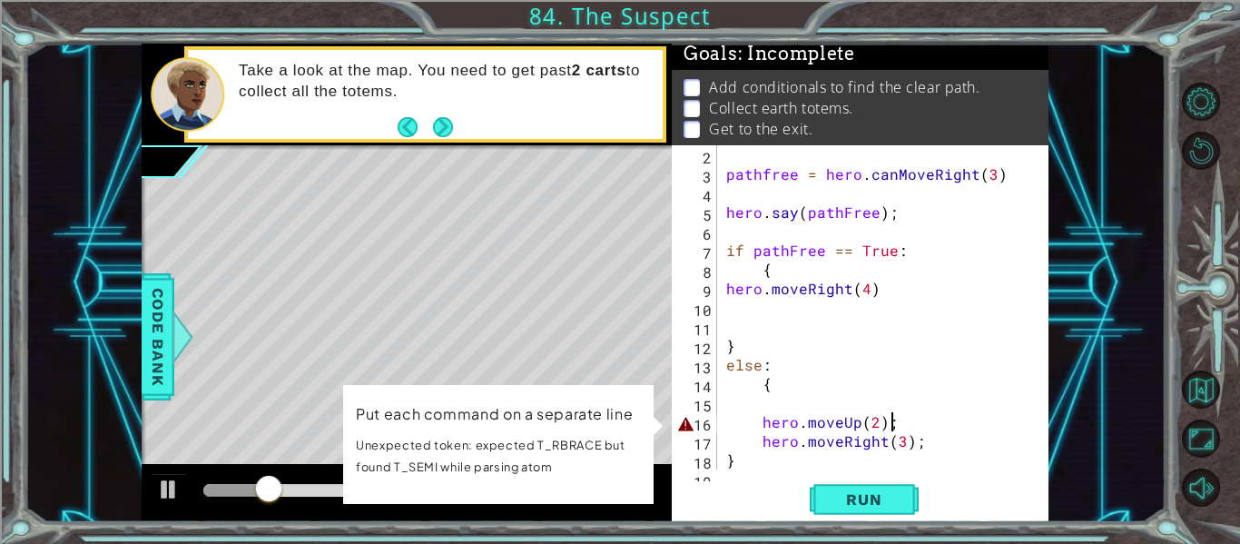
click at [893, 419] on div "pathfree = hero . canMoveRight ( 3 ) hero . say ( pathFree ) ; if pathFree == T…" at bounding box center [887, 326] width 331 height 362
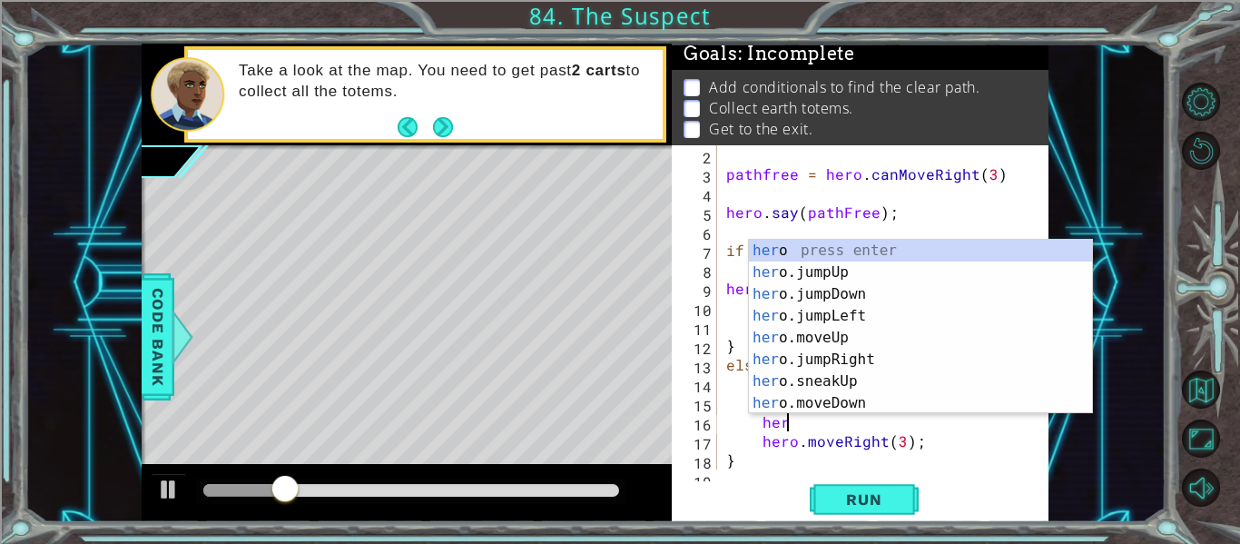
type textarea "h"
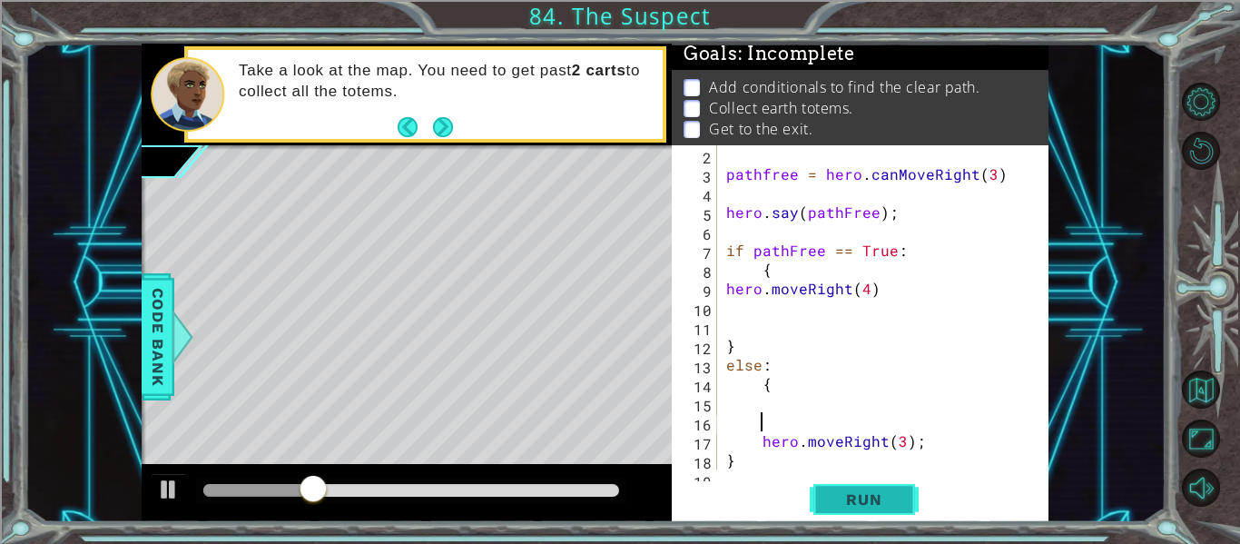
click at [871, 512] on button "Run" at bounding box center [863, 499] width 109 height 37
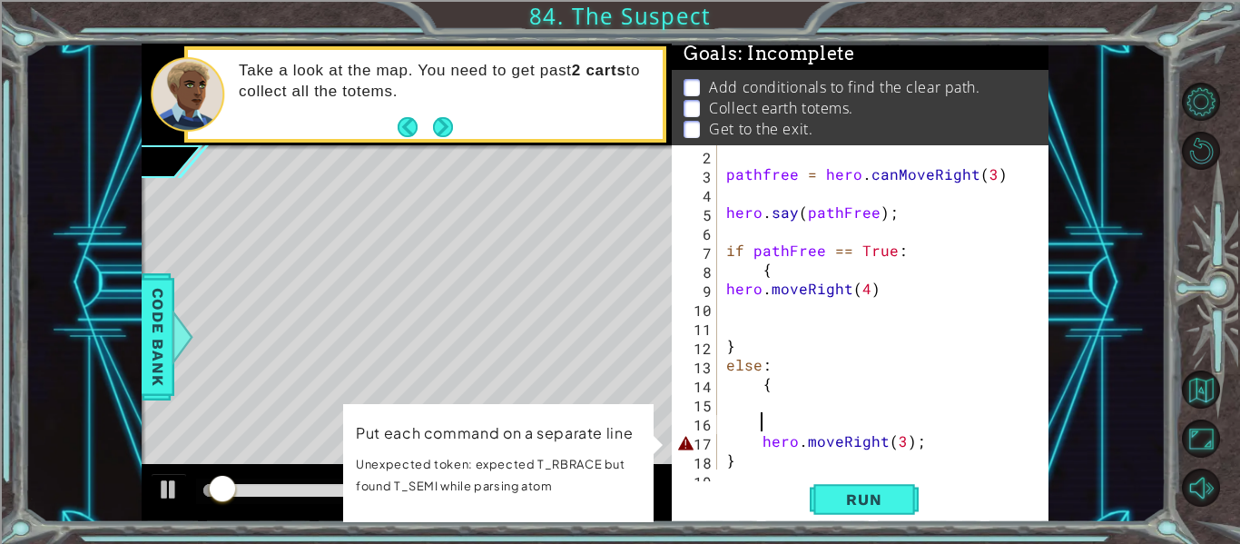
click at [910, 441] on div "pathfree = hero . canMoveRight ( 3 ) hero . say ( pathFree ) ; if pathFree == T…" at bounding box center [887, 326] width 331 height 362
click at [917, 442] on div "pathfree = hero . canMoveRight ( 3 ) hero . say ( pathFree ) ; if pathFree == T…" at bounding box center [887, 326] width 331 height 362
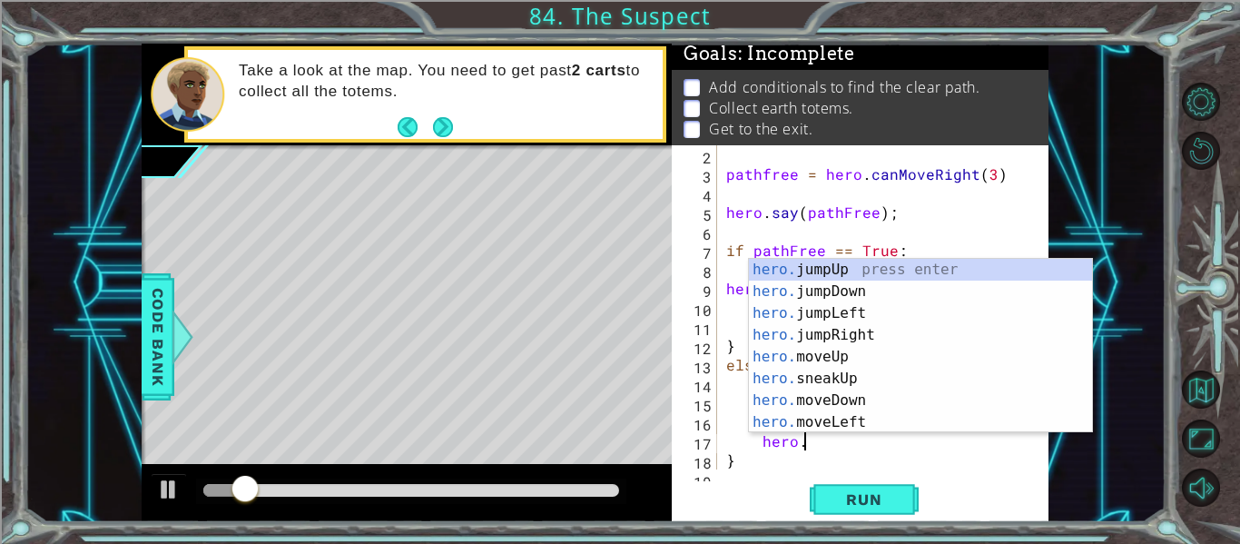
type textarea "h"
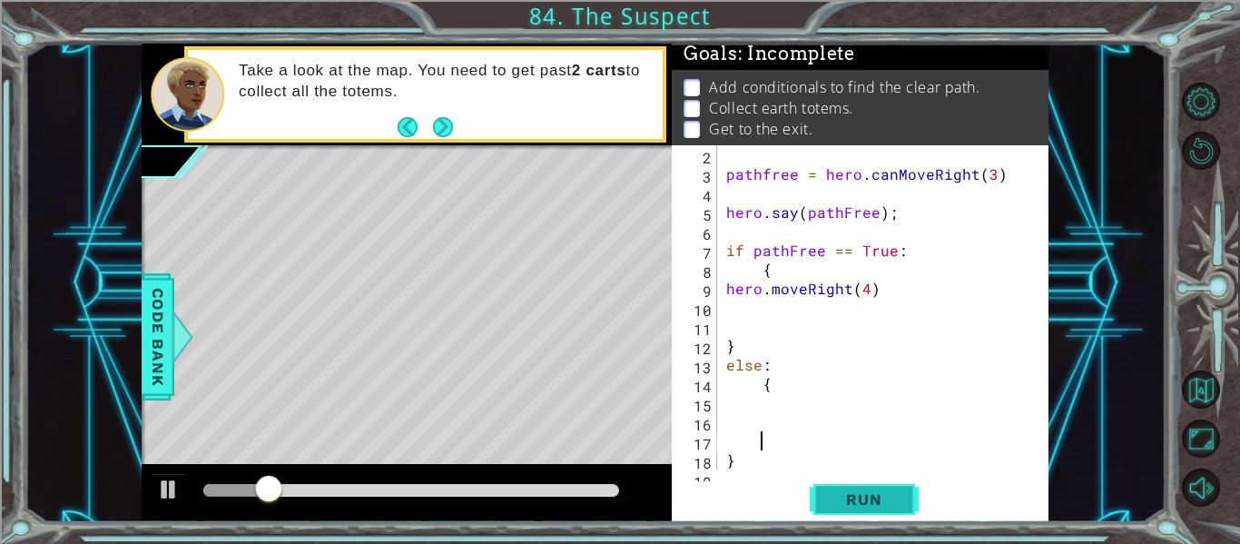
click at [899, 504] on span "Run" at bounding box center [864, 499] width 72 height 18
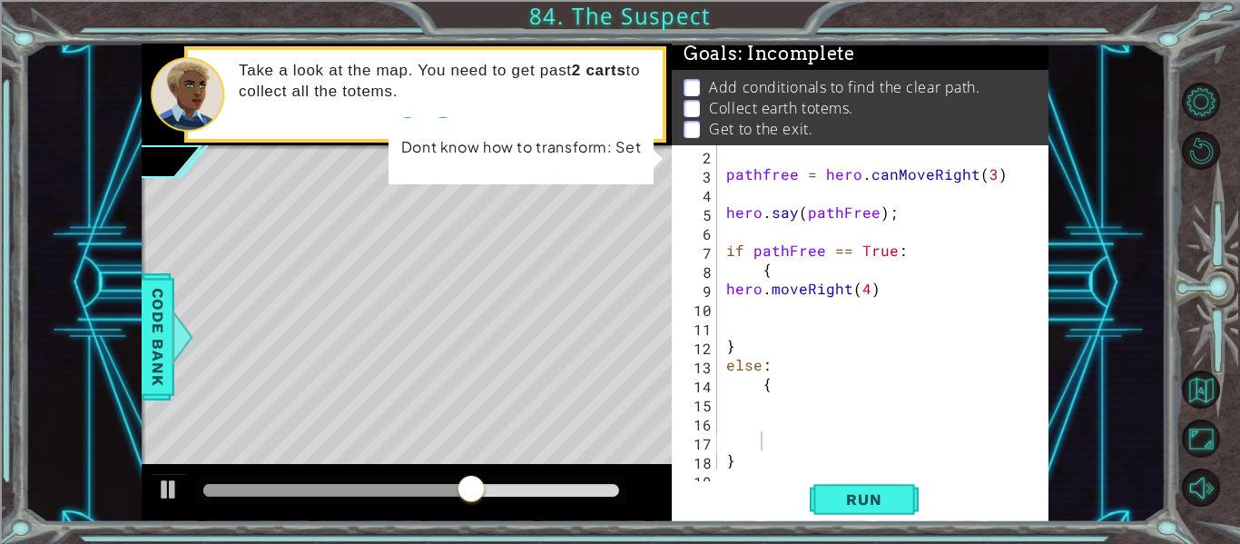
click at [451, 316] on div "1 ההההההההההההההההההההההההההההההההההההההההההההההההההההההההההההההההההההההההההההה…" at bounding box center [620, 272] width 1240 height 544
drag, startPoint x: 486, startPoint y: 484, endPoint x: 760, endPoint y: 506, distance: 275.0
click at [760, 506] on div "1 ההההההההההההההההההההההההההההההההההההההההההההההההההההההההההההההההההההההההההההה…" at bounding box center [595, 283] width 907 height 478
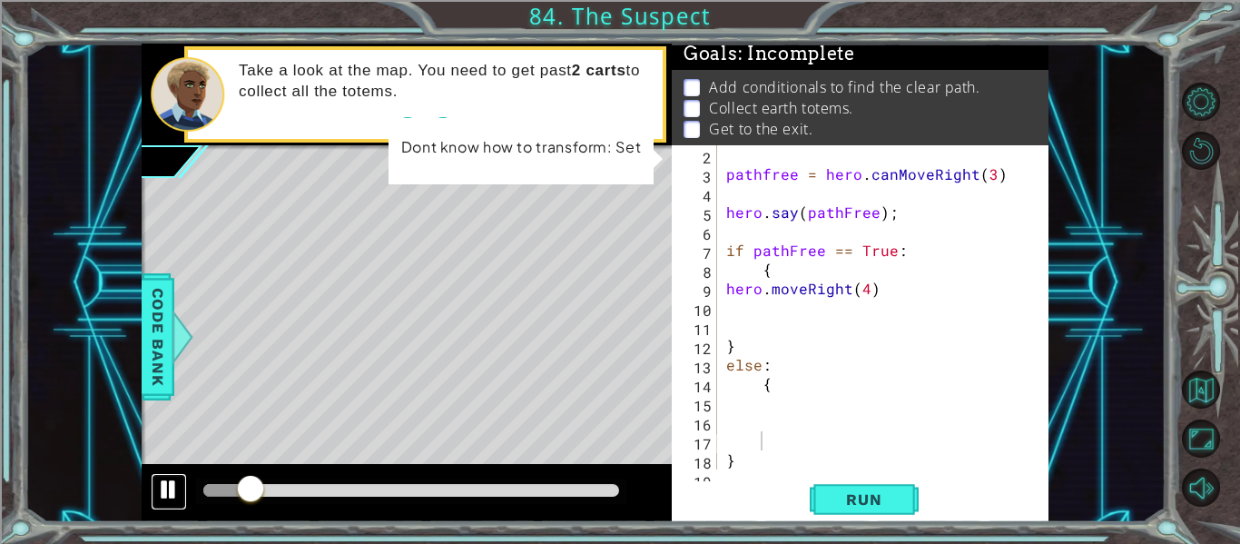
click at [175, 494] on div at bounding box center [169, 489] width 24 height 24
click at [473, 410] on div "Level Map" at bounding box center [561, 412] width 839 height 535
click at [146, 309] on span "Code Bank" at bounding box center [157, 336] width 29 height 111
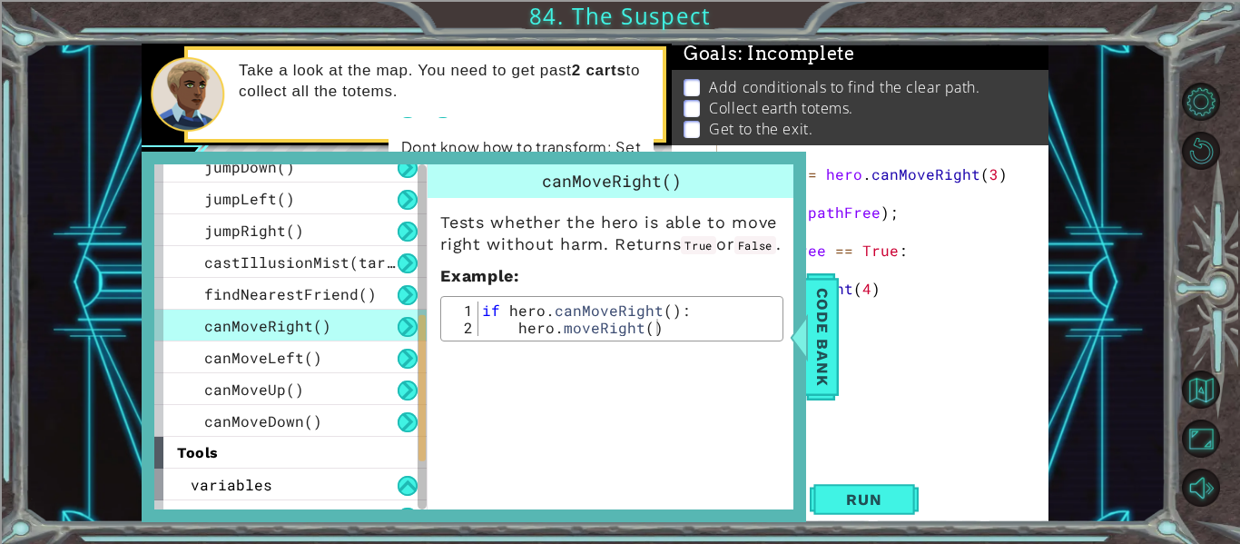
scroll to position [481, 0]
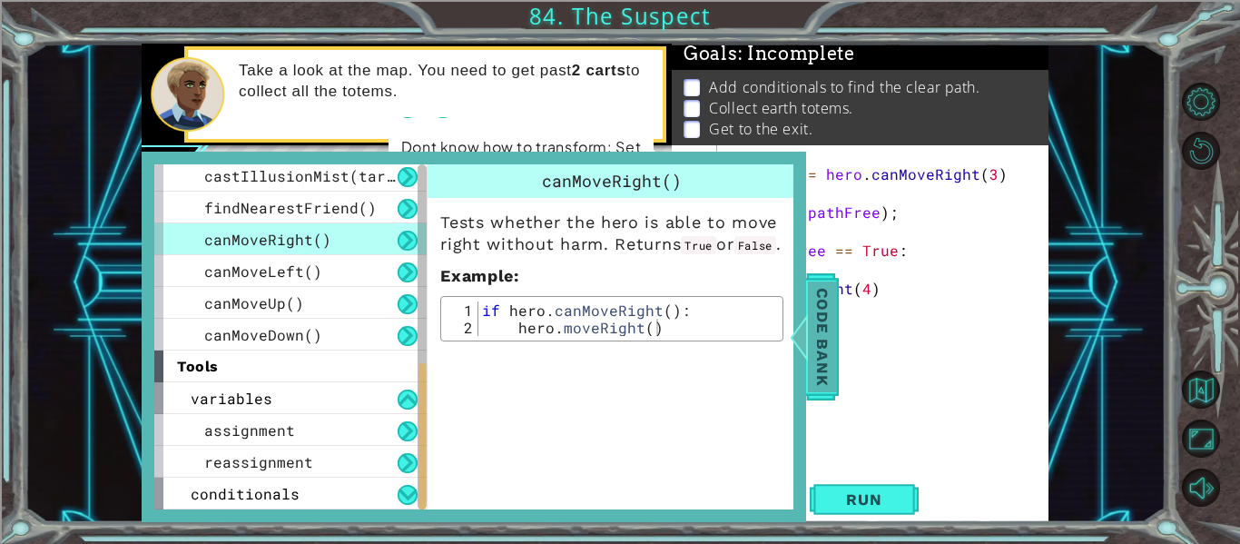
click at [825, 359] on span "Code Bank" at bounding box center [822, 336] width 29 height 111
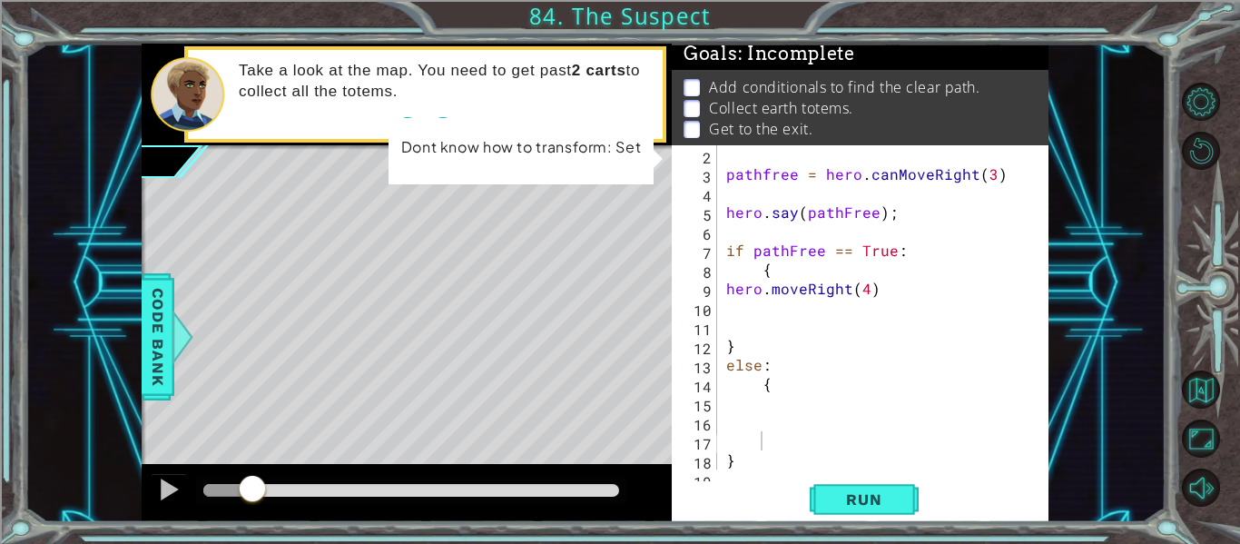
click at [773, 271] on div "pathfree = hero . canMoveRight ( 3 ) hero . say ( pathFree ) ; if pathFree == T…" at bounding box center [887, 326] width 331 height 362
type textarea "{"
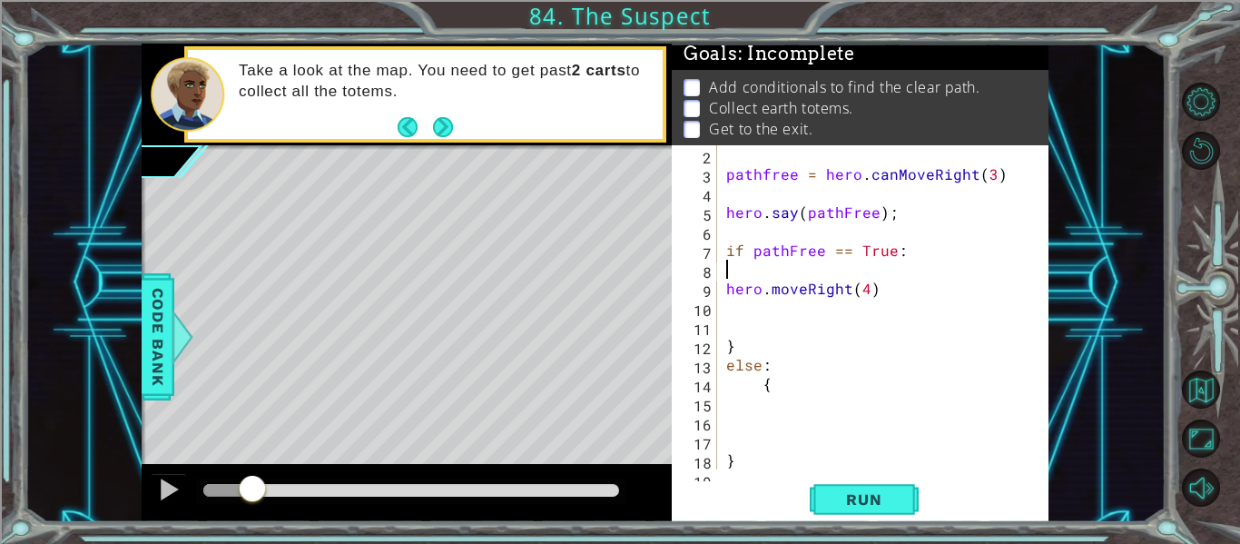
scroll to position [0, 0]
click at [835, 490] on span "Run" at bounding box center [864, 499] width 72 height 18
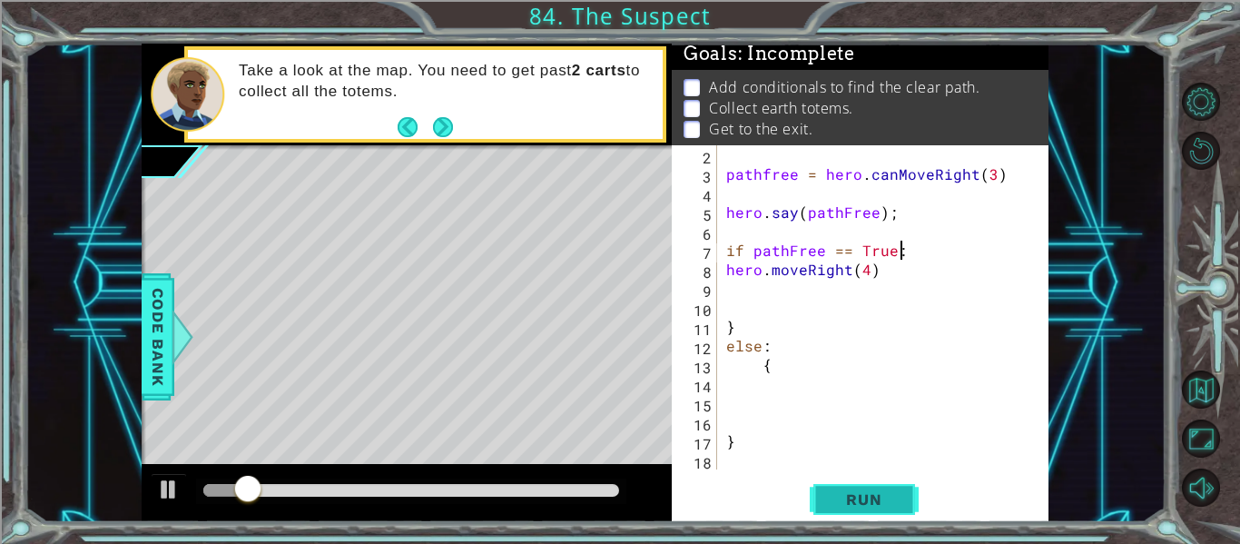
click at [847, 493] on span "Run" at bounding box center [864, 499] width 72 height 18
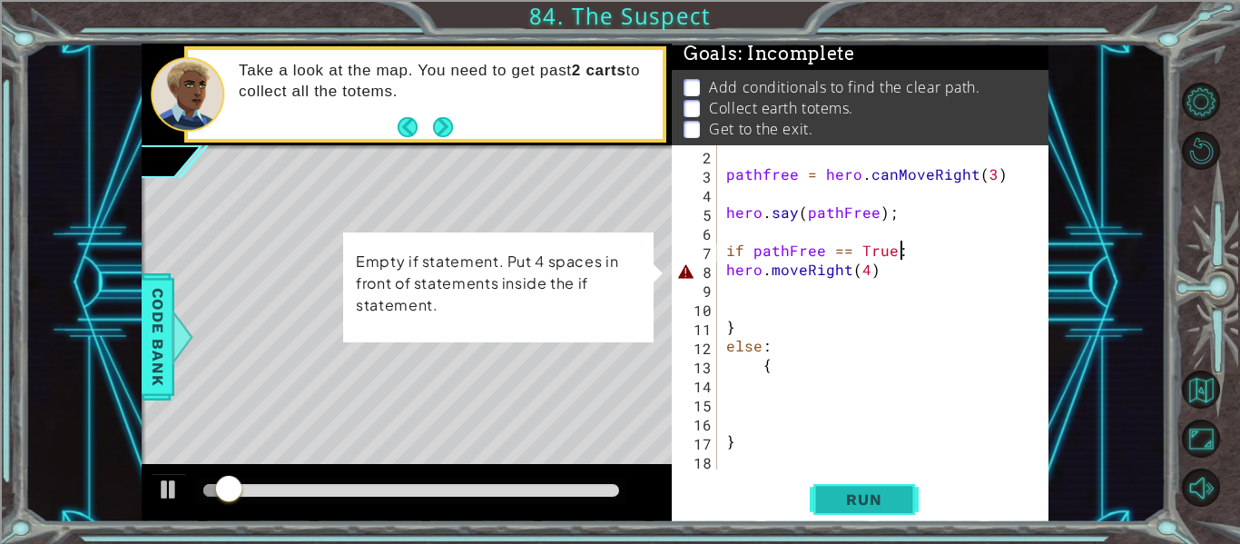
type textarea "if pathFree == True"
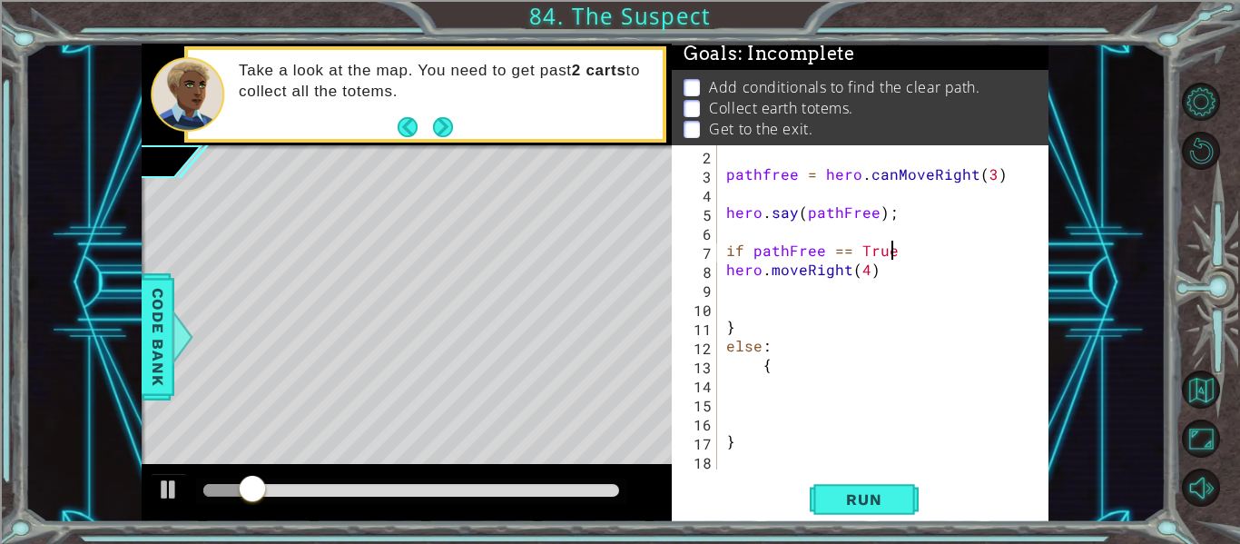
click at [879, 281] on div "pathfree = hero . canMoveRight ( 3 ) hero . say ( pathFree ) ; if pathFree == T…" at bounding box center [887, 326] width 331 height 362
click at [727, 270] on div "pathfree = hero . canMoveRight ( 3 ) hero . say ( pathFree ) ; if pathFree == T…" at bounding box center [887, 326] width 331 height 362
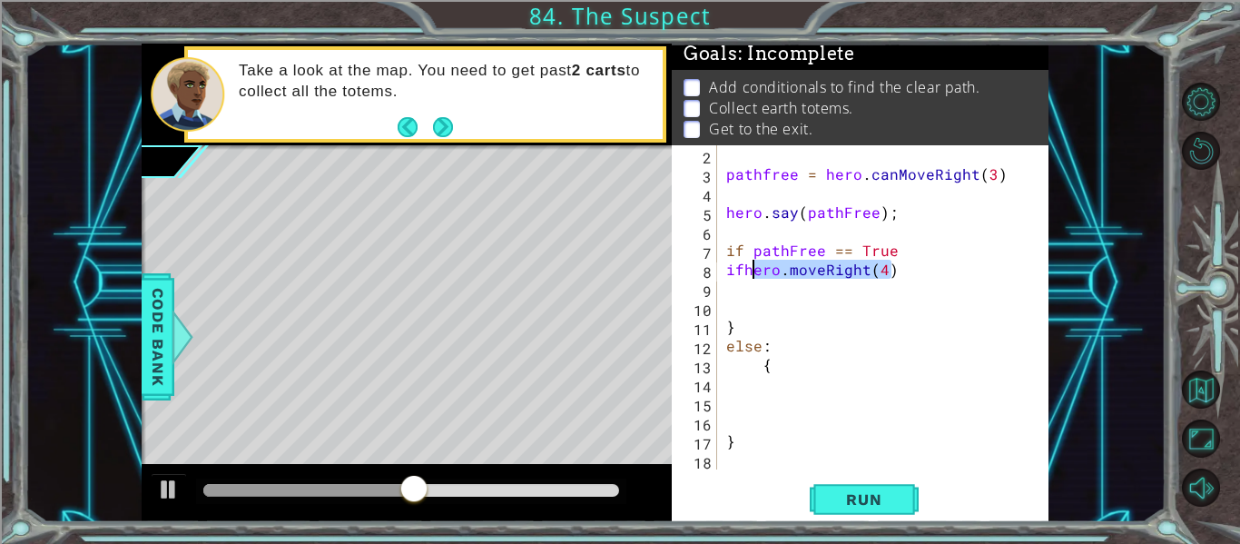
drag, startPoint x: 897, startPoint y: 266, endPoint x: 747, endPoint y: 274, distance: 150.9
click at [747, 274] on div "pathfree = hero . canMoveRight ( 3 ) hero . say ( pathFree ) ; if pathFree == T…" at bounding box center [887, 326] width 331 height 362
click at [747, 274] on div "pathfree = hero . canMoveRight ( 3 ) hero . say ( pathFree ) ; if pathFree == T…" at bounding box center [883, 307] width 322 height 324
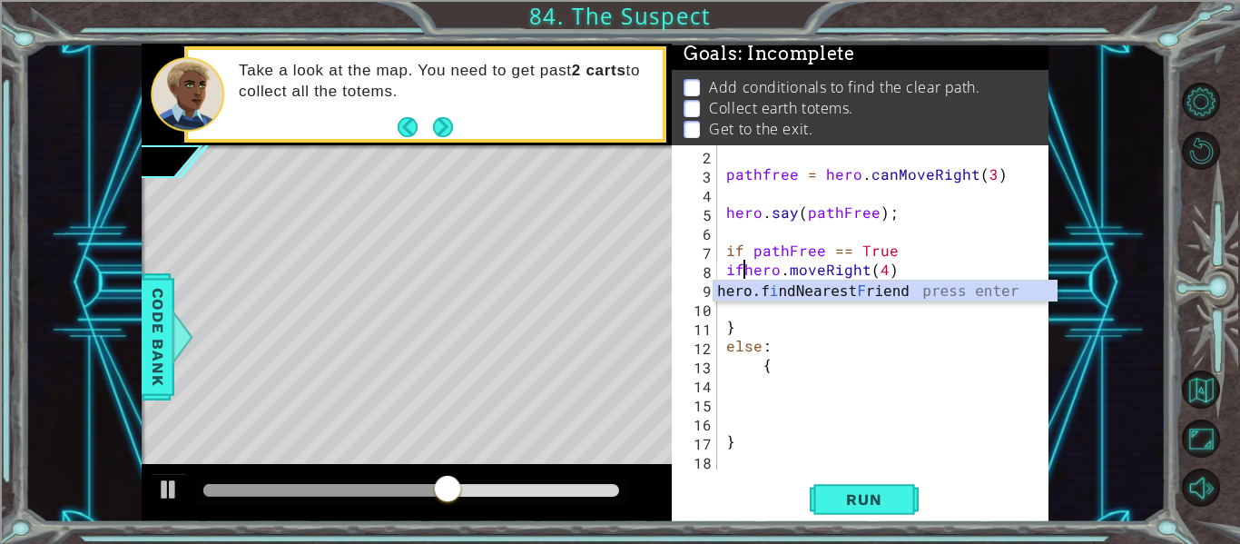
scroll to position [0, 2]
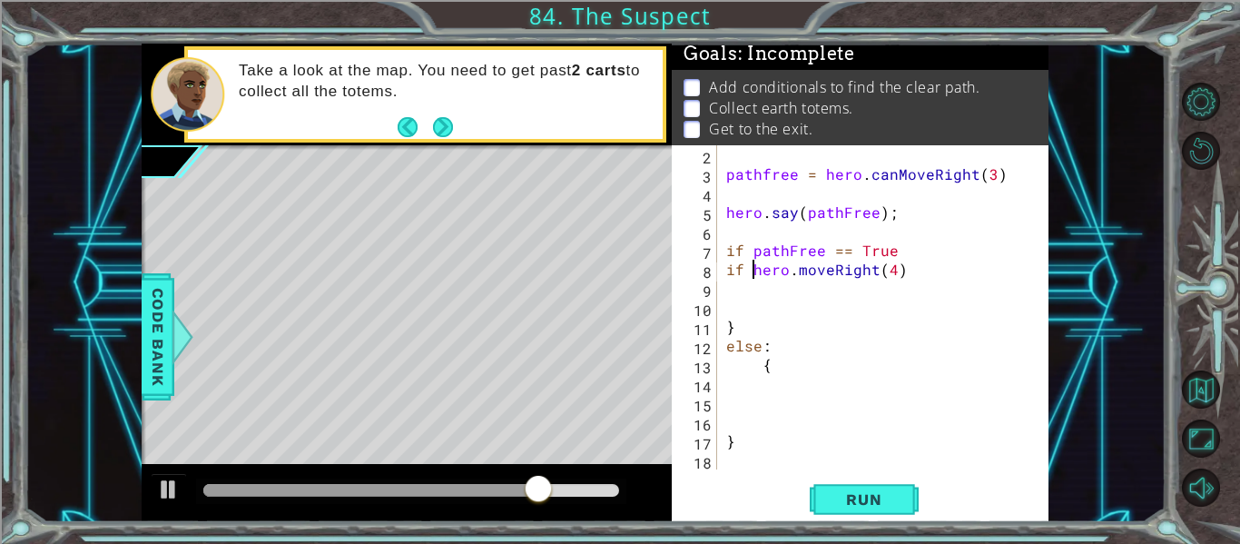
click at [799, 273] on div "pathfree = hero . canMoveRight ( 3 ) hero . say ( pathFree ) ; if pathFree == T…" at bounding box center [887, 326] width 331 height 362
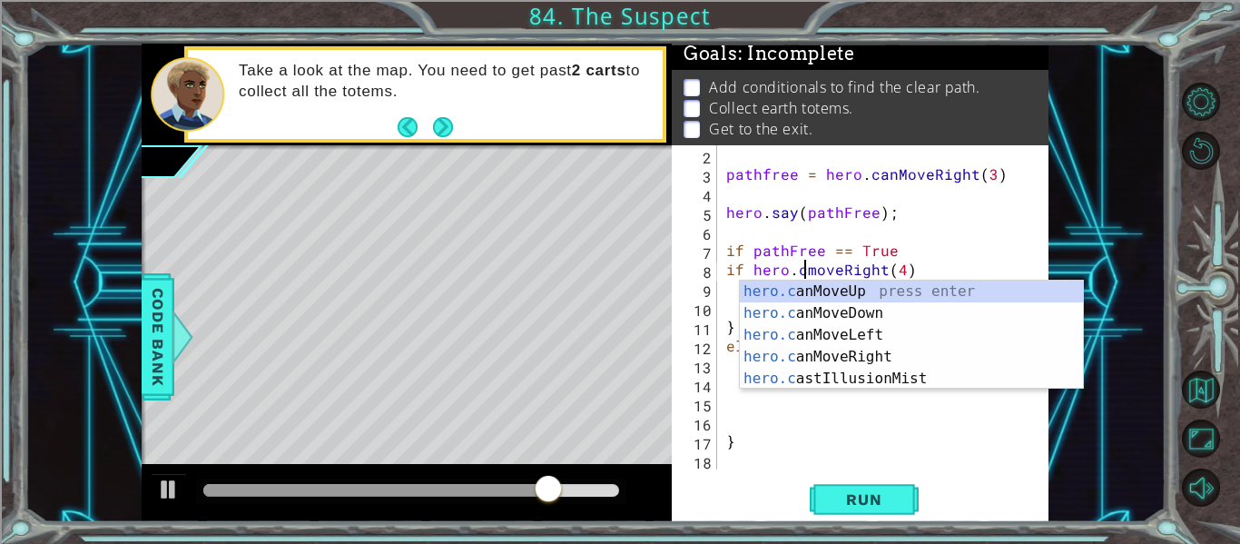
scroll to position [0, 6]
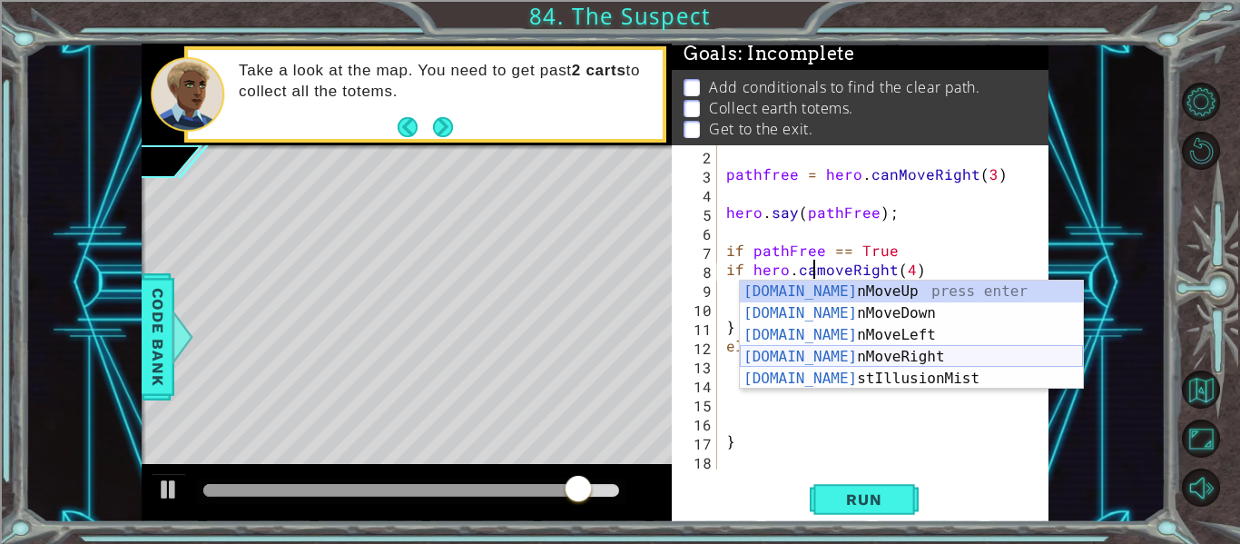
click at [824, 353] on div "[DOMAIN_NAME] nMoveUp press enter [DOMAIN_NAME] nMoveDown press enter [DOMAIN_N…" at bounding box center [911, 356] width 343 height 152
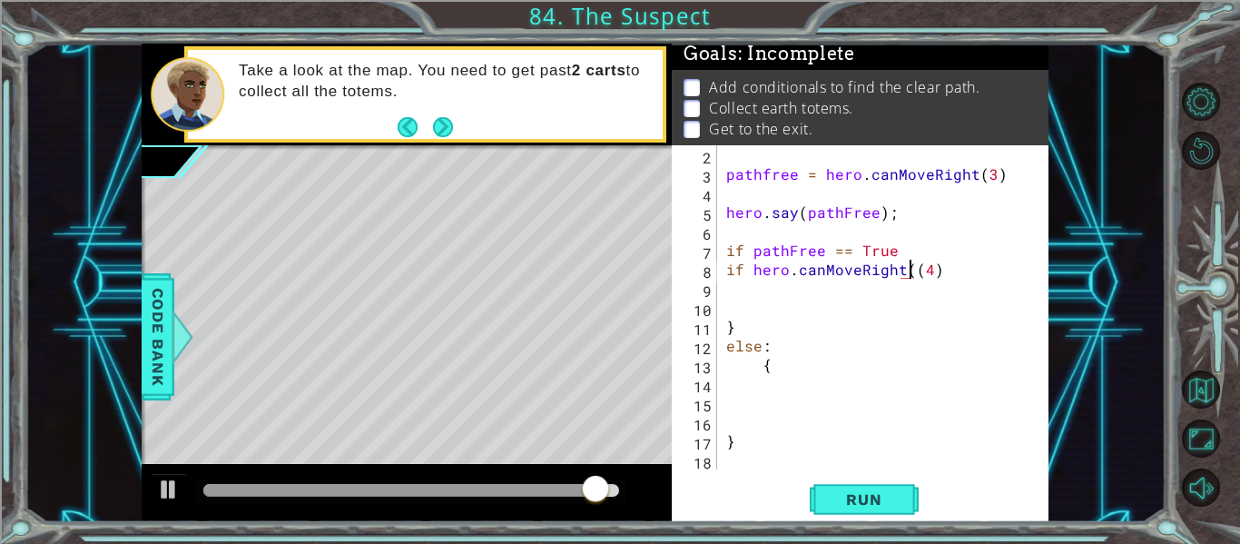
type textarea "if hero.canMoveRight(4)"
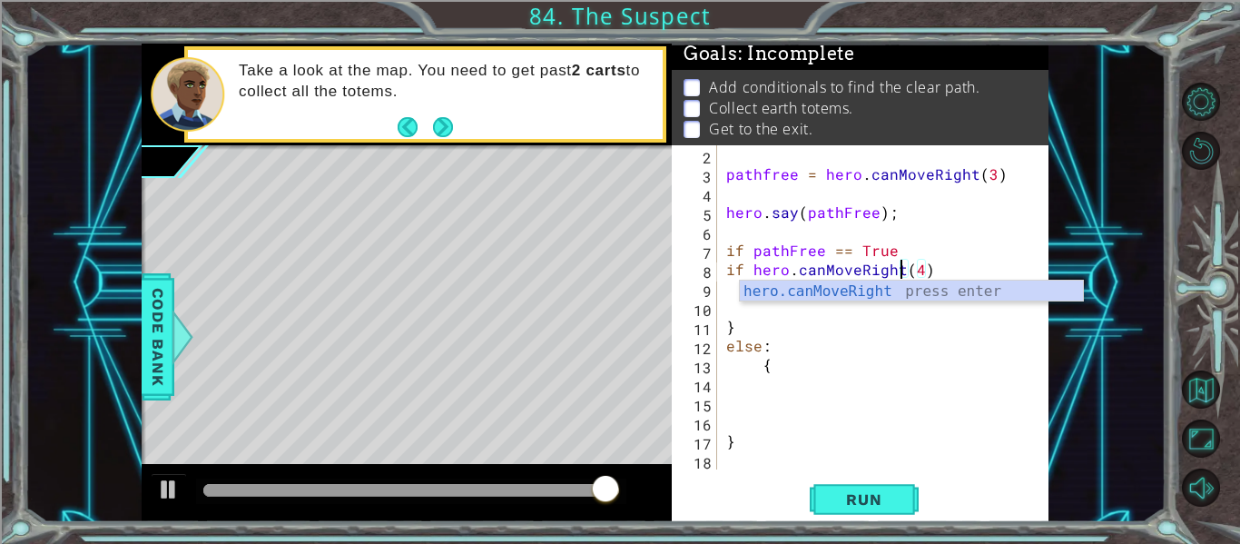
click at [871, 396] on div "pathfree = hero . canMoveRight ( 3 ) hero . say ( pathFree ) ; if pathFree == T…" at bounding box center [887, 326] width 331 height 362
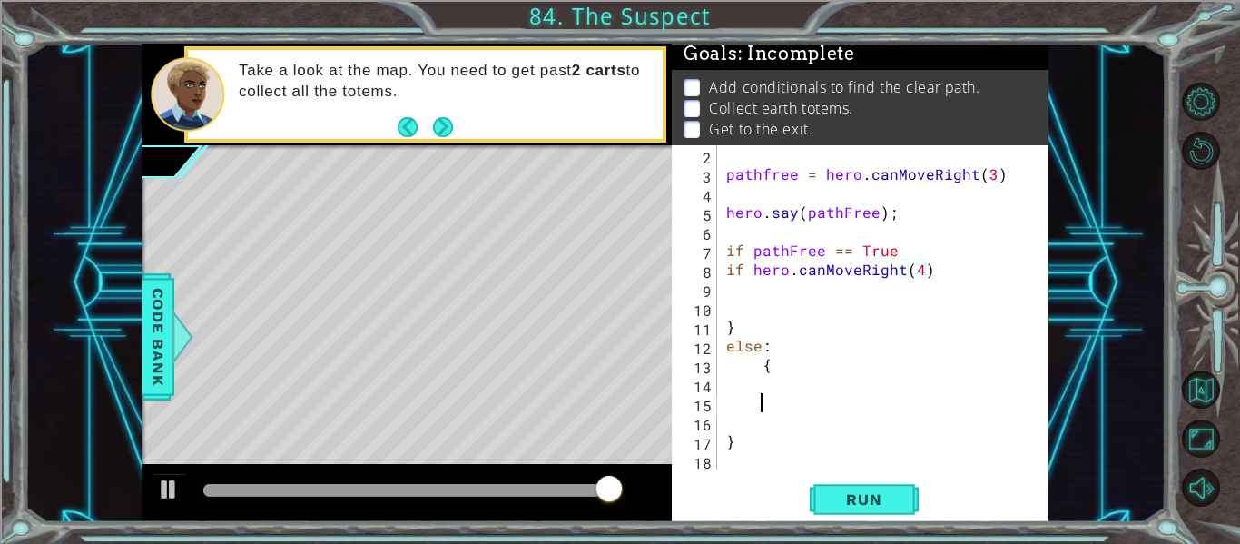
scroll to position [0, 1]
click at [885, 502] on span "Run" at bounding box center [864, 499] width 72 height 18
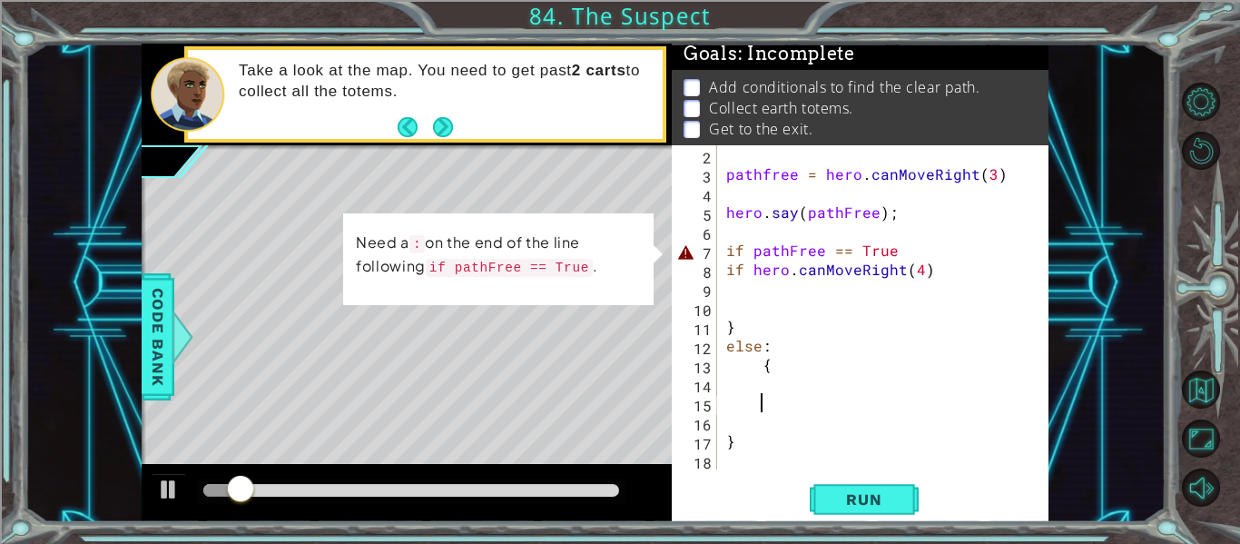
click at [892, 255] on div "pathfree = hero . canMoveRight ( 3 ) hero . say ( pathFree ) ; if pathFree == T…" at bounding box center [887, 326] width 331 height 362
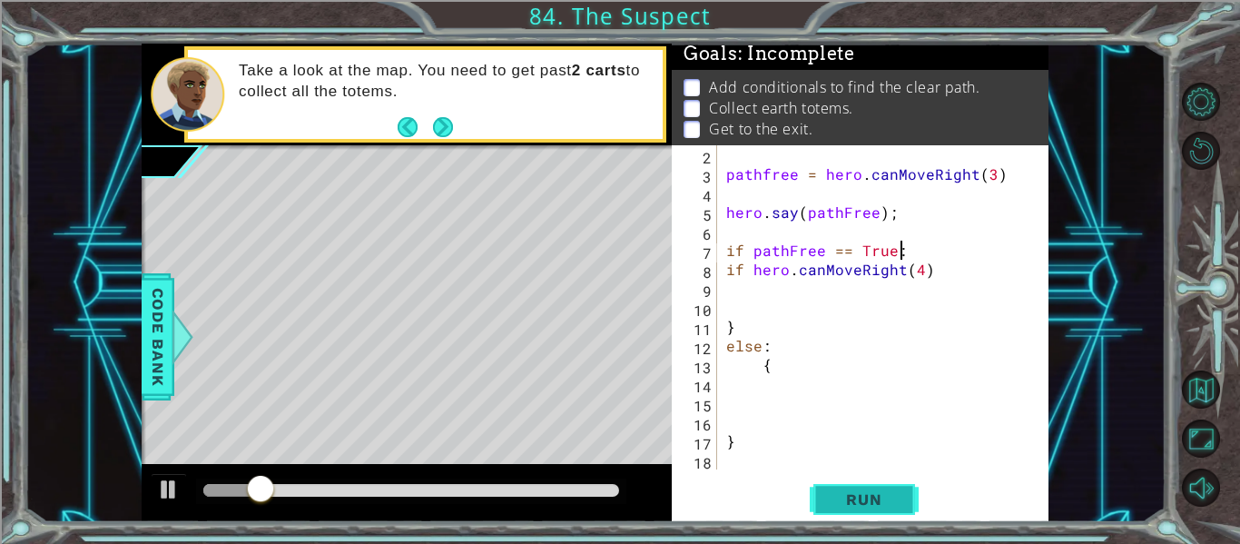
click at [879, 506] on span "Run" at bounding box center [864, 499] width 72 height 18
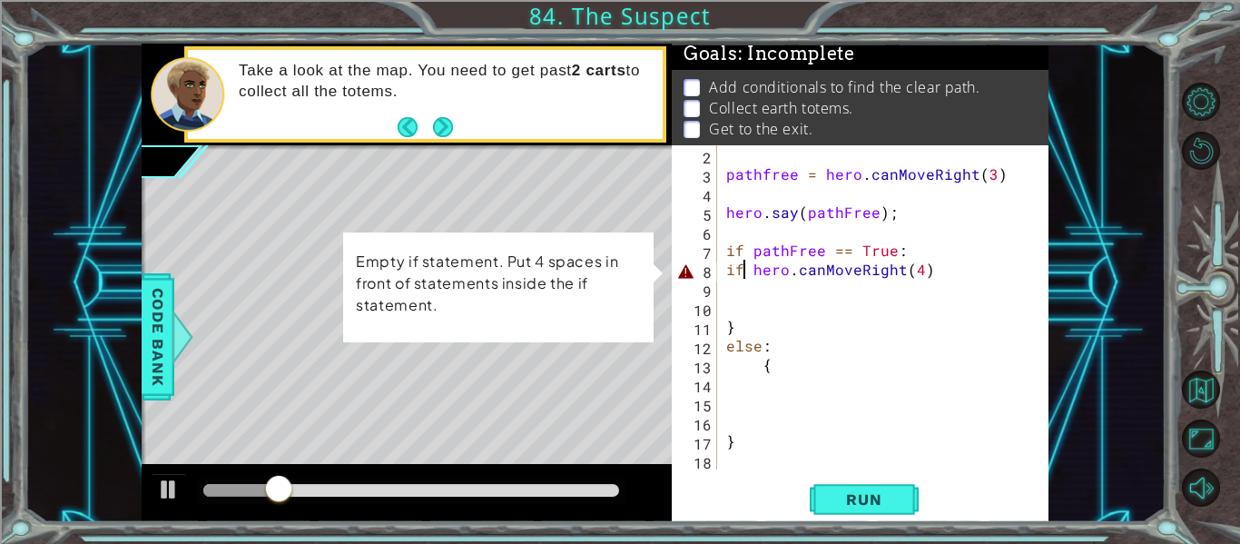
click at [743, 274] on div "pathfree = hero . canMoveRight ( 3 ) hero . say ( pathFree ) ; if pathFree == T…" at bounding box center [887, 326] width 331 height 362
click at [753, 273] on div "pathfree = hero . canMoveRight ( 3 ) hero . say ( pathFree ) ; if pathFree == T…" at bounding box center [887, 326] width 331 height 362
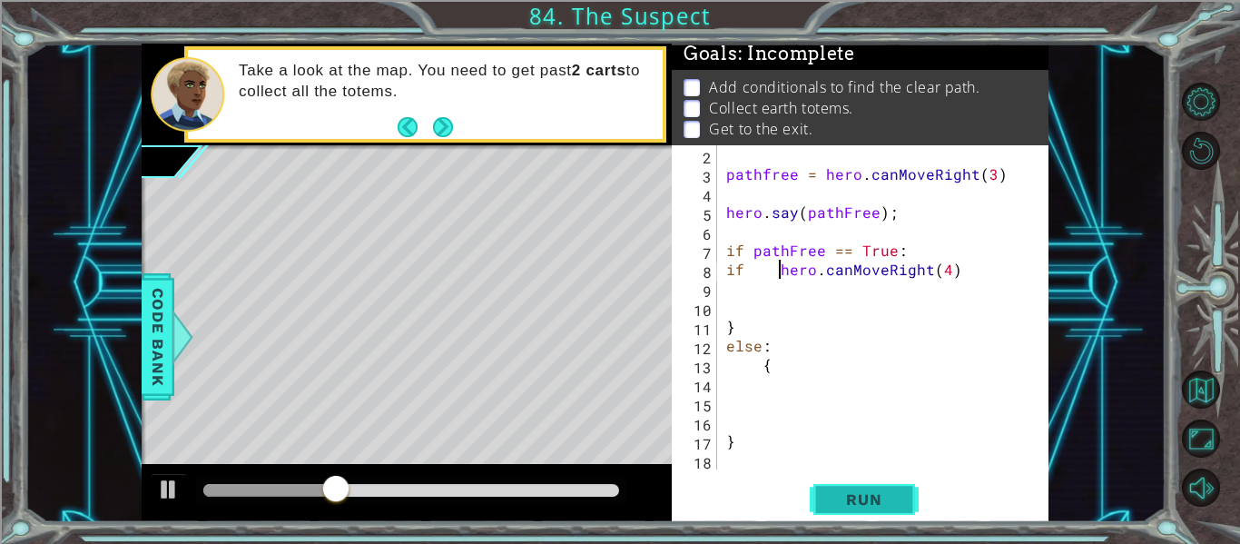
click at [839, 494] on span "Run" at bounding box center [864, 499] width 72 height 18
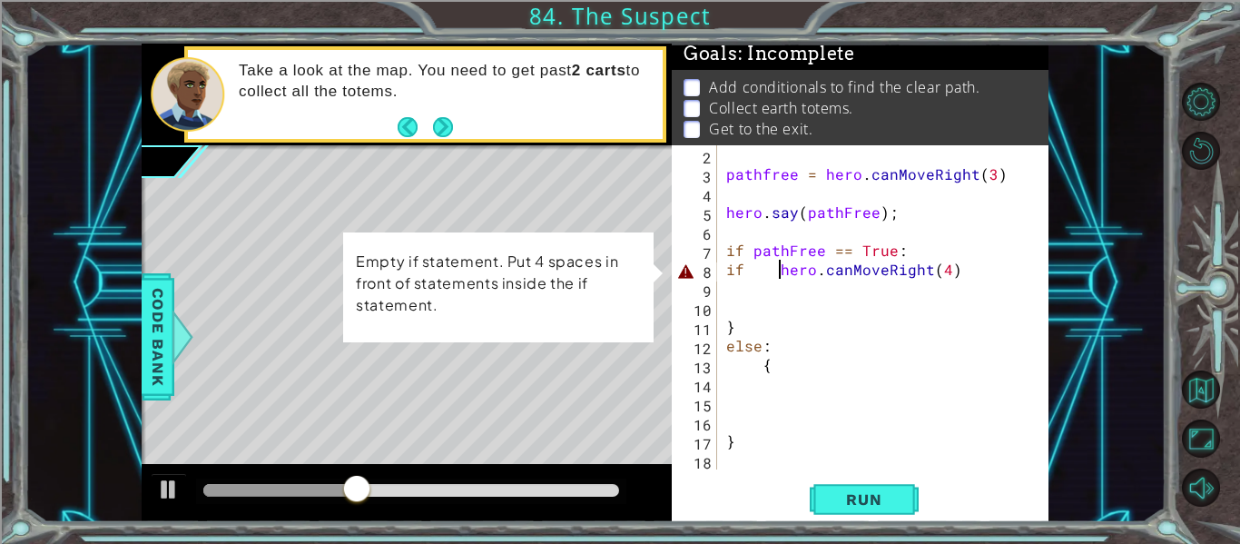
click at [825, 271] on div "pathfree = hero . canMoveRight ( 3 ) hero . say ( pathFree ) ; if pathFree == T…" at bounding box center [887, 326] width 331 height 362
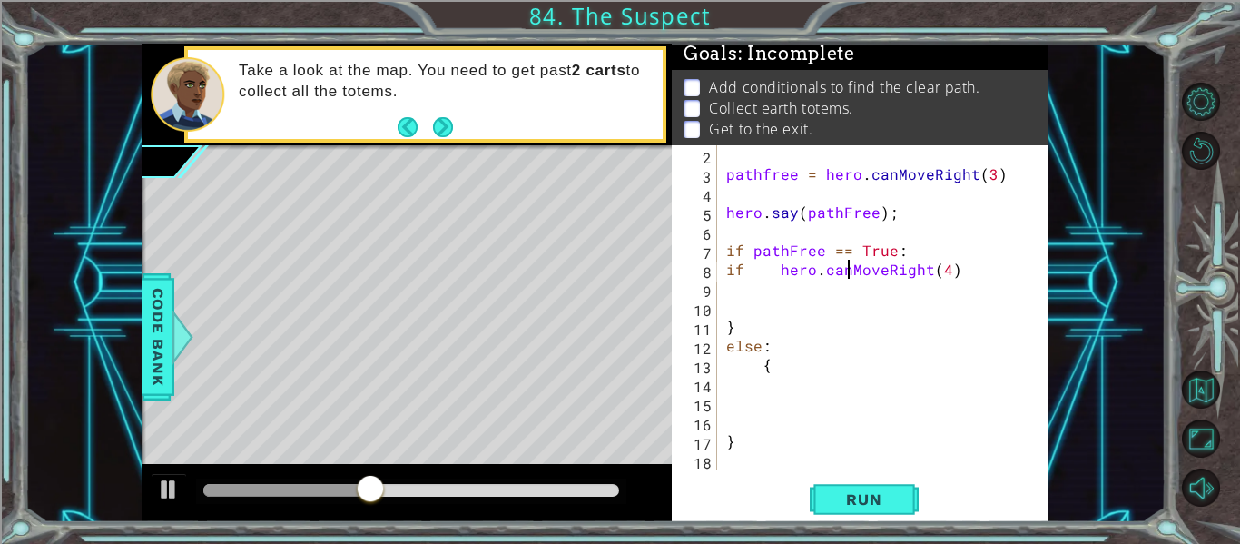
type textarea "if hero. canMoveRight(4)"
click at [878, 493] on span "Run" at bounding box center [864, 499] width 72 height 18
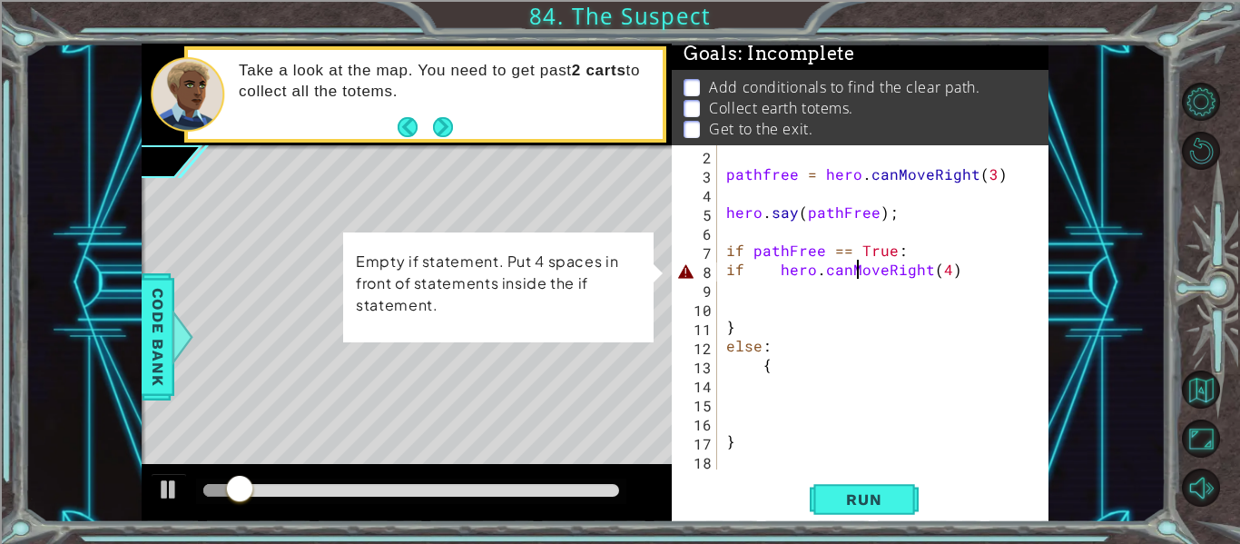
click at [780, 281] on div "pathfree = hero . canMoveRight ( 3 ) hero . say ( pathFree ) ; if pathFree == T…" at bounding box center [887, 326] width 331 height 362
click at [779, 274] on div "pathfree = hero . canMoveRight ( 3 ) hero . say ( pathFree ) ; if pathFree == T…" at bounding box center [887, 326] width 331 height 362
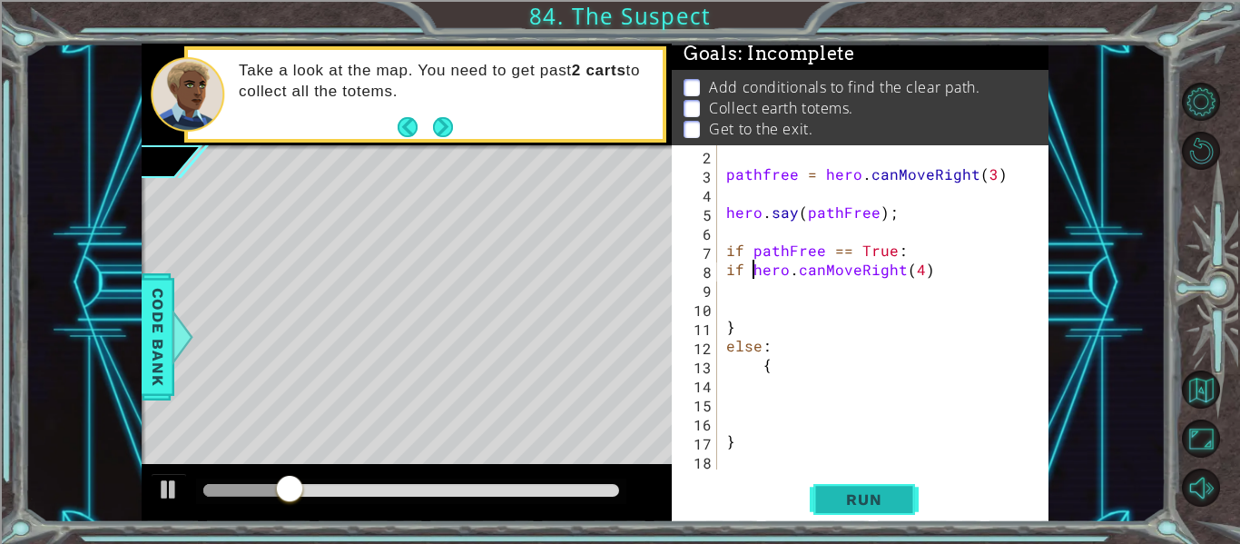
click at [879, 501] on span "Run" at bounding box center [864, 499] width 72 height 18
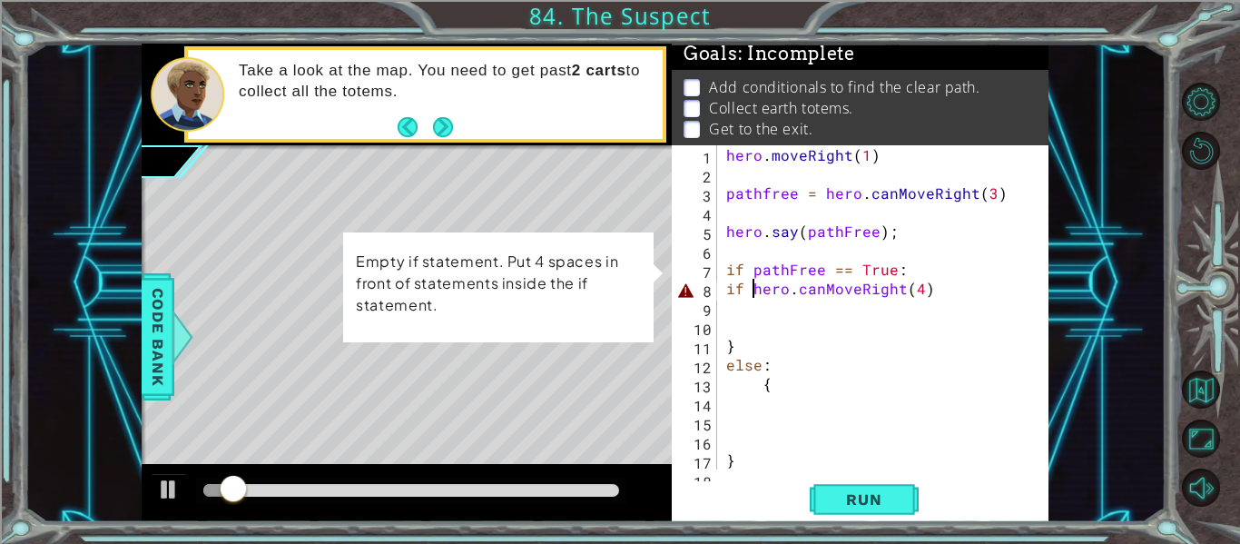
scroll to position [0, 0]
click at [833, 270] on div "hero . moveRight ( 1 ) pathfree = hero . canMoveRight ( 3 ) hero . say ( pathFr…" at bounding box center [887, 326] width 331 height 362
click at [836, 290] on div "hero . moveRight ( 1 ) pathfree = hero . canMoveRight ( 3 ) hero . say ( pathFr…" at bounding box center [887, 326] width 331 height 362
click at [832, 291] on div "hero . moveRight ( 1 ) pathfree = hero . canMoveRight ( 3 ) hero . say ( pathFr…" at bounding box center [887, 326] width 331 height 362
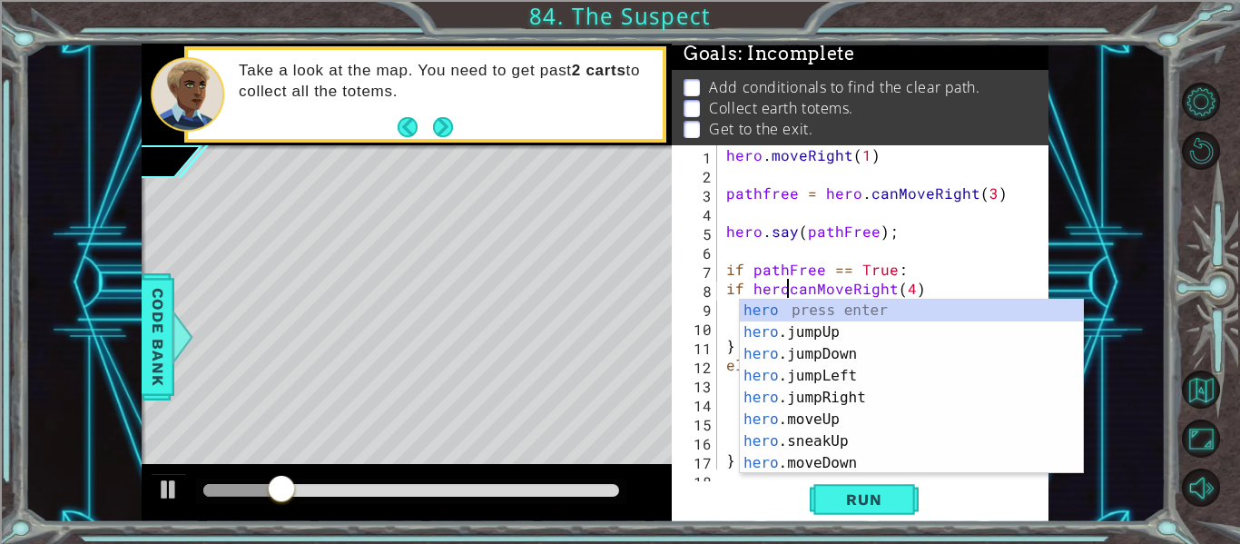
type textarea "if hero.canMoveRight(4)"
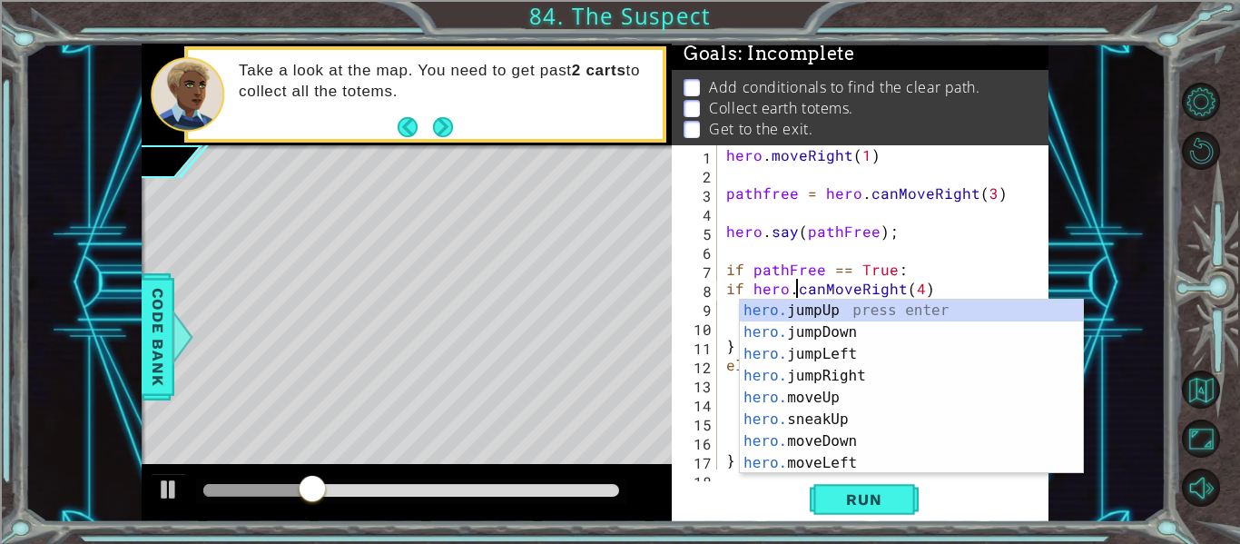
click at [925, 281] on div "hero . moveRight ( 1 ) pathfree = hero . canMoveRight ( 3 ) hero . say ( pathFr…" at bounding box center [887, 326] width 331 height 362
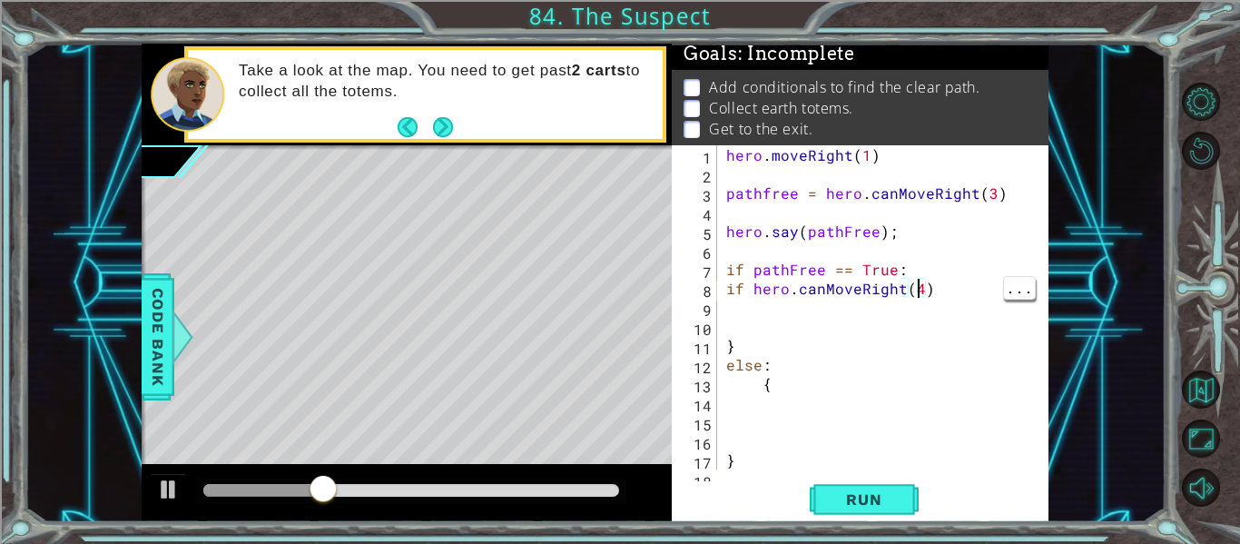
click at [922, 282] on div "hero . moveRight ( 1 ) pathfree = hero . canMoveRight ( 3 ) hero . say ( pathFr…" at bounding box center [887, 326] width 331 height 362
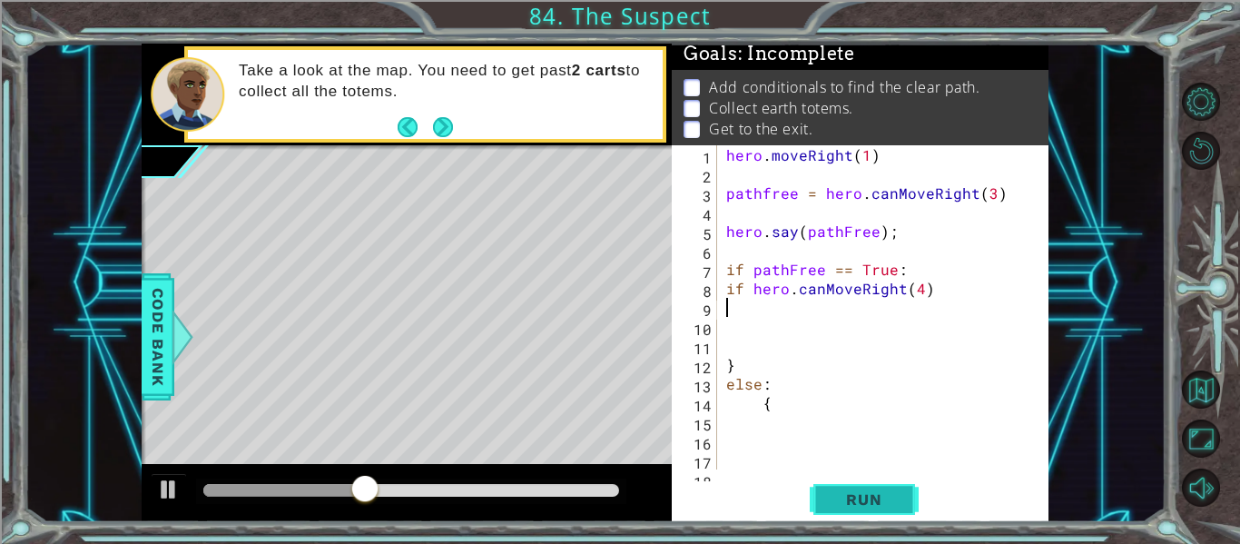
click at [903, 494] on button "Run" at bounding box center [863, 499] width 109 height 37
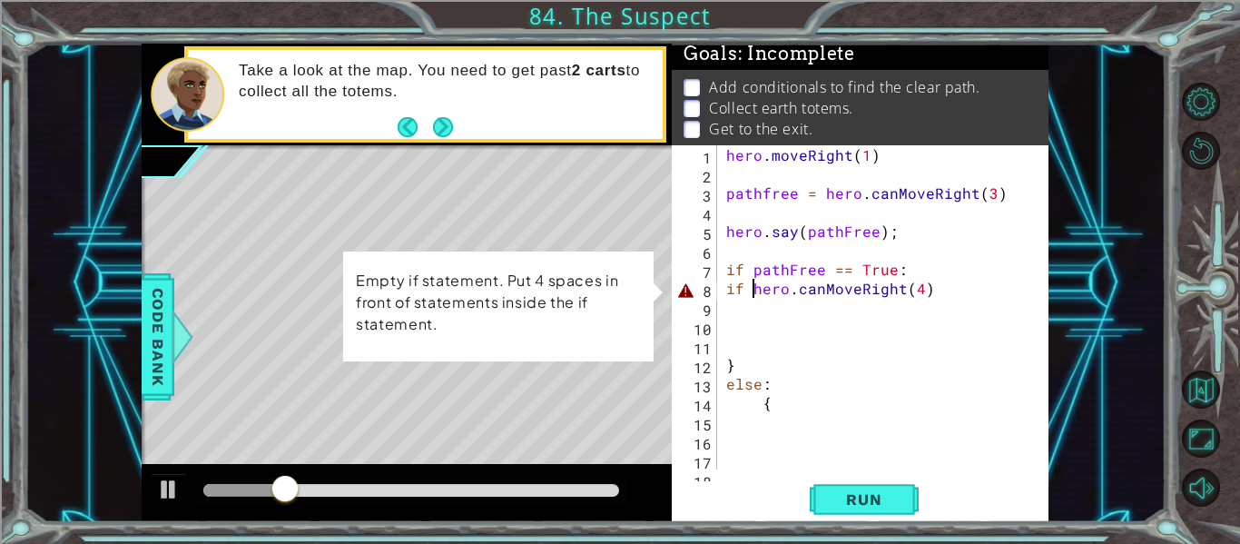
click at [753, 288] on div "hero . moveRight ( 1 ) pathfree = hero . canMoveRight ( 3 ) hero . say ( pathFr…" at bounding box center [887, 326] width 331 height 362
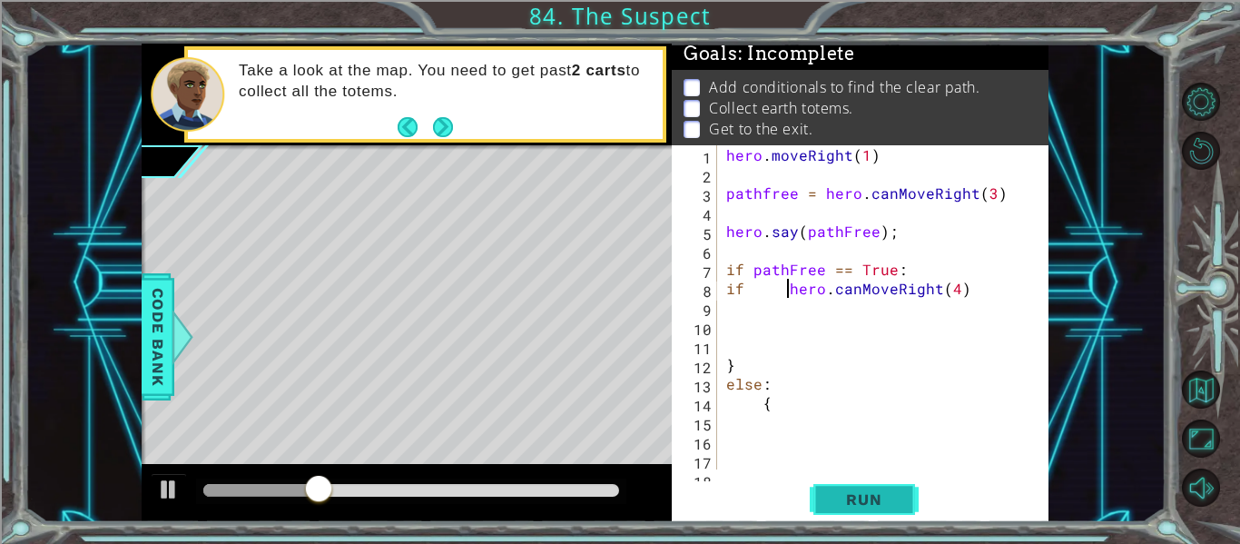
click at [836, 490] on span "Run" at bounding box center [864, 499] width 72 height 18
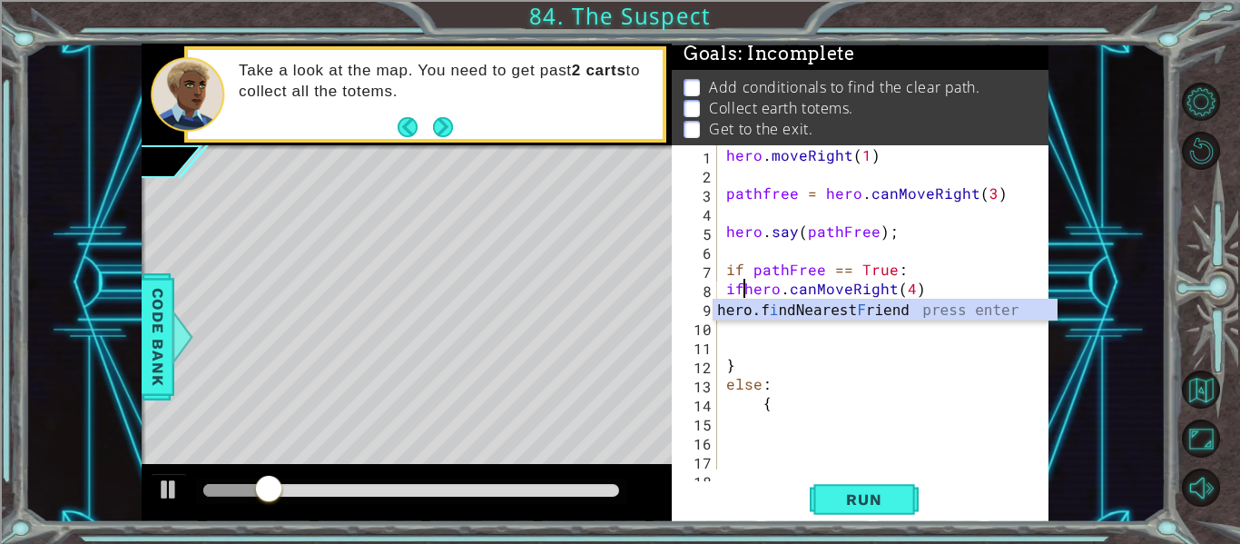
scroll to position [0, 2]
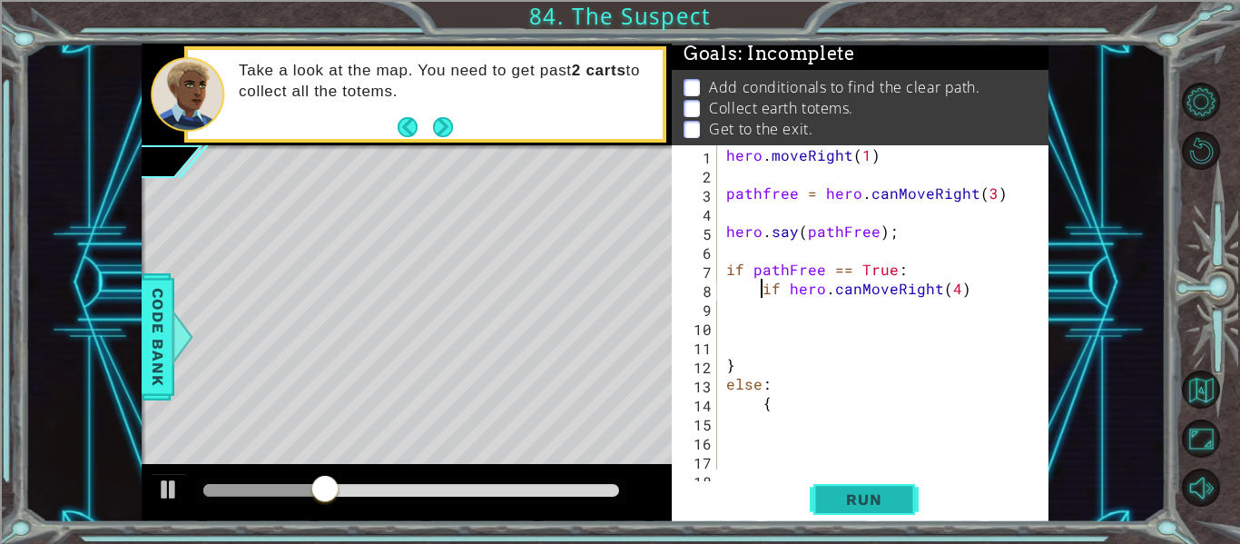
click at [906, 486] on button "Run" at bounding box center [863, 499] width 109 height 37
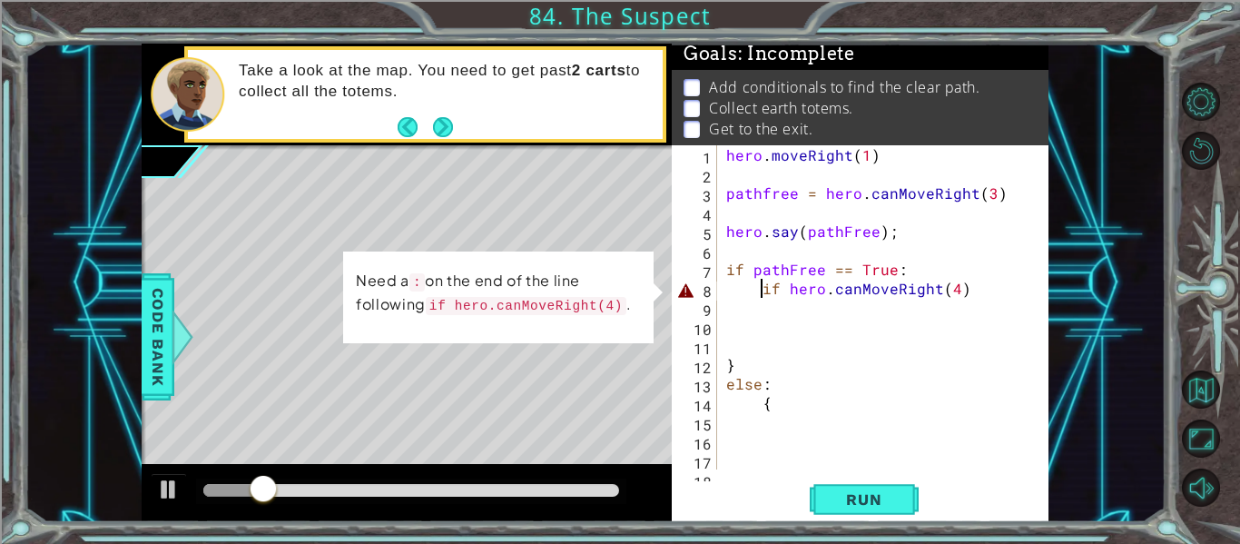
click at [991, 285] on div "hero . moveRight ( 1 ) pathfree = hero . canMoveRight ( 3 ) hero . say ( pathFr…" at bounding box center [887, 326] width 331 height 362
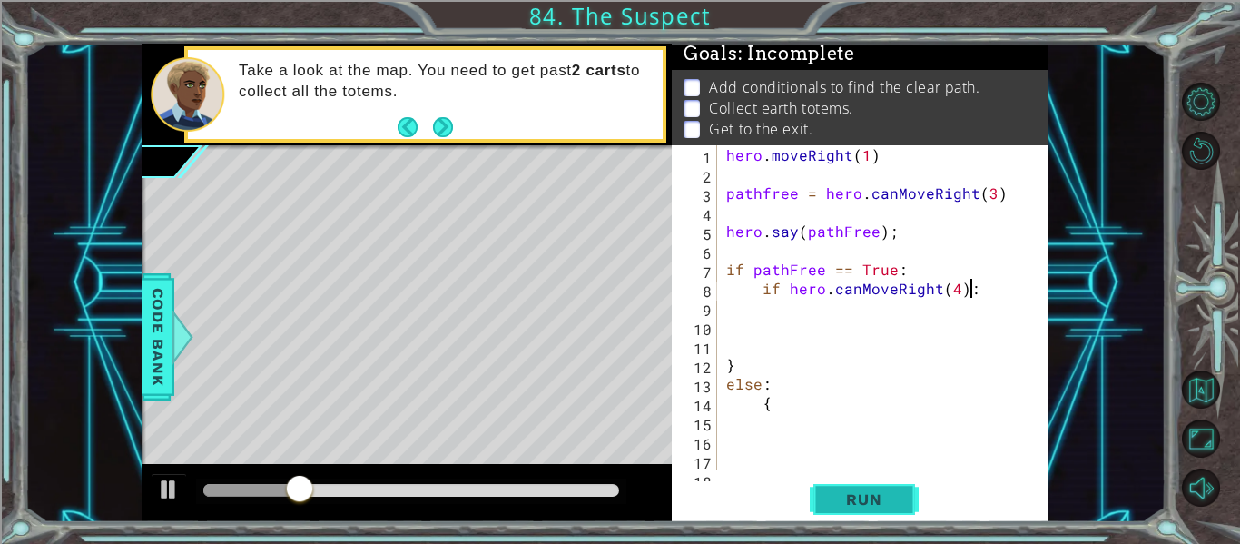
click at [819, 507] on button "Run" at bounding box center [863, 499] width 109 height 37
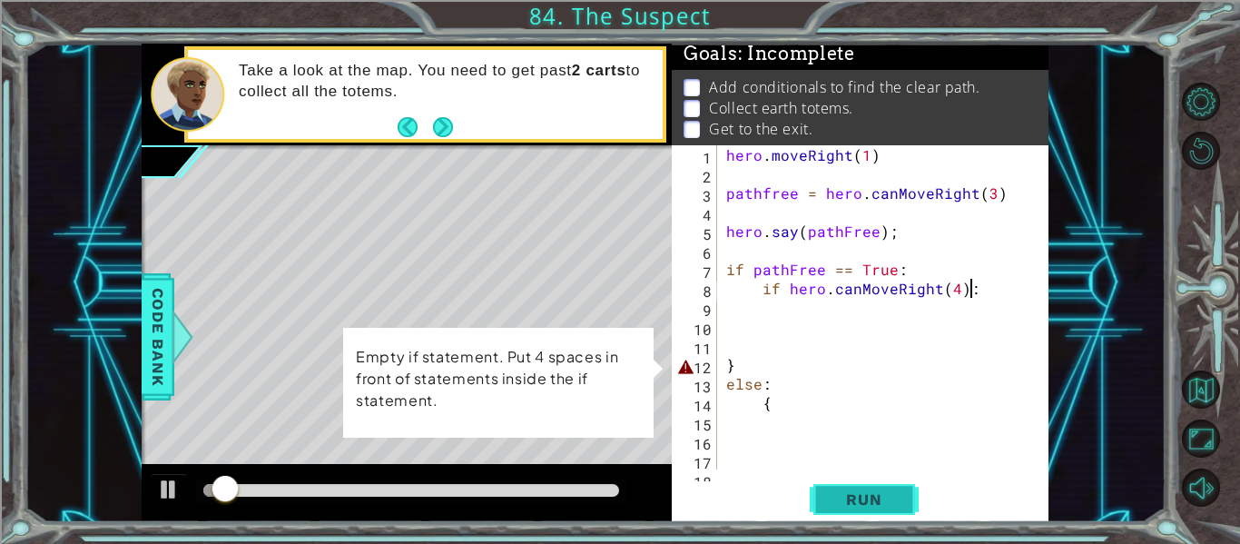
scroll to position [0, 14]
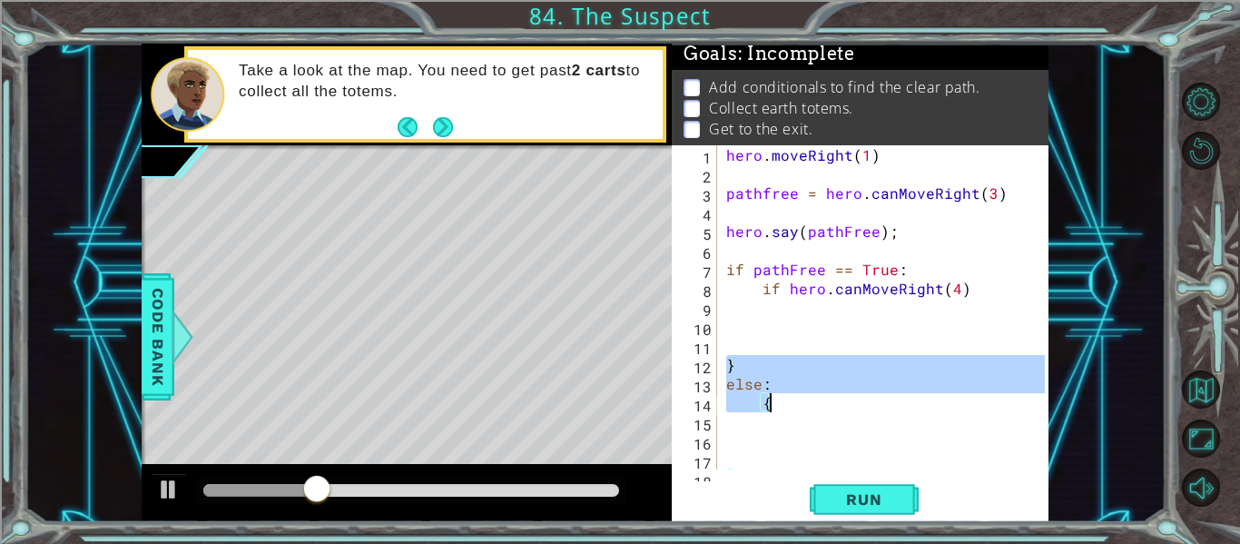
drag, startPoint x: 727, startPoint y: 362, endPoint x: 785, endPoint y: 408, distance: 74.3
click at [785, 408] on div "hero . moveRight ( 1 ) pathfree = hero . canMoveRight ( 3 ) hero . say ( pathFr…" at bounding box center [887, 326] width 331 height 362
click at [848, 492] on span "Run" at bounding box center [864, 499] width 72 height 18
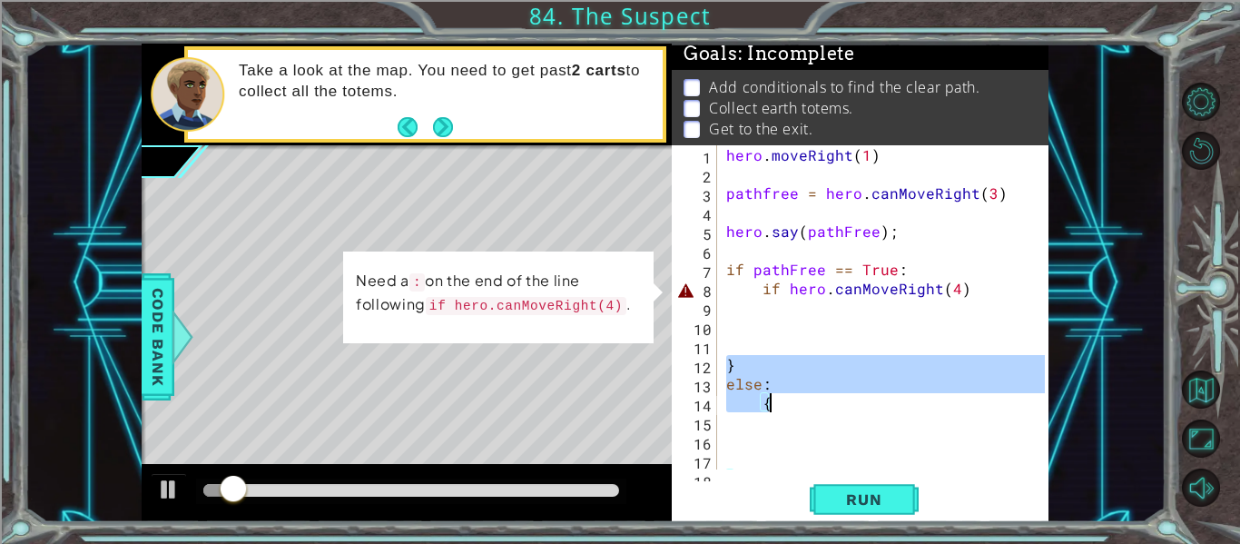
drag, startPoint x: 724, startPoint y: 358, endPoint x: 777, endPoint y: 407, distance: 72.5
click at [777, 407] on div "hero . moveRight ( 1 ) pathfree = hero . canMoveRight ( 3 ) hero . say ( pathFr…" at bounding box center [887, 326] width 331 height 362
type textarea "else: {"
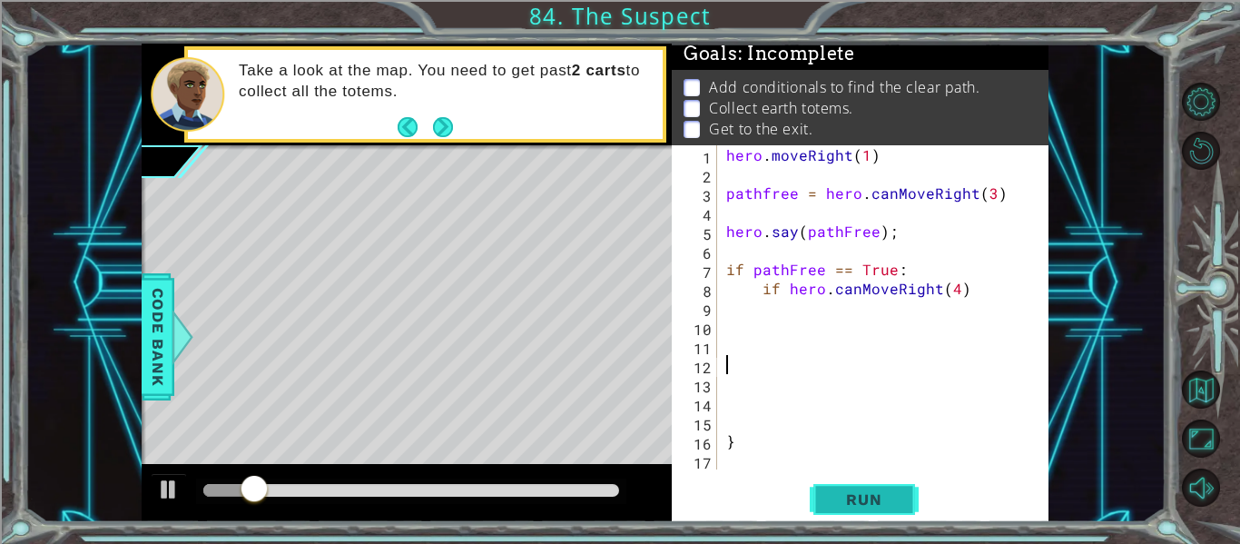
click at [848, 496] on span "Run" at bounding box center [864, 499] width 72 height 18
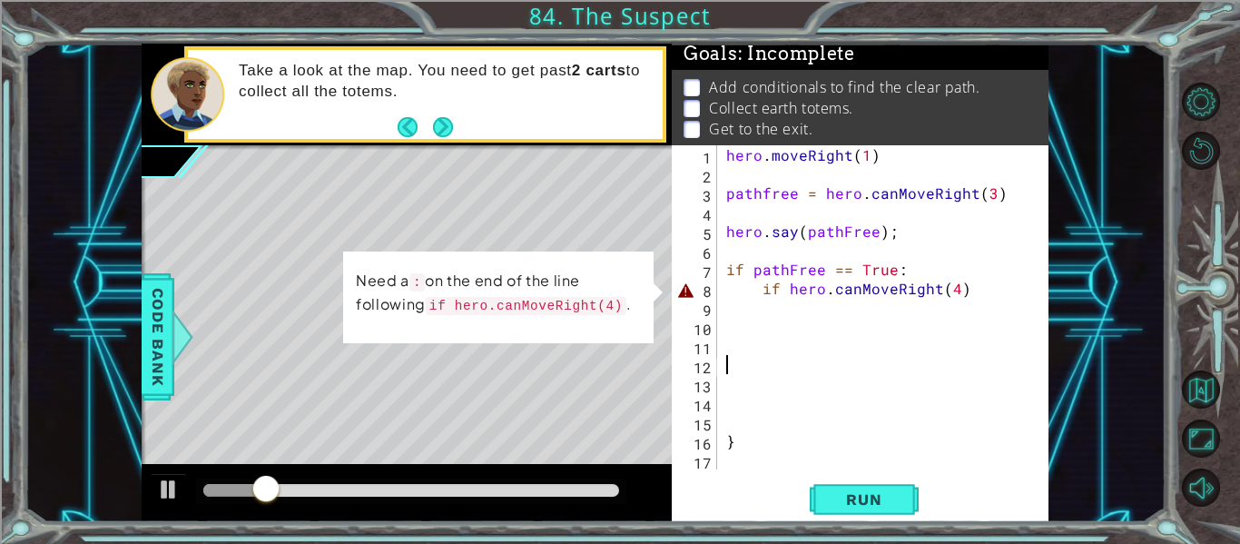
click at [987, 293] on div "hero . moveRight ( 1 ) pathfree = hero . canMoveRight ( 3 ) hero . say ( pathFr…" at bounding box center [887, 326] width 331 height 362
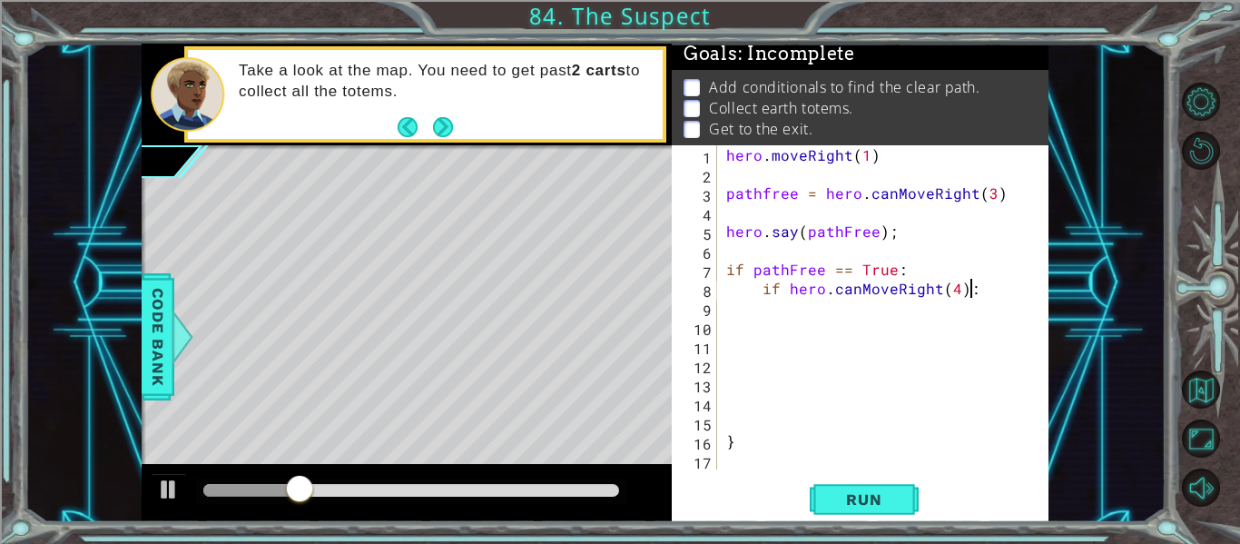
click at [734, 449] on div "hero . moveRight ( 1 ) pathfree = hero . canMoveRight ( 3 ) hero . say ( pathFr…" at bounding box center [887, 326] width 331 height 362
type textarea "}"
click at [870, 488] on button "Run" at bounding box center [863, 499] width 109 height 37
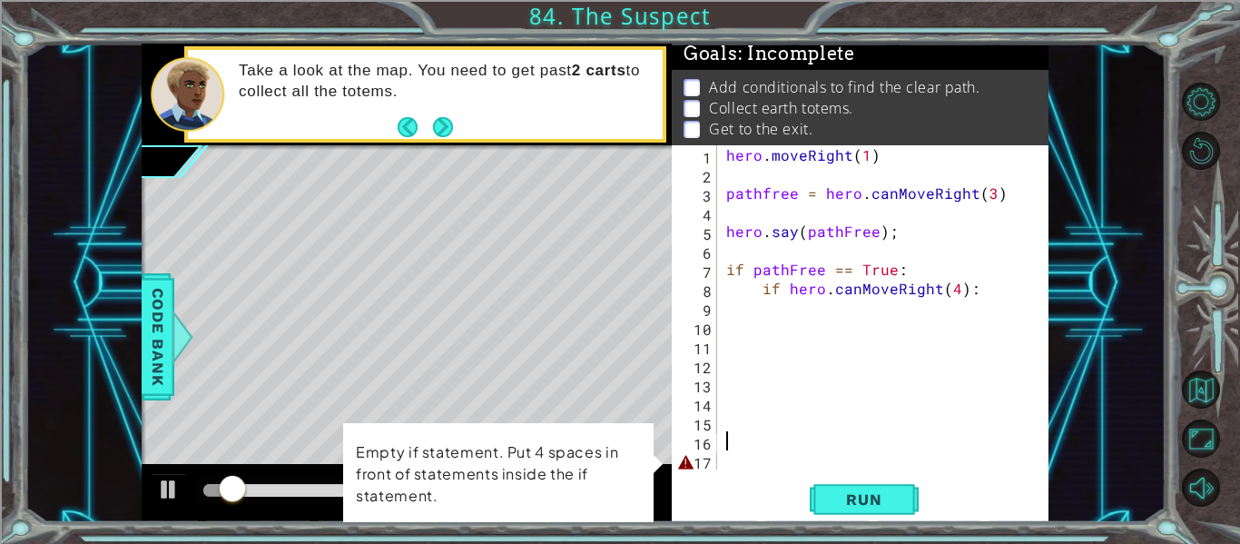
click at [727, 167] on div "hero . moveRight ( 1 ) pathfree = hero . canMoveRight ( 3 ) hero . say ( pathFr…" at bounding box center [887, 326] width 331 height 362
click at [725, 162] on div "hero . moveRight ( 1 ) pathfree = hero . canMoveRight ( 3 ) hero . say ( pathFr…" at bounding box center [887, 326] width 331 height 362
type textarea "hero.moveRight(1)"
click at [853, 503] on span "Run" at bounding box center [864, 499] width 72 height 18
click at [824, 370] on div "hero . moveRight ( 1 ) pathfree = hero . canMoveRight ( 3 ) hero . say ( pathFr…" at bounding box center [887, 326] width 331 height 362
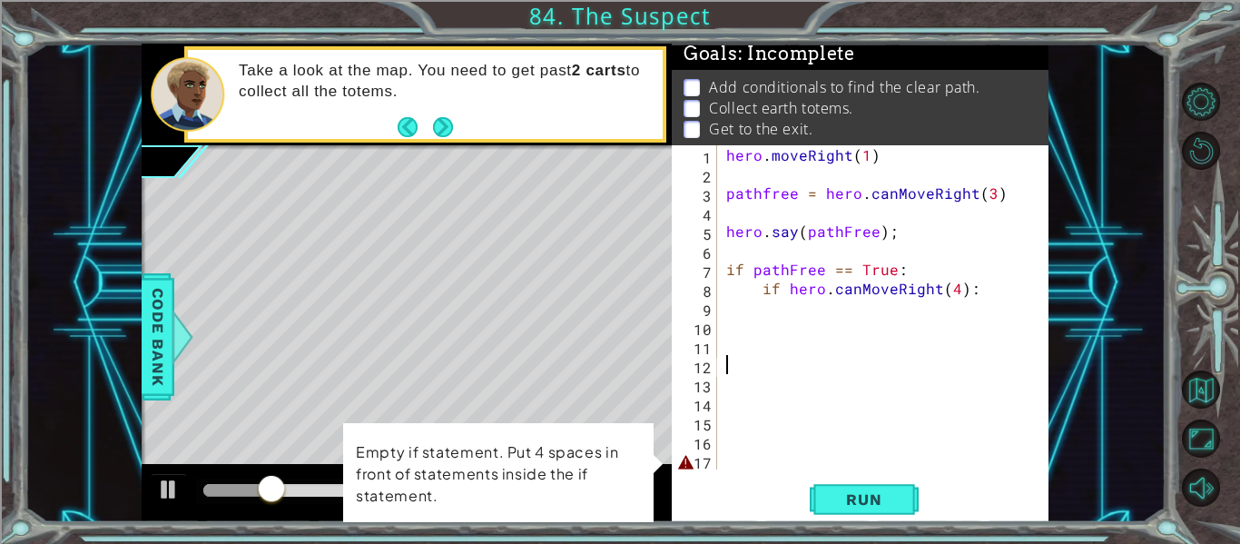
click at [753, 453] on div "hero . moveRight ( 1 ) pathfree = hero . canMoveRight ( 3 ) hero . say ( pathFr…" at bounding box center [887, 326] width 331 height 362
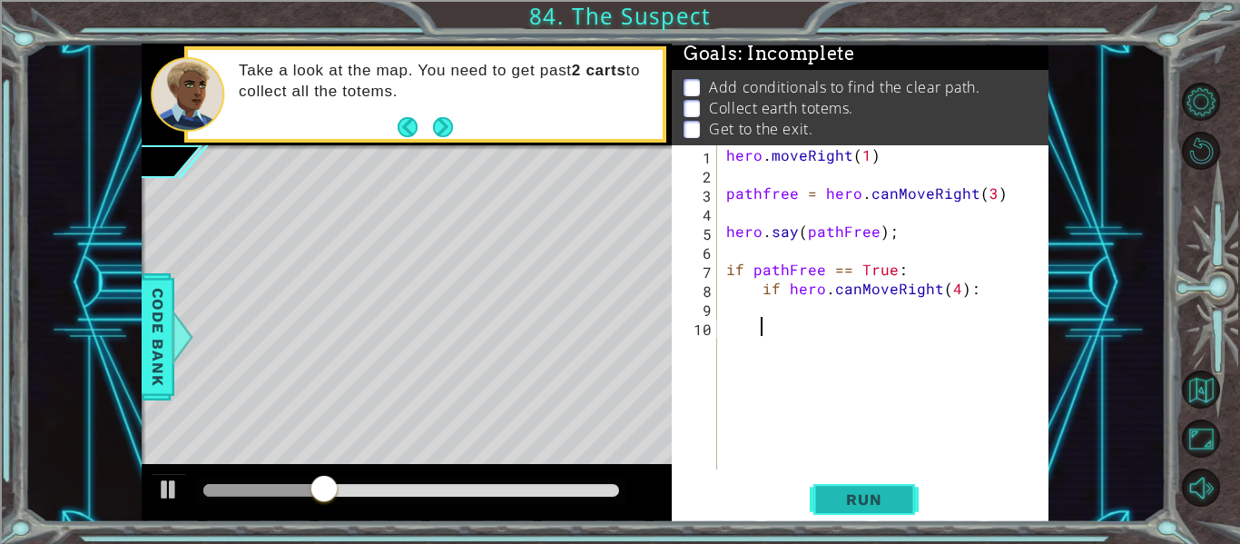
click at [834, 510] on button "Run" at bounding box center [863, 499] width 109 height 37
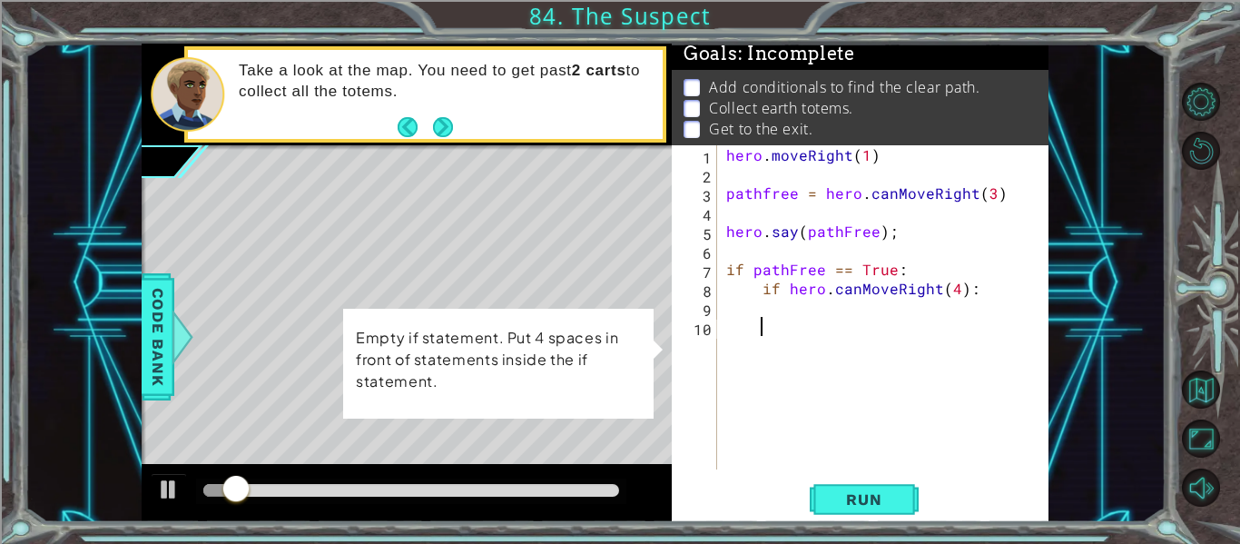
click at [713, 330] on div "10" at bounding box center [696, 328] width 42 height 19
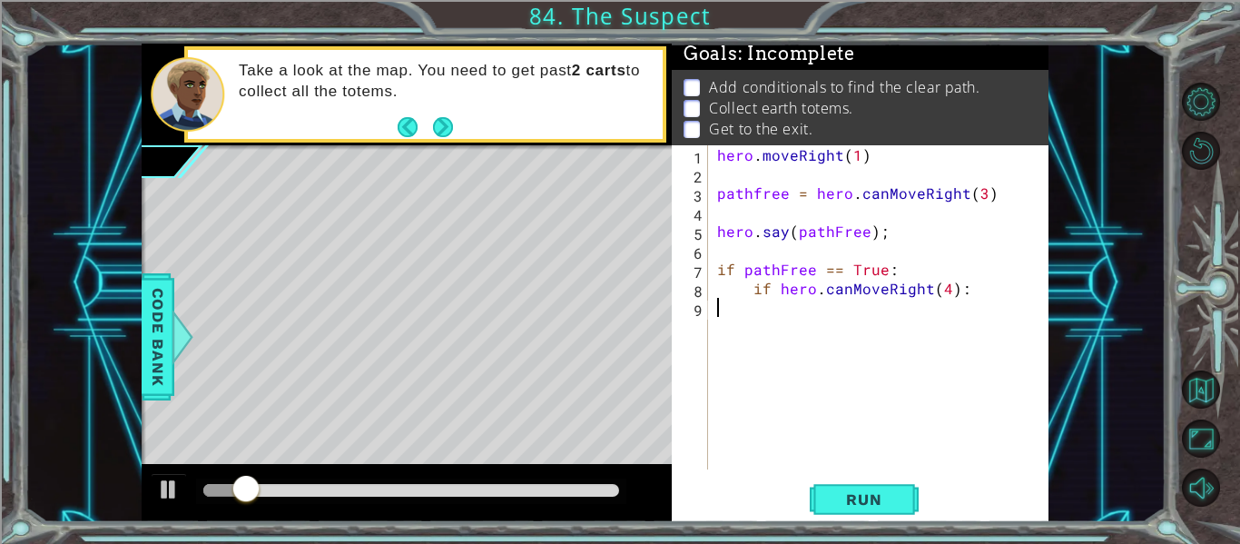
type textarea "if hero.canMoveRight(4):"
click at [822, 502] on button "Run" at bounding box center [863, 499] width 109 height 37
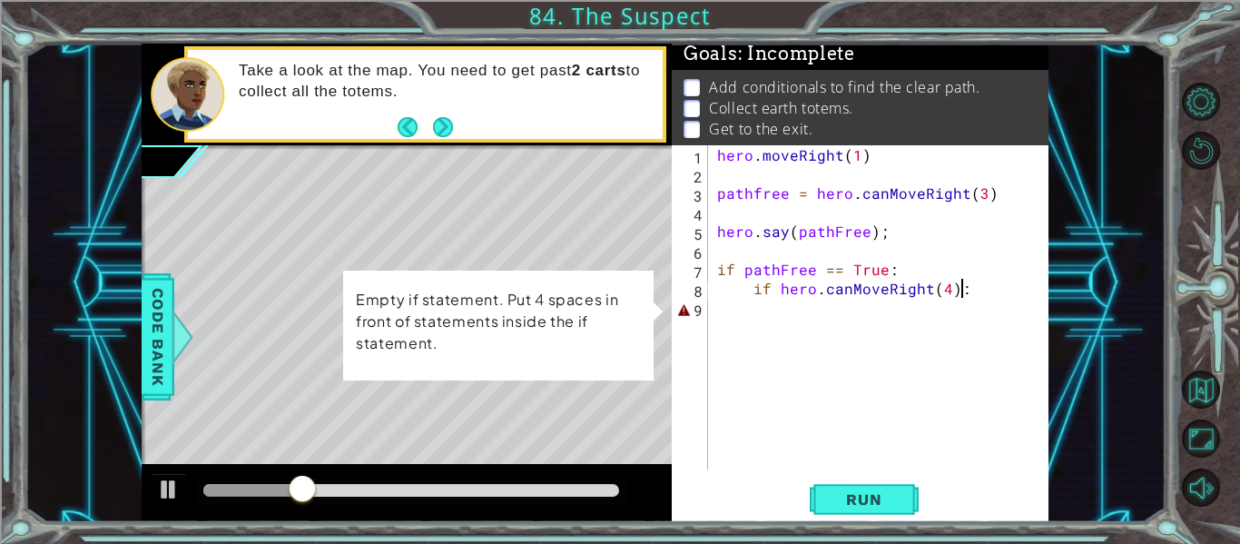
click at [745, 310] on div "hero . moveRight ( 1 ) pathfree = hero . canMoveRight ( 3 ) hero . say ( pathFr…" at bounding box center [883, 326] width 340 height 362
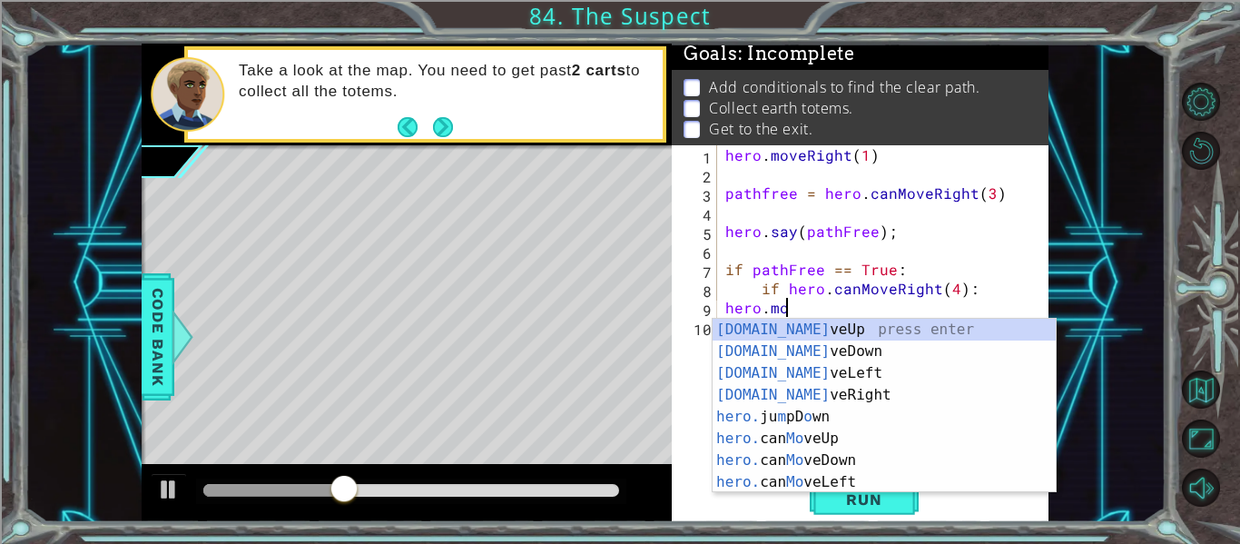
scroll to position [0, 4]
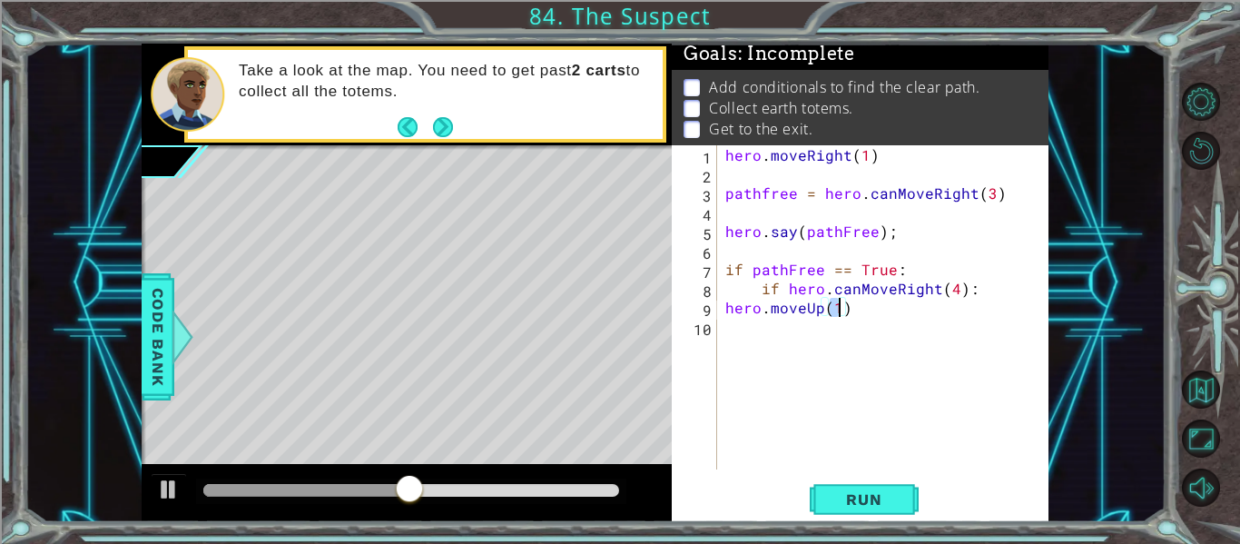
type textarea "hero.moveUp(2)"
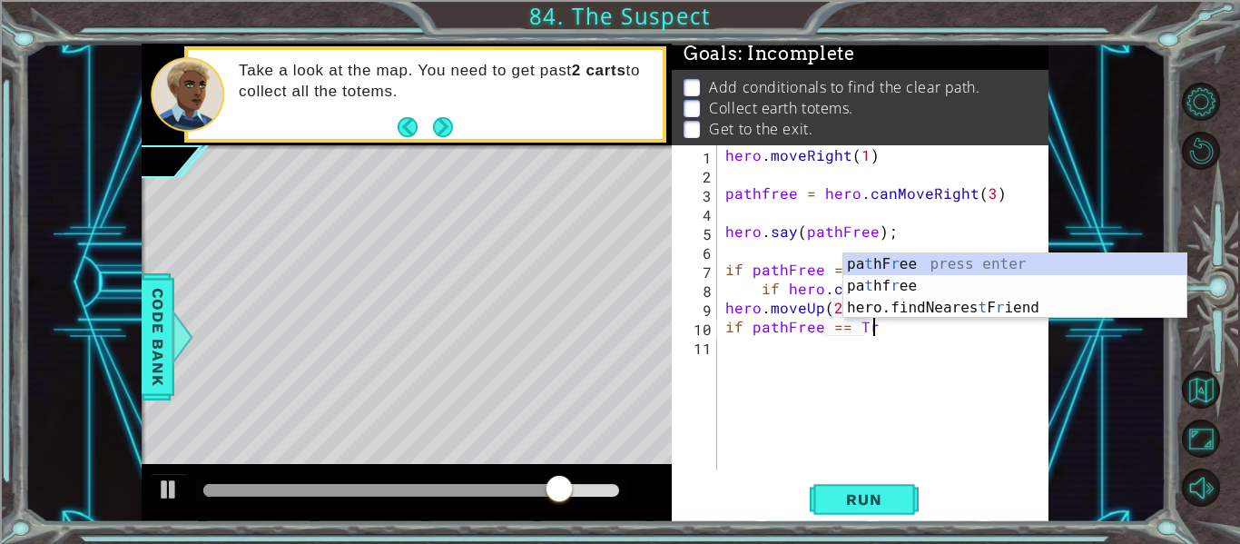
scroll to position [0, 9]
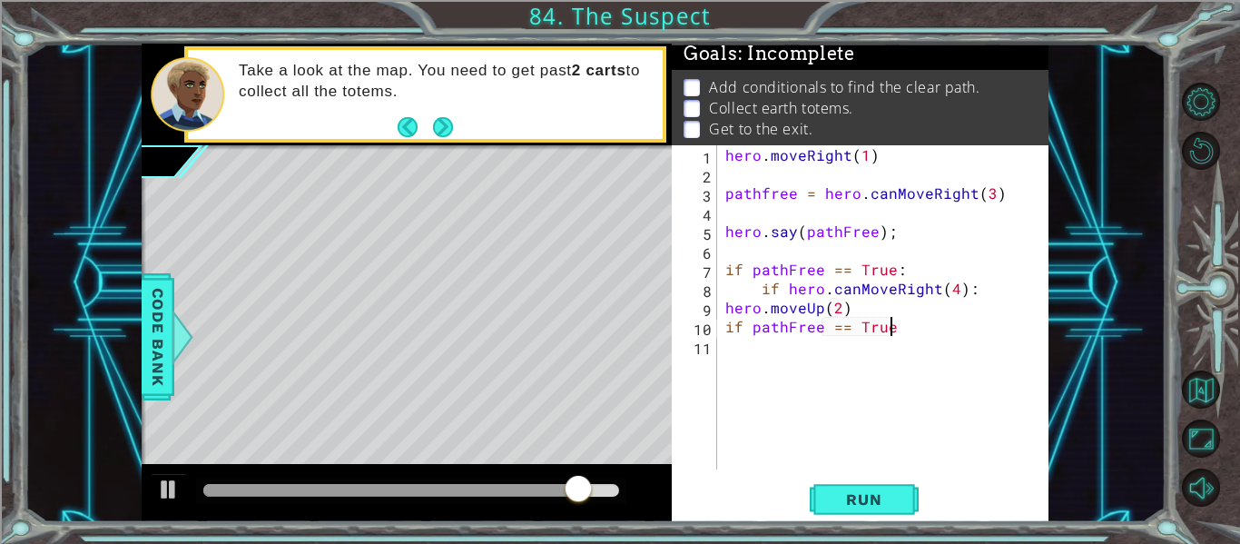
type textarea "if pathFree == True:"
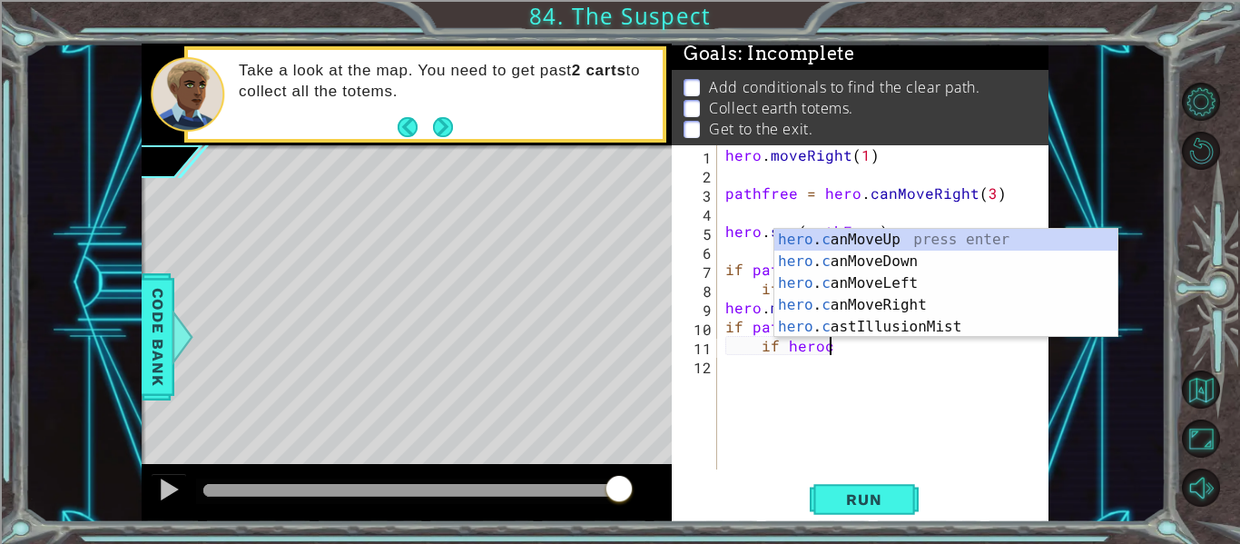
scroll to position [0, 6]
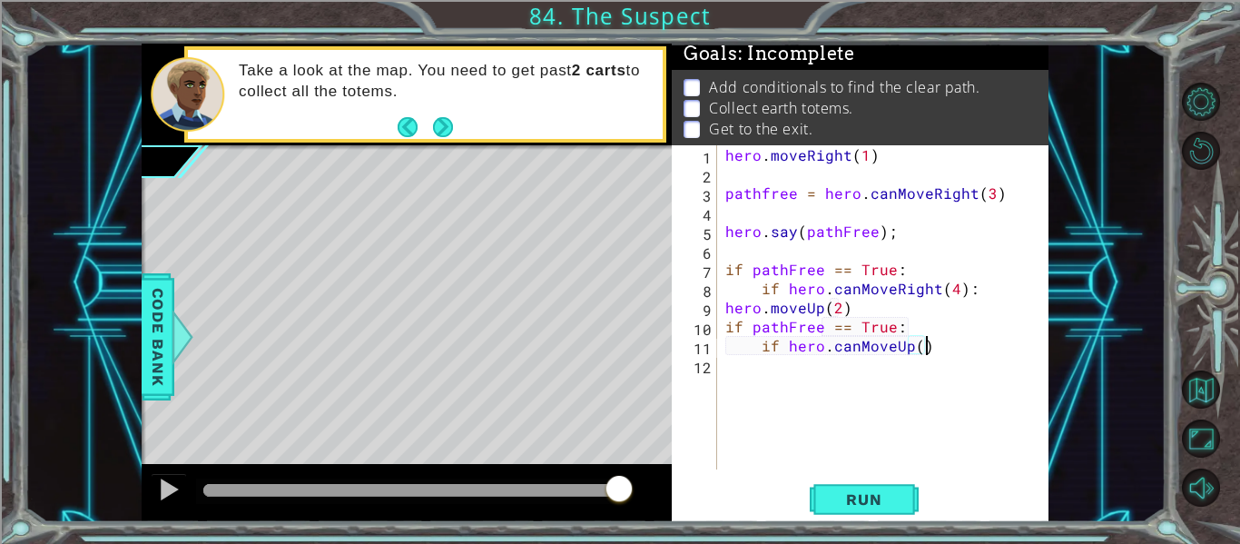
click at [919, 348] on div "hero . moveRight ( 1 ) pathfree = hero . canMoveRight ( 3 ) hero . say ( pathFr…" at bounding box center [887, 326] width 332 height 362
click at [944, 351] on div "hero . moveRight ( 1 ) pathfree = hero . canMoveRight ( 3 ) hero . say ( pathFr…" at bounding box center [887, 326] width 332 height 362
click at [892, 515] on button "Run" at bounding box center [863, 499] width 109 height 37
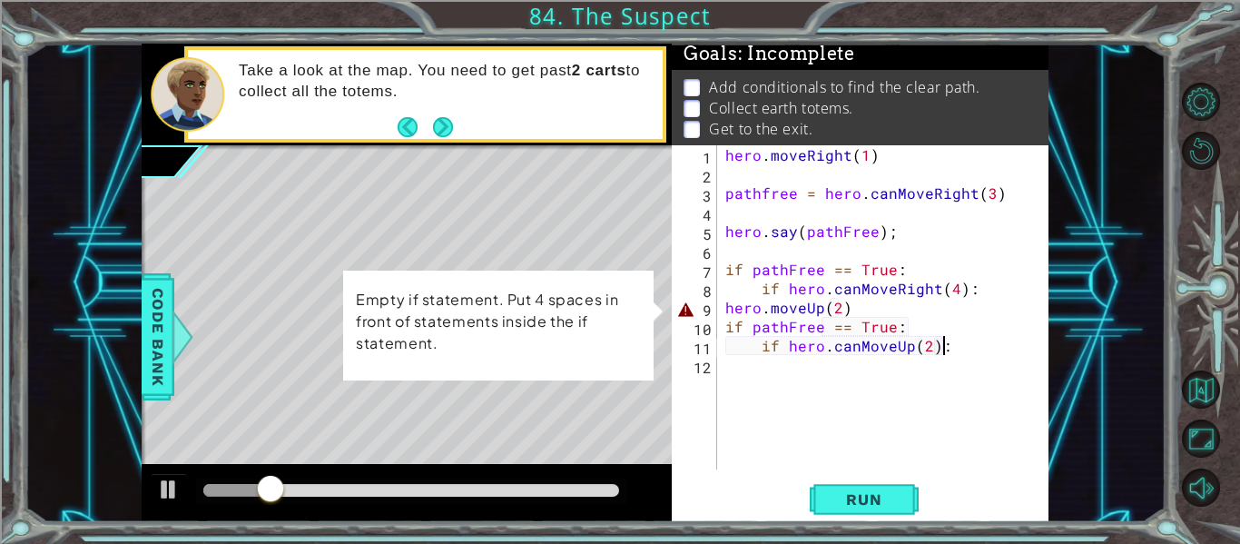
click at [723, 305] on div "hero . moveRight ( 1 ) pathfree = hero . canMoveRight ( 3 ) hero . say ( pathFr…" at bounding box center [887, 326] width 332 height 362
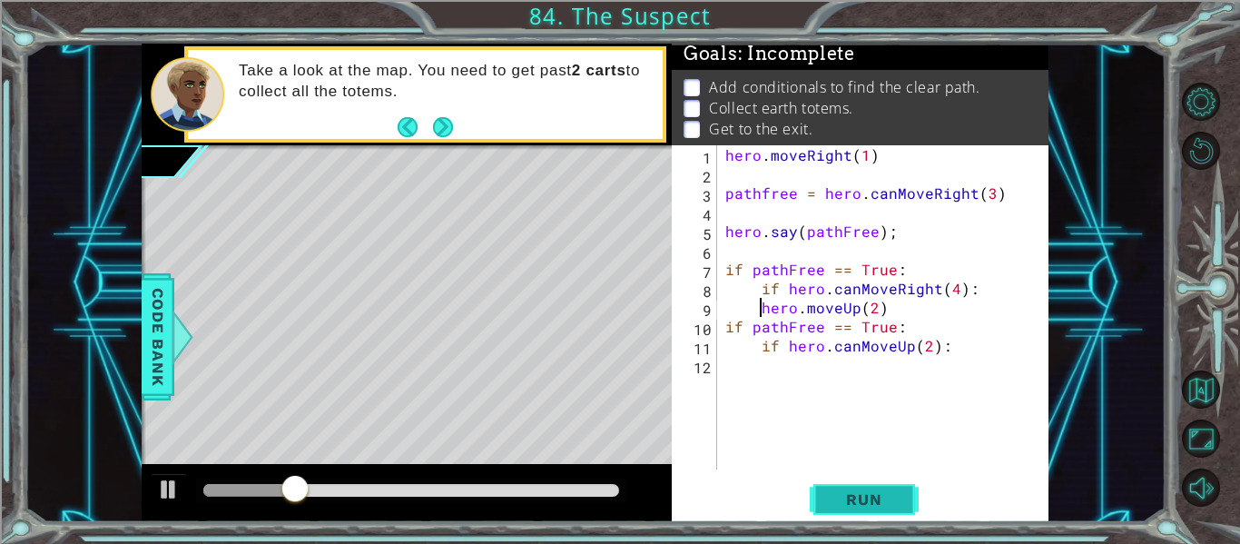
click at [857, 514] on button "Run" at bounding box center [863, 499] width 109 height 37
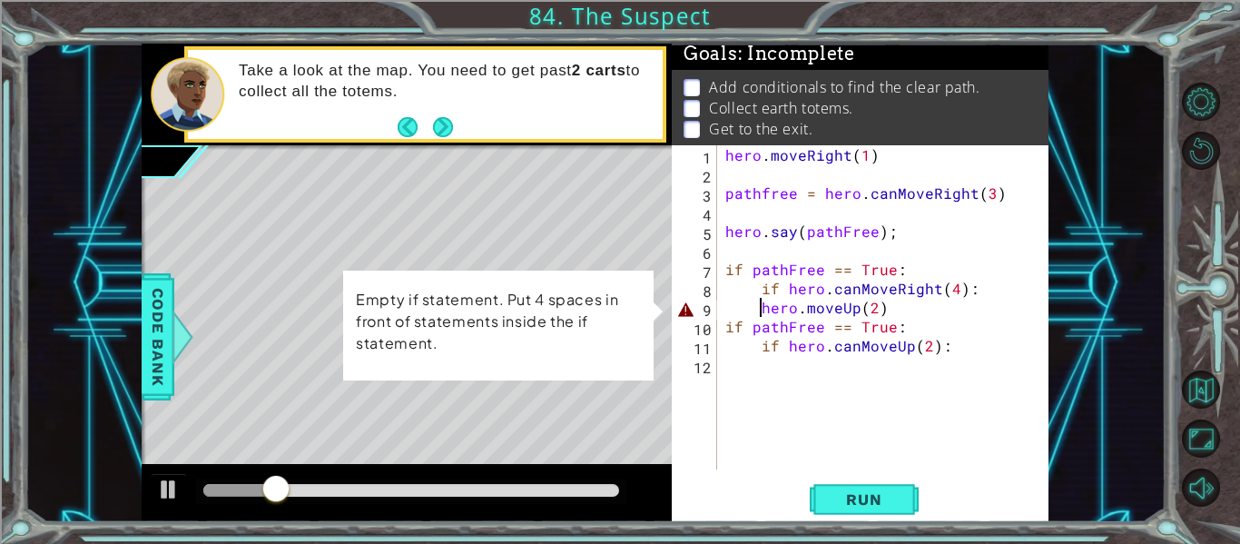
scroll to position [0, 4]
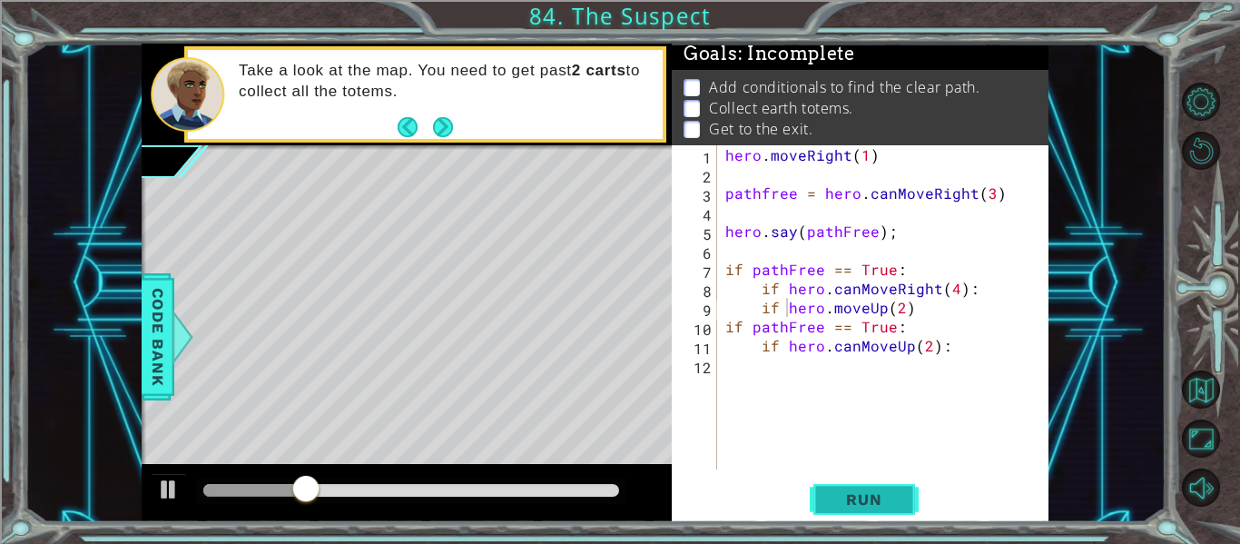
click at [858, 491] on span "Run" at bounding box center [864, 499] width 72 height 18
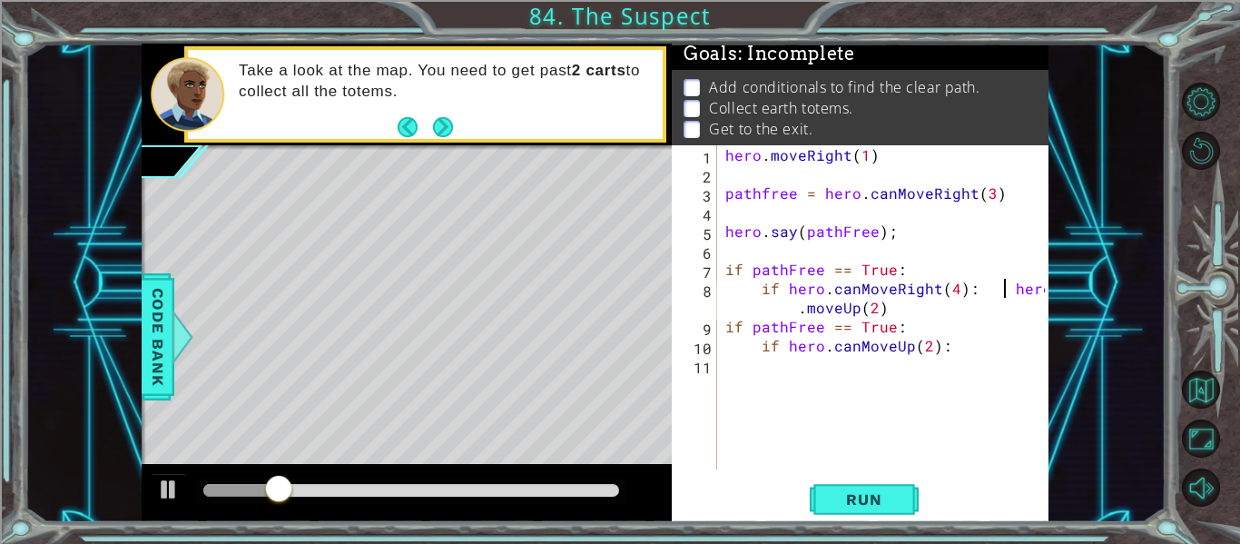
type textarea "hero.moveUp(2)"
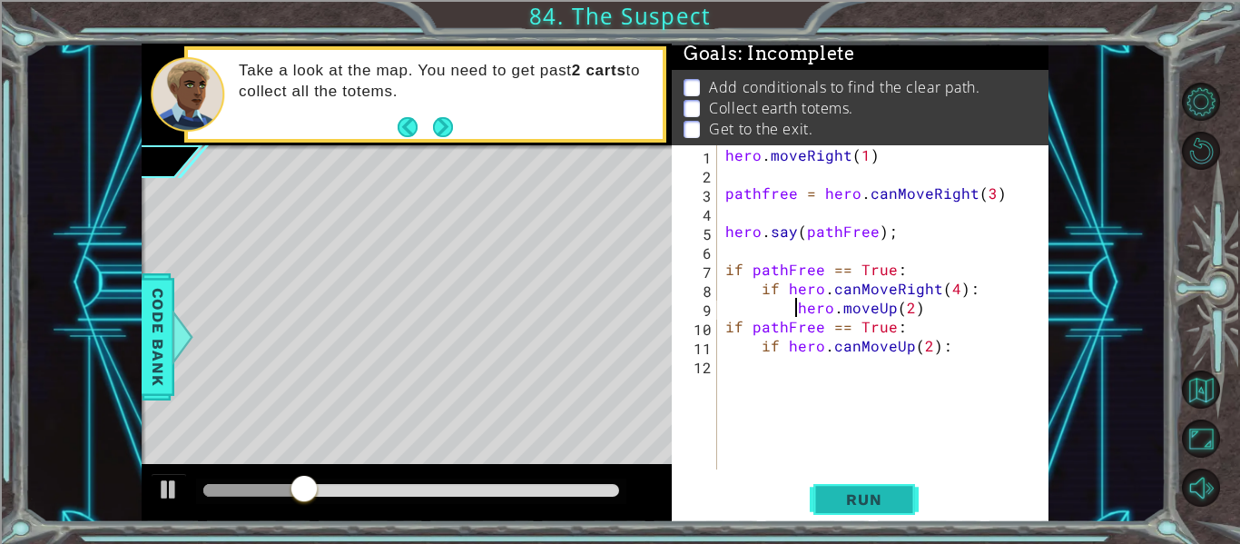
click at [879, 505] on span "Run" at bounding box center [864, 499] width 72 height 18
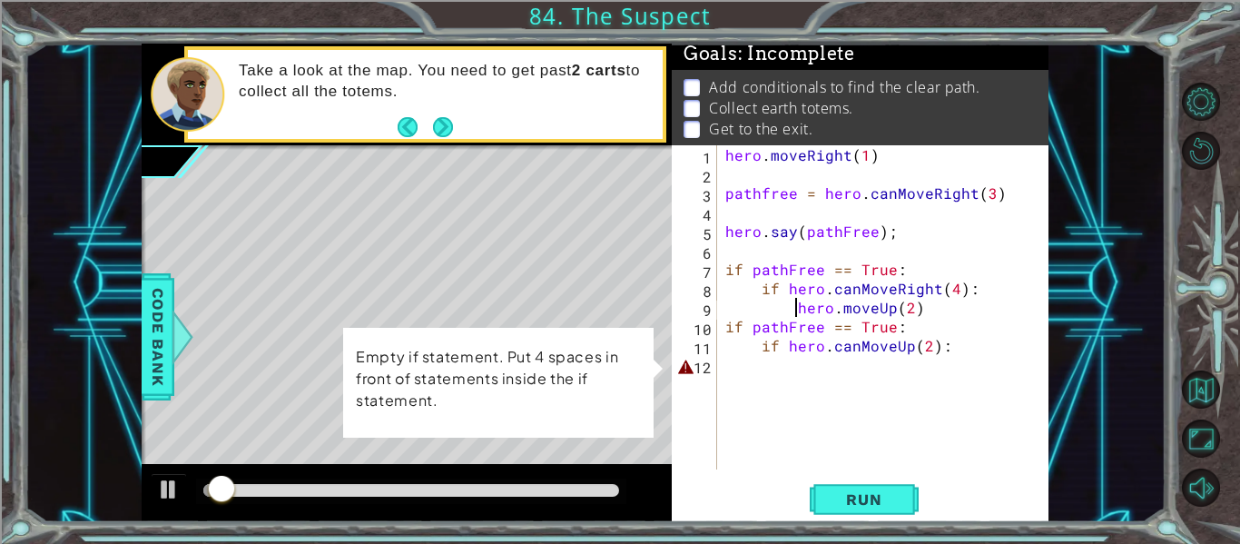
click at [741, 365] on div "hero . moveRight ( 1 ) pathfree = hero . canMoveRight ( 3 ) hero . say ( pathFr…" at bounding box center [887, 326] width 332 height 362
type textarea "if hero.canMoveUp(2):"
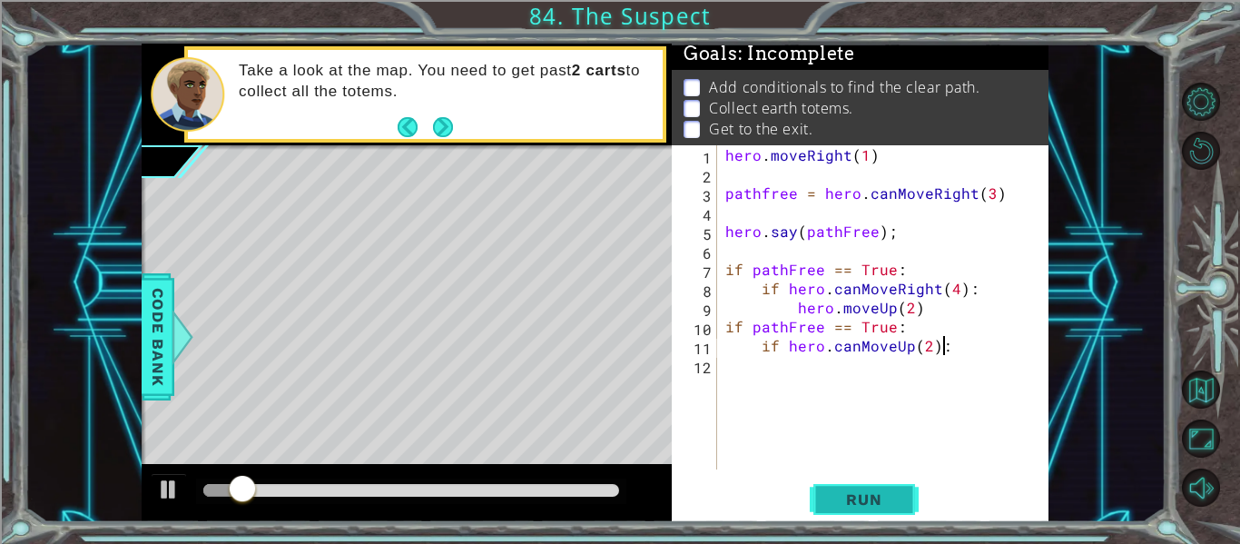
click at [814, 496] on button "Run" at bounding box center [863, 499] width 109 height 37
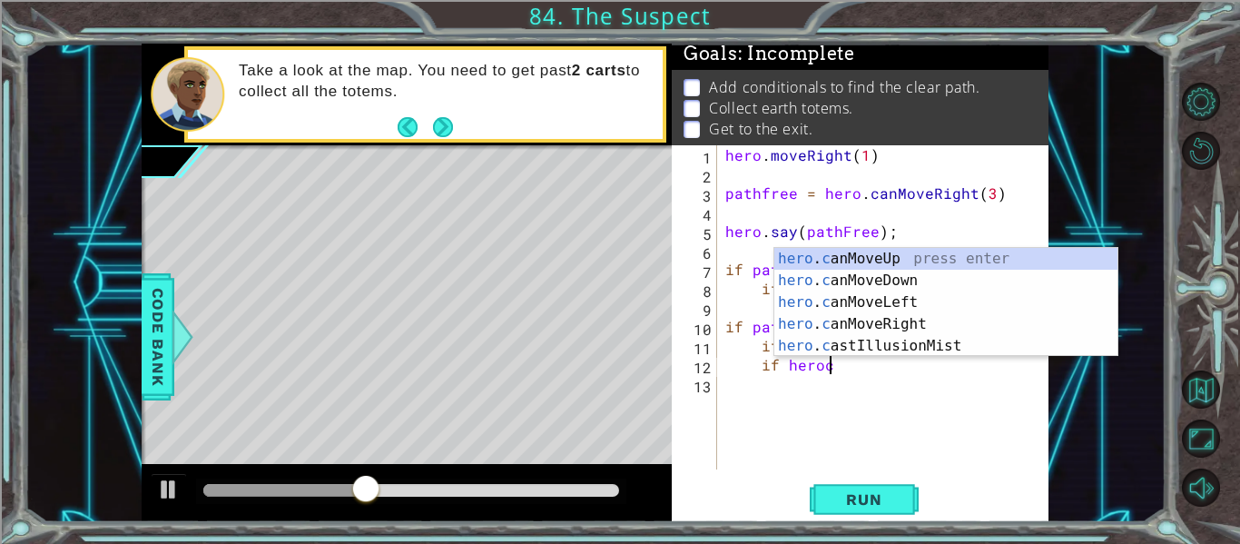
scroll to position [0, 6]
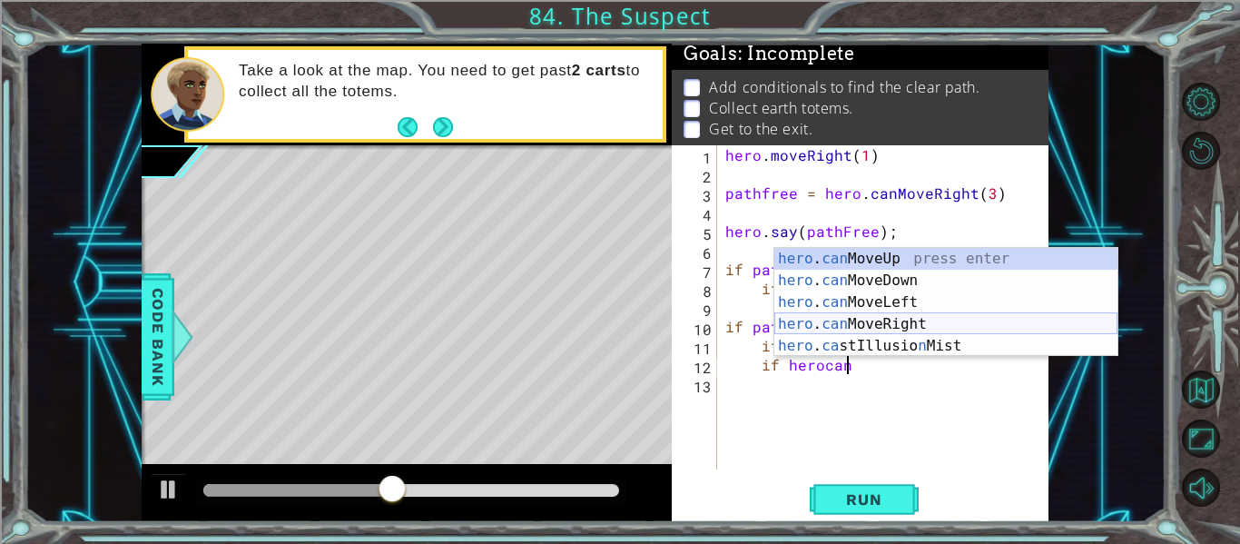
click at [963, 326] on div "hero . can MoveUp press enter hero . can MoveDown press enter hero . can MoveLe…" at bounding box center [945, 324] width 343 height 152
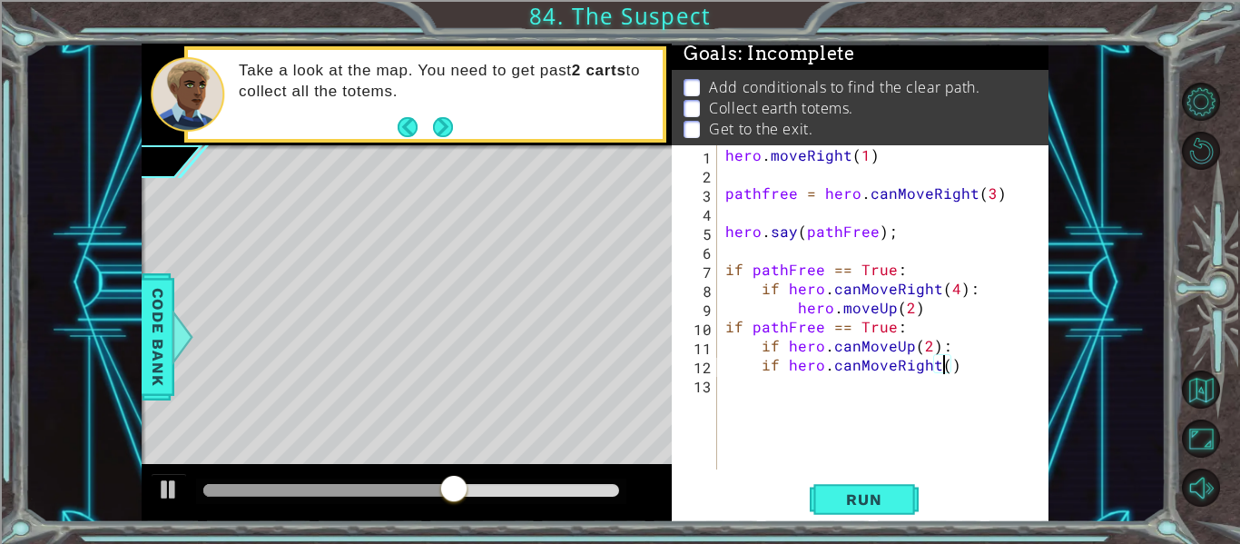
scroll to position [0, 14]
click at [992, 358] on div "hero . moveRight ( 1 ) pathfree = hero . canMoveRight ( 3 ) hero . say ( pathFr…" at bounding box center [887, 326] width 332 height 362
type textarea "if hero.canMoveRight(3):"
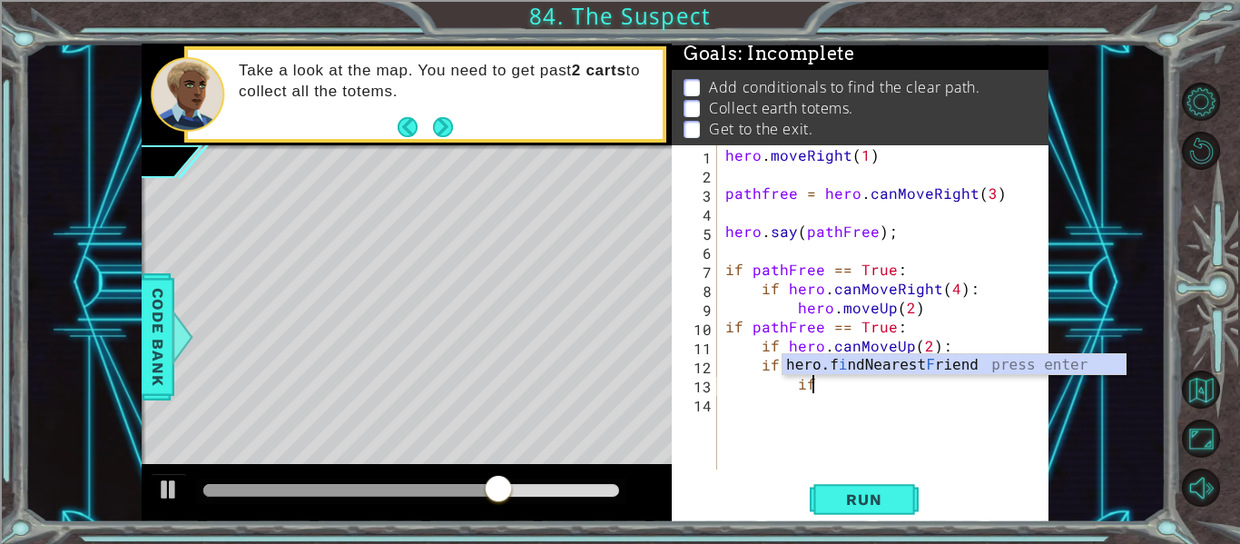
scroll to position [0, 5]
type textarea "i"
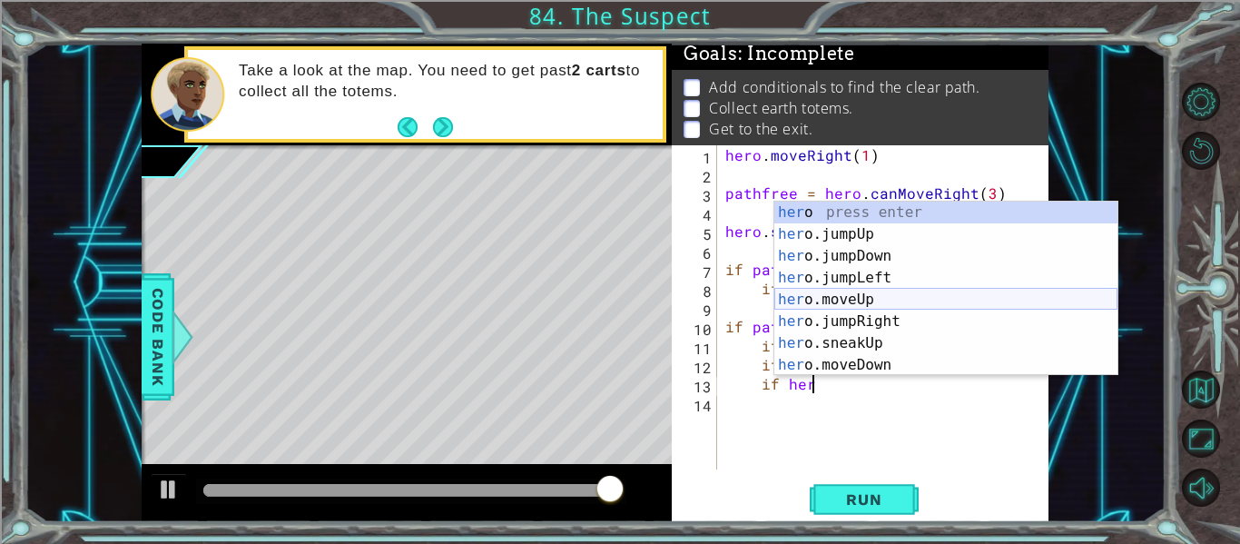
click at [900, 306] on div "her o press enter her o.jumpUp press enter her o.jumpDown press enter her o.jum…" at bounding box center [945, 310] width 343 height 218
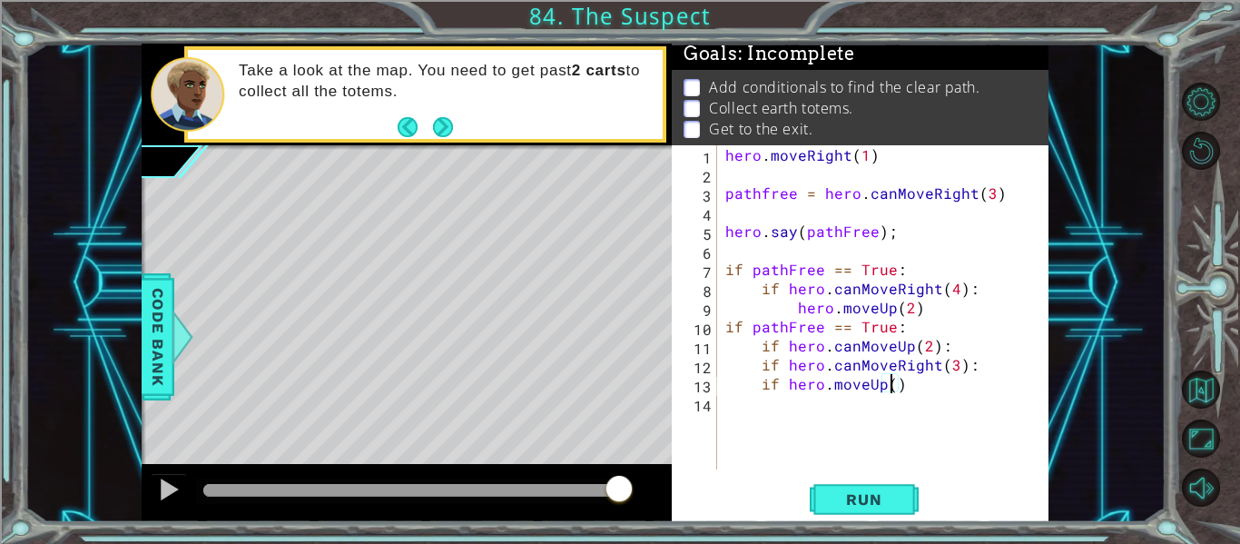
scroll to position [0, 11]
click at [915, 375] on div "hero . moveRight ( 1 ) pathfree = hero . canMoveRight ( 3 ) hero . say ( pathFr…" at bounding box center [887, 326] width 332 height 362
click at [892, 483] on button "Run" at bounding box center [863, 499] width 109 height 37
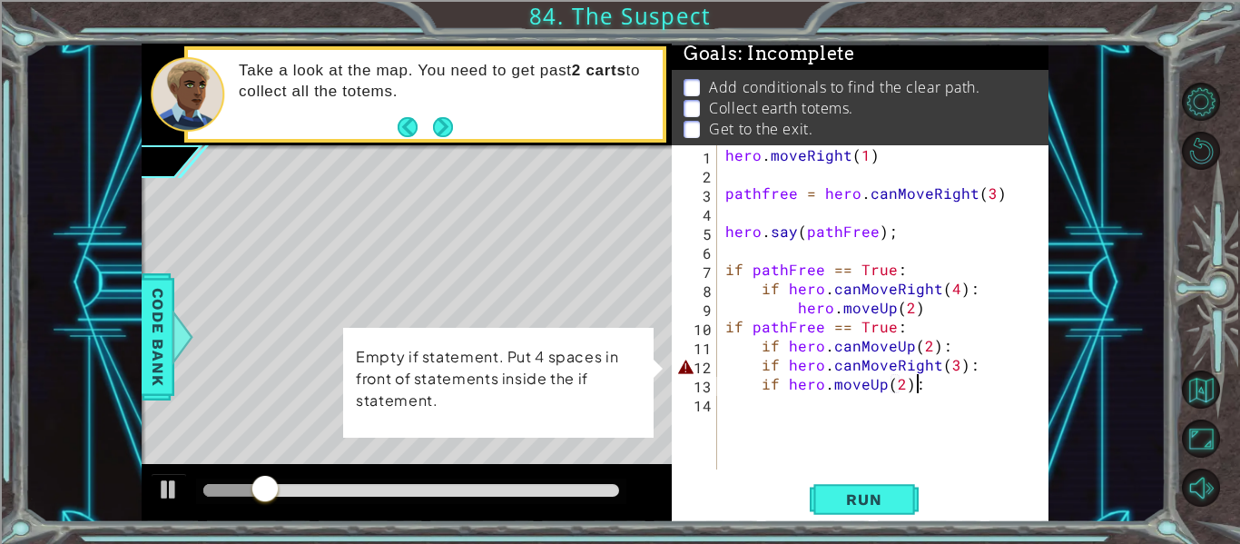
click at [762, 369] on div "hero . moveRight ( 1 ) pathfree = hero . canMoveRight ( 3 ) hero . say ( pathFr…" at bounding box center [887, 326] width 332 height 362
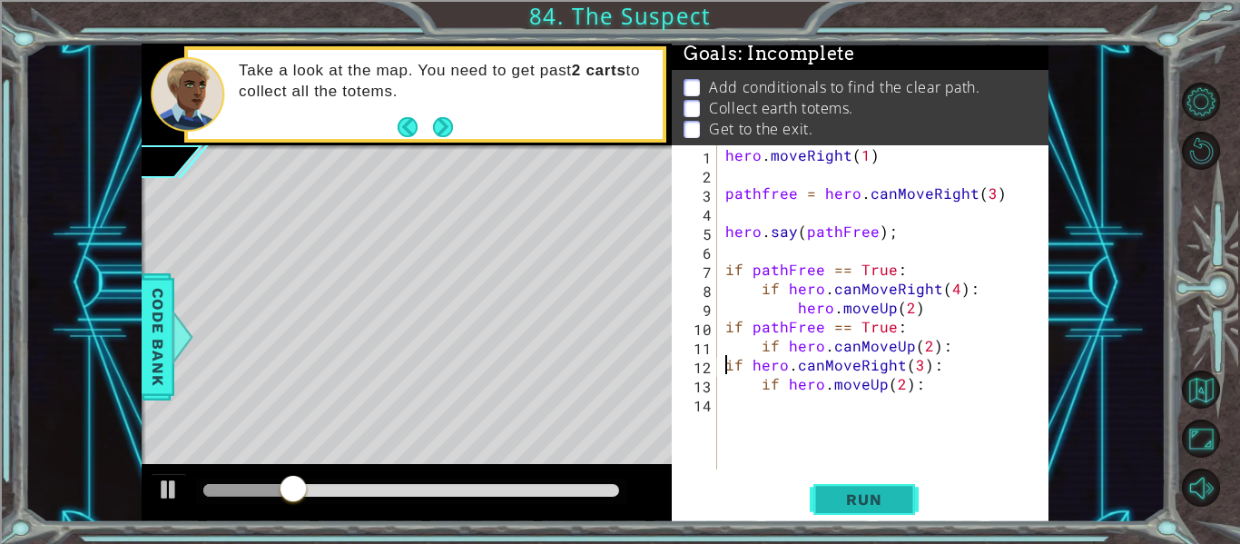
click at [834, 485] on button "Run" at bounding box center [863, 499] width 109 height 37
click at [843, 504] on span "Run" at bounding box center [864, 499] width 72 height 18
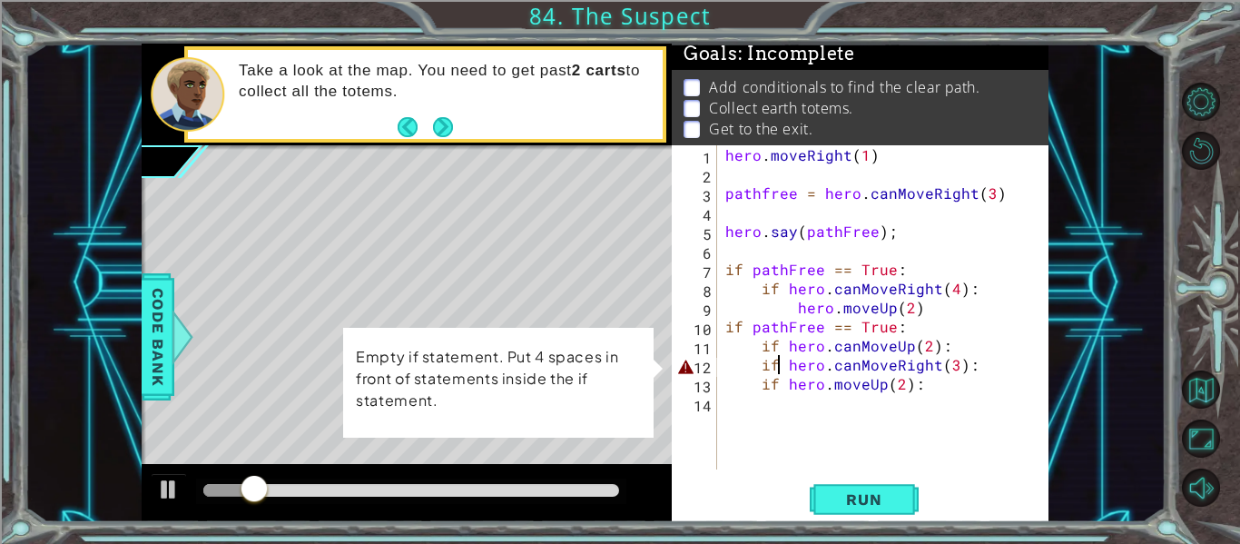
click at [778, 364] on div "hero . moveRight ( 1 ) pathfree = hero . canMoveRight ( 3 ) hero . say ( pathFr…" at bounding box center [887, 326] width 332 height 362
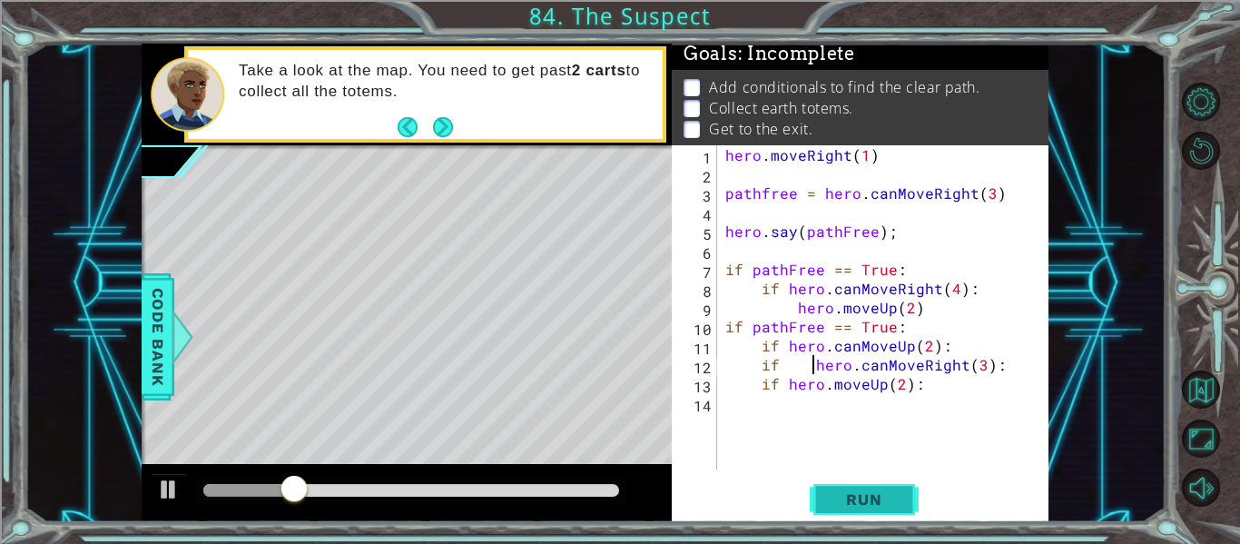
click at [831, 496] on span "Run" at bounding box center [864, 499] width 72 height 18
click at [860, 508] on button "Run" at bounding box center [863, 499] width 109 height 37
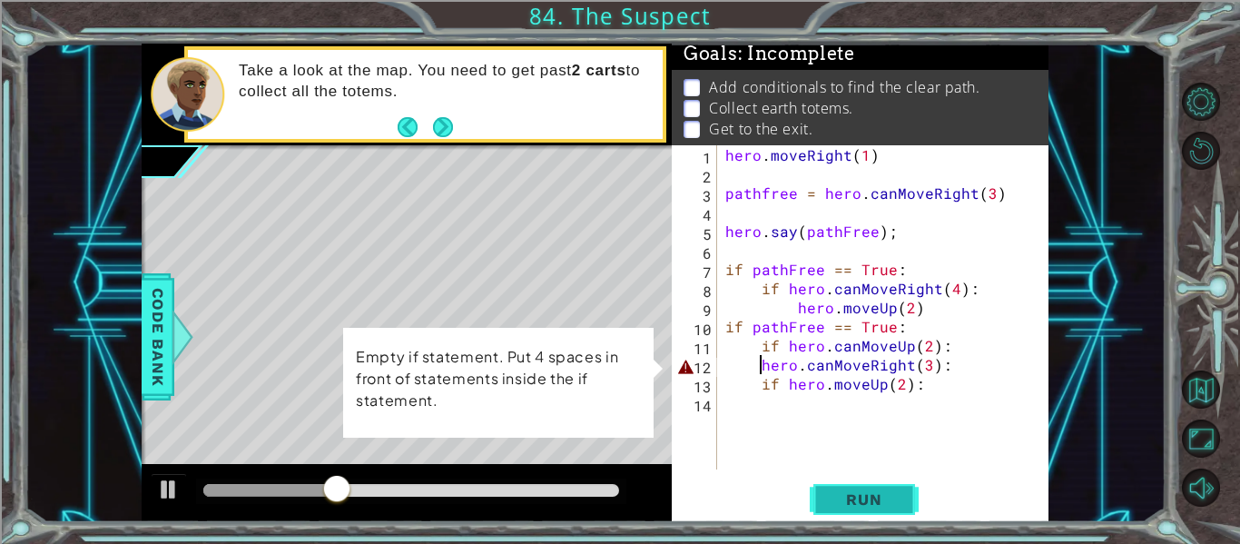
scroll to position [0, 4]
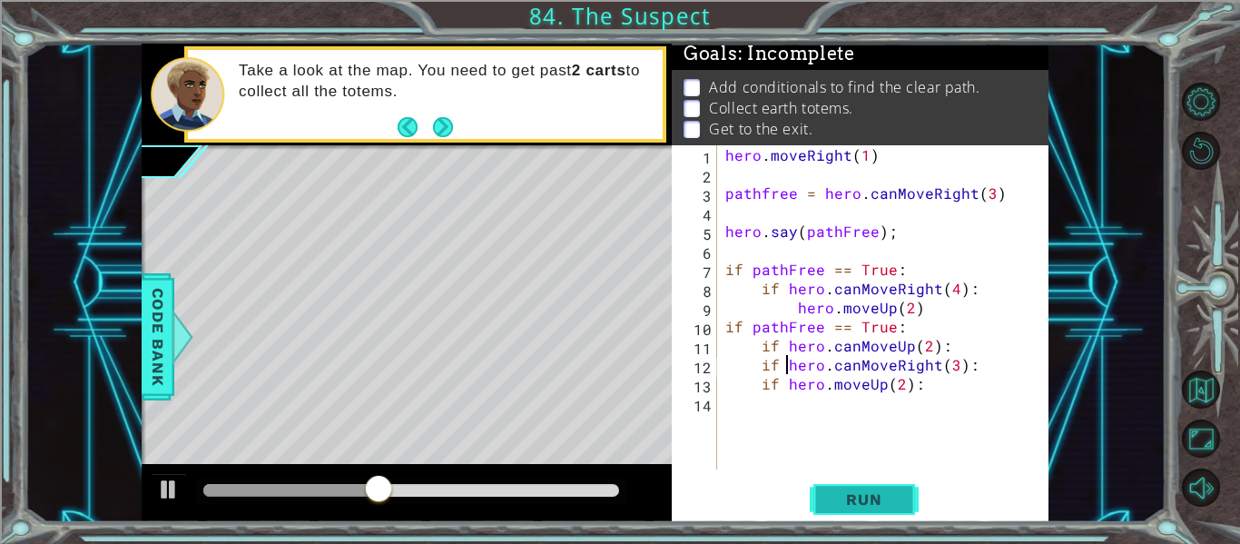
click at [816, 490] on button "Run" at bounding box center [863, 499] width 109 height 37
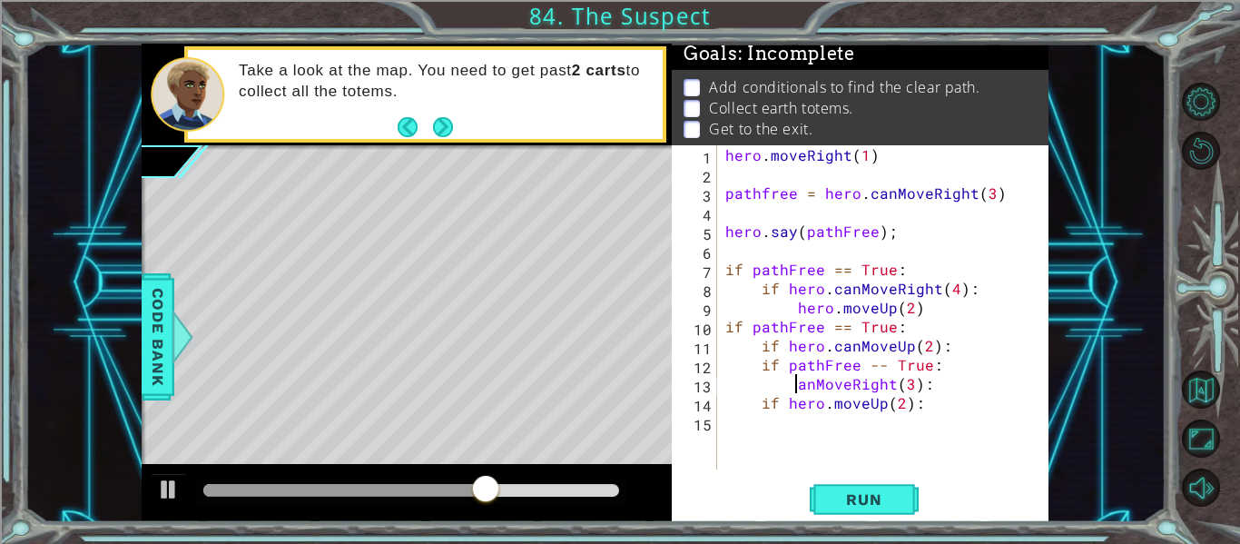
scroll to position [0, 12]
click at [891, 384] on div "hero . moveRight ( 1 ) pathfree = hero . canMoveRight ( 3 ) hero . say ( pathFr…" at bounding box center [887, 326] width 332 height 362
click at [823, 385] on div "hero . moveRight ( 1 ) pathfree = hero . canMoveRight ( 3 ) hero . say ( pathFr…" at bounding box center [887, 326] width 332 height 362
type textarea "("
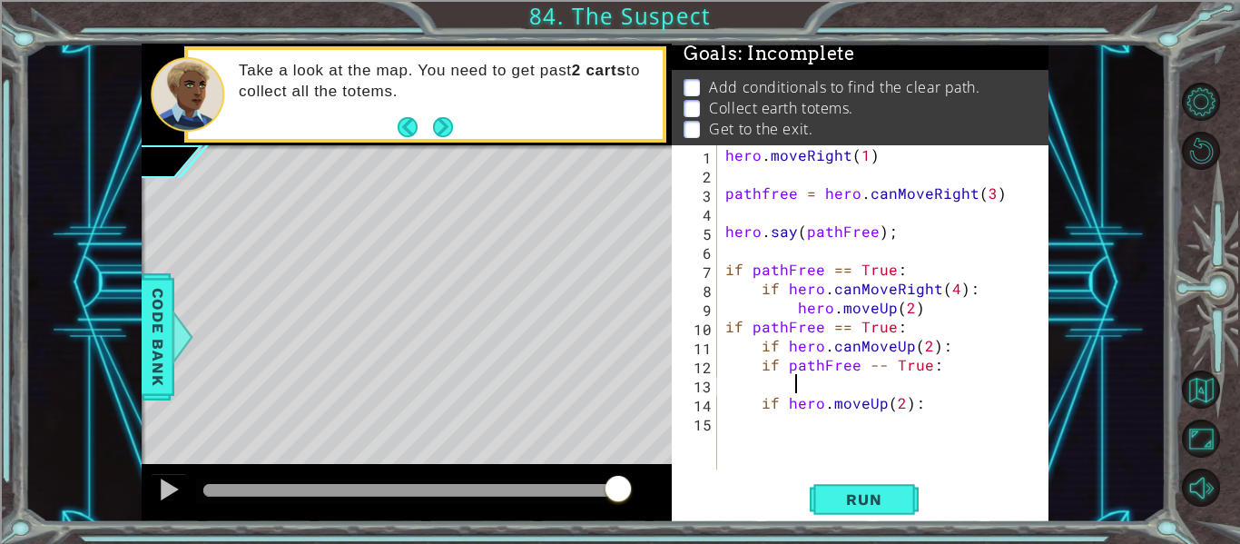
scroll to position [0, 1]
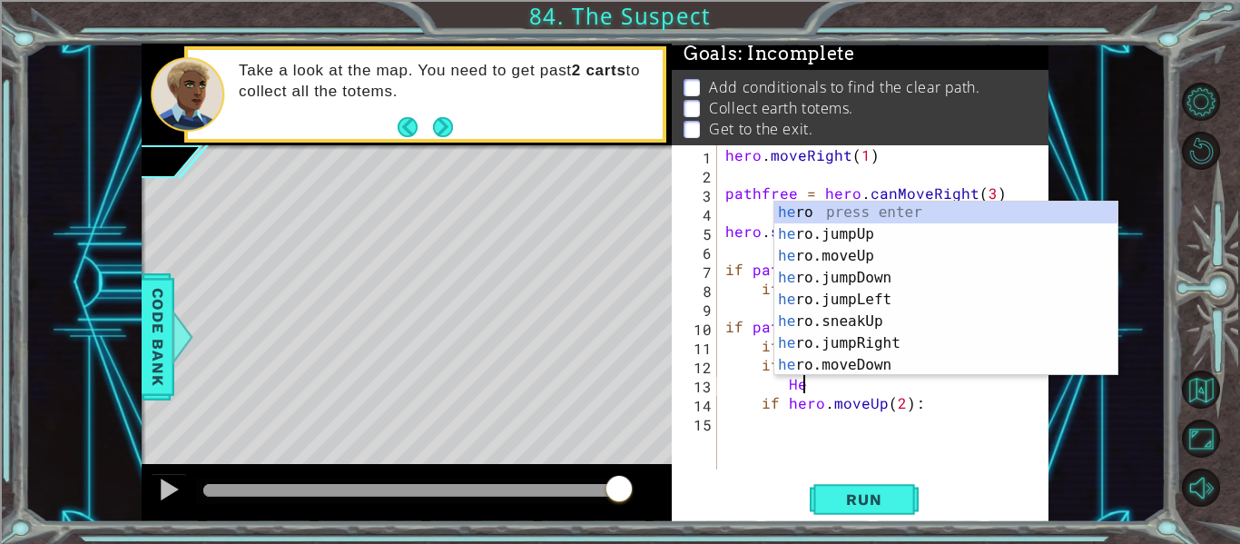
type textarea "Her"
click at [847, 345] on div "her o press enter her o.jumpUp press enter her o.moveUp press enter her o.jumpD…" at bounding box center [945, 310] width 343 height 218
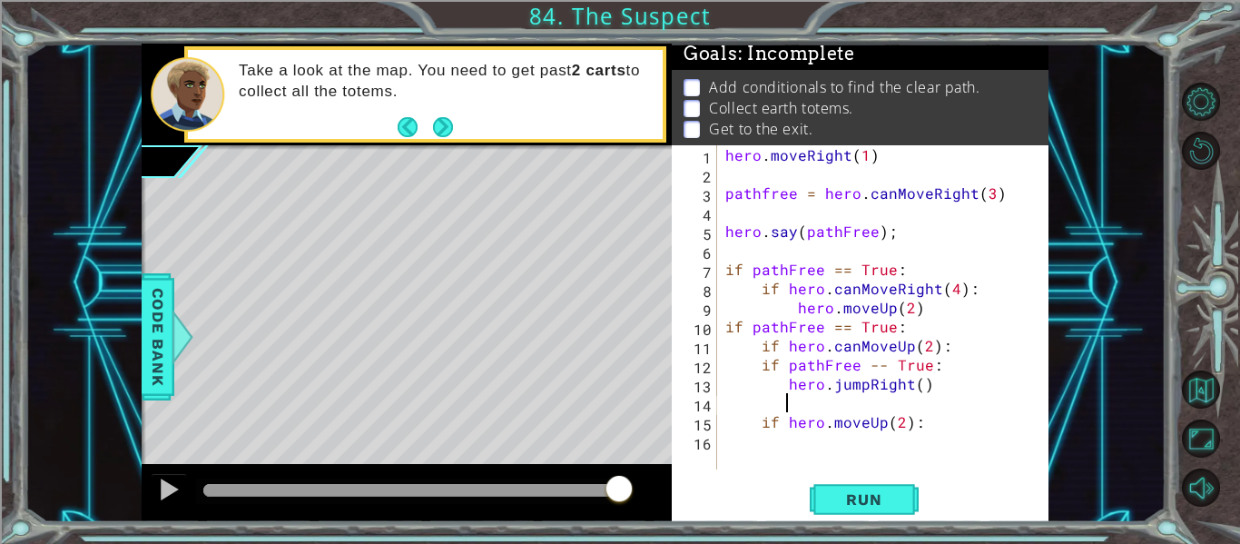
scroll to position [0, 3]
click at [914, 387] on div "hero . moveRight ( 1 ) pathfree = hero . canMoveRight ( 3 ) hero . say ( pathFr…" at bounding box center [887, 326] width 332 height 362
click at [935, 392] on div "hero . moveRight ( 1 ) pathfree = hero . canMoveRight ( 3 ) hero . say ( pathFr…" at bounding box center [887, 326] width 332 height 362
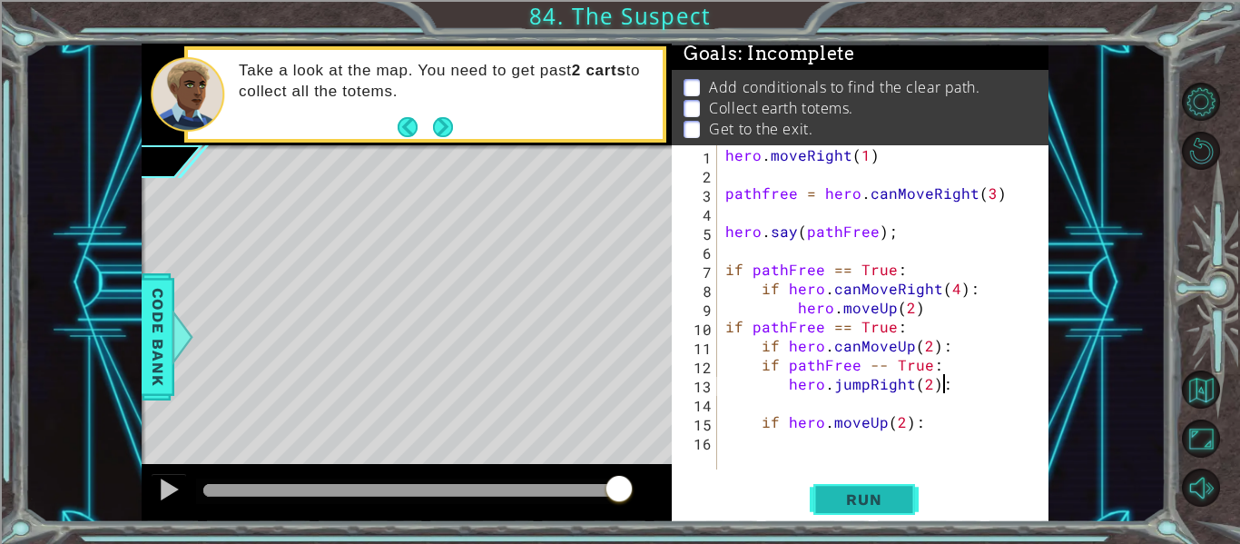
click at [873, 510] on button "Run" at bounding box center [863, 499] width 109 height 37
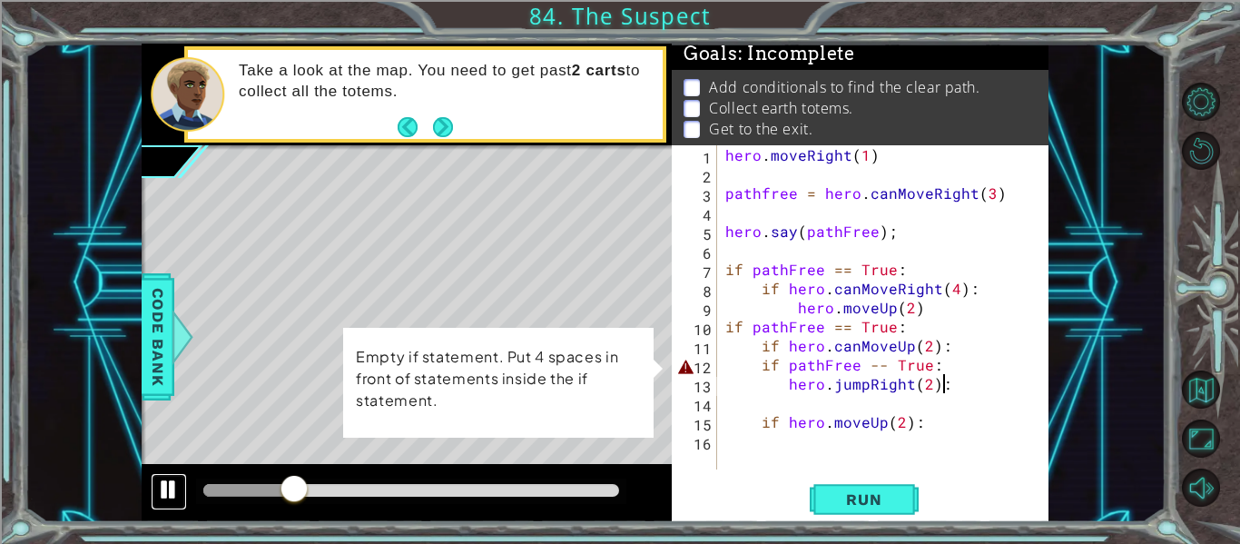
click at [158, 500] on div at bounding box center [169, 489] width 24 height 24
click at [172, 487] on div at bounding box center [169, 489] width 24 height 24
drag, startPoint x: 890, startPoint y: 237, endPoint x: 726, endPoint y: 234, distance: 164.3
click at [726, 234] on div "hero . moveRight ( 1 ) pathfree = hero . canMoveRight ( 3 ) hero . say ( pathFr…" at bounding box center [887, 326] width 332 height 362
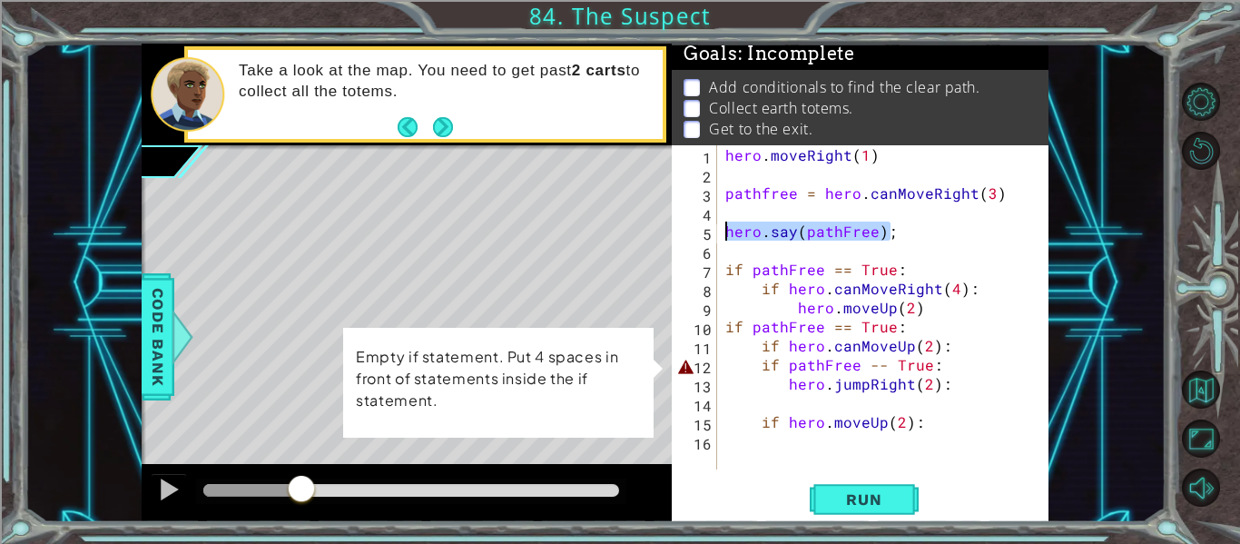
type textarea "hero.say(pathFree);"
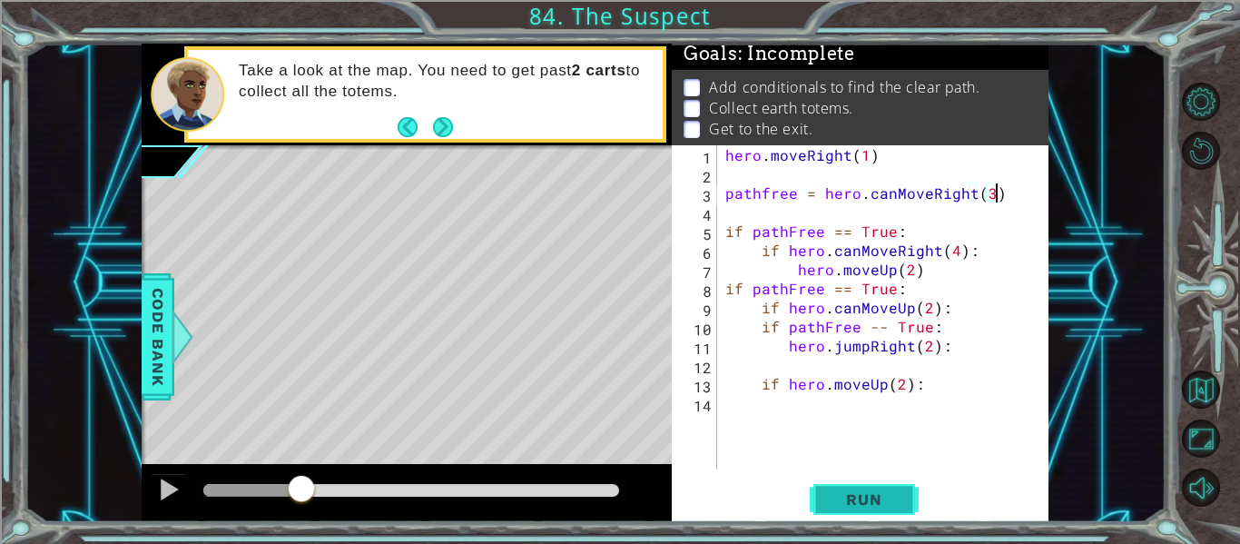
click at [874, 493] on span "Run" at bounding box center [864, 499] width 72 height 18
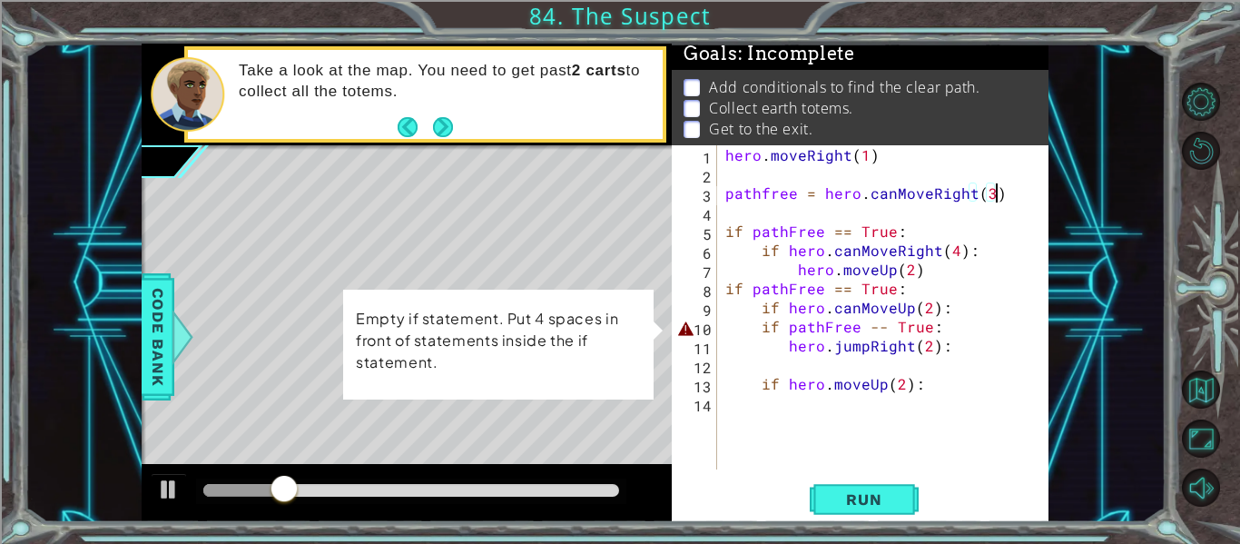
click at [780, 324] on div "hero . moveRight ( 1 ) pathfree = hero . canMoveRight ( 3 ) if pathFree == True…" at bounding box center [887, 326] width 332 height 362
click at [788, 324] on div "hero . moveRight ( 1 ) pathfree = hero . canMoveRight ( 3 ) if pathFree == True…" at bounding box center [887, 326] width 332 height 362
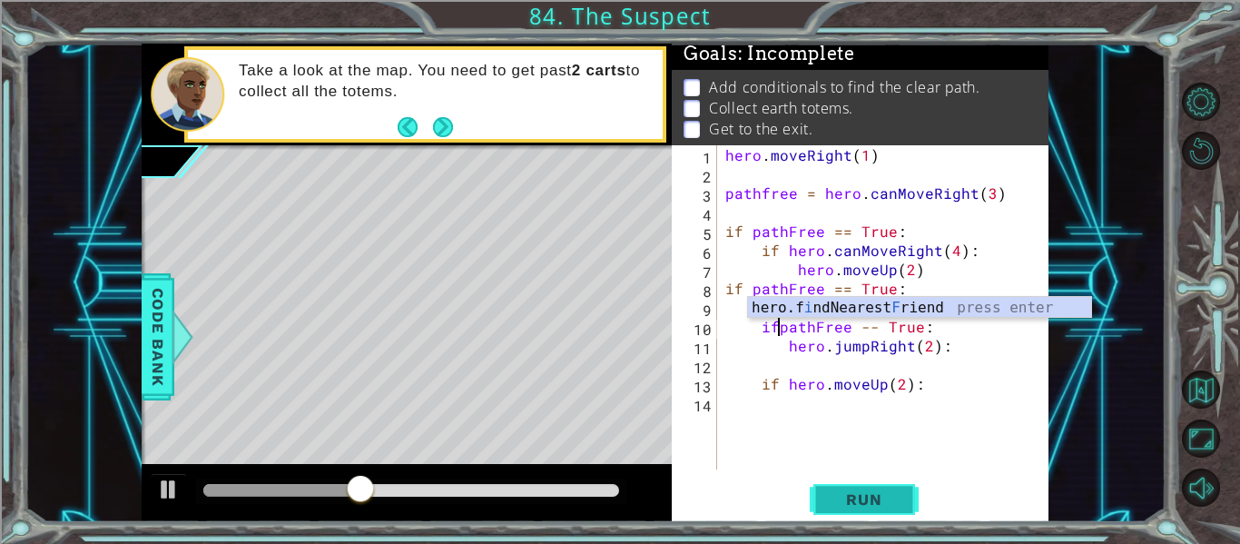
click at [861, 509] on button "Run" at bounding box center [863, 499] width 109 height 37
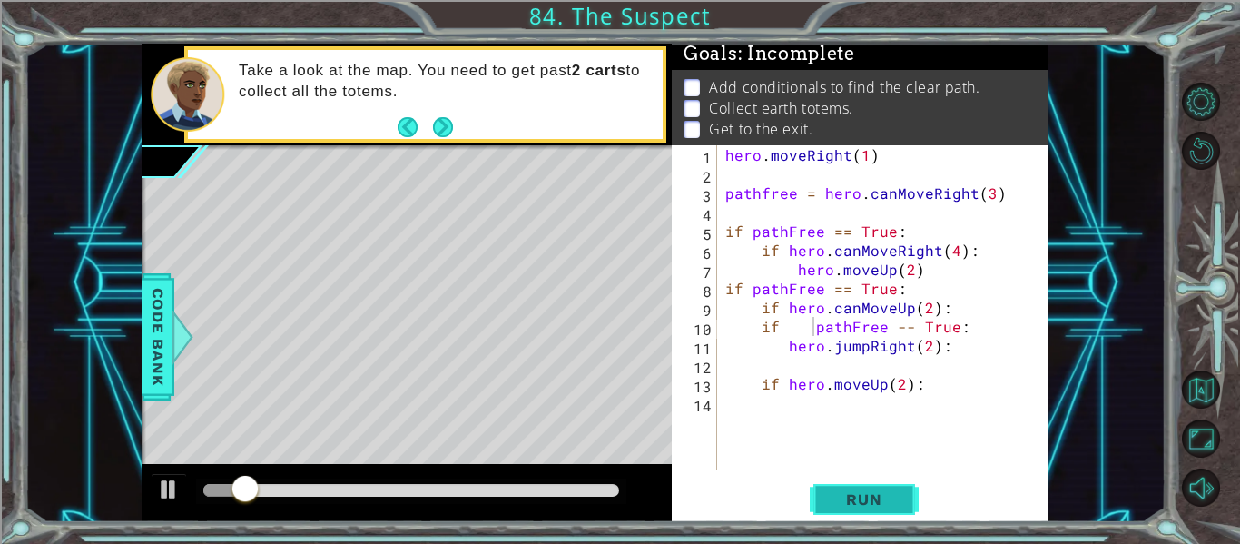
click at [827, 511] on button "Run" at bounding box center [863, 499] width 109 height 37
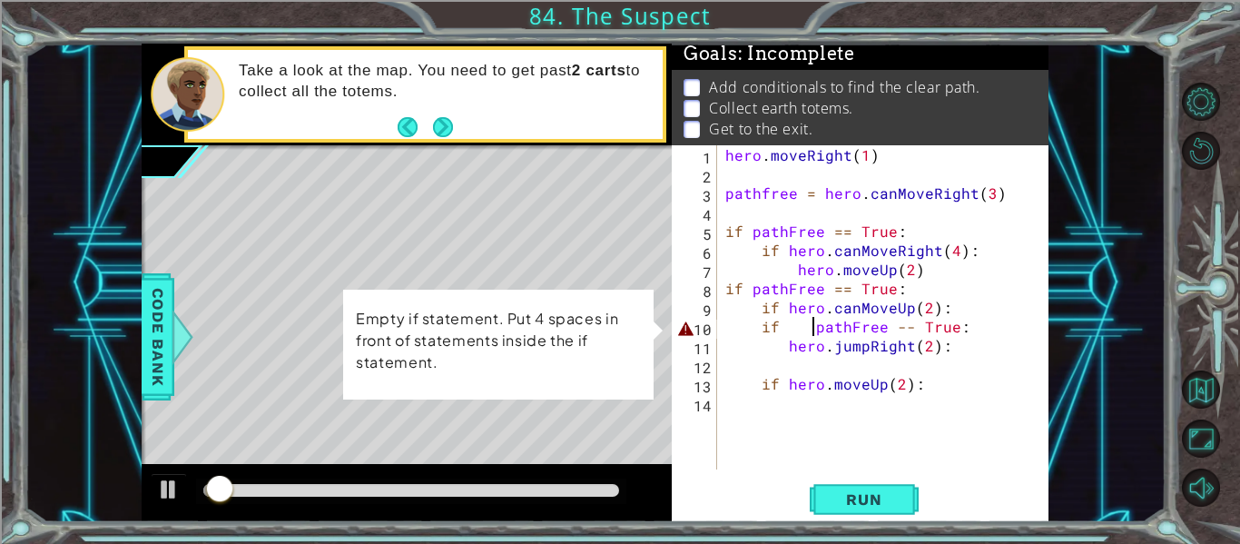
click at [759, 321] on div "hero . moveRight ( 1 ) pathfree = hero . canMoveRight ( 3 ) if pathFree == True…" at bounding box center [887, 326] width 332 height 362
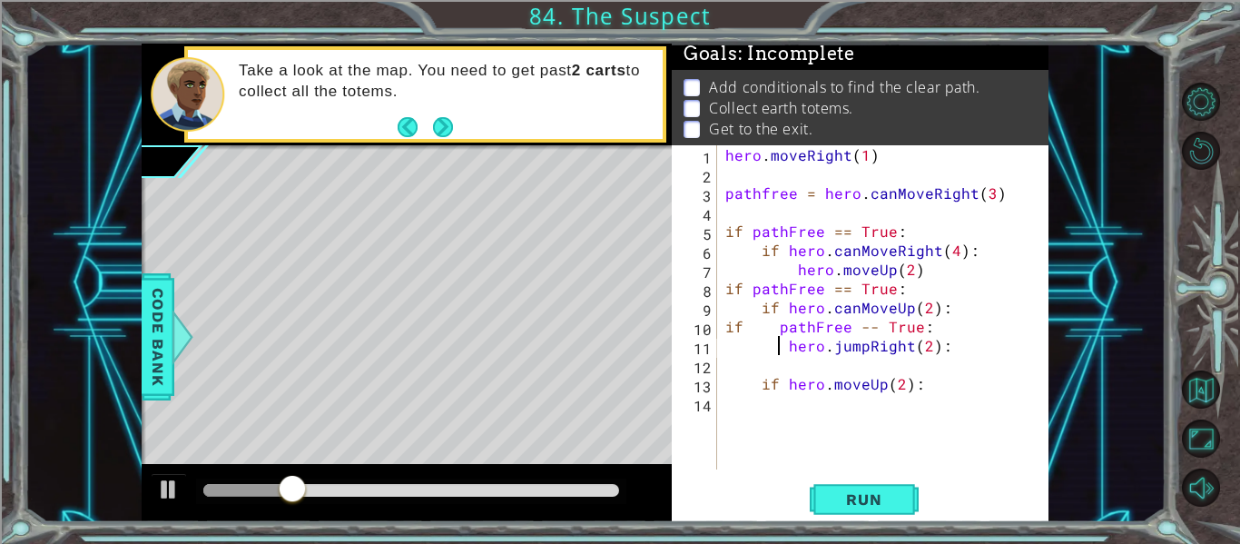
click at [776, 338] on div "hero . moveRight ( 1 ) pathfree = hero . canMoveRight ( 3 ) if pathFree == True…" at bounding box center [887, 326] width 332 height 362
click at [776, 331] on div "hero . moveRight ( 1 ) pathfree = hero . canMoveRight ( 3 ) if pathFree == True…" at bounding box center [887, 326] width 332 height 362
click at [847, 328] on div "hero . moveRight ( 1 ) pathfree = hero . canMoveRight ( 3 ) if pathFree == True…" at bounding box center [887, 326] width 332 height 362
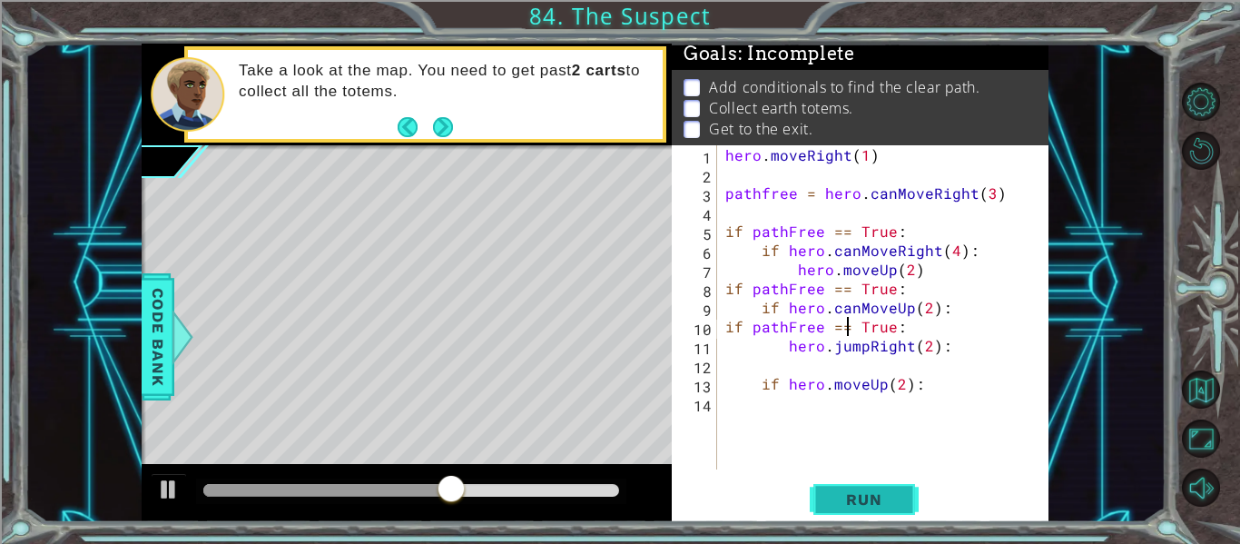
click at [882, 485] on button "Run" at bounding box center [863, 499] width 109 height 37
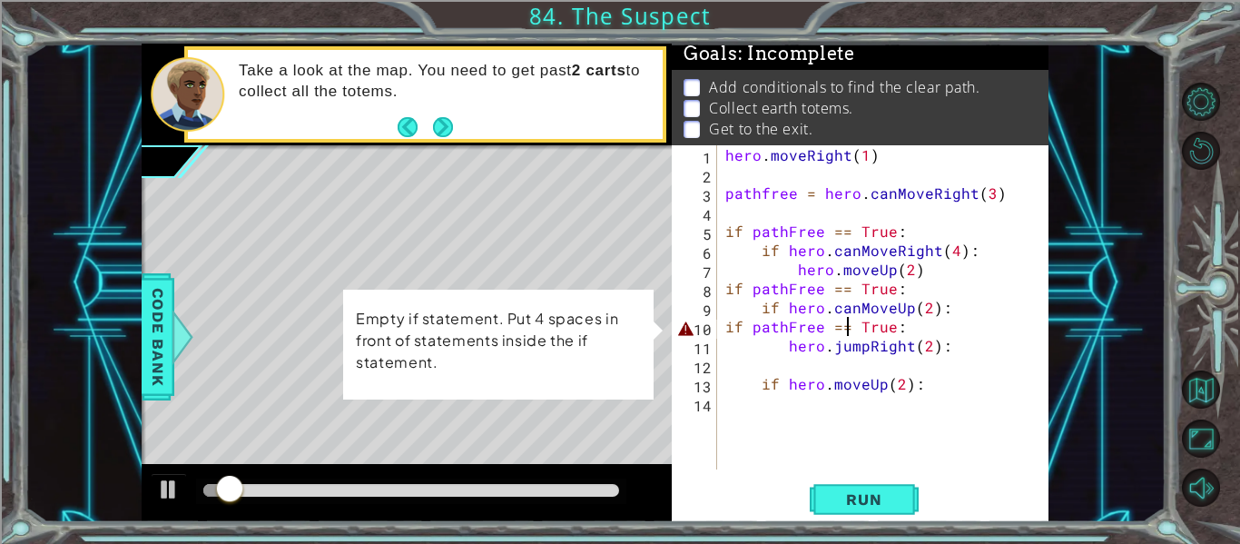
click at [753, 338] on div "hero . moveRight ( 1 ) pathfree = hero . canMoveRight ( 3 ) if pathFree == True…" at bounding box center [887, 326] width 332 height 362
click at [753, 332] on div "hero . moveRight ( 1 ) pathfree = hero . canMoveRight ( 3 ) if pathFree == True…" at bounding box center [887, 326] width 332 height 362
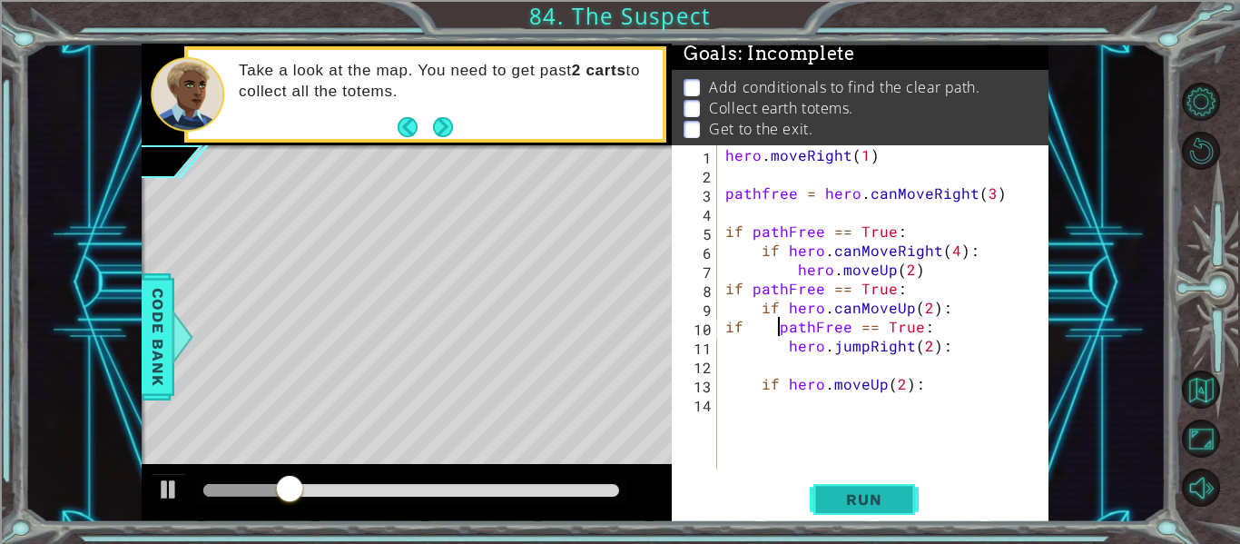
click at [843, 500] on span "Run" at bounding box center [864, 499] width 72 height 18
click at [946, 383] on div "hero . moveRight ( 1 ) pathfree = hero . canMoveRight ( 3 ) if pathFree == True…" at bounding box center [887, 326] width 332 height 362
click at [863, 348] on div "hero . moveRight ( 1 ) pathfree = hero . canMoveRight ( 3 ) if pathFree == True…" at bounding box center [887, 326] width 332 height 362
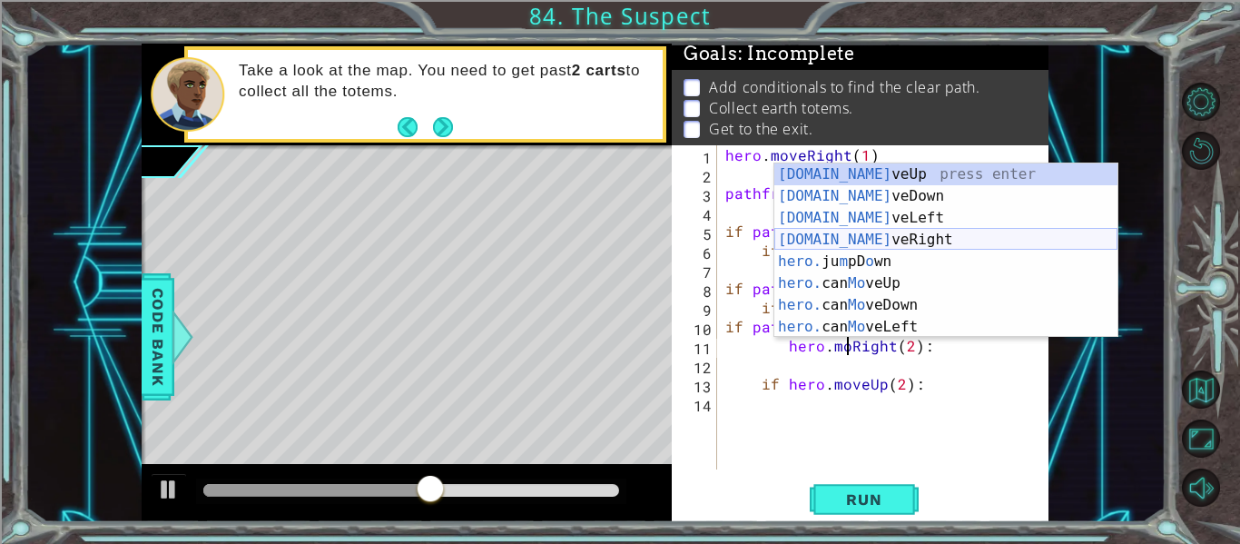
click at [878, 246] on div "[DOMAIN_NAME] veUp press enter [DOMAIN_NAME] veDown press enter [DOMAIN_NAME] v…" at bounding box center [945, 272] width 343 height 218
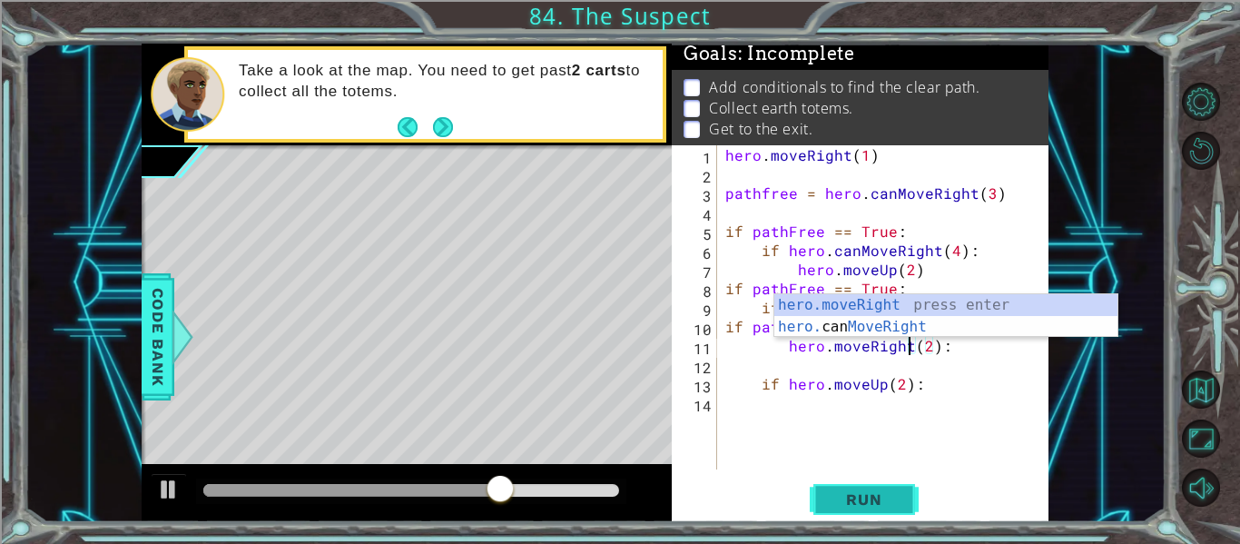
click at [895, 493] on span "Run" at bounding box center [864, 499] width 72 height 18
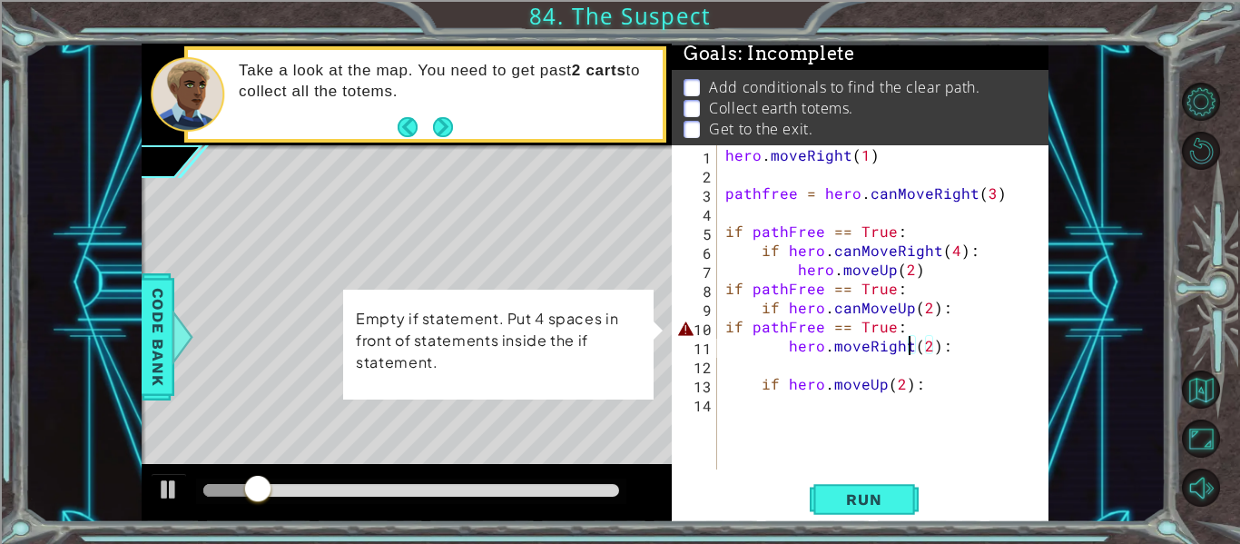
click at [748, 328] on div "hero . moveRight ( 1 ) pathfree = hero . canMoveRight ( 3 ) if pathFree == True…" at bounding box center [887, 326] width 332 height 362
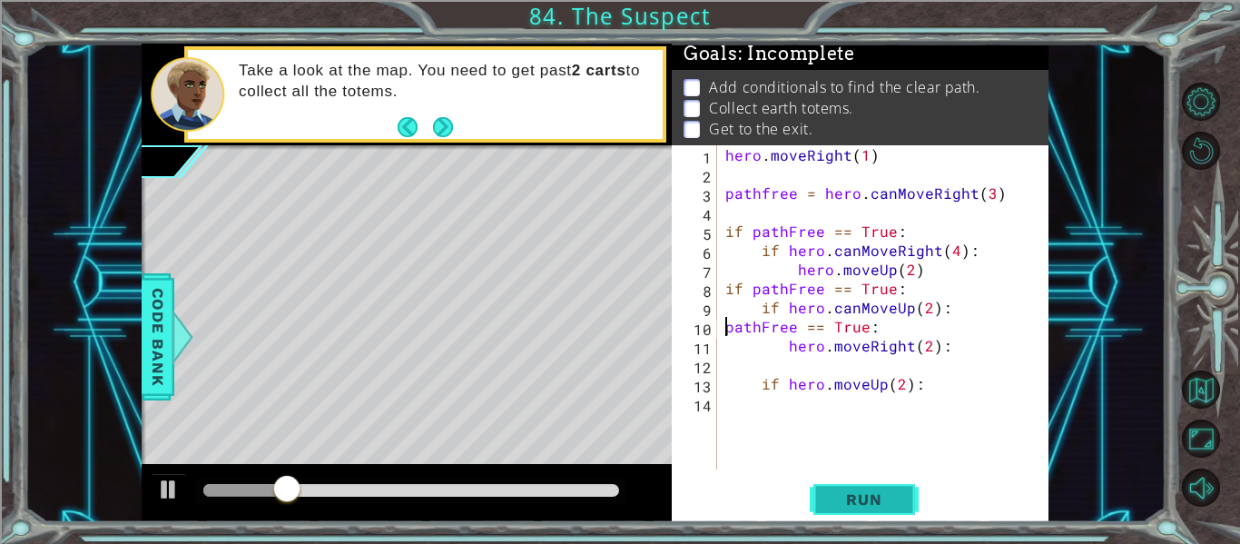
click at [826, 501] on button "Run" at bounding box center [863, 499] width 109 height 37
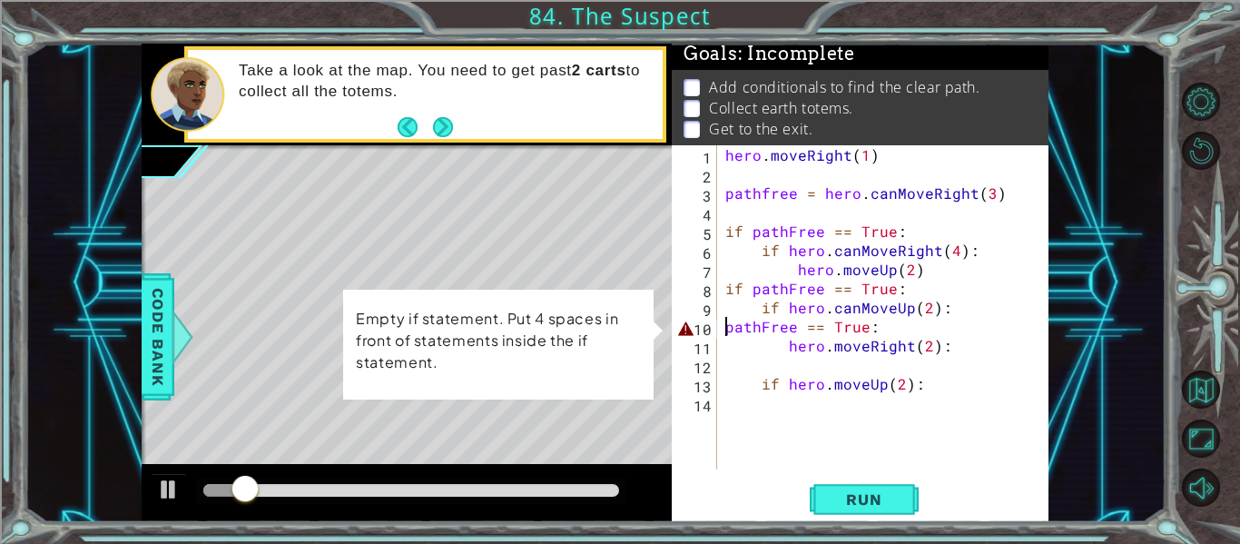
click at [776, 315] on div "hero . moveRight ( 1 ) pathfree = hero . canMoveRight ( 3 ) if pathFree == True…" at bounding box center [887, 326] width 332 height 362
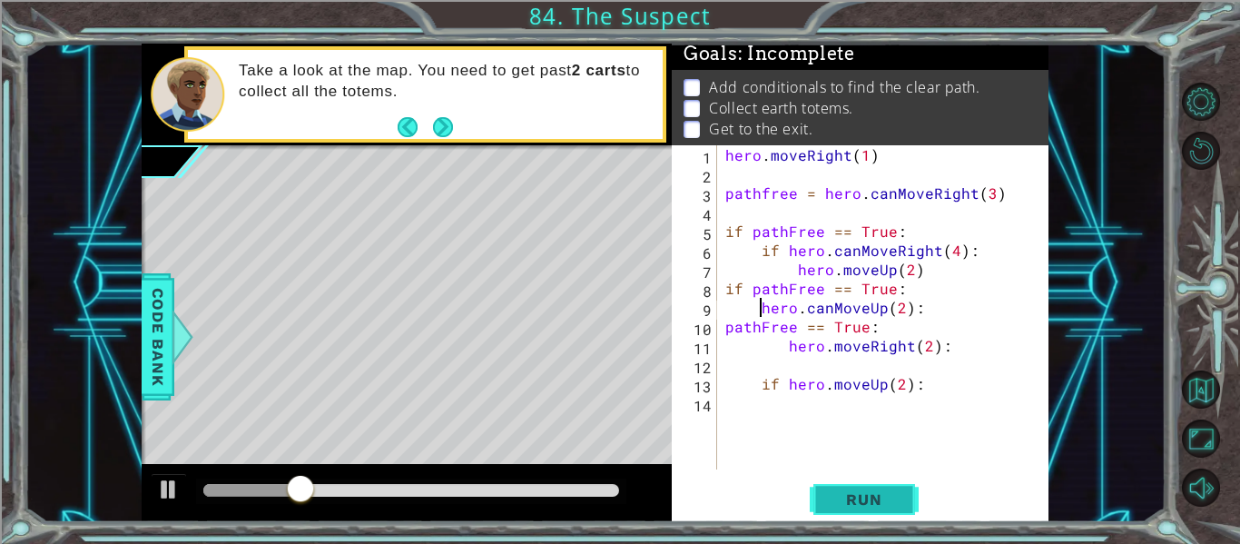
click at [839, 510] on button "Run" at bounding box center [863, 499] width 109 height 37
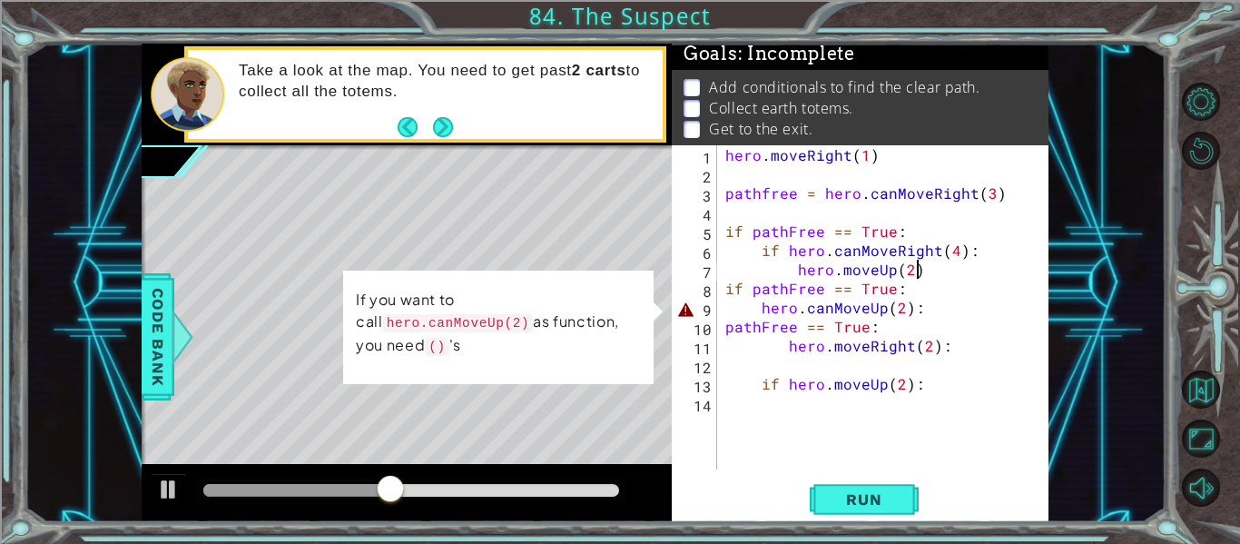
click at [917, 279] on div "hero . moveRight ( 1 ) pathfree = hero . canMoveRight ( 3 ) if pathFree == True…" at bounding box center [887, 326] width 332 height 362
click at [915, 282] on div "hero . moveRight ( 1 ) pathfree = hero . canMoveRight ( 3 ) if pathFree == True…" at bounding box center [887, 326] width 332 height 362
type textarea "if pathFree == True:"
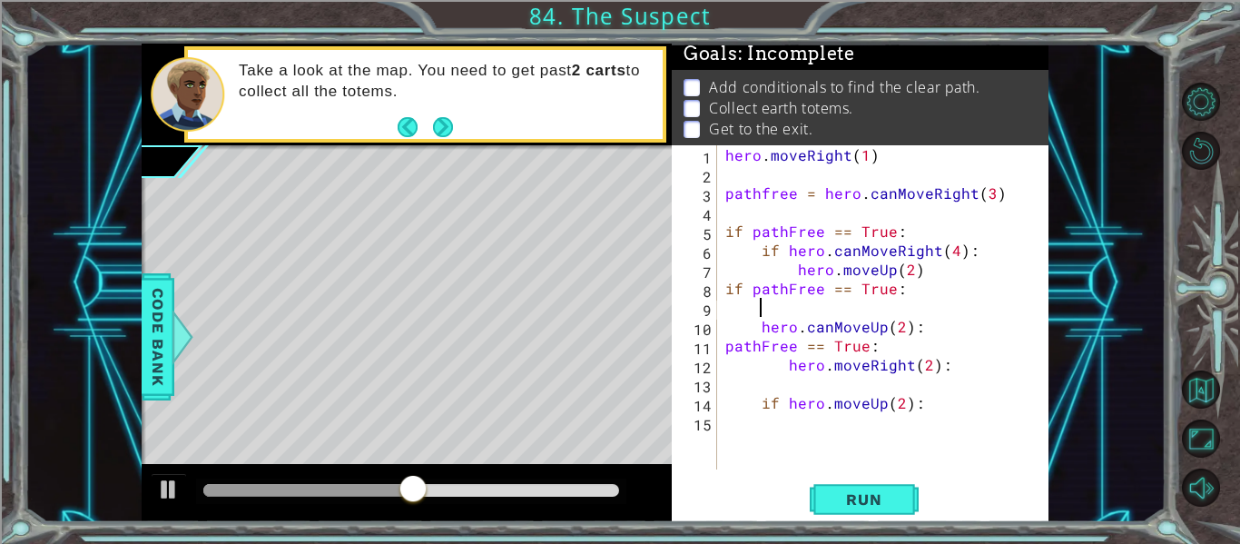
scroll to position [0, 2]
click at [925, 337] on div "hero . moveRight ( 1 ) pathfree = hero . canMoveRight ( 3 ) if pathFree == True…" at bounding box center [887, 326] width 332 height 362
click at [927, 329] on div "hero . moveRight ( 1 ) pathfree = hero . canMoveRight ( 3 ) if pathFree == True…" at bounding box center [887, 326] width 332 height 362
type textarea "hero.canMoveUp(2):"
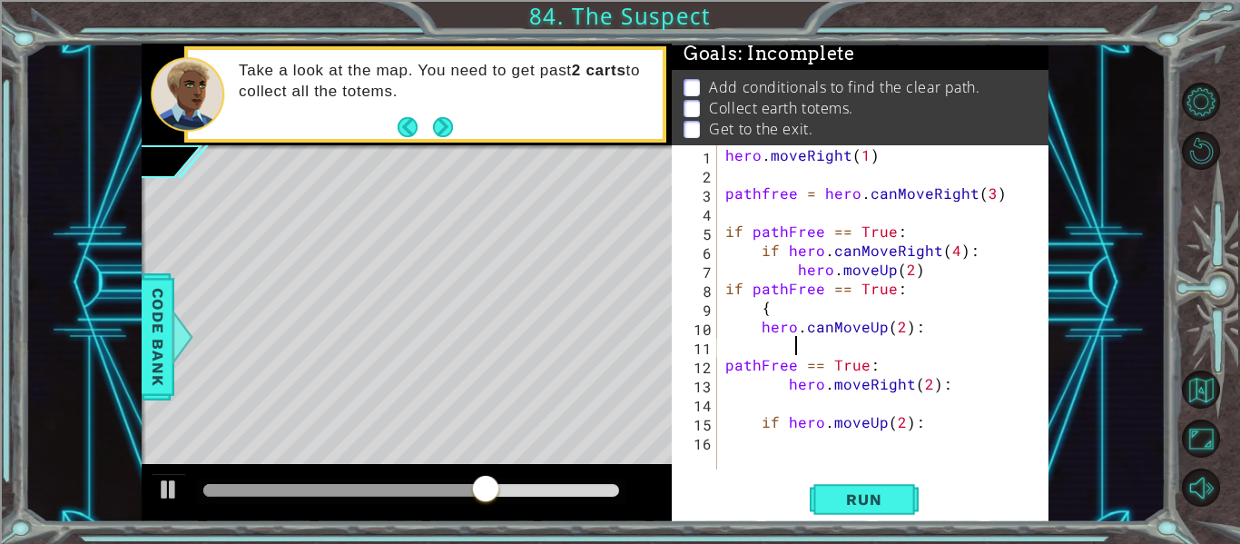
type textarea ")"
click at [834, 506] on span "Run" at bounding box center [864, 499] width 72 height 18
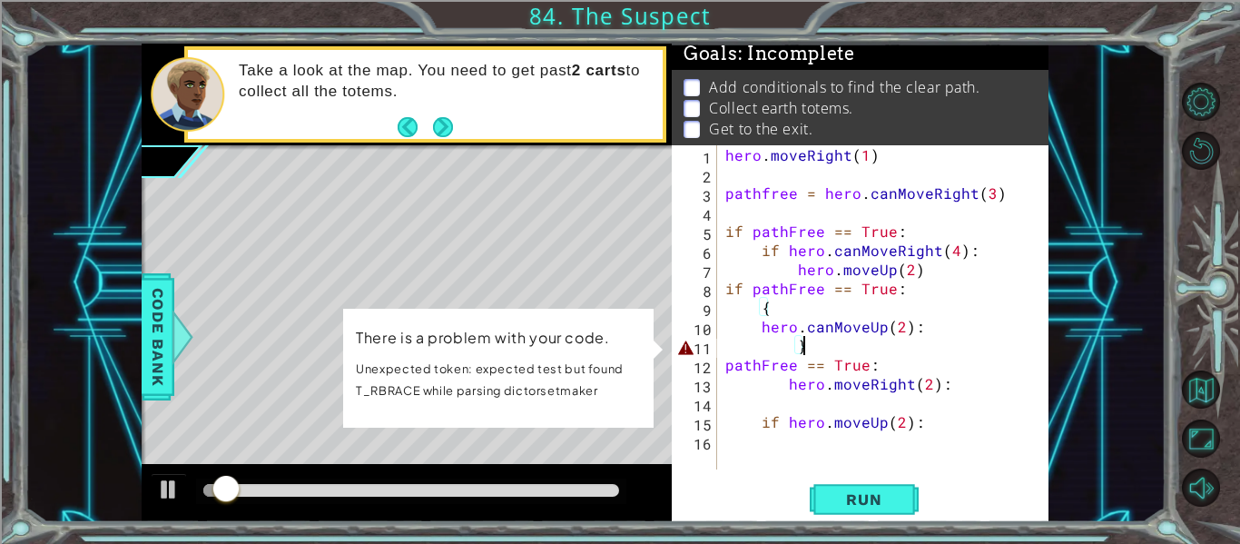
click at [793, 353] on div "hero . moveRight ( 1 ) pathfree = hero . canMoveRight ( 3 ) if pathFree == True…" at bounding box center [887, 326] width 332 height 362
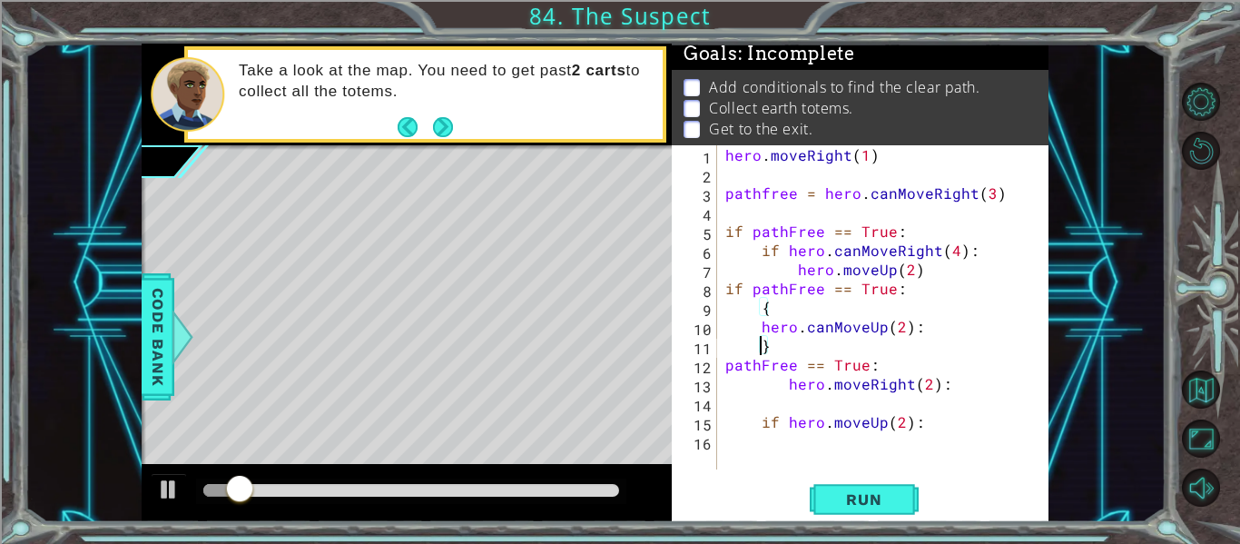
type textarea "}"
click at [840, 497] on span "Run" at bounding box center [864, 499] width 72 height 18
click at [826, 488] on button "Run" at bounding box center [863, 499] width 109 height 37
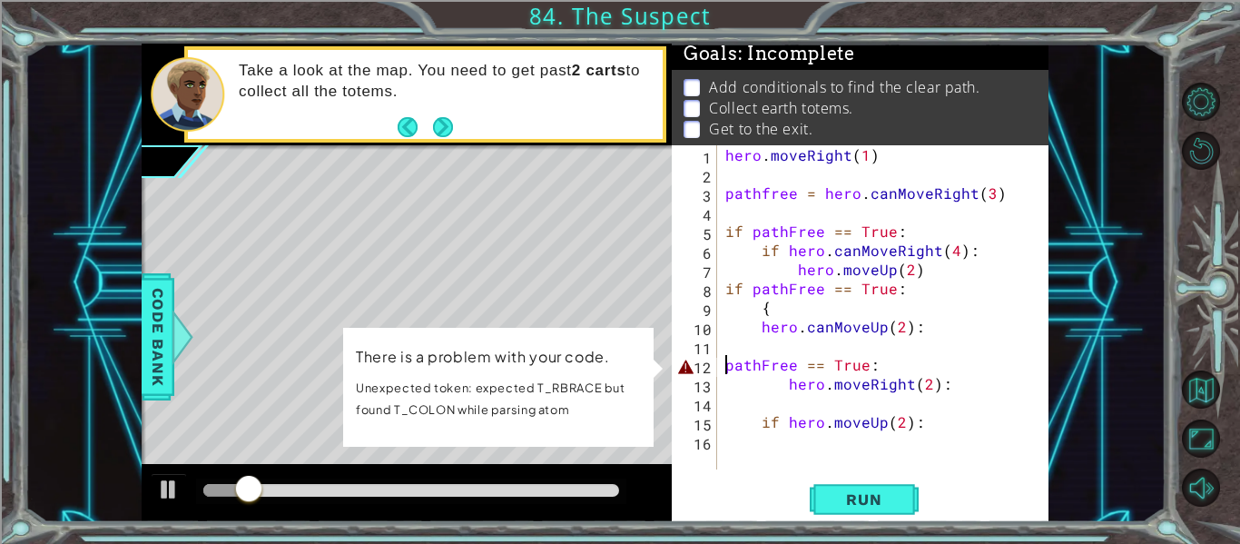
click at [725, 372] on div "hero . moveRight ( 1 ) pathfree = hero . canMoveRight ( 3 ) if pathFree == True…" at bounding box center [887, 326] width 332 height 362
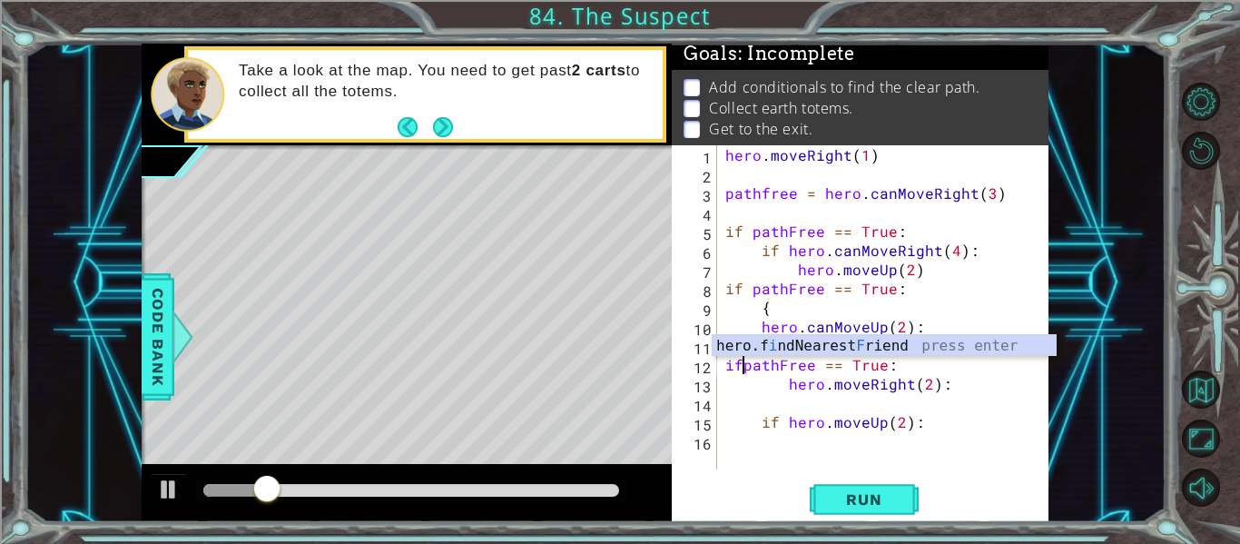
scroll to position [0, 2]
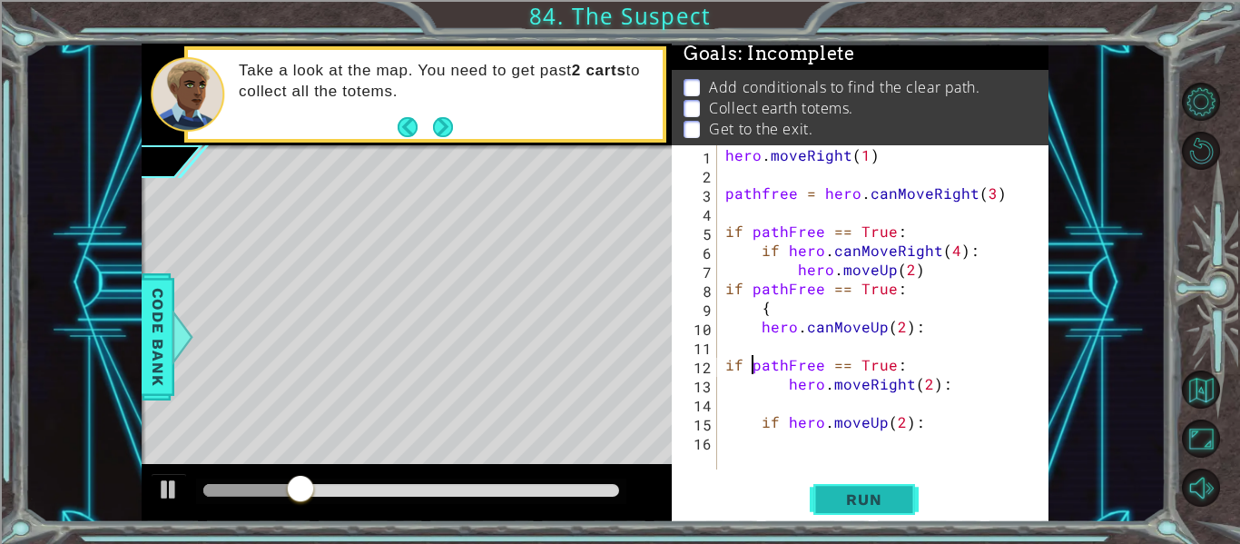
click at [848, 505] on span "Run" at bounding box center [864, 499] width 72 height 18
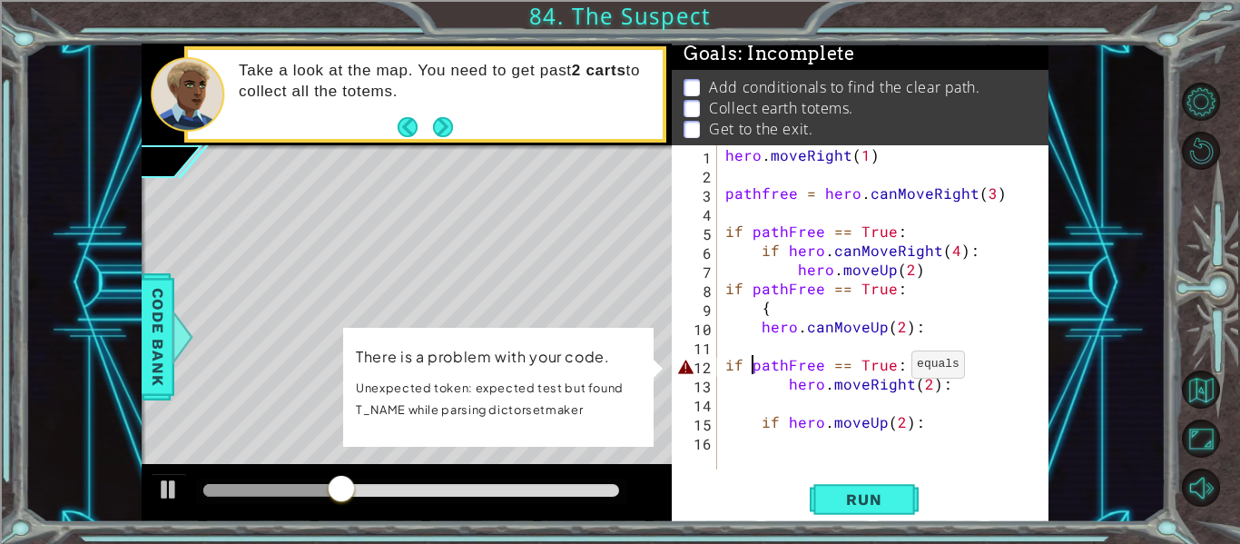
click at [888, 368] on div "hero . moveRight ( 1 ) pathfree = hero . canMoveRight ( 3 ) if pathFree == True…" at bounding box center [887, 326] width 332 height 362
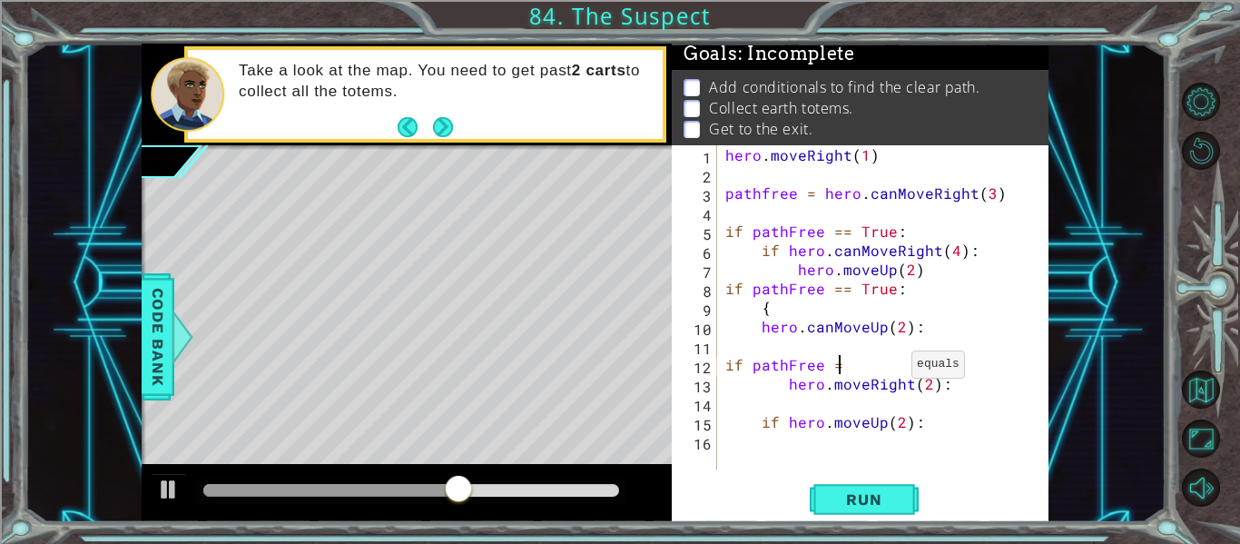
scroll to position [0, 6]
click at [789, 389] on div "hero . moveRight ( 1 ) pathfree = hero . canMoveRight ( 3 ) if pathFree == True…" at bounding box center [887, 326] width 332 height 362
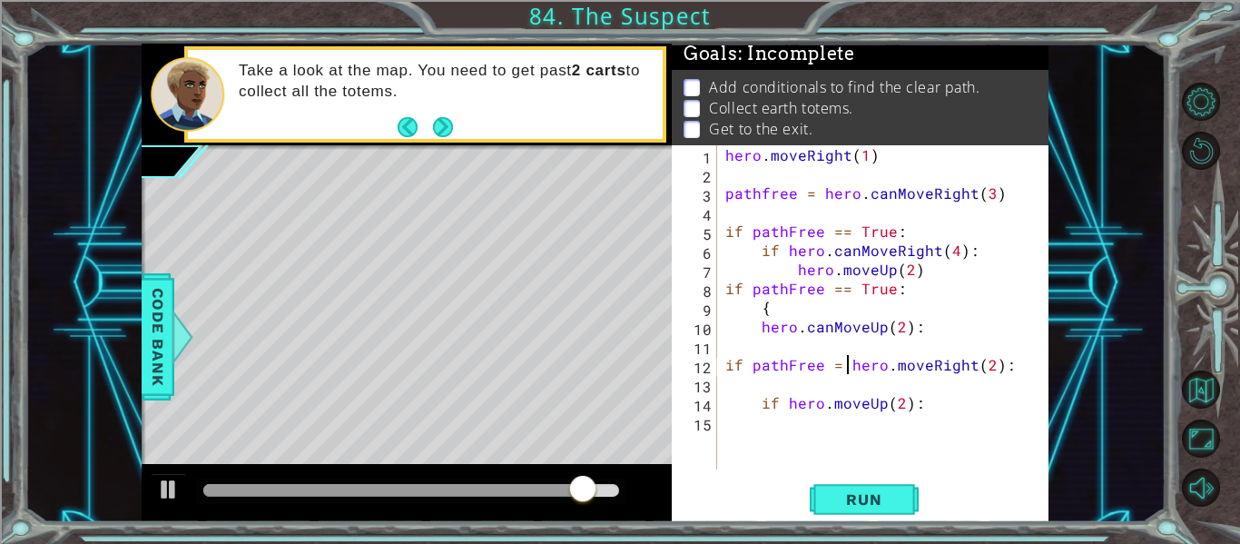
click at [916, 408] on div "hero . moveRight ( 1 ) pathfree = hero . canMoveRight ( 3 ) if pathFree == True…" at bounding box center [887, 326] width 332 height 362
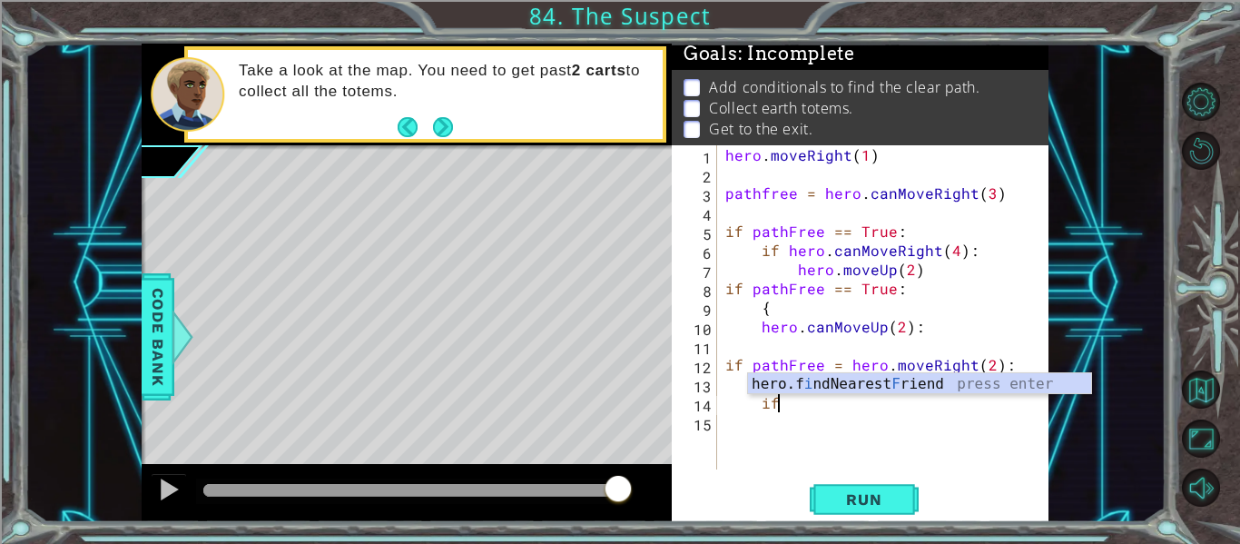
type textarea "i"
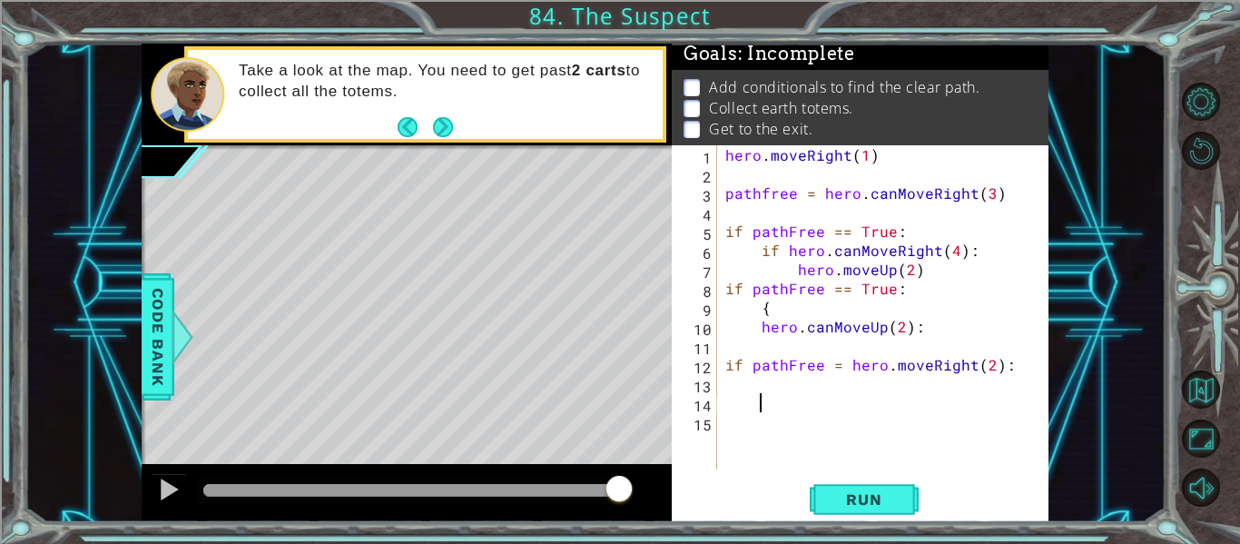
scroll to position [0, 1]
click at [900, 488] on button "Run" at bounding box center [863, 499] width 109 height 37
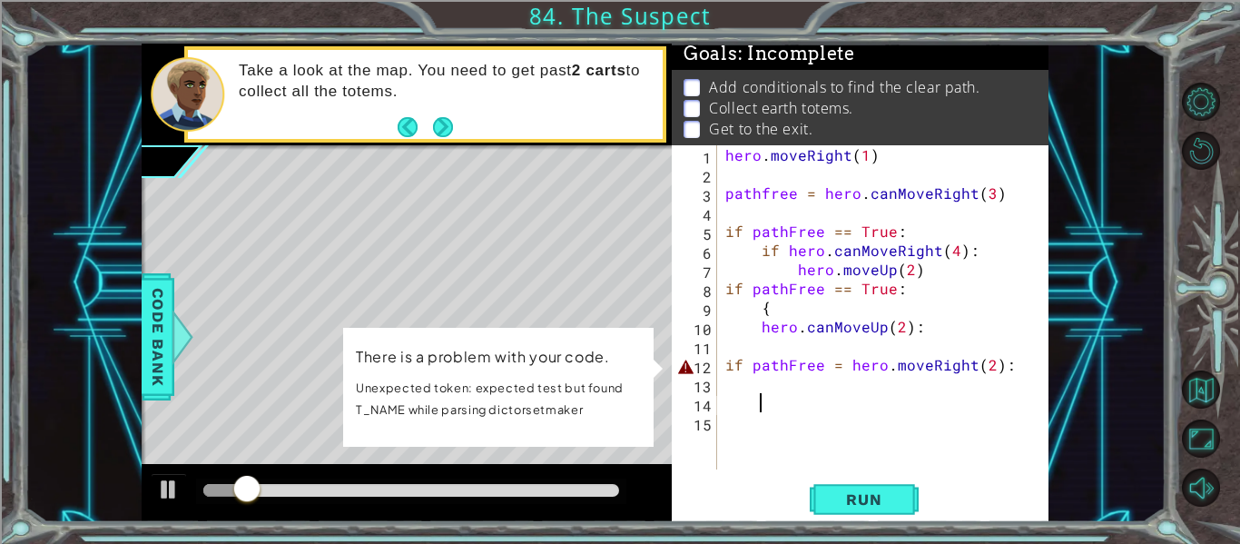
click at [1004, 366] on div "hero . moveRight ( 1 ) pathfree = hero . canMoveRight ( 3 ) if pathFree == True…" at bounding box center [887, 326] width 332 height 362
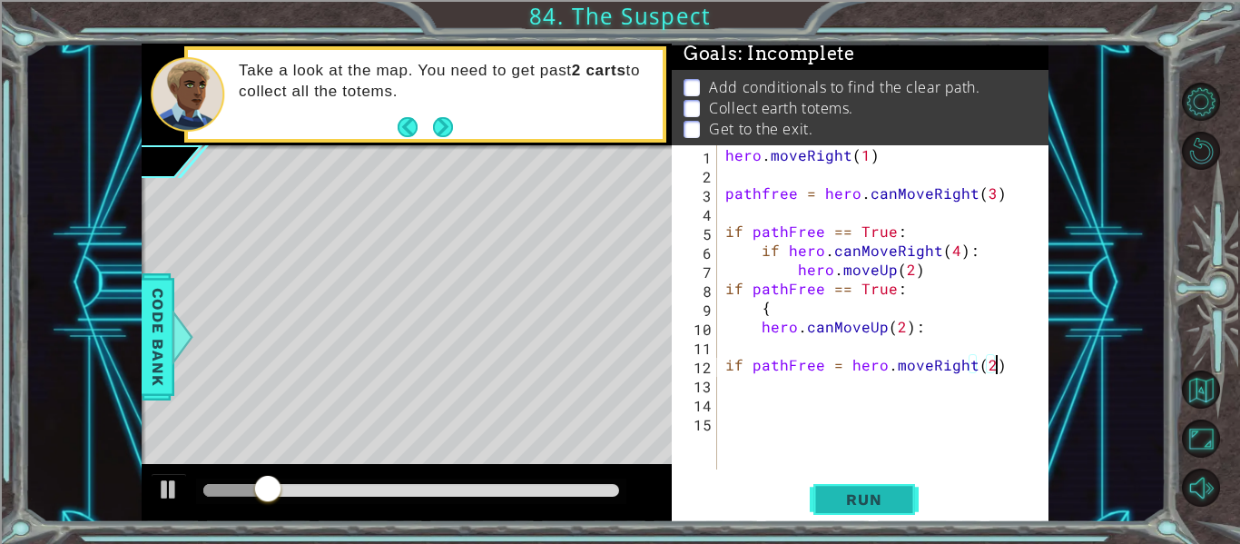
click at [863, 509] on button "Run" at bounding box center [863, 499] width 109 height 37
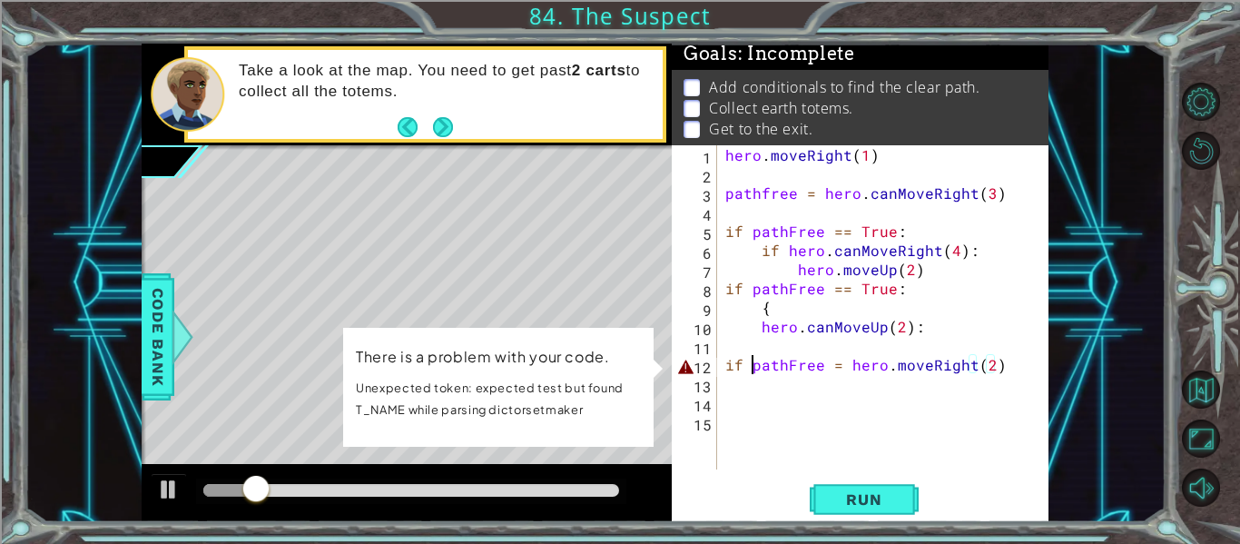
click at [753, 369] on div "hero . moveRight ( 1 ) pathfree = hero . canMoveRight ( 3 ) if pathFree == True…" at bounding box center [887, 326] width 332 height 362
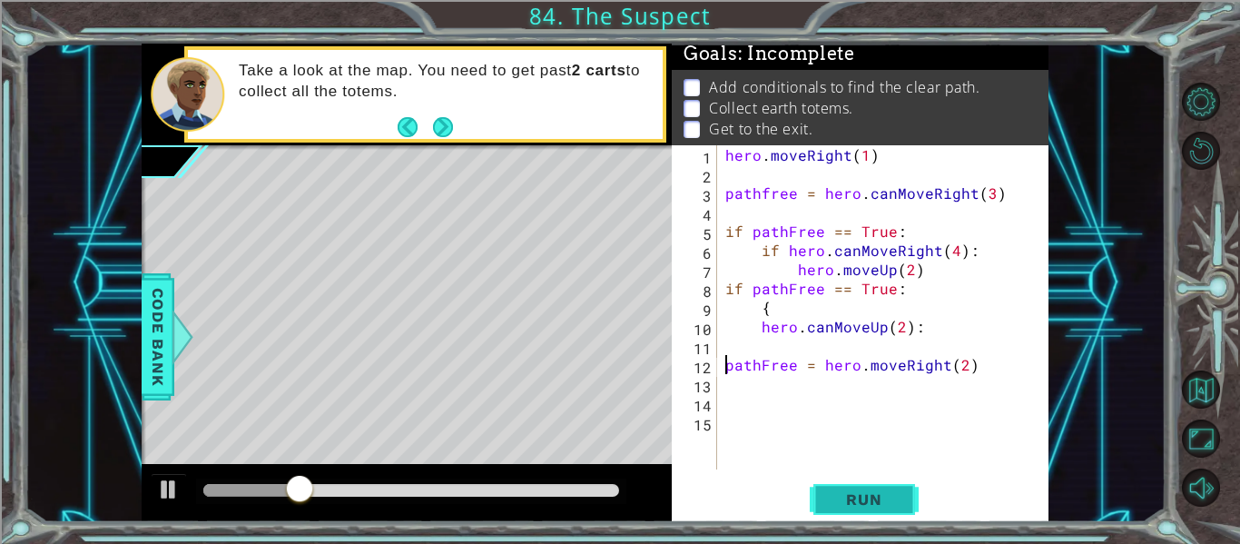
click at [846, 496] on span "Run" at bounding box center [864, 499] width 72 height 18
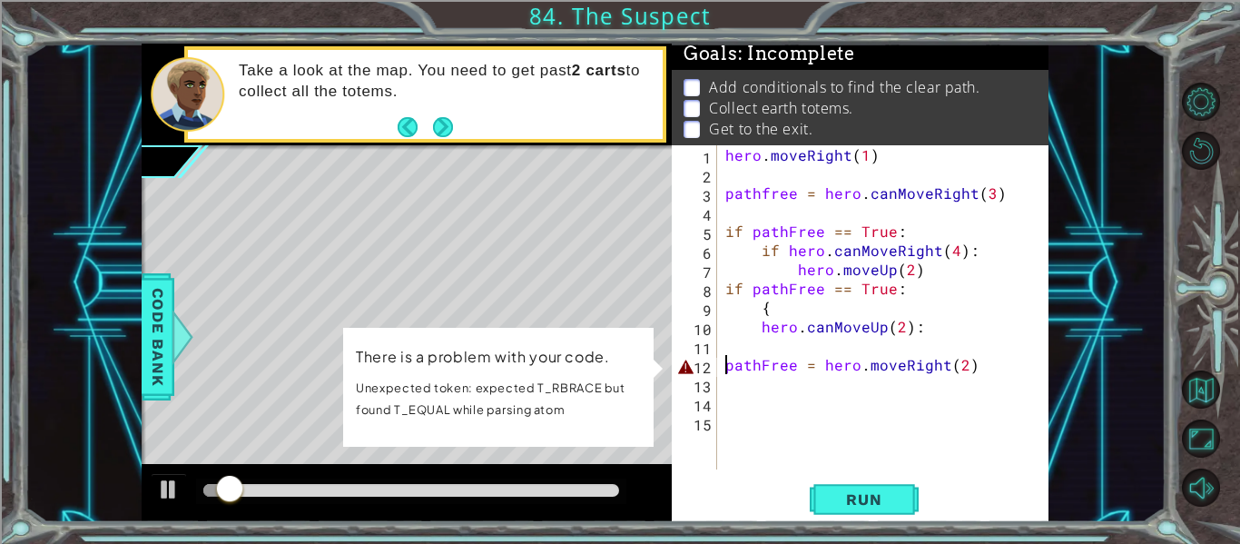
click at [864, 368] on div "hero . moveRight ( 1 ) pathfree = hero . canMoveRight ( 3 ) if pathFree == True…" at bounding box center [887, 326] width 332 height 362
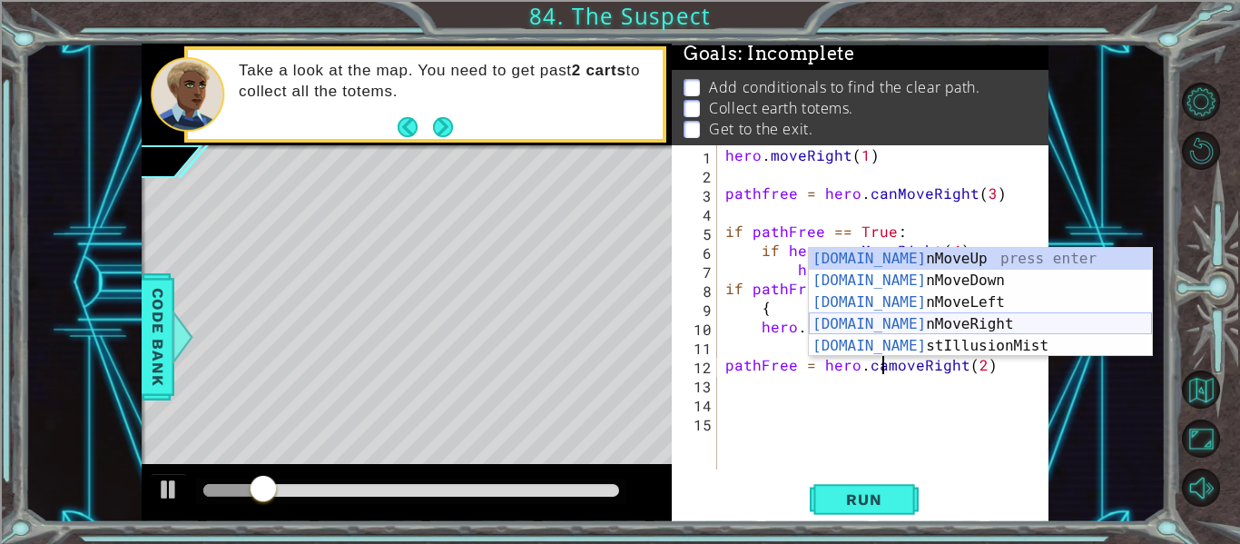
click at [881, 331] on div "[DOMAIN_NAME] nMoveUp press enter [DOMAIN_NAME] nMoveDown press enter [DOMAIN_N…" at bounding box center [980, 324] width 343 height 152
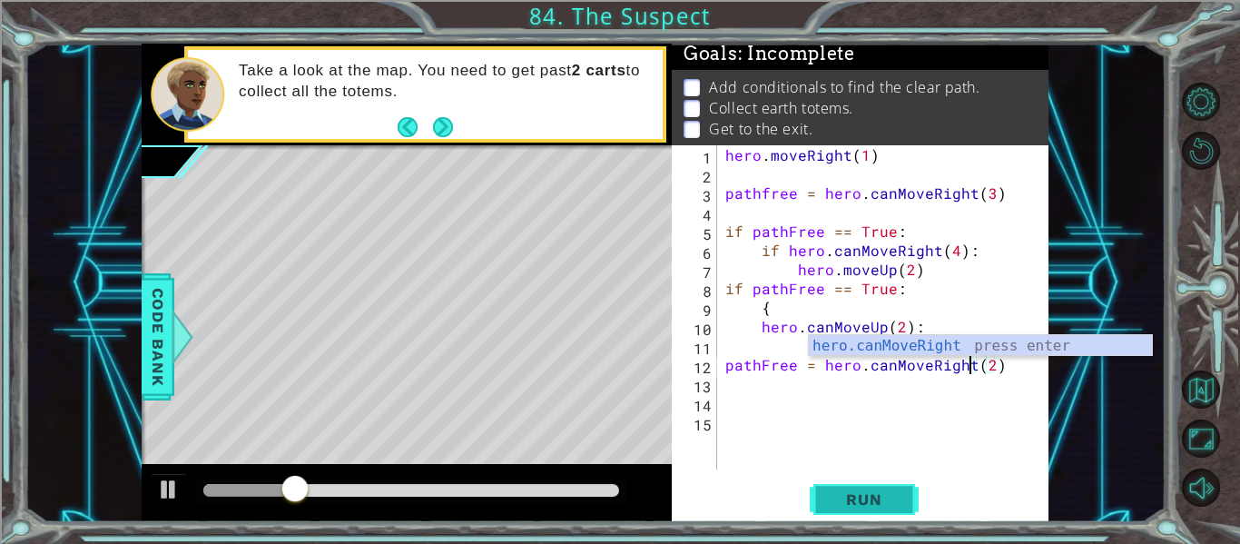
type textarea "pathFree = hero.canMoveRight(2)"
click at [897, 493] on span "Run" at bounding box center [864, 499] width 72 height 18
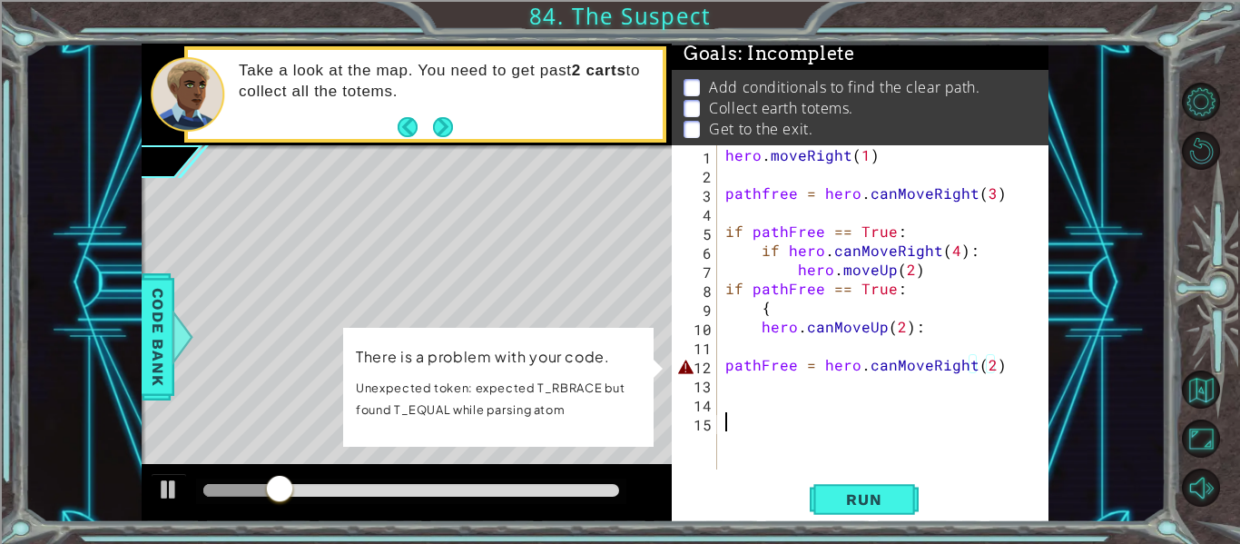
click at [917, 445] on div "hero . moveRight ( 1 ) pathfree = hero . canMoveRight ( 3 ) if pathFree == True…" at bounding box center [887, 326] width 332 height 362
click at [1015, 373] on div "hero . moveRight ( 1 ) pathfree = hero . canMoveRight ( 3 ) if pathFree == True…" at bounding box center [887, 326] width 332 height 362
click at [973, 366] on div "hero . moveRight ( 1 ) pathfree = hero . canMoveRight ( 3 ) if pathFree == True…" at bounding box center [887, 326] width 332 height 362
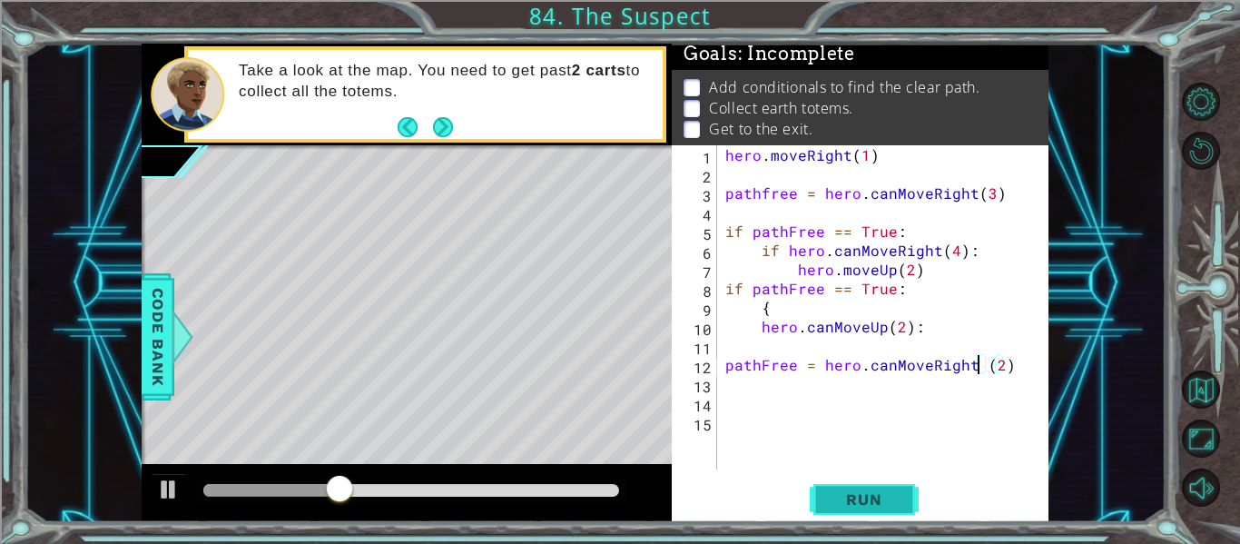
click at [887, 509] on button "Run" at bounding box center [863, 499] width 109 height 37
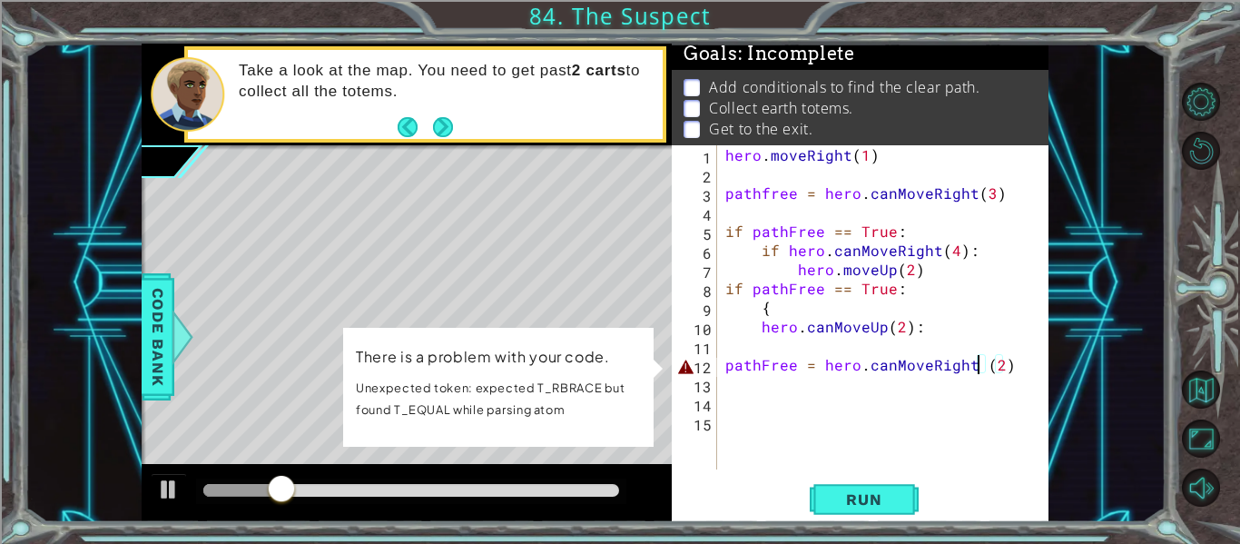
click at [996, 369] on div "hero . moveRight ( 1 ) pathfree = hero . canMoveRight ( 3 ) if pathFree == True…" at bounding box center [887, 326] width 332 height 362
click at [1002, 368] on div "hero . moveRight ( 1 ) pathfree = hero . canMoveRight ( 3 ) if pathFree == True…" at bounding box center [887, 326] width 332 height 362
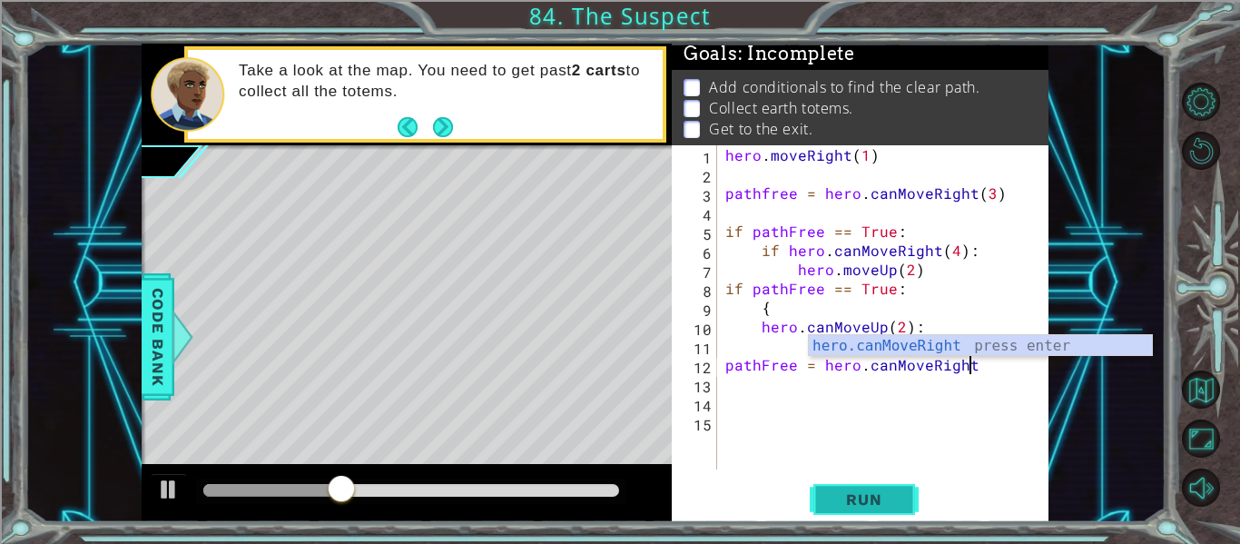
click at [877, 515] on button "Run" at bounding box center [863, 499] width 109 height 37
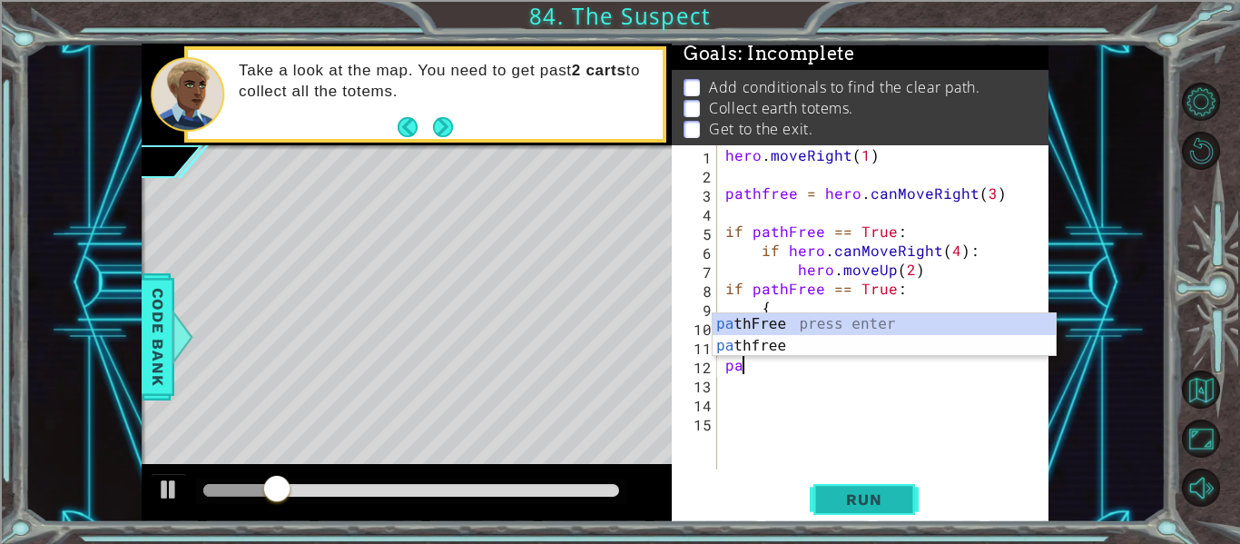
type textarea "p"
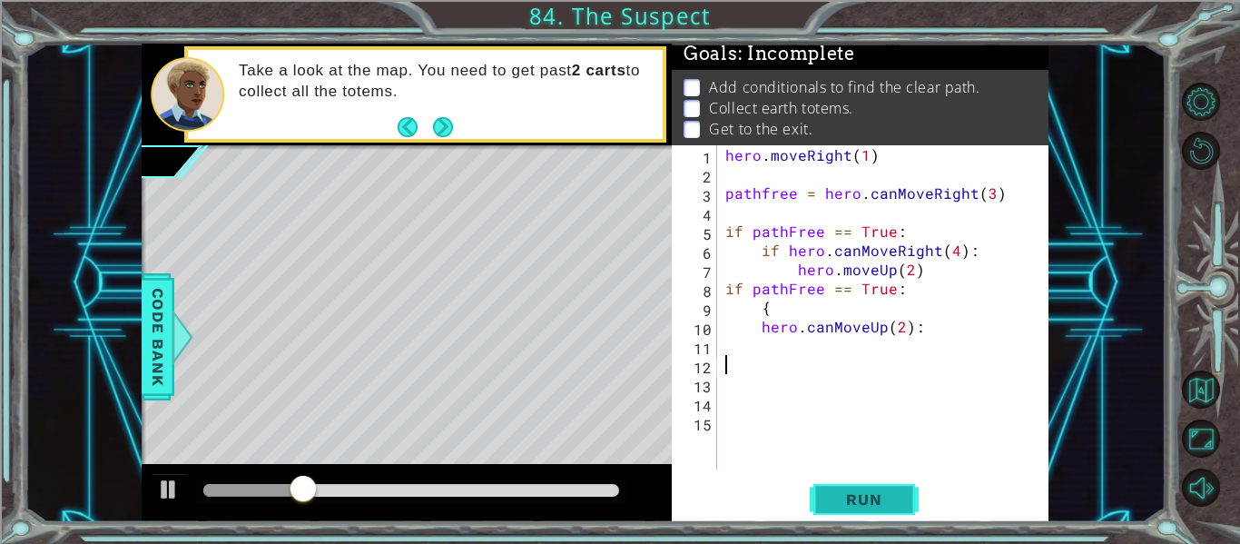
click at [841, 507] on span "Run" at bounding box center [864, 499] width 72 height 18
click at [770, 299] on div "hero . moveRight ( 1 ) pathfree = hero . canMoveRight ( 3 ) if pathFree == True…" at bounding box center [887, 326] width 332 height 362
type textarea "{"
click at [815, 508] on button "Run" at bounding box center [863, 499] width 109 height 37
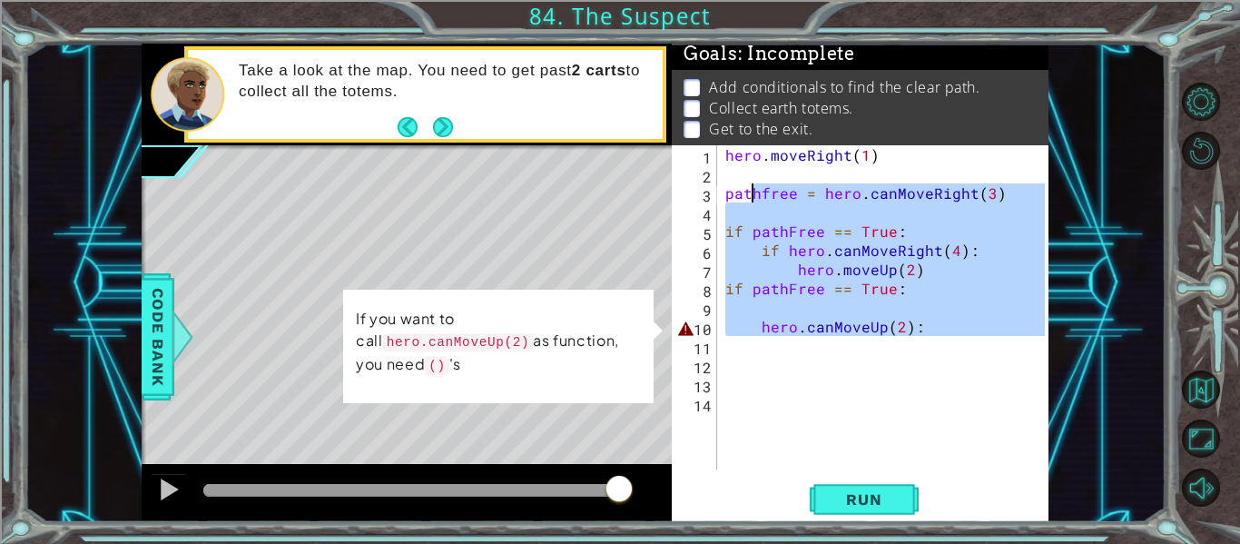
drag, startPoint x: 909, startPoint y: 351, endPoint x: 753, endPoint y: 194, distance: 221.4
click at [753, 194] on div "hero . moveRight ( 1 ) pathfree = hero . canMoveRight ( 3 ) if pathFree == True…" at bounding box center [887, 326] width 332 height 362
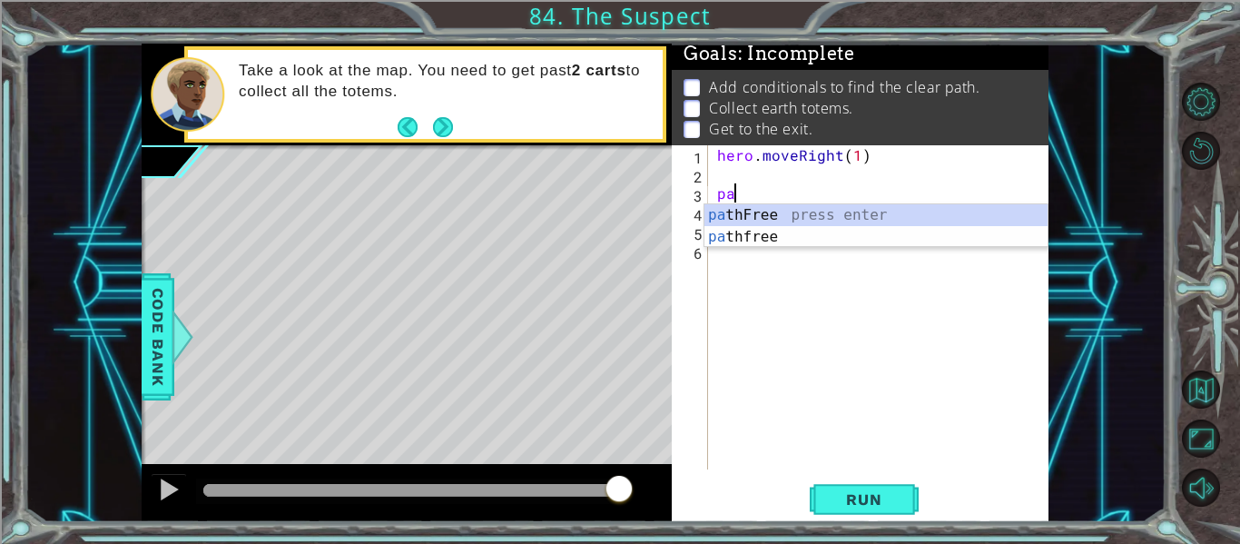
type textarea "p"
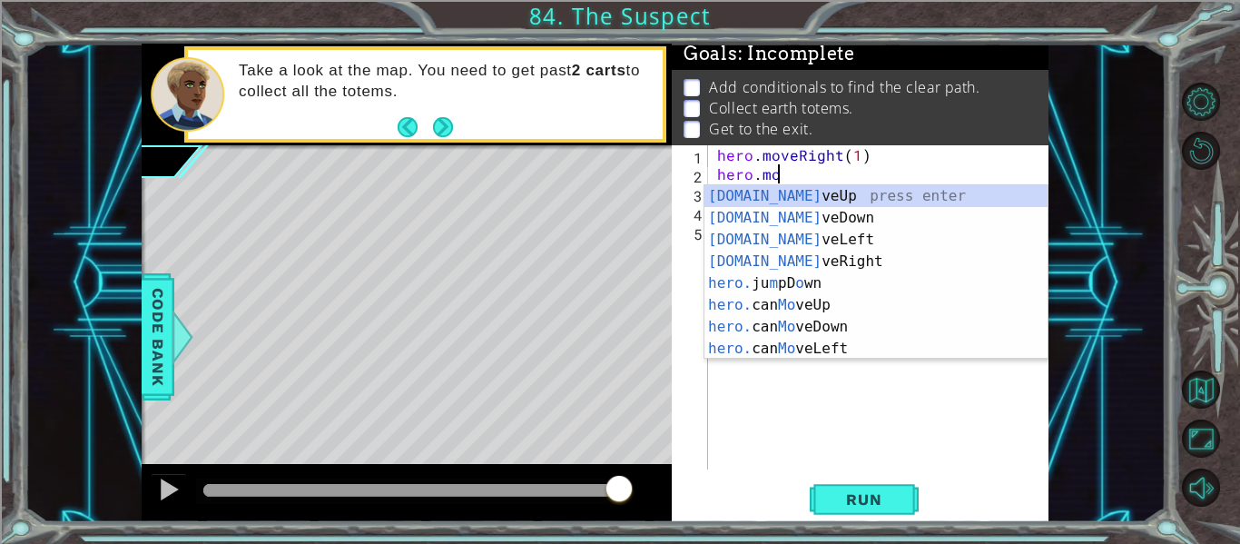
scroll to position [0, 4]
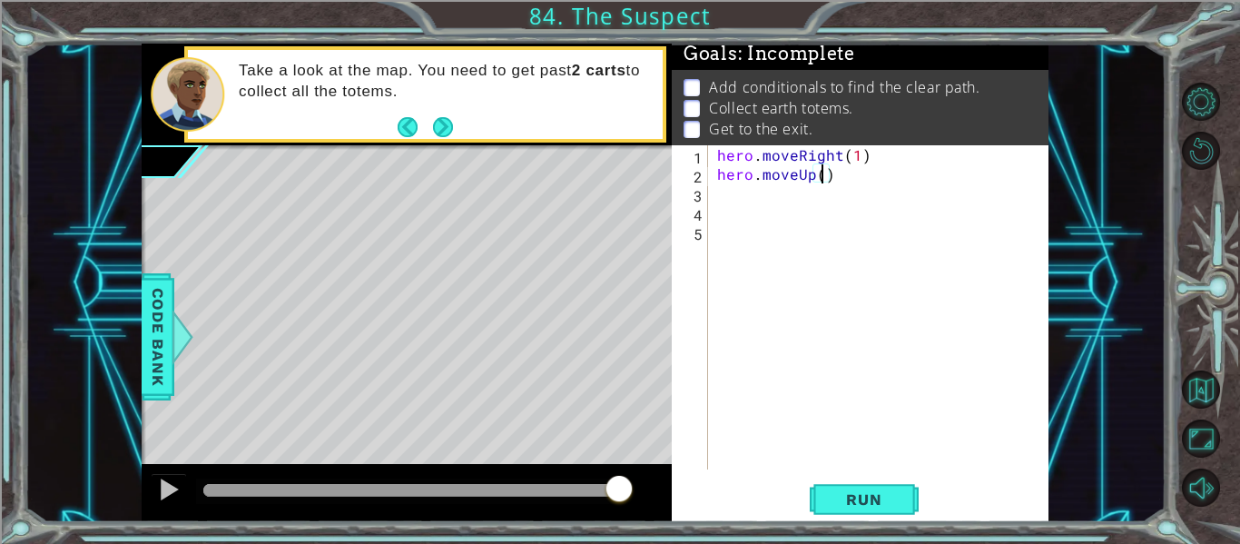
type textarea "hero.moveUp(2)"
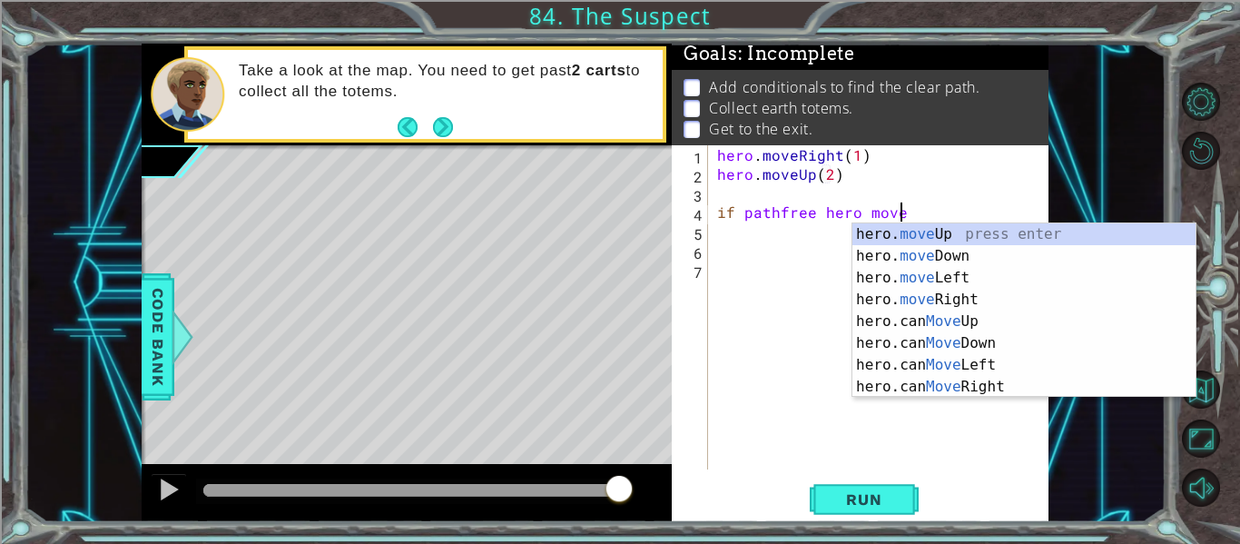
scroll to position [0, 11]
click at [888, 302] on div "hero. move Up press enter hero. move Down press enter hero. move Left press ent…" at bounding box center [1023, 332] width 343 height 218
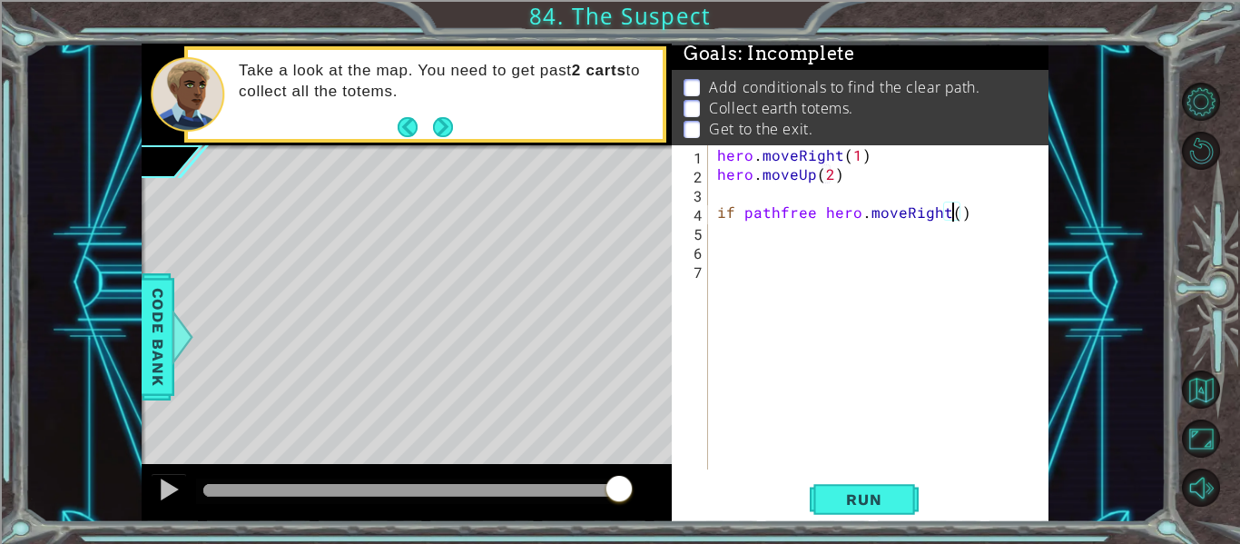
scroll to position [0, 15]
type textarea "if pathfree hero.moveRight(3)"
click at [868, 496] on span "Run" at bounding box center [864, 499] width 72 height 18
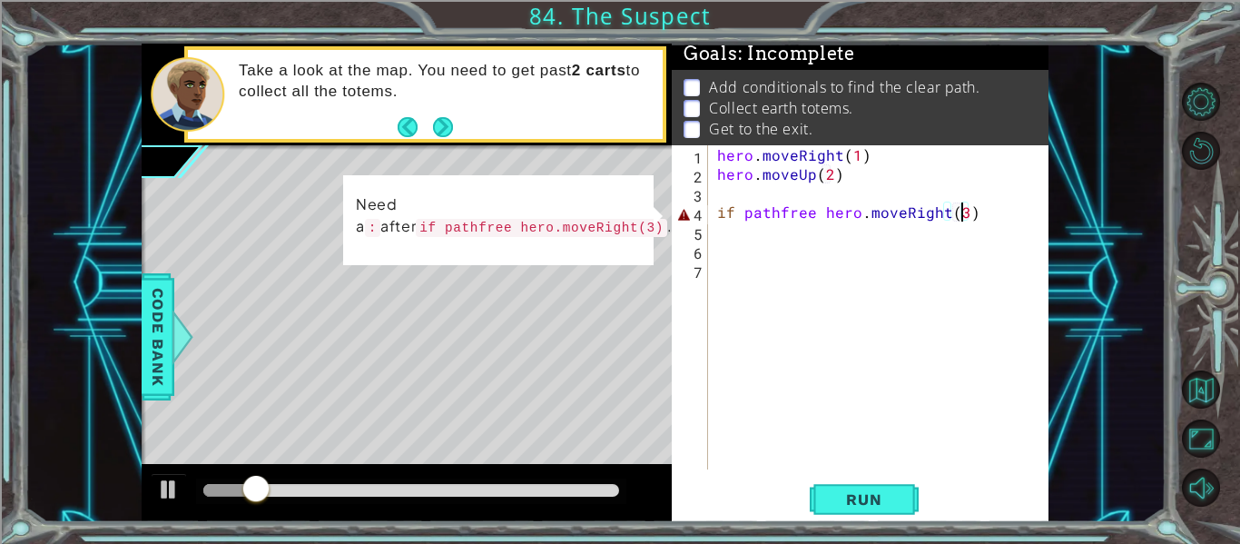
click at [972, 227] on div "hero . moveRight ( 1 ) hero . moveUp ( 2 ) if pathfree hero . moveRight ( 3 )" at bounding box center [883, 326] width 340 height 362
click at [972, 219] on div "hero . moveRight ( 1 ) hero . moveUp ( 2 ) if pathfree hero . moveRight ( 3 )" at bounding box center [883, 326] width 340 height 362
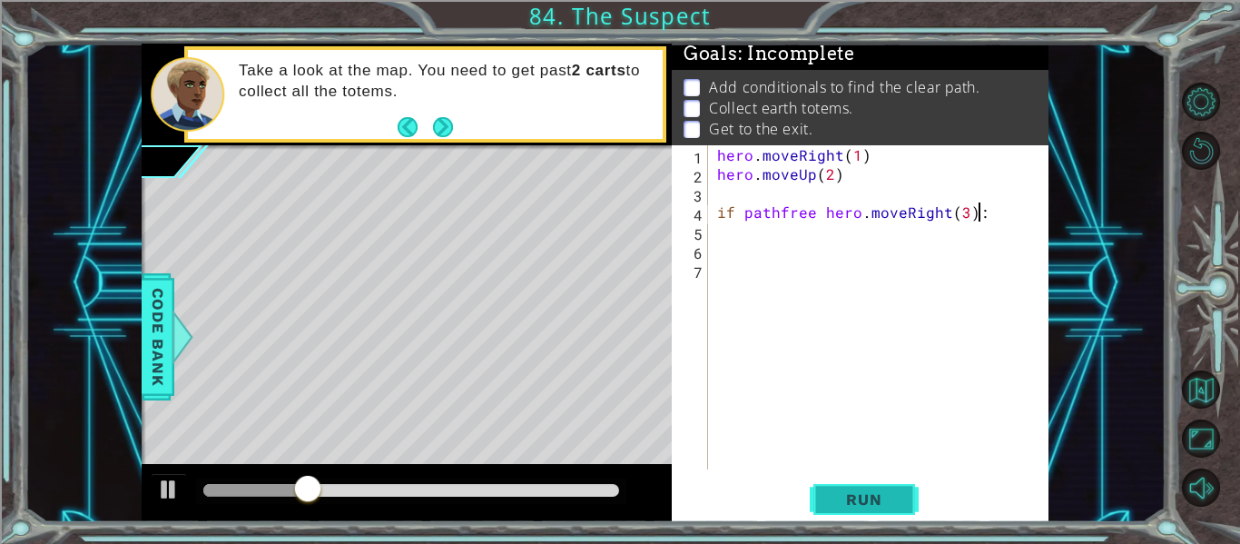
click at [887, 485] on button "Run" at bounding box center [863, 499] width 109 height 37
click at [878, 485] on button "Run" at bounding box center [863, 499] width 109 height 37
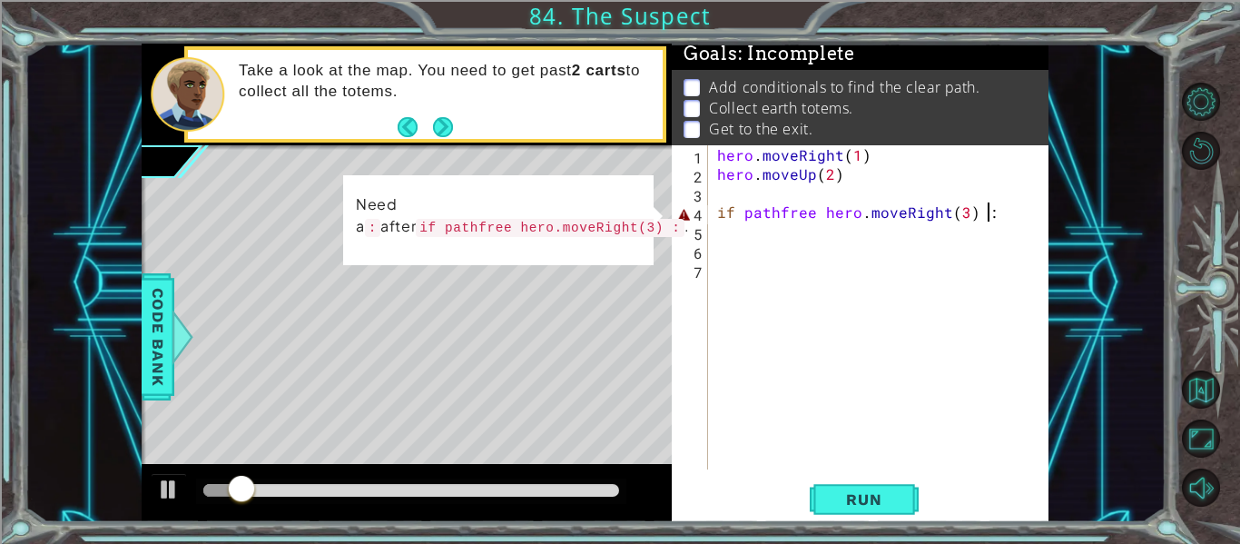
click at [996, 219] on div "hero . moveRight ( 1 ) hero . moveUp ( 2 ) if pathfree hero . moveRight ( 3 ) :" at bounding box center [883, 326] width 340 height 362
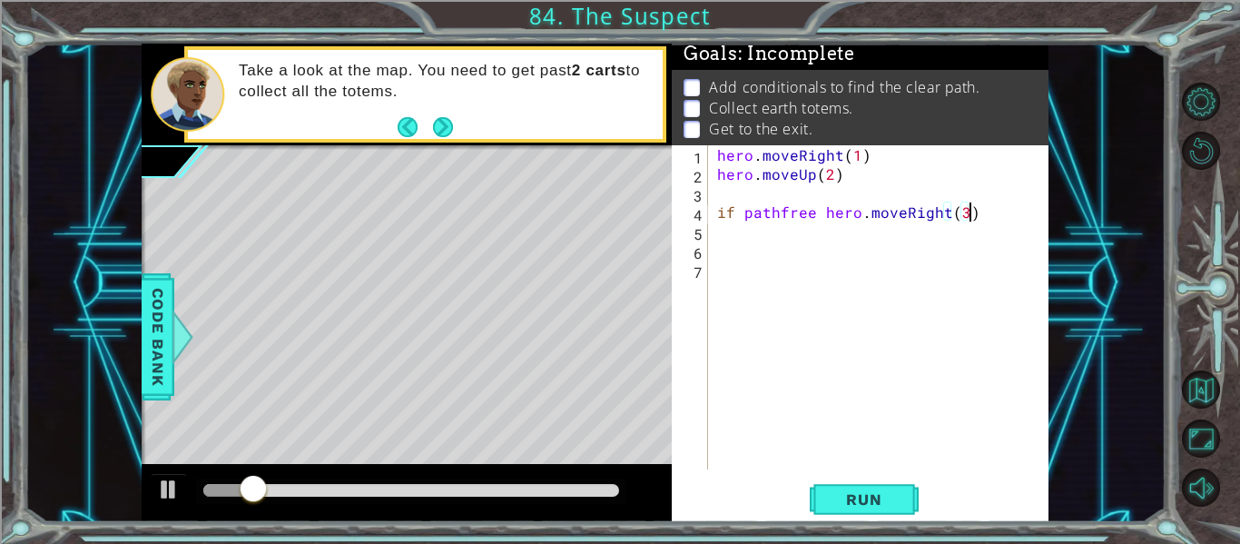
scroll to position [0, 15]
click at [858, 498] on span "Run" at bounding box center [864, 499] width 72 height 18
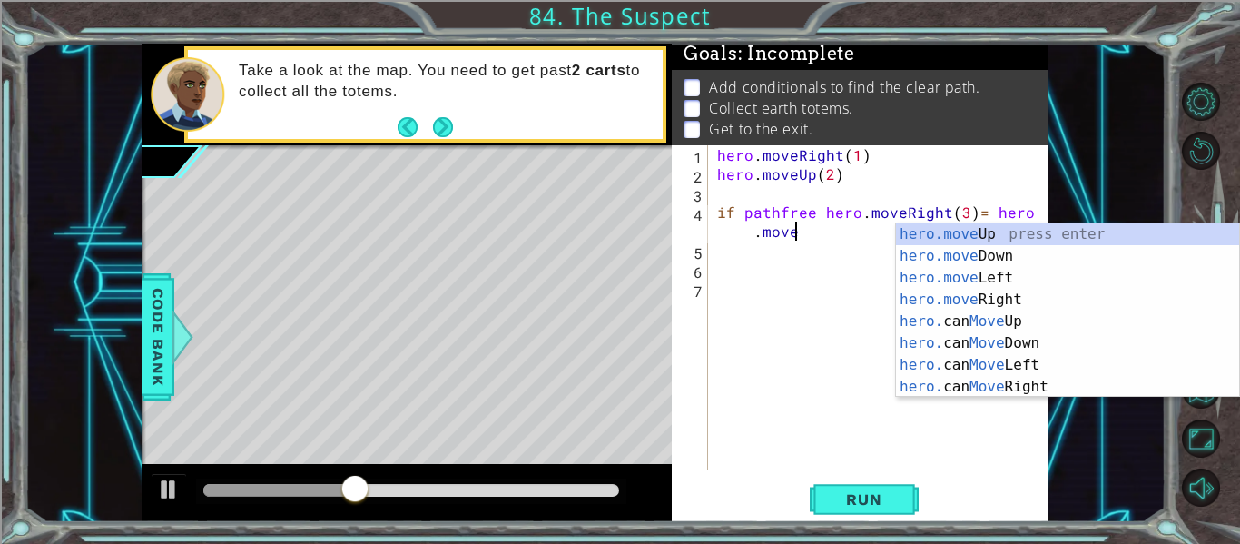
scroll to position [0, 22]
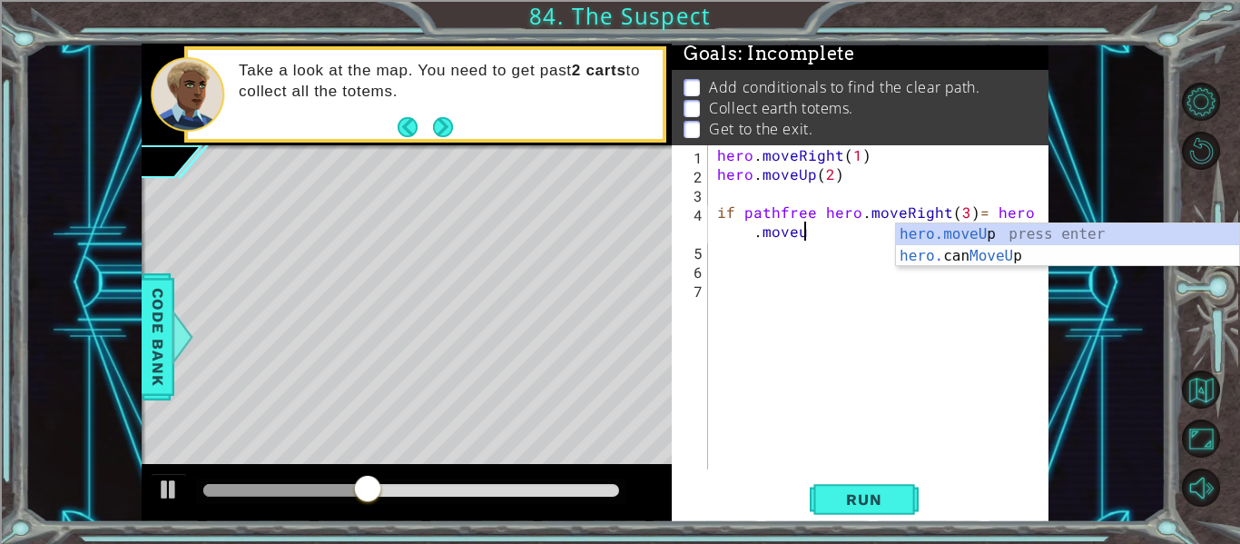
type textarea "if pathfree hero.moveRight(3)= hero.moveUp(1)"
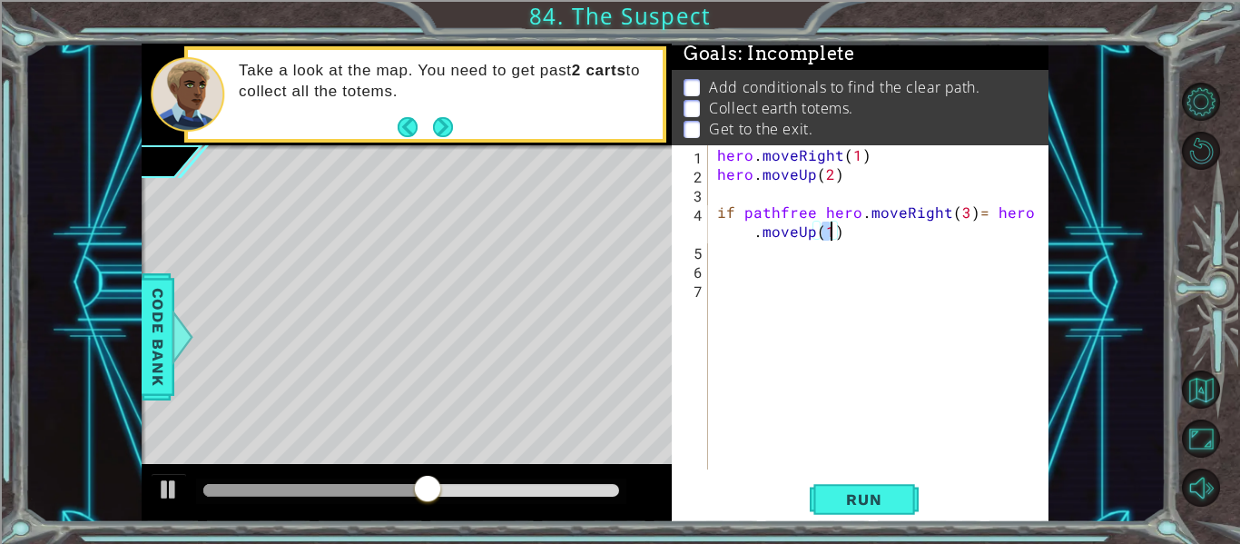
click at [990, 201] on div "hero . moveRight ( 1 ) hero . moveUp ( 2 ) if pathfree hero . moveRight ( 3 ) =…" at bounding box center [883, 326] width 340 height 362
click at [888, 230] on div "hero . moveRight ( 1 ) hero . moveUp ( 2 ) if pathfree hero . moveRight ( 3 ) =…" at bounding box center [883, 326] width 340 height 362
click at [868, 487] on button "Run" at bounding box center [863, 499] width 109 height 37
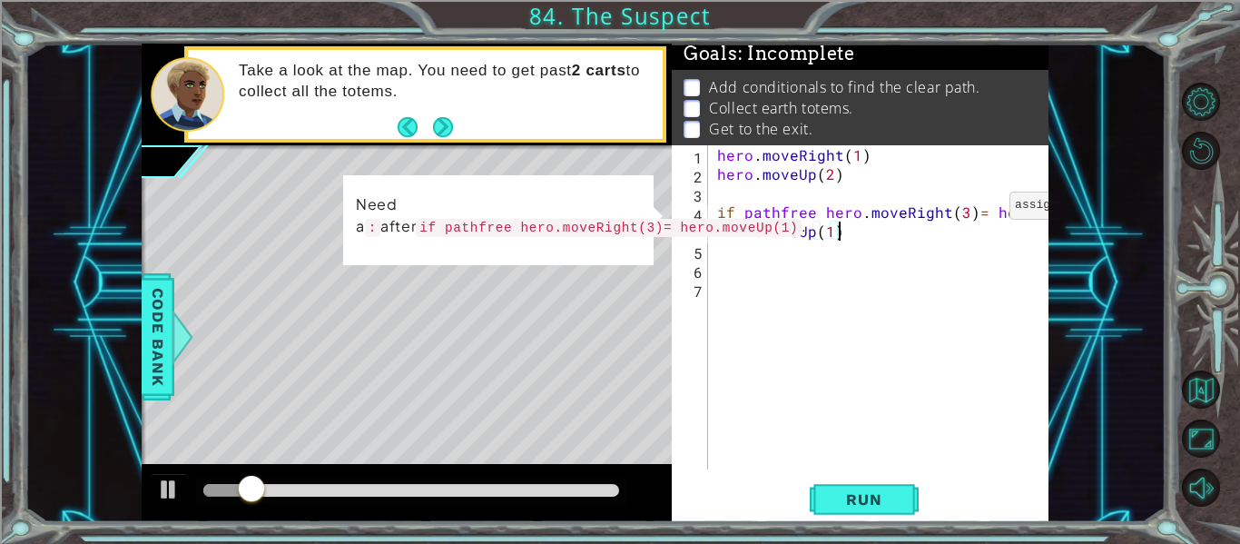
click at [977, 210] on div "hero . moveRight ( 1 ) hero . moveUp ( 2 ) if pathfree hero . moveRight ( 3 ) =…" at bounding box center [883, 326] width 340 height 362
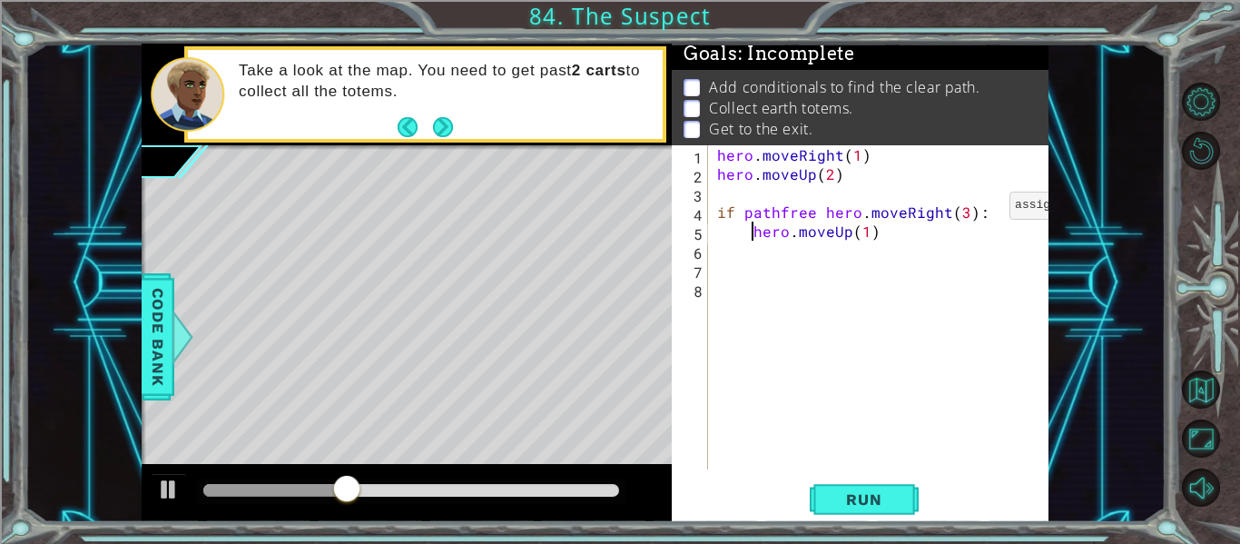
scroll to position [0, 9]
click at [871, 505] on span "Run" at bounding box center [864, 499] width 72 height 18
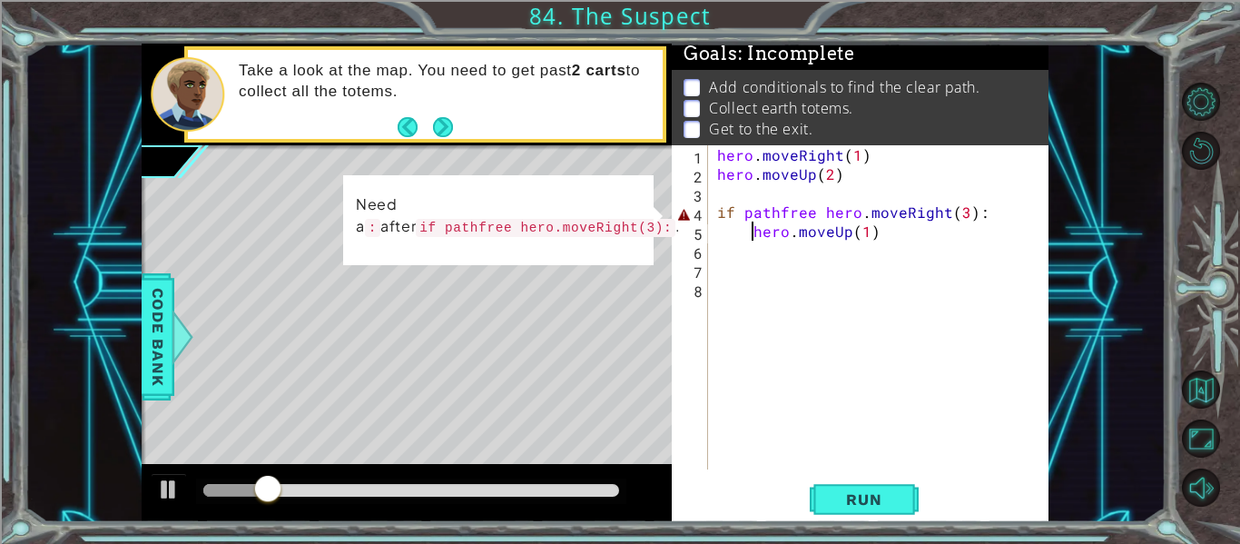
click at [985, 216] on div "hero . moveRight ( 1 ) hero . moveUp ( 2 ) if pathfree hero . moveRight ( 3 ) :…" at bounding box center [883, 326] width 340 height 362
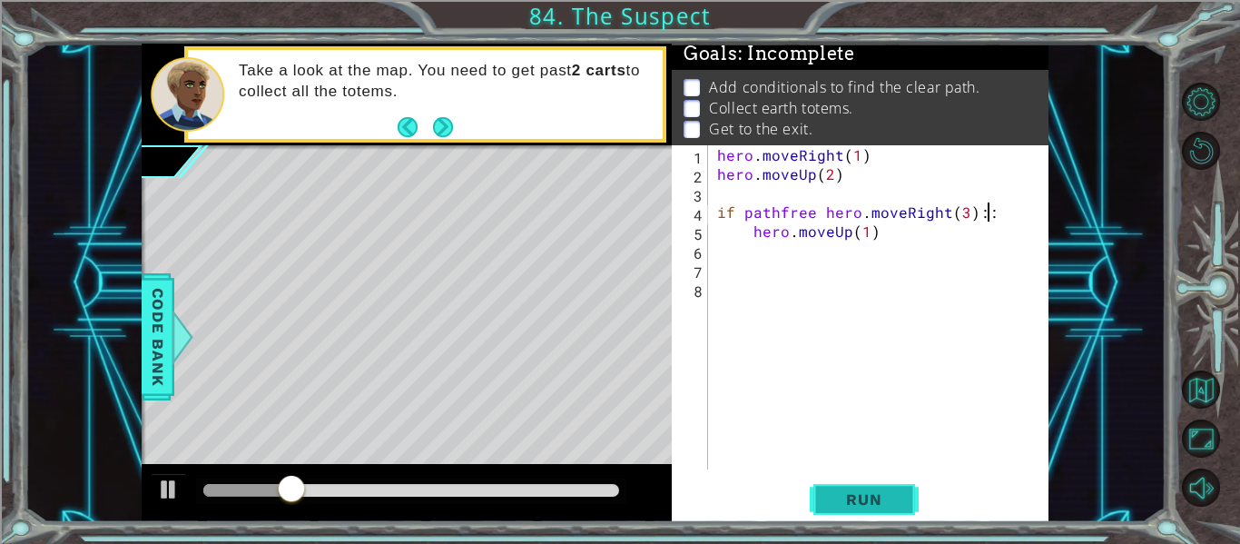
click at [891, 499] on span "Run" at bounding box center [864, 499] width 72 height 18
click at [814, 214] on div "hero . moveRight ( 1 ) hero . moveUp ( 2 ) if pathfree hero . moveRight ( 3 ) h…" at bounding box center [883, 326] width 340 height 362
type textarea "if pathfree: hero.moveRight(3)"
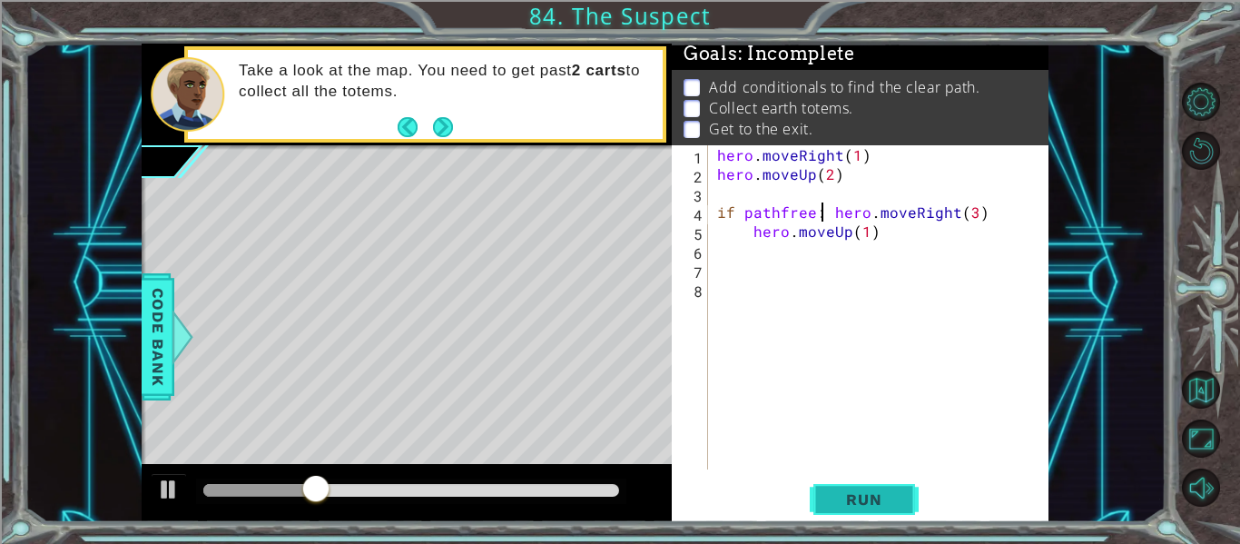
click at [848, 505] on span "Run" at bounding box center [864, 499] width 72 height 18
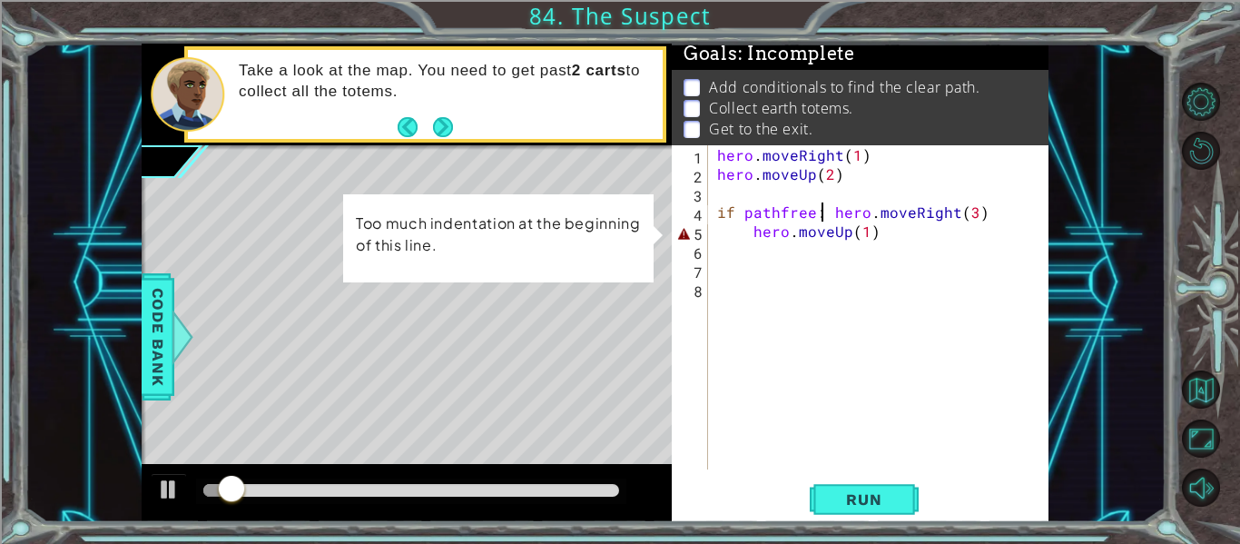
click at [750, 242] on div "hero . moveRight ( 1 ) hero . moveUp ( 2 ) if pathfree : hero . moveRight ( 3 )…" at bounding box center [883, 326] width 340 height 362
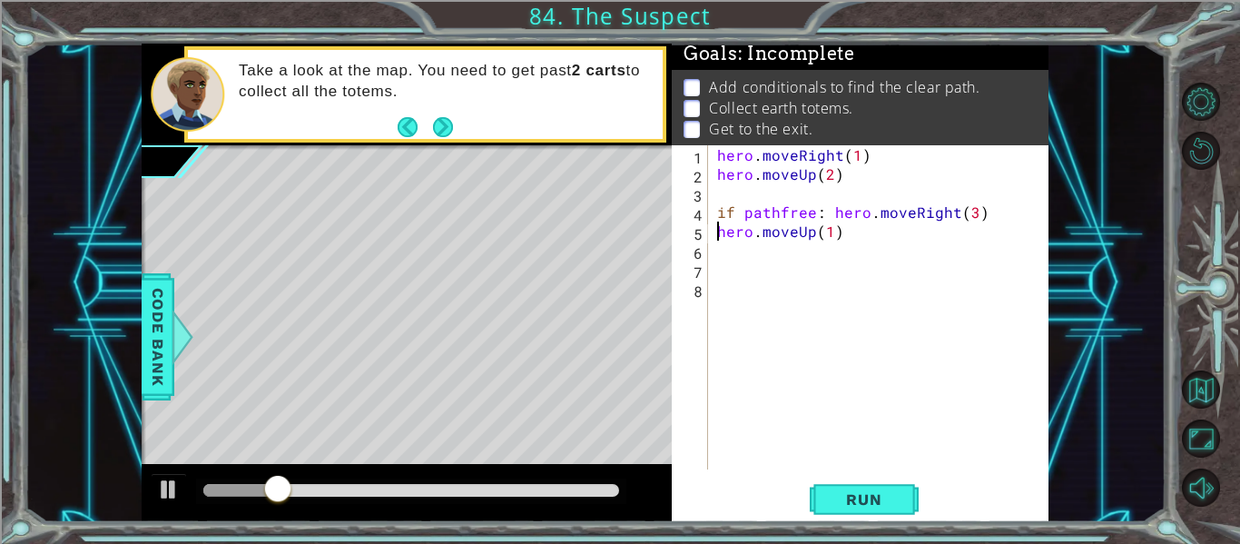
click at [844, 235] on div "hero . moveRight ( 1 ) hero . moveUp ( 2 ) if pathfree : hero . moveRight ( 3 )…" at bounding box center [883, 326] width 340 height 362
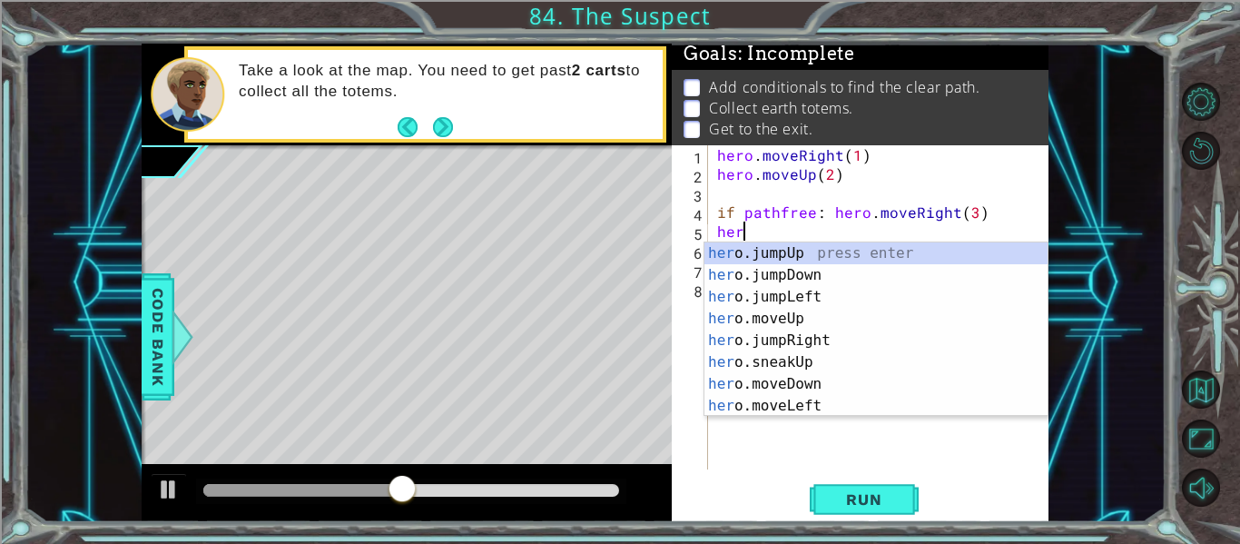
scroll to position [0, 0]
type textarea "h"
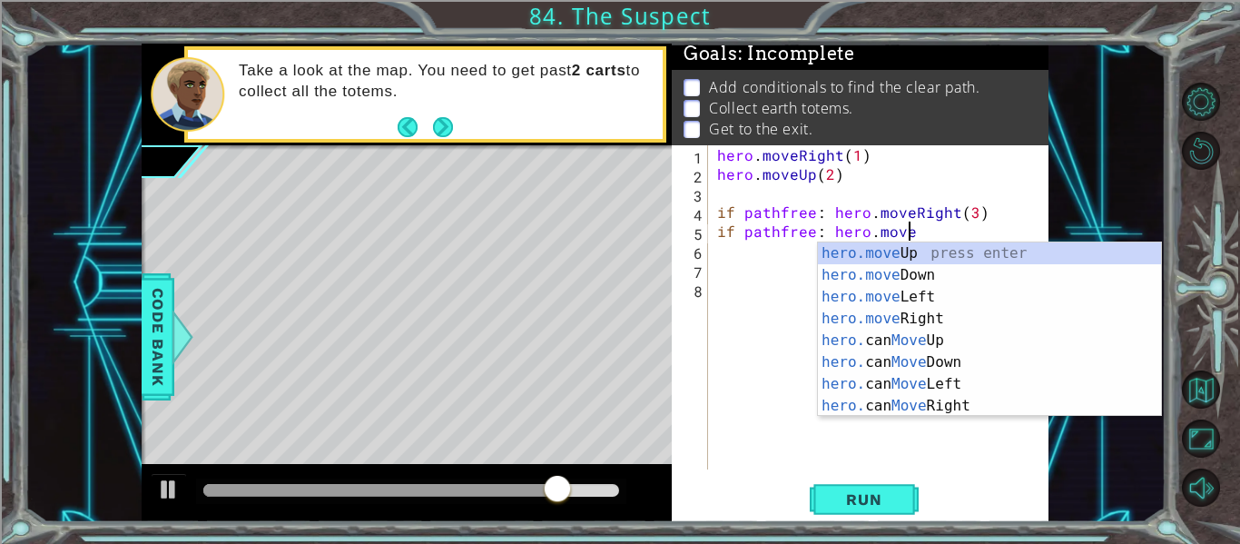
scroll to position [0, 12]
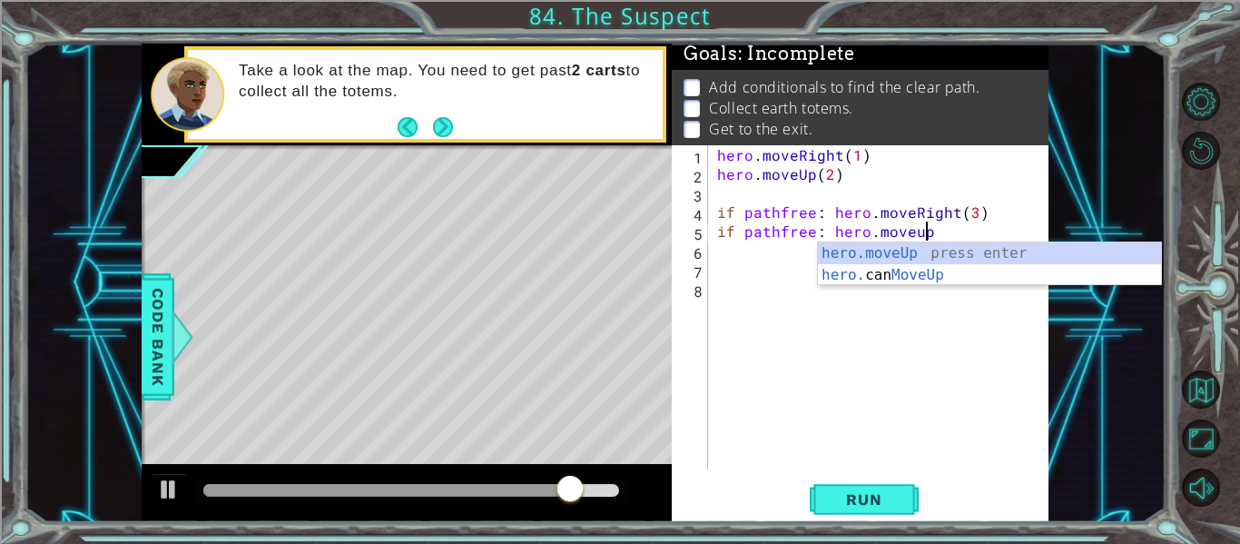
type textarea "if pathfree: hero.moveUp(1)"
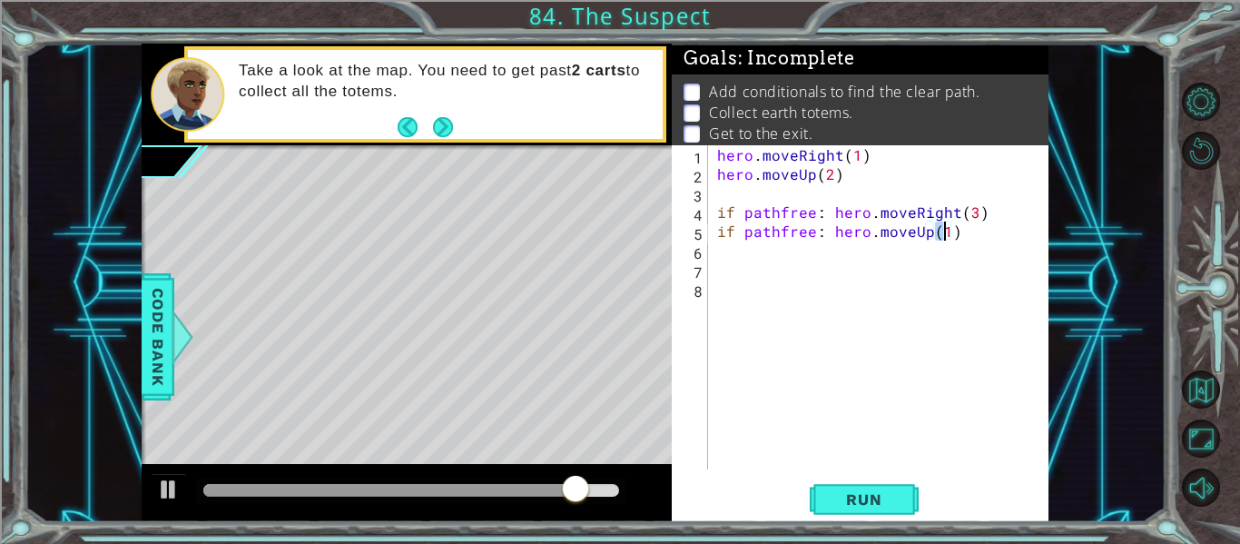
scroll to position [0, 12]
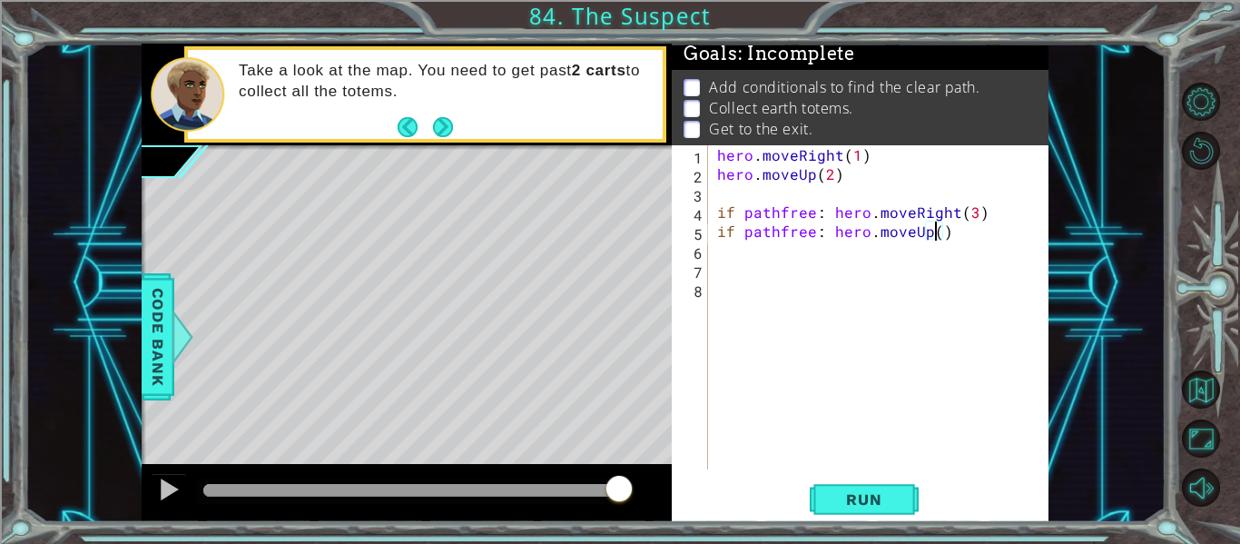
type textarea "if pathfree: hero.moveUp(2)"
click at [957, 238] on div "hero . moveRight ( 1 ) hero . moveUp ( 2 ) if pathfree : hero . moveRight ( 3 )…" at bounding box center [883, 326] width 340 height 362
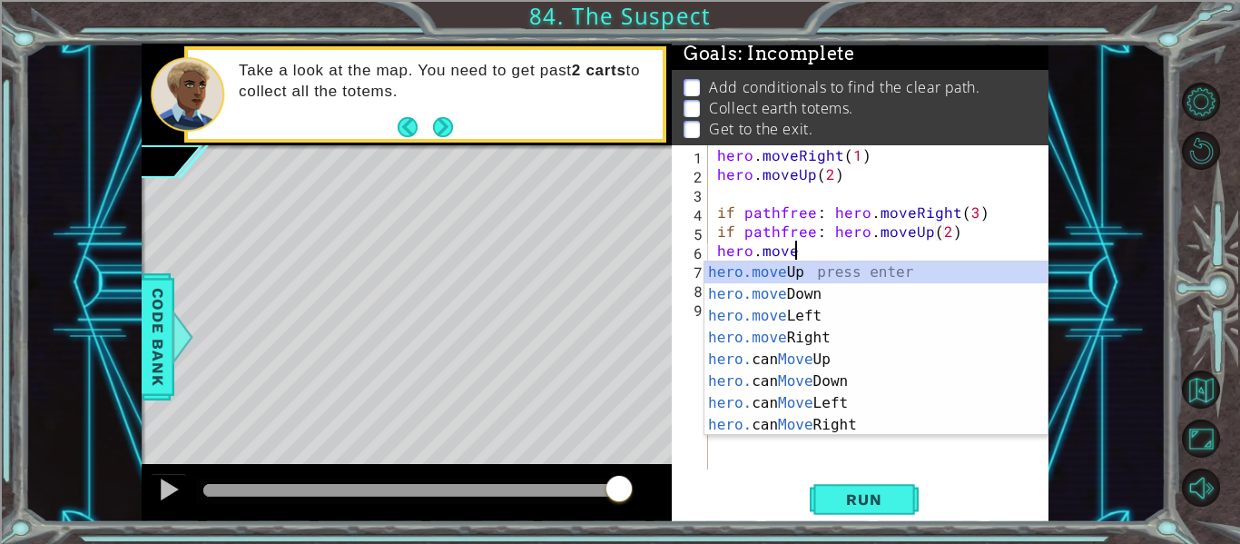
scroll to position [0, 5]
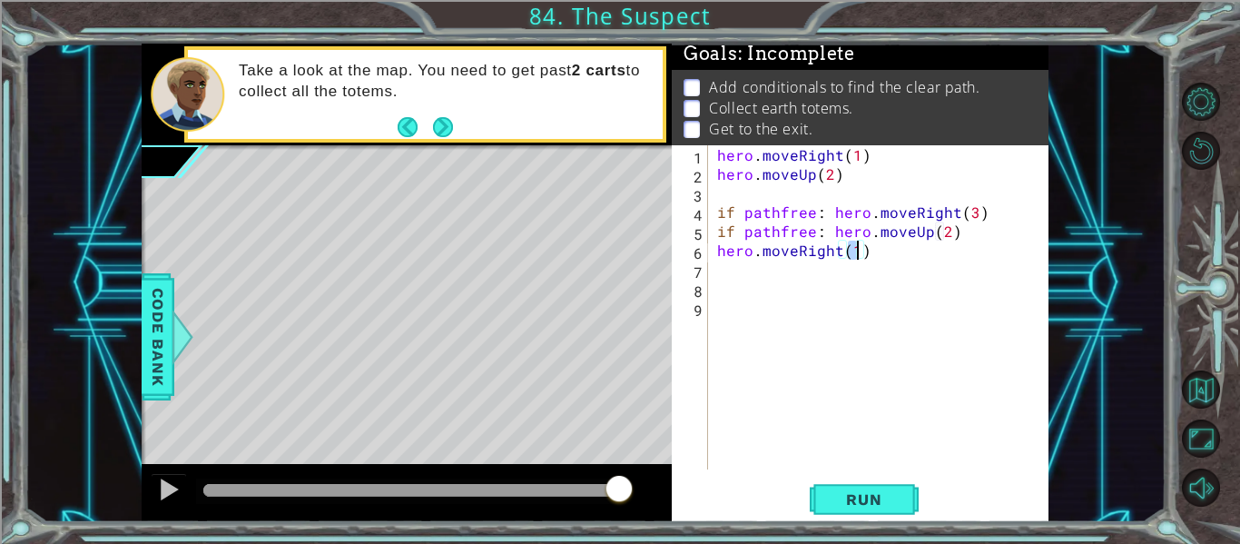
type textarea "hero.moveRight(3)"
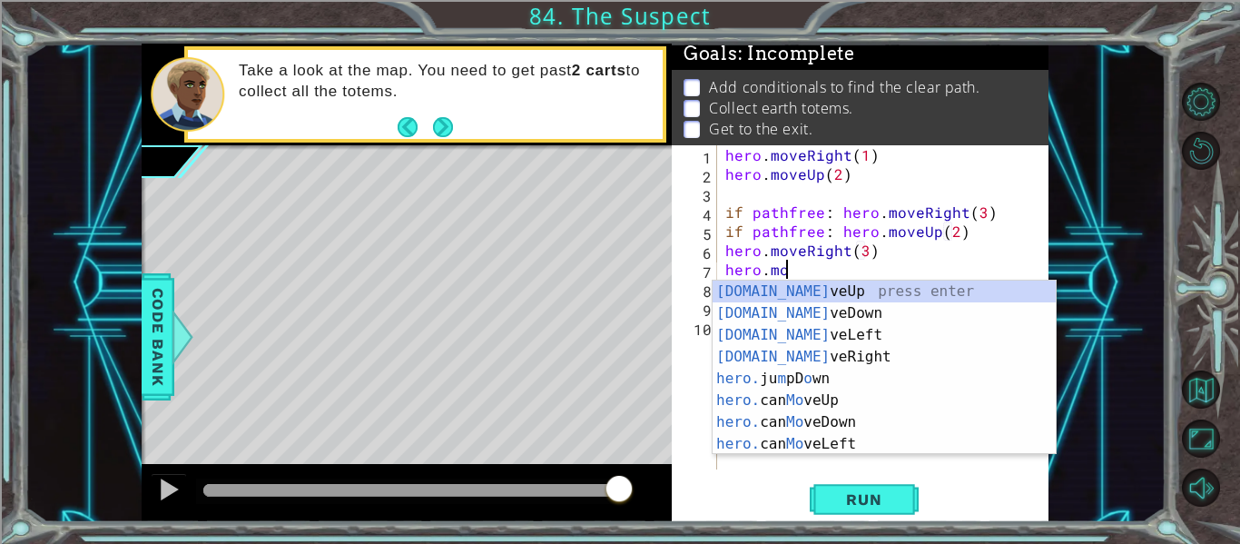
scroll to position [0, 4]
type textarea "hero.move"
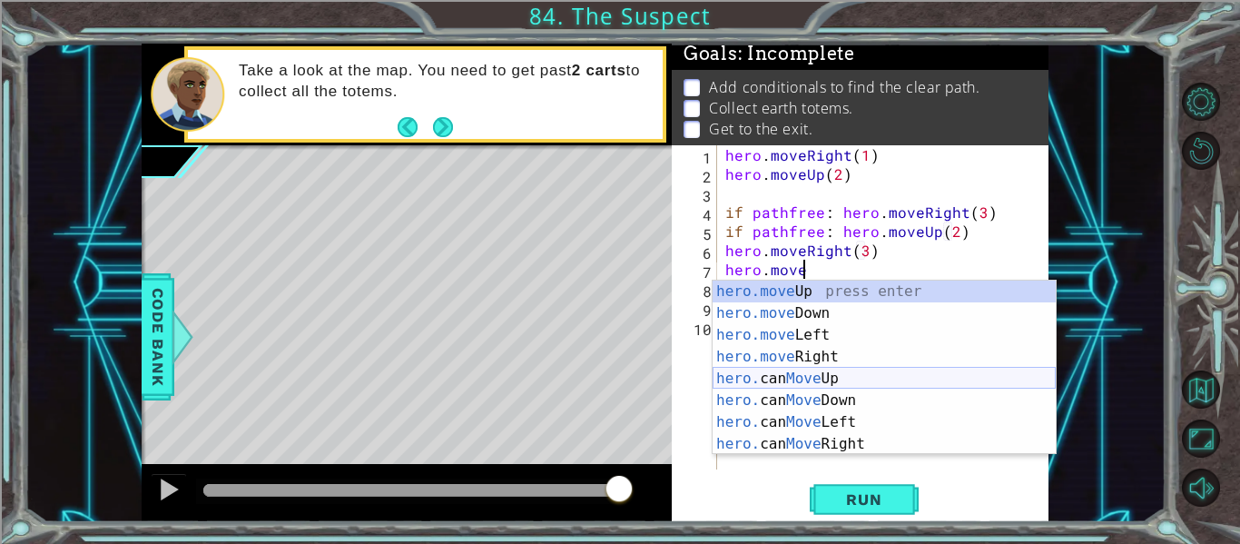
click at [901, 378] on div "hero.move Up press enter hero.move Down press enter hero.move Left press enter …" at bounding box center [883, 389] width 343 height 218
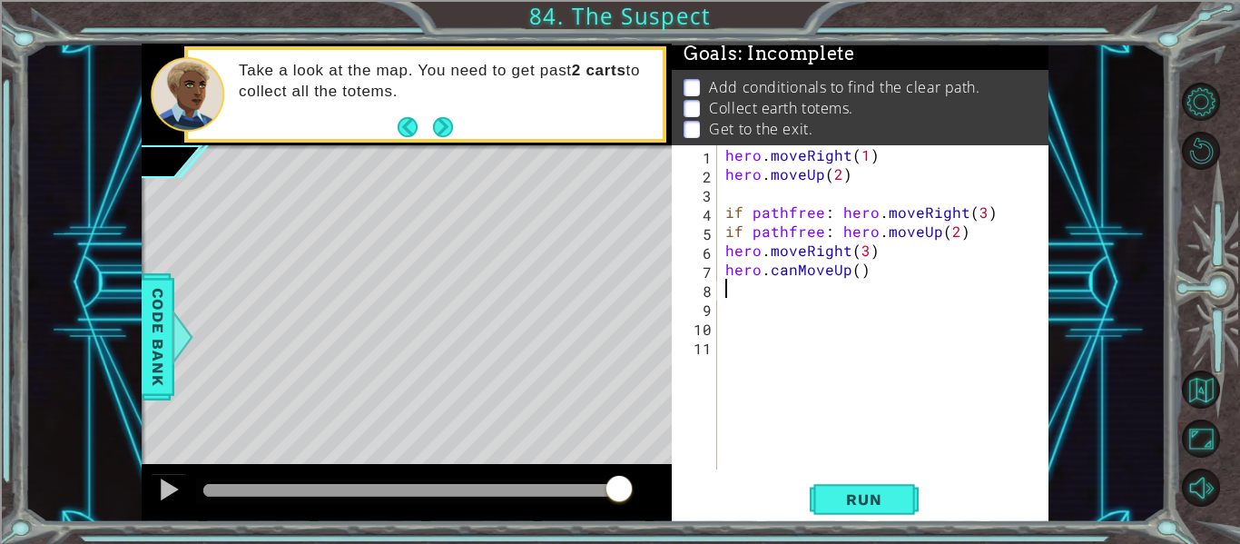
scroll to position [0, 0]
click at [800, 269] on div "hero . moveRight ( 1 ) hero . moveUp ( 2 ) if pathfree : hero . moveRight ( 3 )…" at bounding box center [887, 326] width 332 height 362
type textarea "hero.moveUp(2)"
click at [863, 488] on button "Run" at bounding box center [863, 499] width 109 height 37
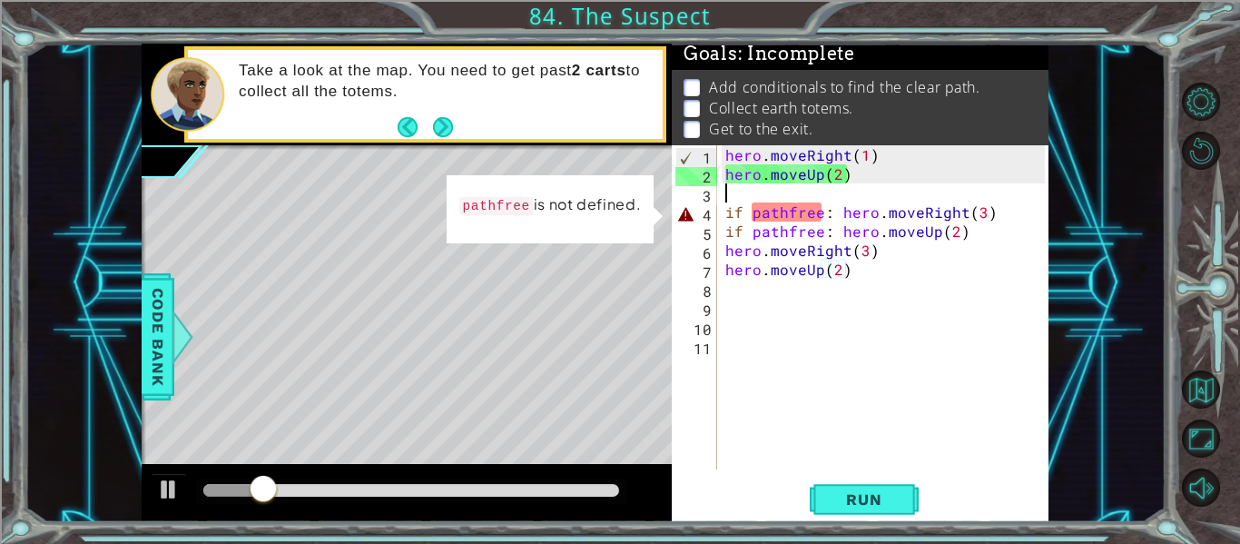
click at [723, 192] on div "hero . moveRight ( 1 ) hero . moveUp ( 2 ) if pathfree : hero . moveRight ( 3 )…" at bounding box center [887, 326] width 332 height 362
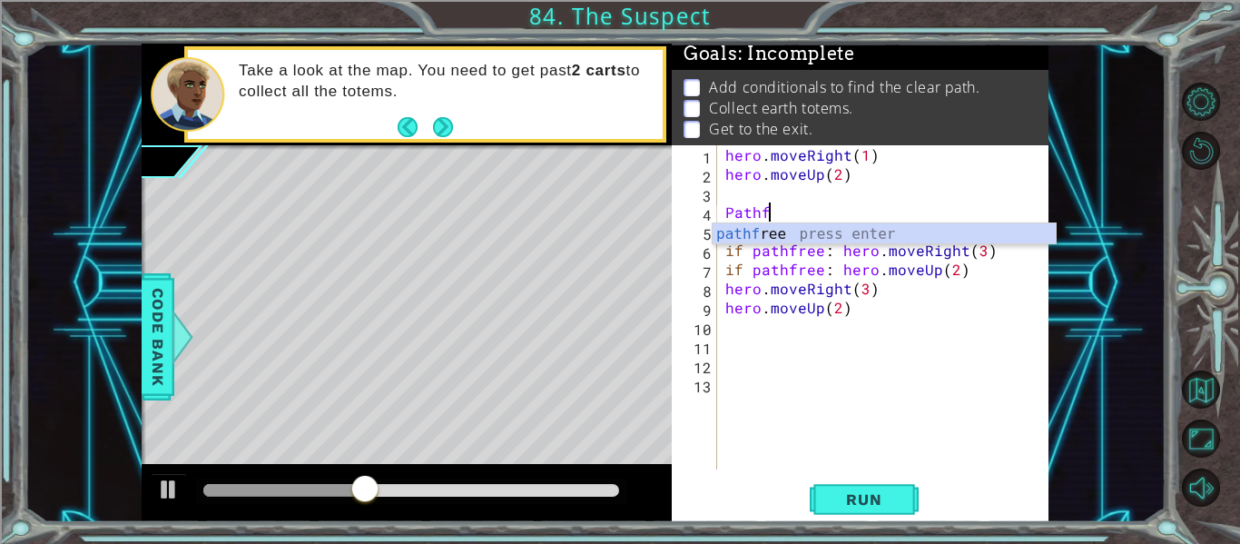
scroll to position [0, 1]
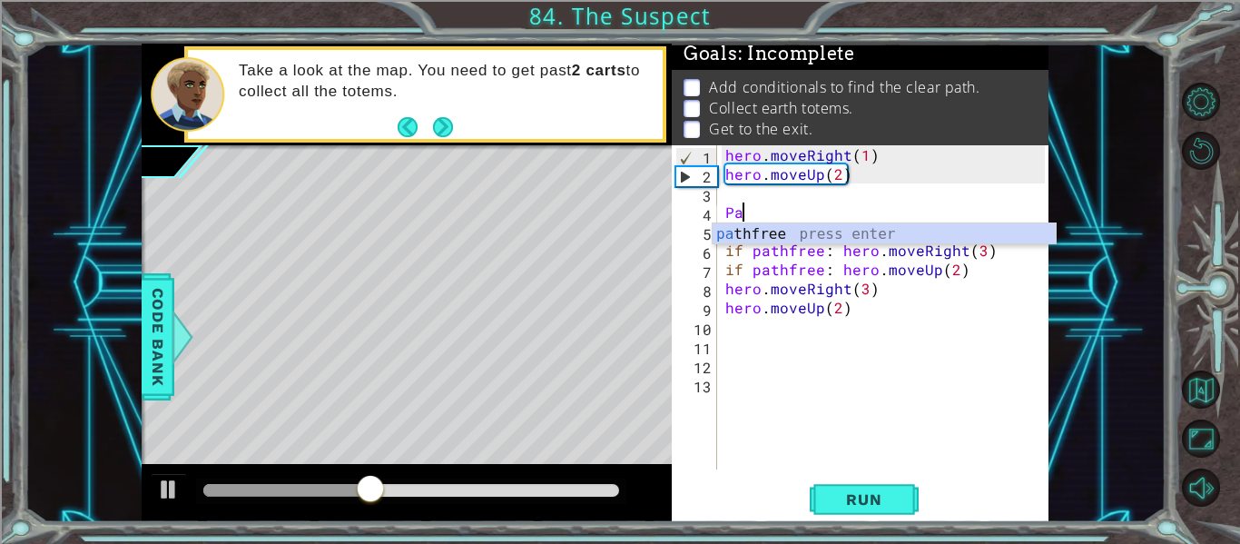
type textarea "P"
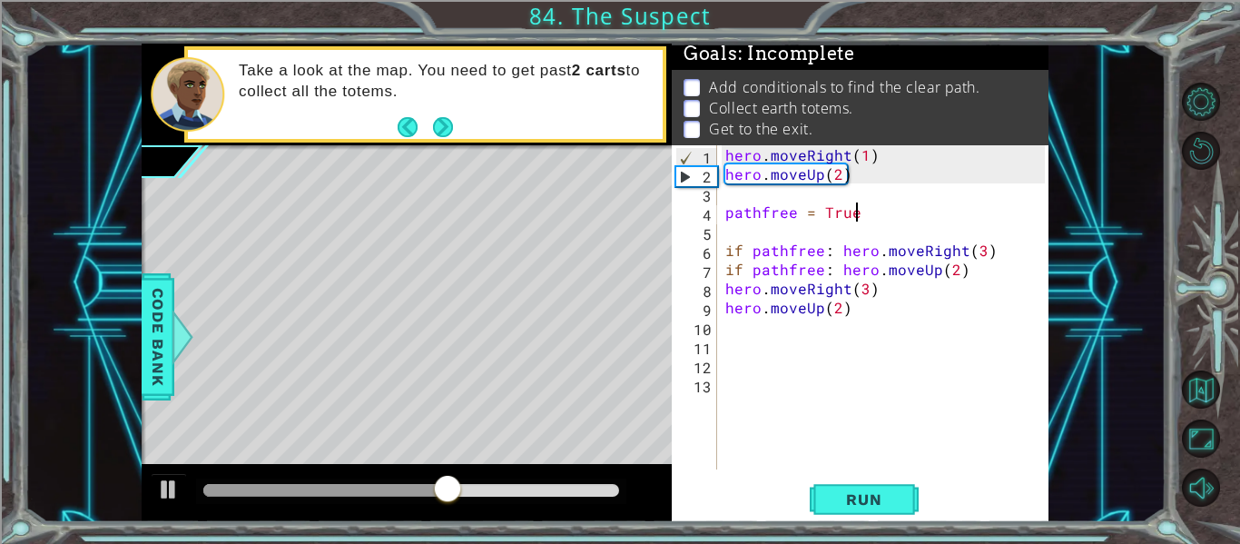
scroll to position [0, 8]
click at [846, 499] on span "Run" at bounding box center [864, 499] width 72 height 18
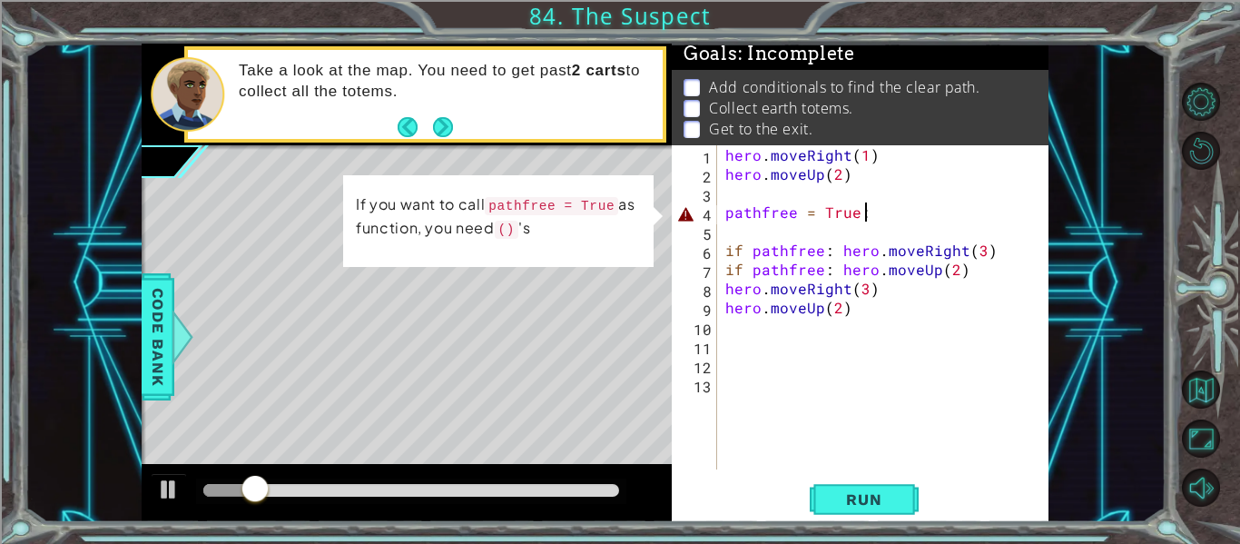
click at [728, 205] on div "hero . moveRight ( 1 ) hero . moveUp ( 2 ) pathfree = True : if pathfree : hero…" at bounding box center [887, 326] width 332 height 362
type textarea "(pathfree = True:"
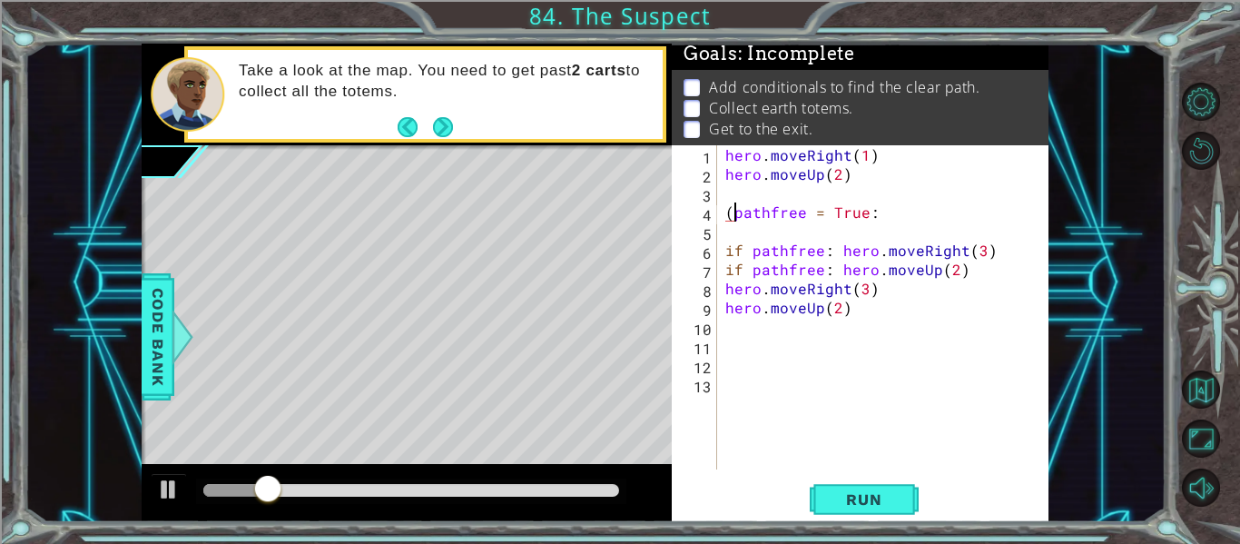
scroll to position [0, 1]
click at [871, 197] on div "hero . moveRight ( 1 ) hero . moveUp ( 2 ) ( pathfree = True : if pathfree : he…" at bounding box center [887, 326] width 332 height 362
click at [878, 215] on div "hero . moveRight ( 1 ) hero . moveUp ( 2 ) ( pathfree = True : if pathfree : he…" at bounding box center [887, 326] width 332 height 362
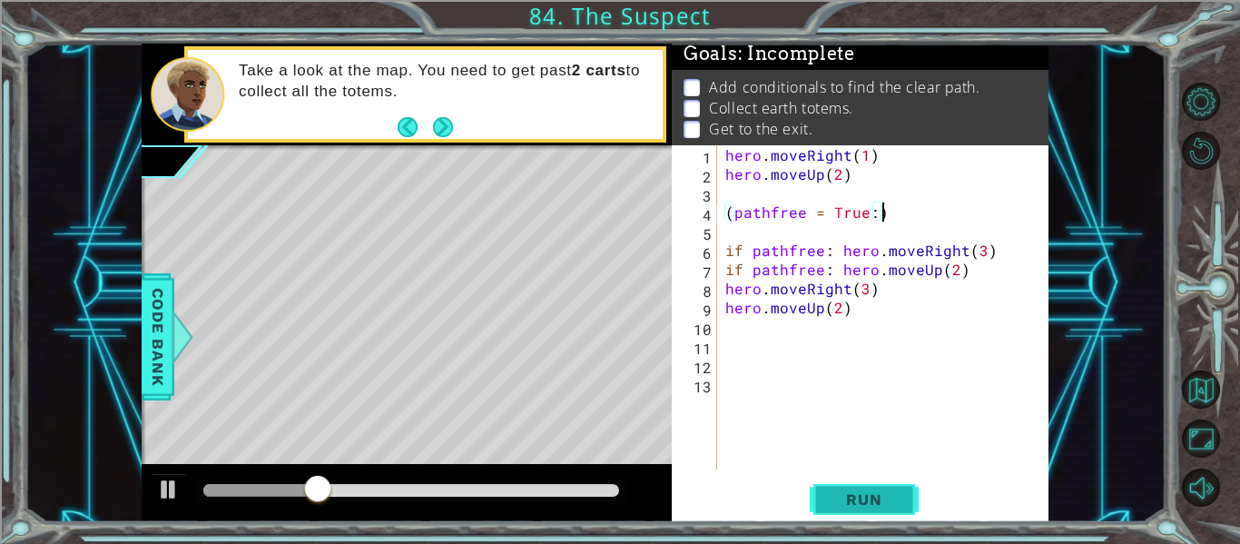
click at [877, 494] on span "Run" at bounding box center [864, 499] width 72 height 18
click at [732, 221] on div "hero . moveRight ( 1 ) hero . moveUp ( 2 ) ( pathfree = True : } if pathfree : …" at bounding box center [887, 326] width 332 height 362
click at [882, 501] on span "Run" at bounding box center [864, 499] width 72 height 18
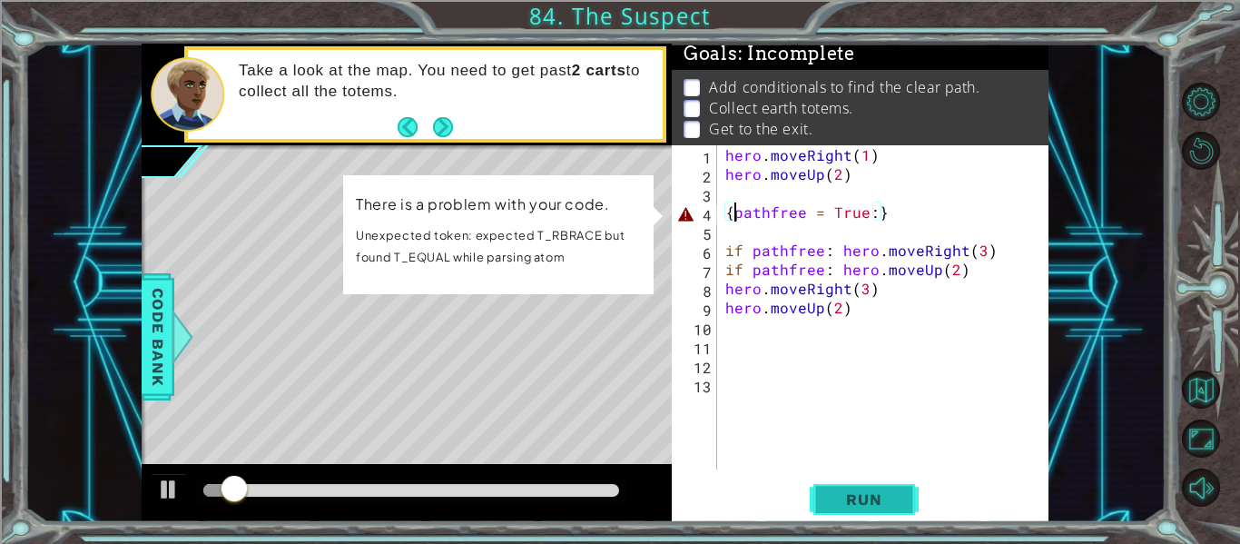
type textarea "pathfree = True:}"
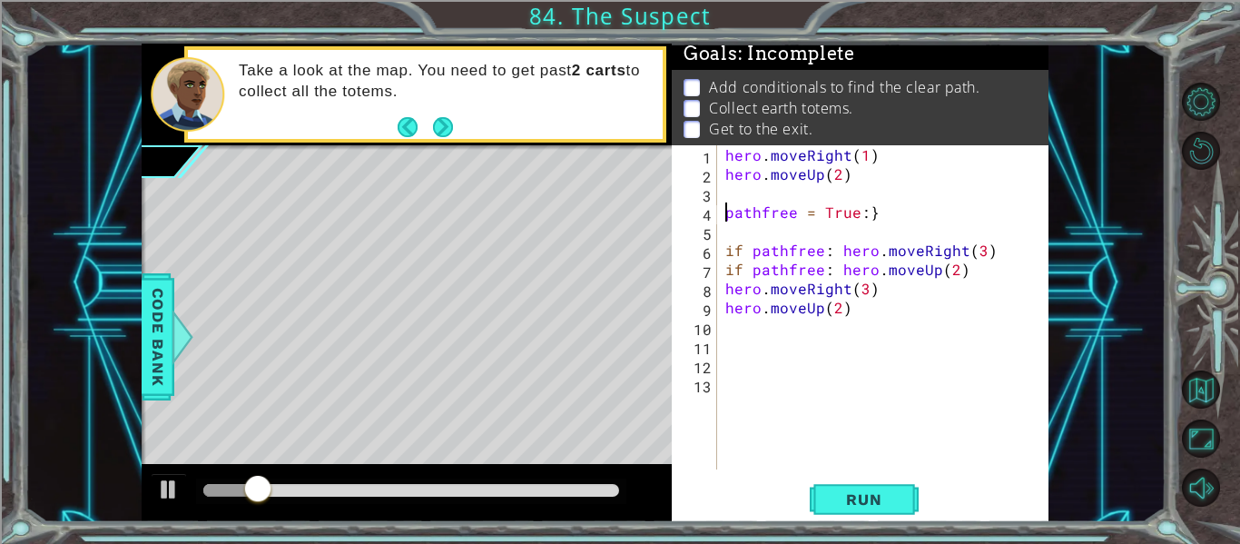
click at [881, 201] on div "hero . moveRight ( 1 ) hero . moveUp ( 2 ) pathfree = True : } if pathfree : he…" at bounding box center [887, 326] width 332 height 362
click at [875, 211] on div "hero . moveRight ( 1 ) hero . moveUp ( 2 ) pathfree = True : } if pathfree : he…" at bounding box center [887, 326] width 332 height 362
click at [727, 206] on div "hero . moveRight ( 1 ) hero . moveUp ( 2 ) pathfree = True : ) if pathfree : he…" at bounding box center [887, 326] width 332 height 362
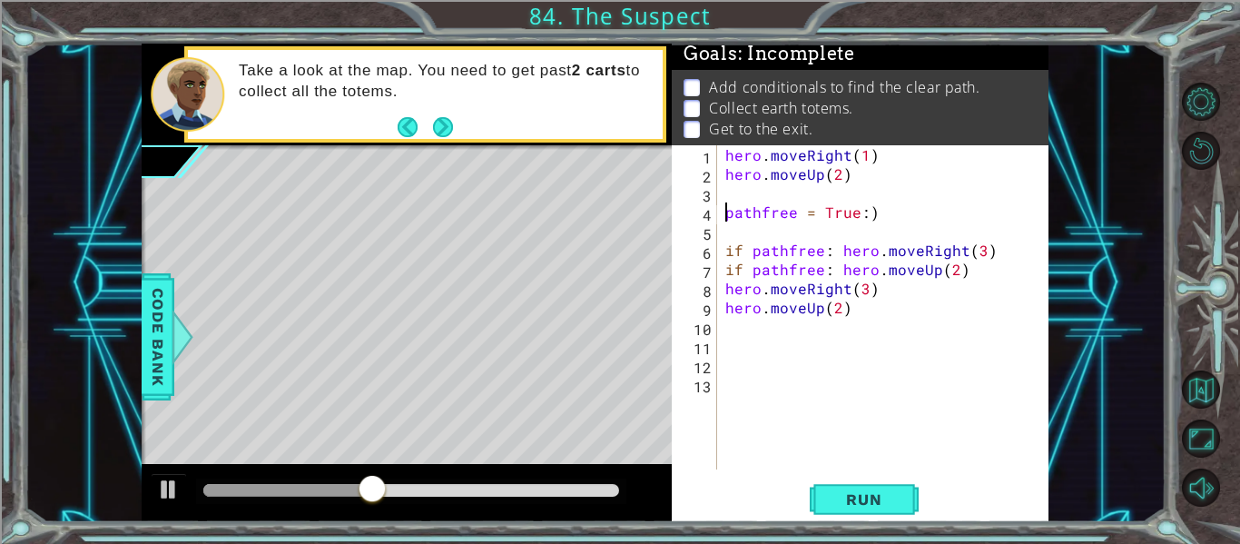
scroll to position [0, 1]
click at [902, 493] on button "Run" at bounding box center [863, 499] width 109 height 37
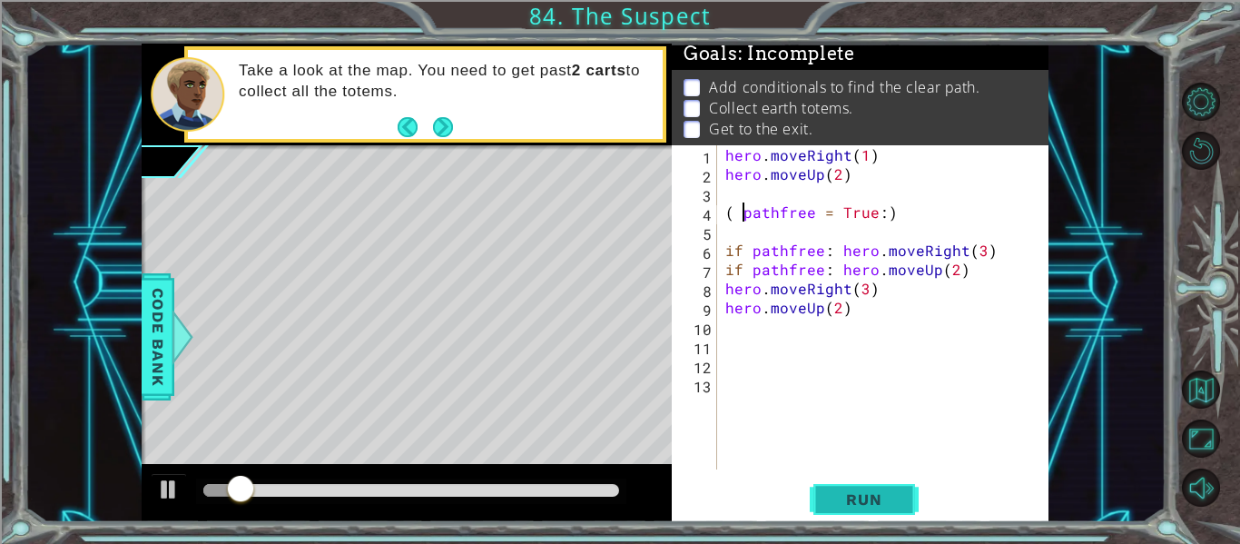
click at [902, 494] on button "Run" at bounding box center [863, 499] width 109 height 37
click at [882, 206] on div "hero . moveRight ( 1 ) hero . moveUp ( 2 ) pathfree = True : ) if pathfree : he…" at bounding box center [887, 326] width 332 height 362
click at [724, 211] on div "hero . moveRight ( 1 ) hero . moveUp ( 2 ) pathfree = True : if pathfree : hero…" at bounding box center [887, 326] width 332 height 362
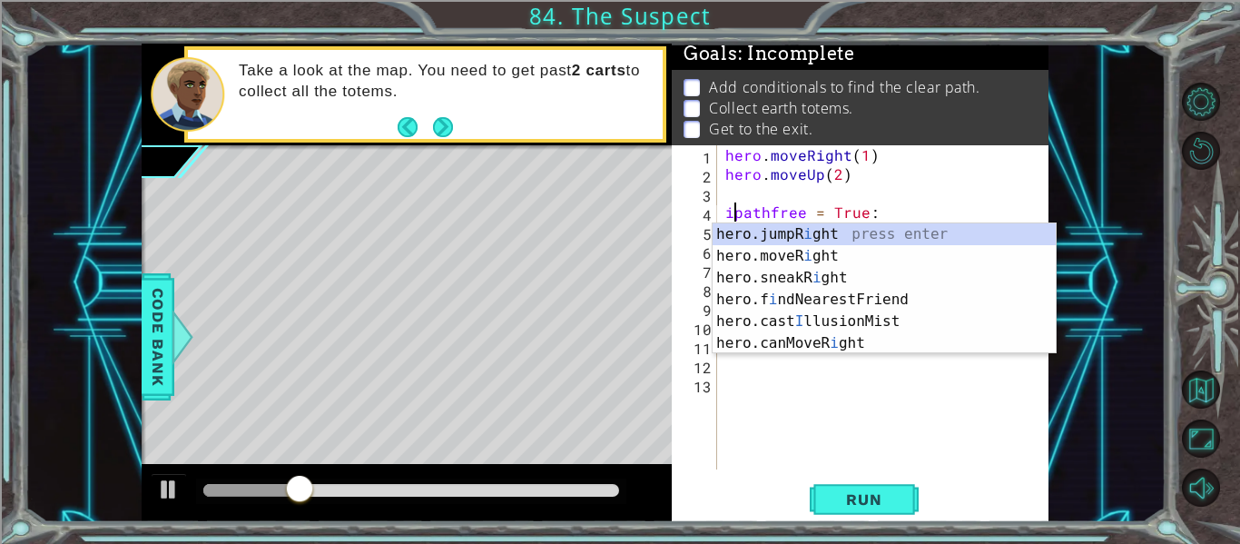
scroll to position [0, 2]
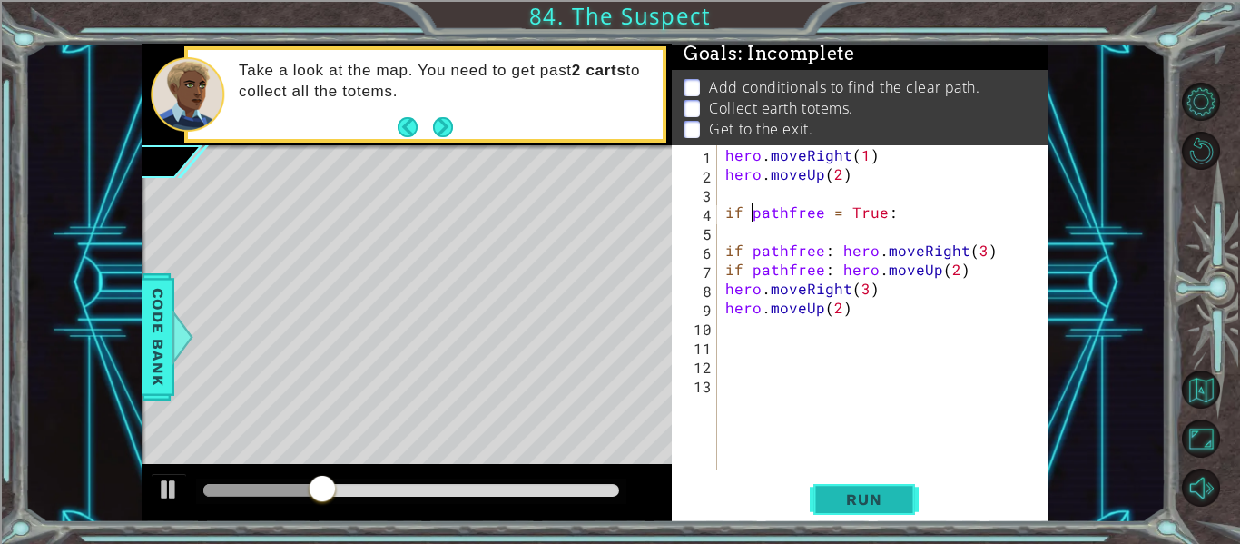
click at [848, 499] on span "Run" at bounding box center [864, 499] width 72 height 18
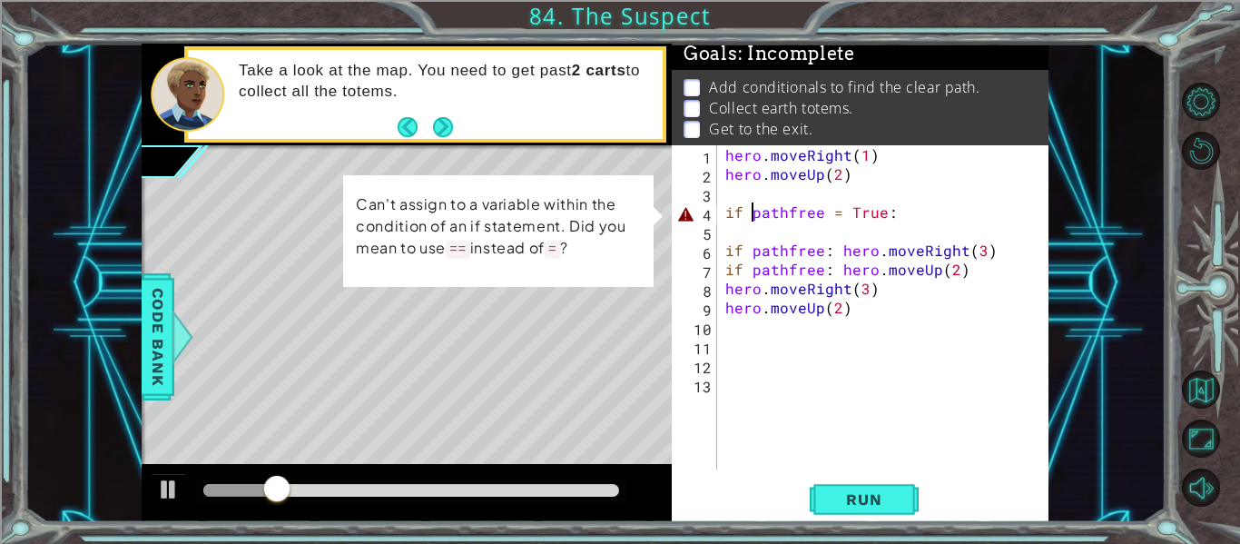
click at [829, 217] on div "hero . moveRight ( 1 ) hero . moveUp ( 2 ) if pathfree = True : if pathfree : h…" at bounding box center [887, 326] width 332 height 362
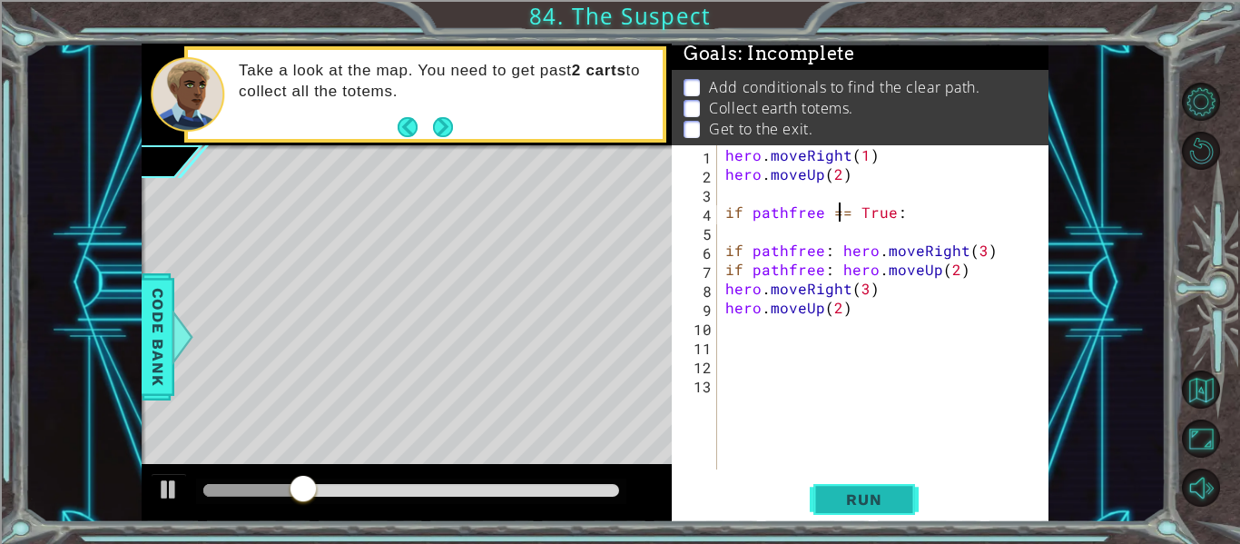
click at [874, 490] on span "Run" at bounding box center [864, 499] width 72 height 18
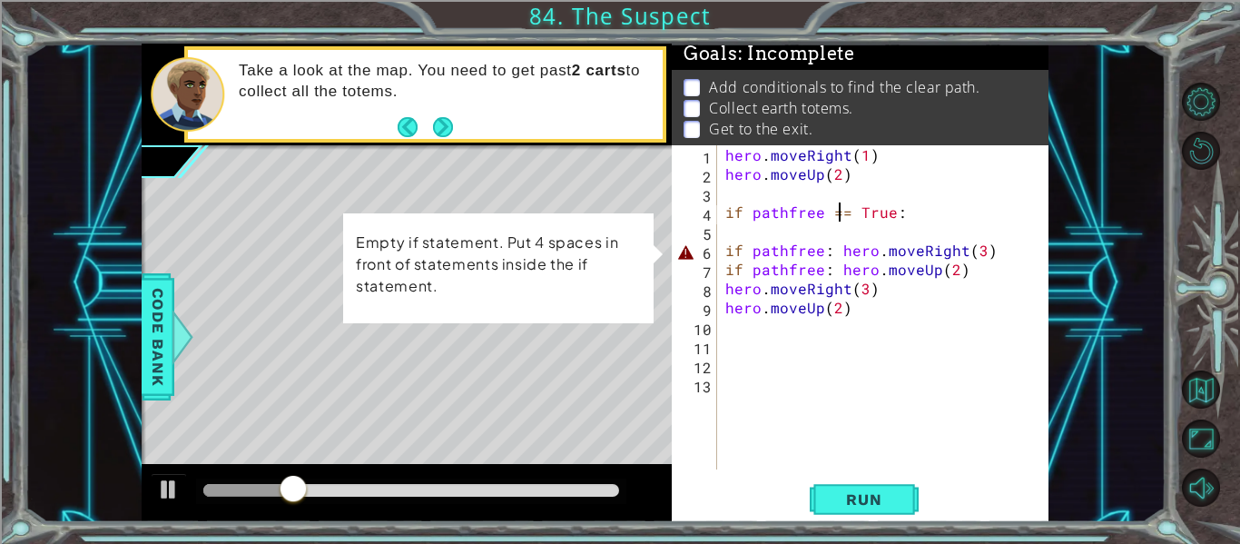
click at [839, 257] on div "hero . moveRight ( 1 ) hero . moveUp ( 2 ) if pathfree == True : if pathfree : …" at bounding box center [887, 326] width 332 height 362
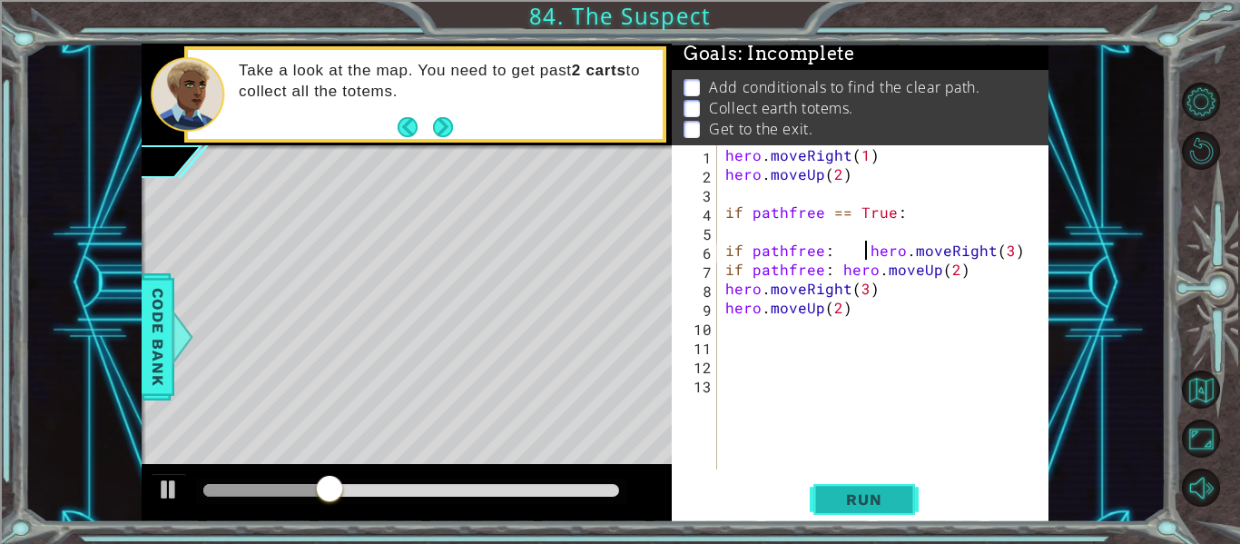
click at [864, 507] on span "Run" at bounding box center [864, 499] width 72 height 18
click at [893, 505] on span "Run" at bounding box center [864, 499] width 72 height 18
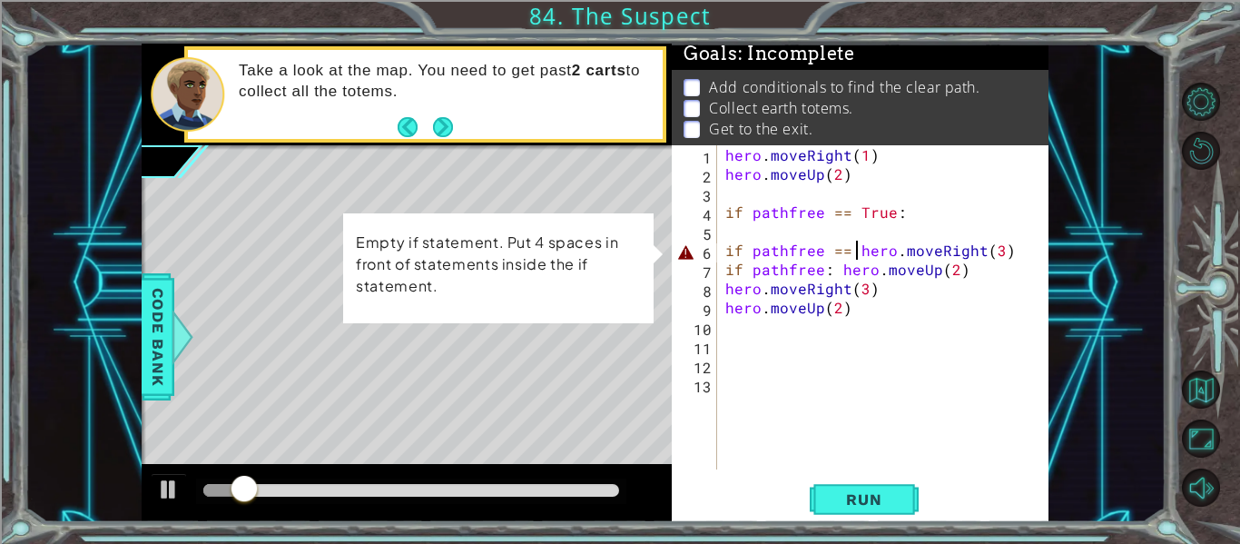
click at [725, 255] on div "hero . moveRight ( 1 ) hero . moveUp ( 2 ) if pathfree == True : if pathfree ==…" at bounding box center [887, 326] width 332 height 362
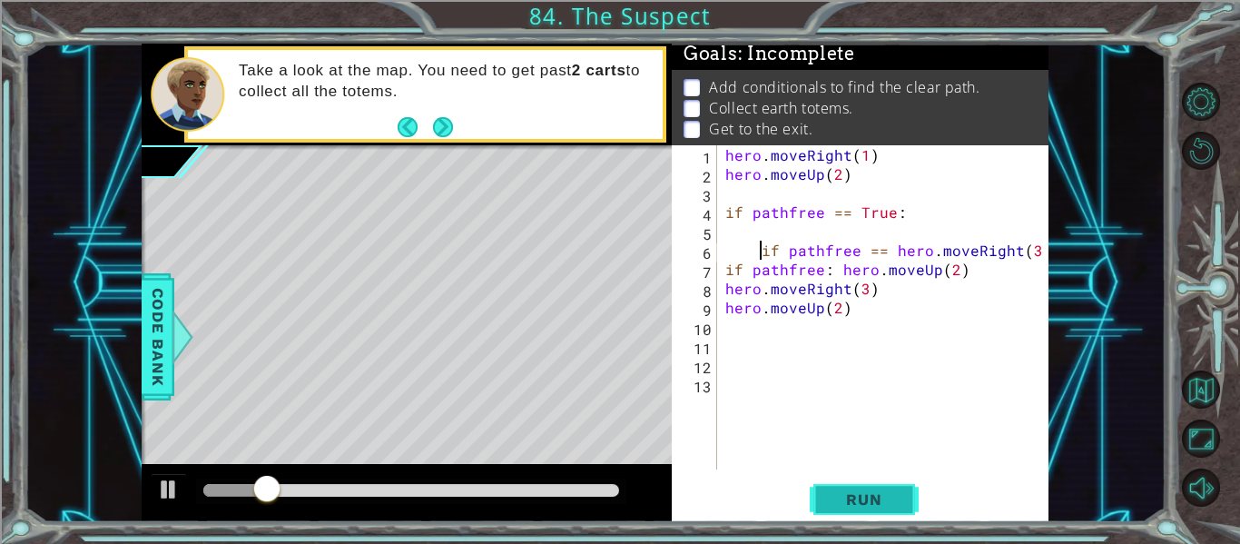
click at [874, 510] on button "Run" at bounding box center [863, 499] width 109 height 37
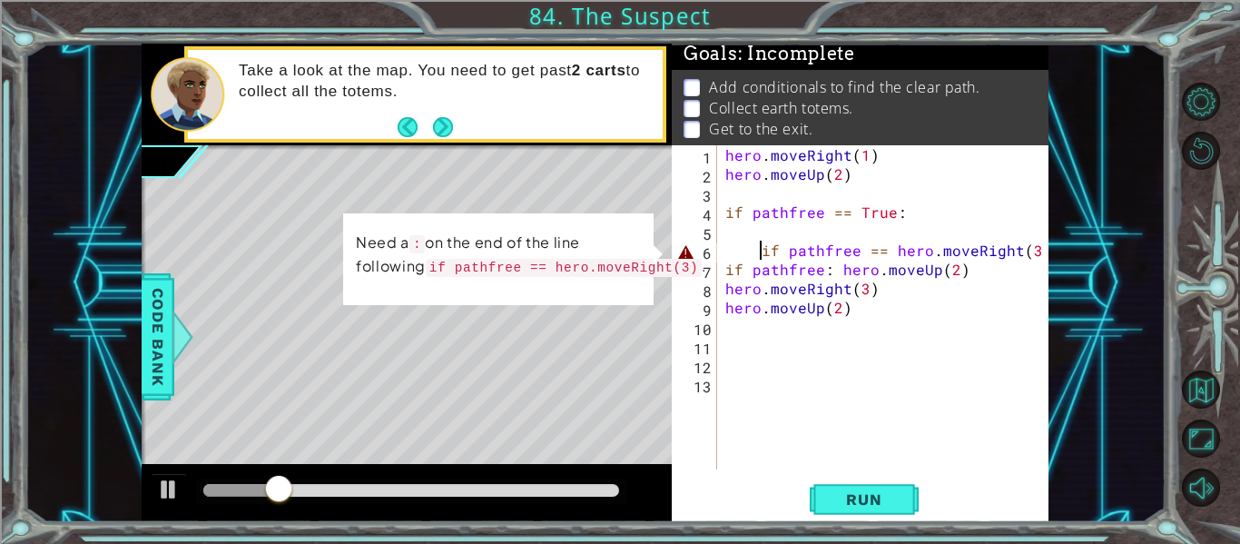
click at [1033, 254] on div "hero . moveRight ( 1 ) hero . moveUp ( 2 ) if pathfree == True : if pathfree ==…" at bounding box center [887, 326] width 332 height 362
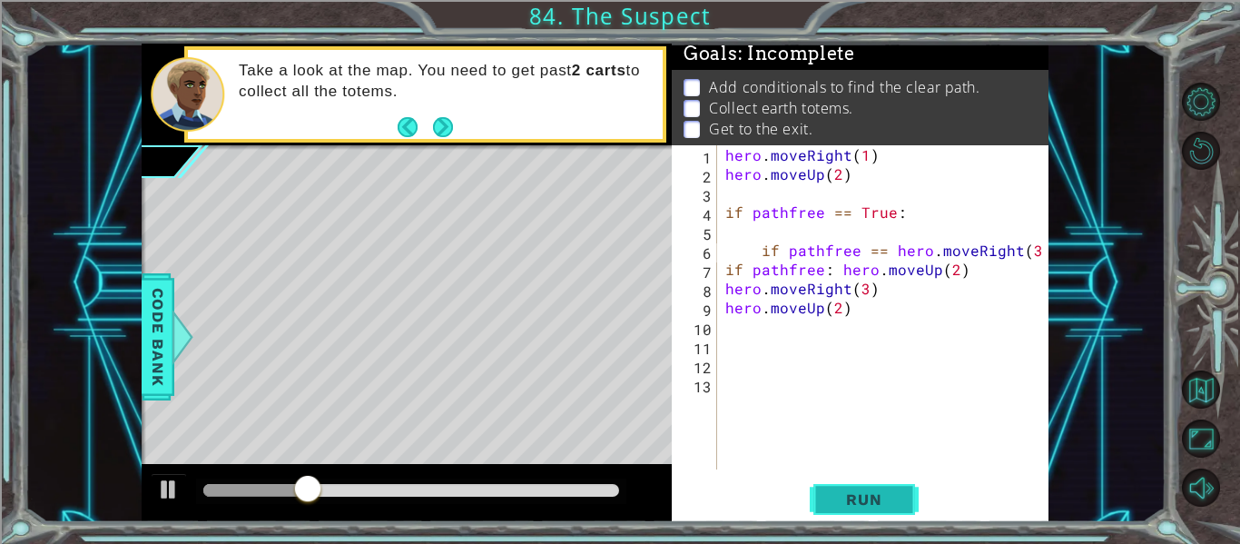
click at [891, 493] on span "Run" at bounding box center [864, 499] width 72 height 18
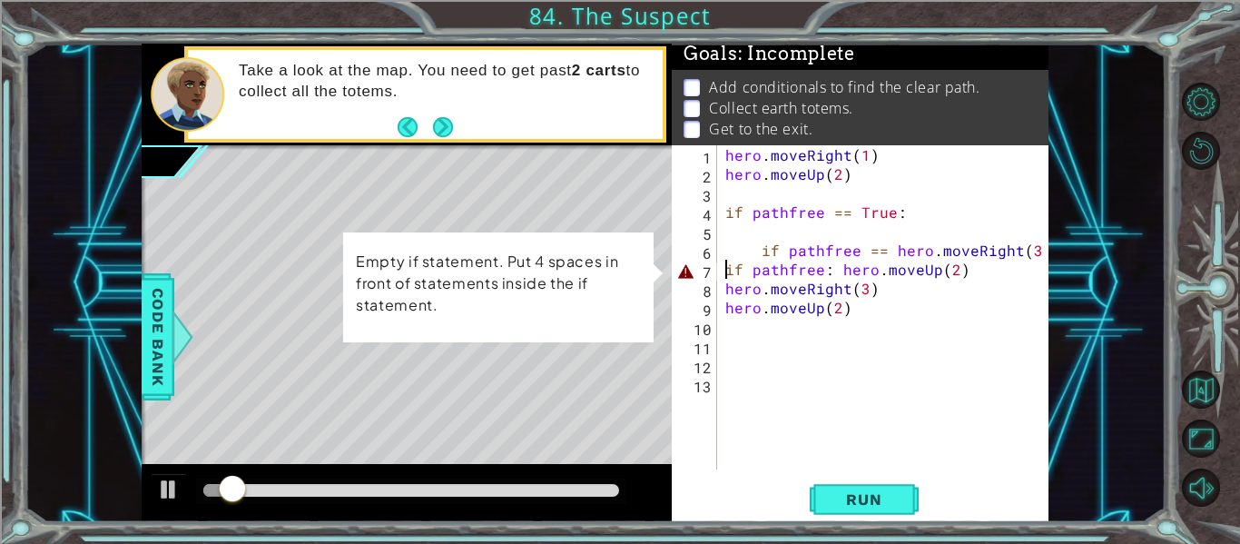
click at [726, 276] on div "hero . moveRight ( 1 ) hero . moveUp ( 2 ) if pathfree == True : if pathfree ==…" at bounding box center [887, 326] width 332 height 362
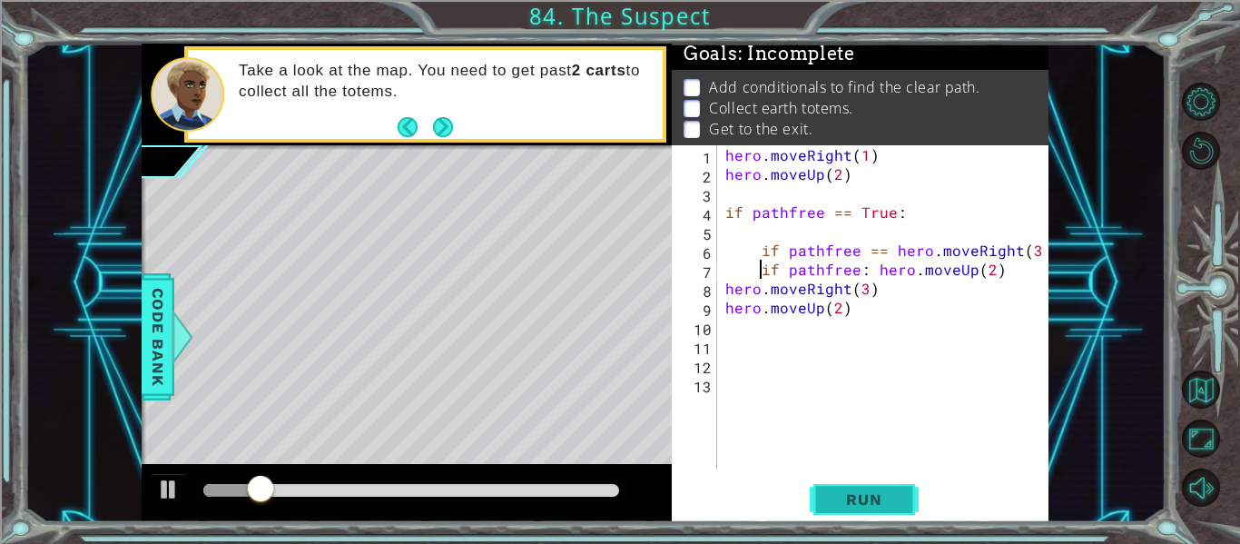
click at [876, 494] on span "Run" at bounding box center [864, 499] width 72 height 18
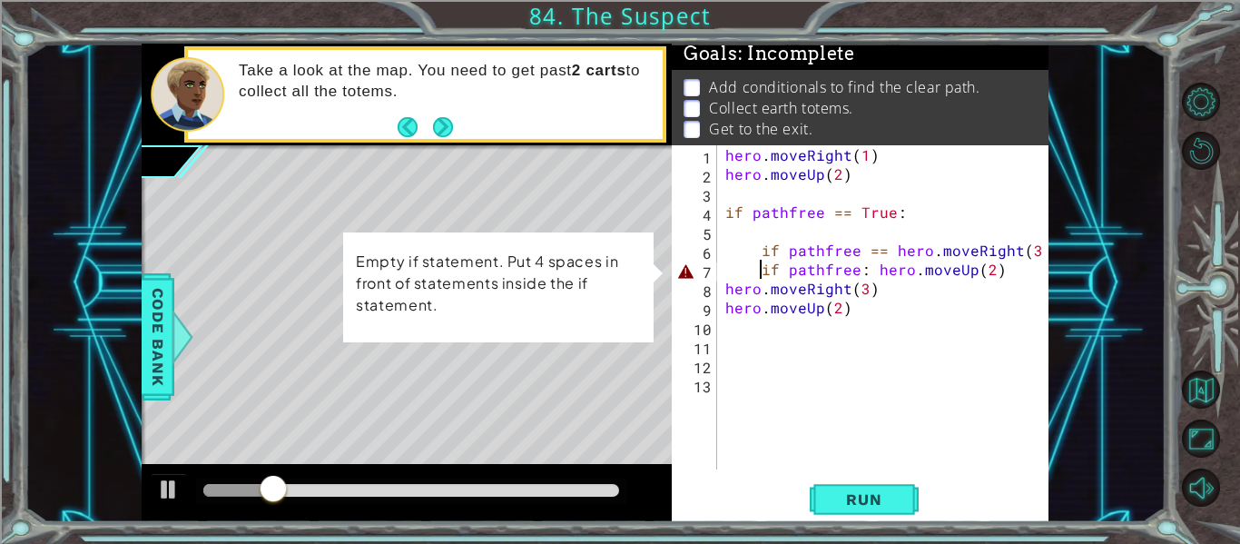
click at [864, 272] on div "hero . moveRight ( 1 ) hero . moveUp ( 2 ) if pathfree == True : if pathfree ==…" at bounding box center [887, 326] width 332 height 362
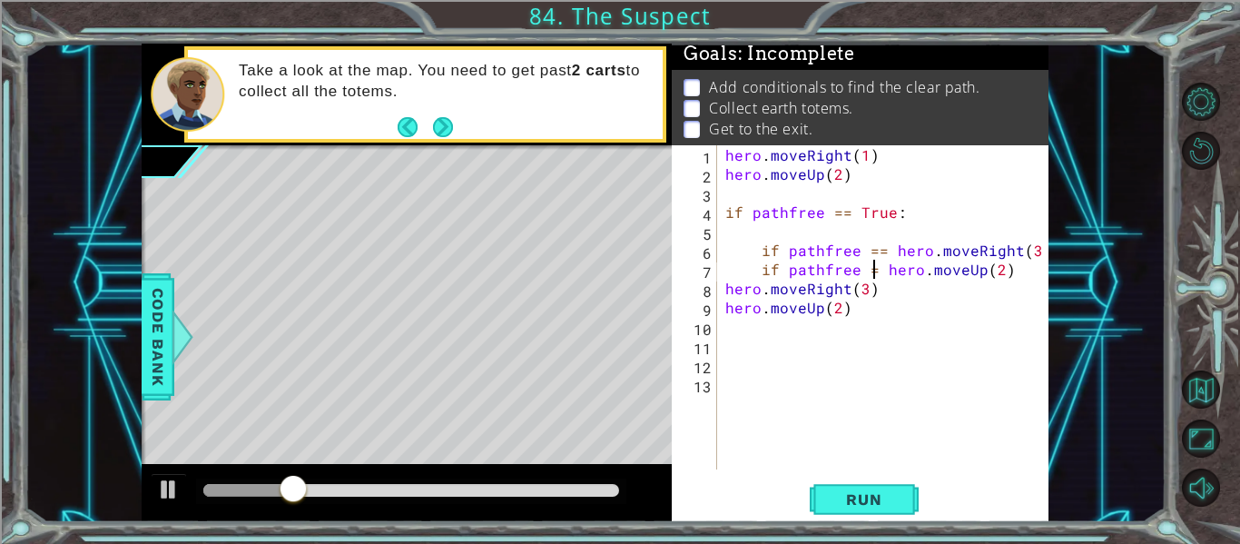
scroll to position [0, 10]
click at [858, 495] on span "Run" at bounding box center [864, 499] width 72 height 18
click at [855, 510] on button "Run" at bounding box center [863, 499] width 109 height 37
type textarea "if pathfree == hero.moveUp(2)"
click at [793, 321] on div "hero . moveRight ( 1 ) hero . moveUp ( 2 ) if pathfree == True : if pathfree ==…" at bounding box center [887, 326] width 332 height 362
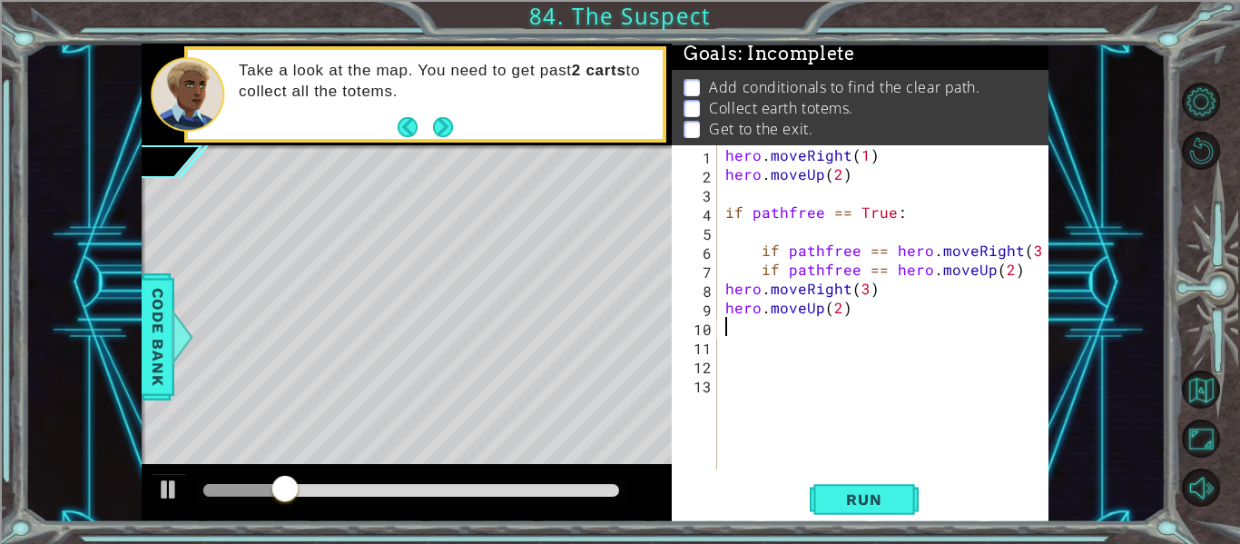
scroll to position [0, 0]
click at [891, 275] on div "hero . moveRight ( 1 ) hero . moveUp ( 2 ) if pathfree == True : if pathfree ==…" at bounding box center [887, 326] width 332 height 362
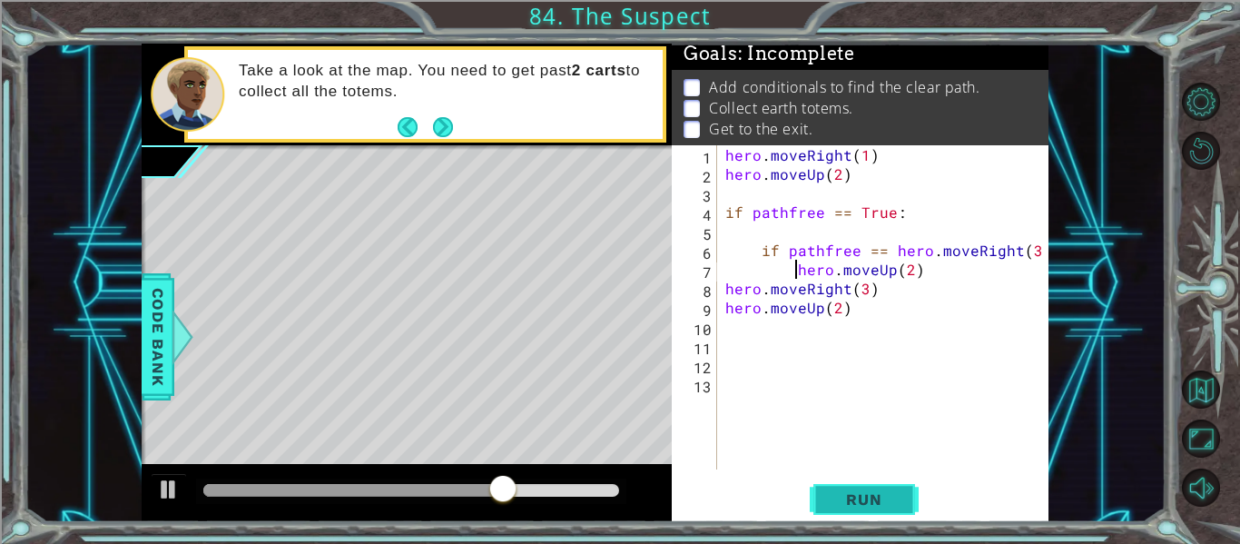
click at [845, 486] on button "Run" at bounding box center [863, 499] width 109 height 37
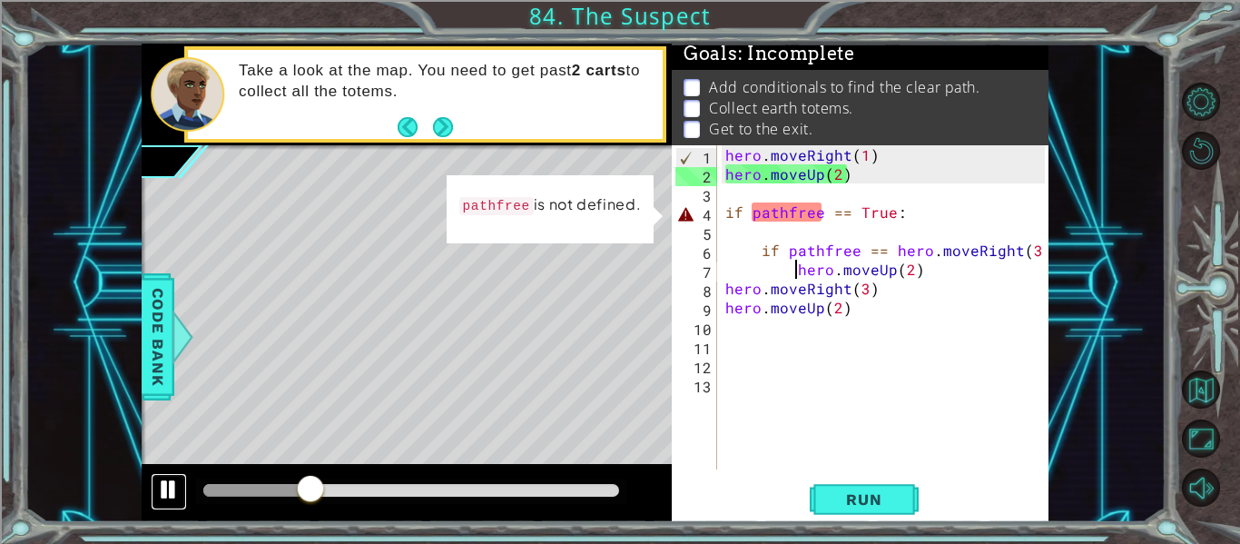
click at [166, 498] on div at bounding box center [169, 489] width 24 height 24
click at [789, 214] on div "hero . moveRight ( 1 ) hero . moveUp ( 2 ) if pathfree == True : if pathfree ==…" at bounding box center [887, 326] width 332 height 362
type textarea "if pathfree == True:"
click at [795, 215] on div "hero . moveRight ( 1 ) hero . moveUp ( 2 ) if pathfree == True : if pathfree ==…" at bounding box center [887, 326] width 332 height 362
click at [868, 211] on div "hero . moveRight ( 1 ) hero . moveUp ( 2 ) if pathfree == True : if pathfree ==…" at bounding box center [887, 326] width 332 height 362
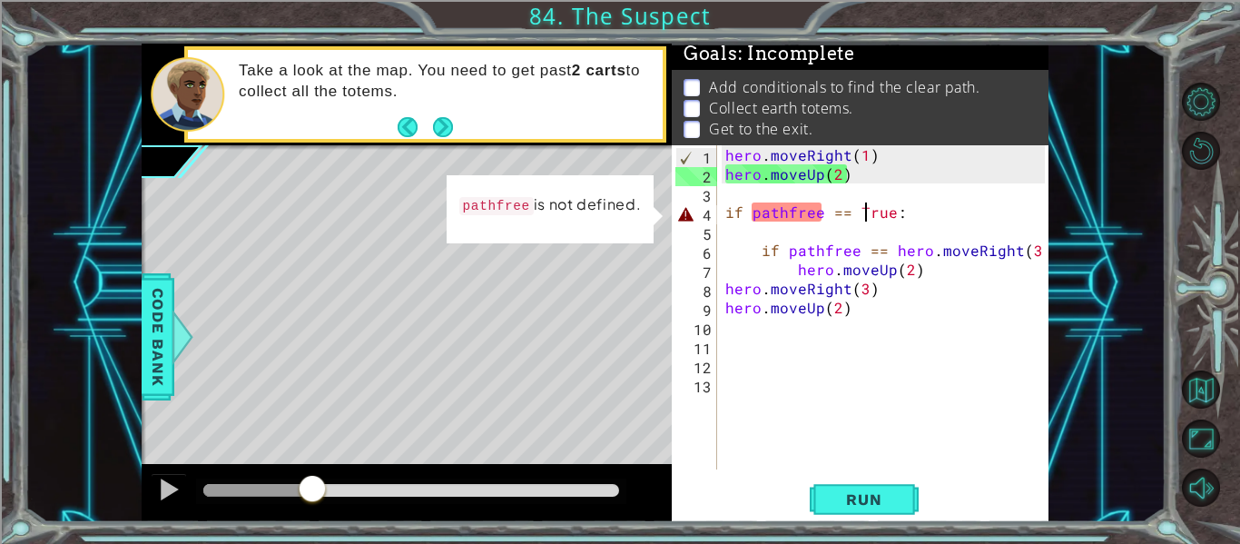
click at [829, 412] on div "hero . moveRight ( 1 ) hero . moveUp ( 2 ) if pathfree == True : if pathfree ==…" at bounding box center [887, 326] width 332 height 362
click at [874, 499] on span "Run" at bounding box center [864, 499] width 72 height 18
click at [186, 343] on div at bounding box center [183, 336] width 23 height 54
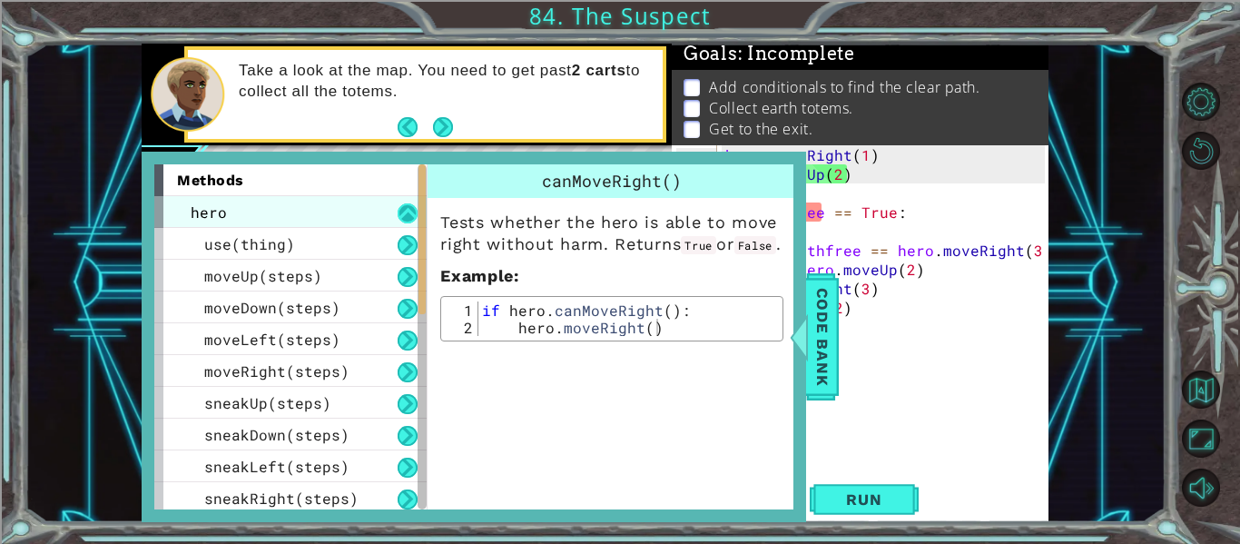
click at [402, 219] on button at bounding box center [407, 213] width 20 height 20
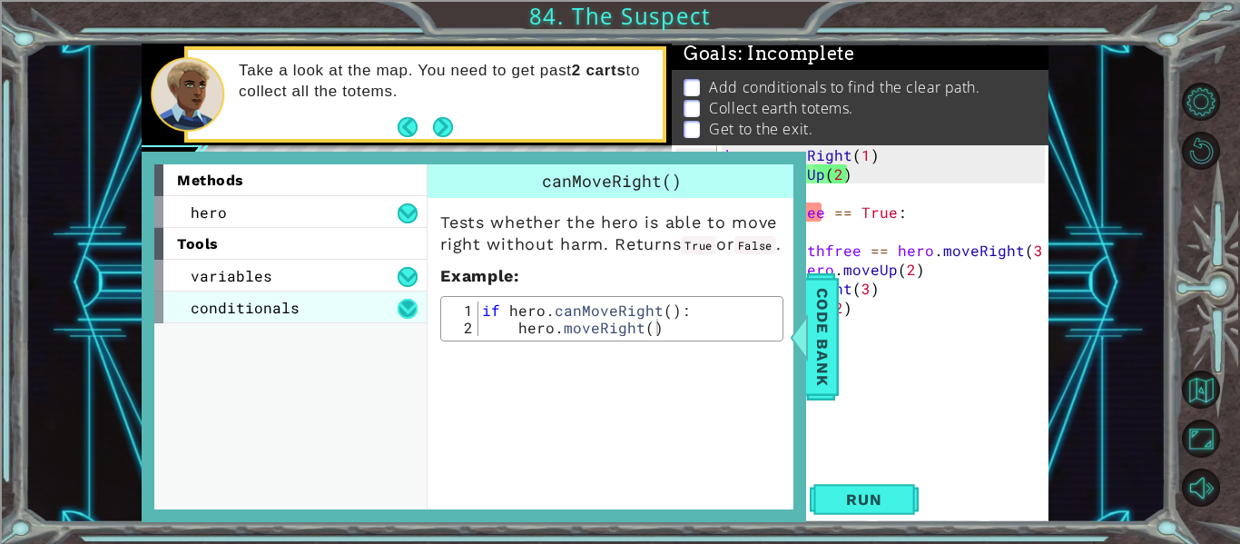
click at [414, 302] on button at bounding box center [407, 309] width 20 height 20
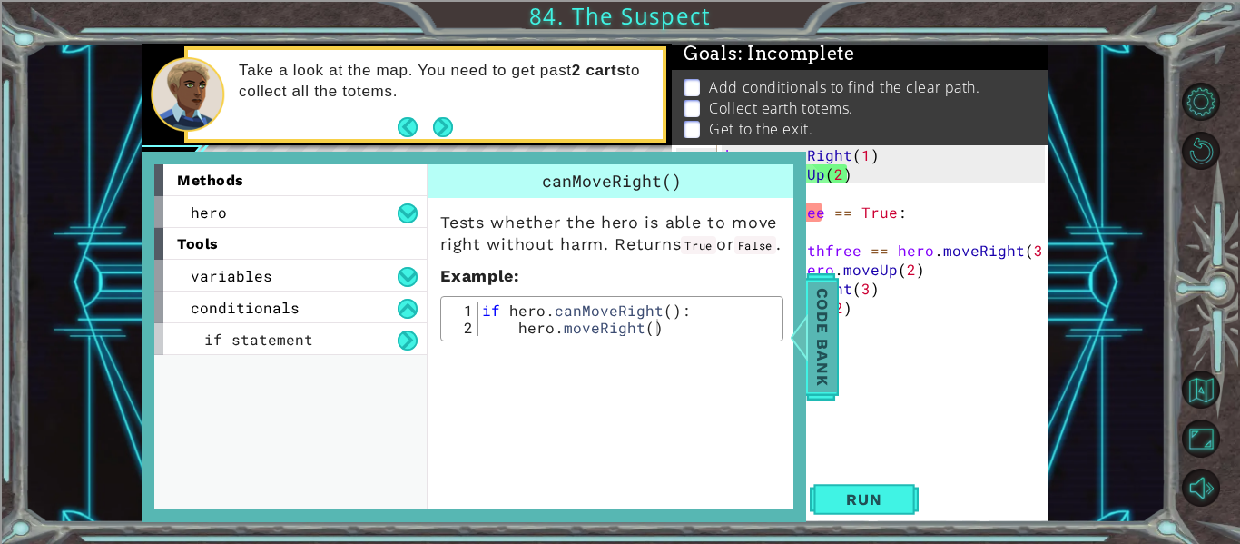
click at [829, 306] on span "Code Bank" at bounding box center [822, 336] width 29 height 111
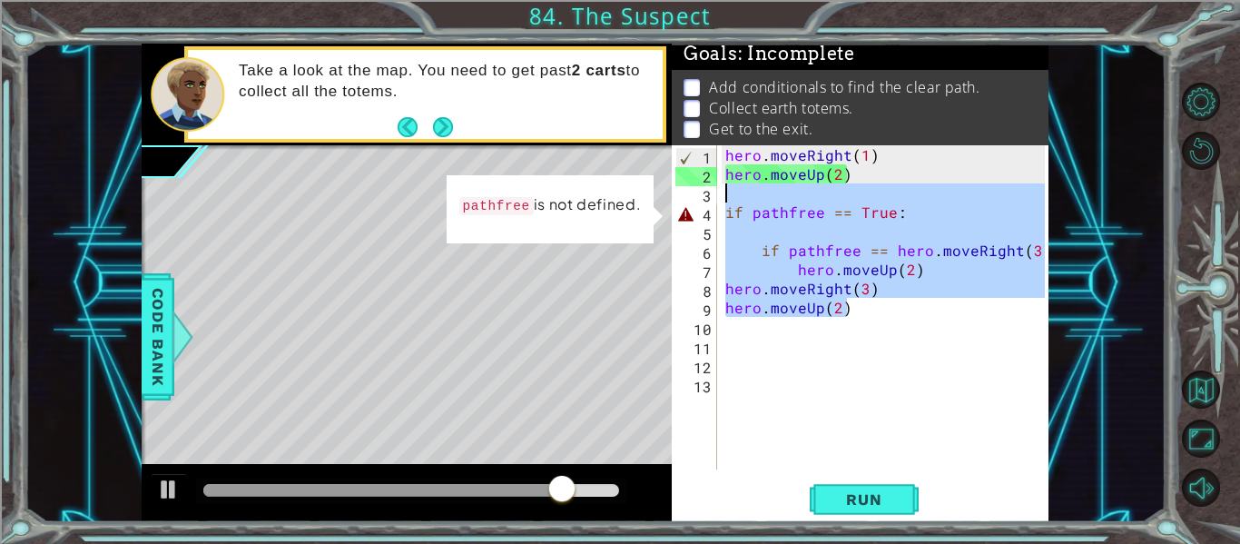
drag, startPoint x: 872, startPoint y: 301, endPoint x: 723, endPoint y: 203, distance: 178.2
click at [723, 203] on div "hero . moveRight ( 1 ) hero . moveUp ( 2 ) if pathfree == True : if pathfree ==…" at bounding box center [887, 326] width 332 height 362
type textarea "if pathfree == True:"
